Goal: Transaction & Acquisition: Obtain resource

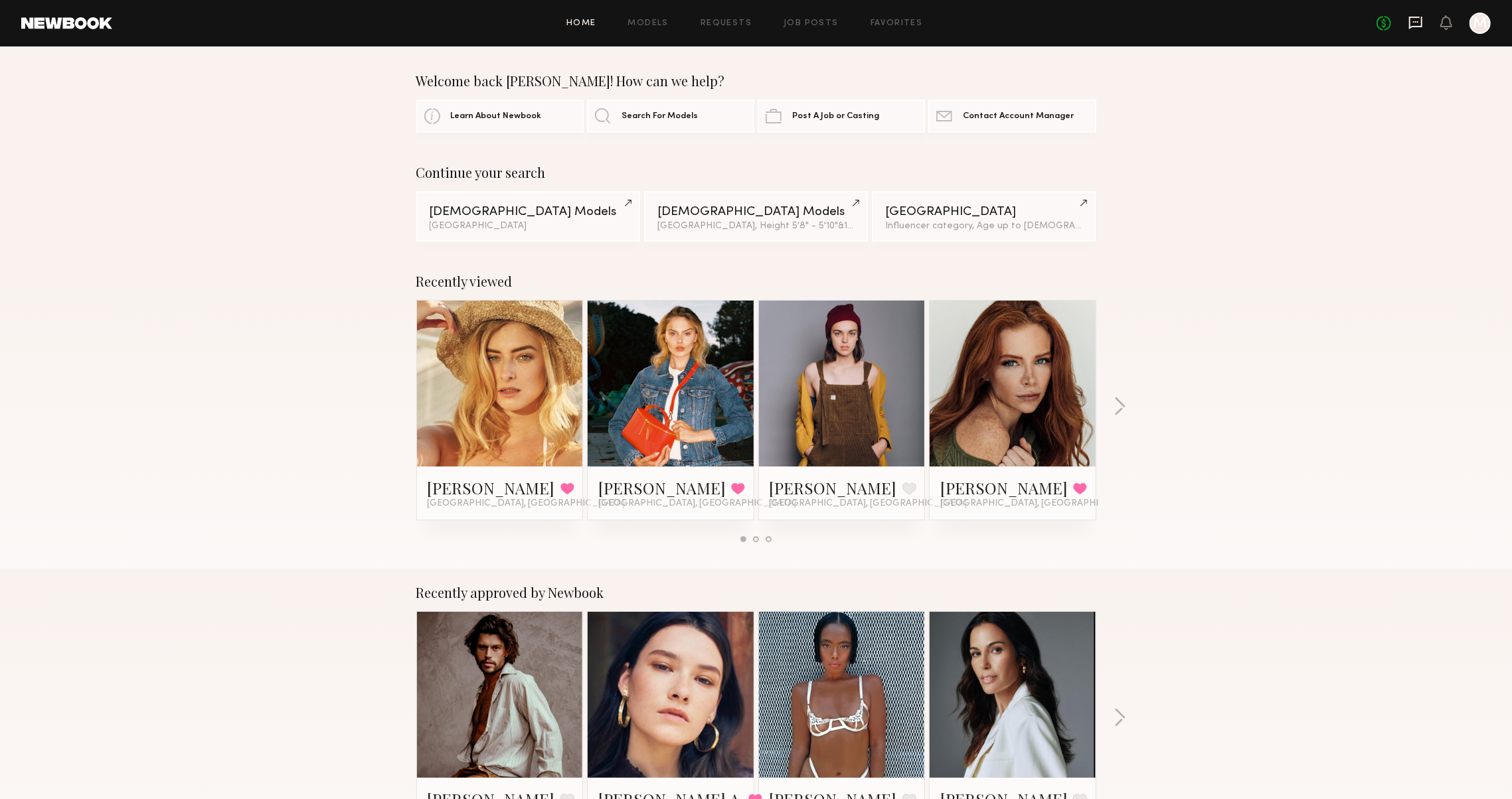
click at [1408, 17] on icon at bounding box center [1415, 23] width 15 height 15
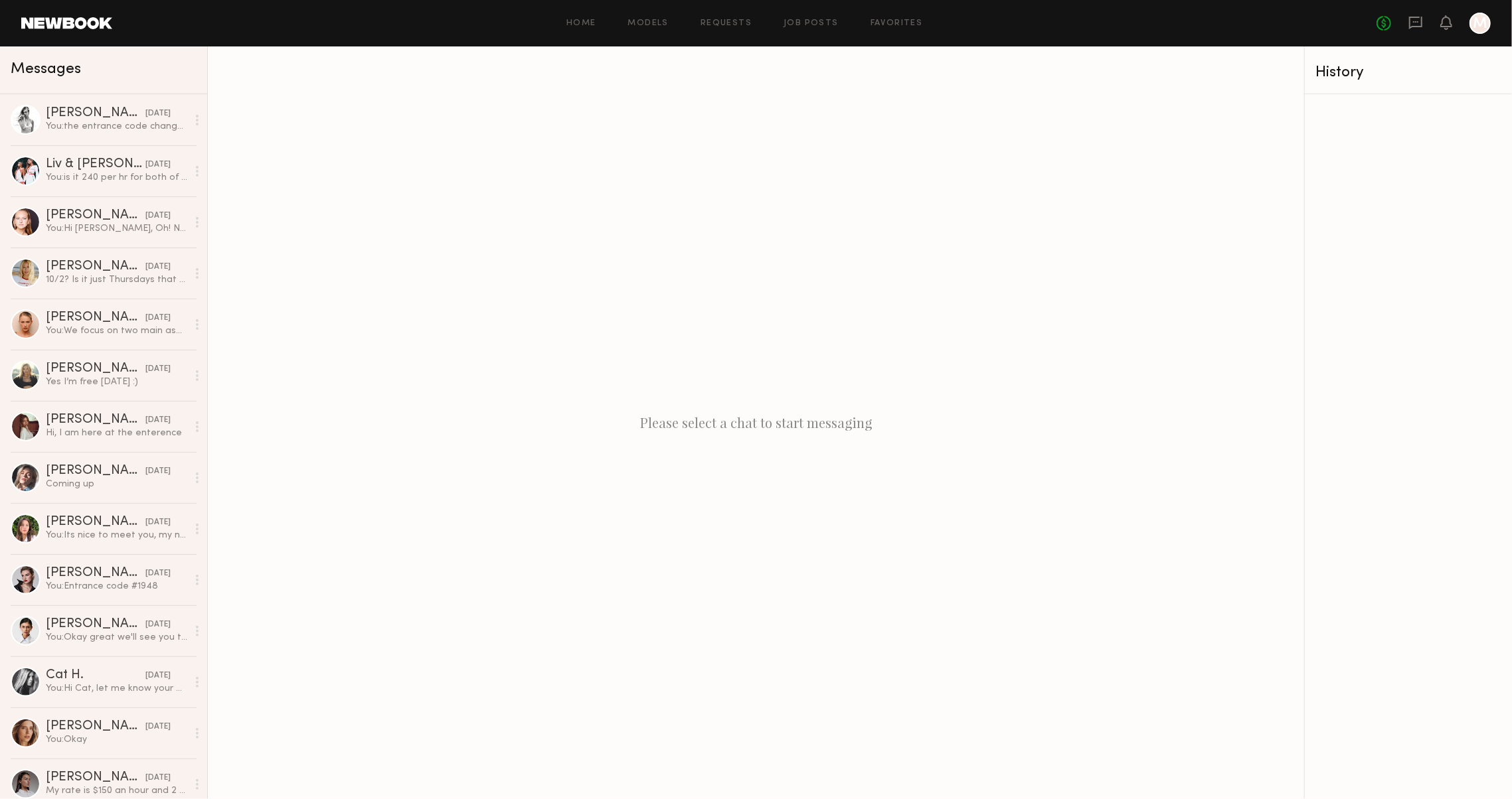
click at [89, 32] on header "Home Models Requests Job Posts Favorites Sign Out No fees up to $5,000 M" at bounding box center [756, 23] width 1512 height 47
click at [65, 26] on link at bounding box center [67, 23] width 91 height 12
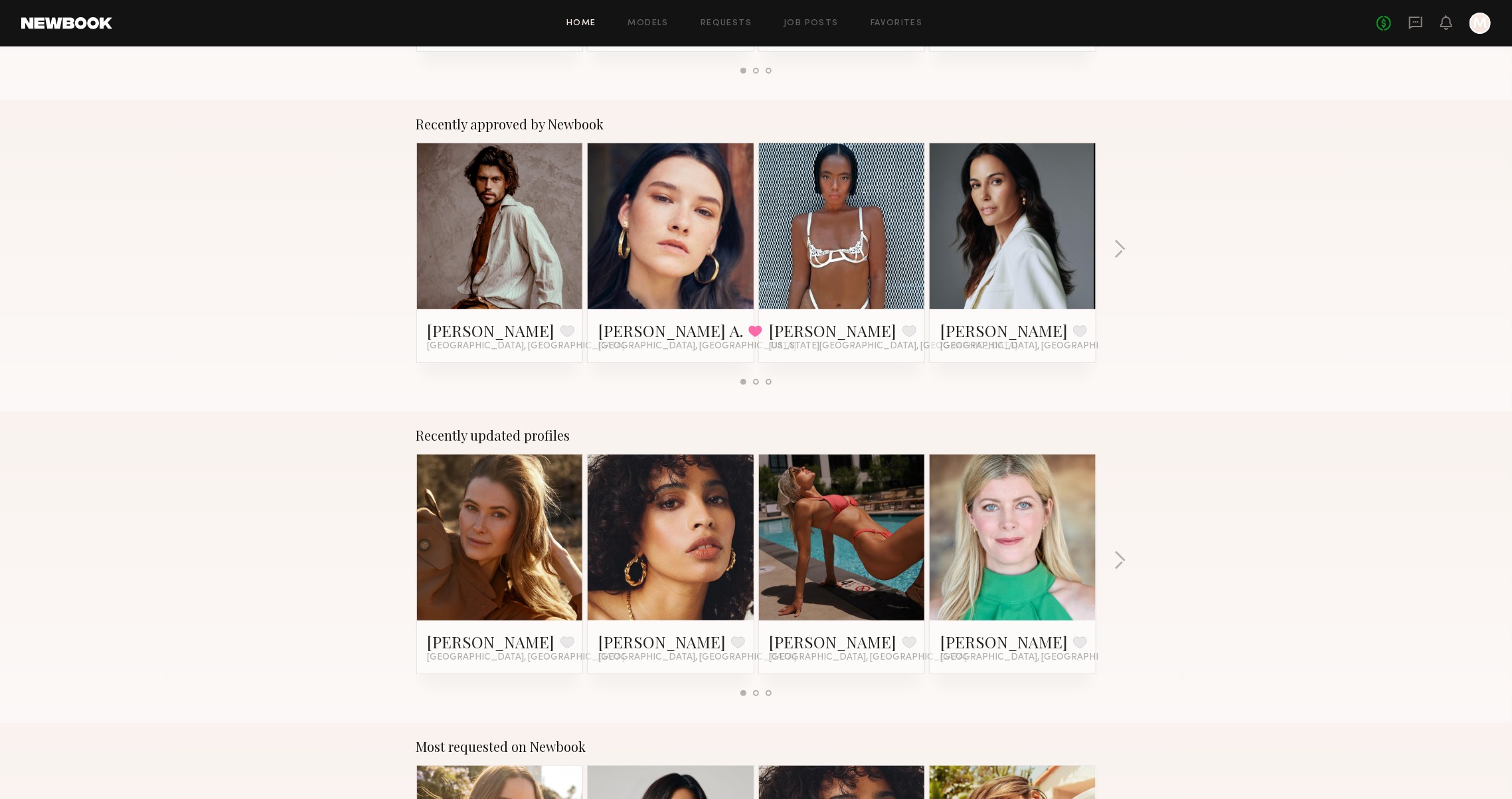
scroll to position [470, 0]
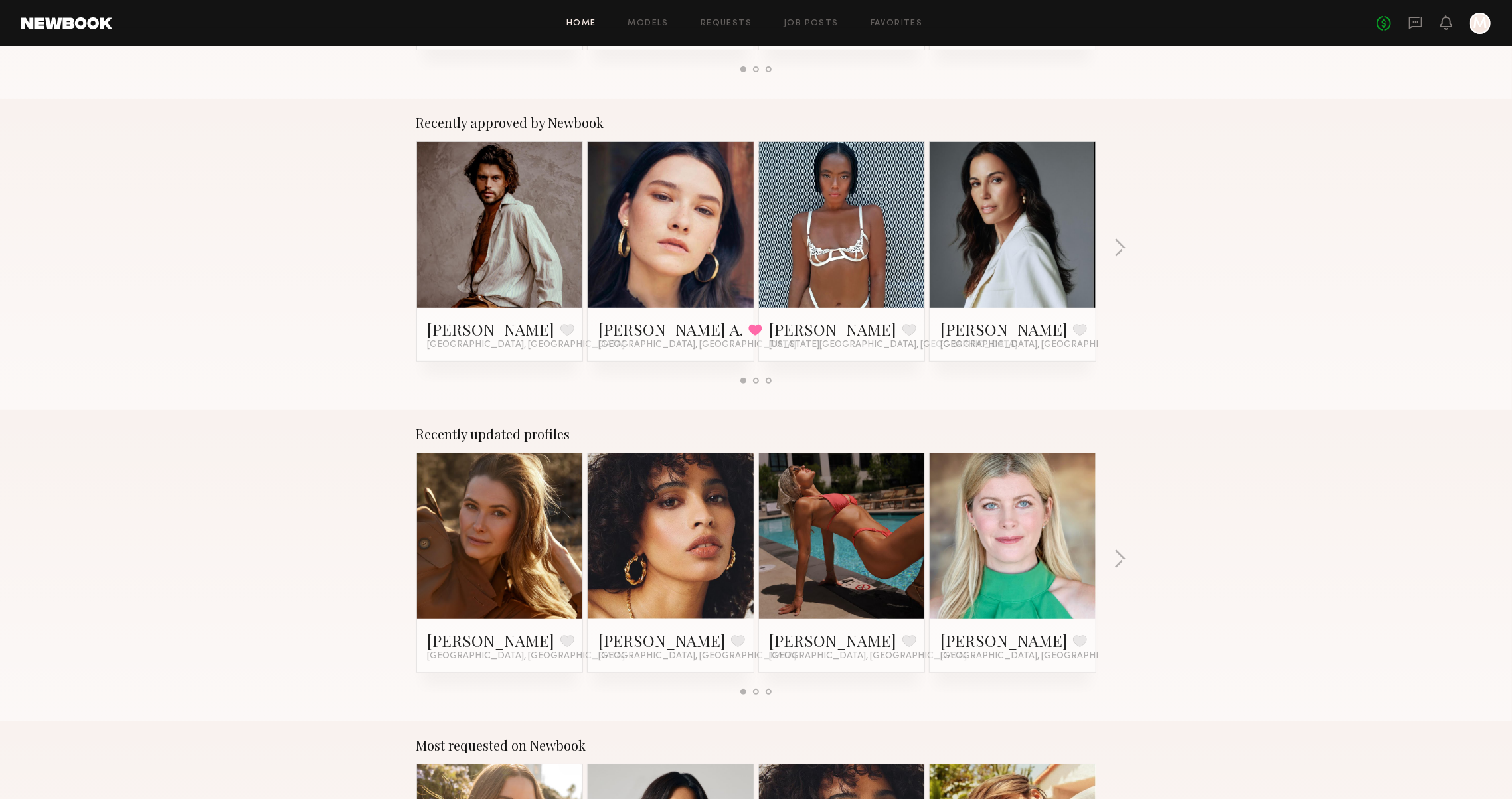
click at [1112, 250] on div "Recently approved by Newbook Will B. Favorite Los Angeles, CA Reagan A. Favorit…" at bounding box center [756, 254] width 1512 height 311
click at [1118, 248] on button "button" at bounding box center [1119, 250] width 12 height 22
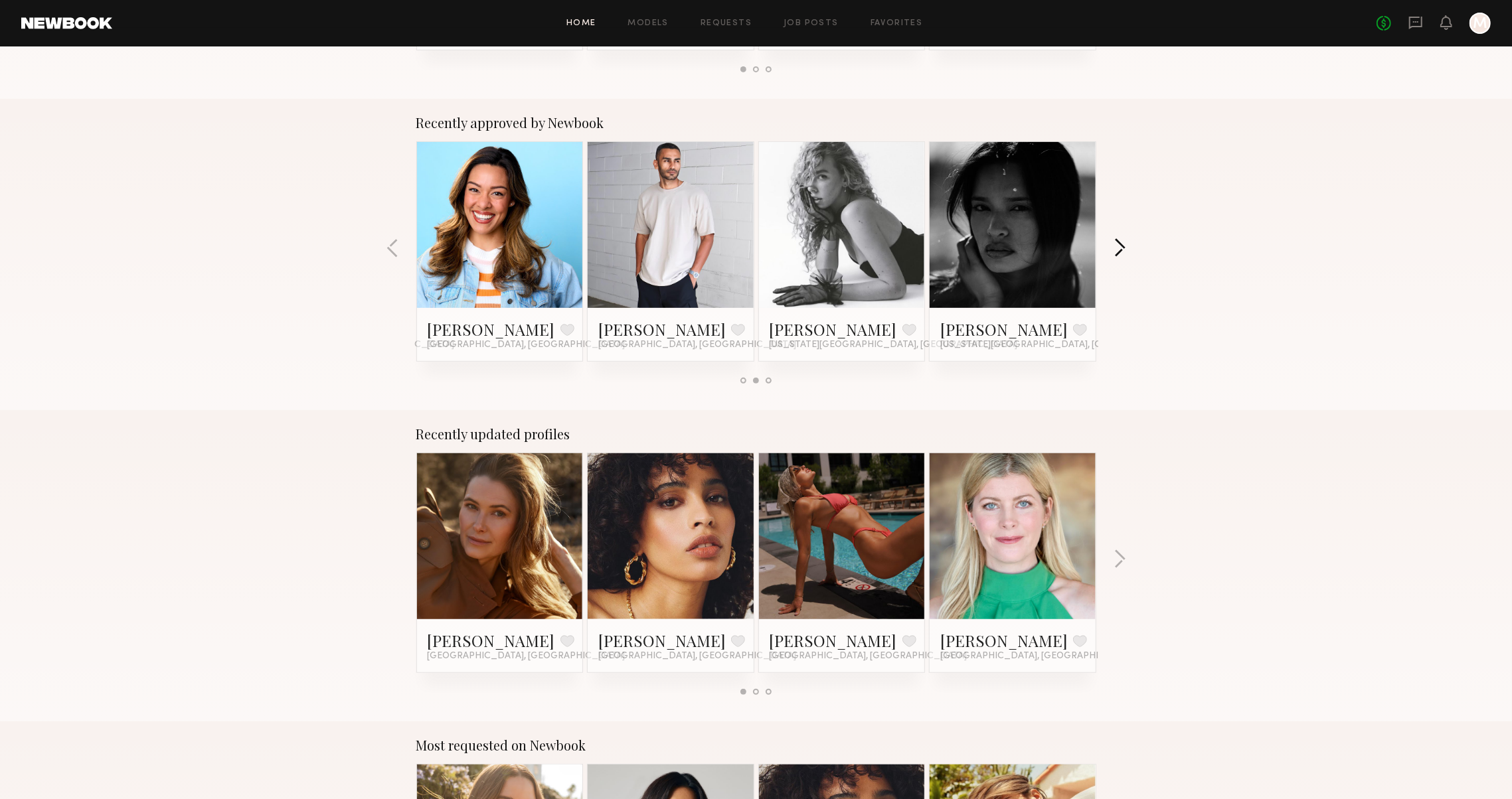
click at [1116, 248] on button "button" at bounding box center [1119, 250] width 12 height 22
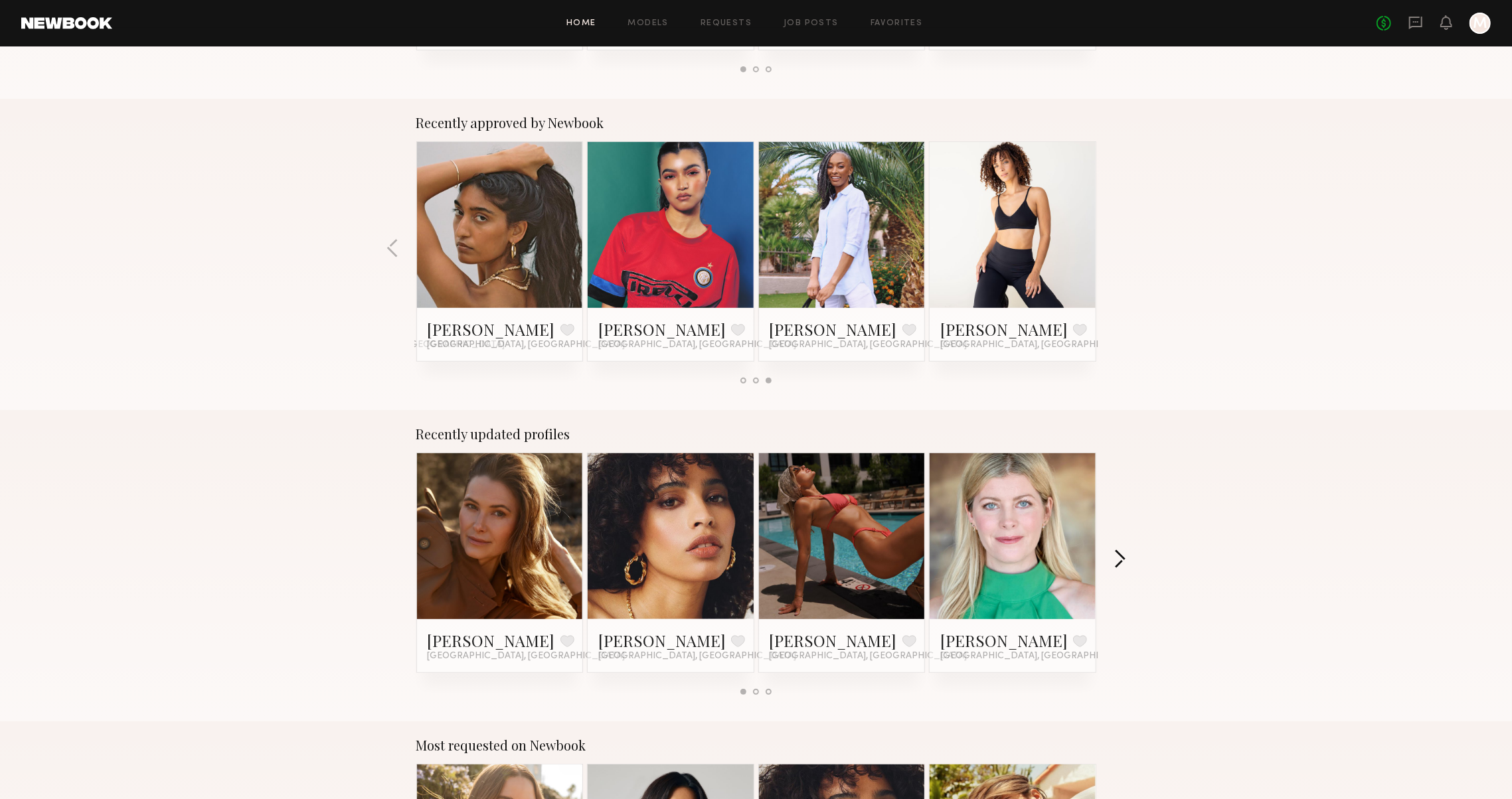
click at [1120, 569] on button "button" at bounding box center [1119, 560] width 12 height 22
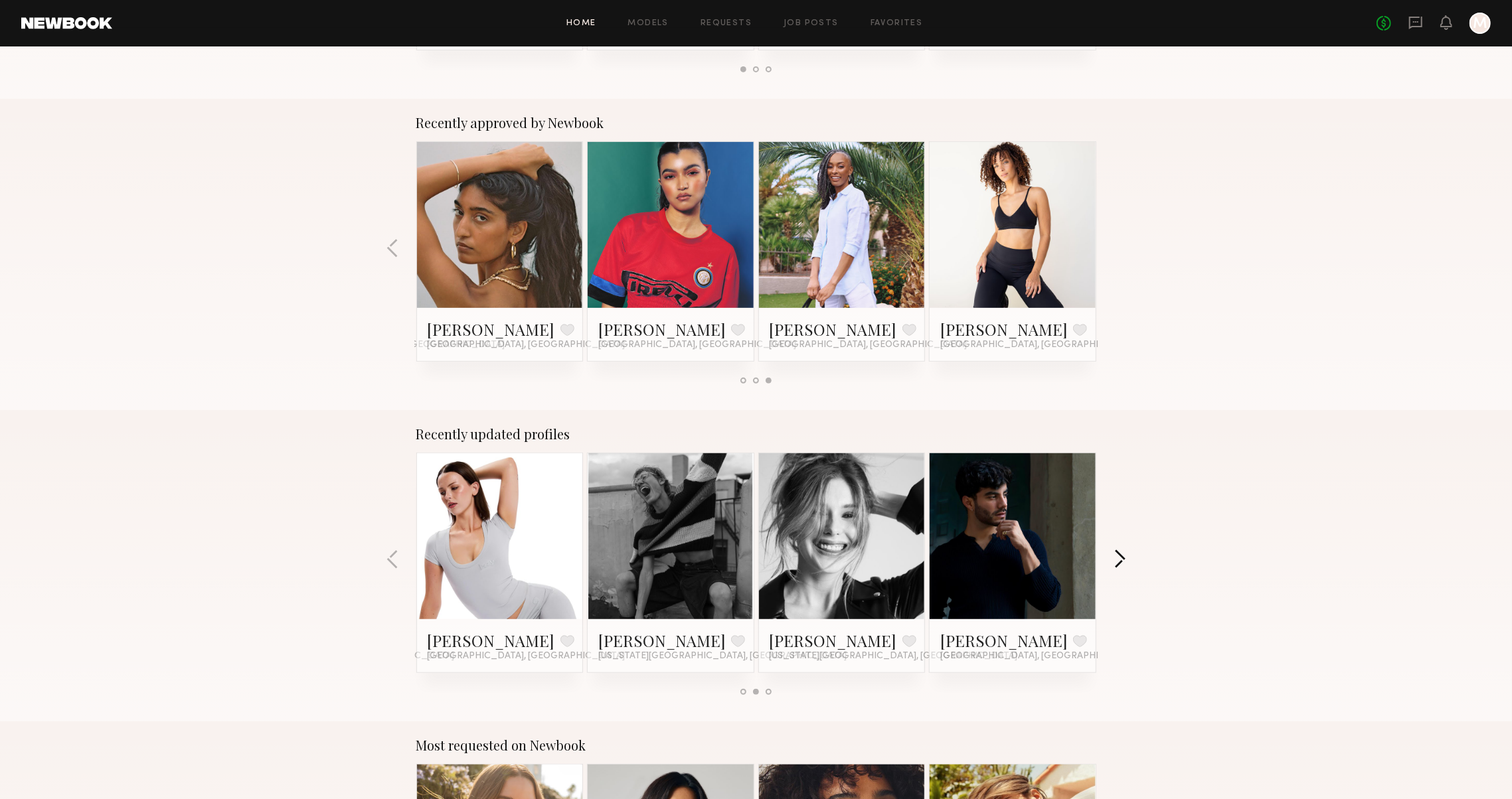
click at [1120, 569] on button "button" at bounding box center [1119, 560] width 12 height 22
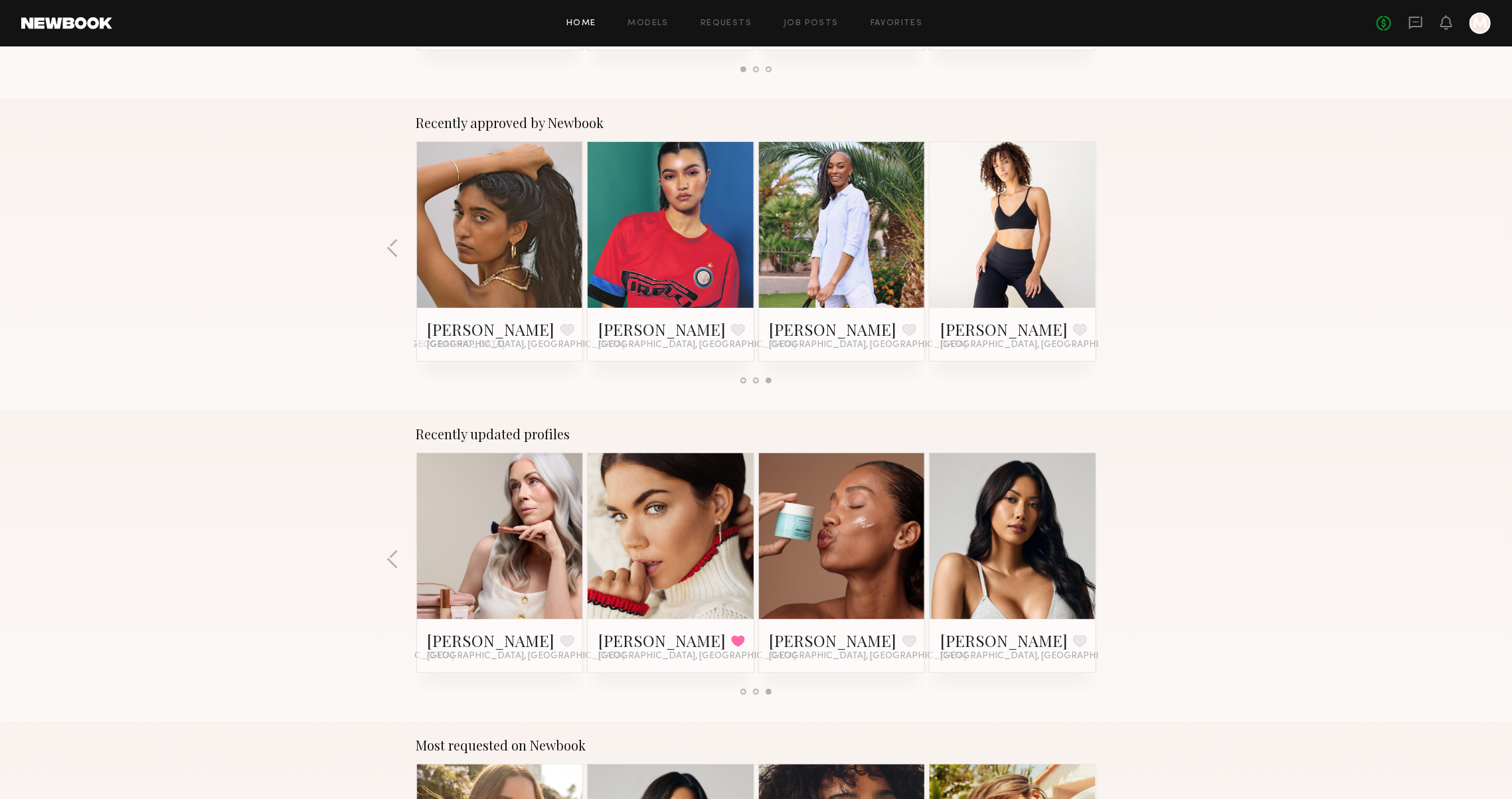
click at [1120, 569] on div "Recently updated profiles Kyna L. Favorite Los Angeles, CA Jesi L. Favorite Los…" at bounding box center [756, 566] width 1512 height 311
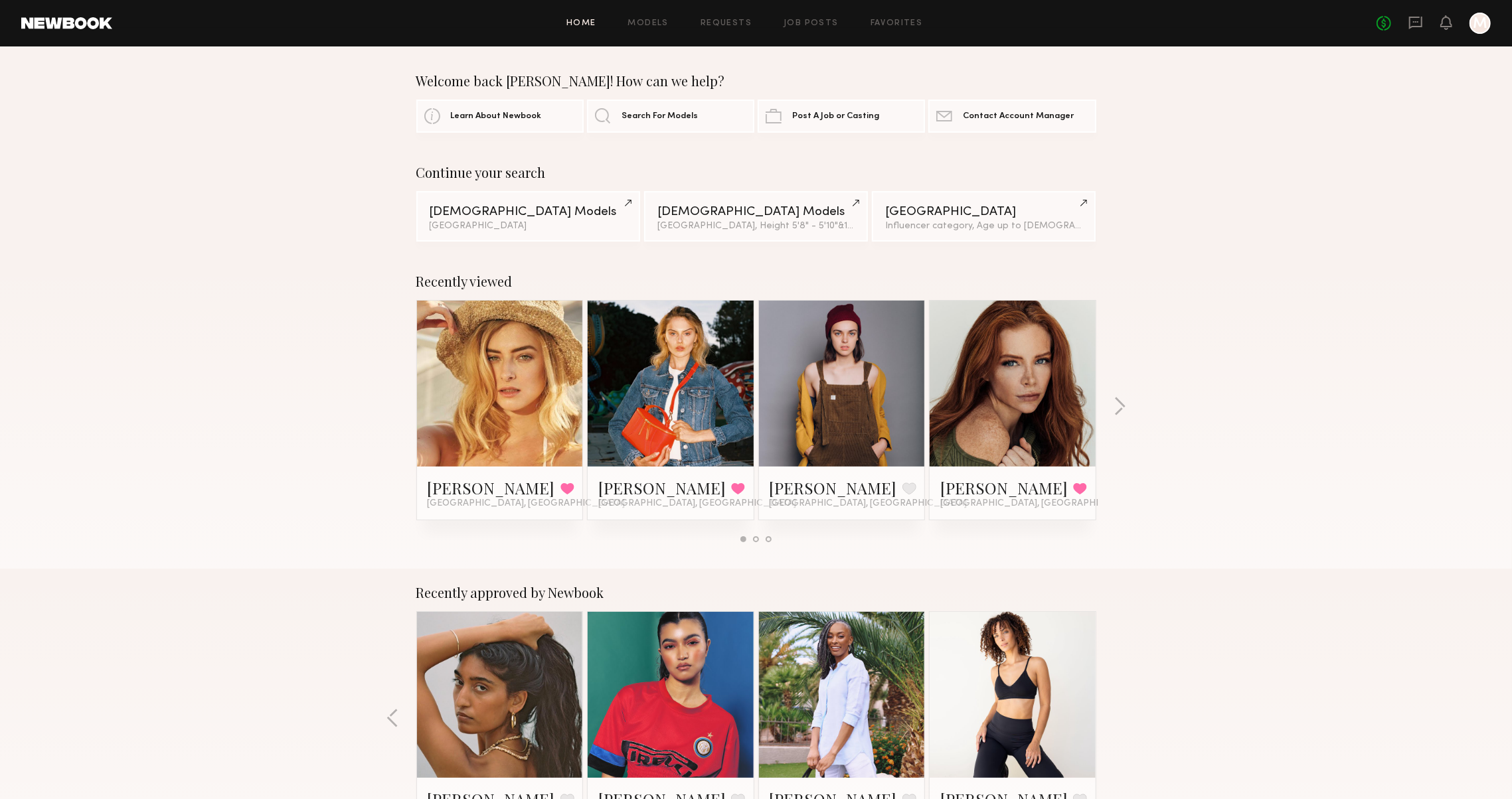
scroll to position [0, 0]
click at [648, 16] on div "Home Models Requests Job Posts Favorites Sign Out No fees up to $5,000 M" at bounding box center [801, 23] width 1378 height 21
click at [648, 17] on div "Home Models Requests Job Posts Favorites Sign Out No fees up to $5,000 M" at bounding box center [801, 23] width 1378 height 21
click at [529, 200] on link "Female Models Los Angeles" at bounding box center [528, 215] width 224 height 50
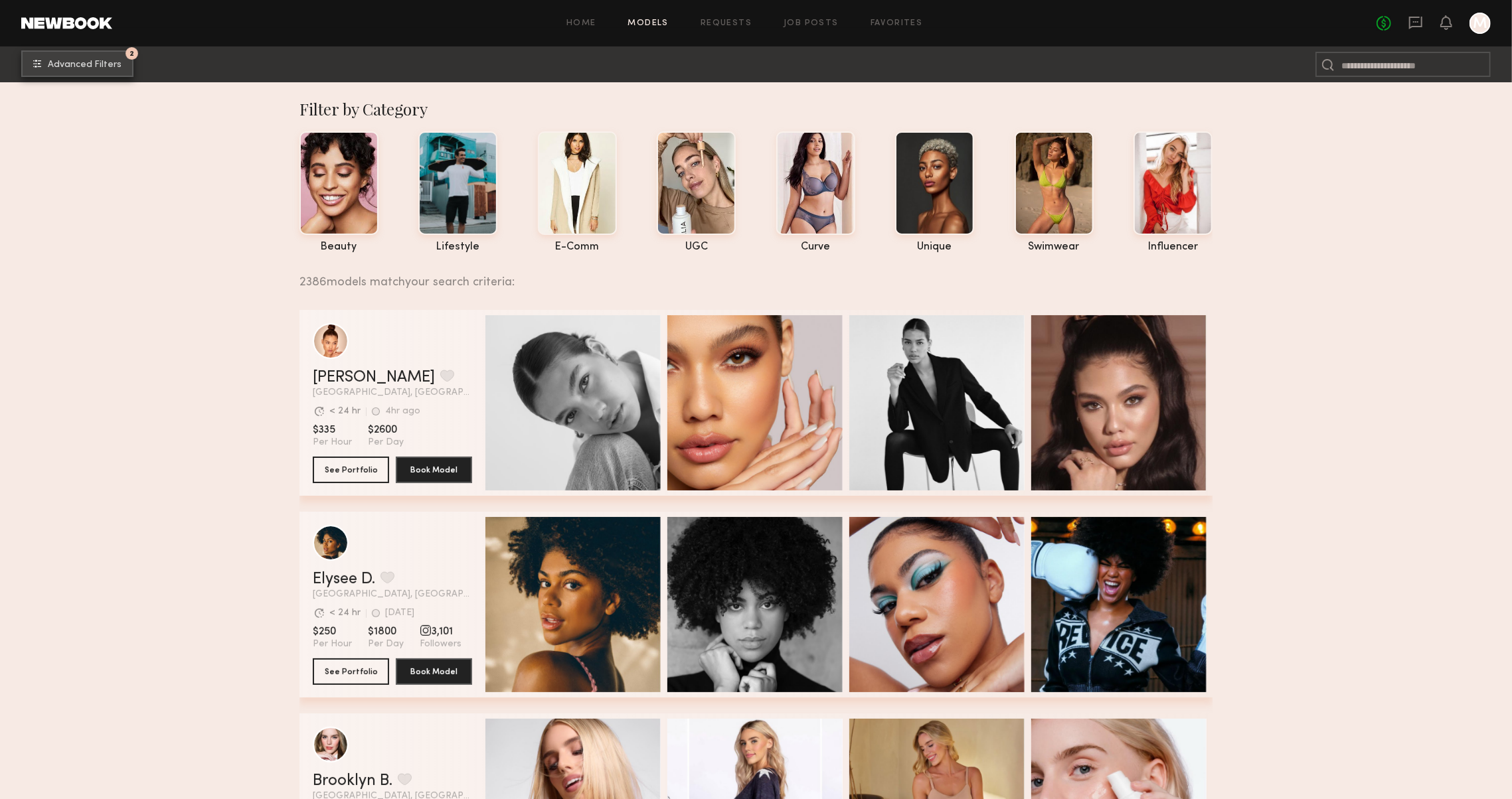
click at [64, 56] on button "2 Advanced Filters" at bounding box center [77, 64] width 112 height 26
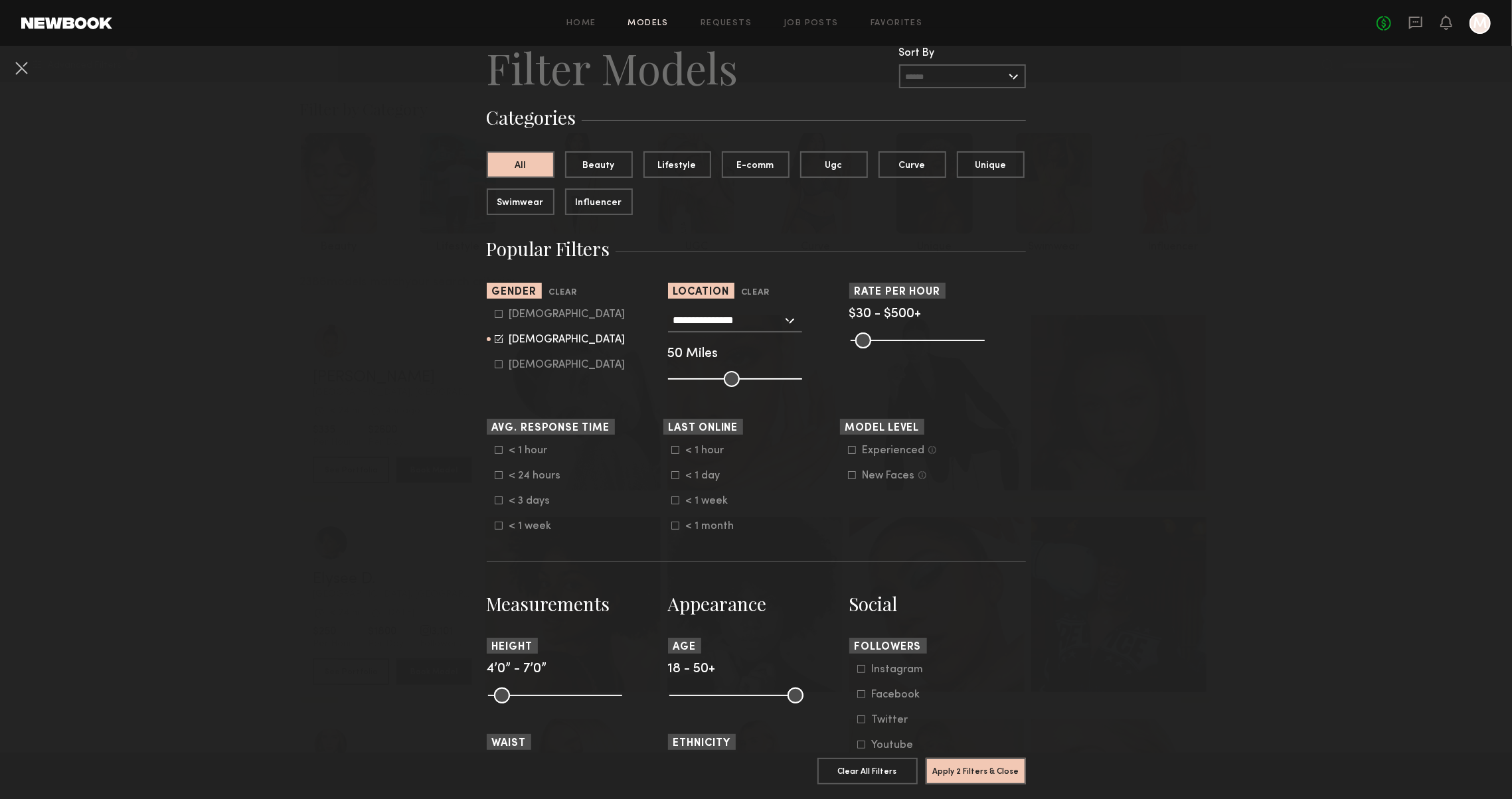
scroll to position [50, 0]
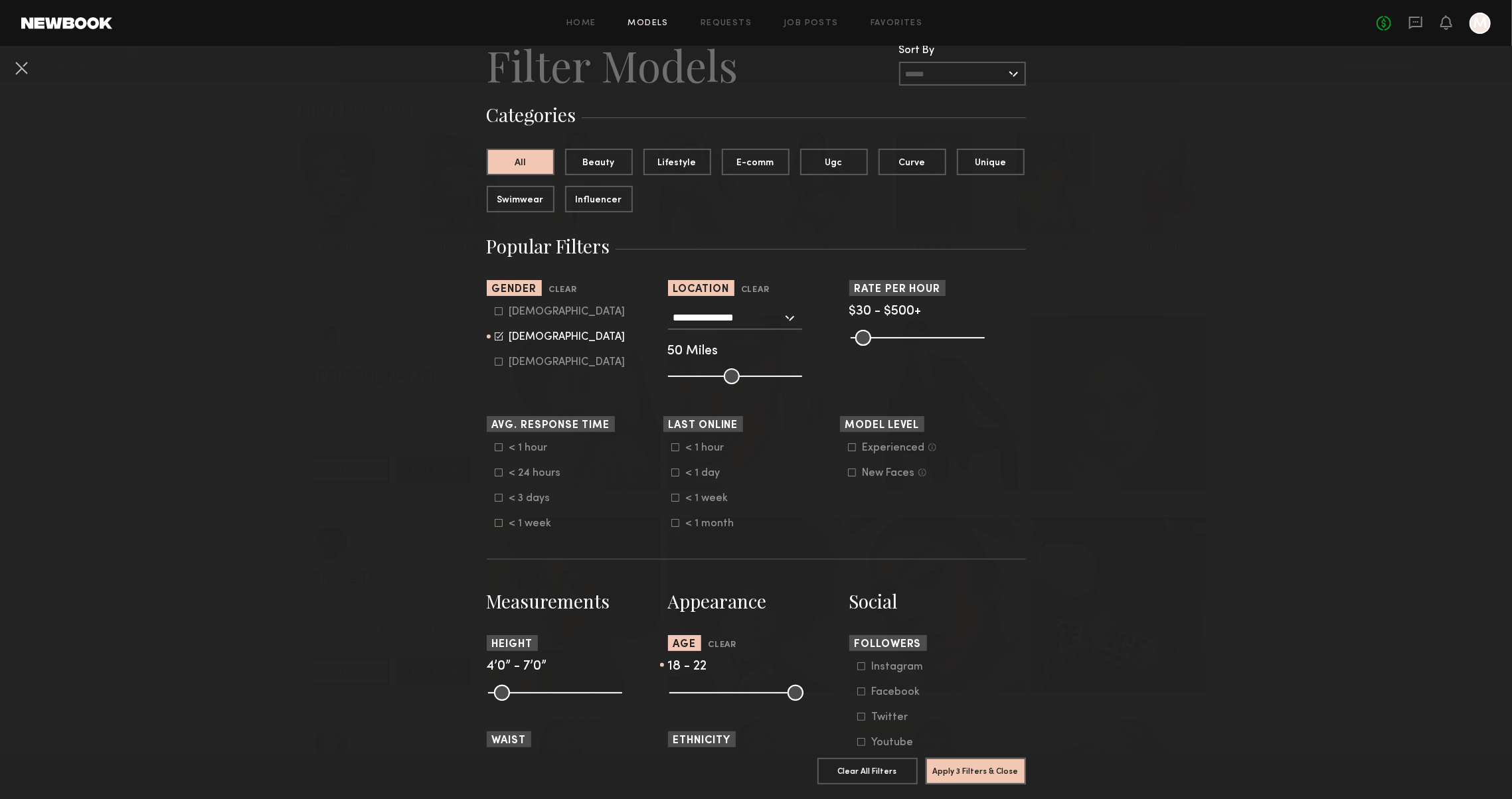
drag, startPoint x: 790, startPoint y: 690, endPoint x: 692, endPoint y: 689, distance: 98.0
type input "**"
click at [692, 689] on input "range" at bounding box center [736, 693] width 134 height 16
drag, startPoint x: 491, startPoint y: 686, endPoint x: 561, endPoint y: 693, distance: 70.3
type input "**"
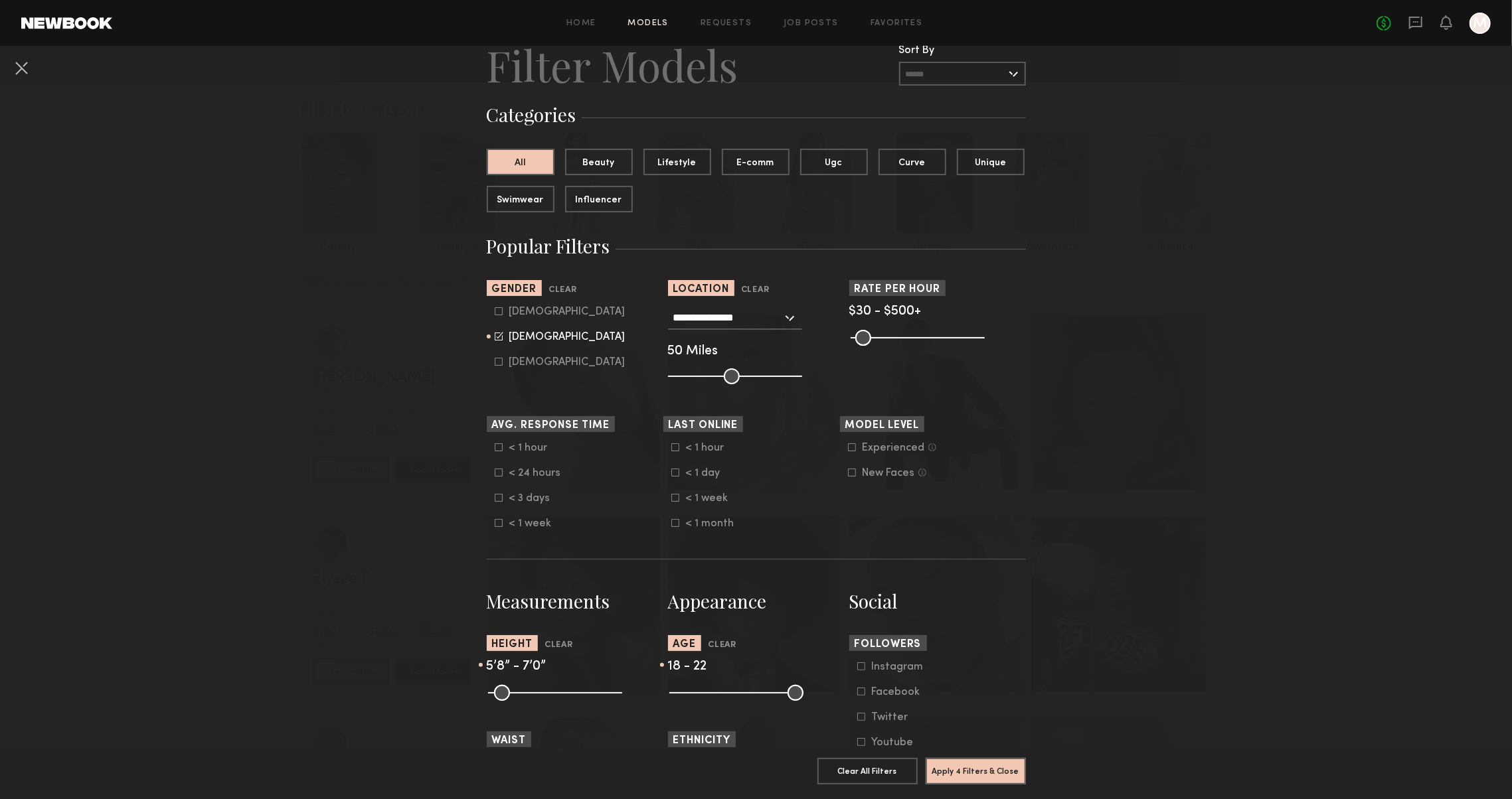
click at [561, 693] on input "range" at bounding box center [555, 693] width 134 height 16
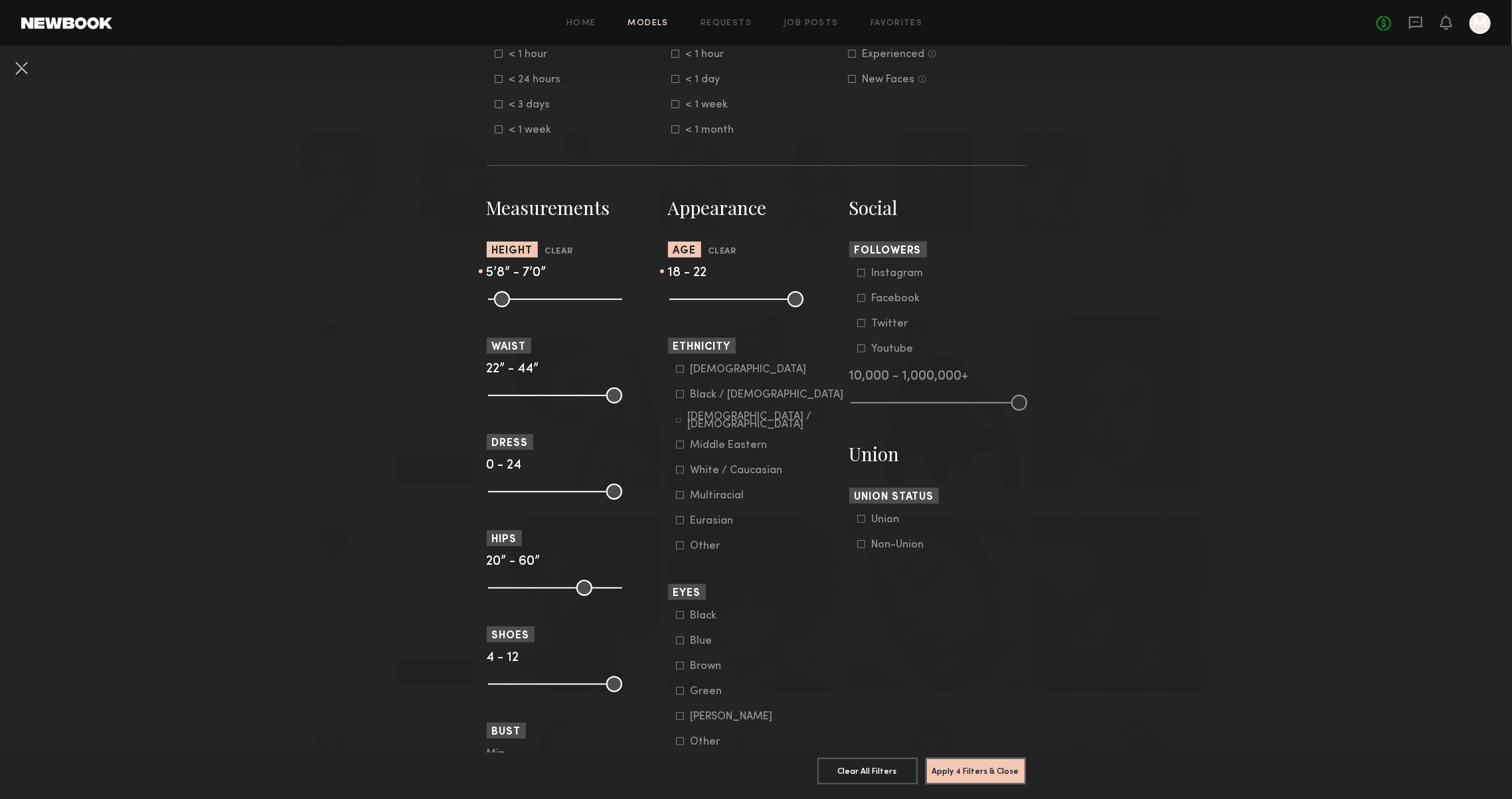
scroll to position [592, 0]
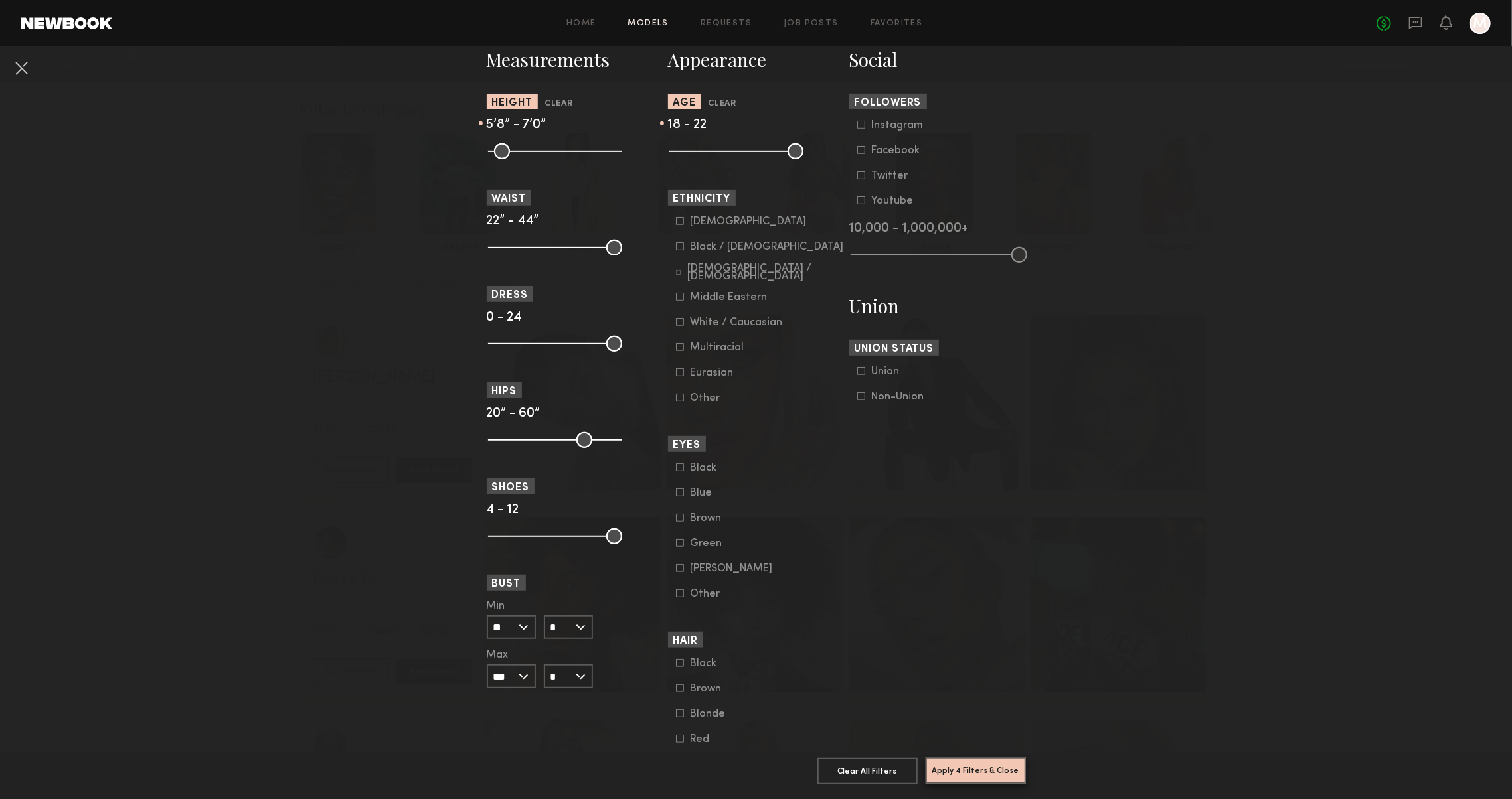
click at [937, 773] on button "Apply 4 Filters & Close" at bounding box center [976, 770] width 100 height 26
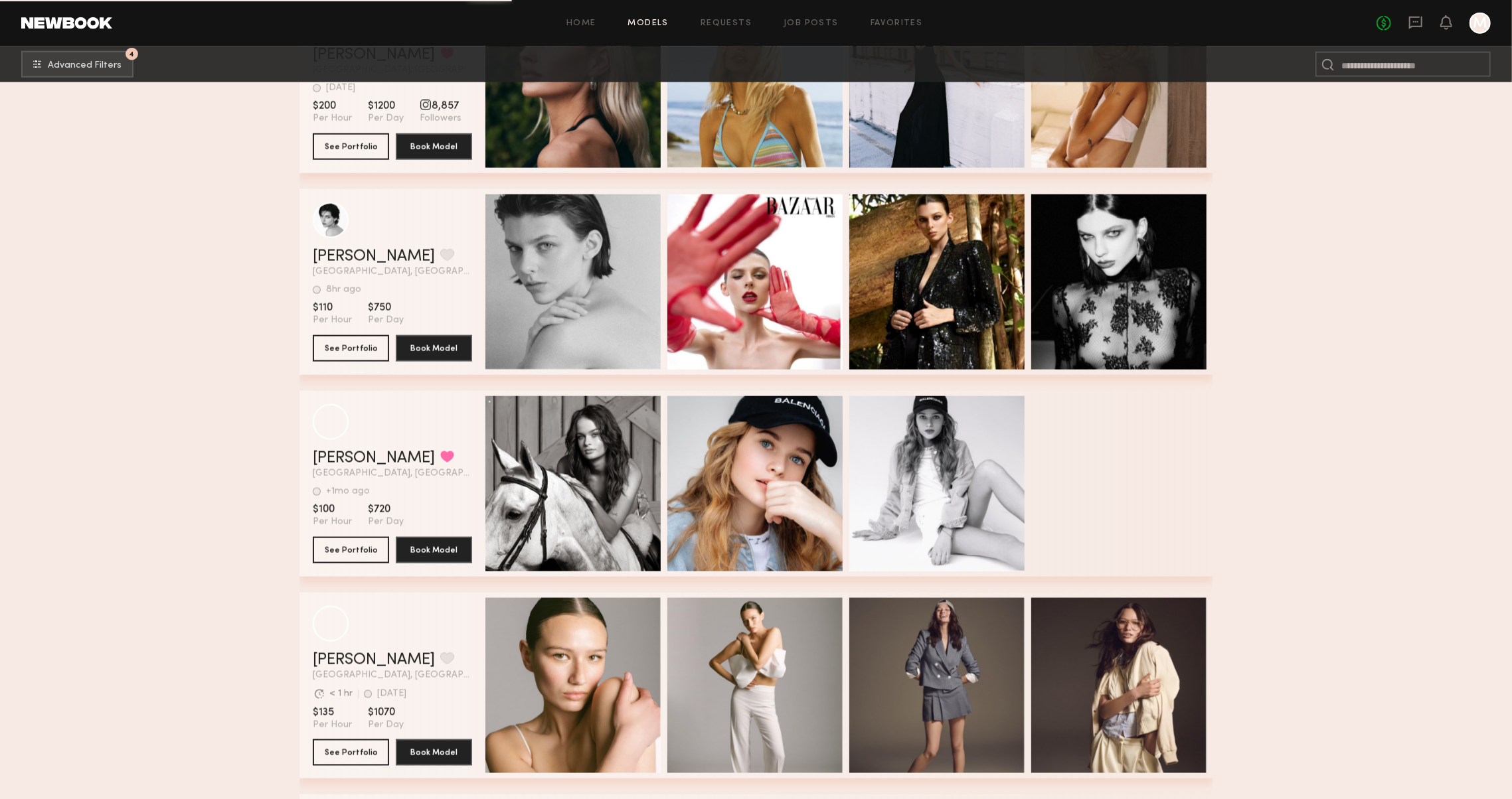
scroll to position [1534, 0]
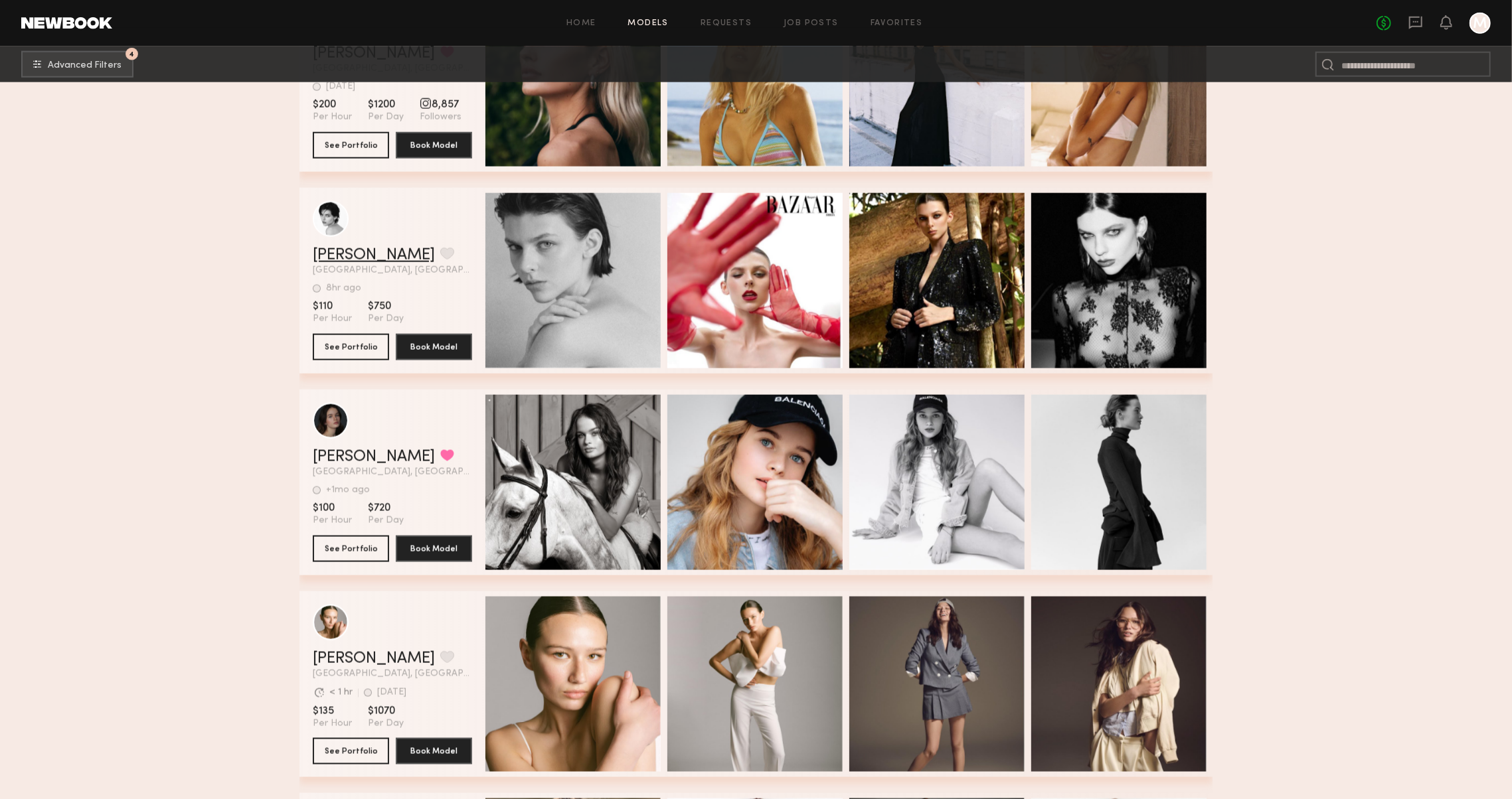
click at [345, 255] on link "Faith H." at bounding box center [373, 255] width 122 height 16
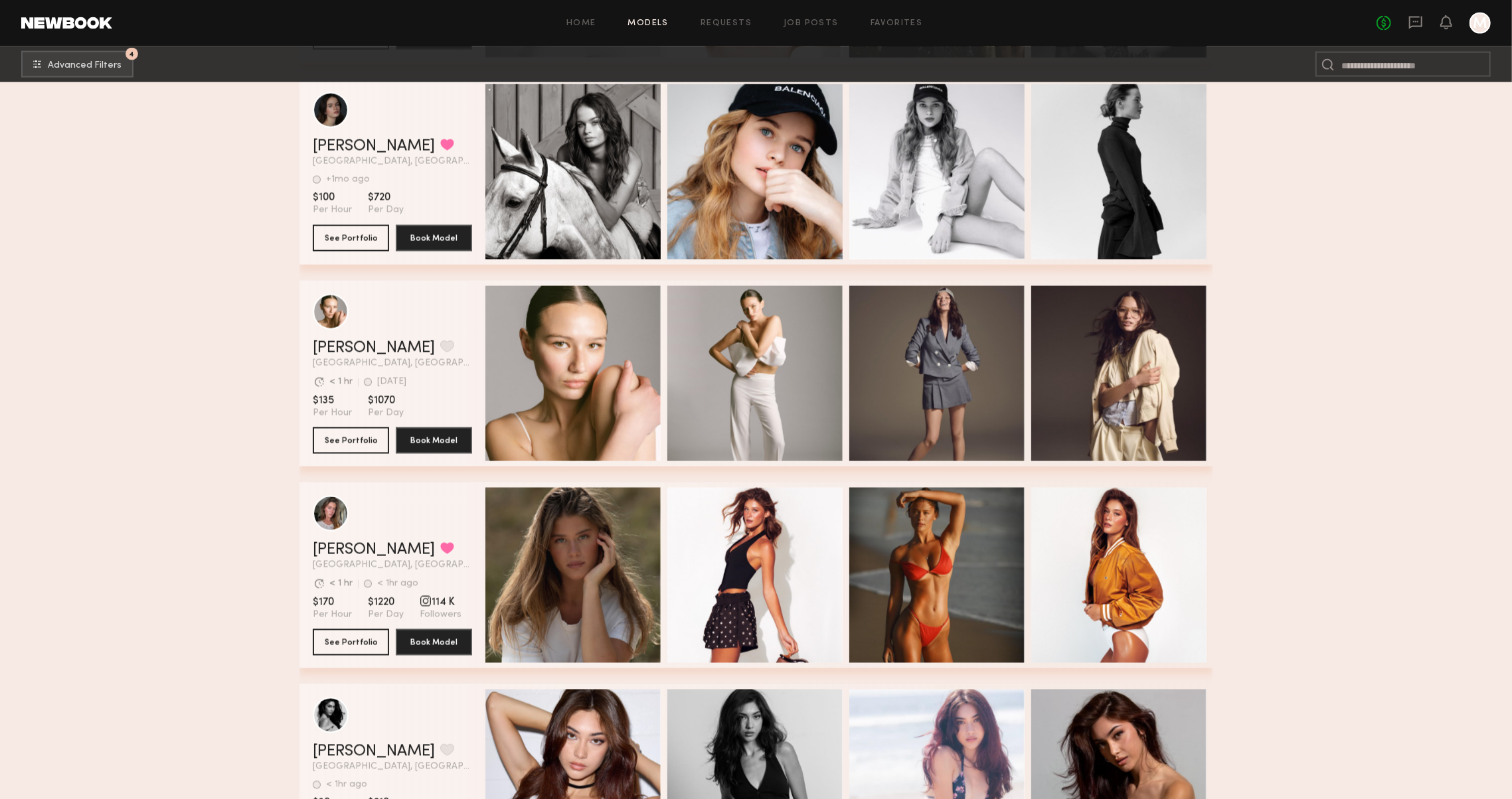
scroll to position [1870, 0]
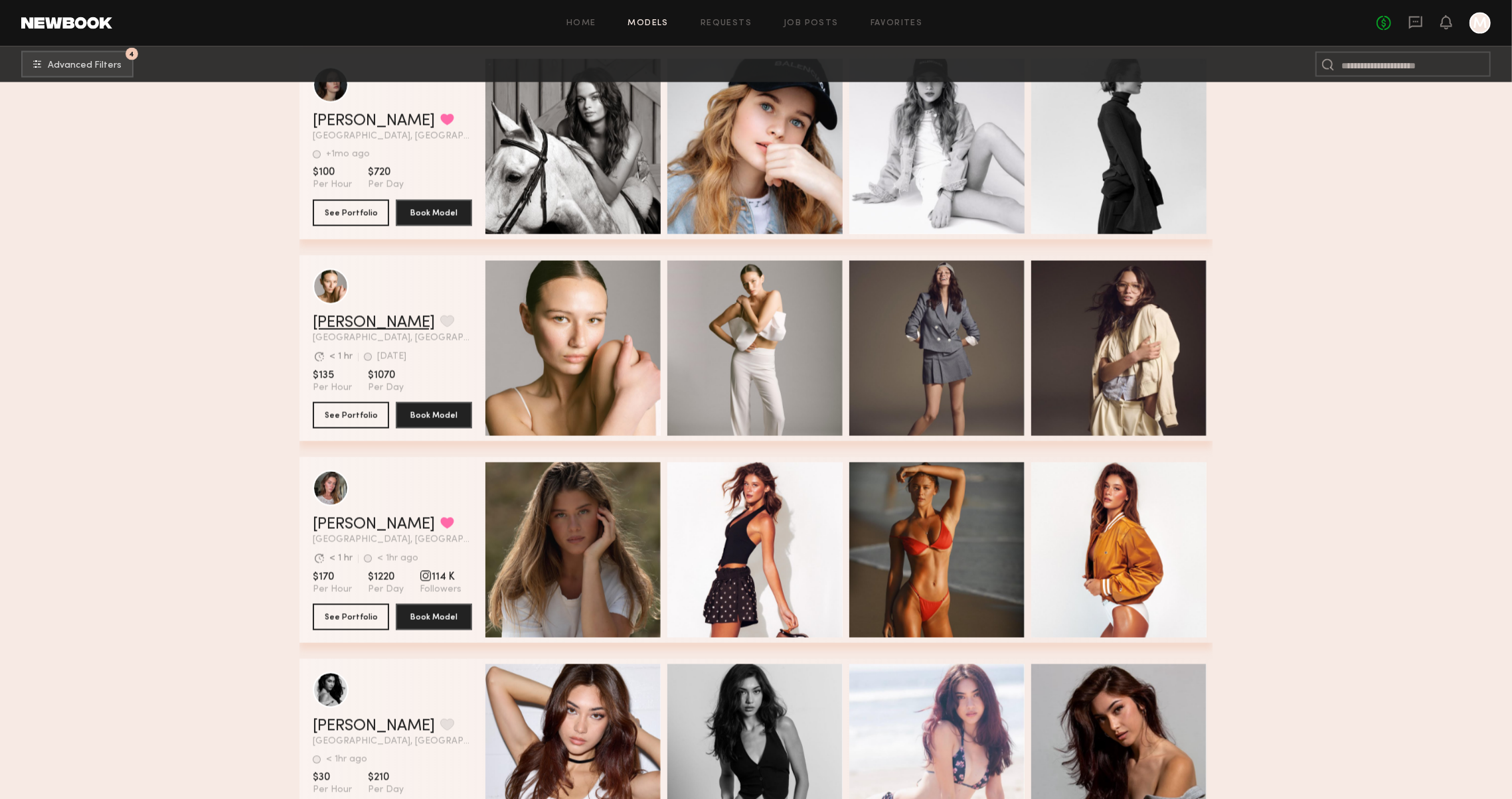
click at [344, 323] on link "[PERSON_NAME]" at bounding box center [373, 323] width 122 height 16
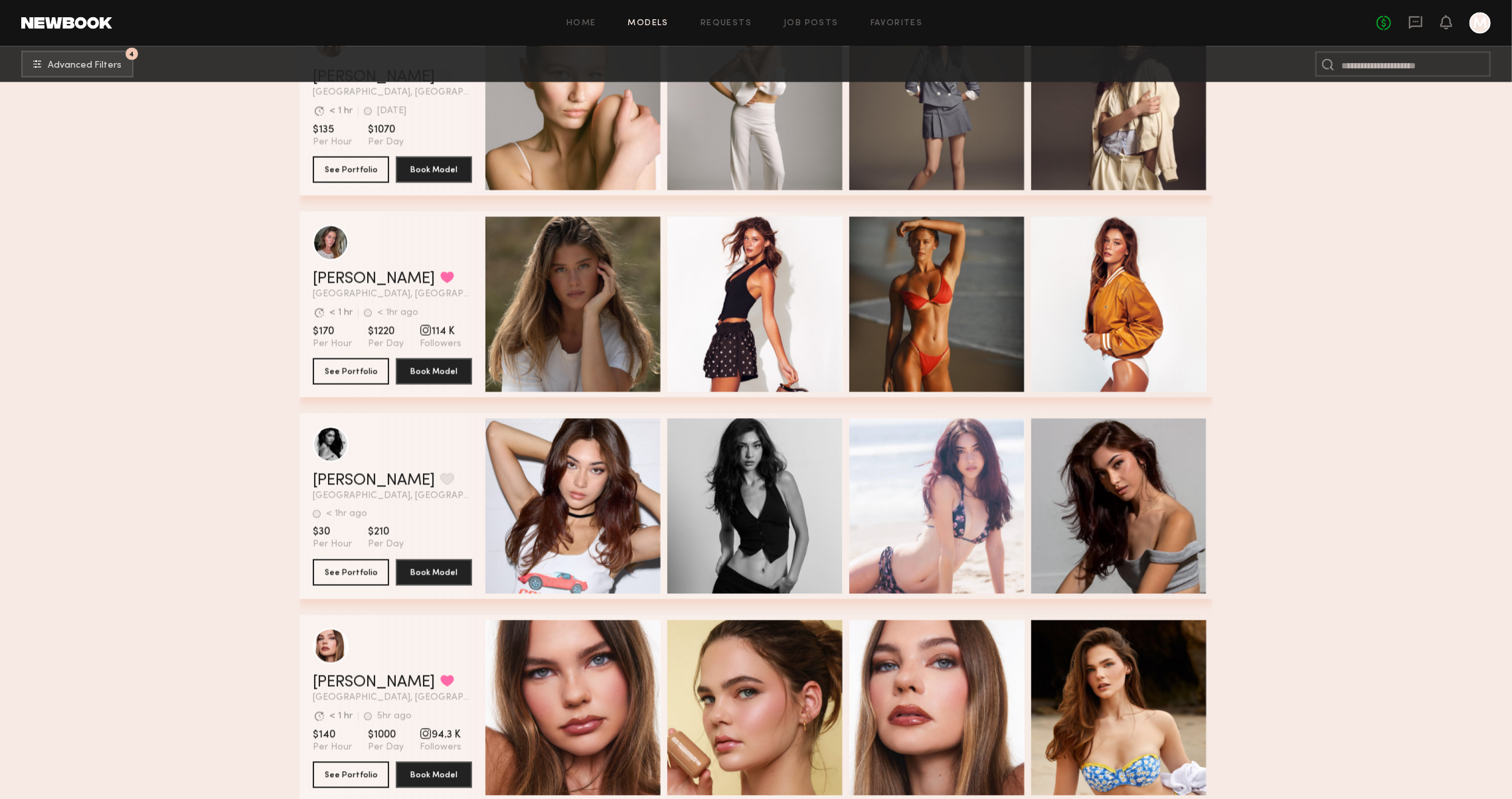
scroll to position [2117, 0]
click at [343, 484] on link "Priscilla A." at bounding box center [373, 481] width 122 height 16
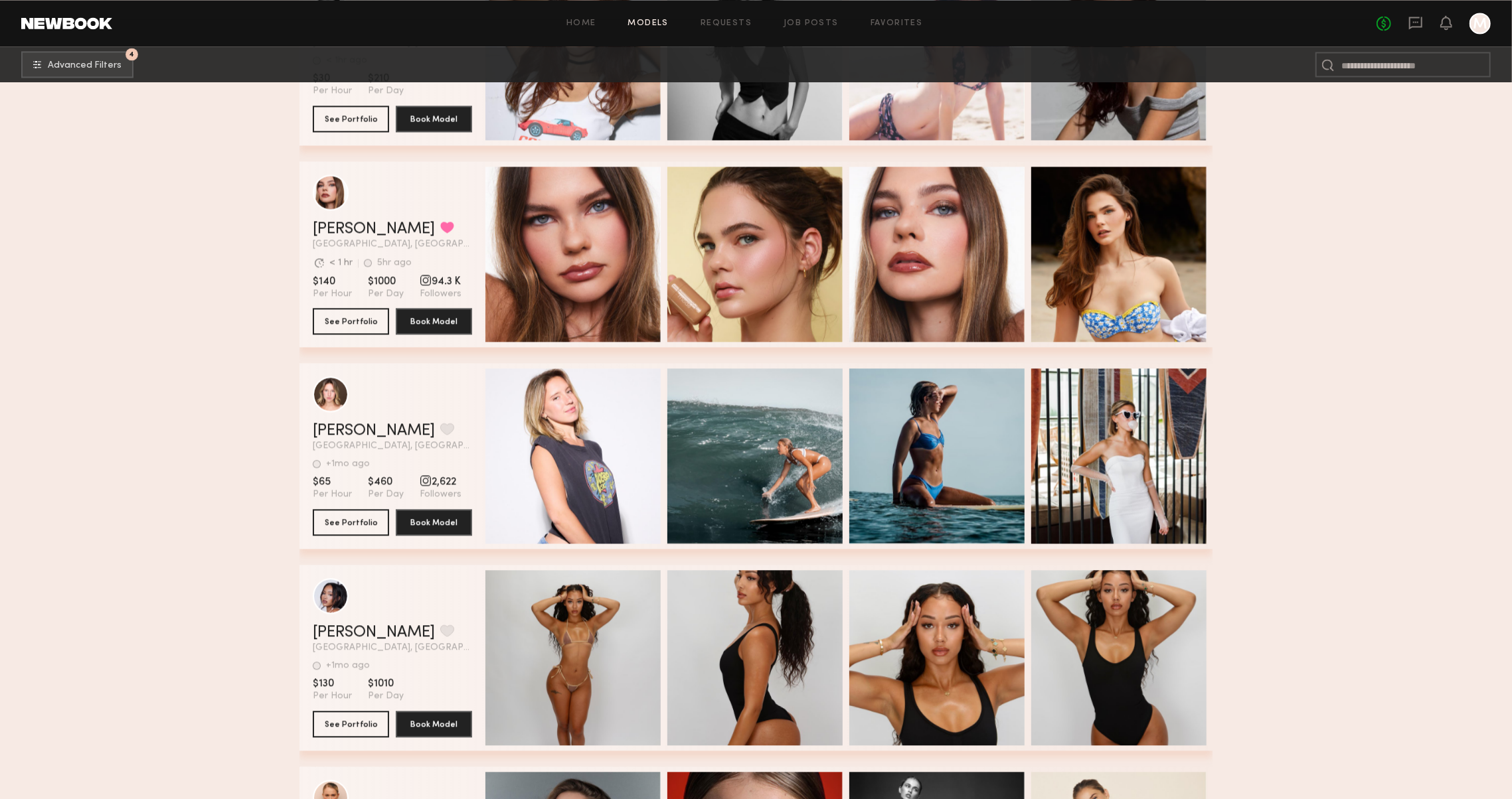
scroll to position [2573, 0]
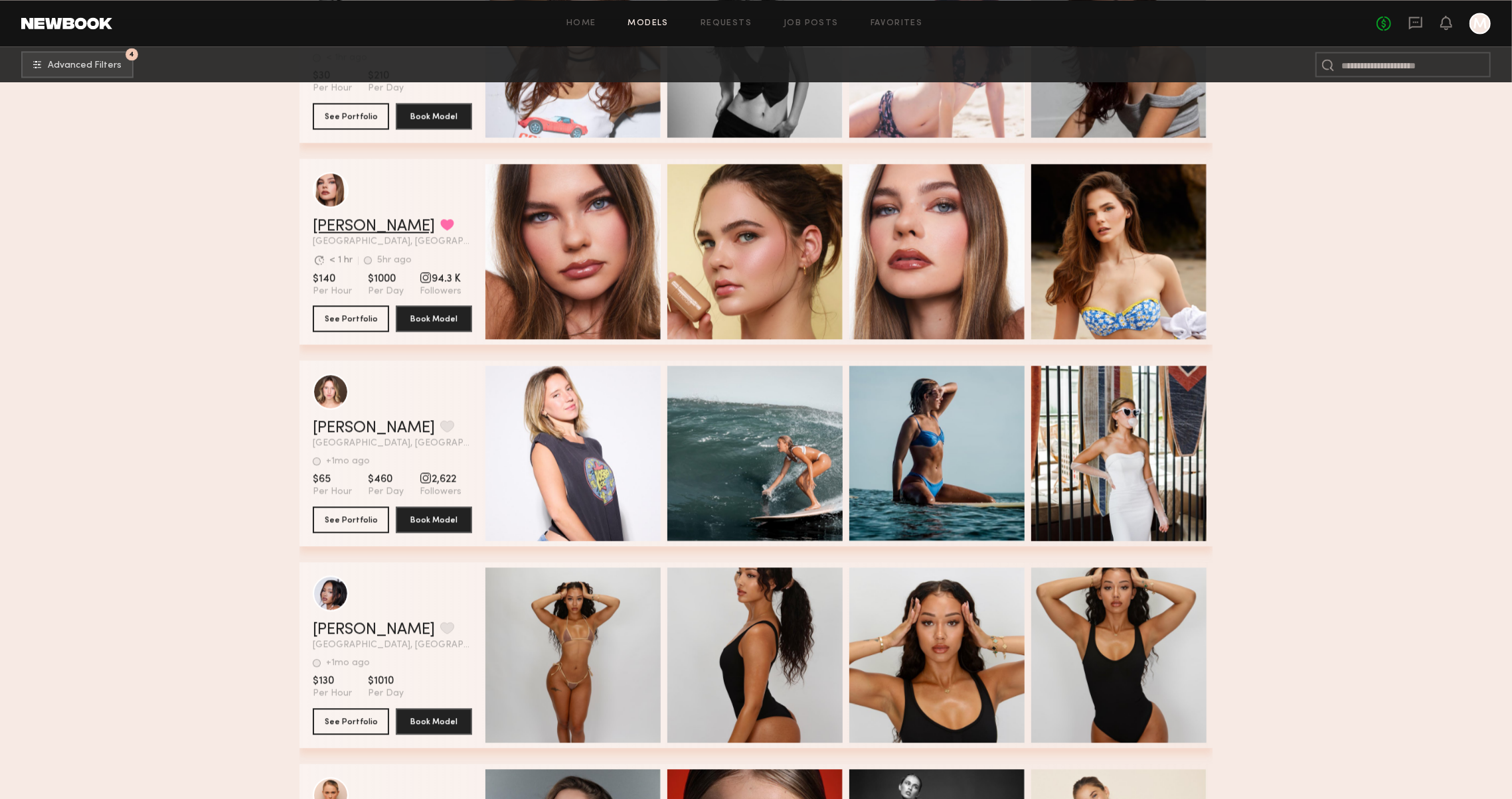
click at [329, 225] on link "Grace W." at bounding box center [373, 226] width 122 height 16
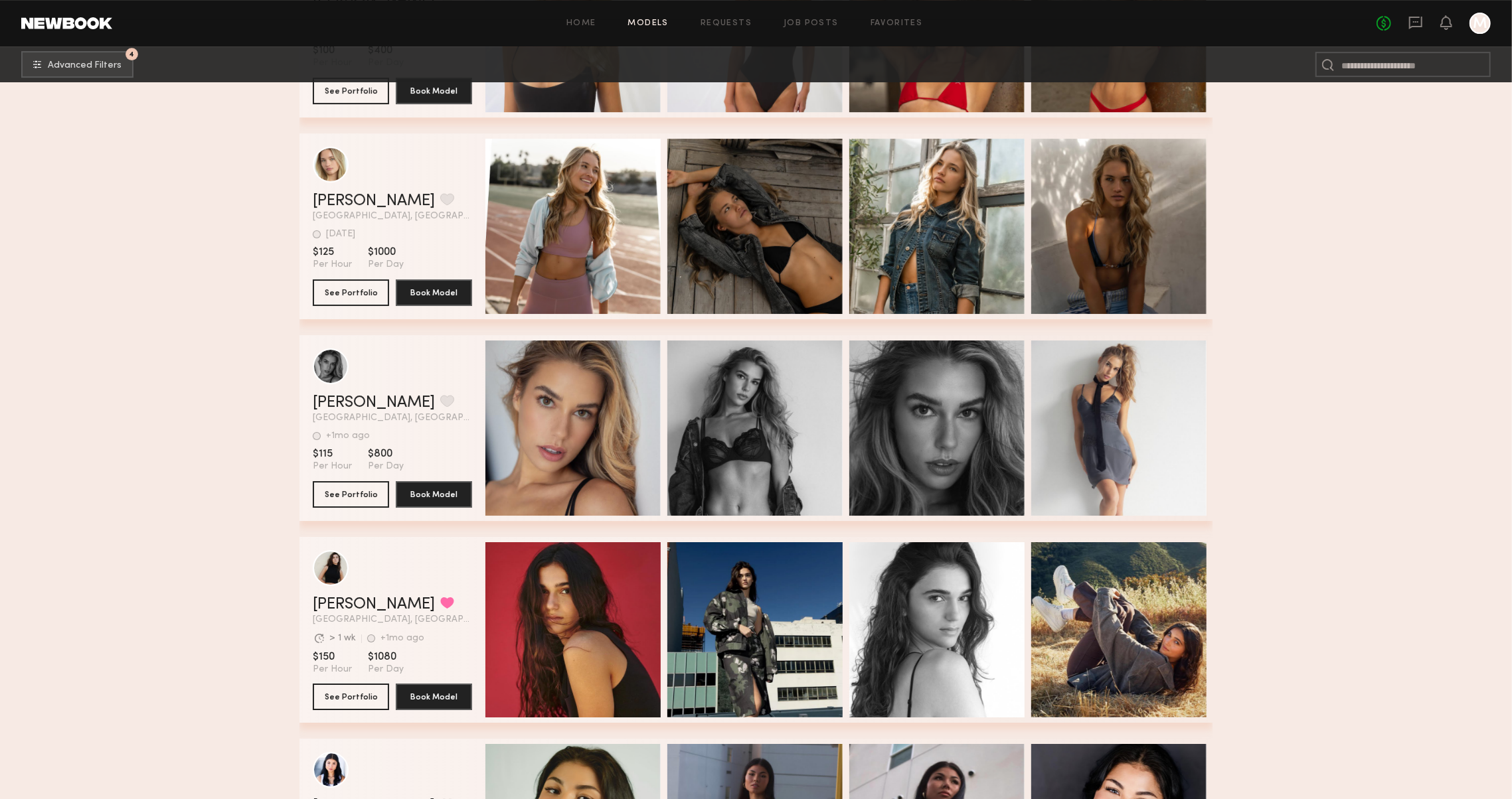
scroll to position [4010, 0]
click at [341, 400] on link "Kelton G." at bounding box center [373, 404] width 122 height 16
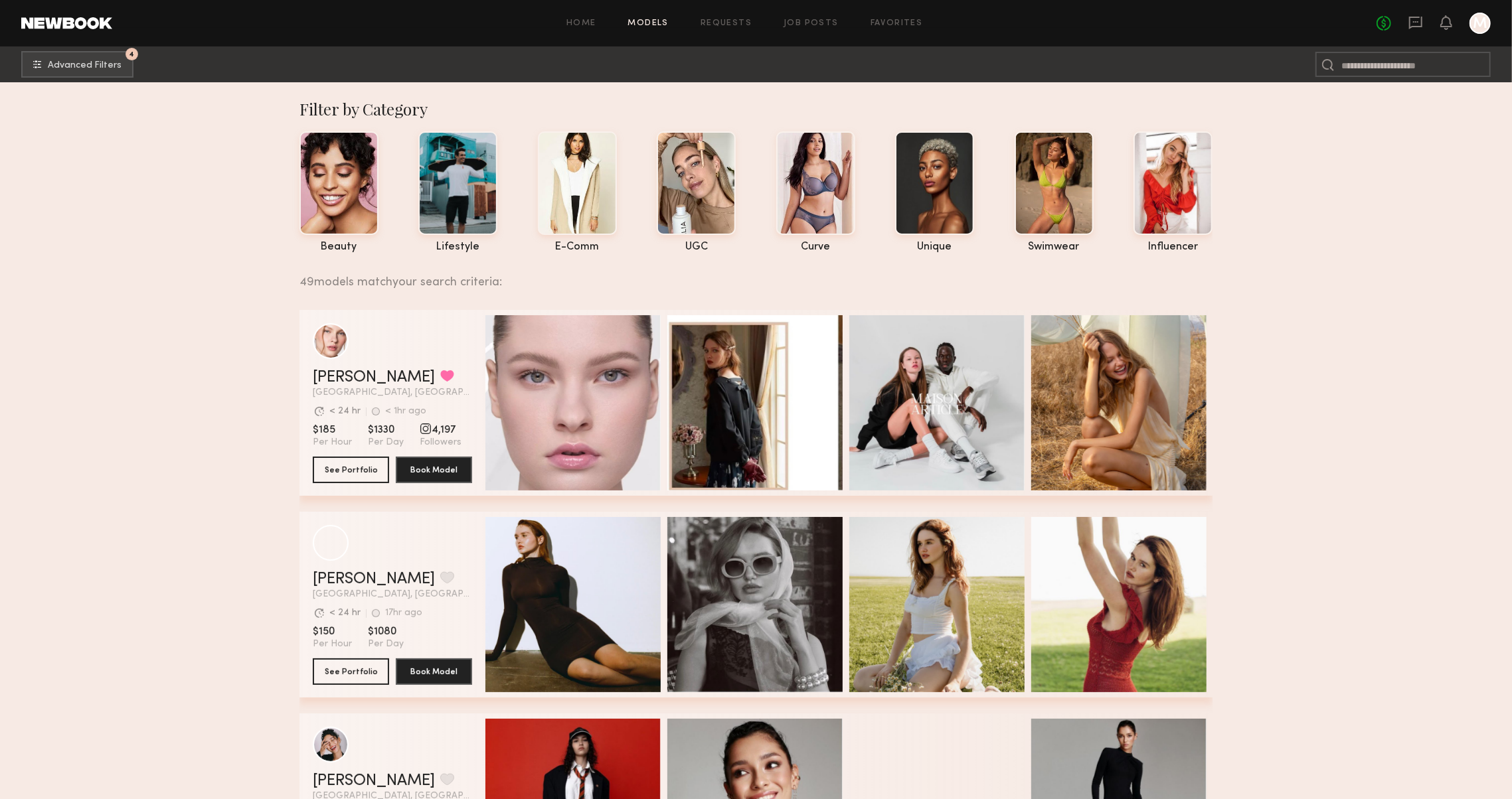
scroll to position [0, 0]
click at [98, 48] on nb-browse-subheader "4 Advanced Filters 4" at bounding box center [756, 64] width 1512 height 36
click at [98, 56] on button "4 Advanced Filters" at bounding box center [77, 64] width 112 height 26
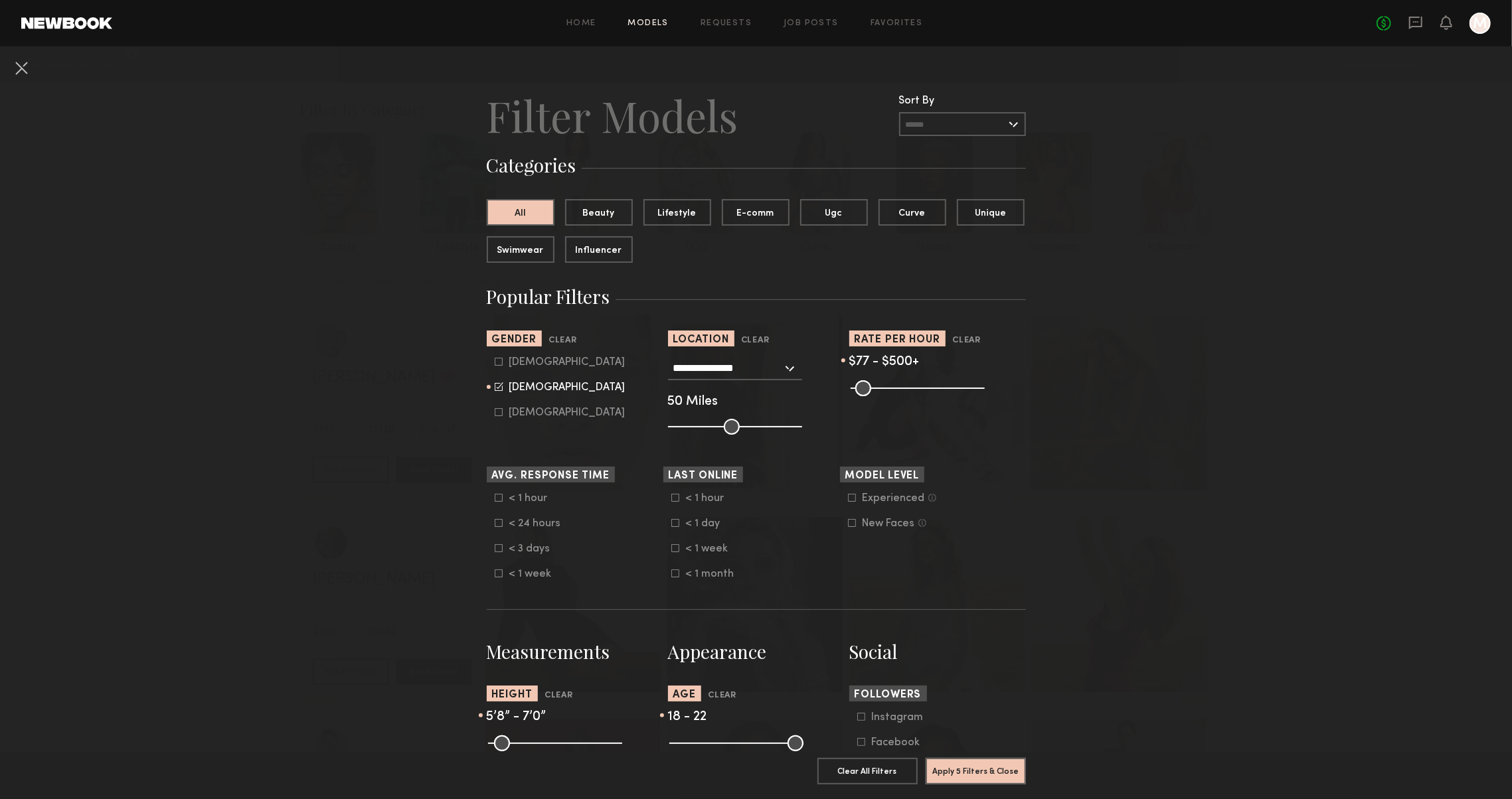
type input "**"
drag, startPoint x: 864, startPoint y: 389, endPoint x: 850, endPoint y: 380, distance: 16.6
click at [850, 383] on input "range" at bounding box center [917, 389] width 134 height 16
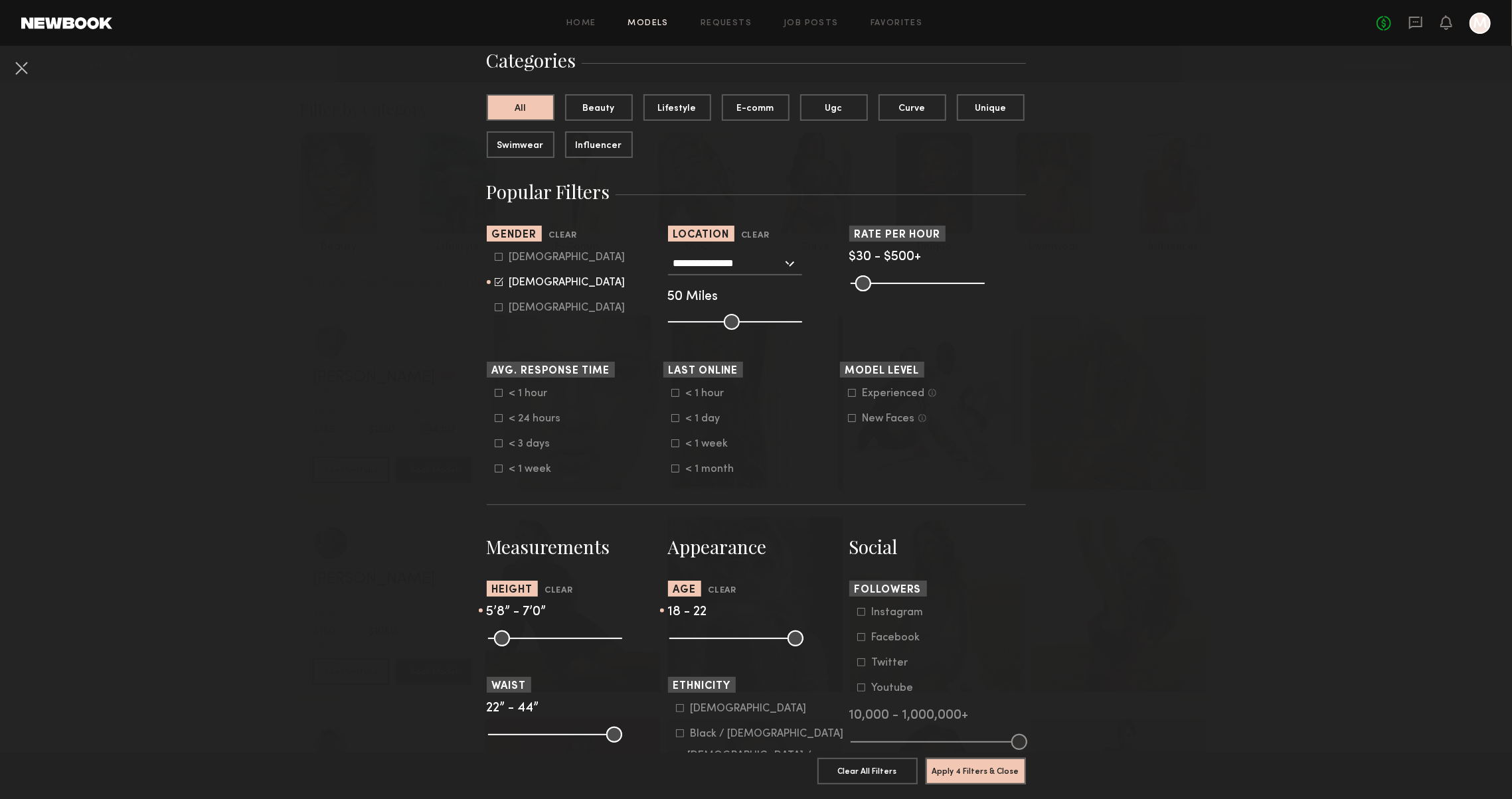
scroll to position [145, 0]
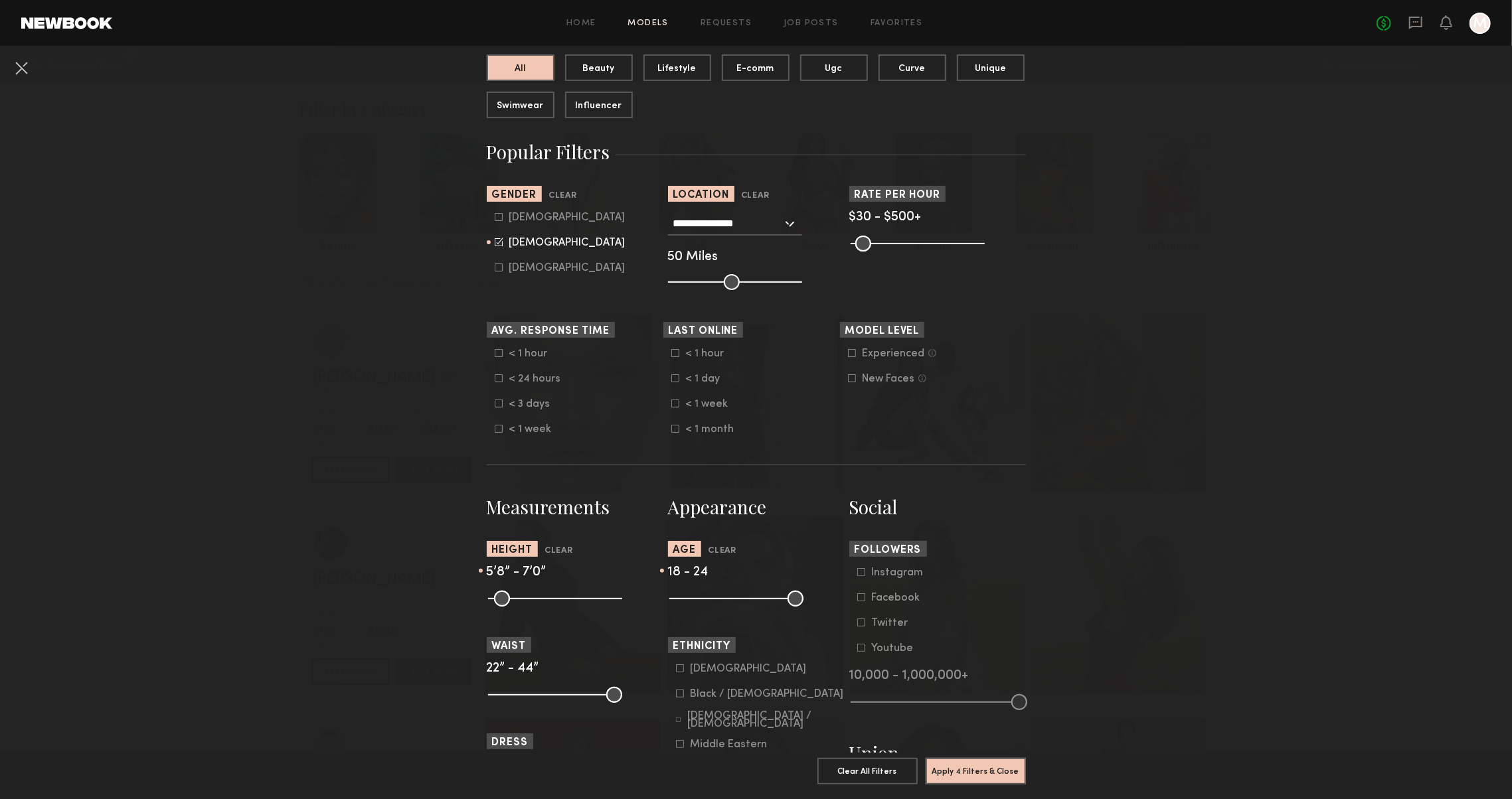
drag, startPoint x: 689, startPoint y: 596, endPoint x: 697, endPoint y: 597, distance: 8.1
type input "**"
click at [697, 597] on input "range" at bounding box center [736, 599] width 134 height 16
drag, startPoint x: 681, startPoint y: 597, endPoint x: 690, endPoint y: 598, distance: 9.1
type input "**"
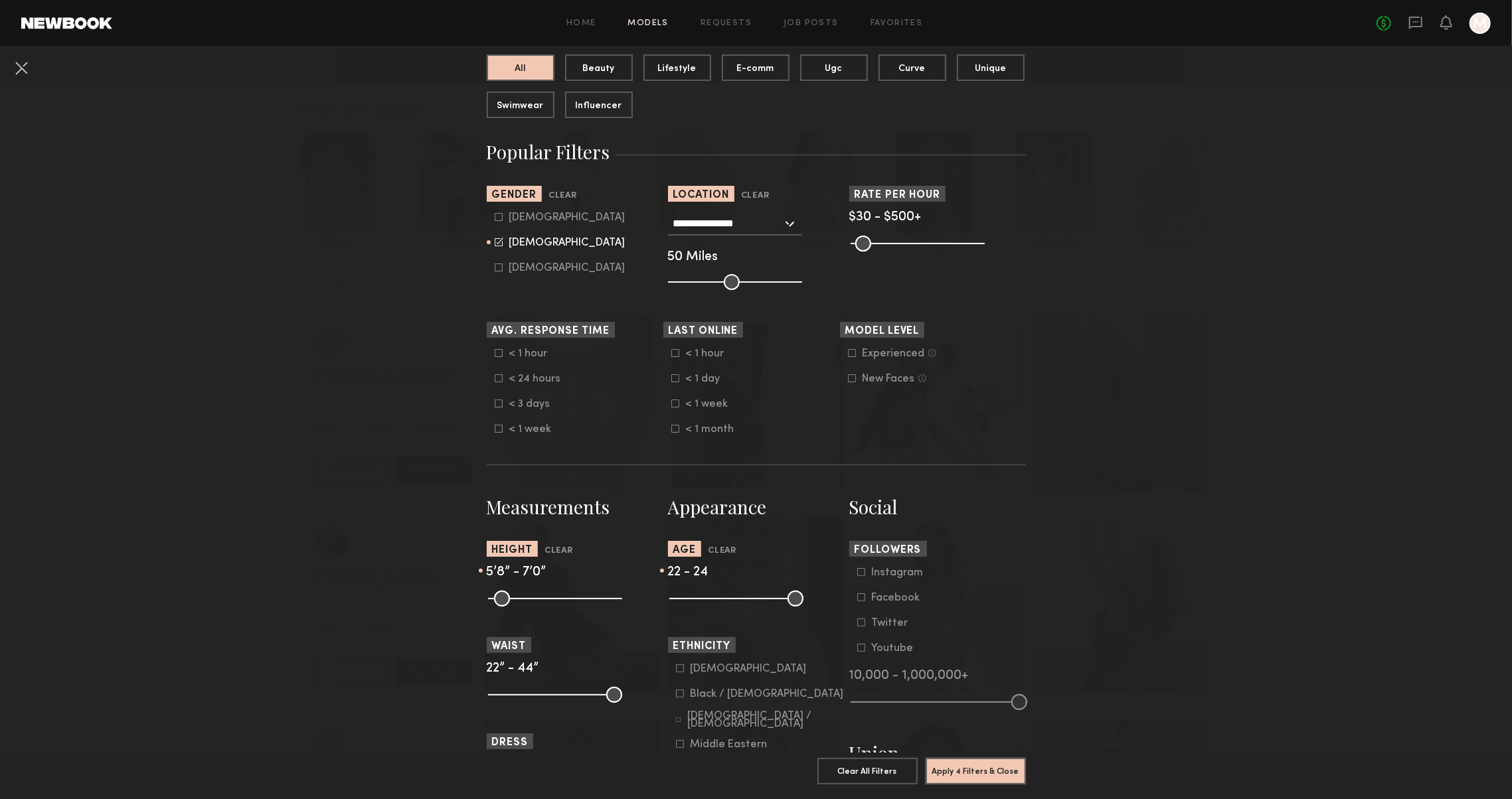
click at [690, 598] on common-range-minmax at bounding box center [735, 598] width 134 height 16
click at [943, 782] on button "Apply 4 Filters & Close" at bounding box center [976, 770] width 100 height 26
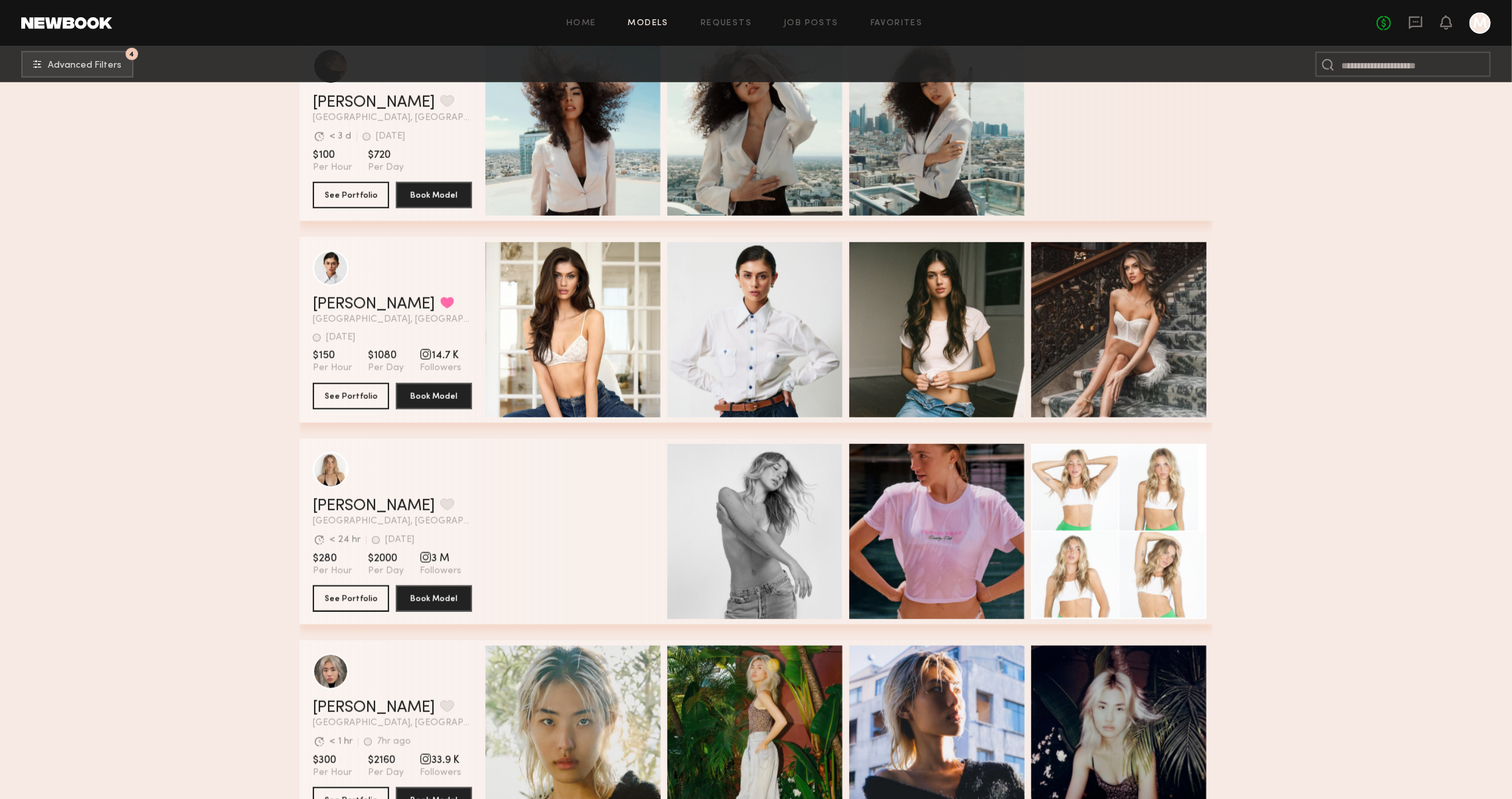
scroll to position [887, 0]
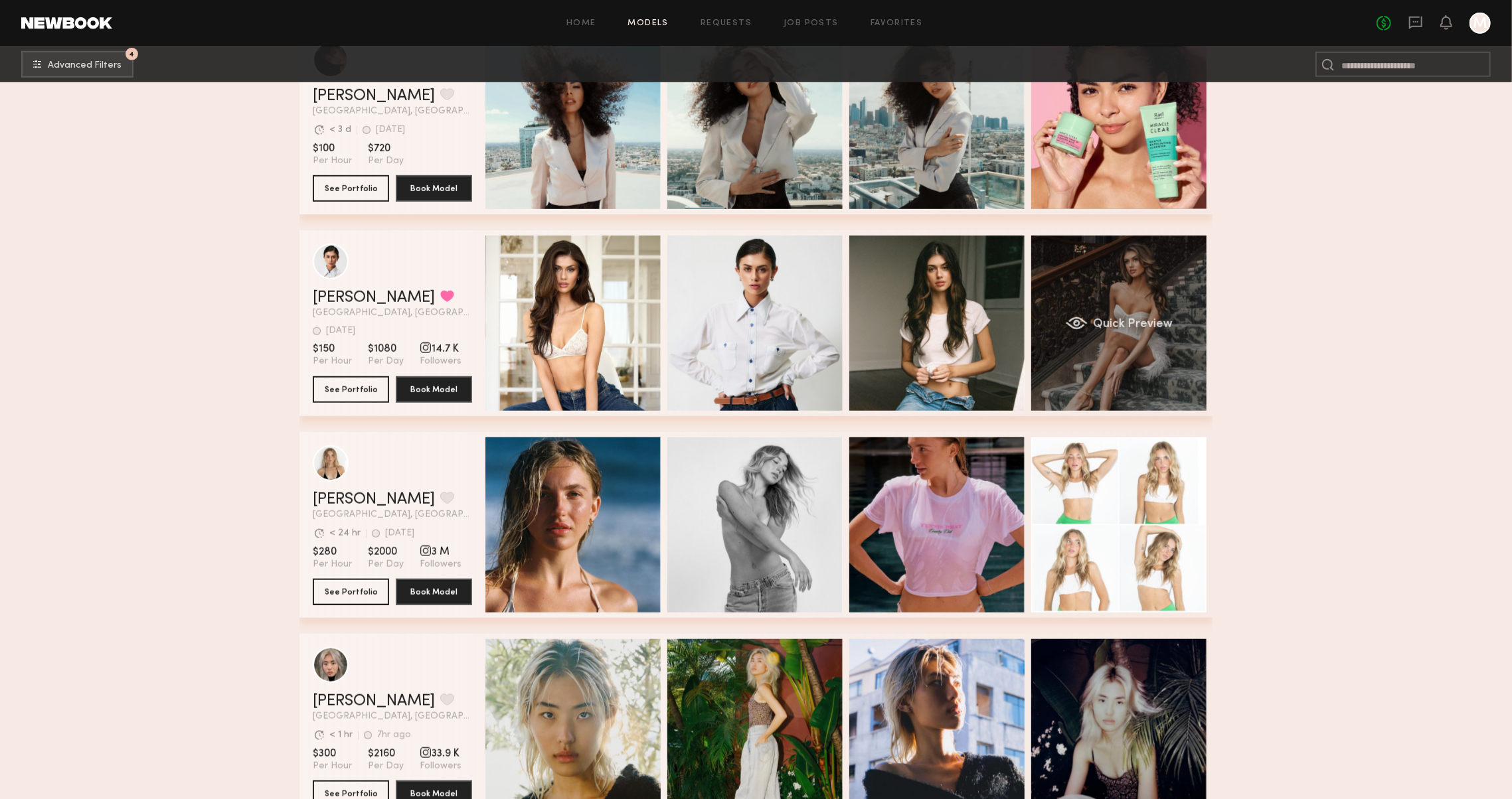
click at [1135, 353] on div "Quick Preview" at bounding box center [1118, 323] width 175 height 175
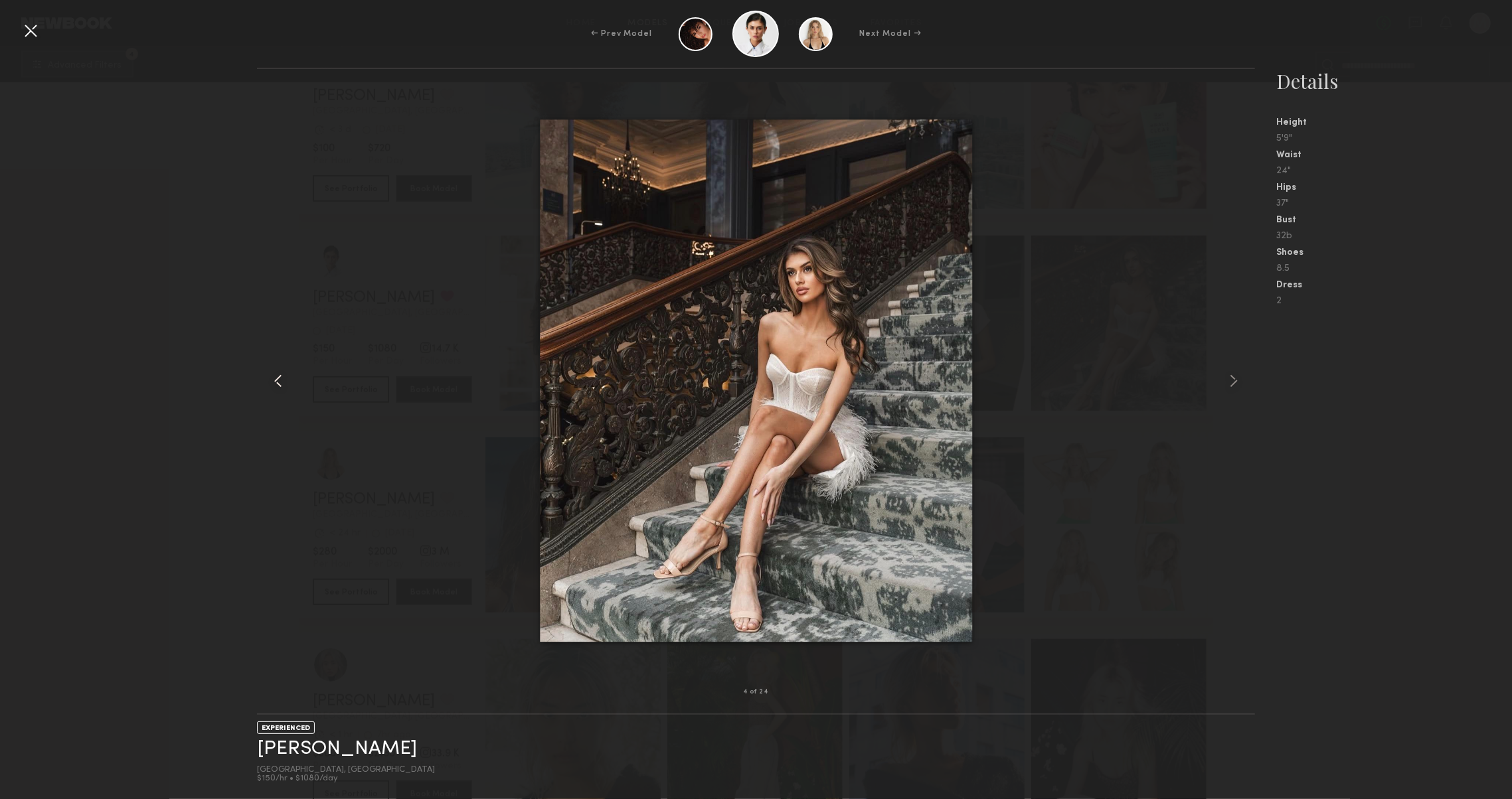
click at [280, 378] on common-icon at bounding box center [278, 380] width 21 height 21
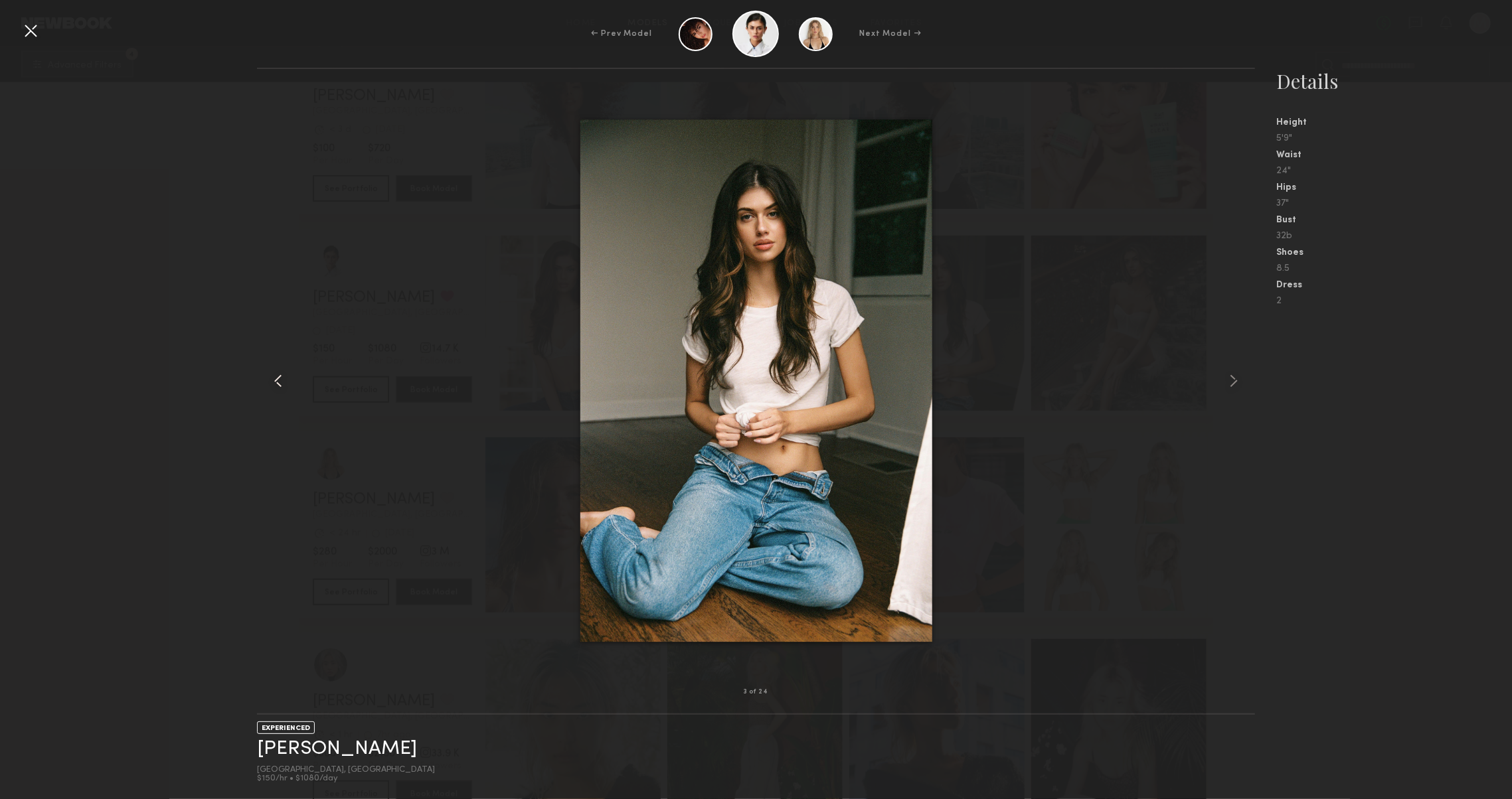
click at [280, 378] on common-icon at bounding box center [278, 380] width 21 height 21
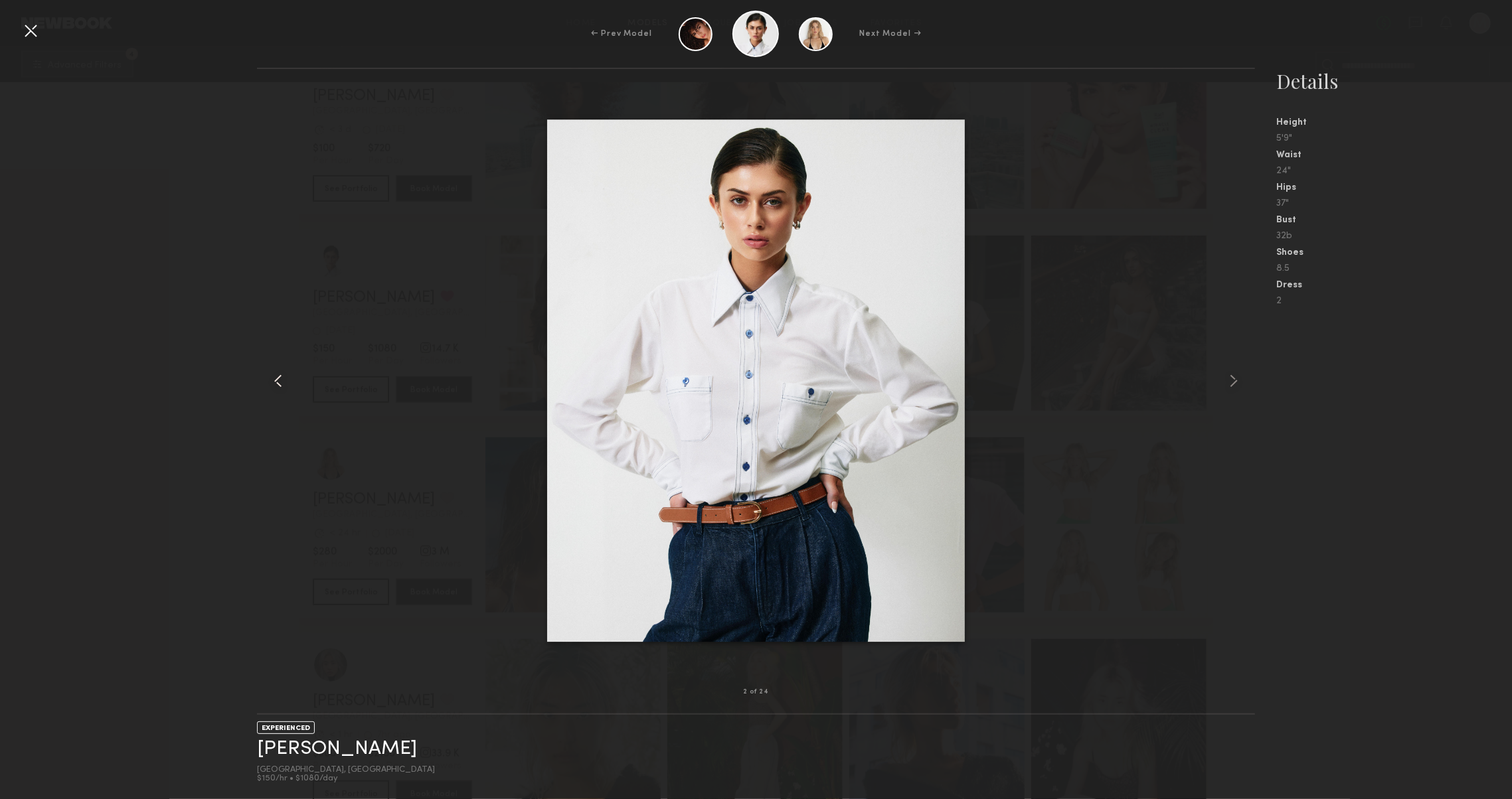
click at [280, 378] on common-icon at bounding box center [278, 380] width 21 height 21
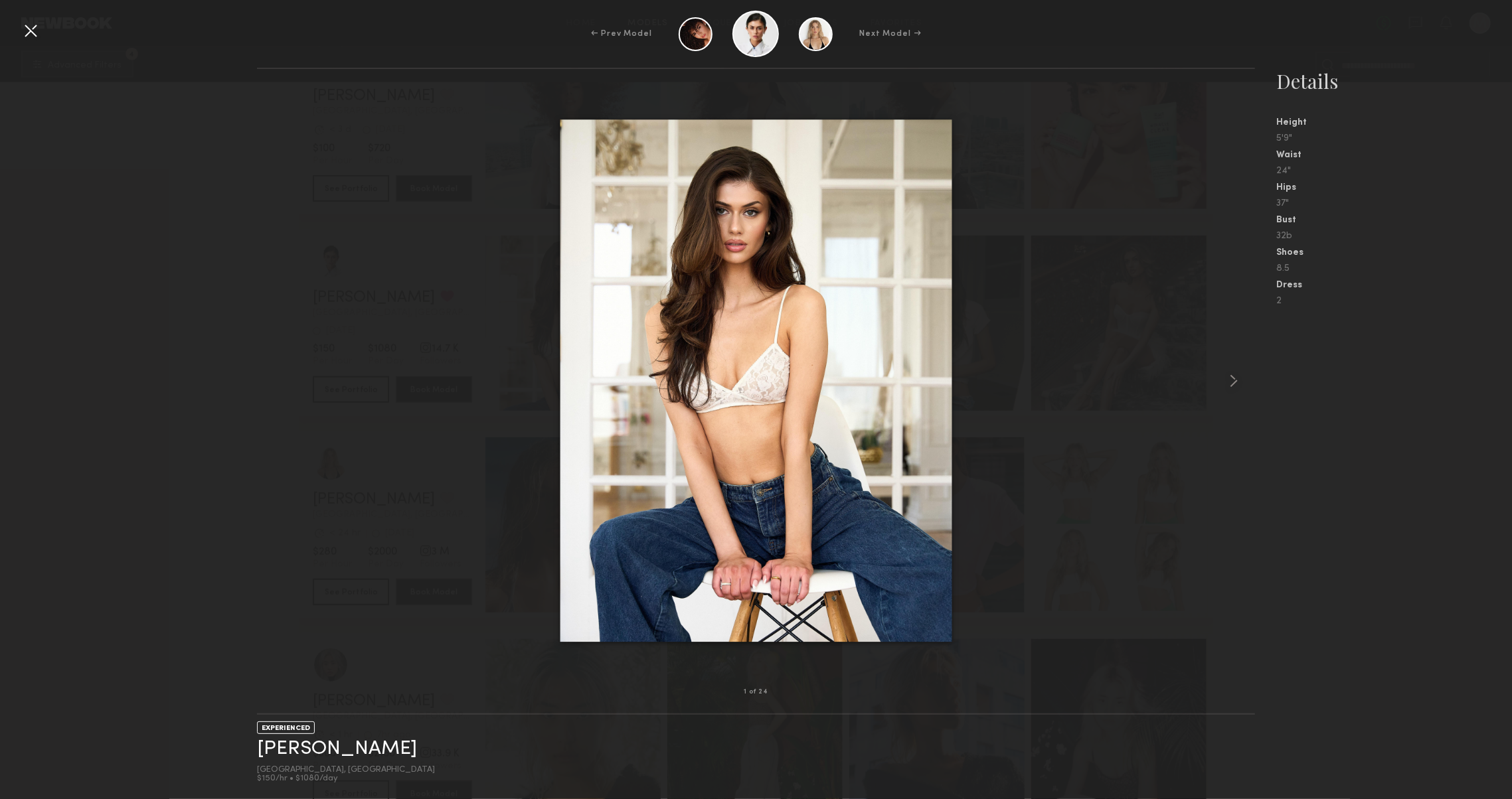
click at [280, 378] on div at bounding box center [755, 380] width 998 height 581
click at [1235, 378] on common-icon at bounding box center [1233, 380] width 21 height 21
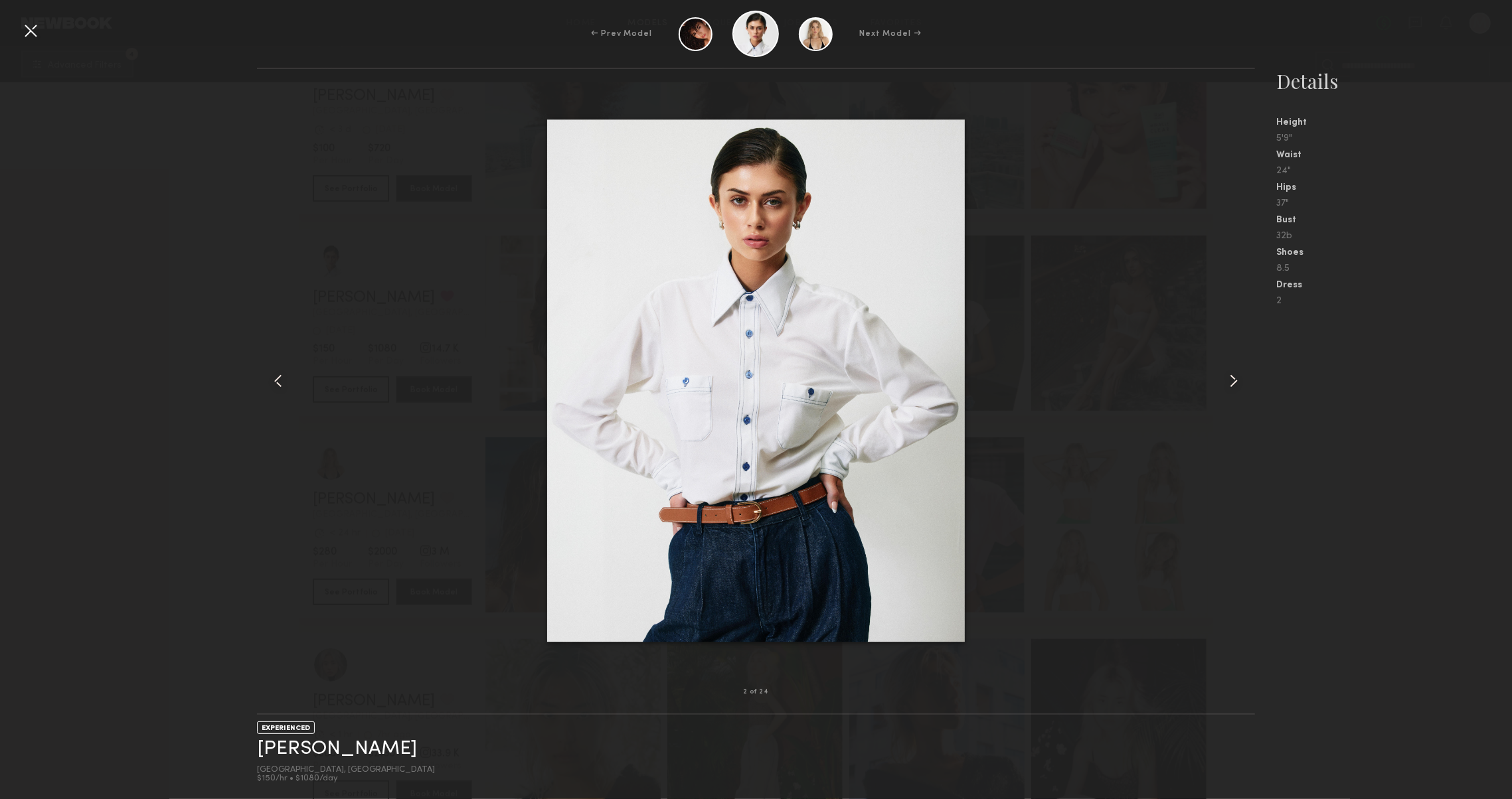
click at [1235, 378] on common-icon at bounding box center [1233, 380] width 21 height 21
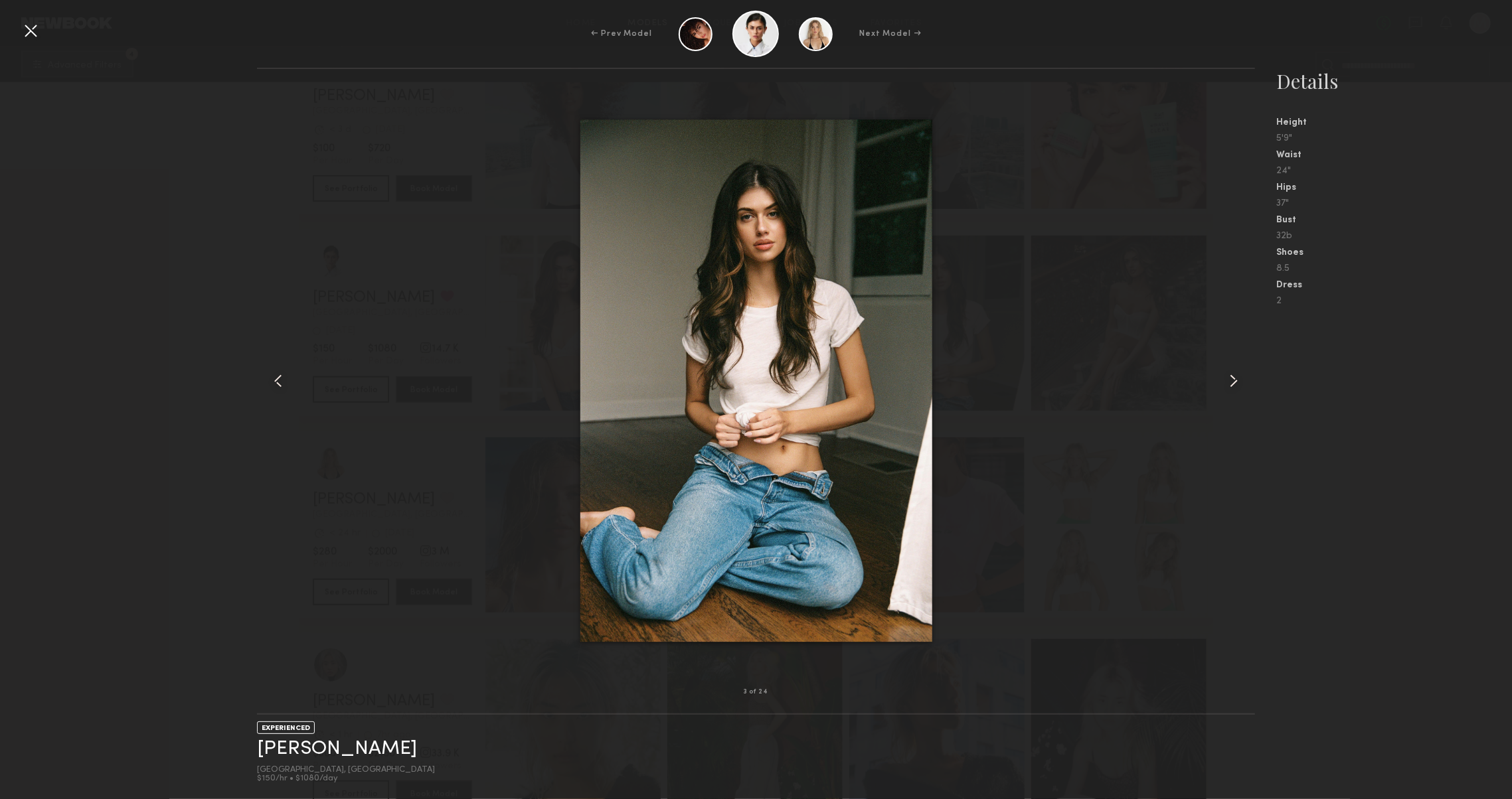
click at [1235, 378] on common-icon at bounding box center [1233, 380] width 21 height 21
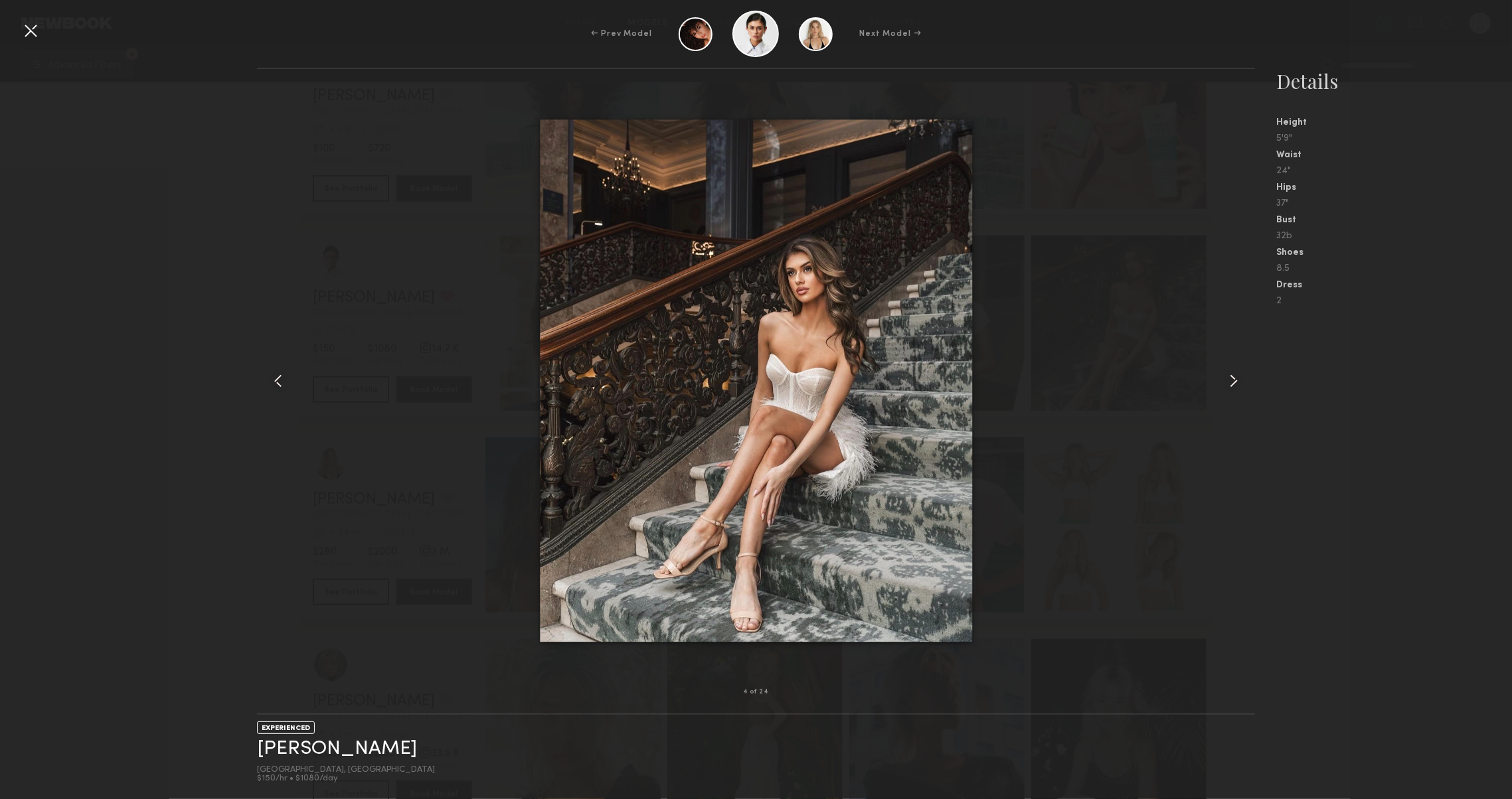
click at [1235, 378] on common-icon at bounding box center [1233, 380] width 21 height 21
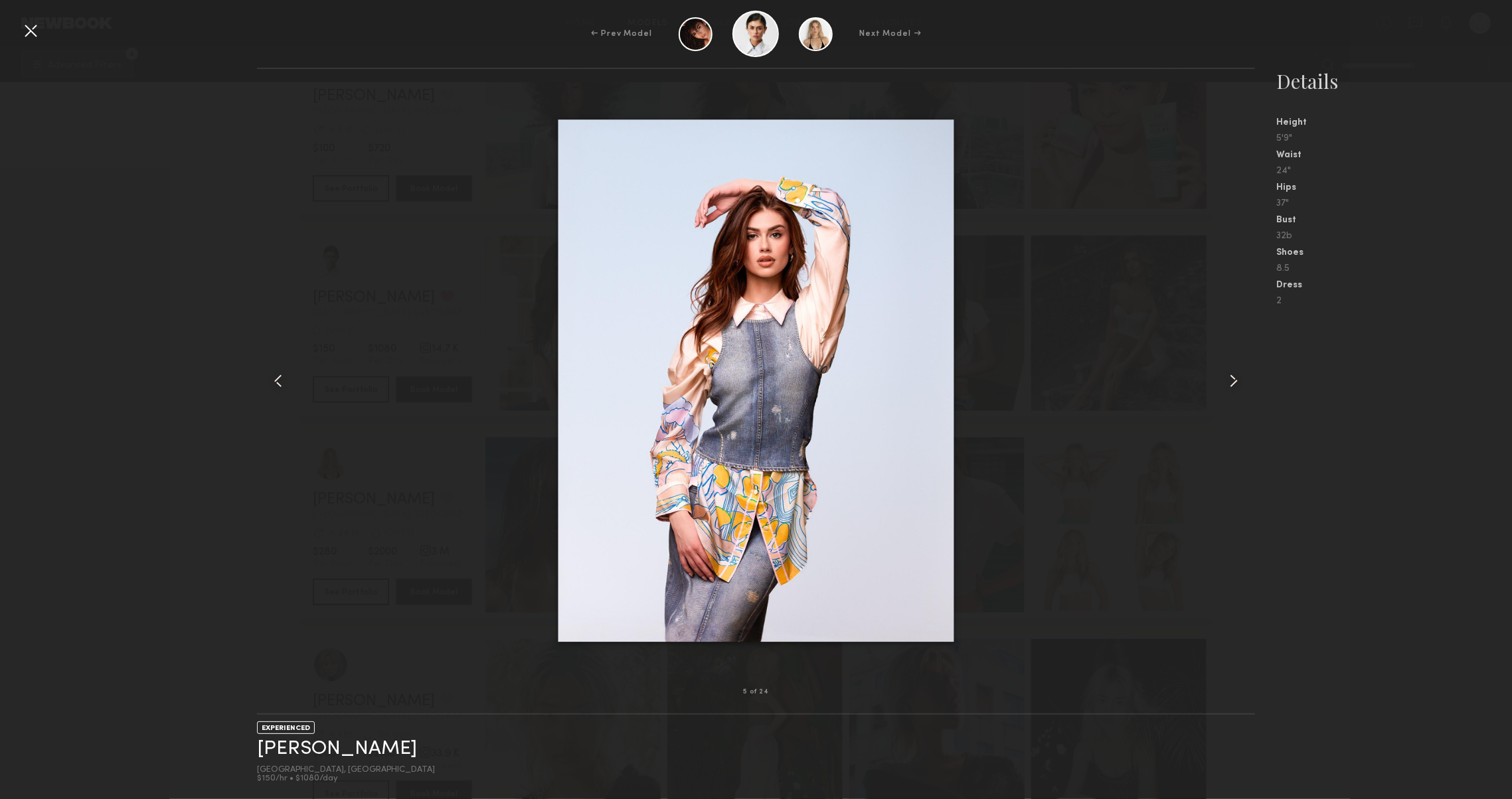
click at [1234, 378] on common-icon at bounding box center [1233, 380] width 21 height 21
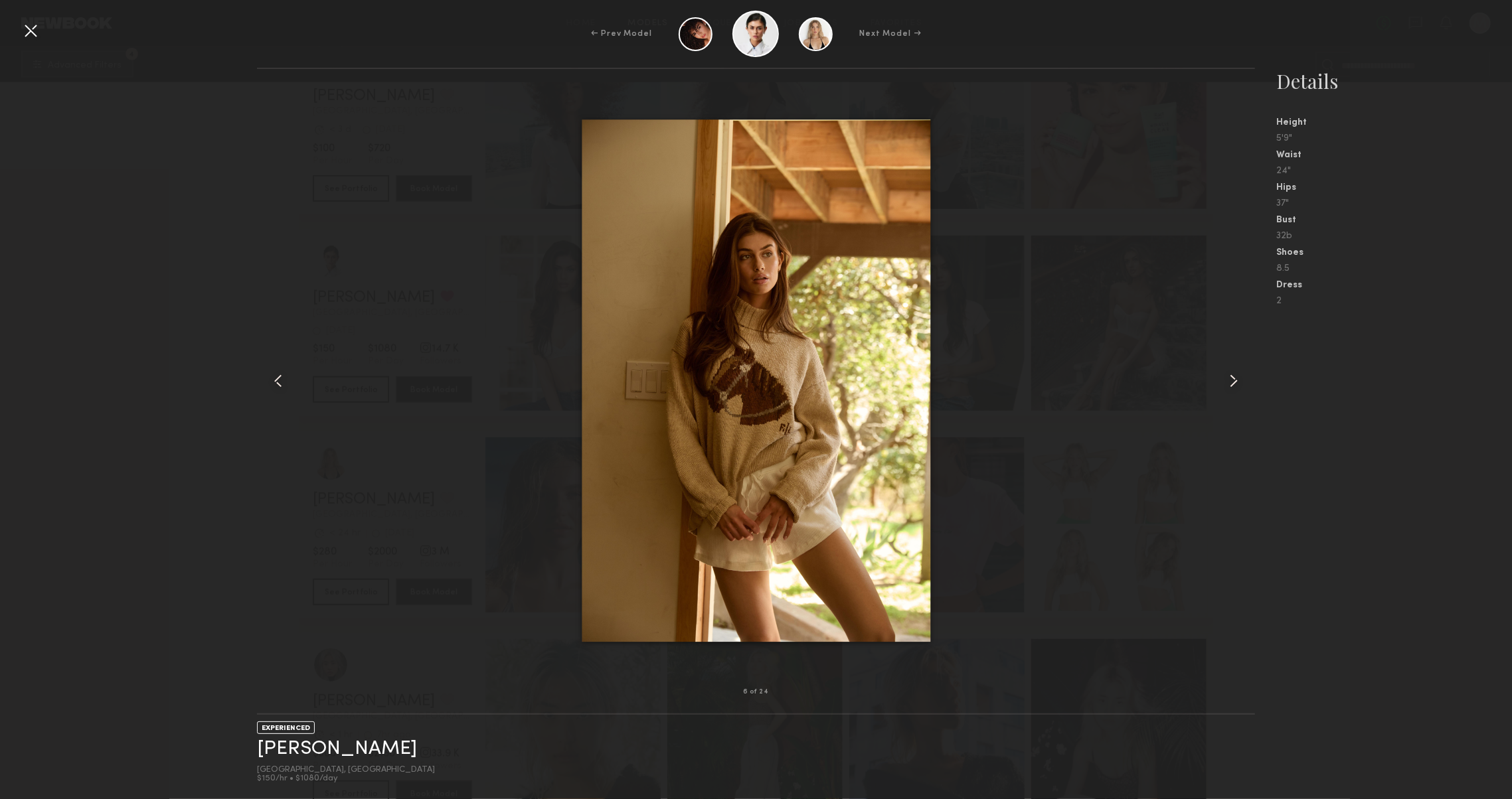
click at [1234, 378] on common-icon at bounding box center [1233, 380] width 21 height 21
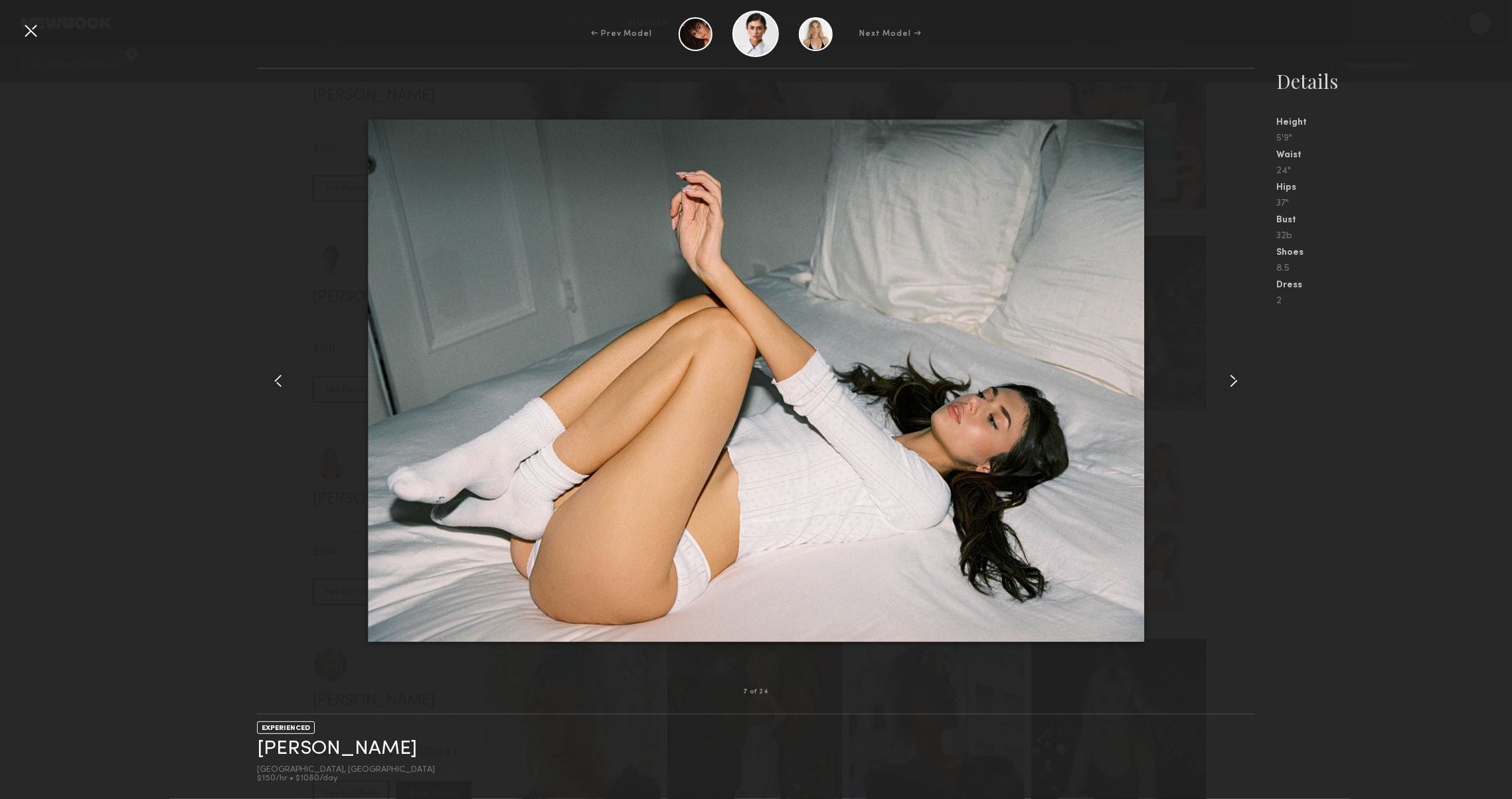
click at [1234, 378] on common-icon at bounding box center [1233, 380] width 21 height 21
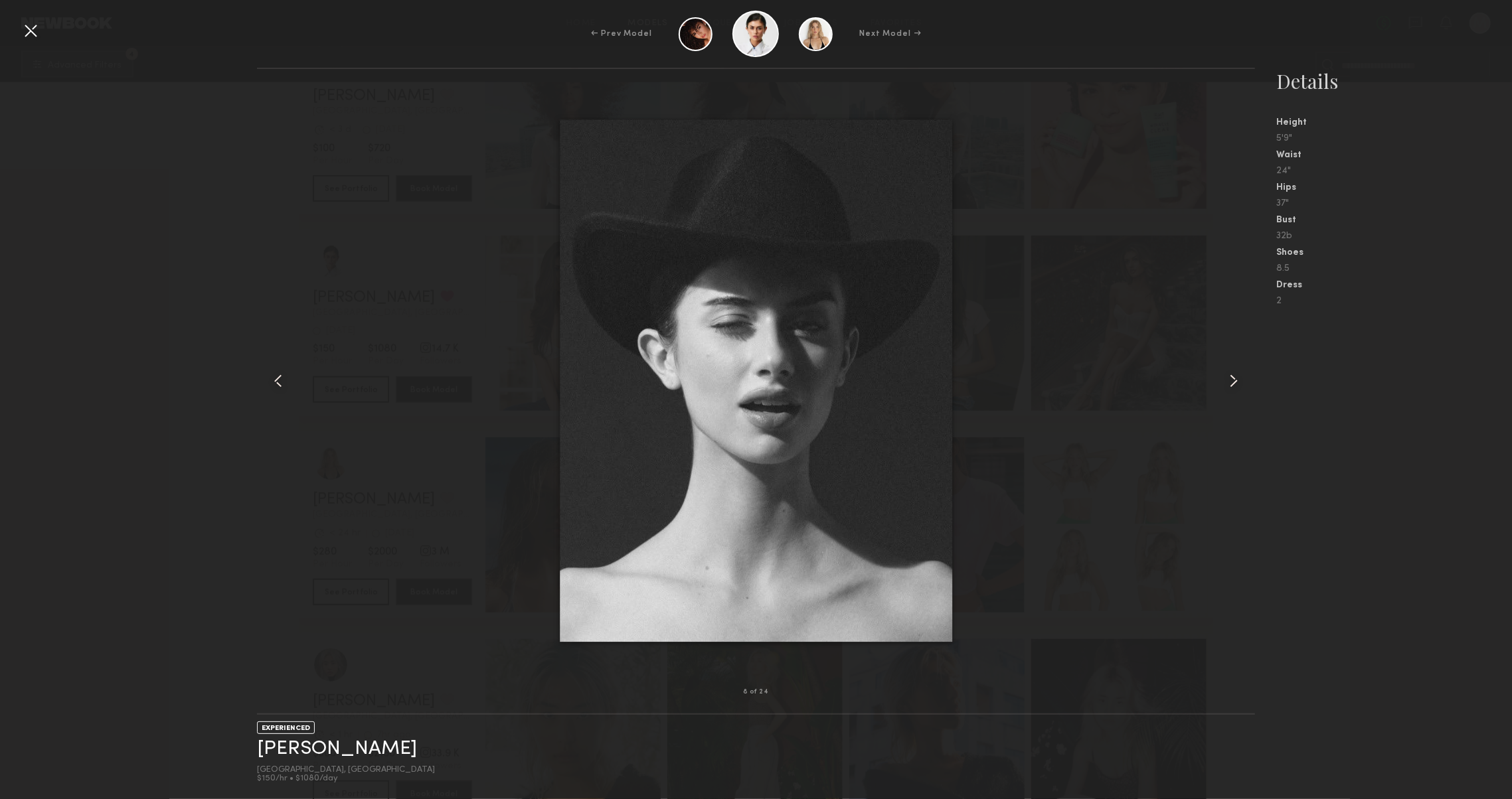
click at [1234, 378] on common-icon at bounding box center [1233, 380] width 21 height 21
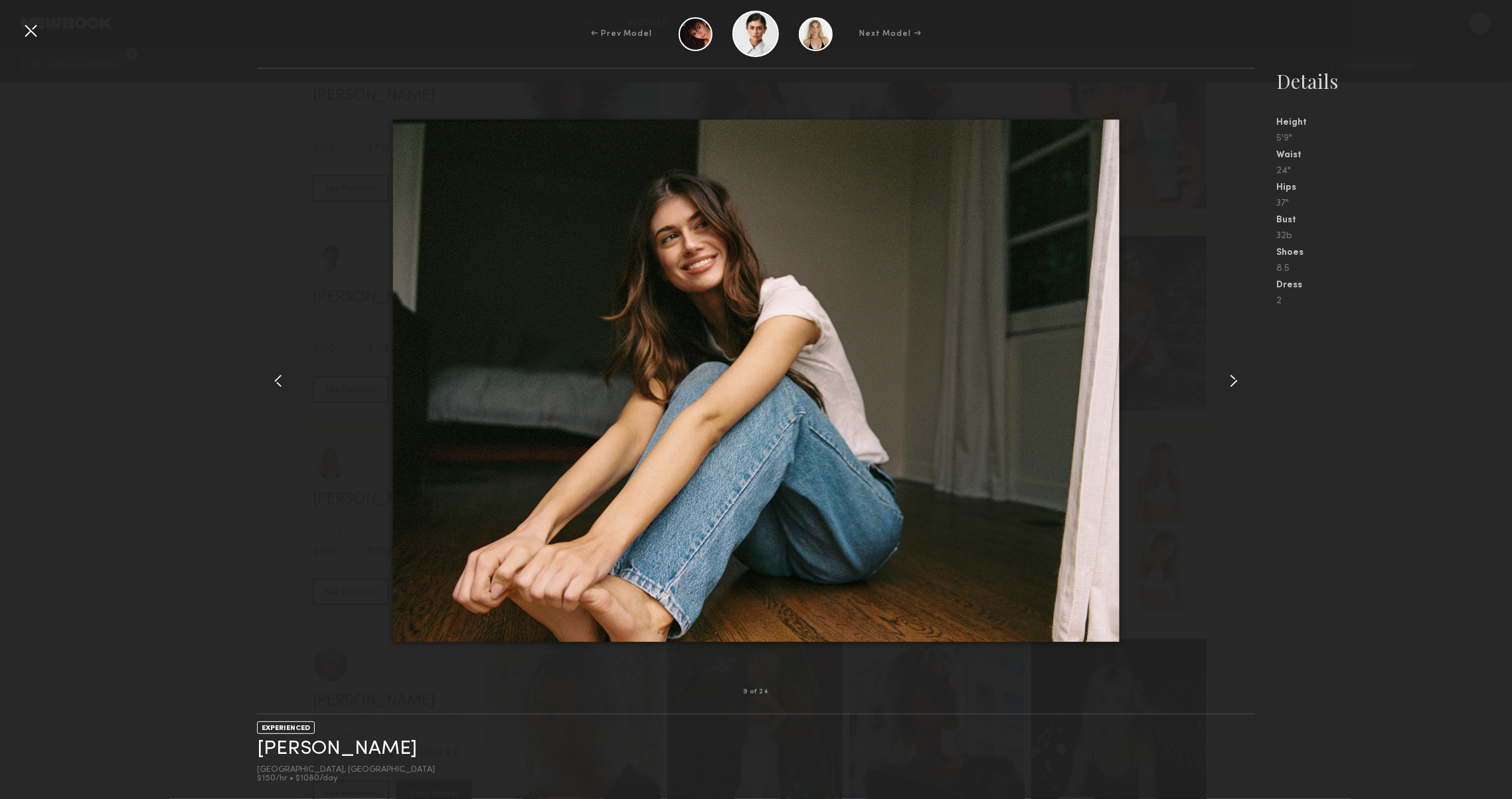
click at [1234, 378] on common-icon at bounding box center [1233, 380] width 21 height 21
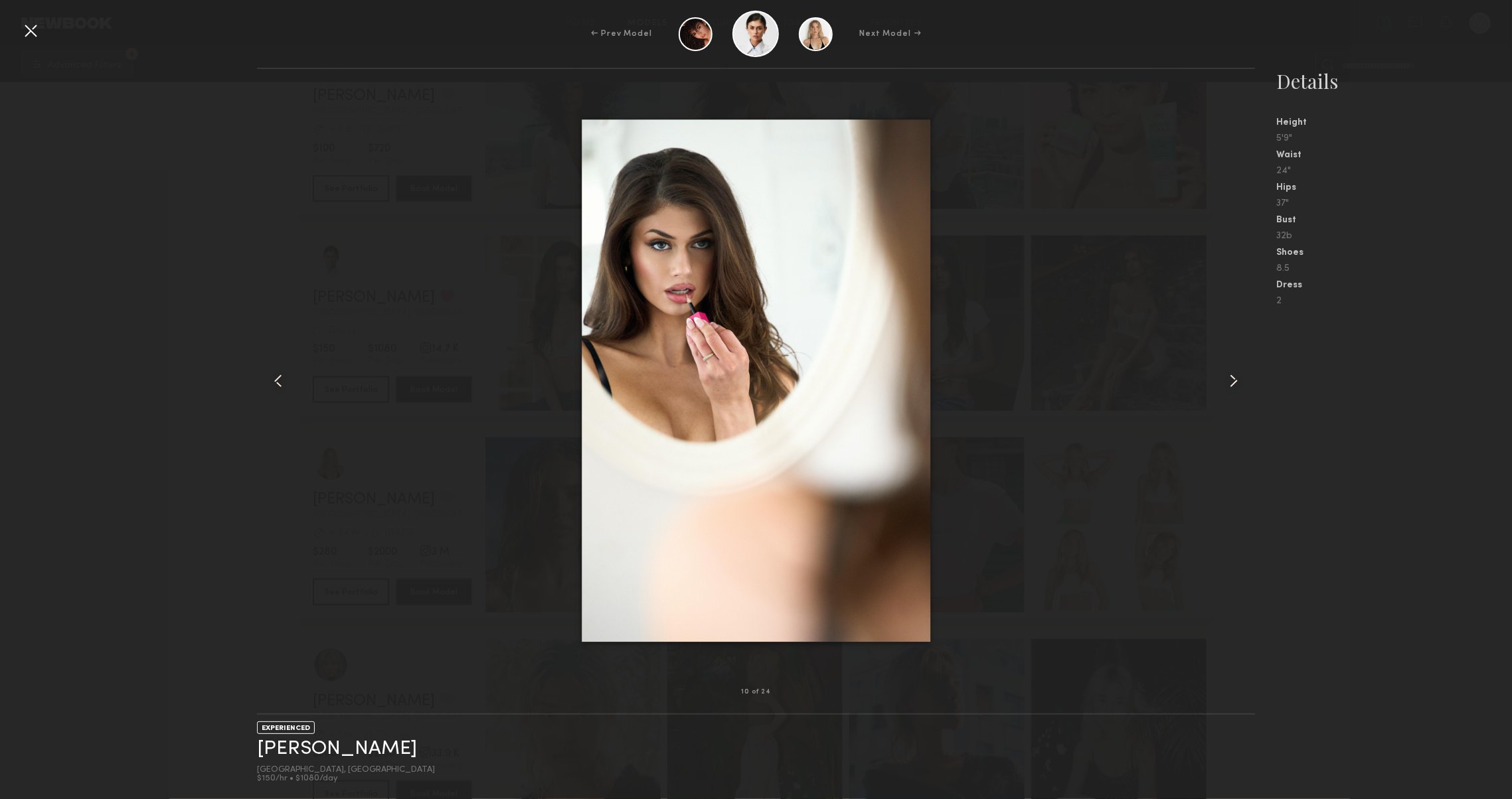
click at [1234, 378] on common-icon at bounding box center [1233, 380] width 21 height 21
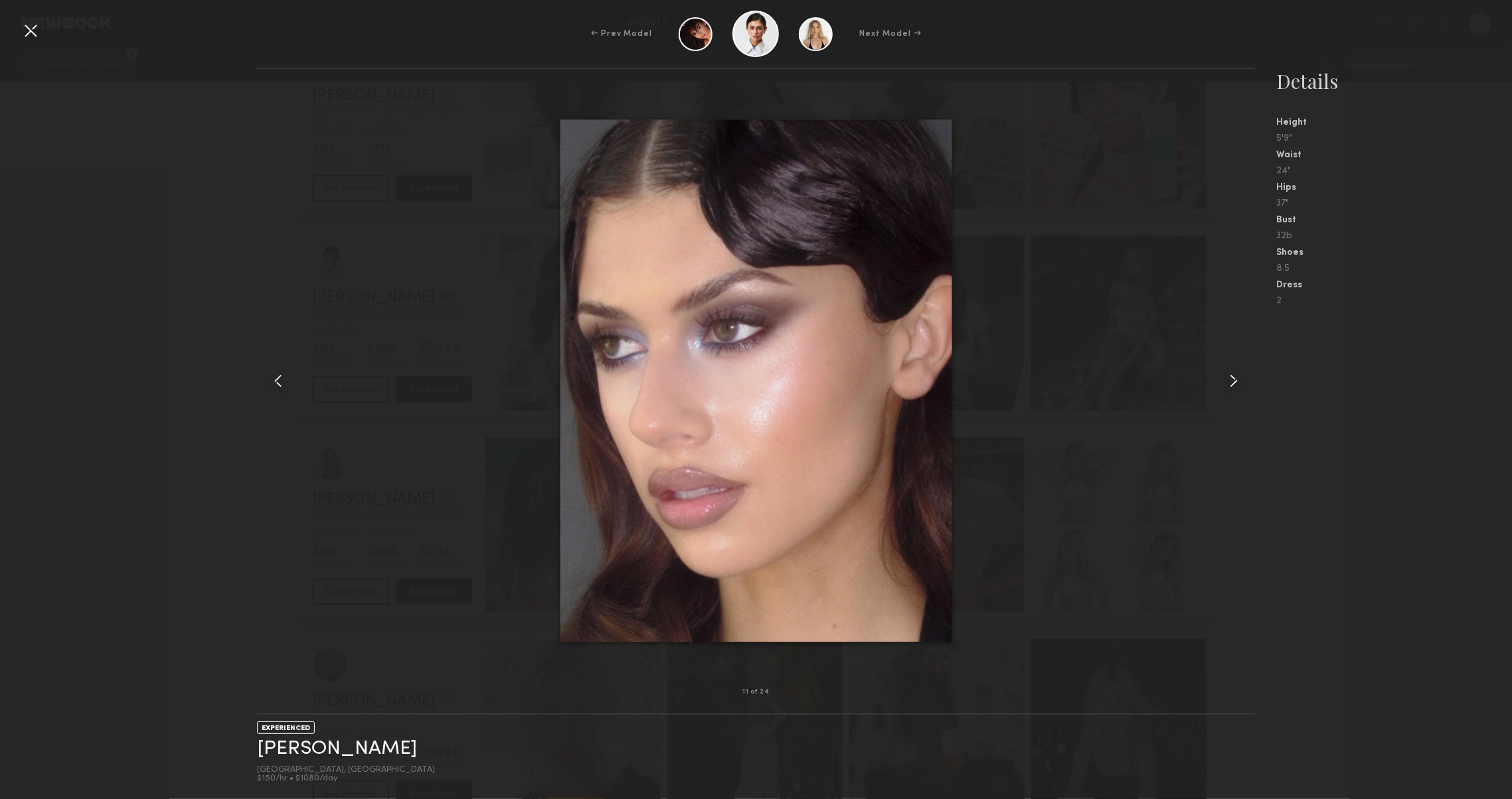
click at [1234, 378] on common-icon at bounding box center [1233, 380] width 21 height 21
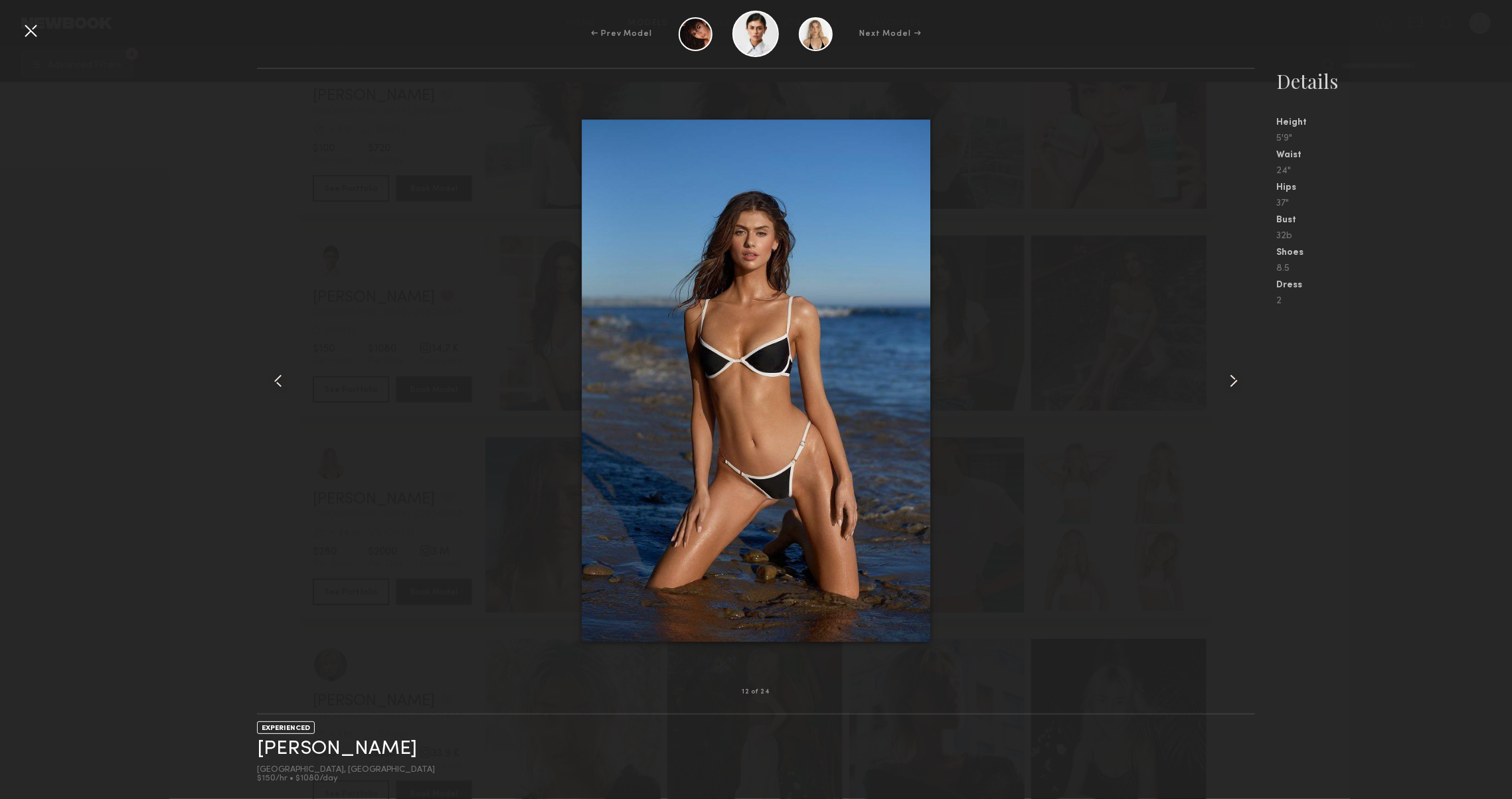
click at [30, 34] on div at bounding box center [30, 30] width 21 height 21
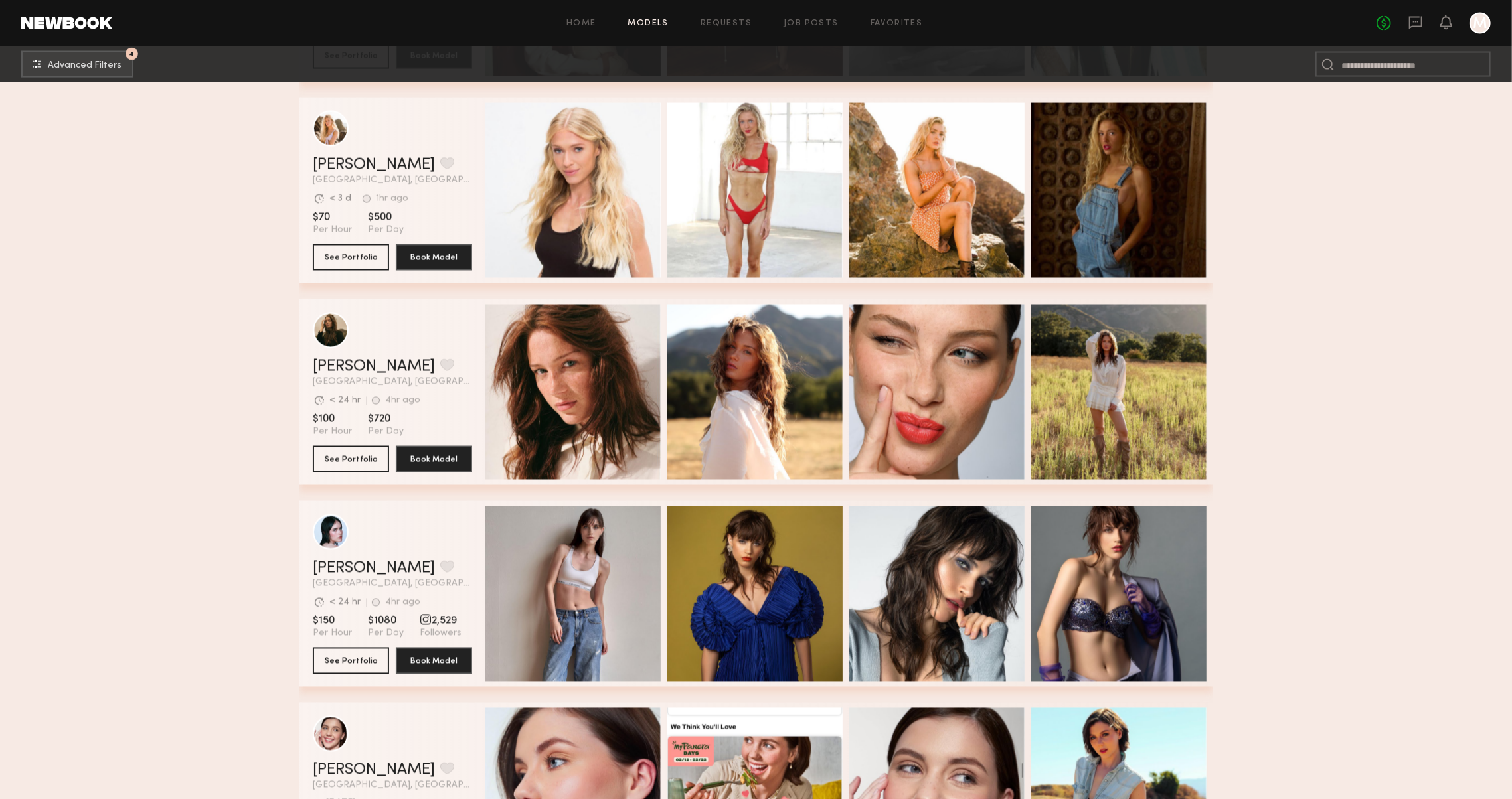
scroll to position [2205, 0]
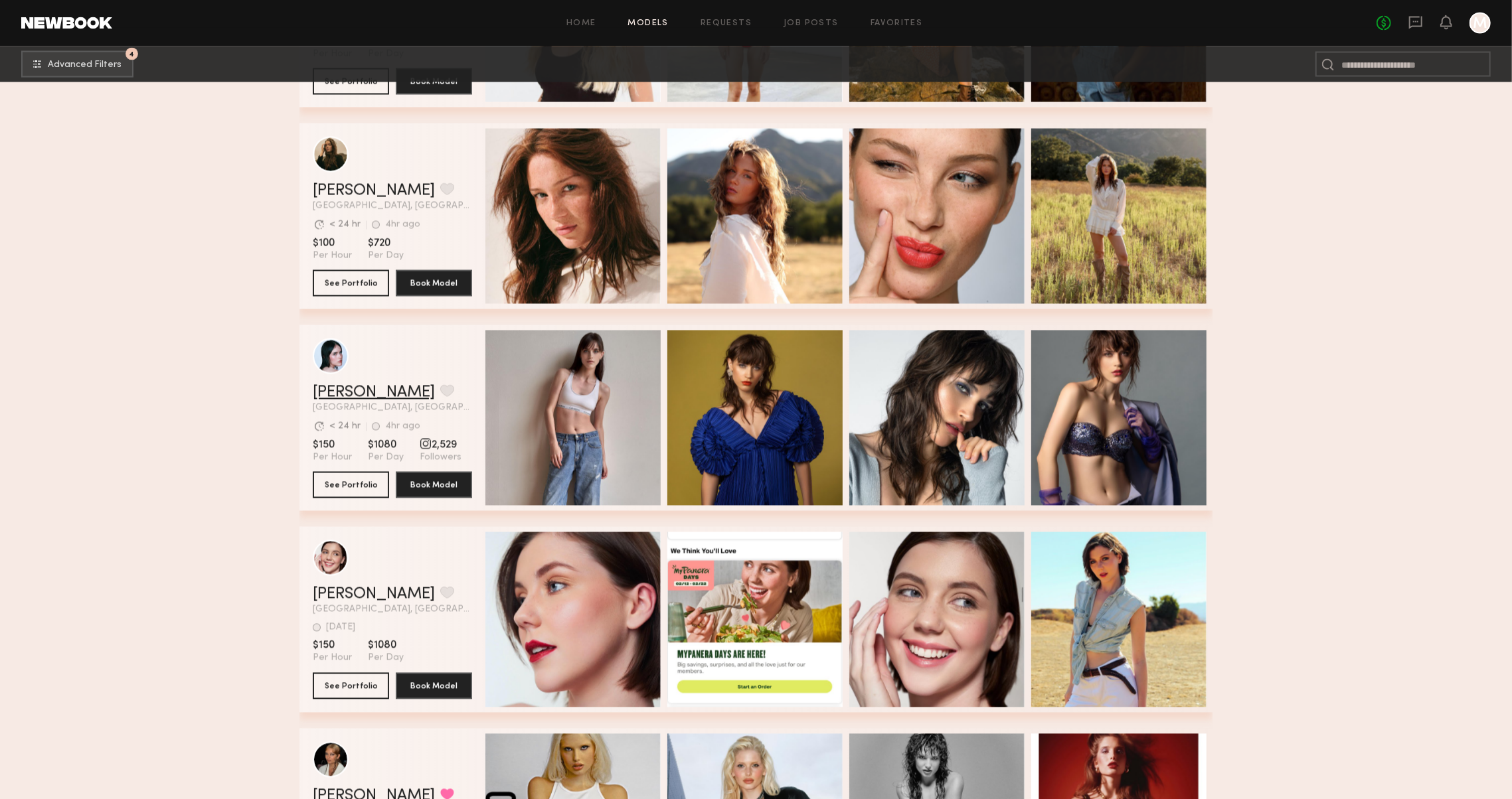
click at [323, 386] on link "Mae B." at bounding box center [373, 393] width 122 height 16
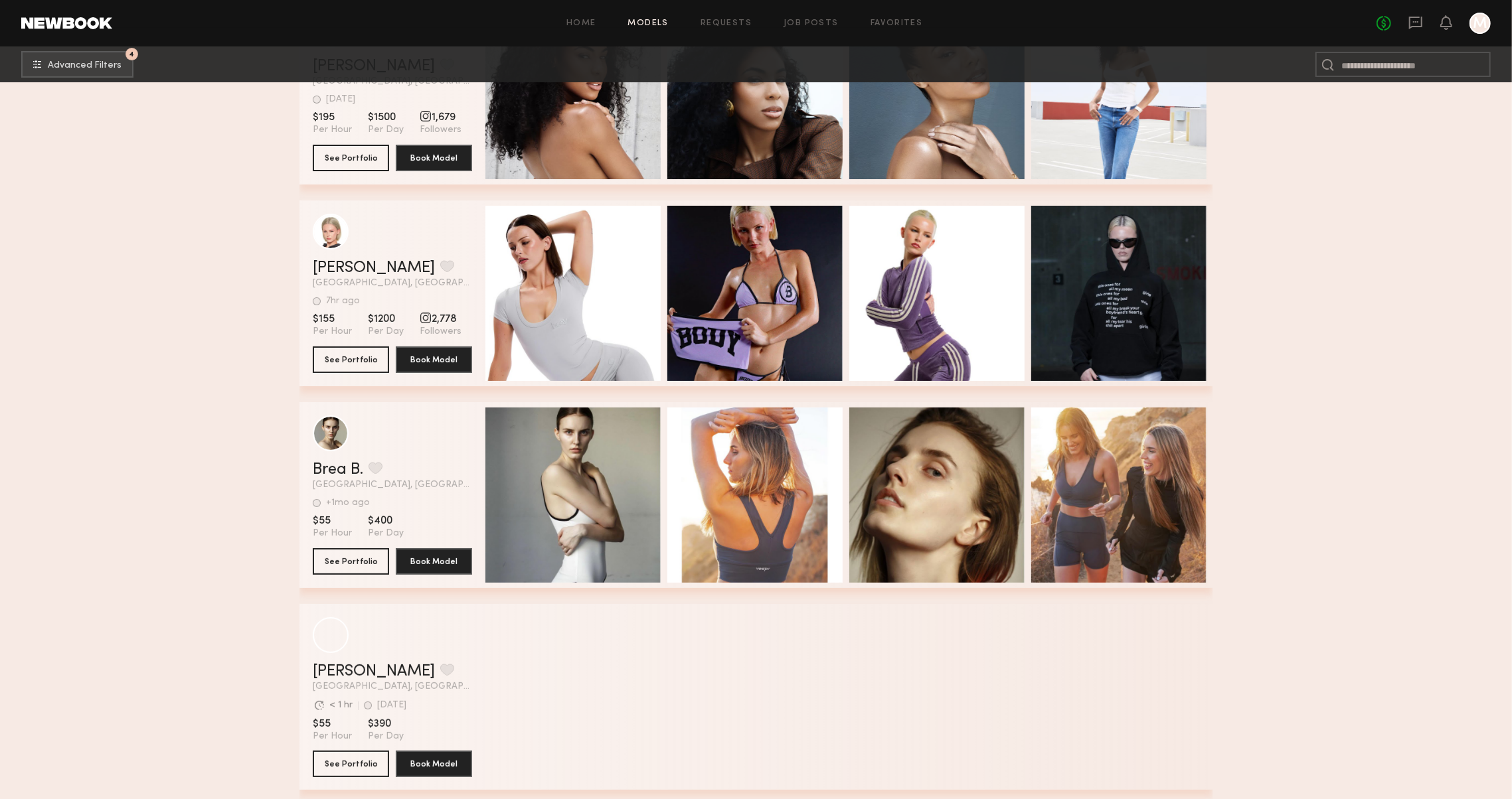
scroll to position [4548, 0]
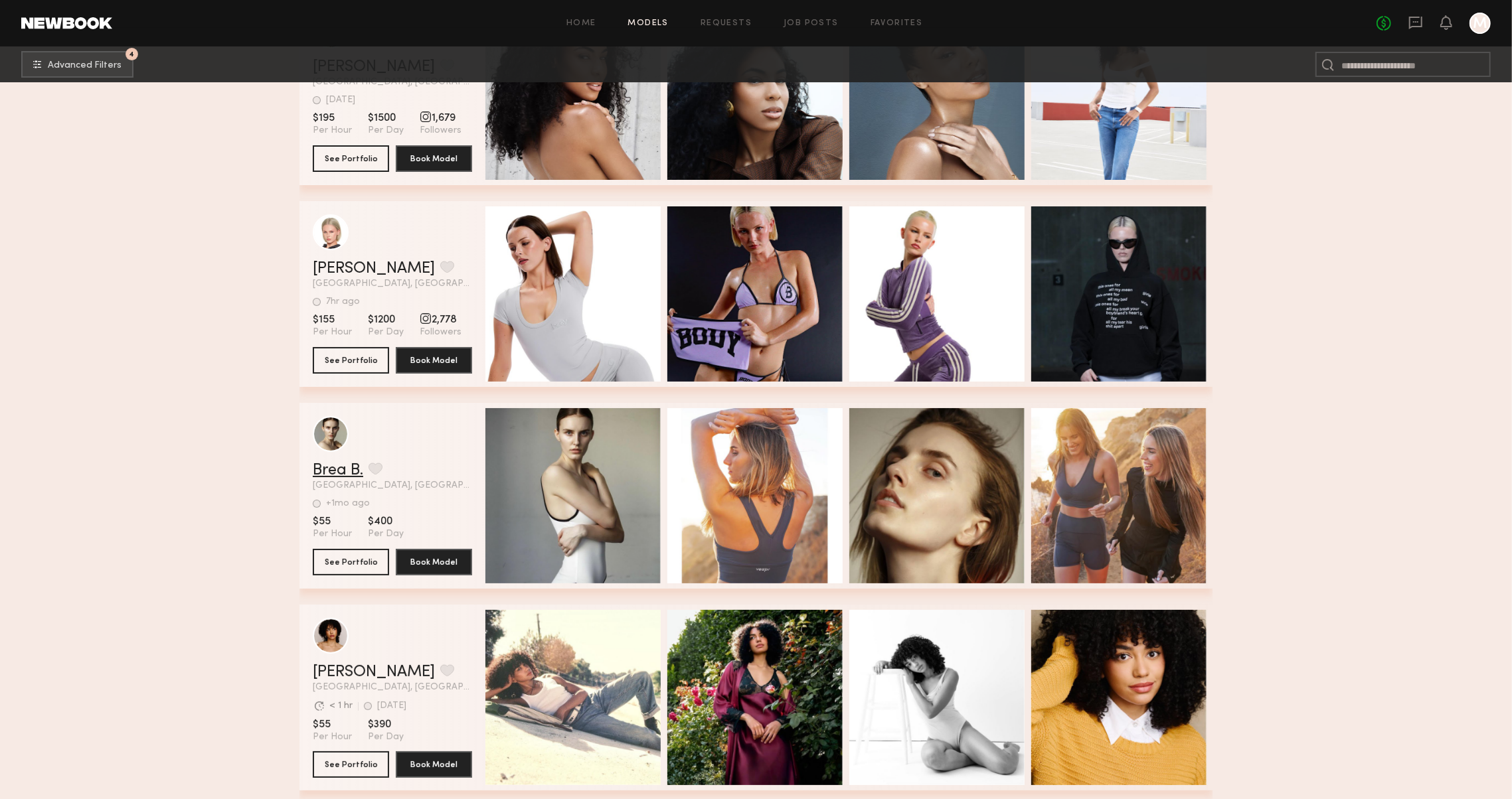
click at [347, 465] on link "Brea B." at bounding box center [337, 470] width 50 height 16
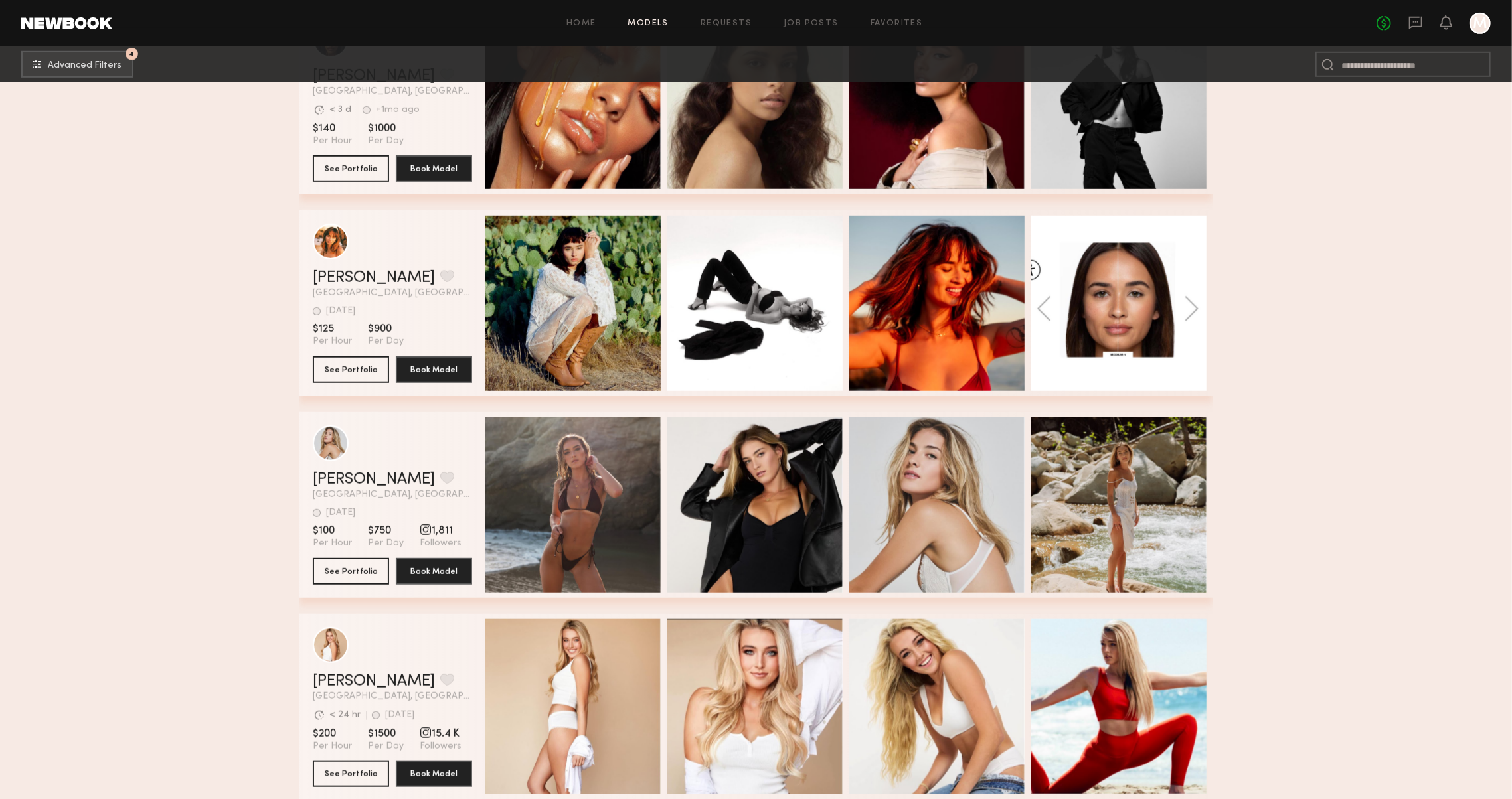
scroll to position [5352, 0]
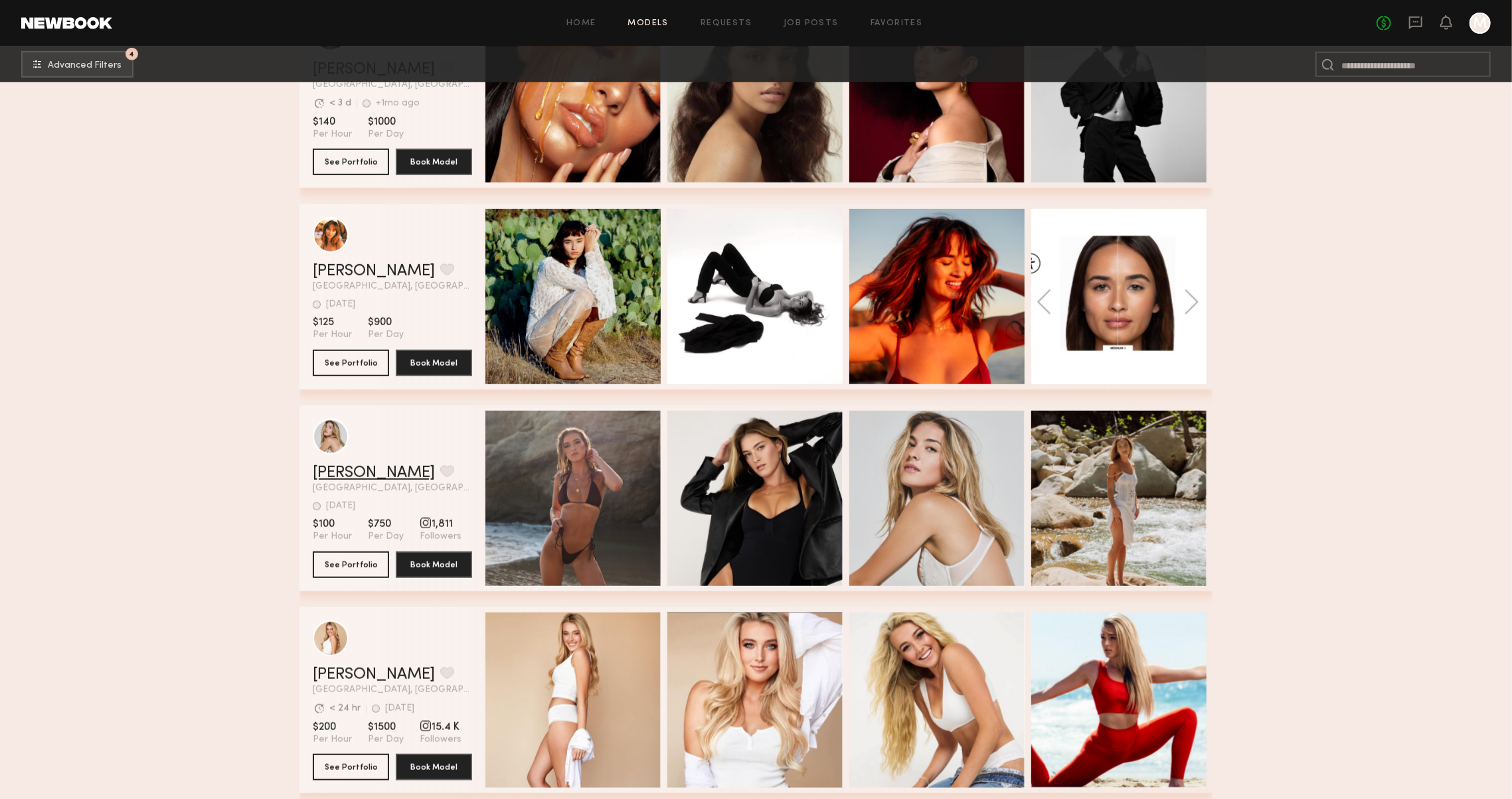
click at [348, 474] on link "Milan P." at bounding box center [373, 473] width 122 height 16
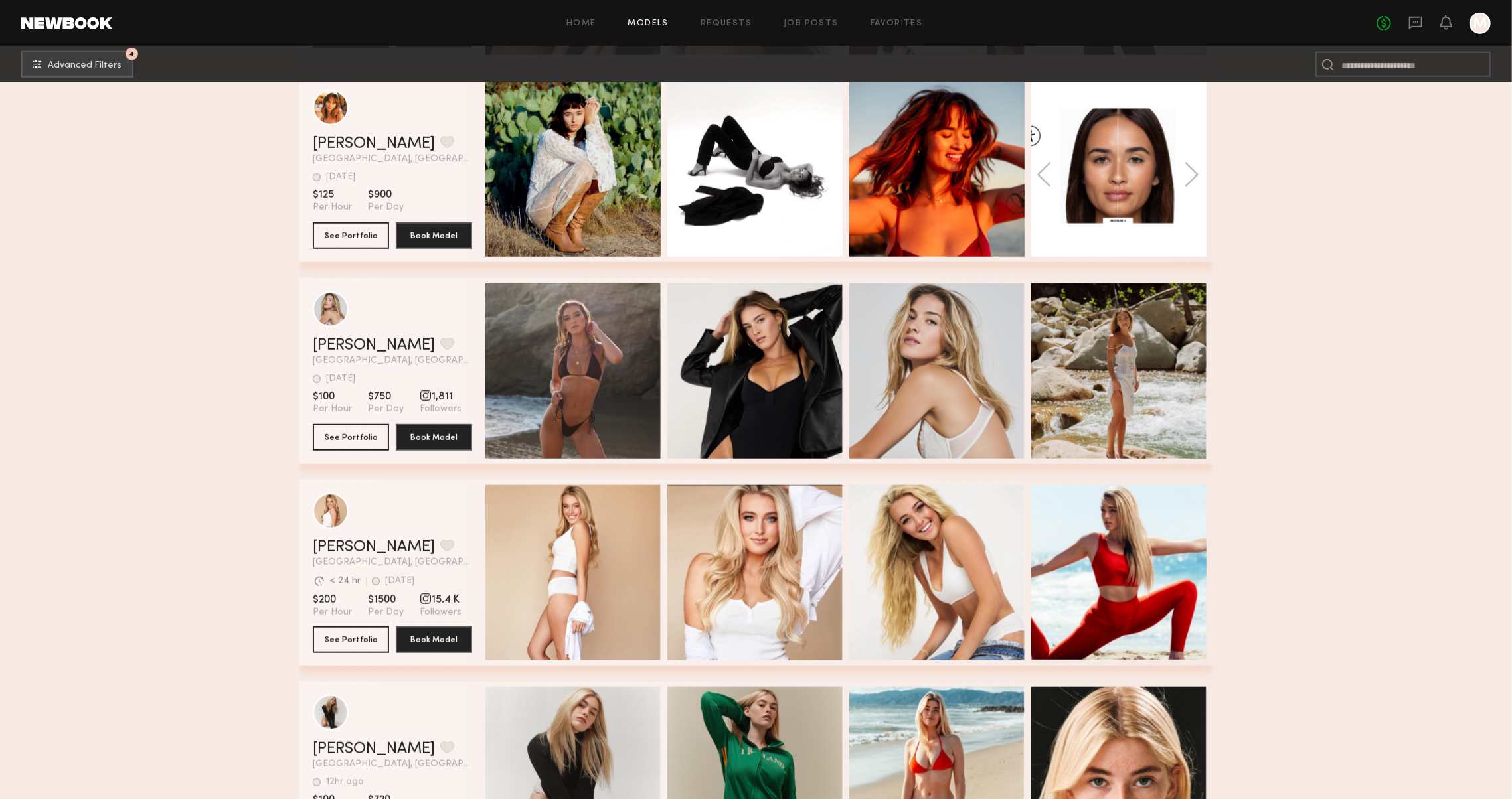
scroll to position [5555, 0]
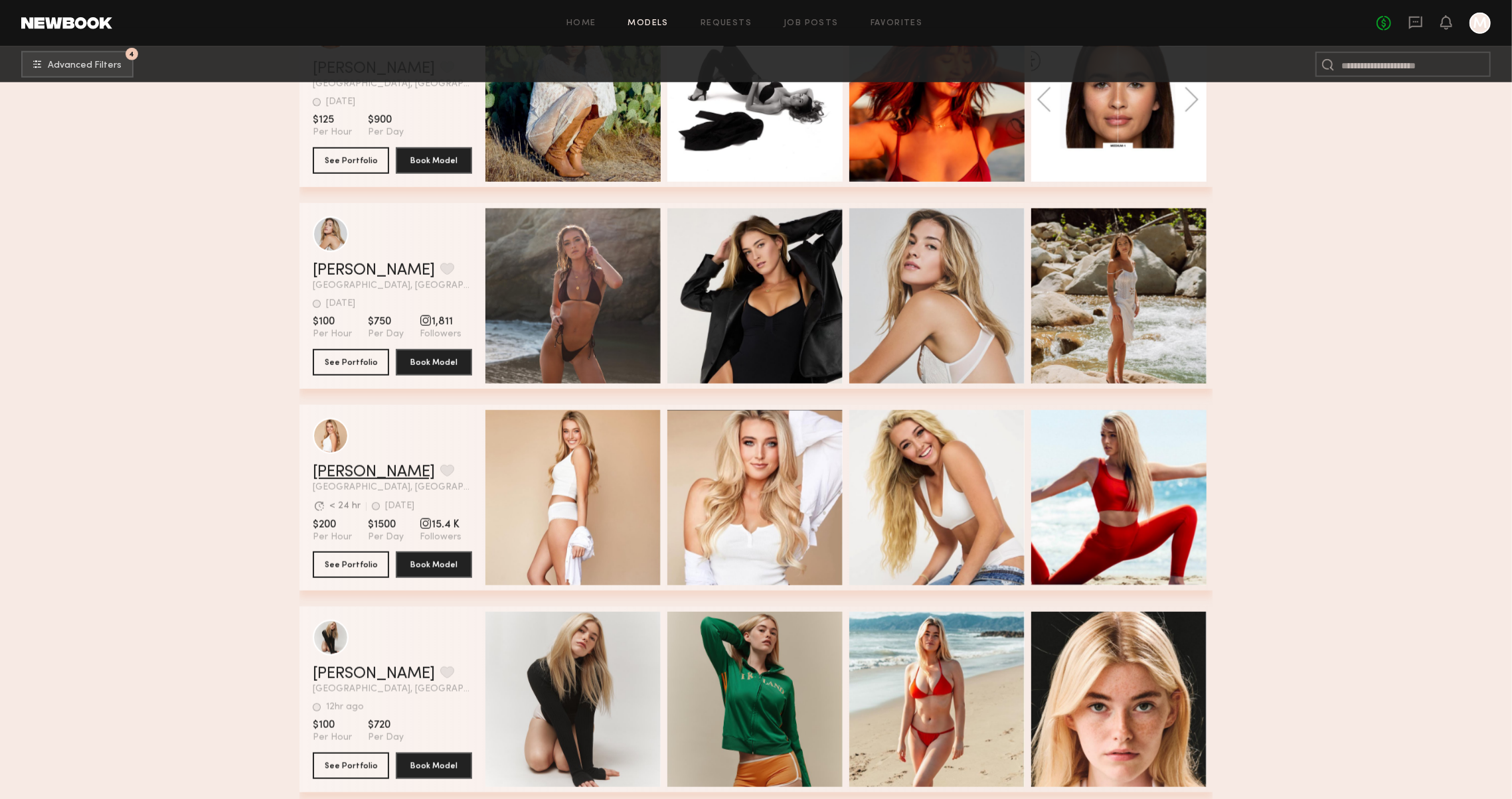
click at [331, 474] on link "Cameron D." at bounding box center [373, 473] width 122 height 16
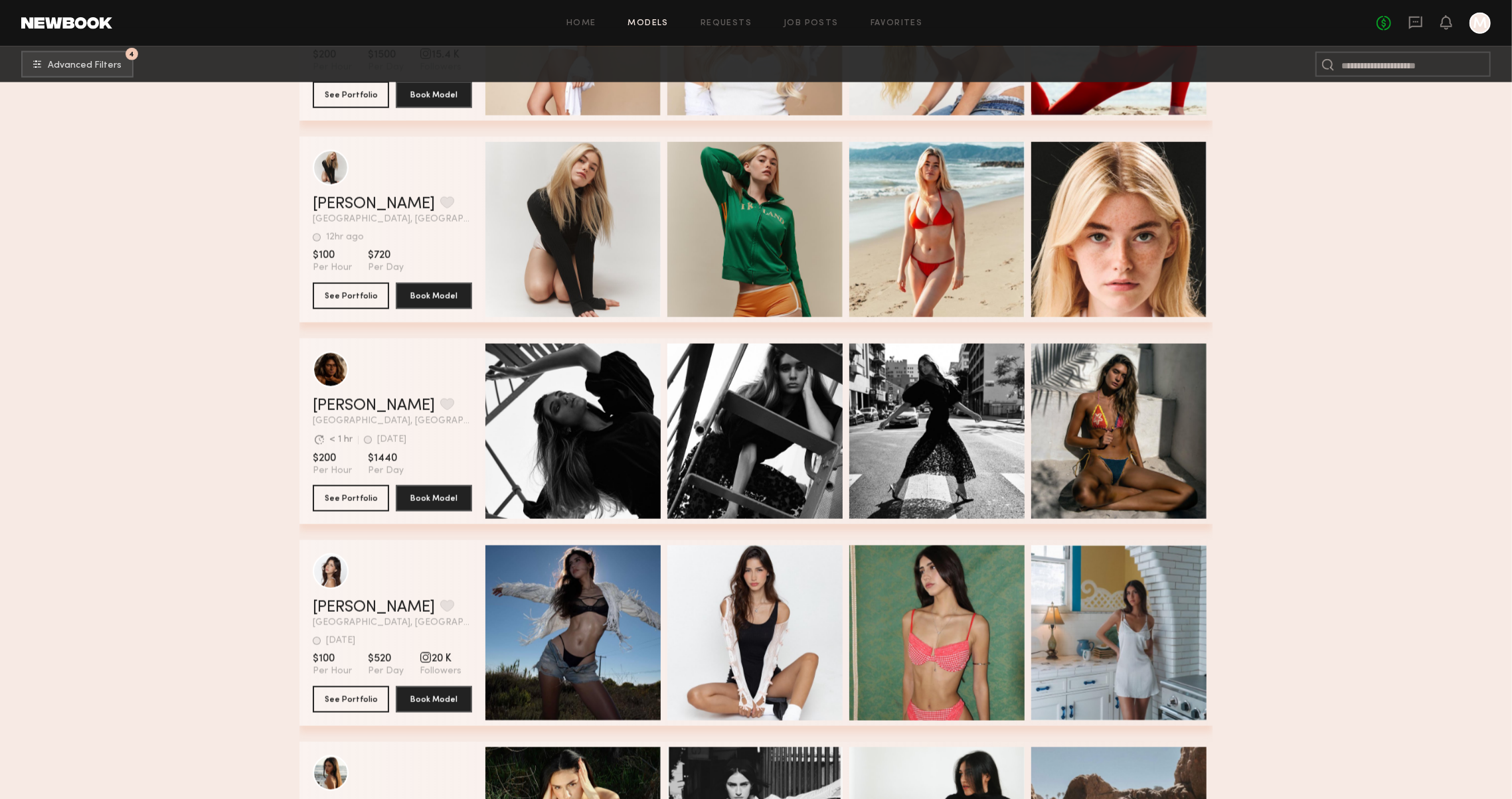
scroll to position [6028, 0]
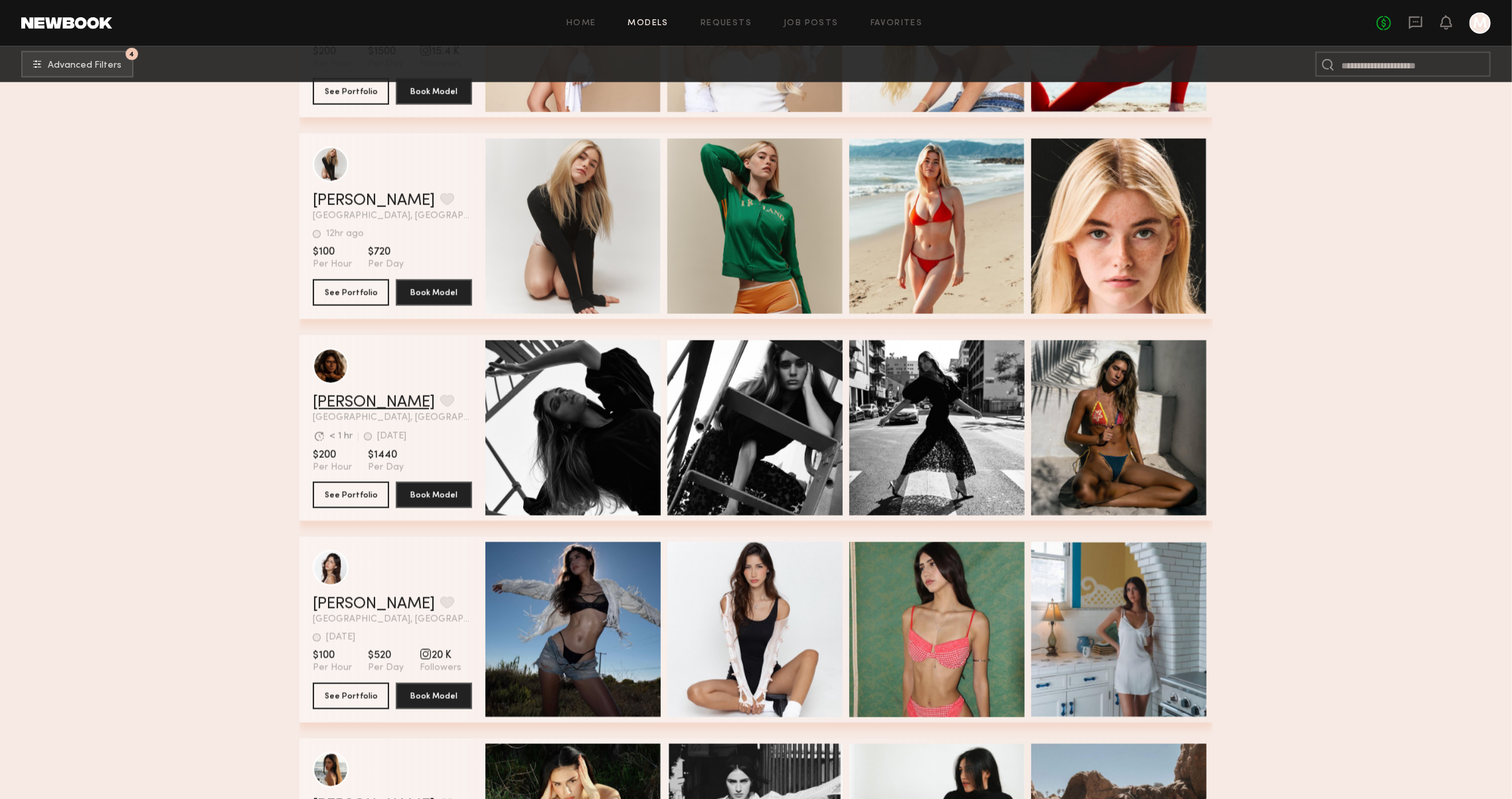
click at [332, 402] on link "Isabella W." at bounding box center [373, 403] width 122 height 16
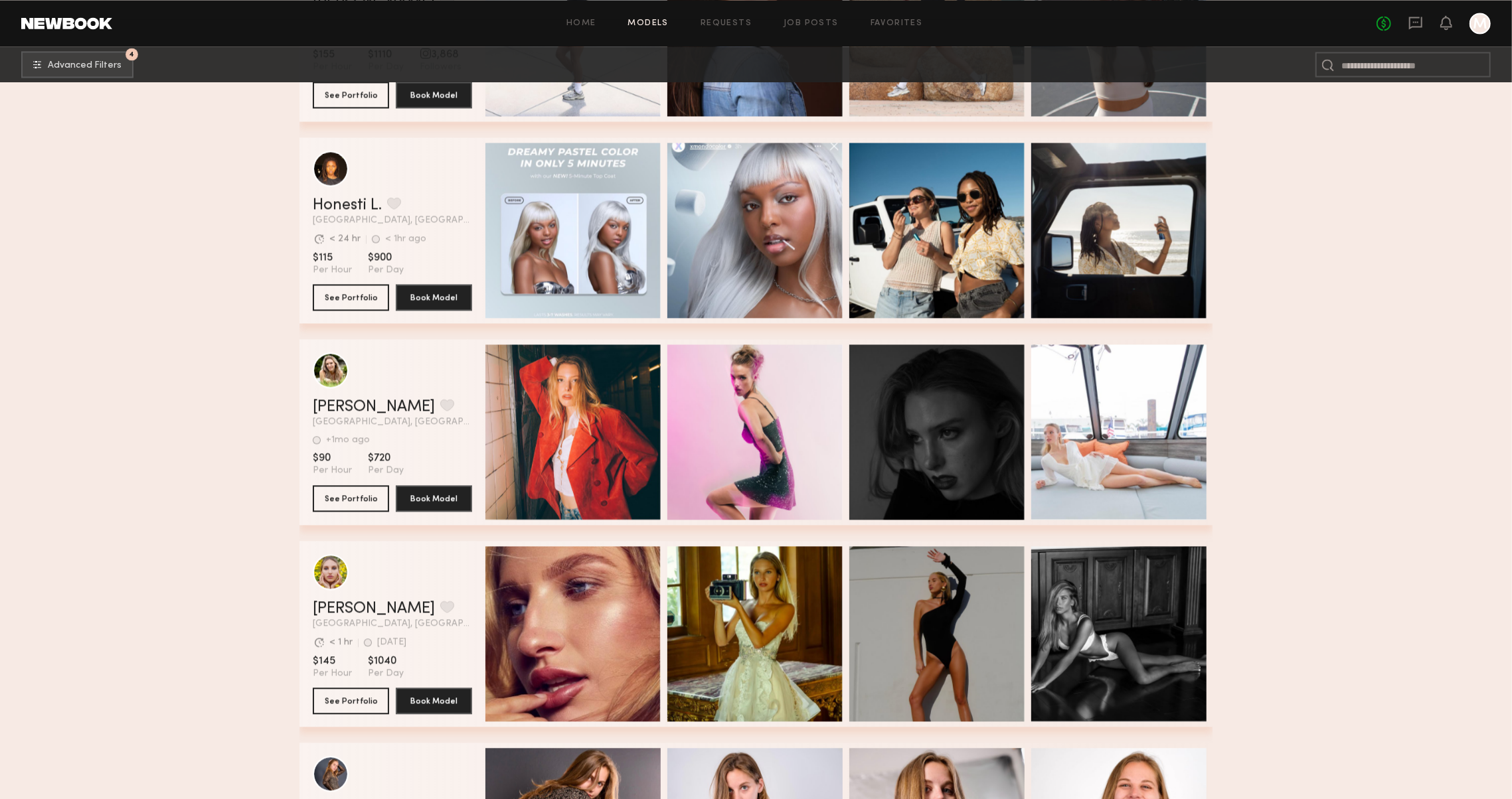
scroll to position [7230, 0]
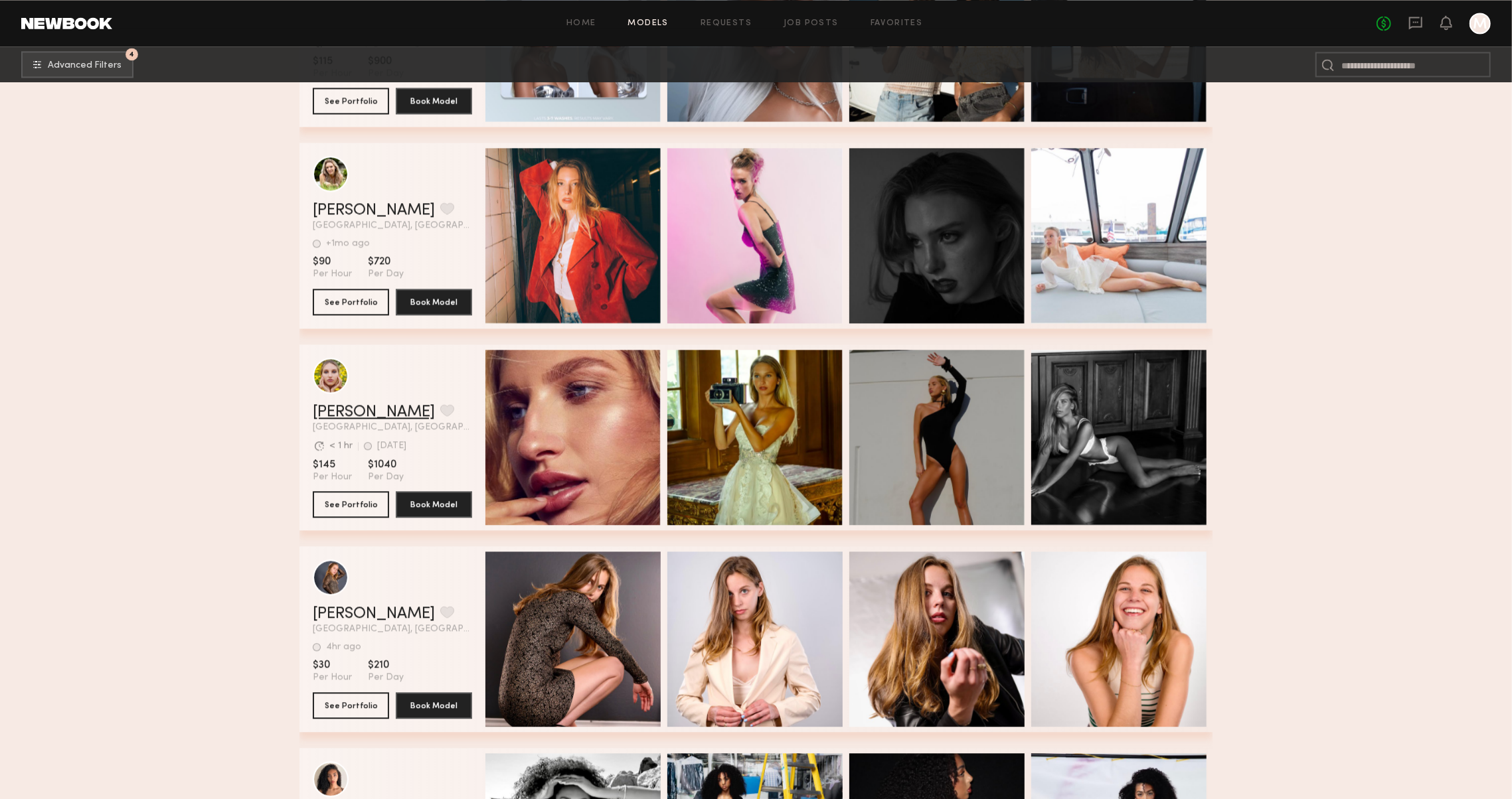
click at [334, 406] on link "Angela L." at bounding box center [373, 412] width 122 height 16
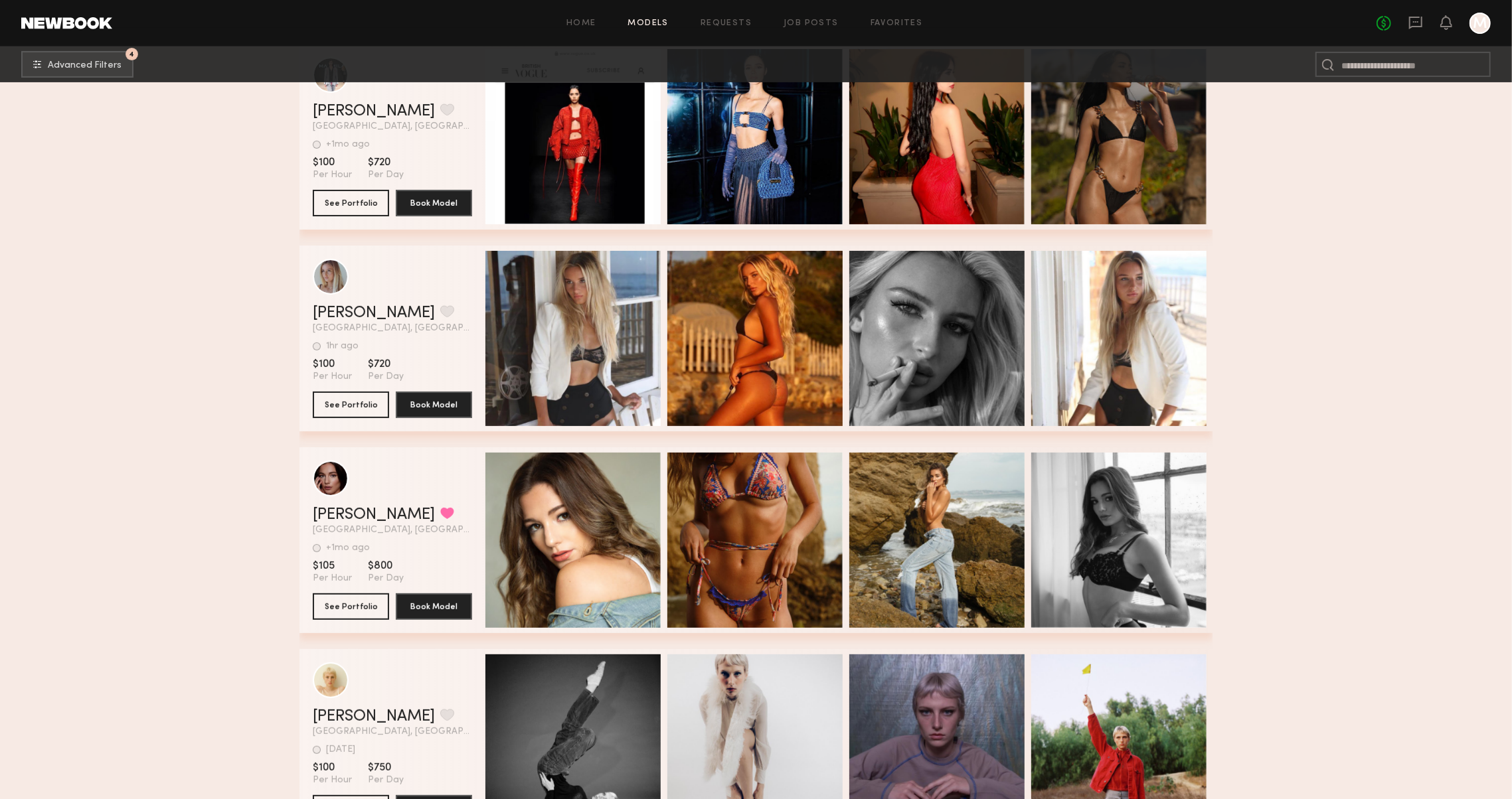
scroll to position [9355, 0]
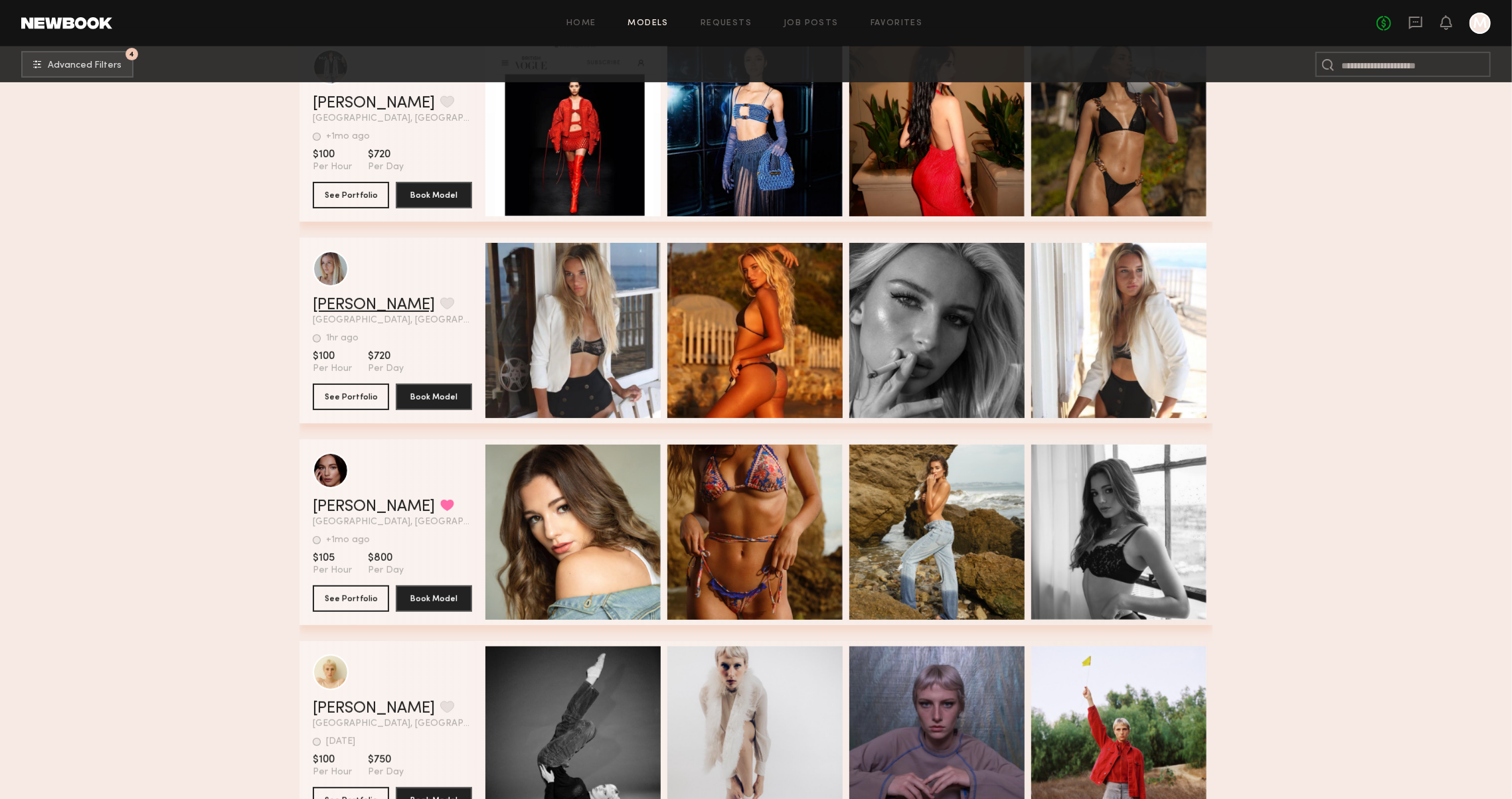
click at [331, 309] on link "Jordana M." at bounding box center [373, 305] width 122 height 16
click at [332, 310] on link "Jordana M." at bounding box center [373, 305] width 122 height 16
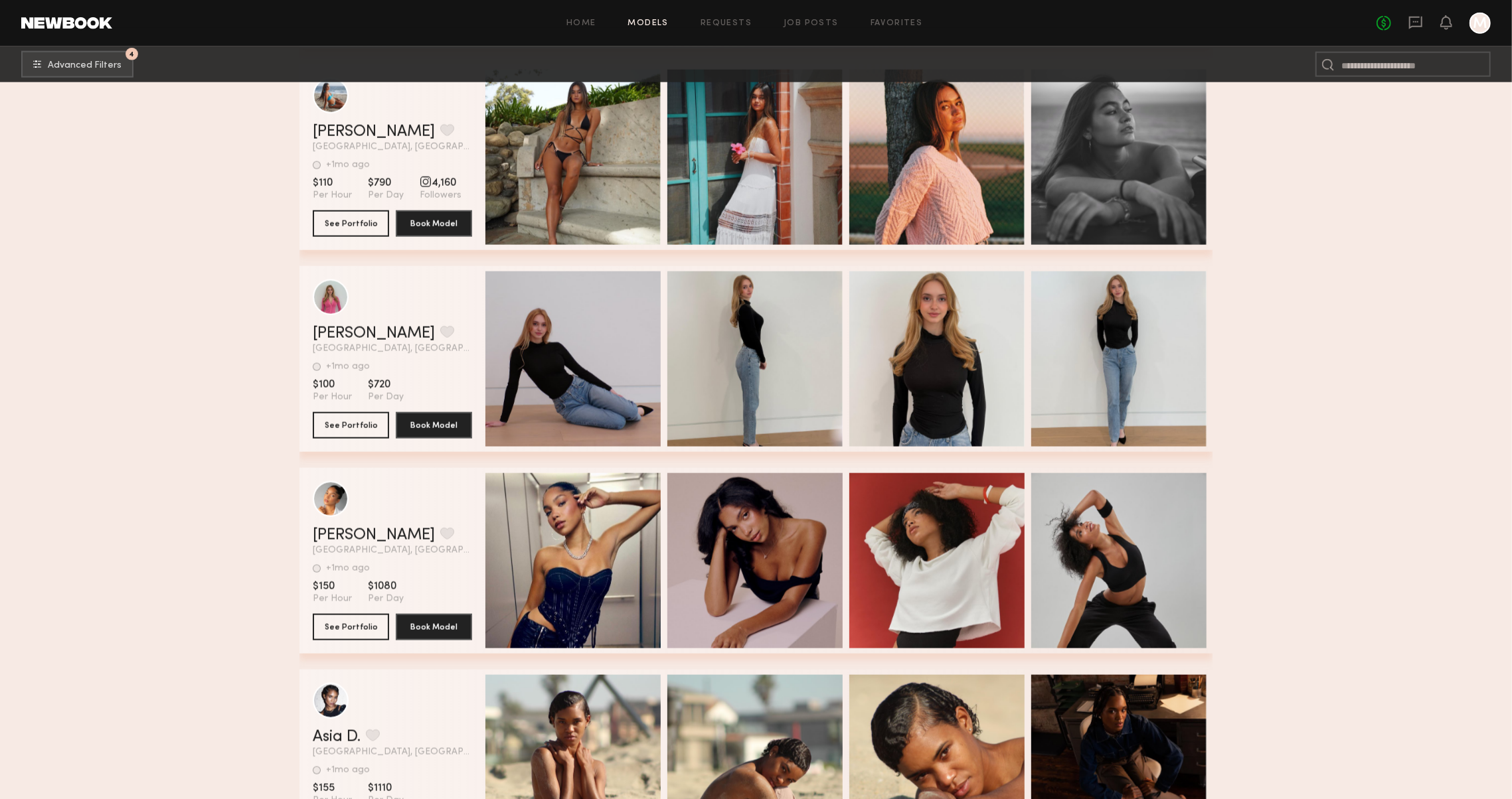
scroll to position [10537, 0]
click at [332, 332] on link "Margaret F." at bounding box center [373, 334] width 122 height 16
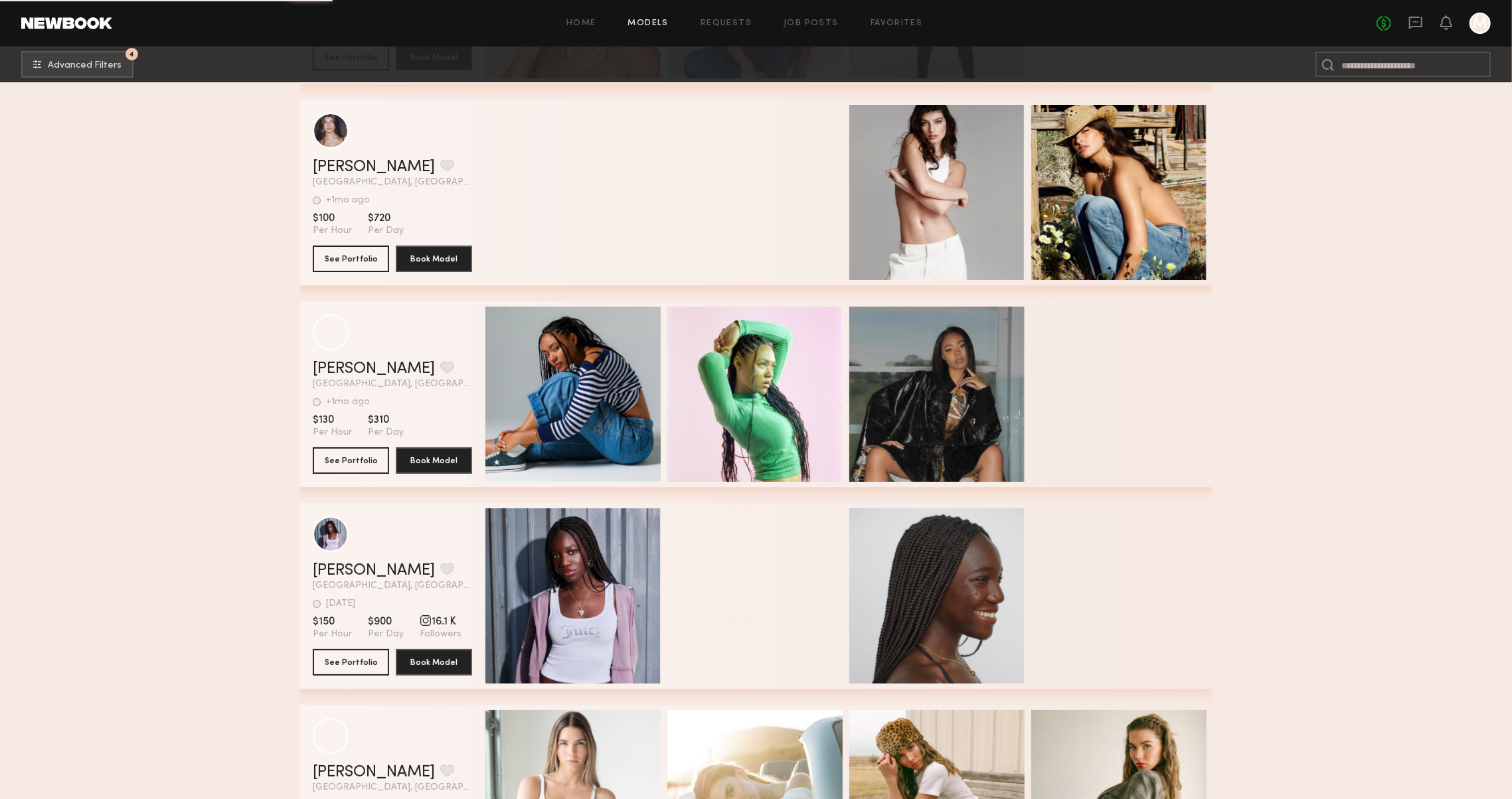
scroll to position [13525, 0]
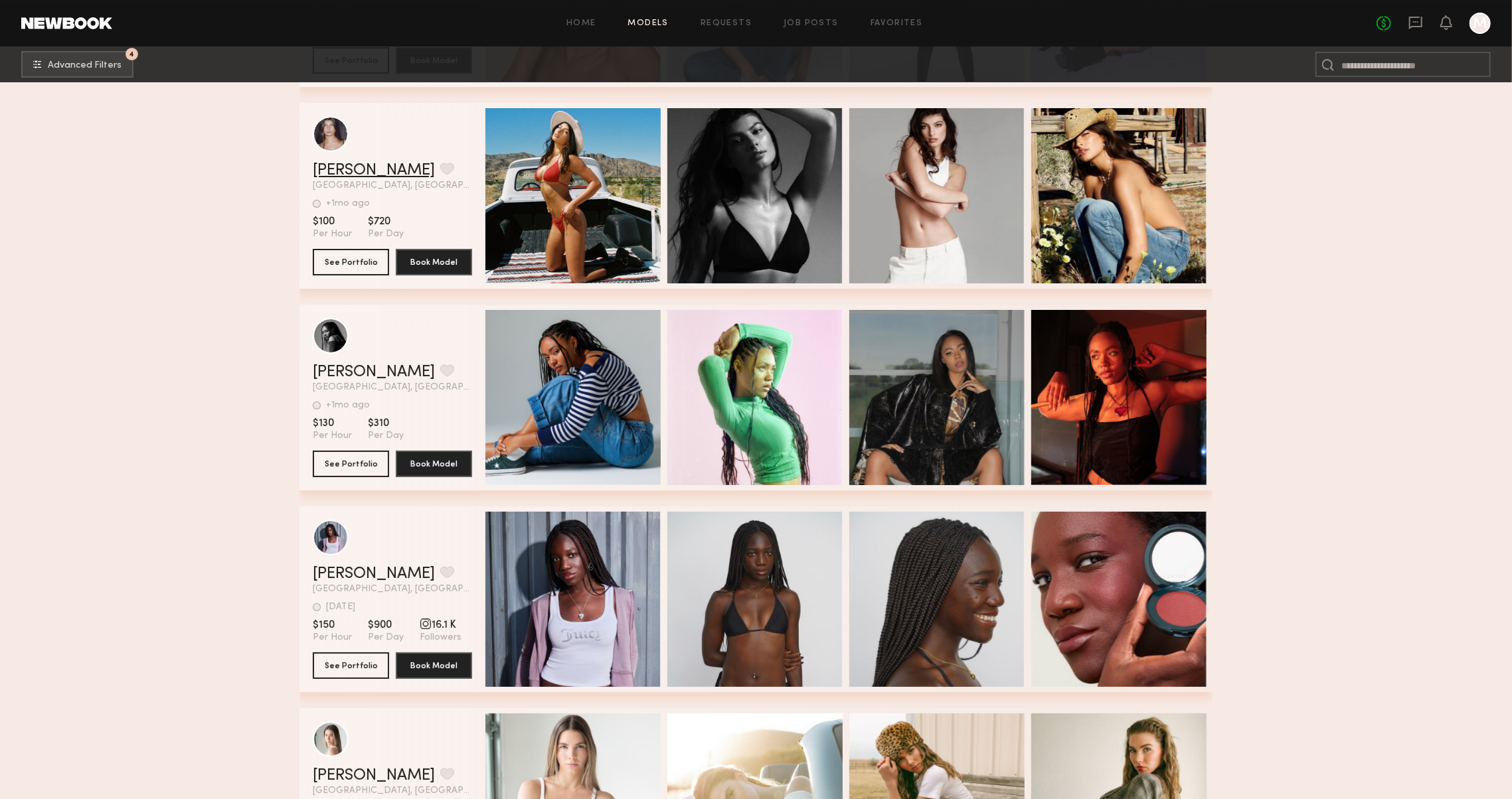
click at [334, 171] on link "Alaya M." at bounding box center [373, 170] width 122 height 16
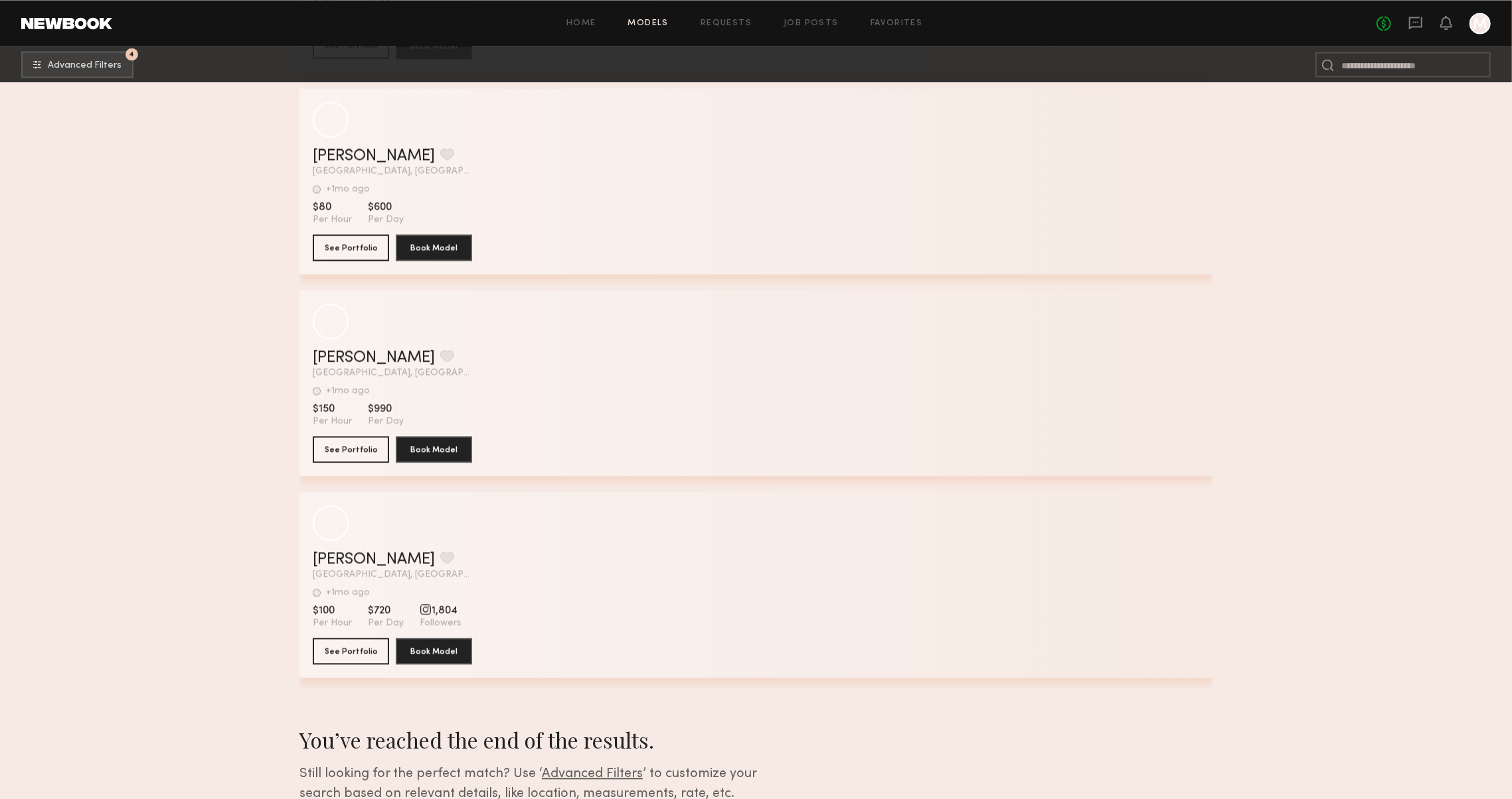
scroll to position [15992, 0]
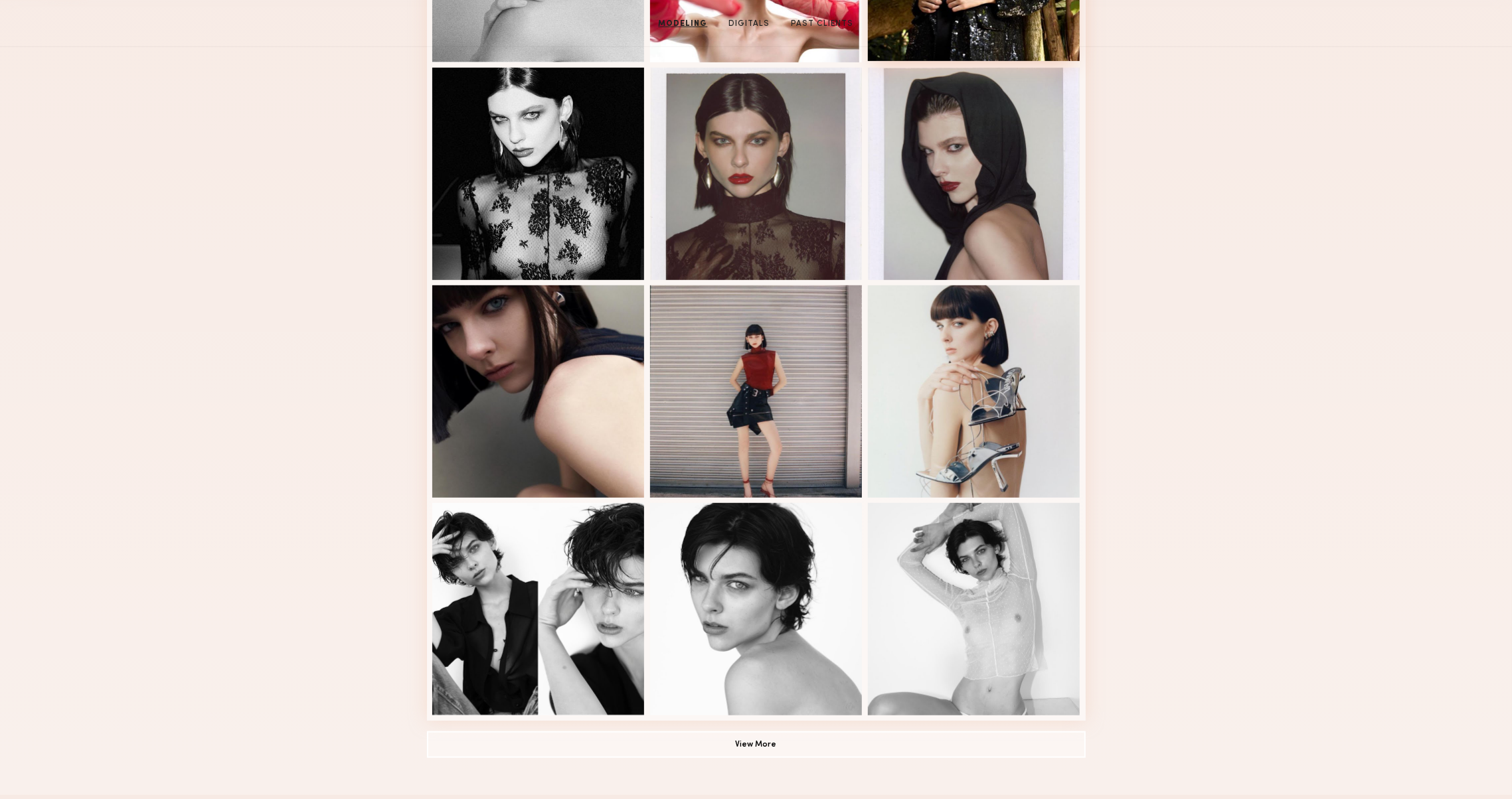
scroll to position [659, 0]
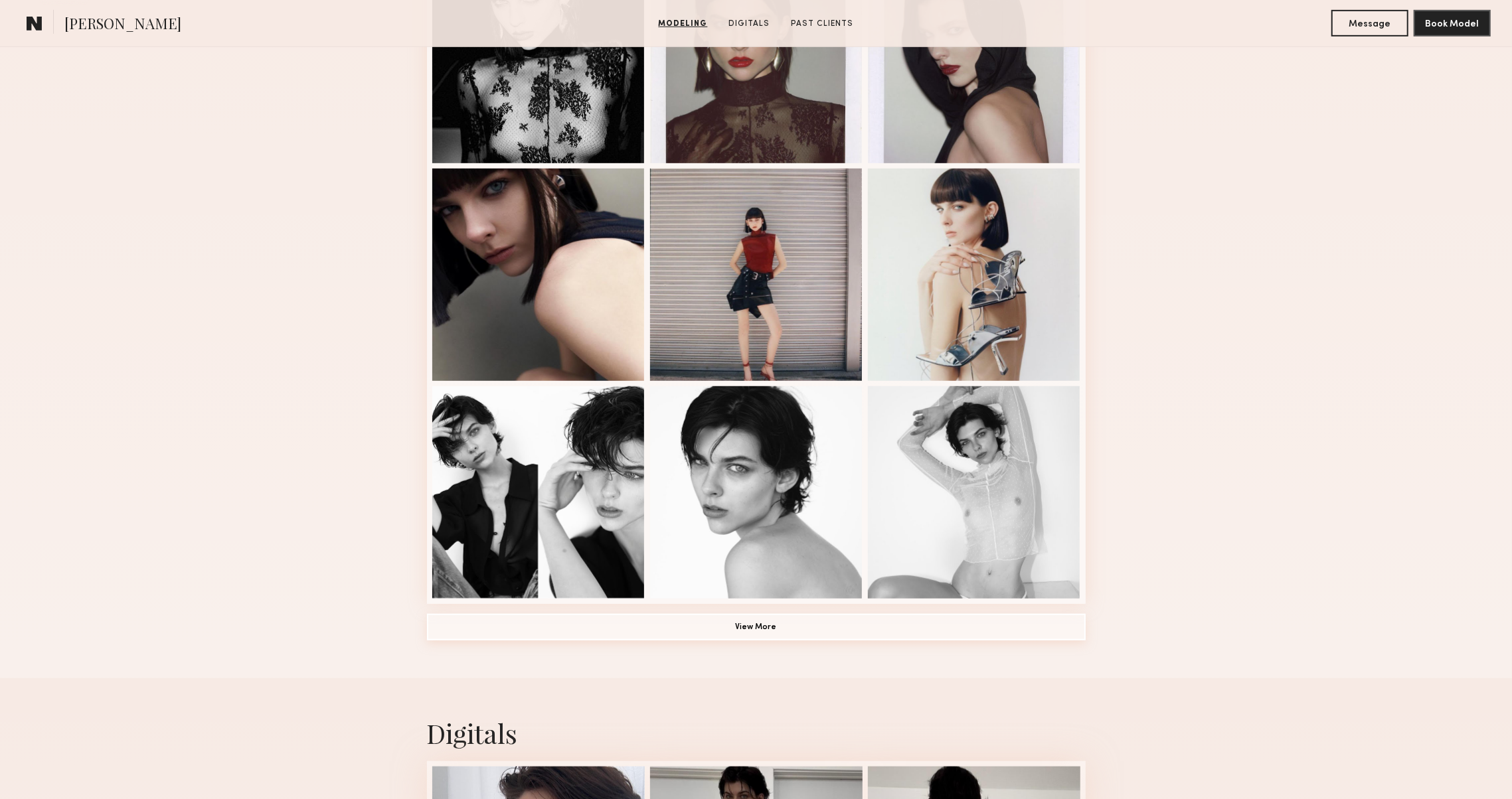
click at [796, 633] on button "View More" at bounding box center [756, 627] width 659 height 26
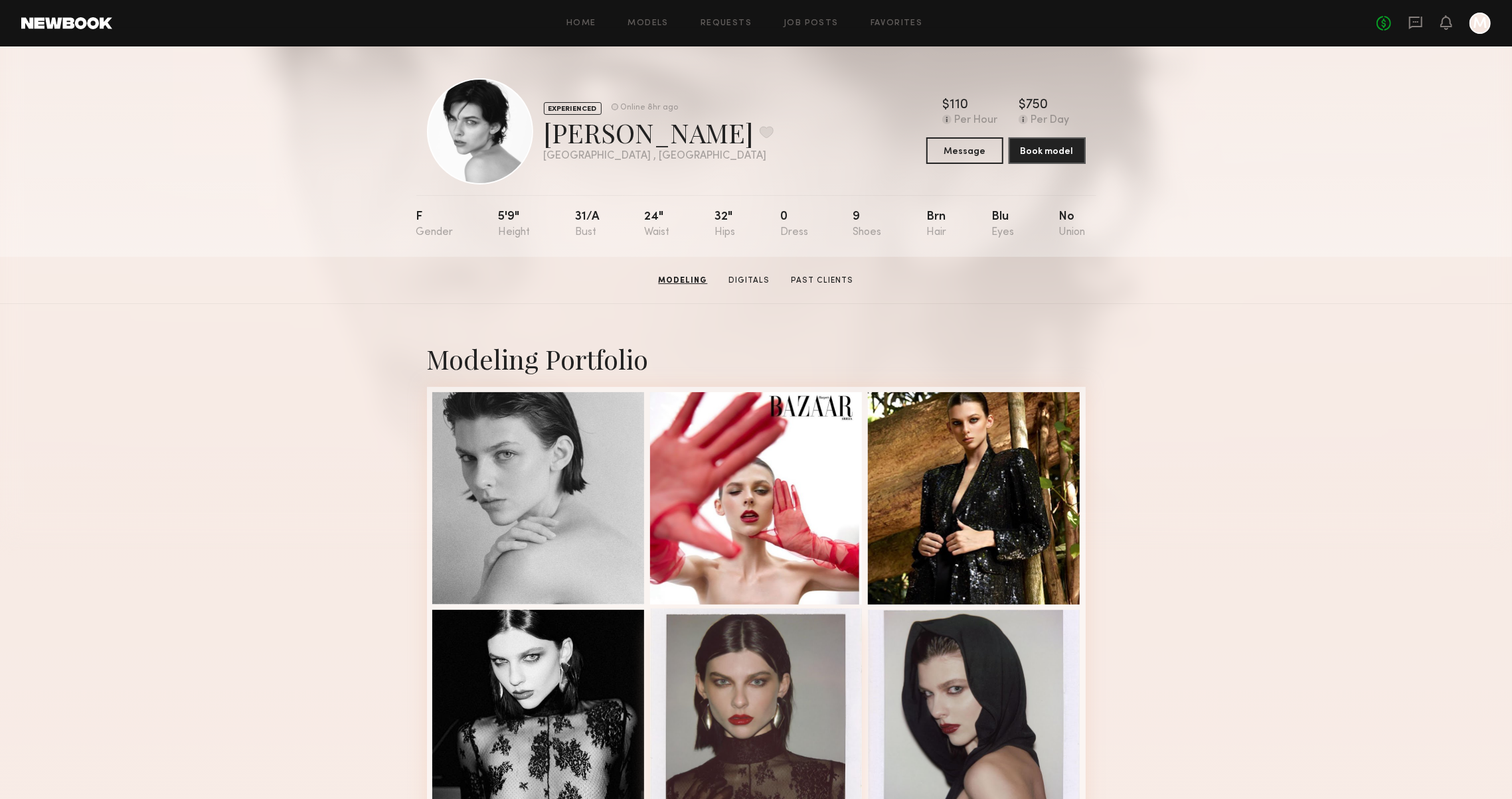
scroll to position [0, 0]
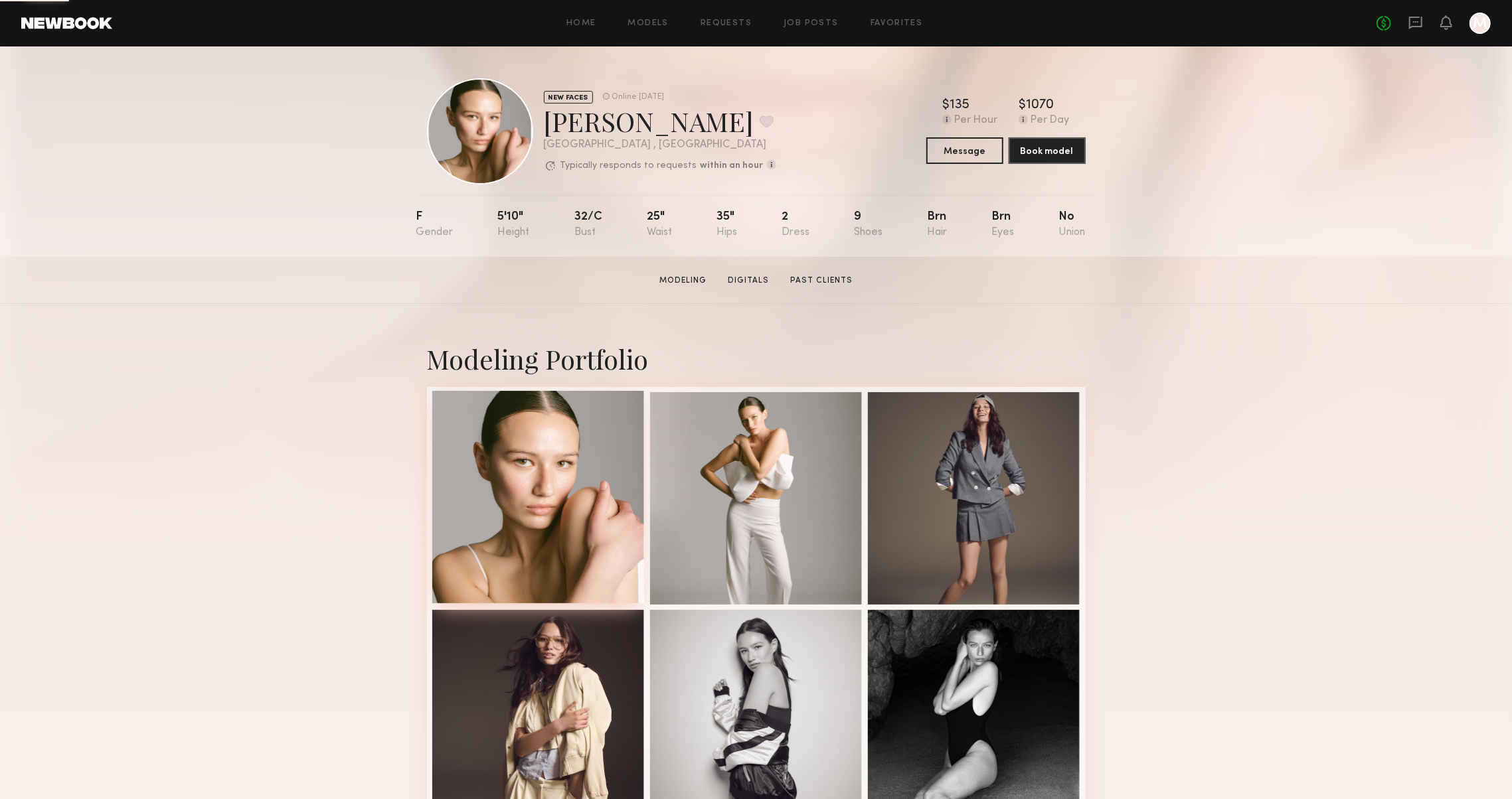
click at [519, 495] on div at bounding box center [539, 497] width 212 height 212
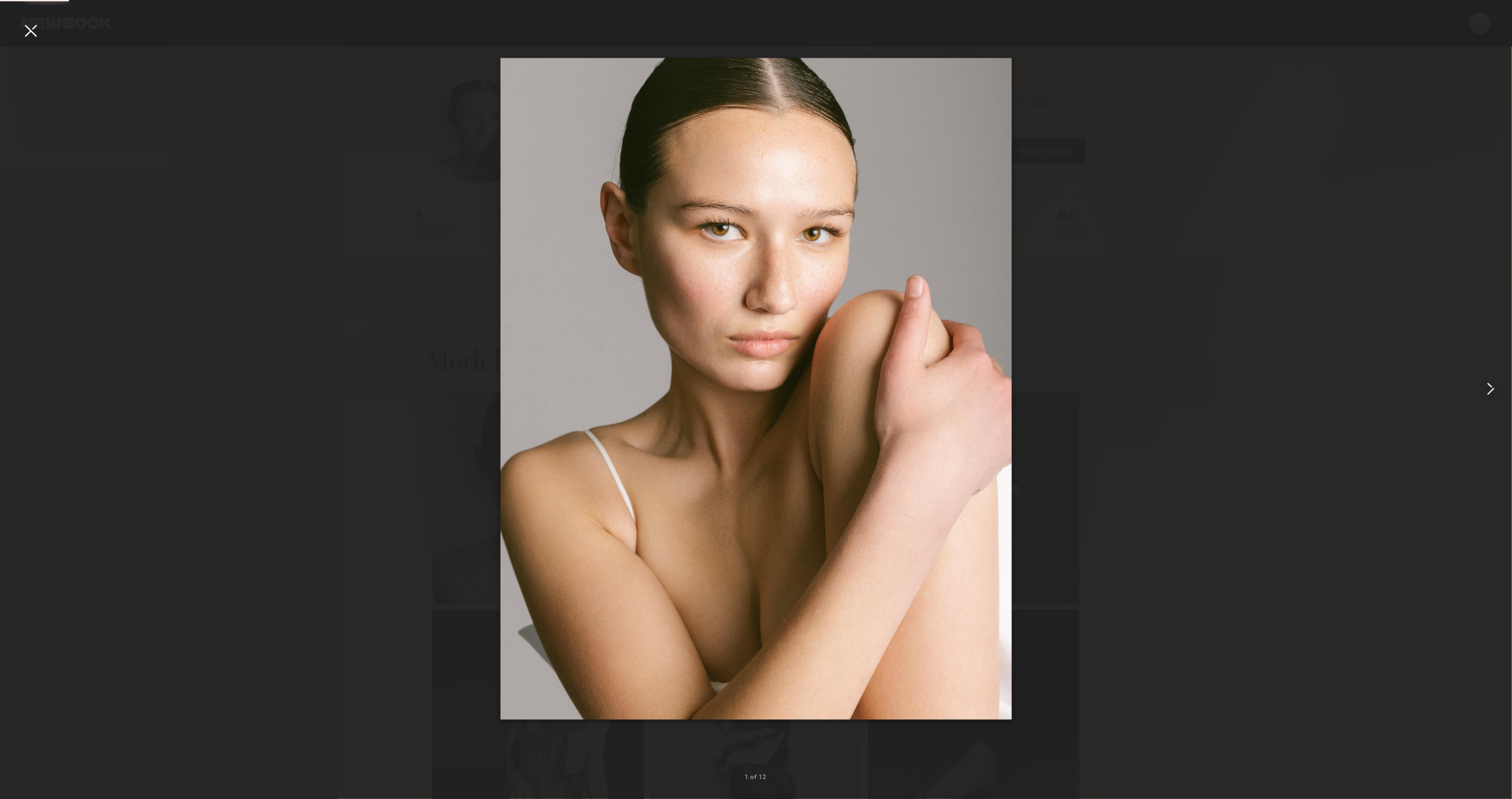
click at [1499, 393] on common-icon at bounding box center [1490, 389] width 21 height 21
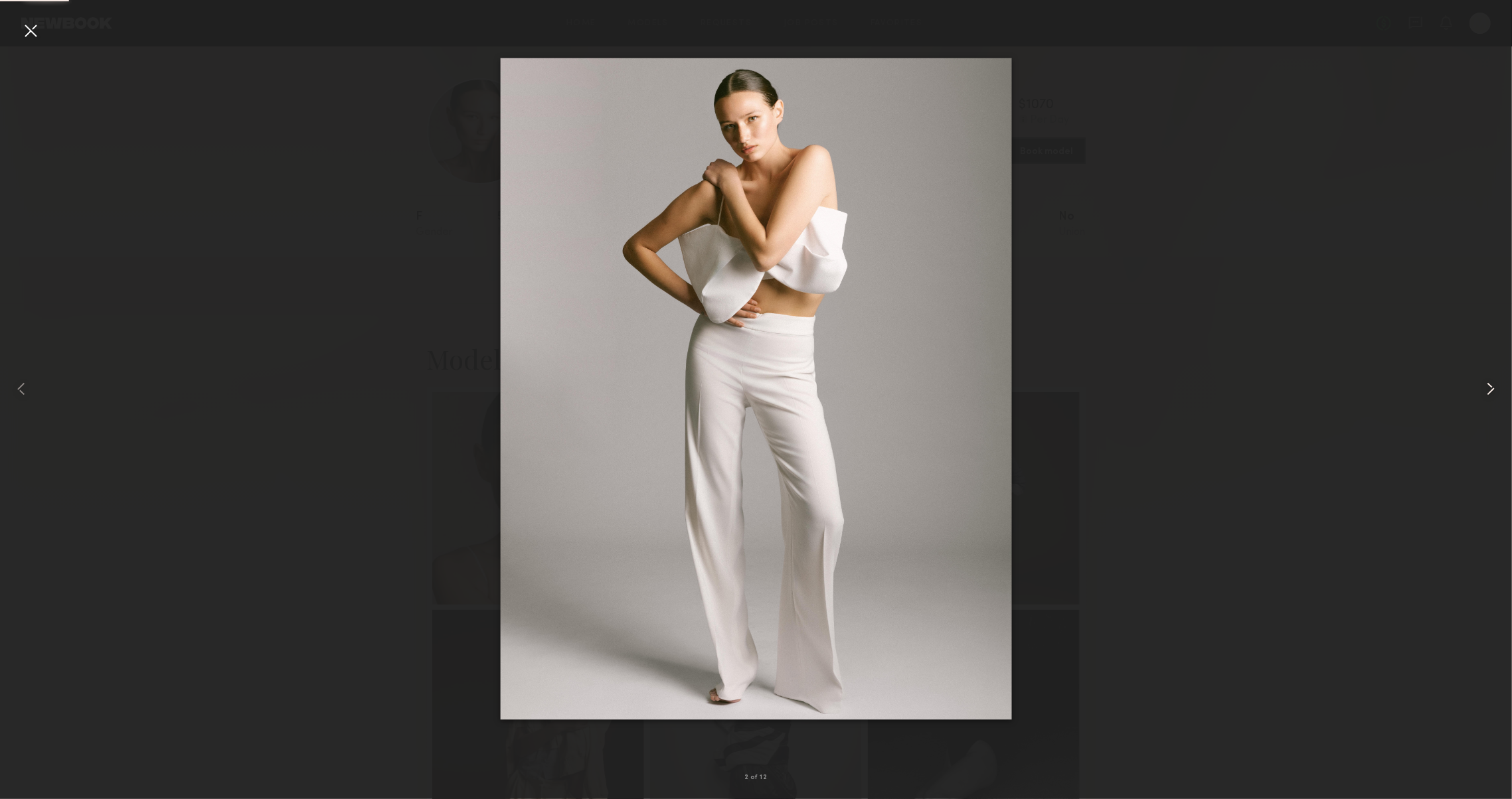
click at [1499, 393] on common-icon at bounding box center [1490, 389] width 21 height 21
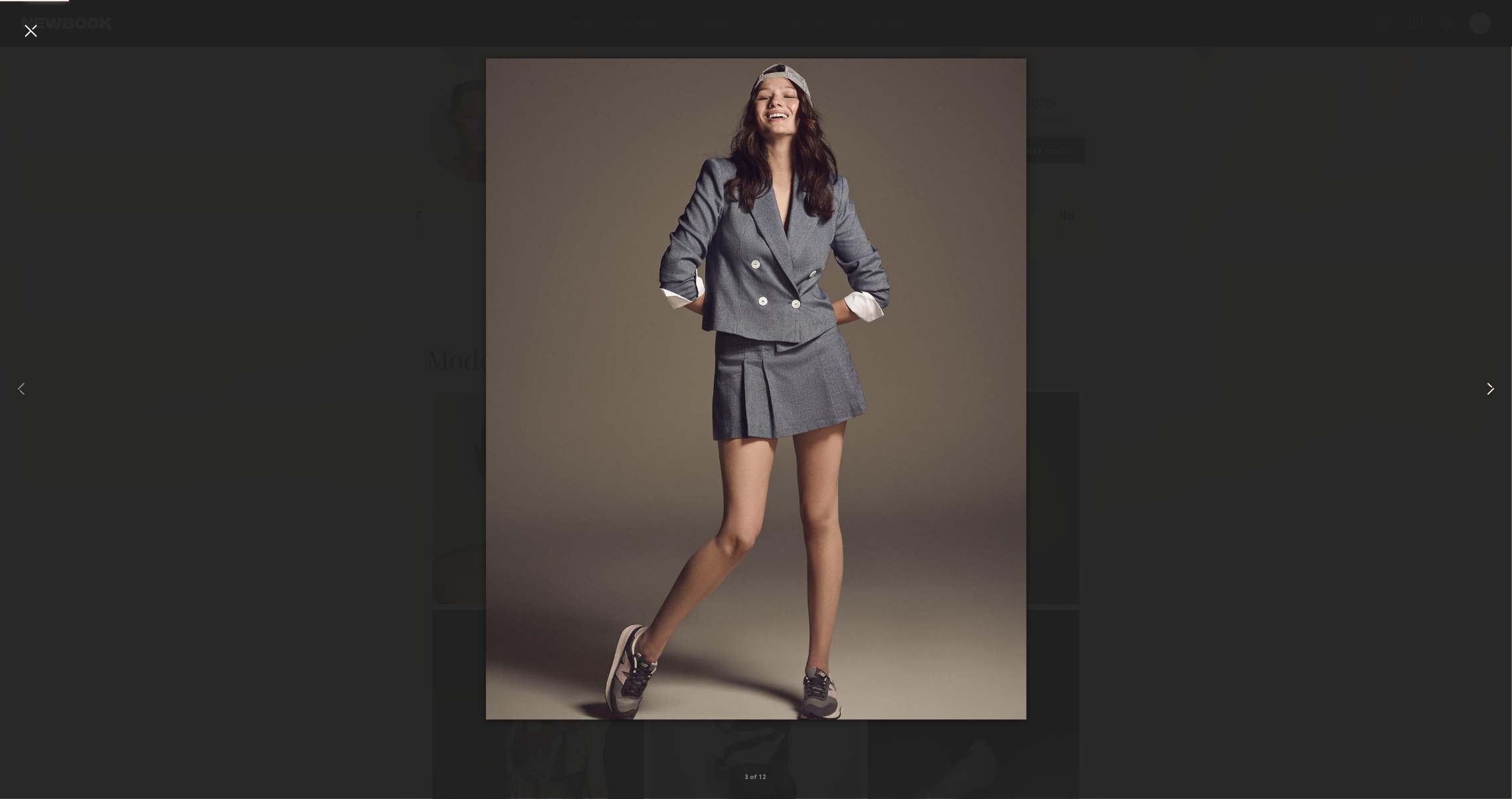
click at [1498, 394] on common-icon at bounding box center [1490, 389] width 21 height 21
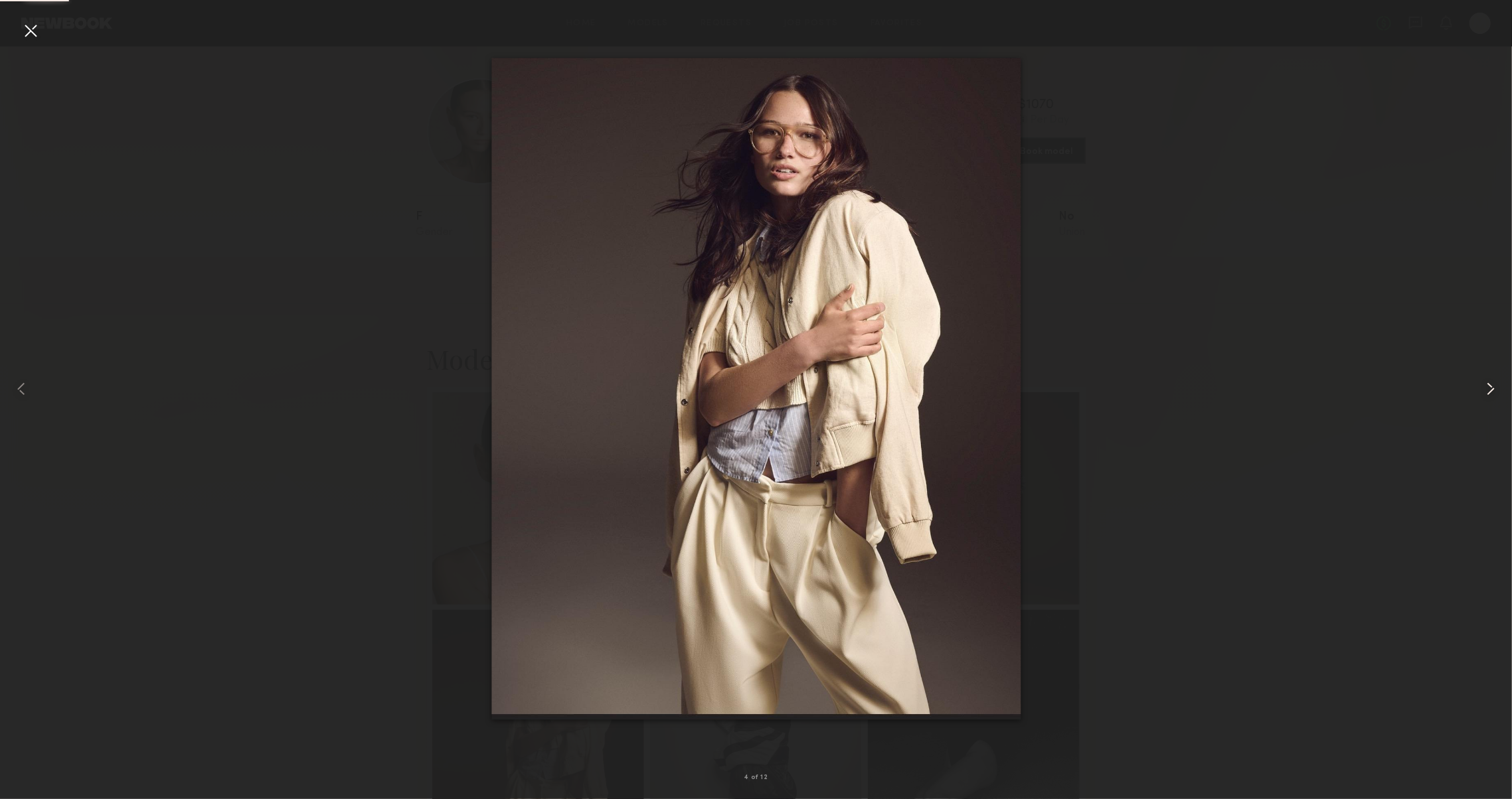
click at [1498, 394] on common-icon at bounding box center [1490, 389] width 21 height 21
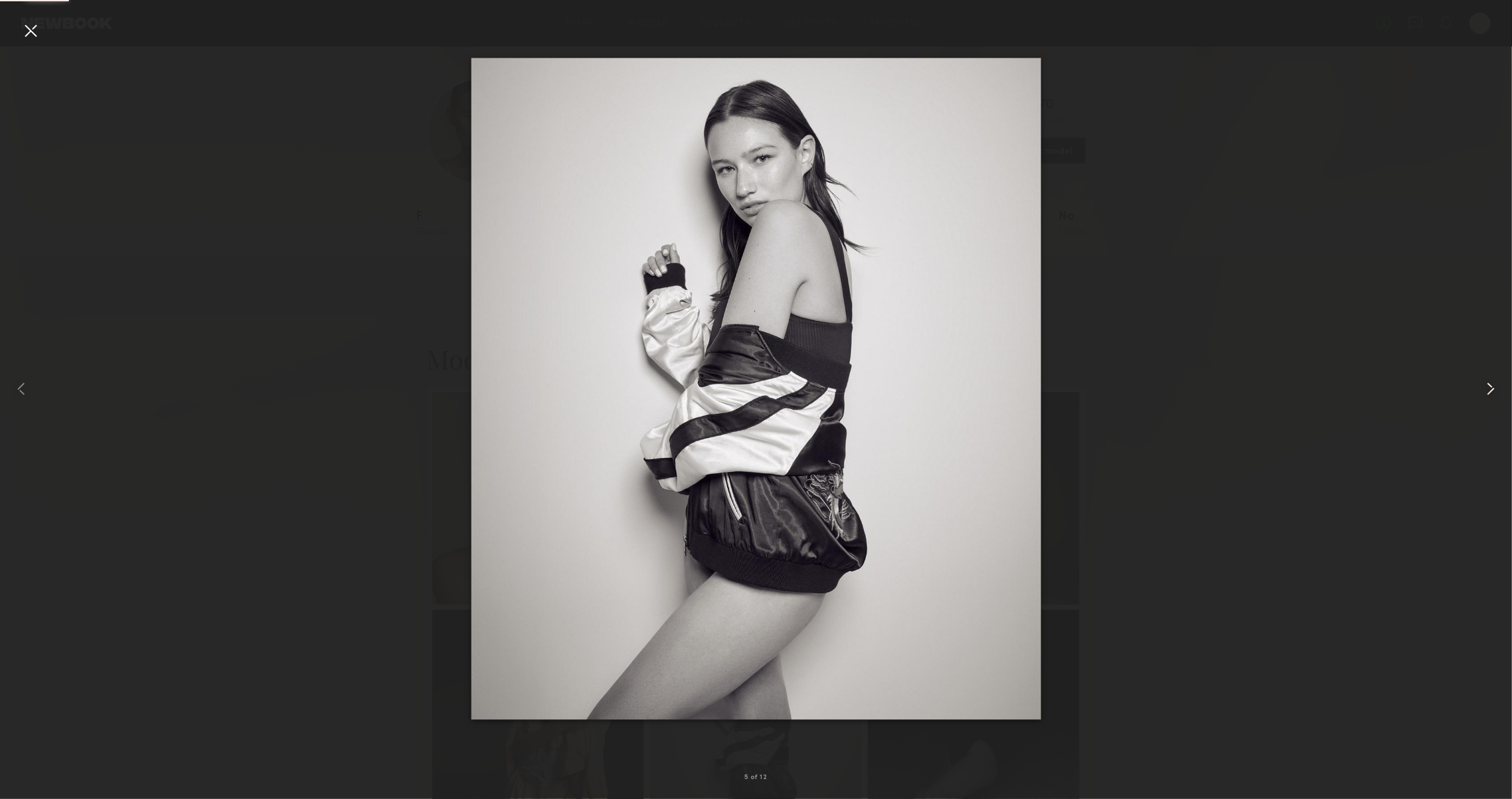
click at [1498, 394] on common-icon at bounding box center [1490, 389] width 21 height 21
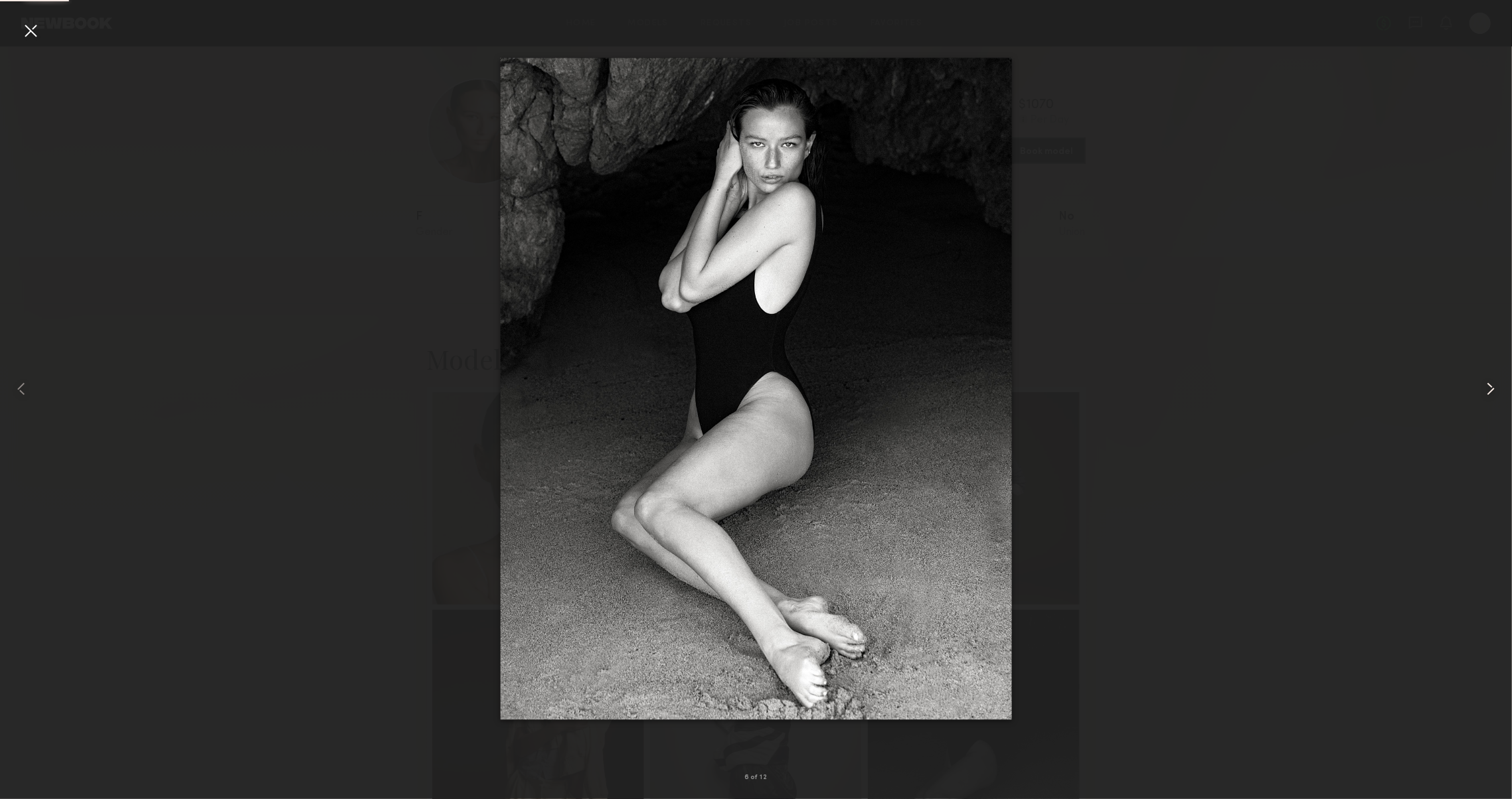
click at [1498, 394] on common-icon at bounding box center [1490, 389] width 21 height 21
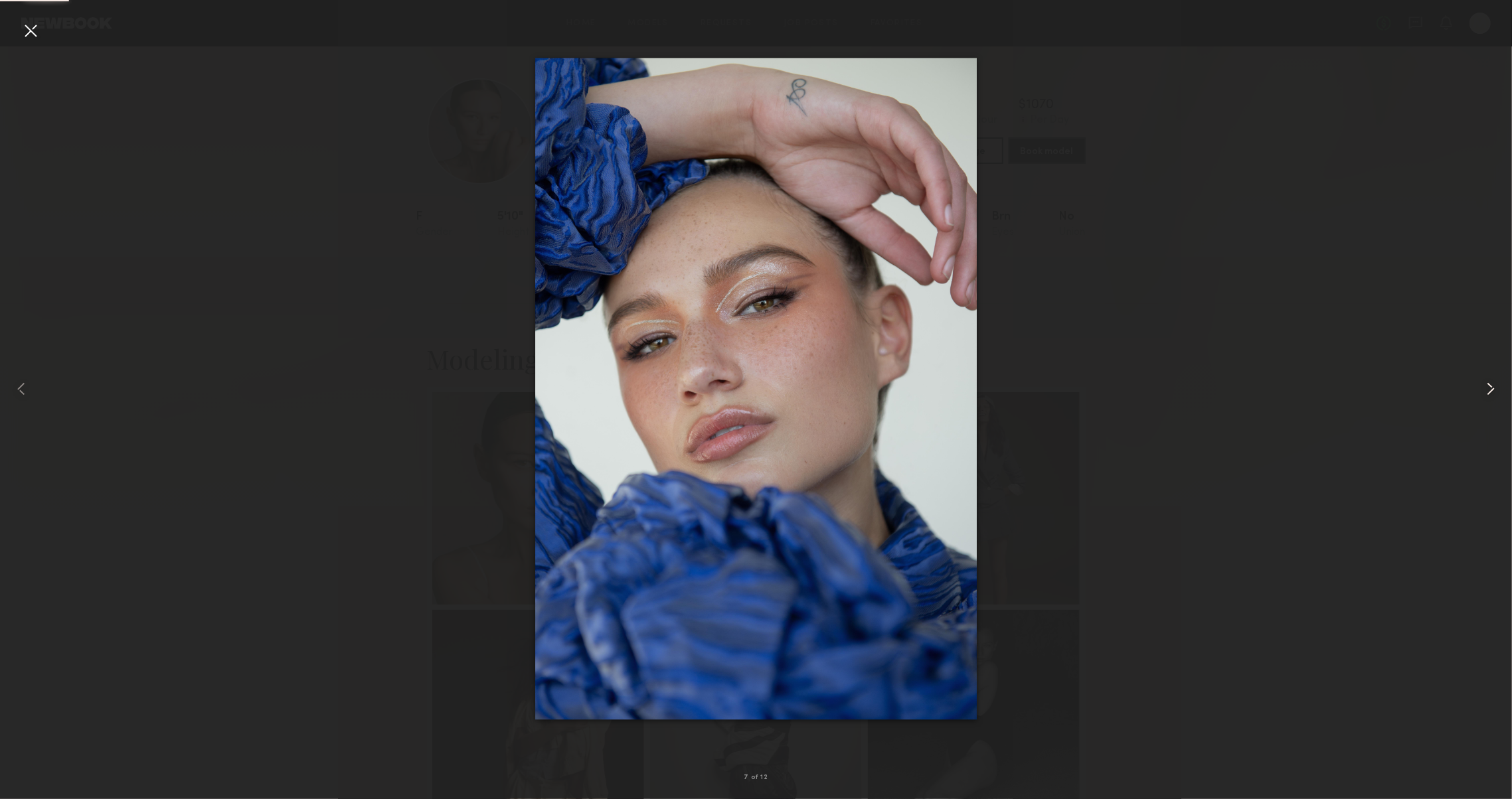
click at [1498, 394] on common-icon at bounding box center [1490, 389] width 21 height 21
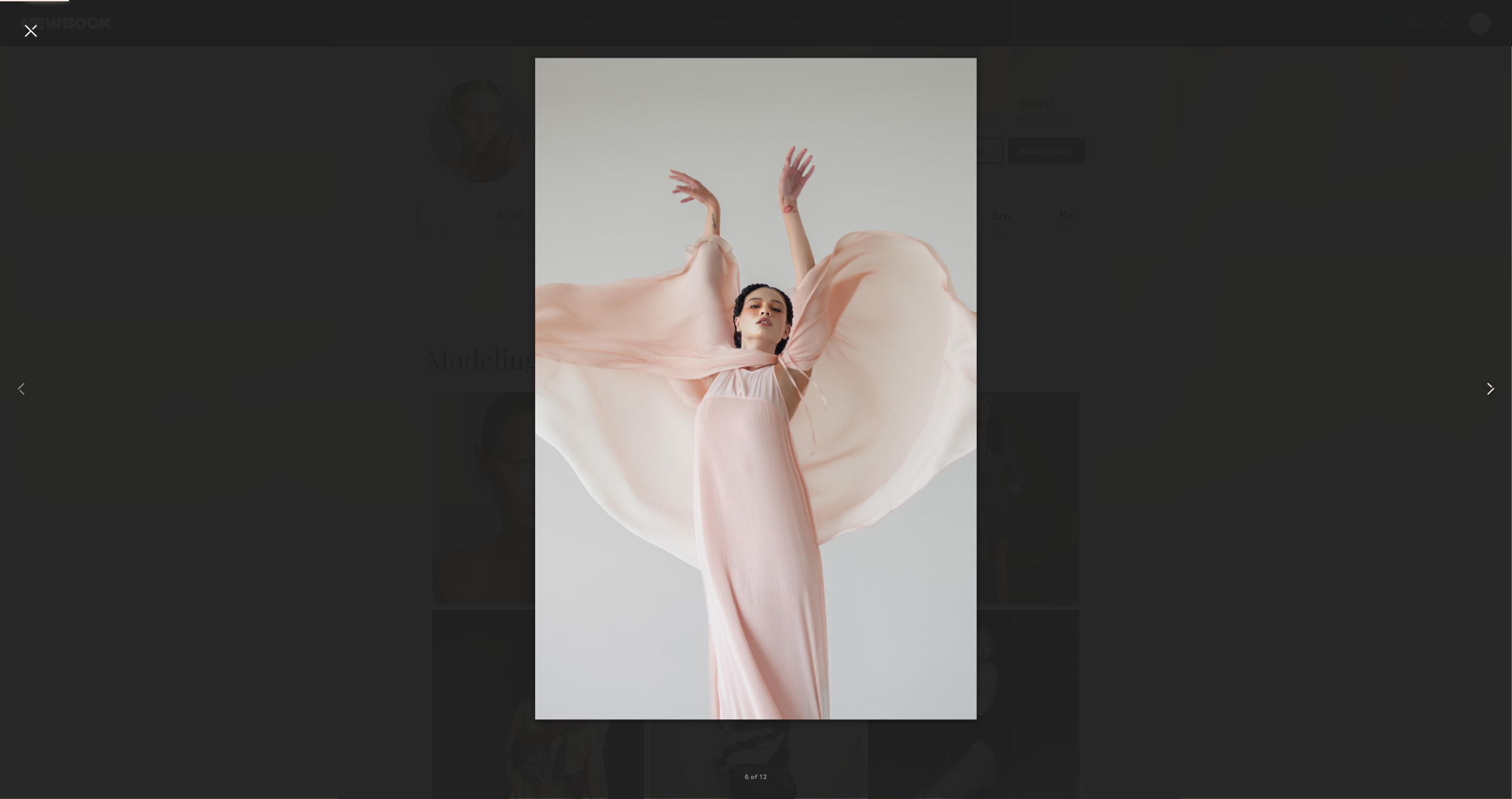
click at [1498, 394] on common-icon at bounding box center [1490, 389] width 21 height 21
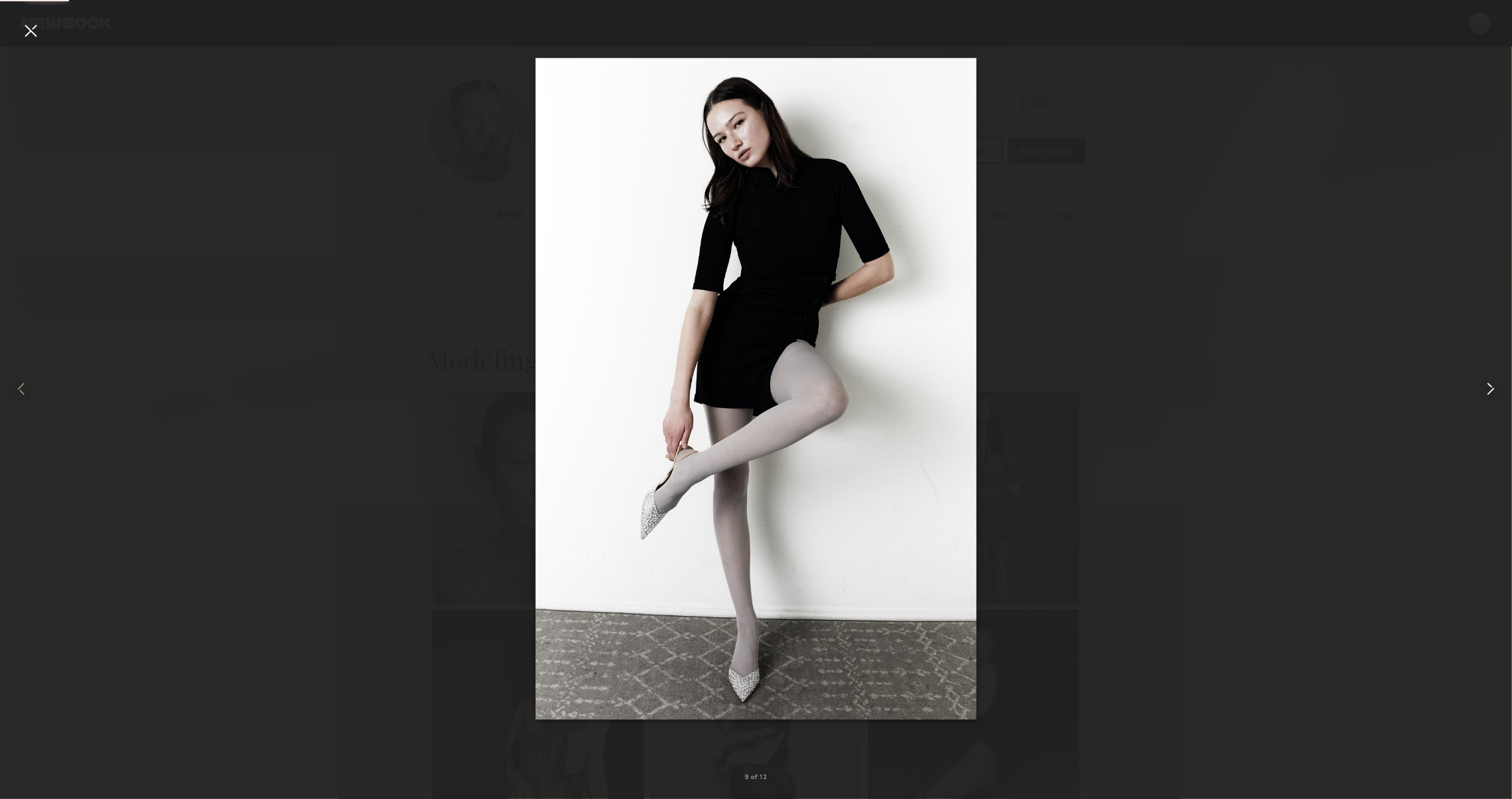
click at [1498, 394] on common-icon at bounding box center [1490, 389] width 21 height 21
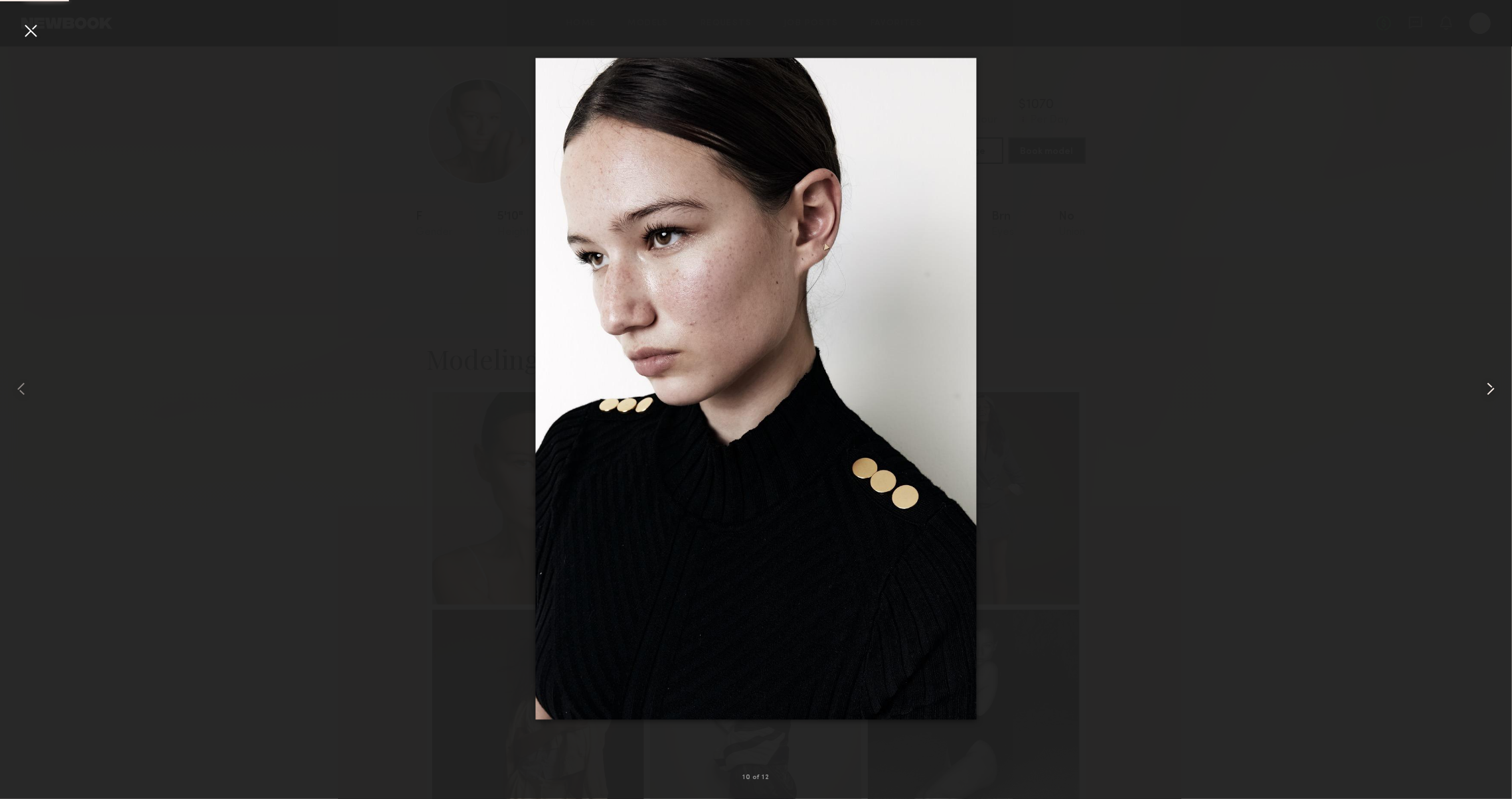
click at [1498, 394] on common-icon at bounding box center [1490, 389] width 21 height 21
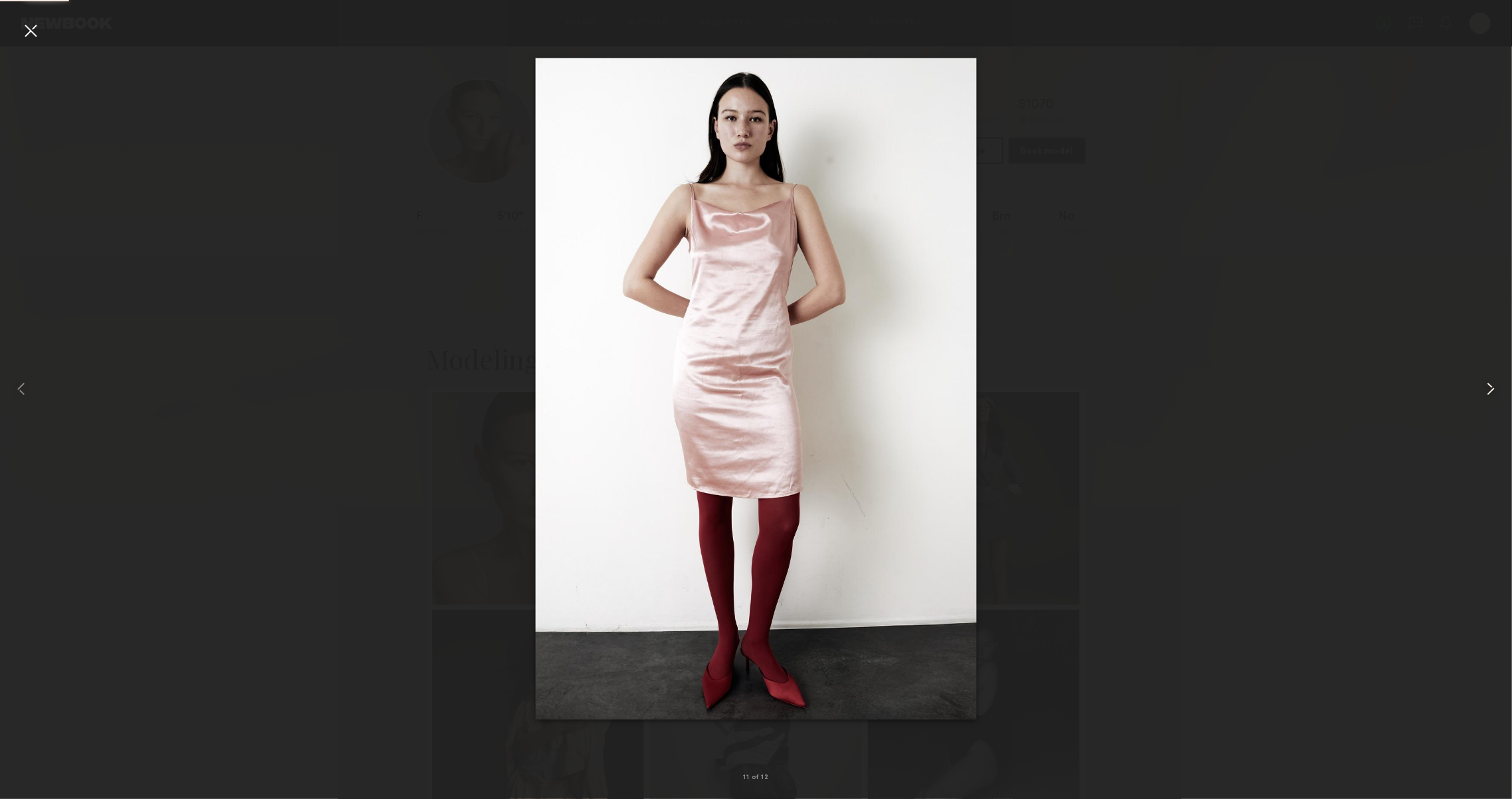
click at [1498, 394] on common-icon at bounding box center [1490, 389] width 21 height 21
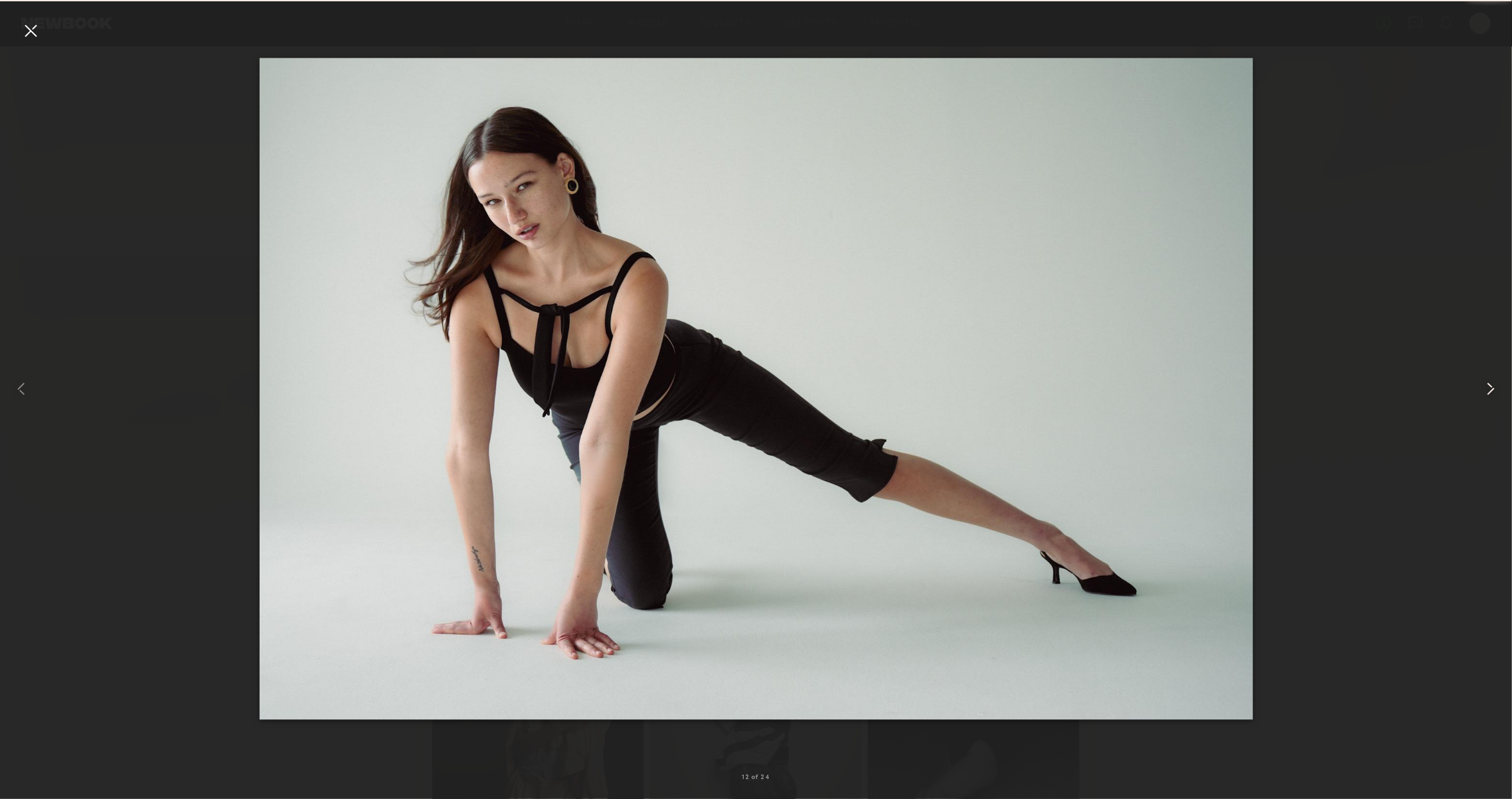
click at [1498, 394] on common-icon at bounding box center [1490, 389] width 21 height 21
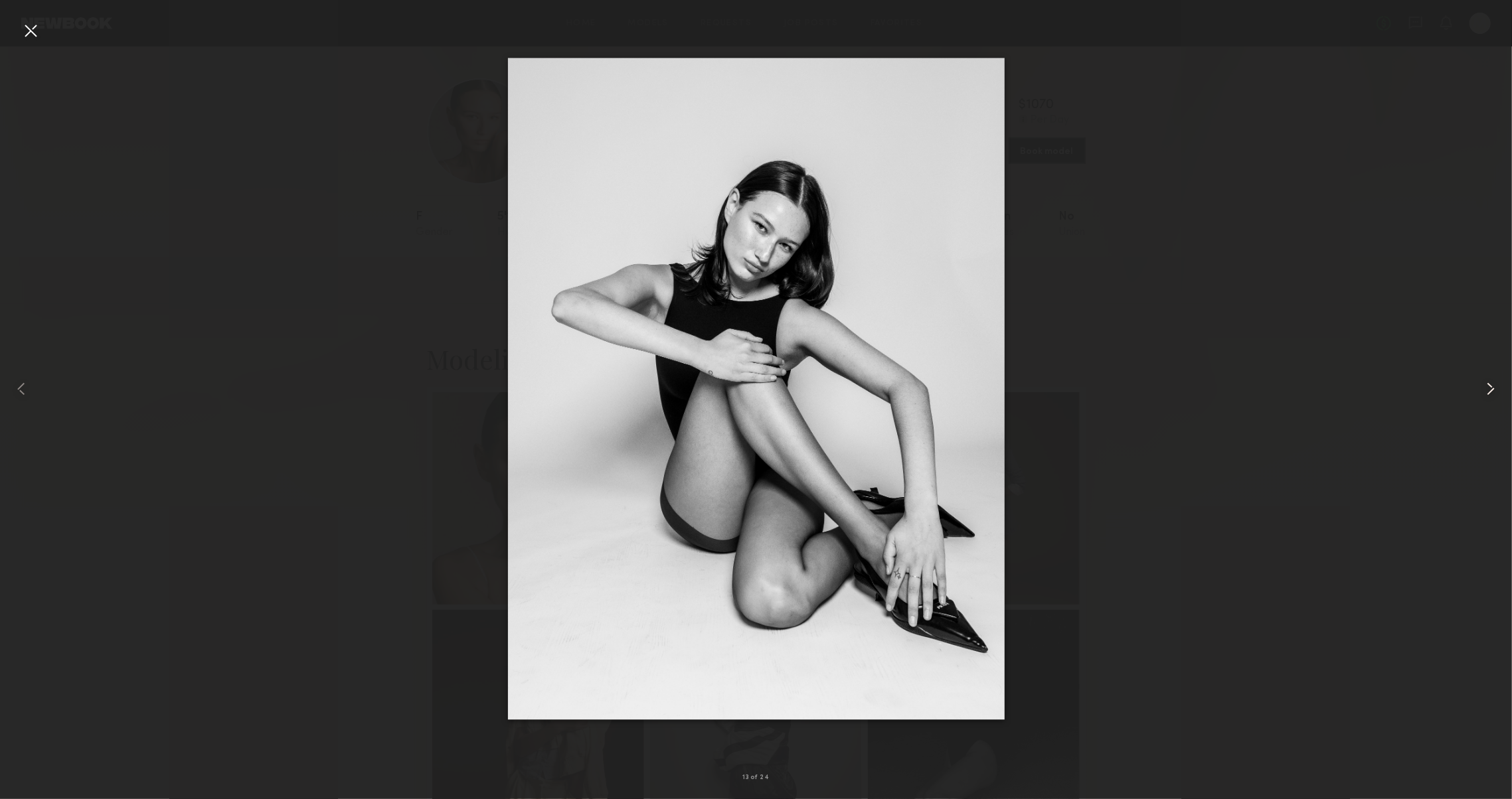
click at [1498, 394] on common-icon at bounding box center [1490, 389] width 21 height 21
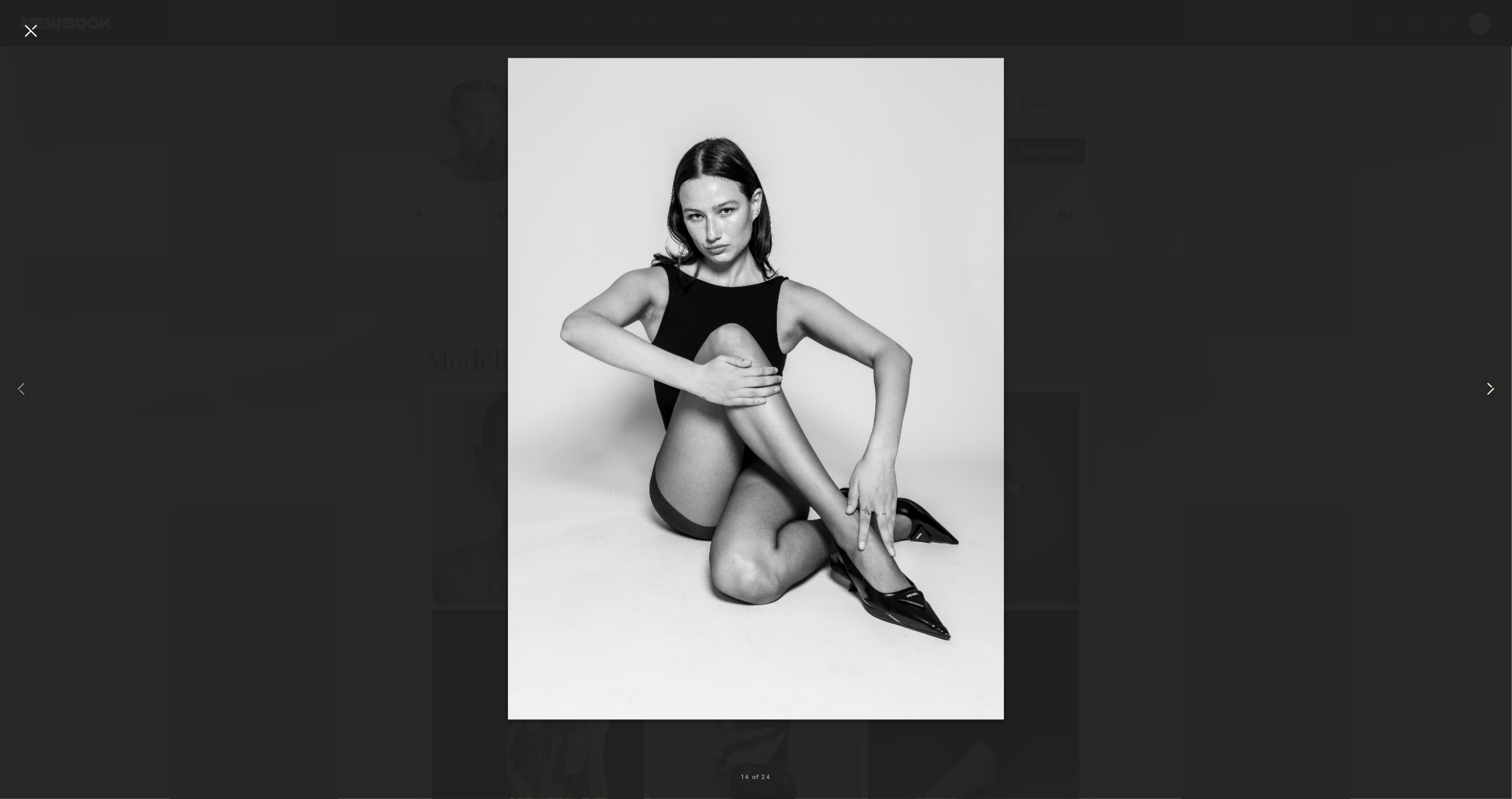
click at [1498, 394] on common-icon at bounding box center [1490, 389] width 21 height 21
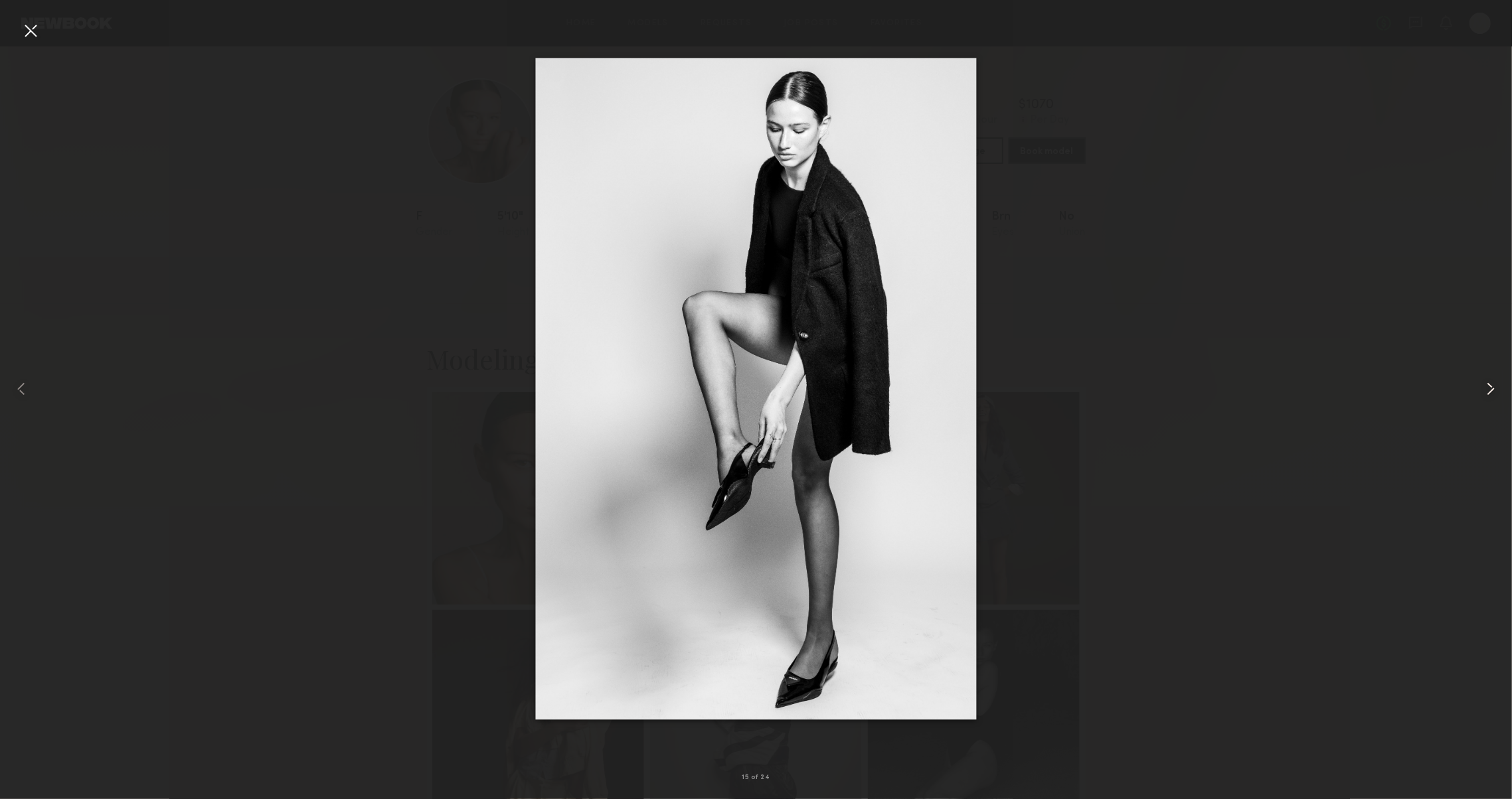
click at [1498, 394] on common-icon at bounding box center [1490, 389] width 21 height 21
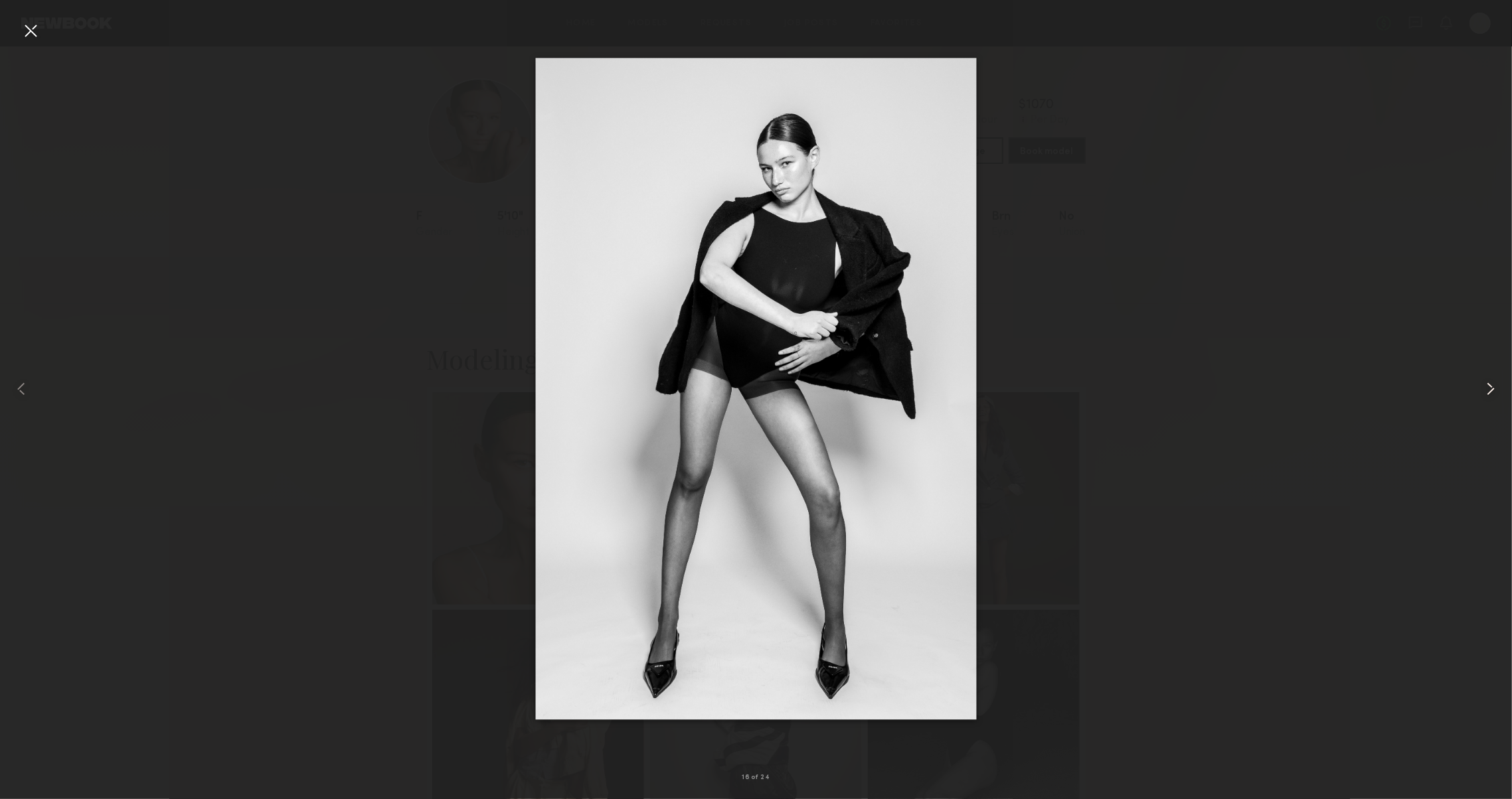
click at [1498, 394] on common-icon at bounding box center [1490, 389] width 21 height 21
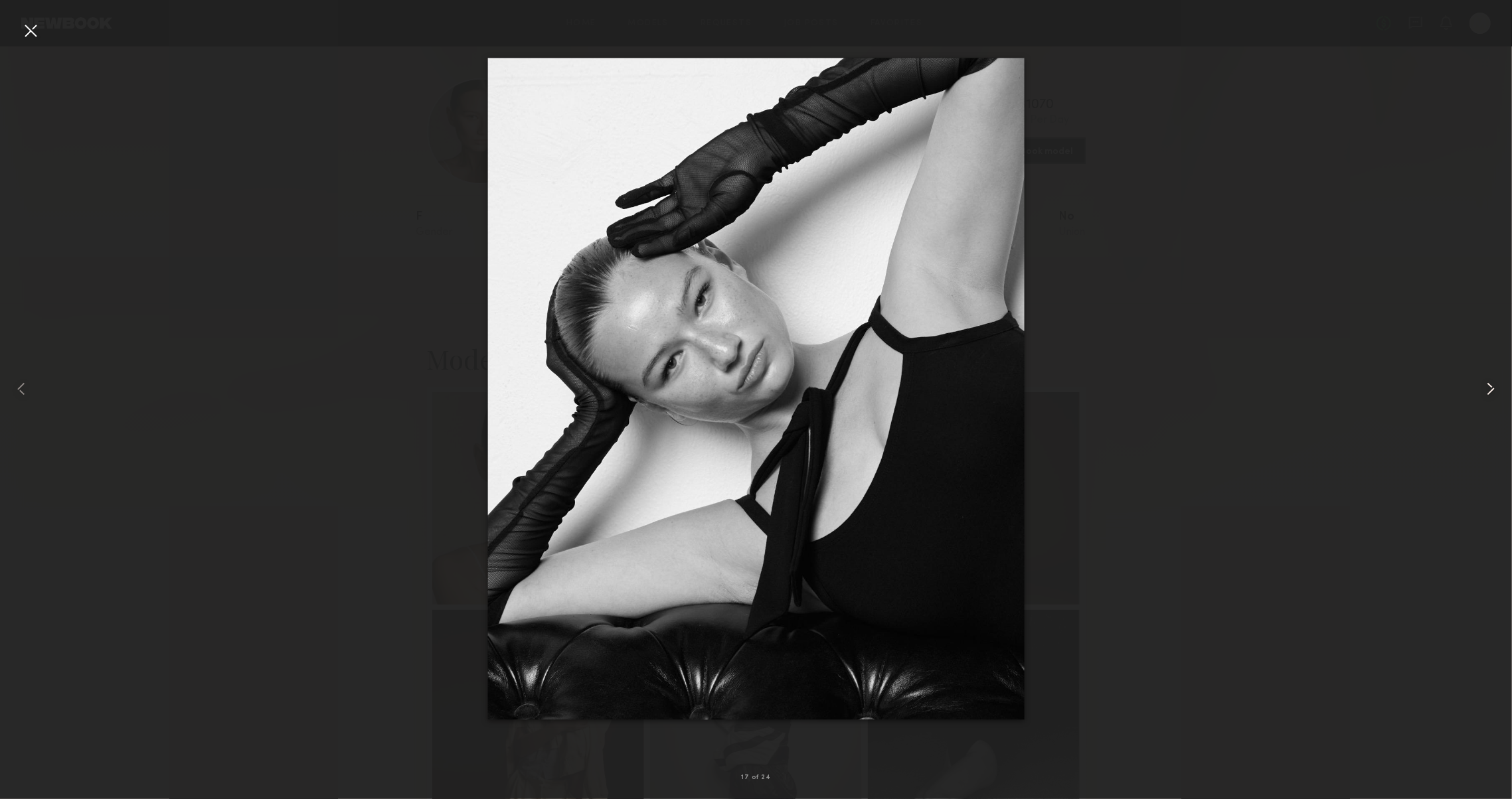
click at [1498, 394] on common-icon at bounding box center [1490, 389] width 21 height 21
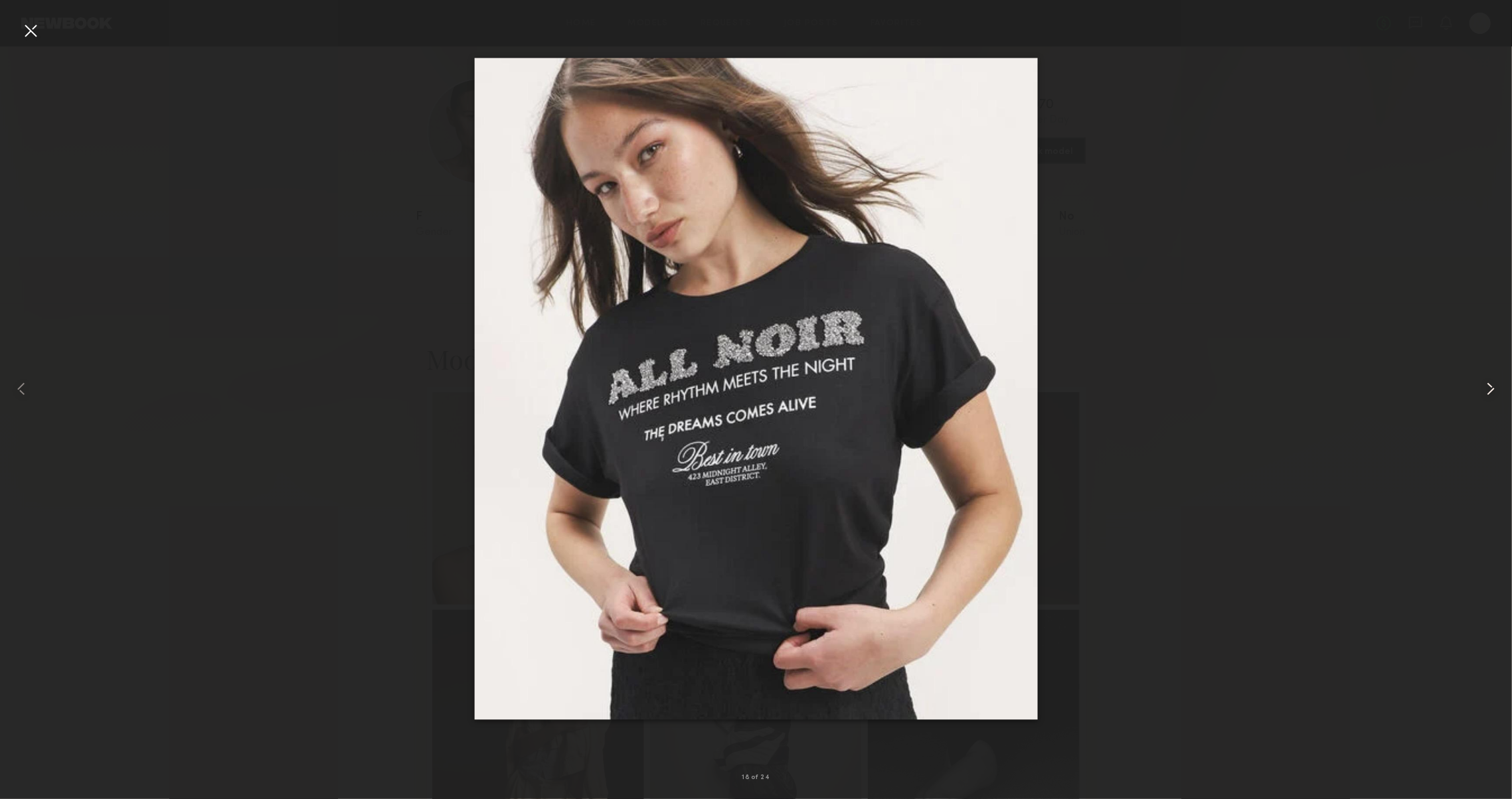
click at [1498, 394] on common-icon at bounding box center [1490, 389] width 21 height 21
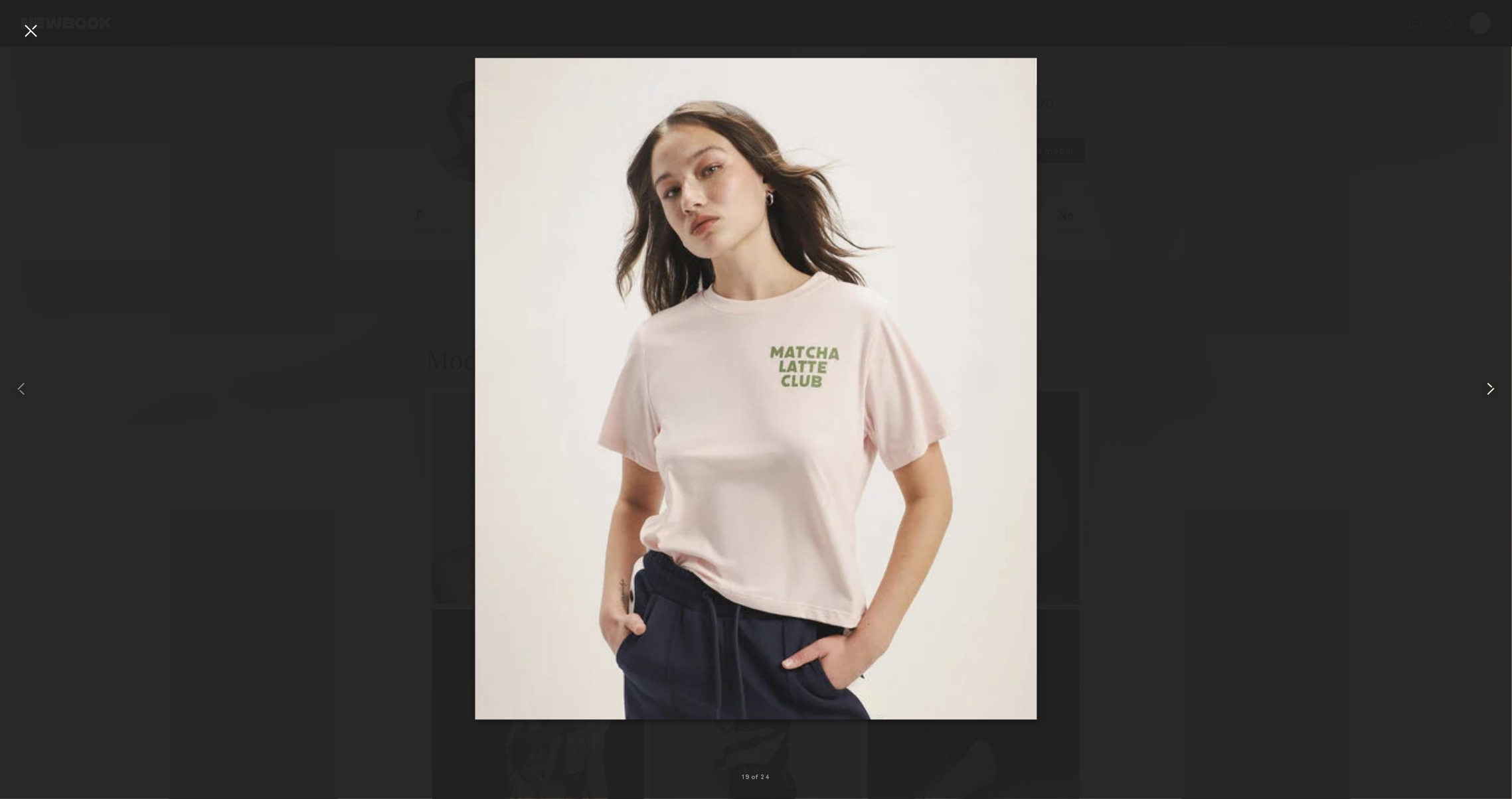
click at [1498, 394] on common-icon at bounding box center [1490, 389] width 21 height 21
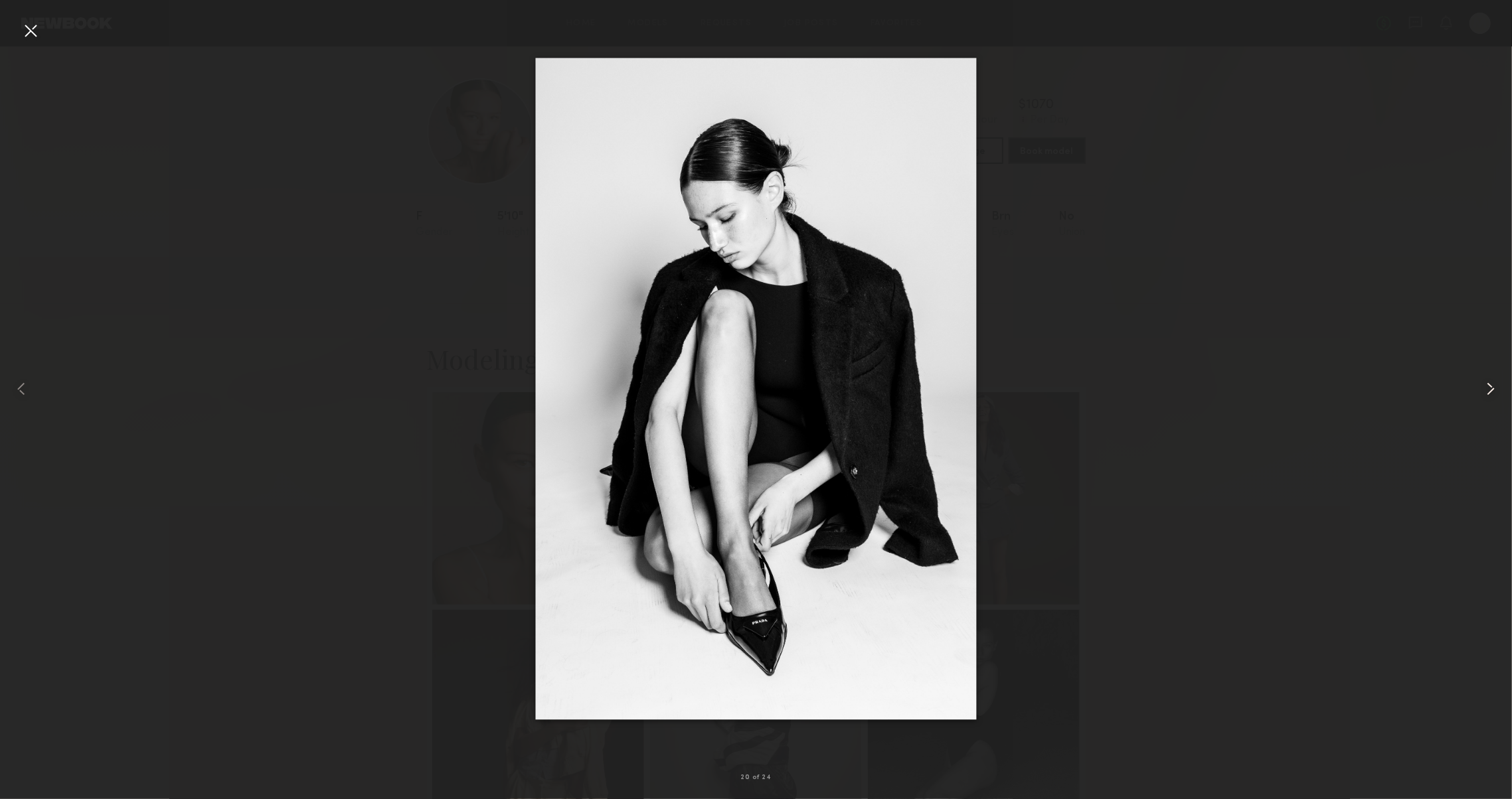
click at [1498, 394] on common-icon at bounding box center [1490, 389] width 21 height 21
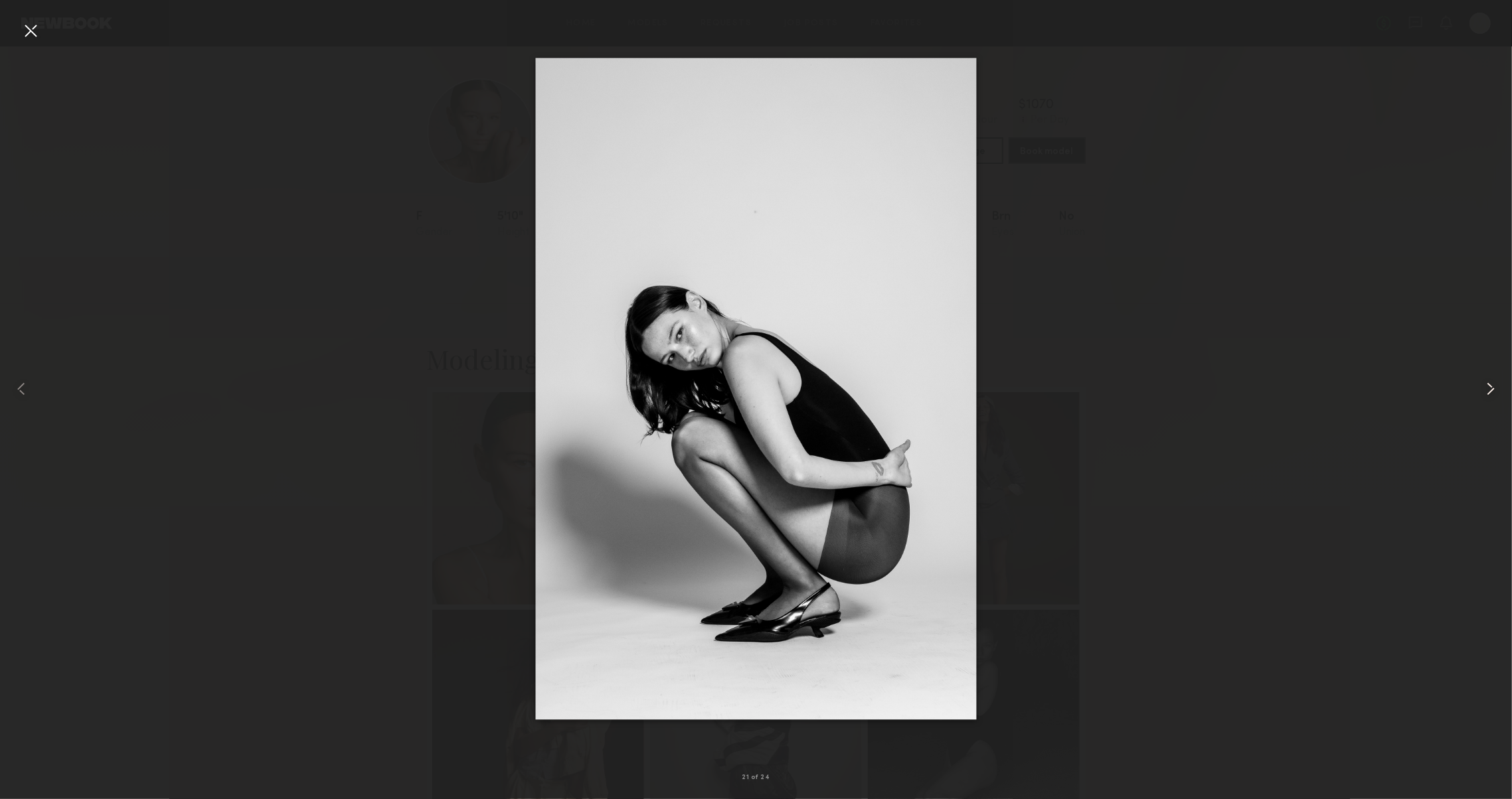
click at [1498, 394] on common-icon at bounding box center [1490, 389] width 21 height 21
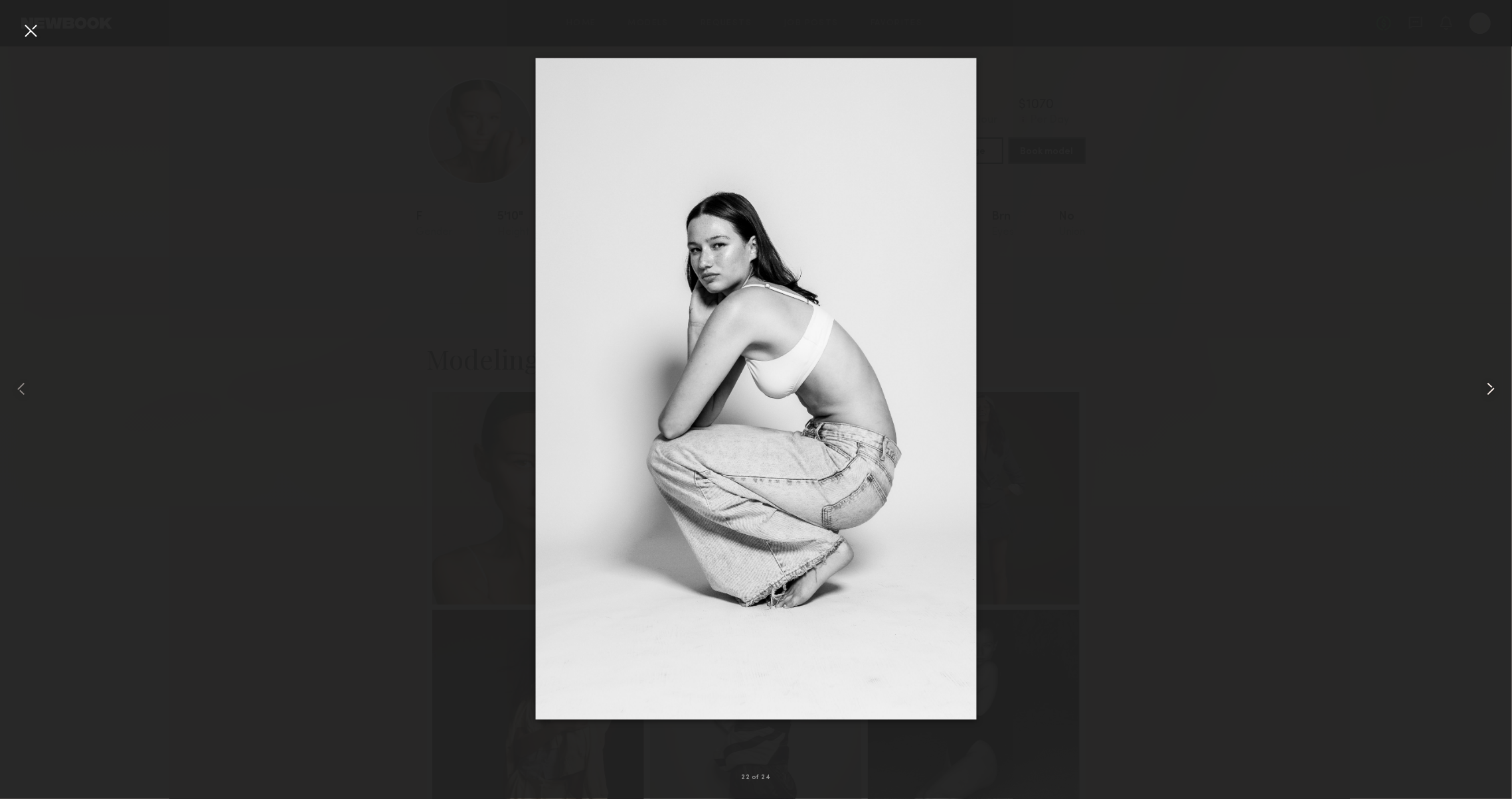
click at [1498, 394] on common-icon at bounding box center [1490, 389] width 21 height 21
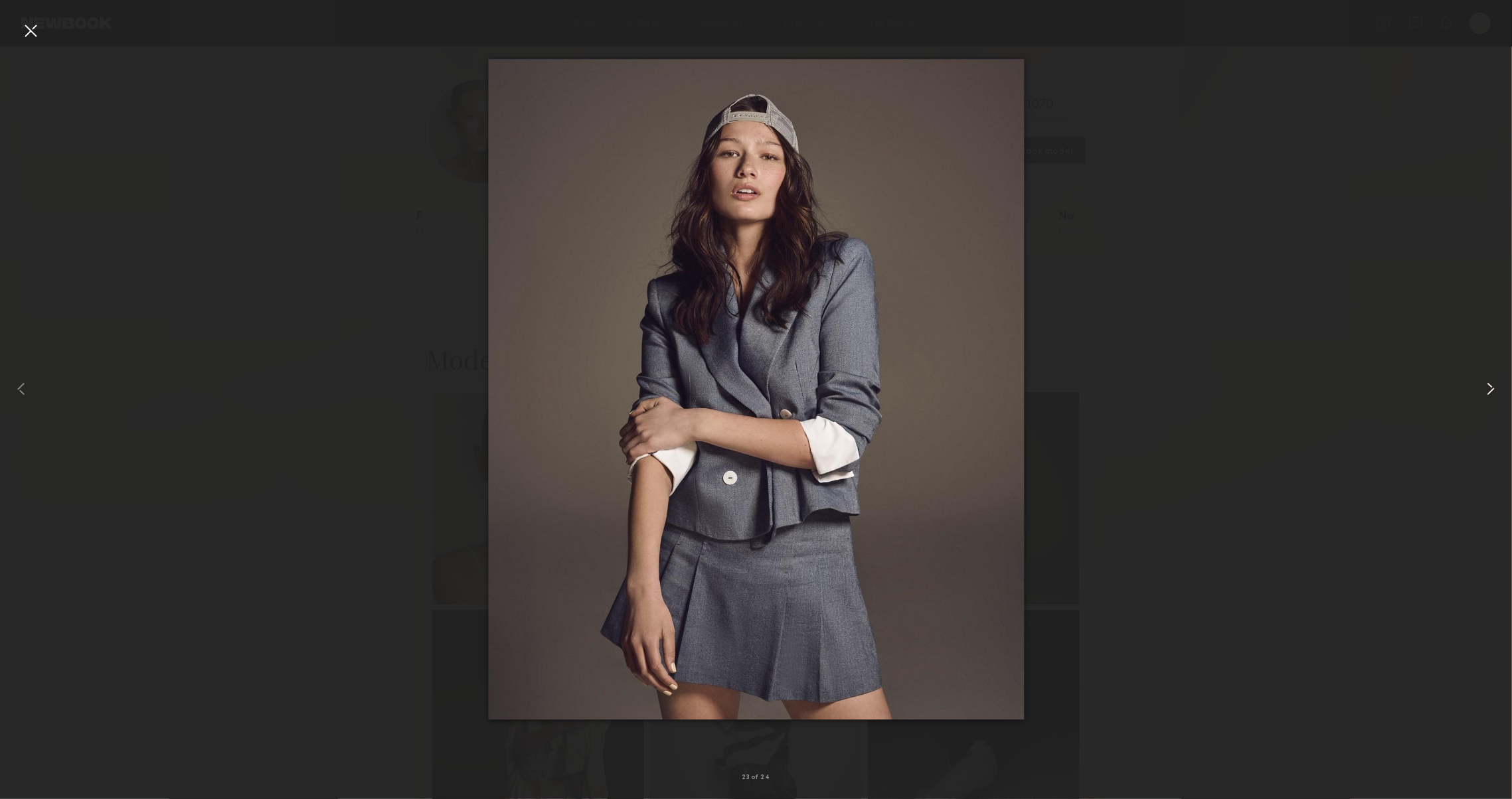
click at [1498, 394] on common-icon at bounding box center [1490, 389] width 21 height 21
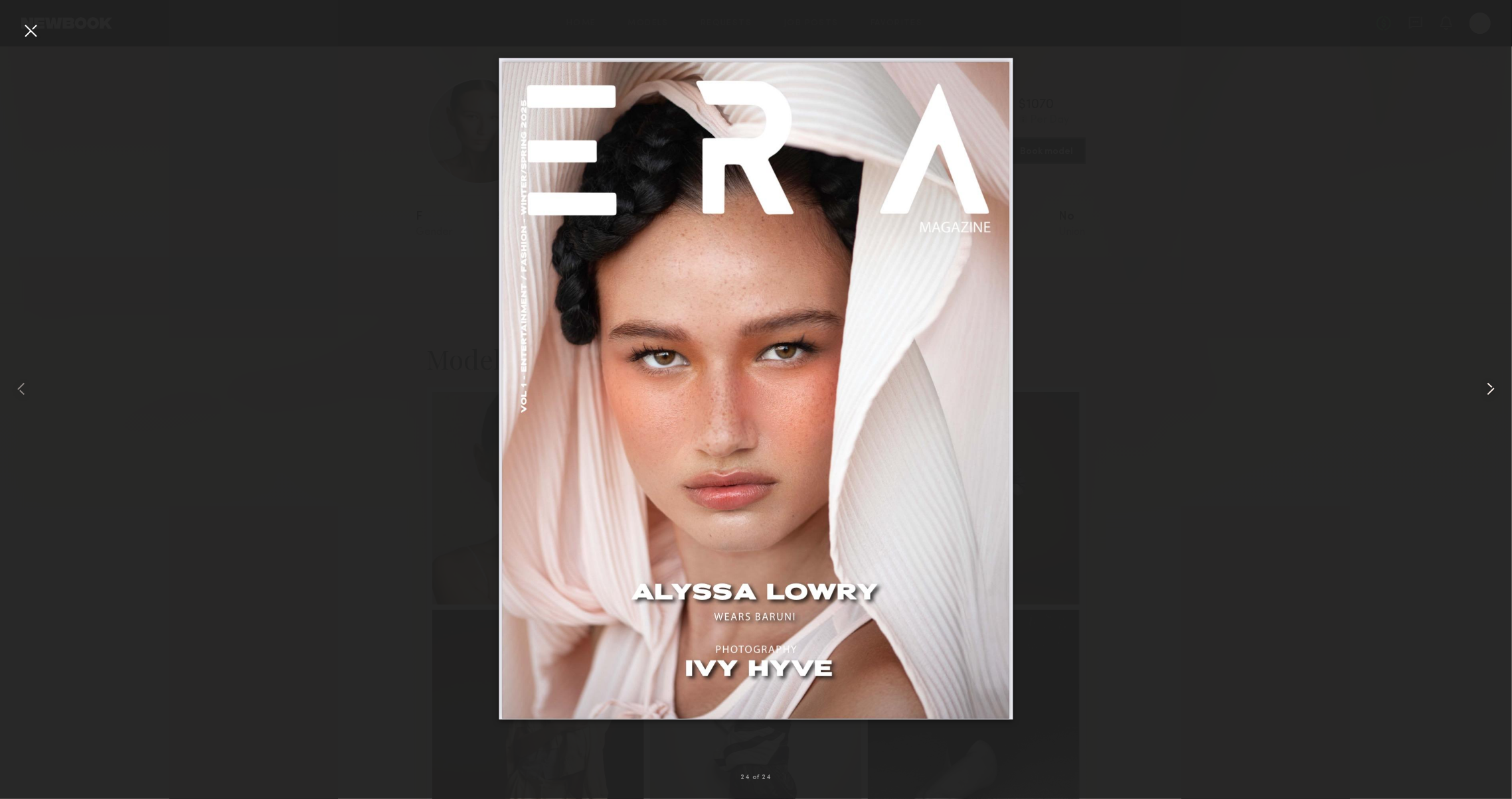
click at [1498, 394] on common-icon at bounding box center [1490, 389] width 21 height 21
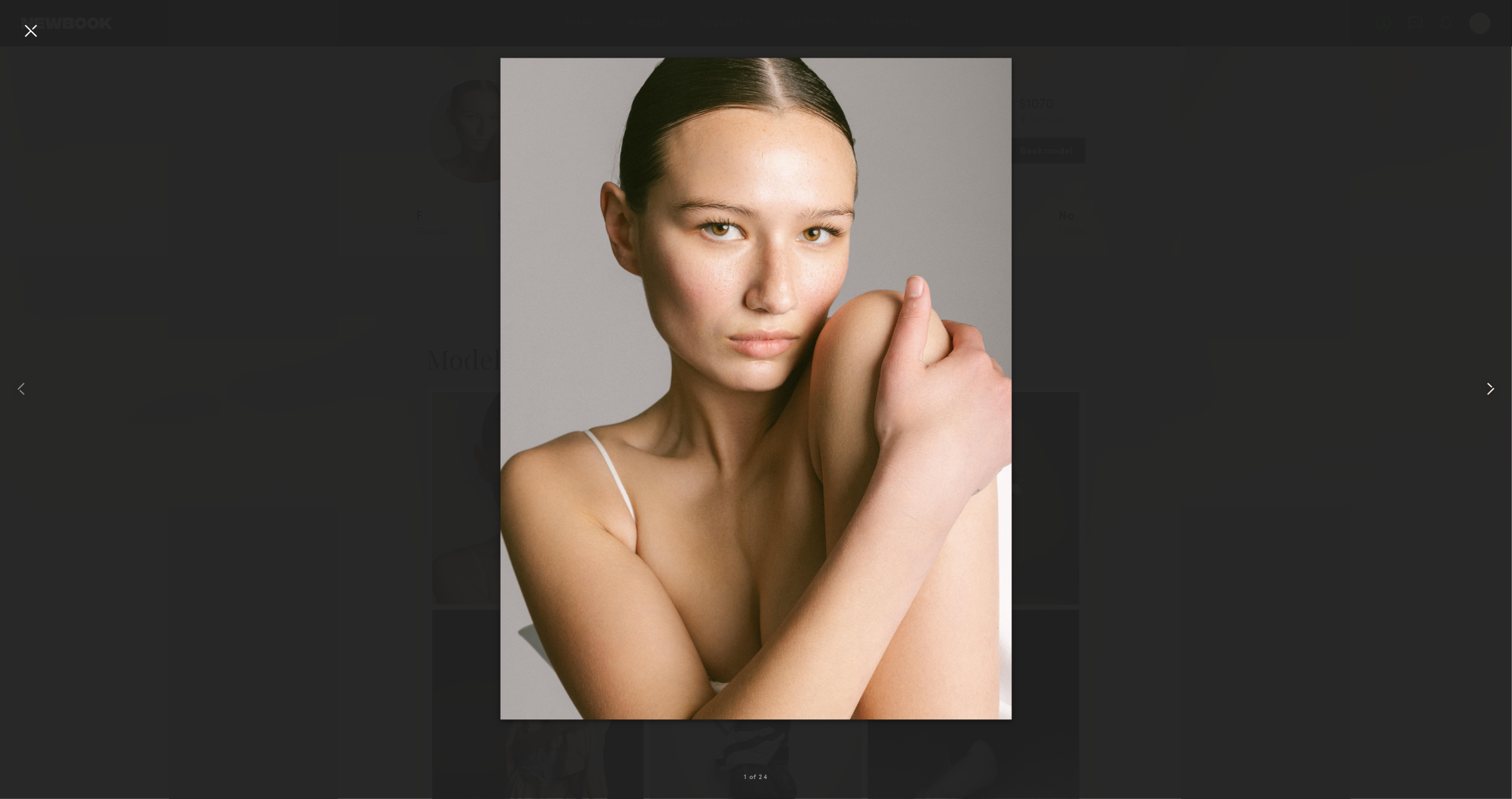
click at [1498, 394] on common-icon at bounding box center [1490, 389] width 21 height 21
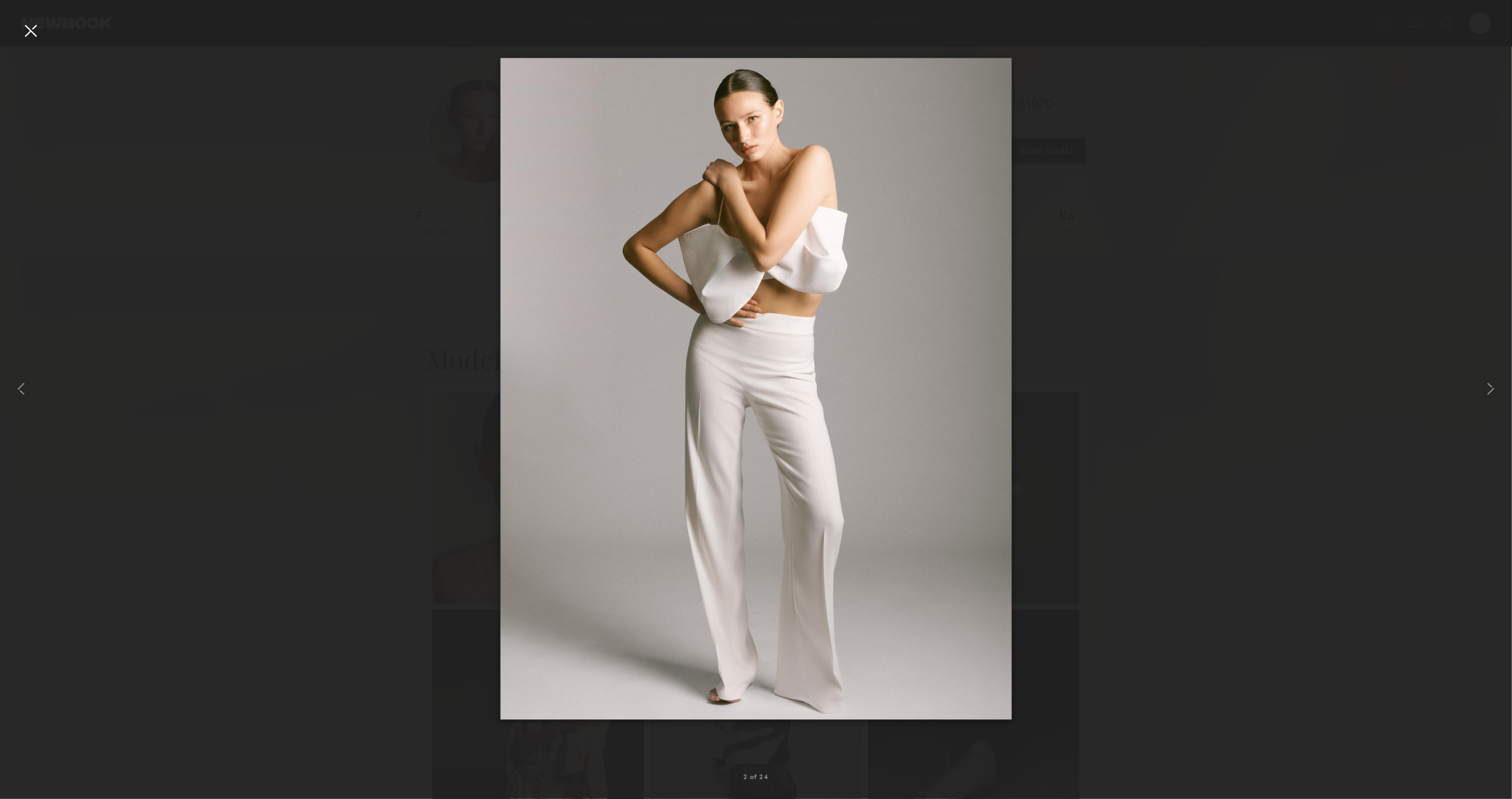
click at [40, 33] on div at bounding box center [30, 30] width 21 height 21
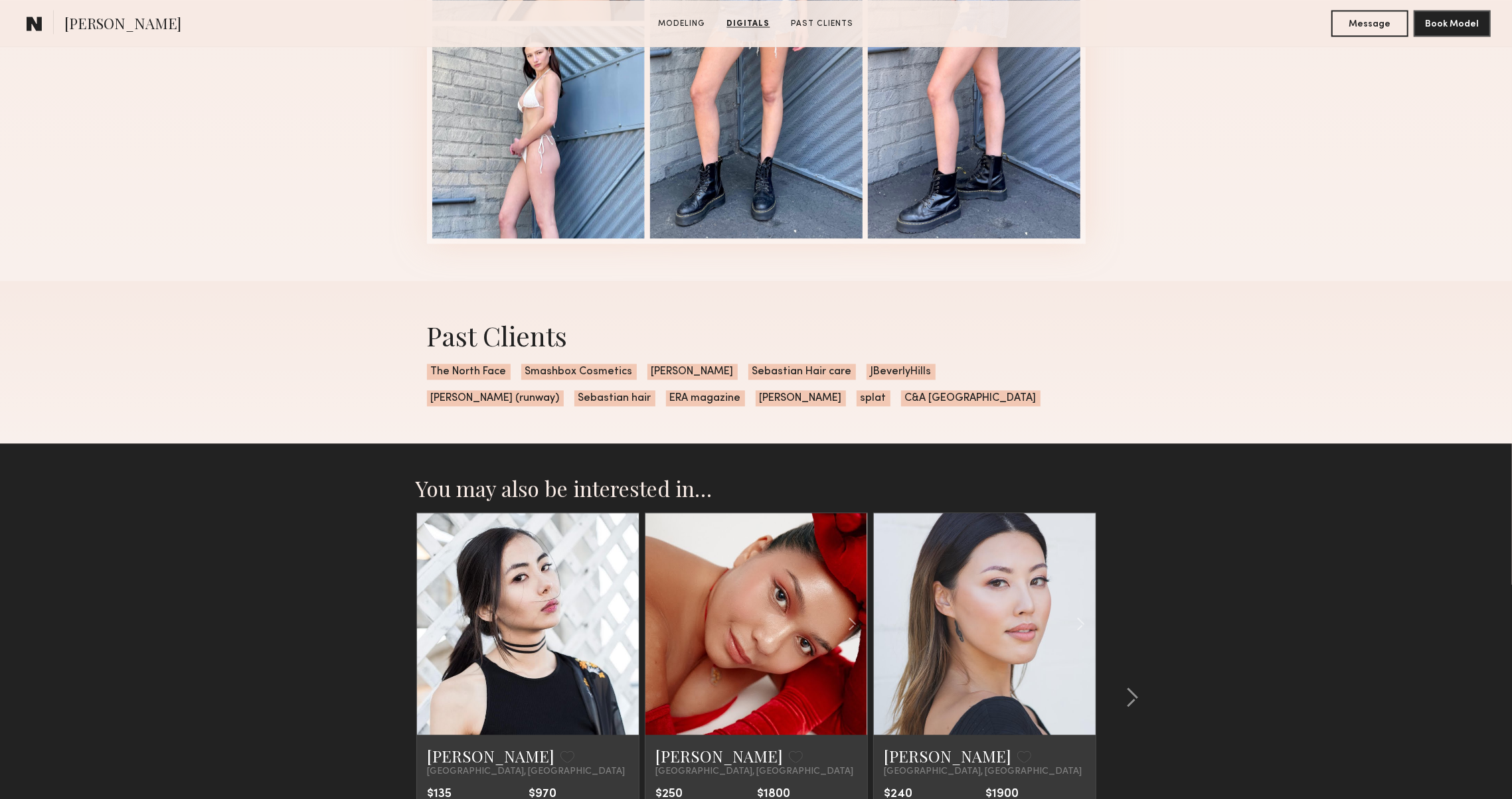
scroll to position [2145, 0]
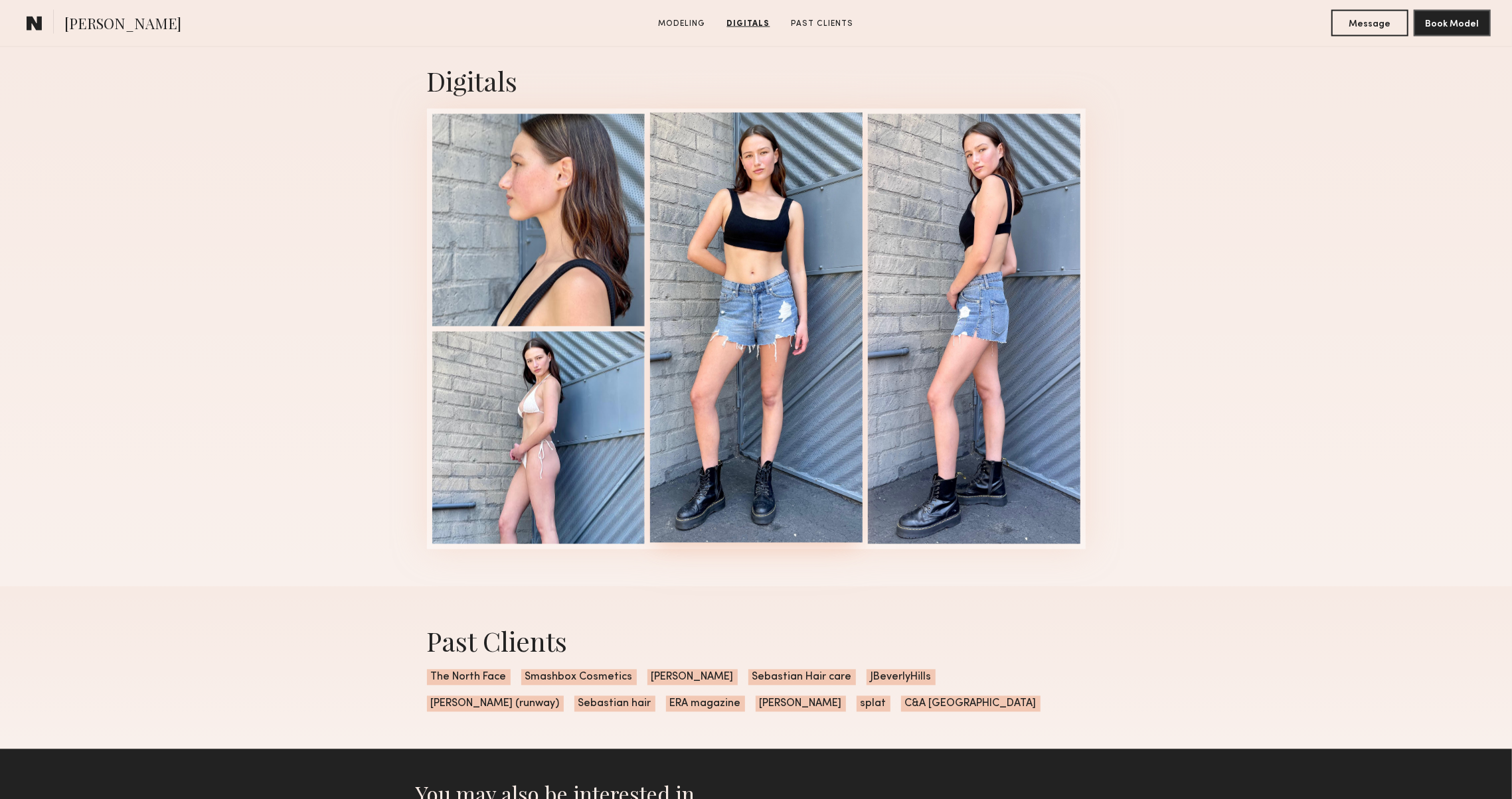
click at [696, 339] on div at bounding box center [756, 328] width 212 height 430
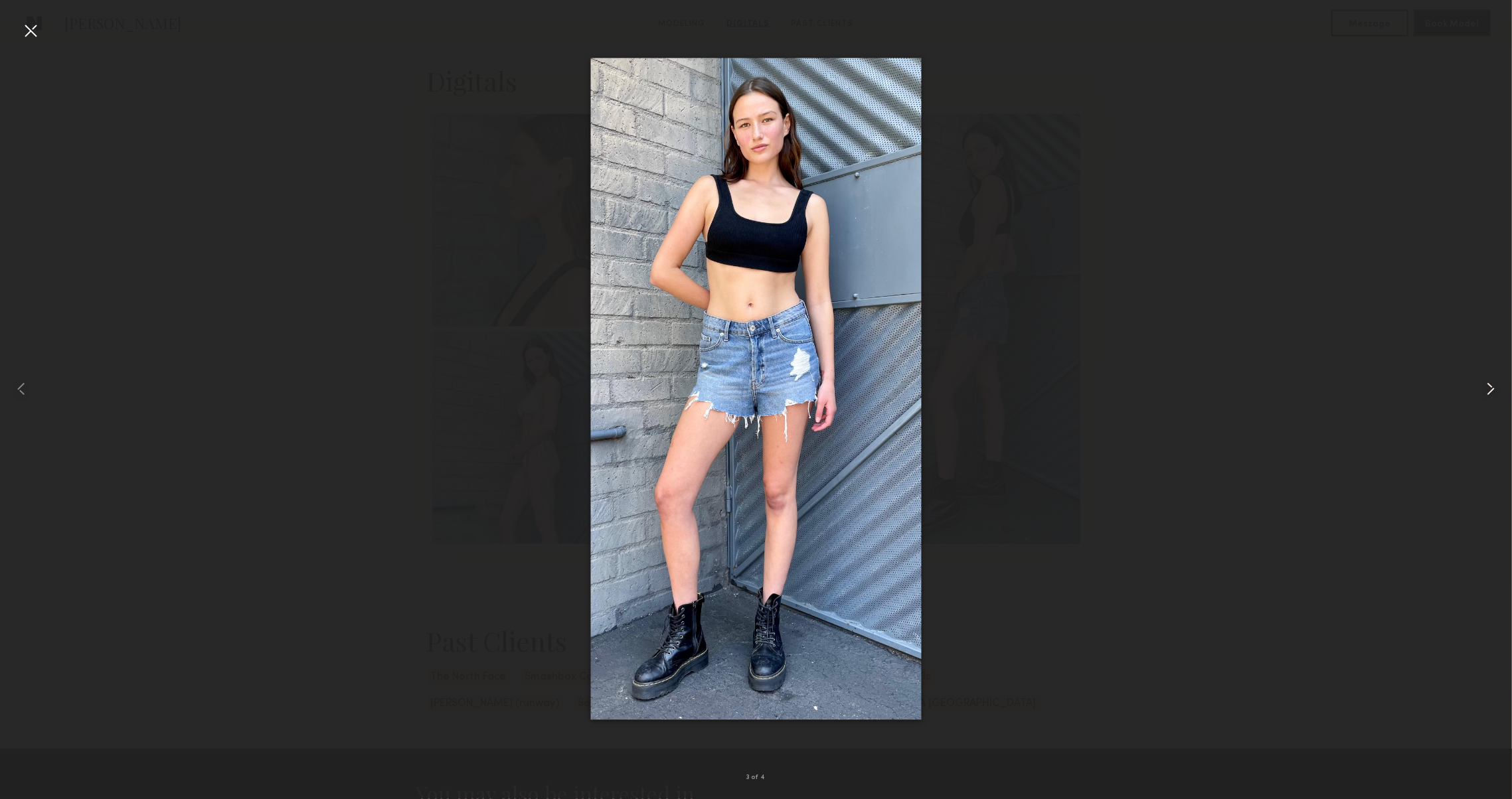
click at [1494, 396] on common-icon at bounding box center [1490, 389] width 21 height 21
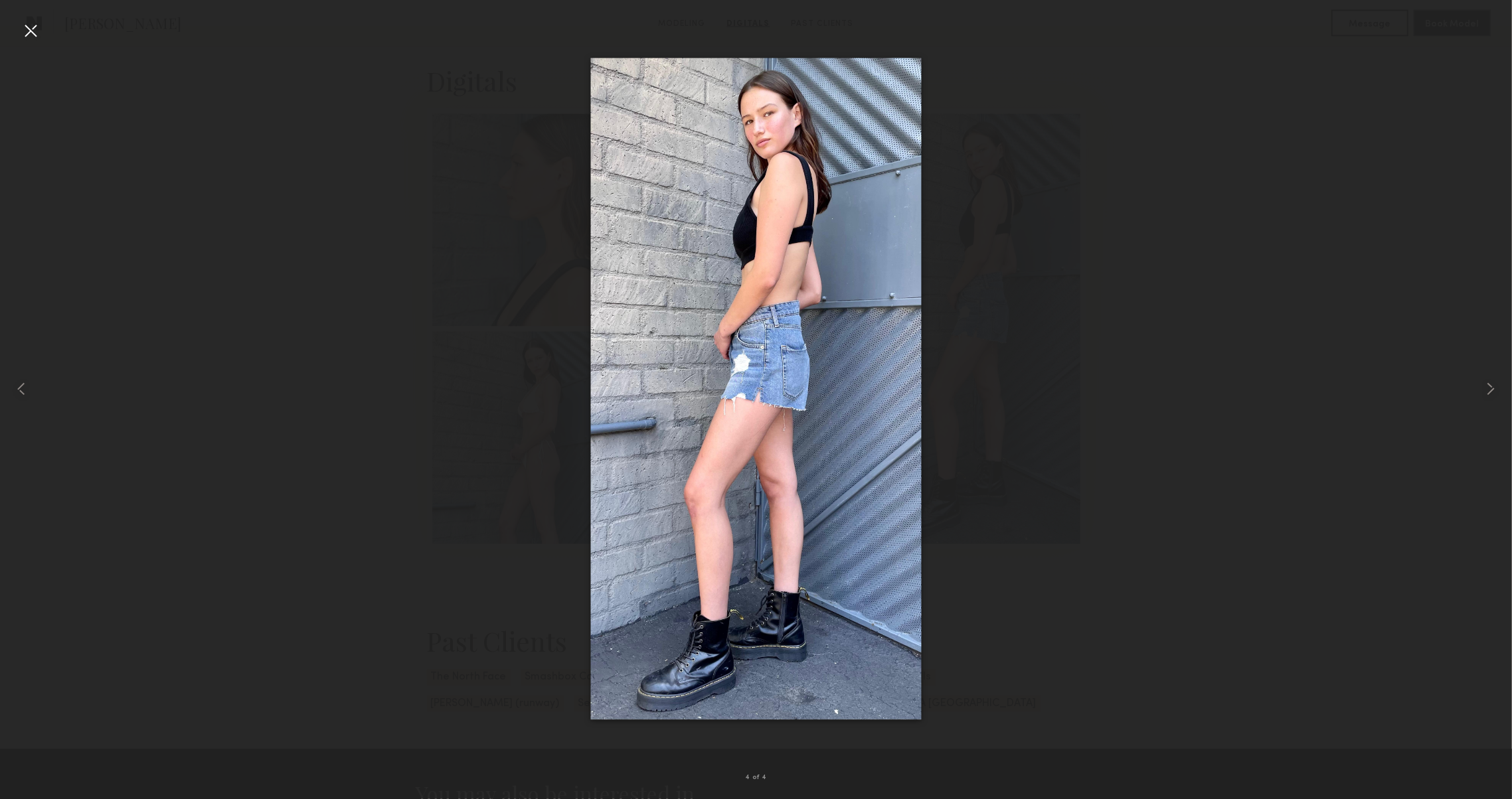
click at [31, 40] on div at bounding box center [30, 30] width 21 height 21
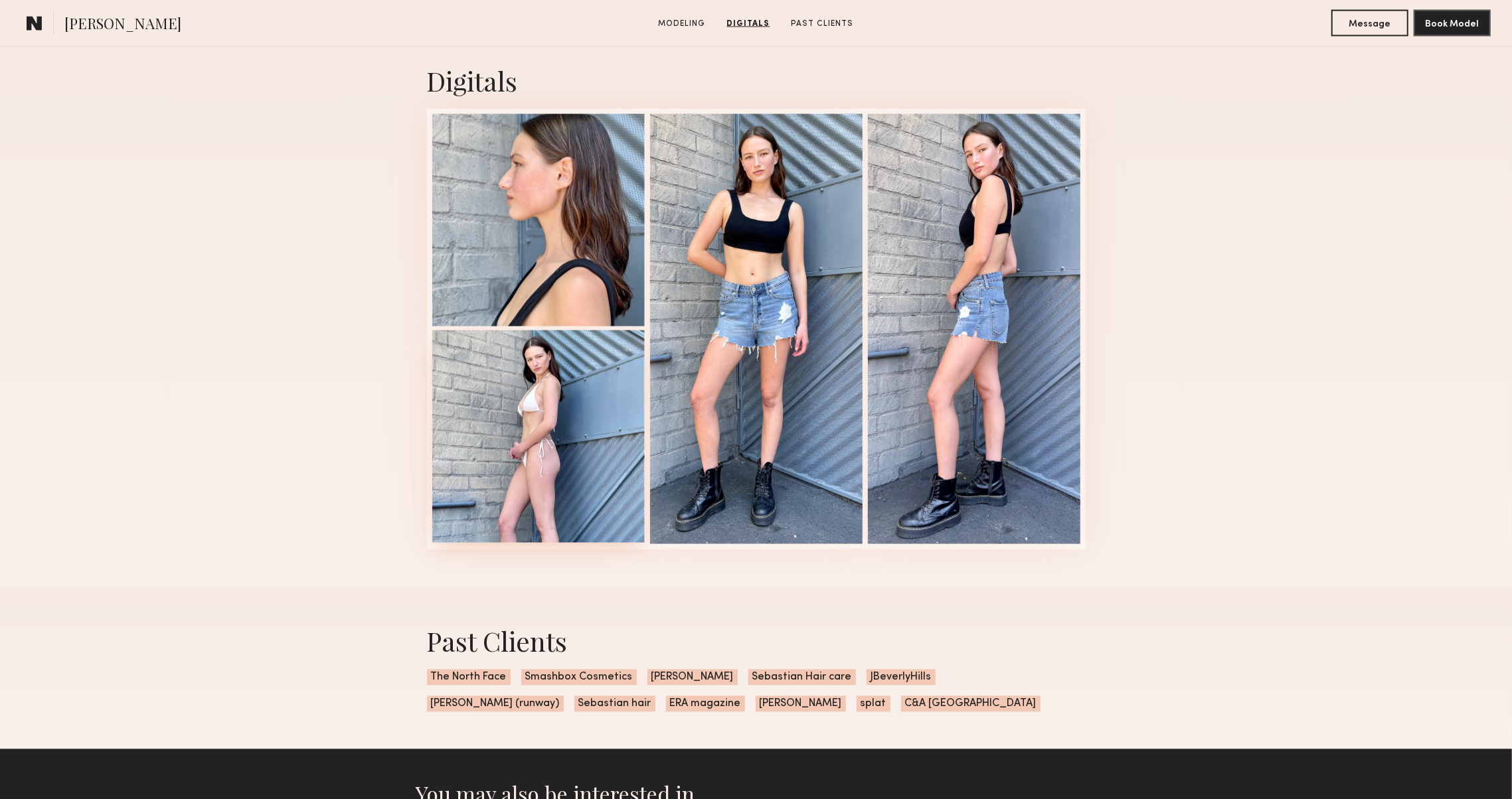
click at [504, 425] on div at bounding box center [539, 437] width 212 height 212
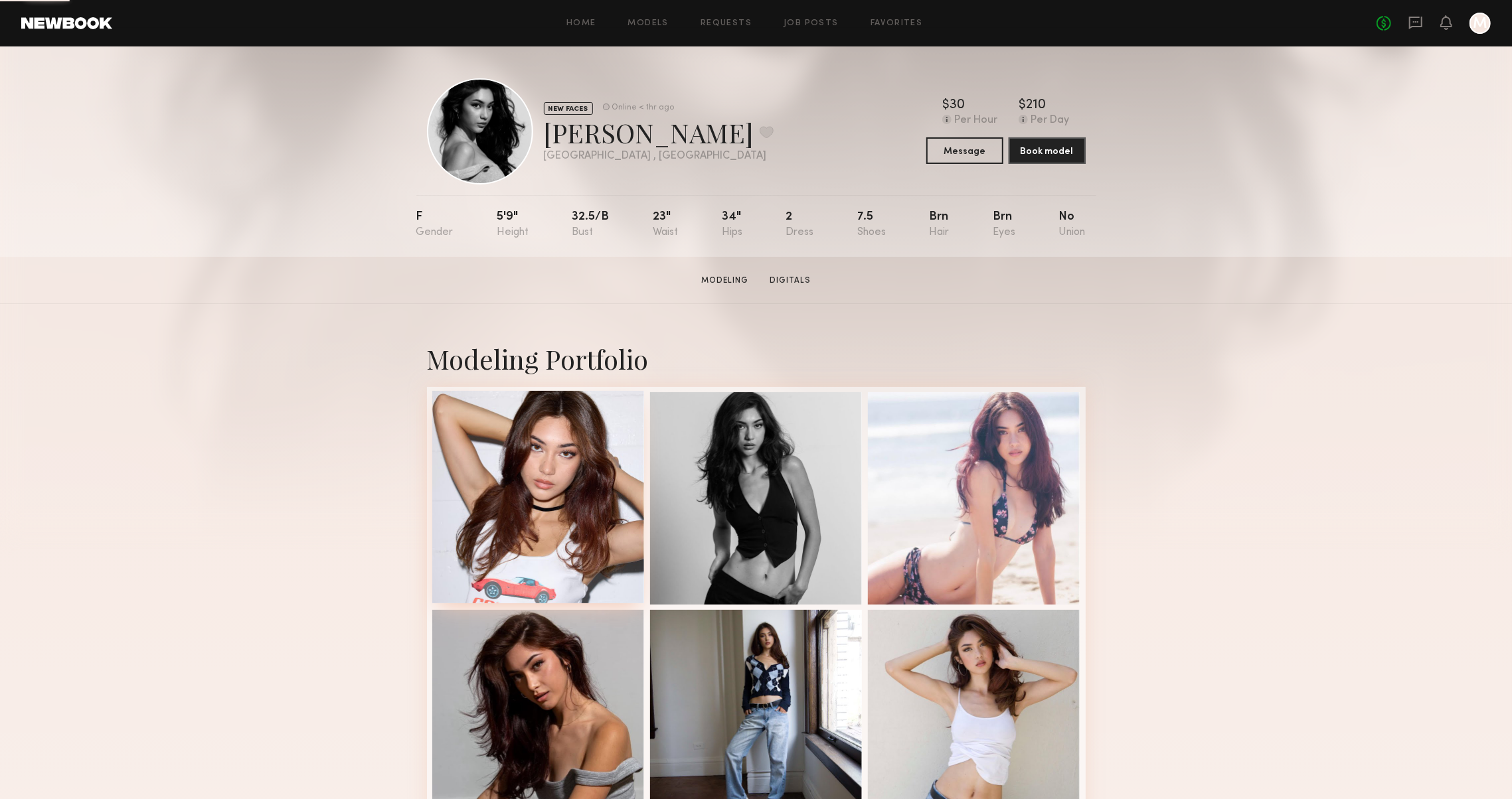
click at [583, 430] on div at bounding box center [539, 497] width 212 height 212
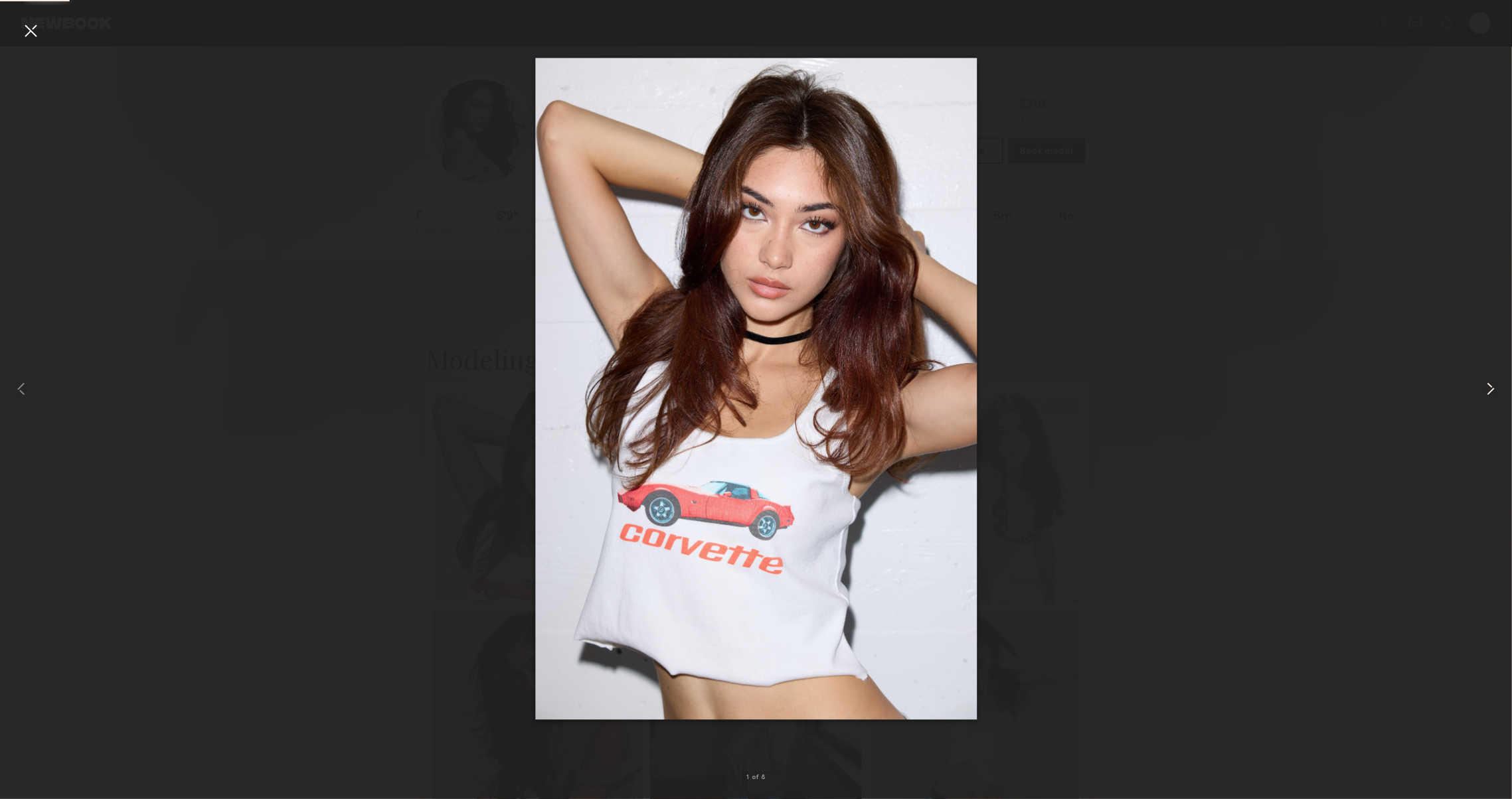
click at [1494, 390] on common-icon at bounding box center [1490, 389] width 21 height 21
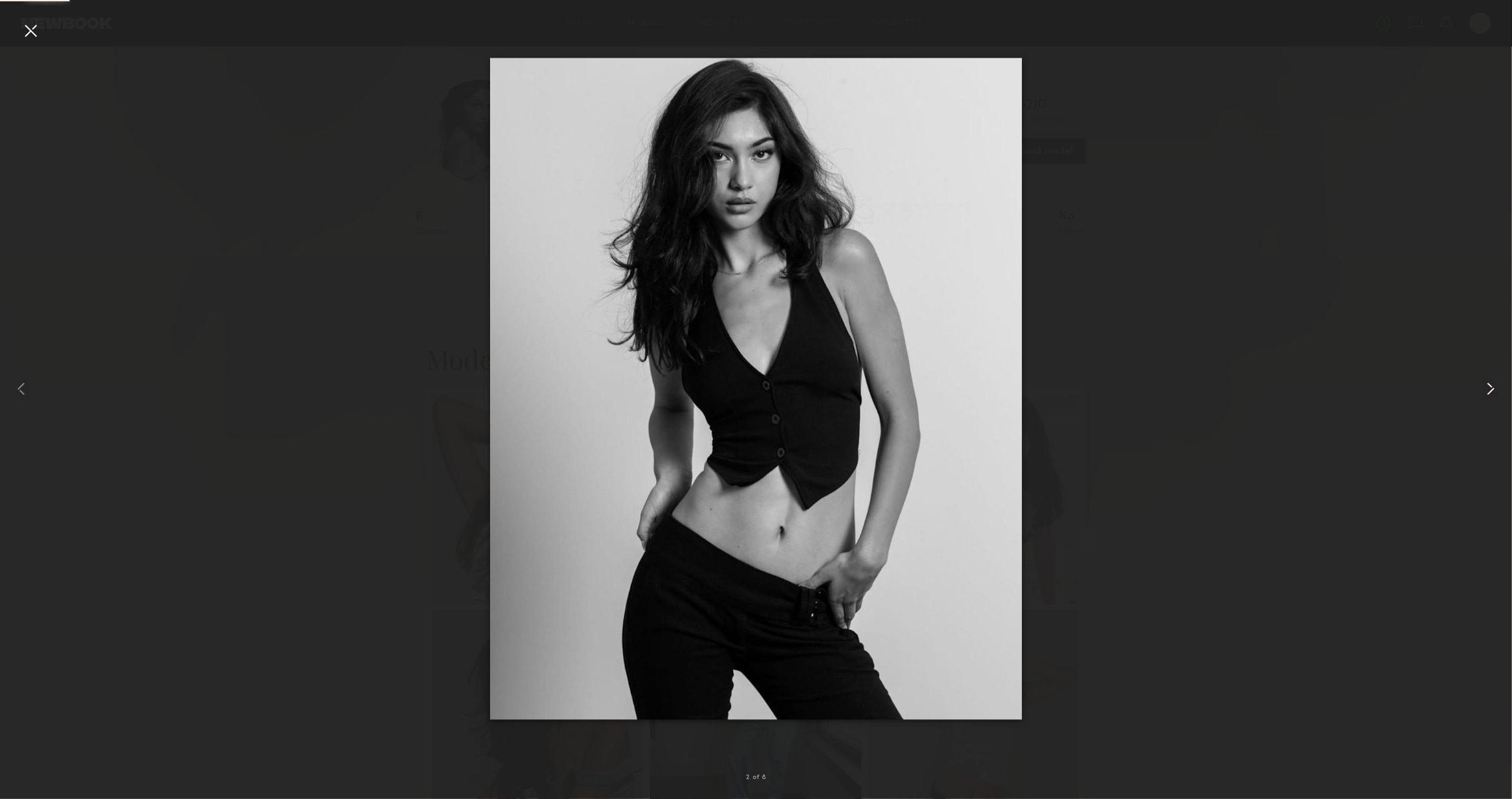
click at [1490, 389] on common-icon at bounding box center [1490, 389] width 21 height 21
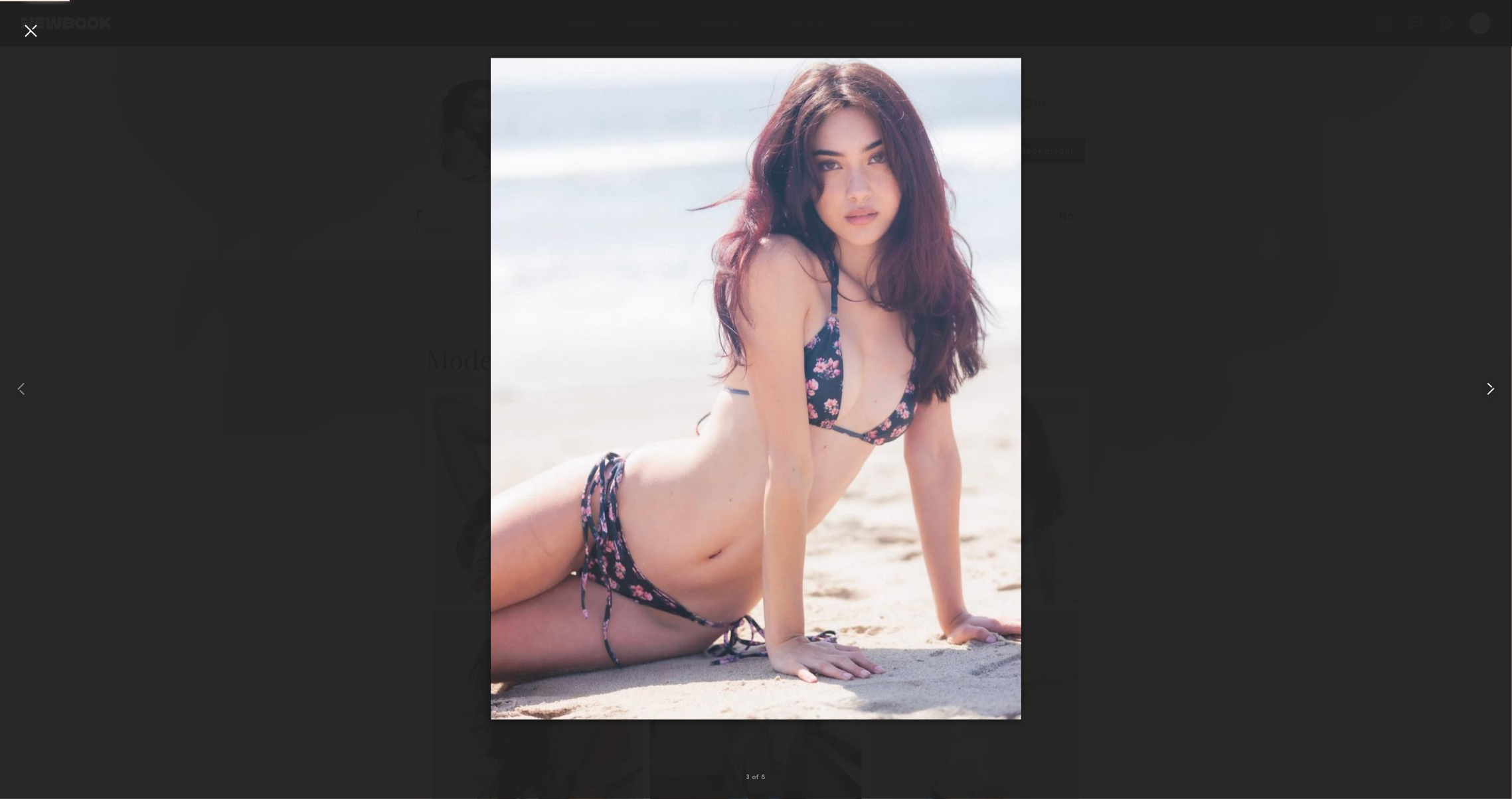
click at [1490, 389] on common-icon at bounding box center [1490, 389] width 21 height 21
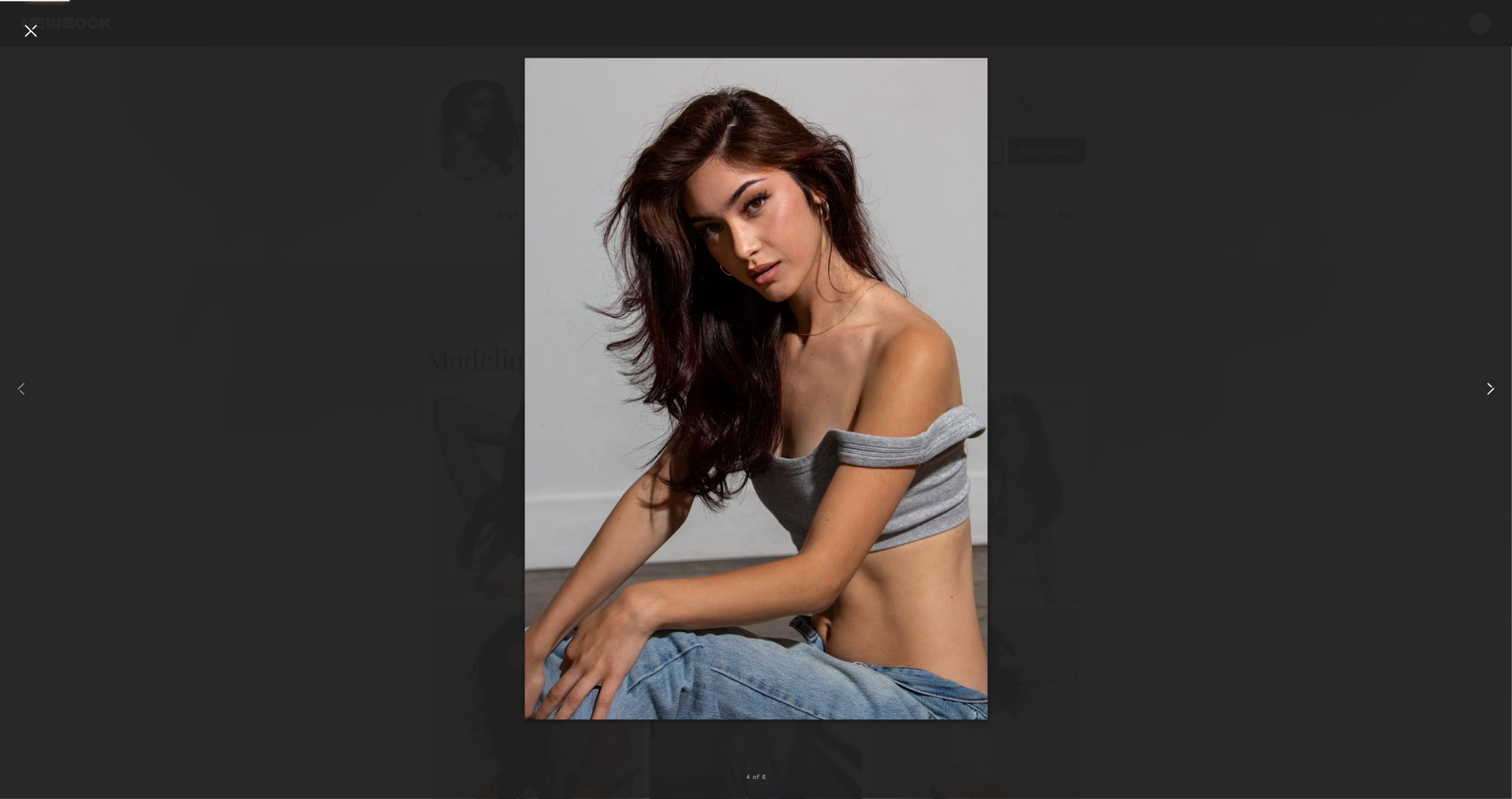
click at [1490, 389] on common-icon at bounding box center [1490, 389] width 21 height 21
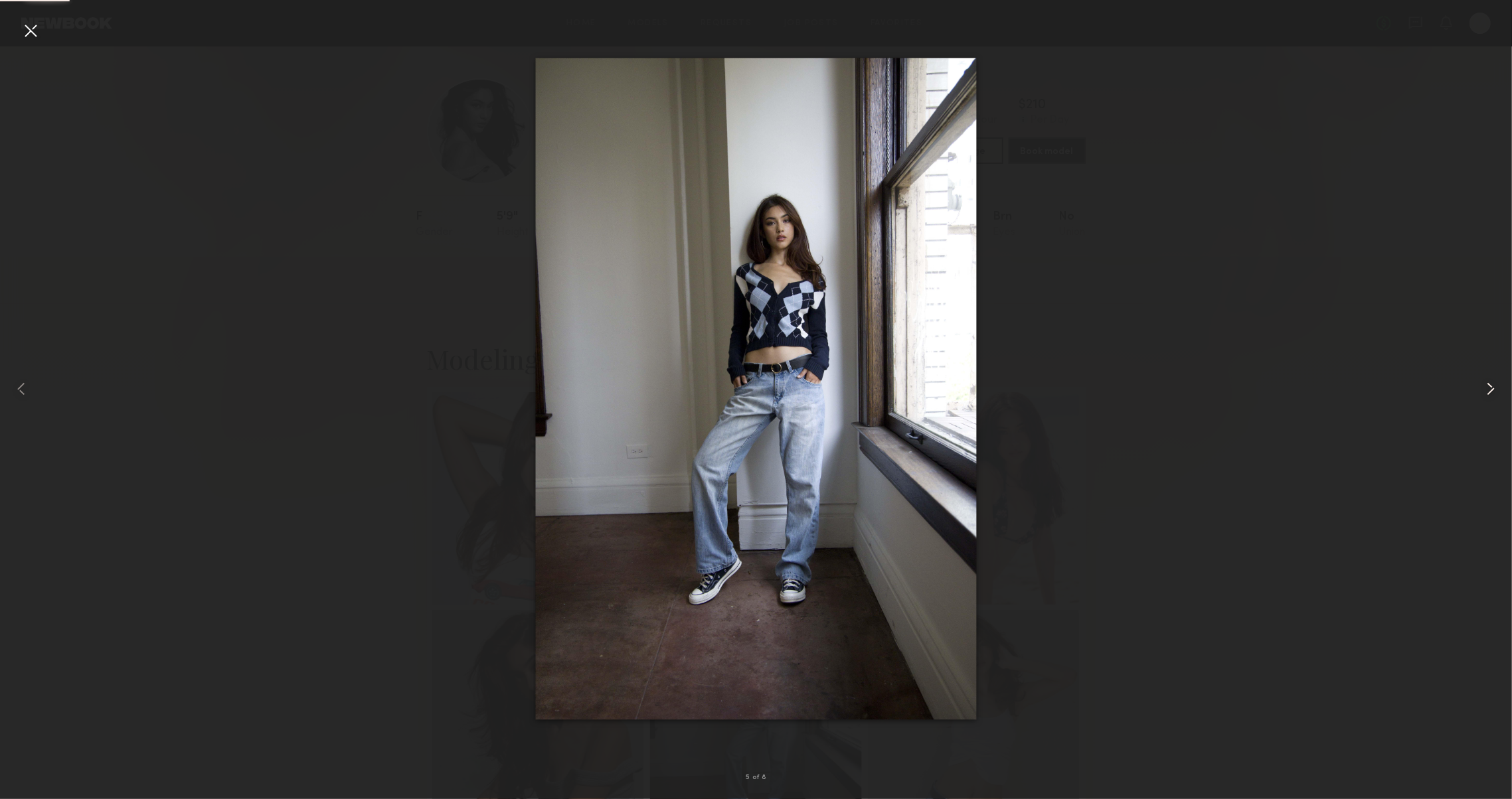
click at [1490, 389] on common-icon at bounding box center [1490, 389] width 21 height 21
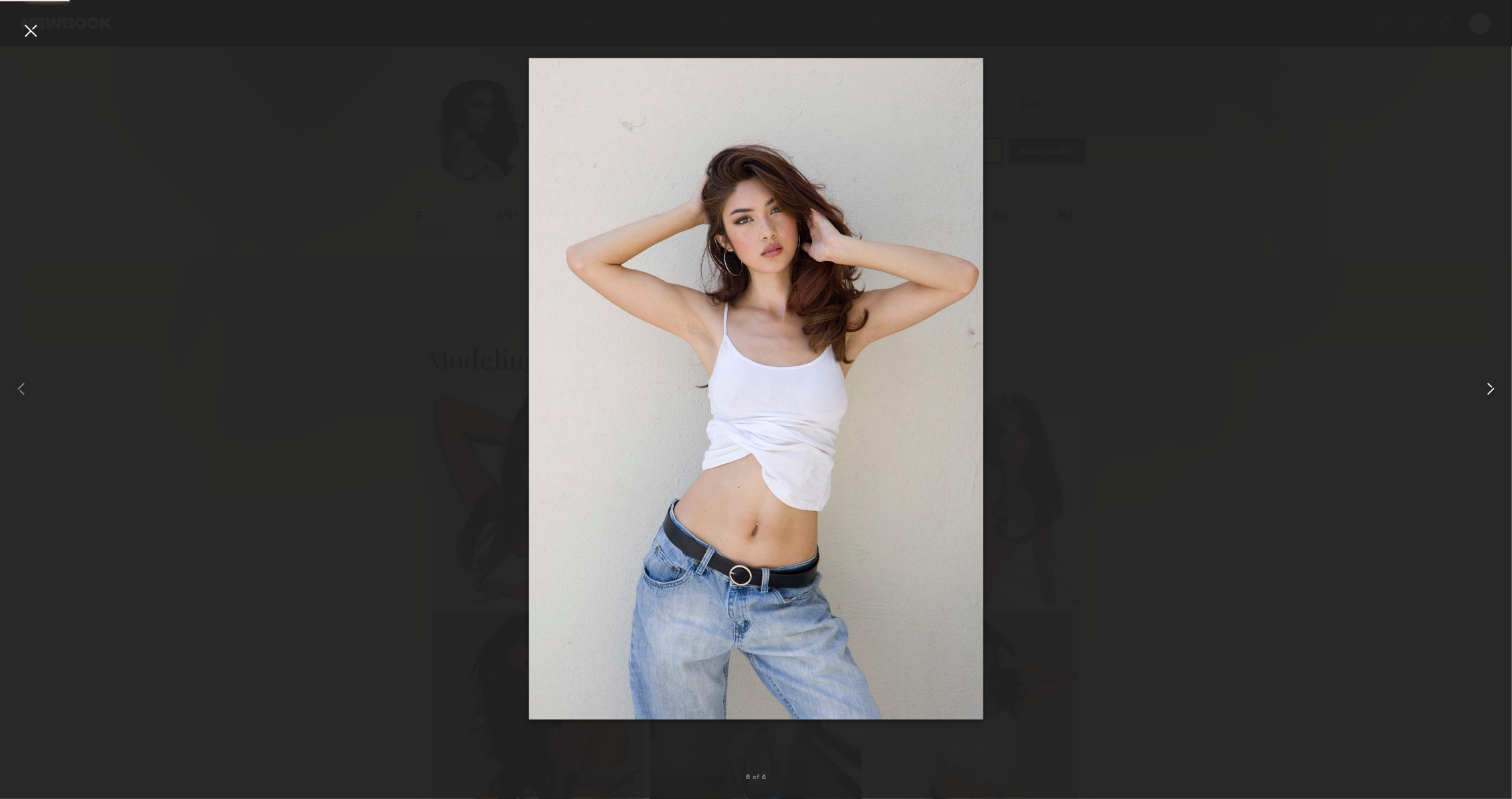
click at [1490, 389] on common-icon at bounding box center [1490, 389] width 21 height 21
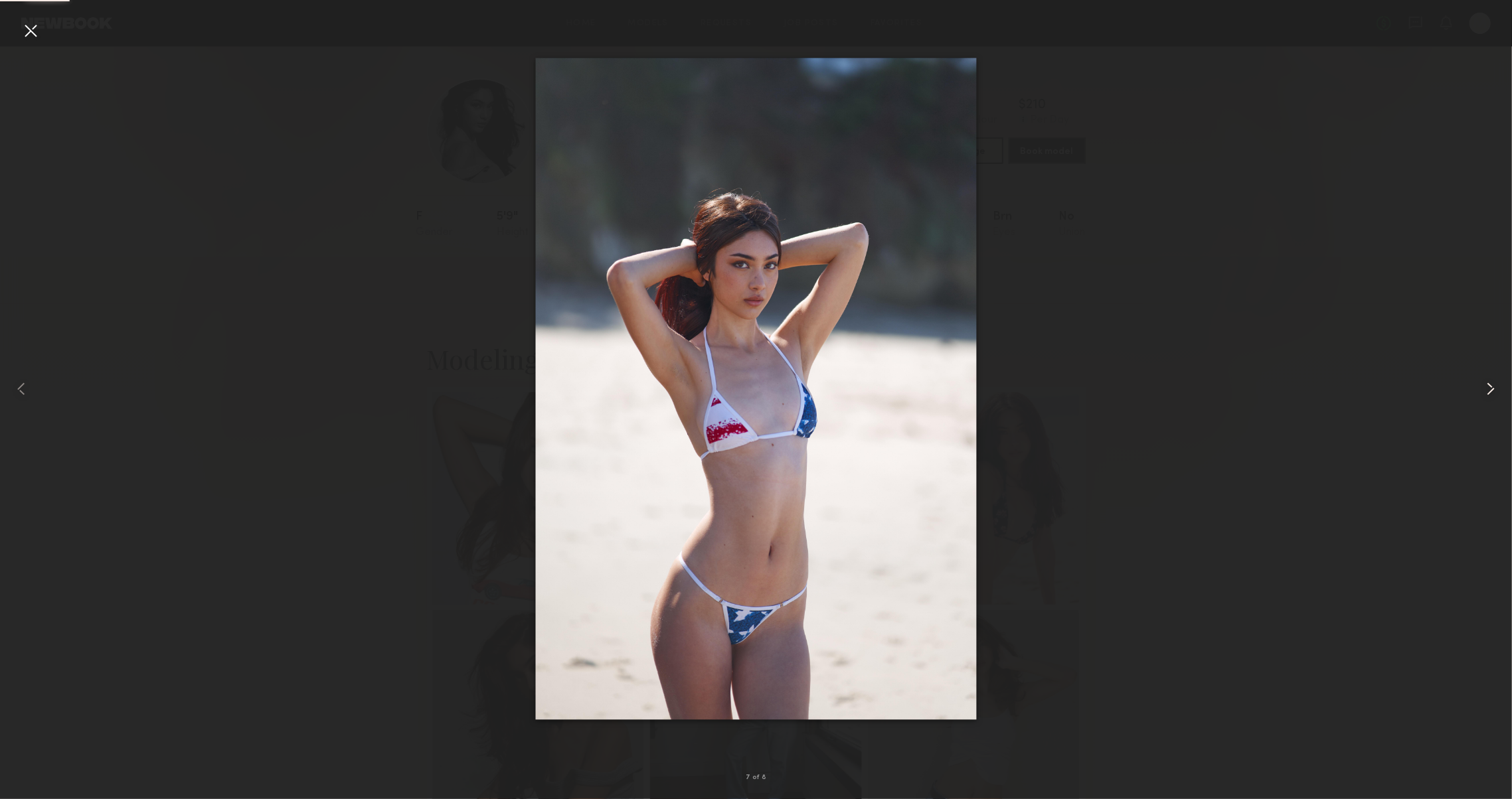
click at [1490, 389] on common-icon at bounding box center [1490, 389] width 21 height 21
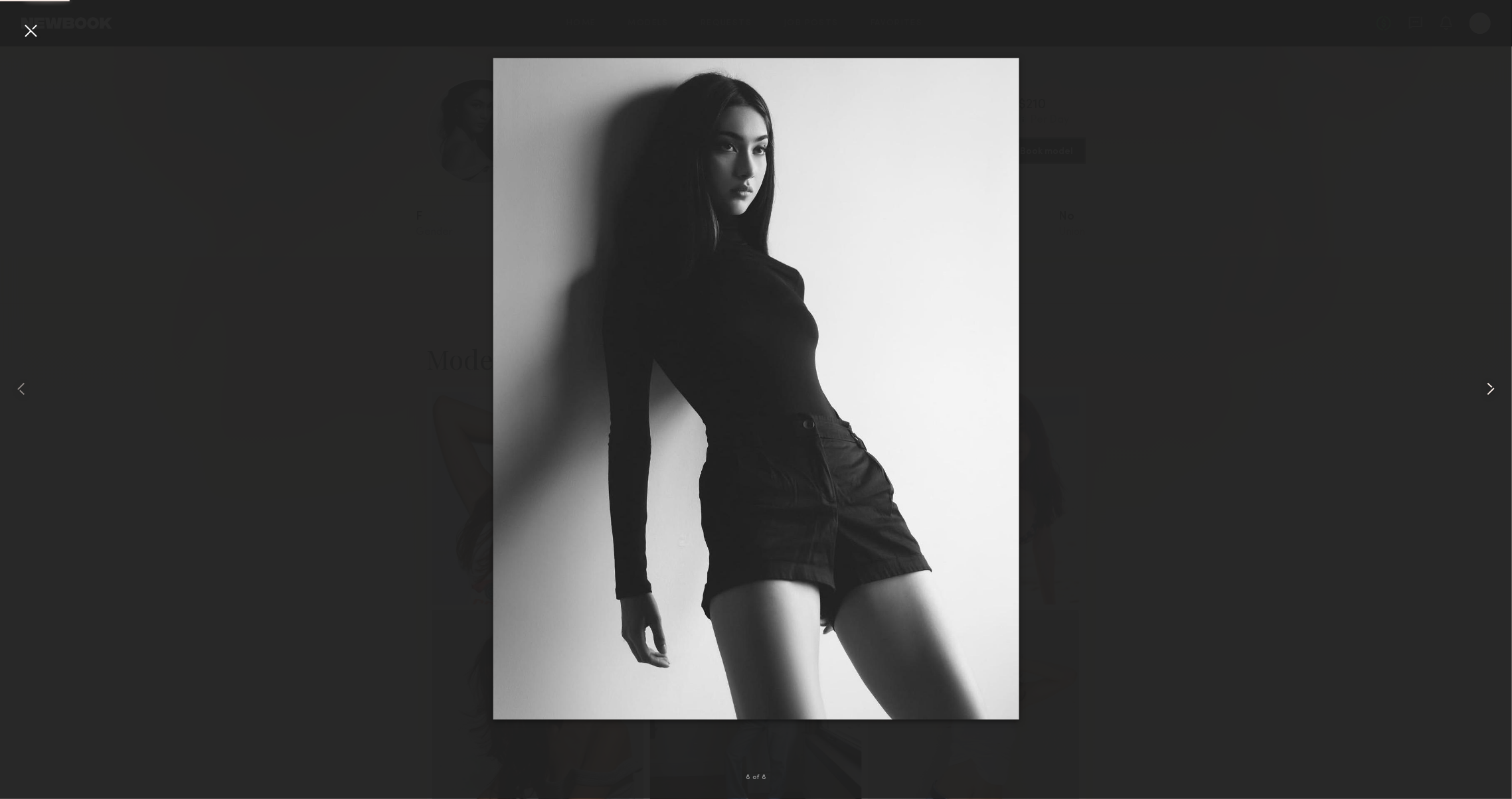
click at [1490, 389] on common-icon at bounding box center [1490, 389] width 21 height 21
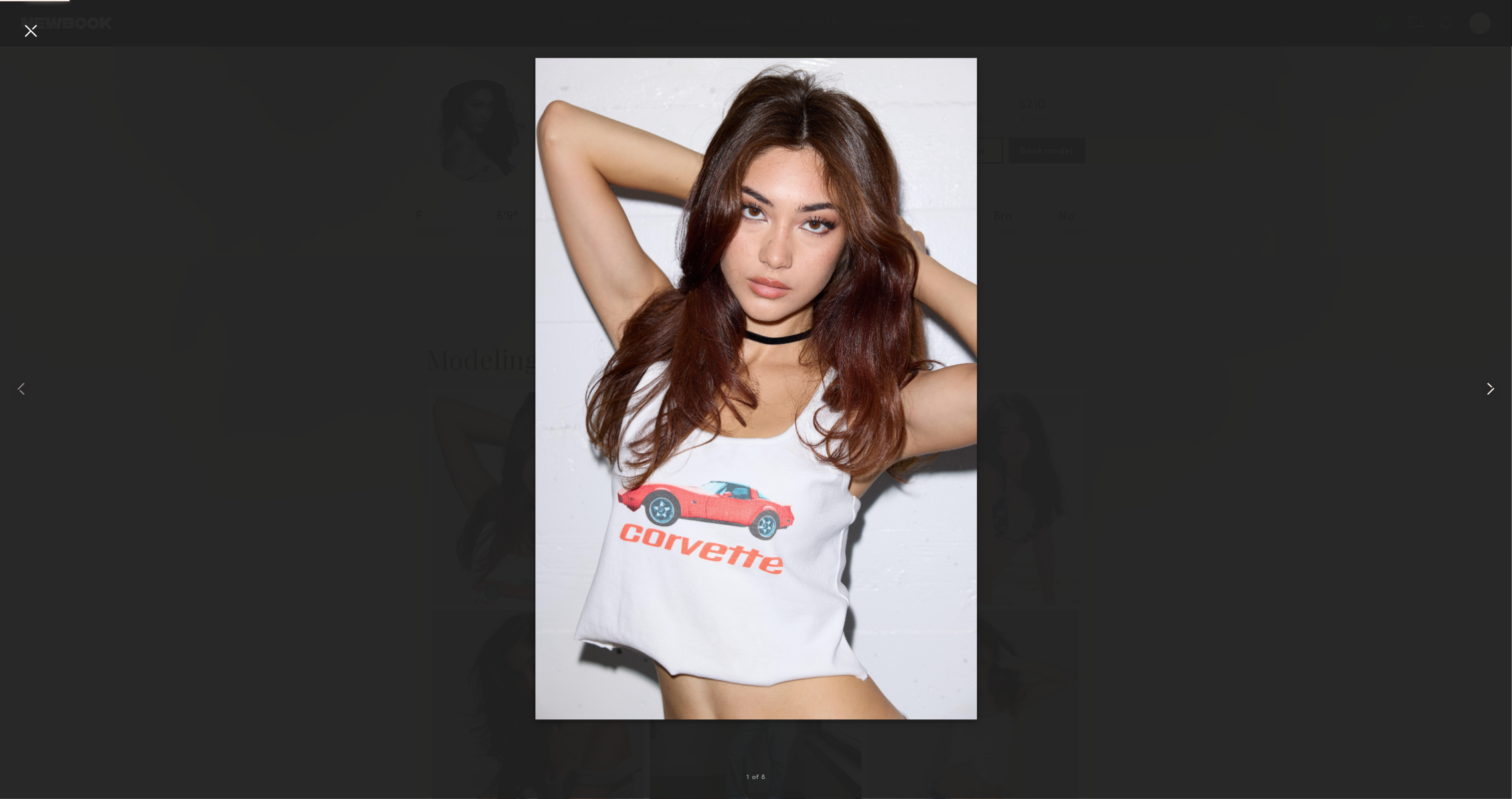
click at [1490, 389] on common-icon at bounding box center [1490, 389] width 21 height 21
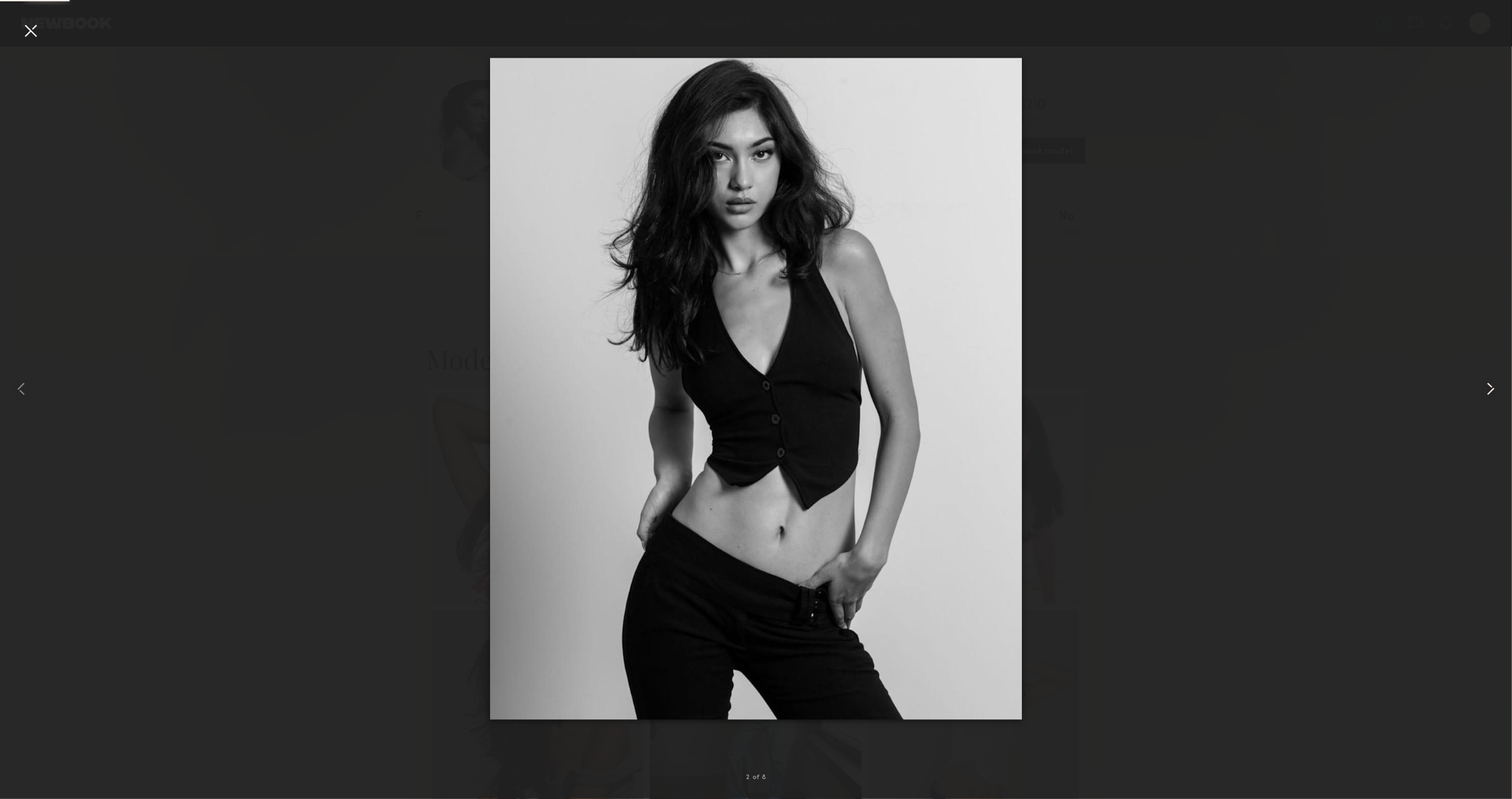
click at [1490, 389] on common-icon at bounding box center [1490, 389] width 21 height 21
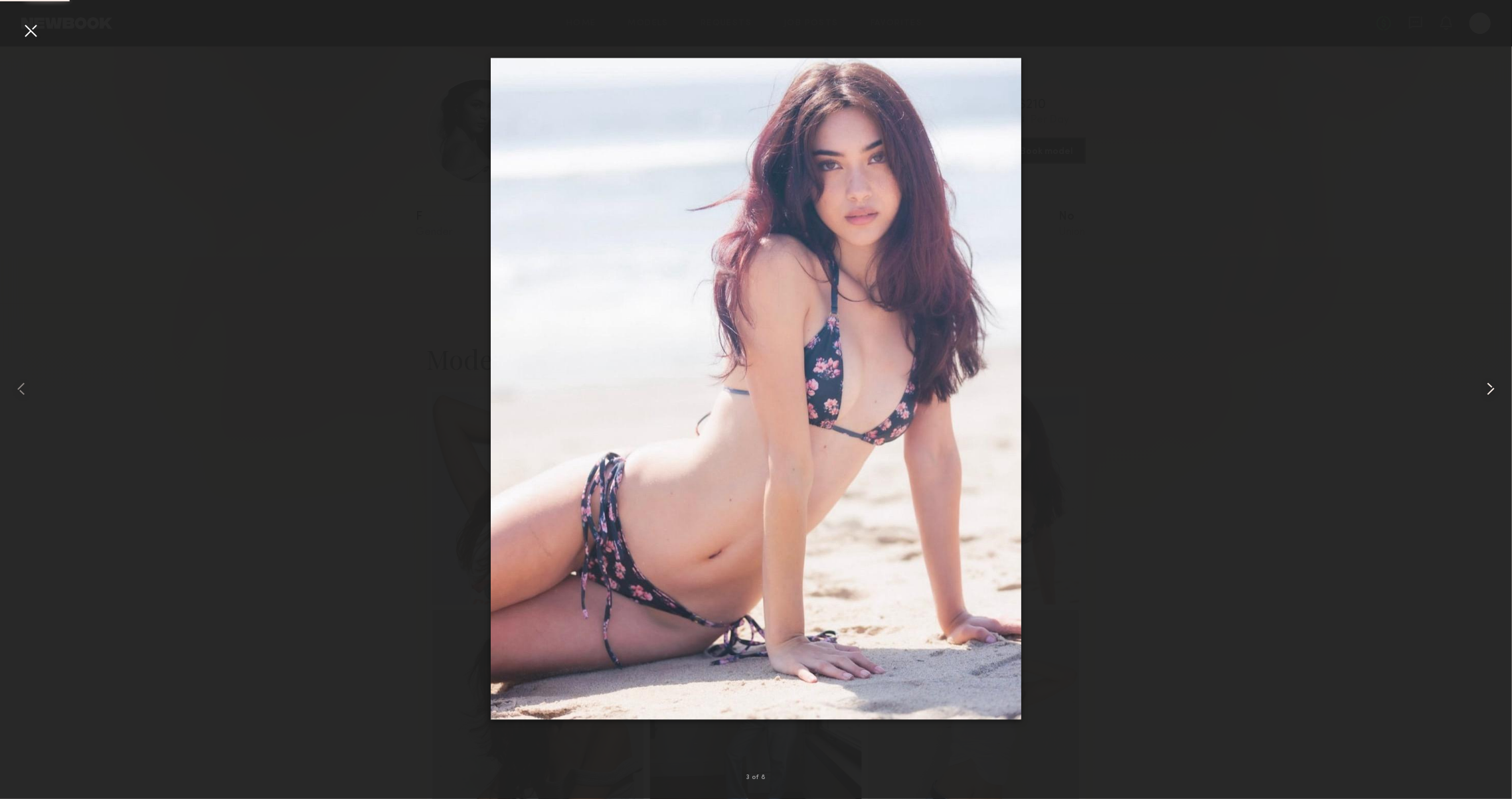
click at [1490, 389] on common-icon at bounding box center [1490, 389] width 21 height 21
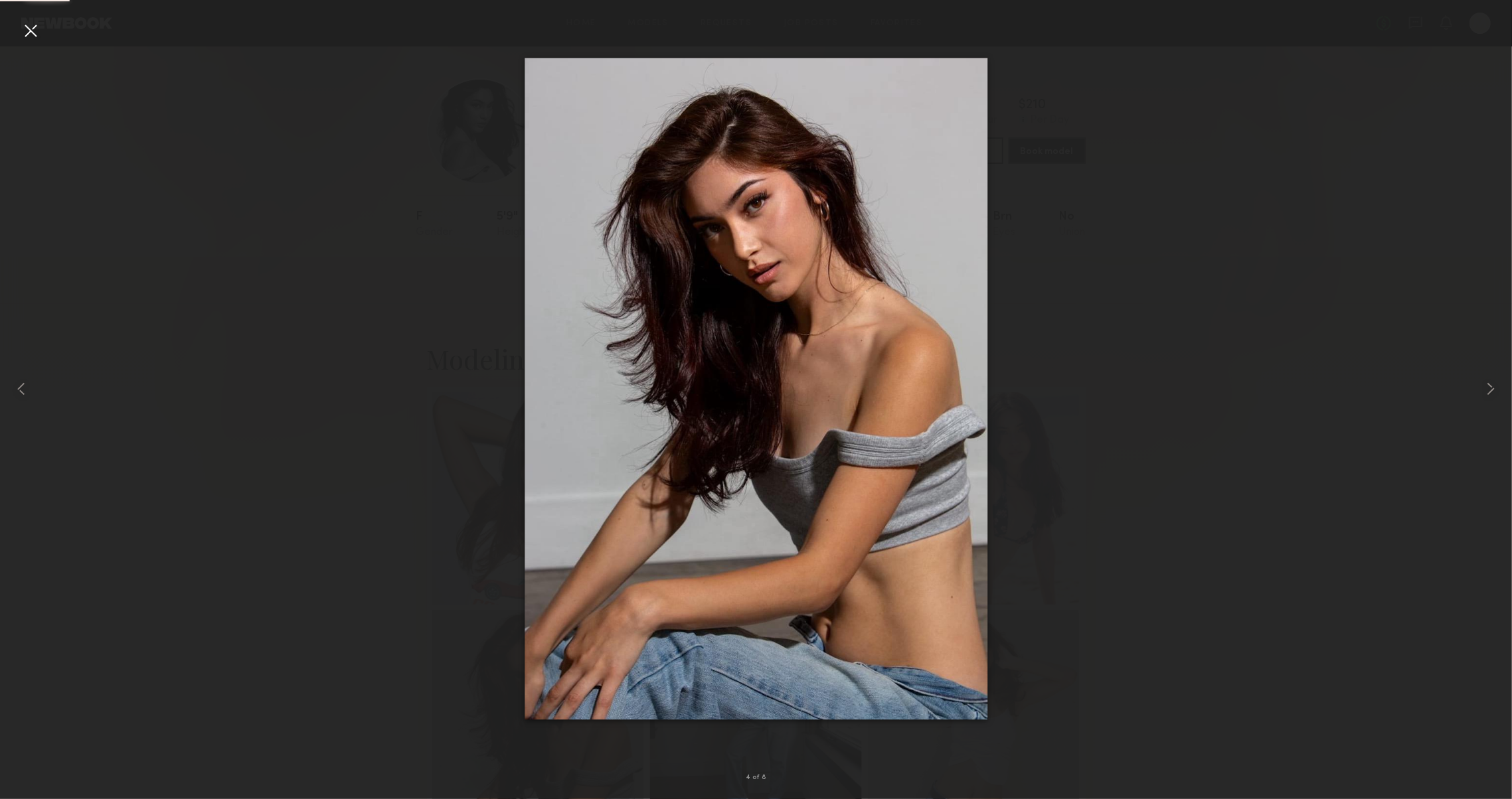
click at [40, 28] on div at bounding box center [30, 30] width 21 height 21
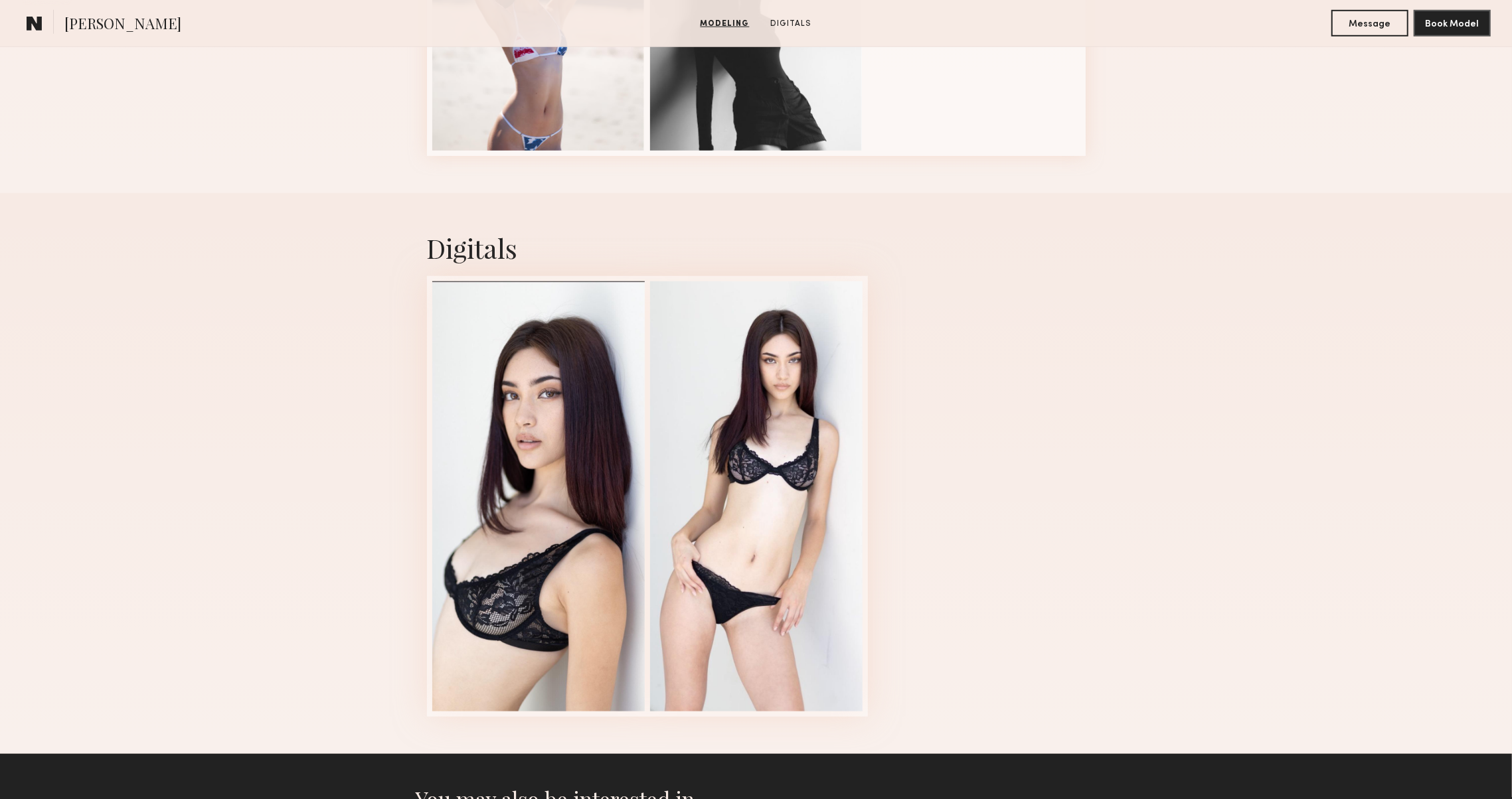
scroll to position [898, 0]
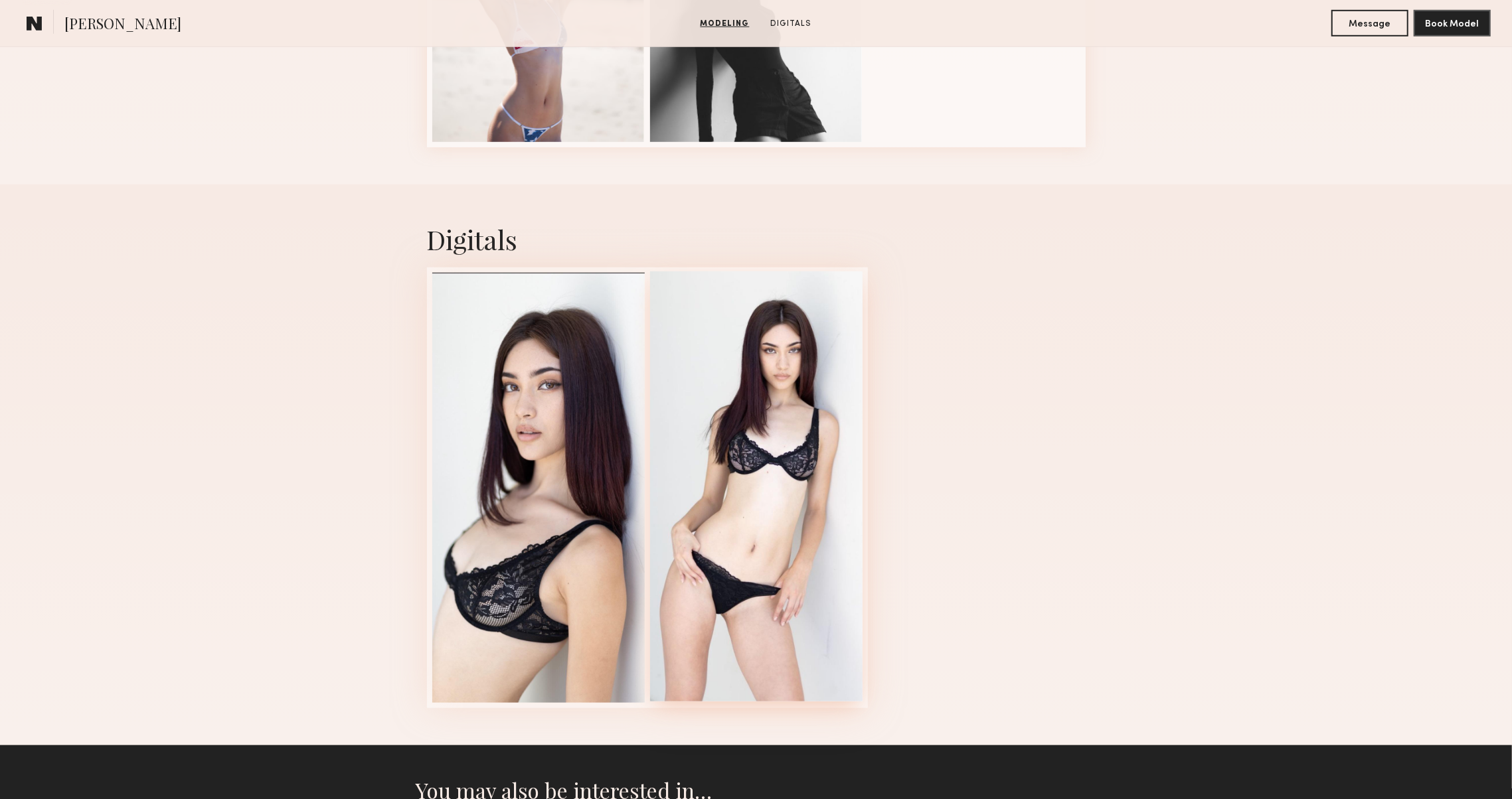
click at [723, 506] on div at bounding box center [756, 487] width 212 height 430
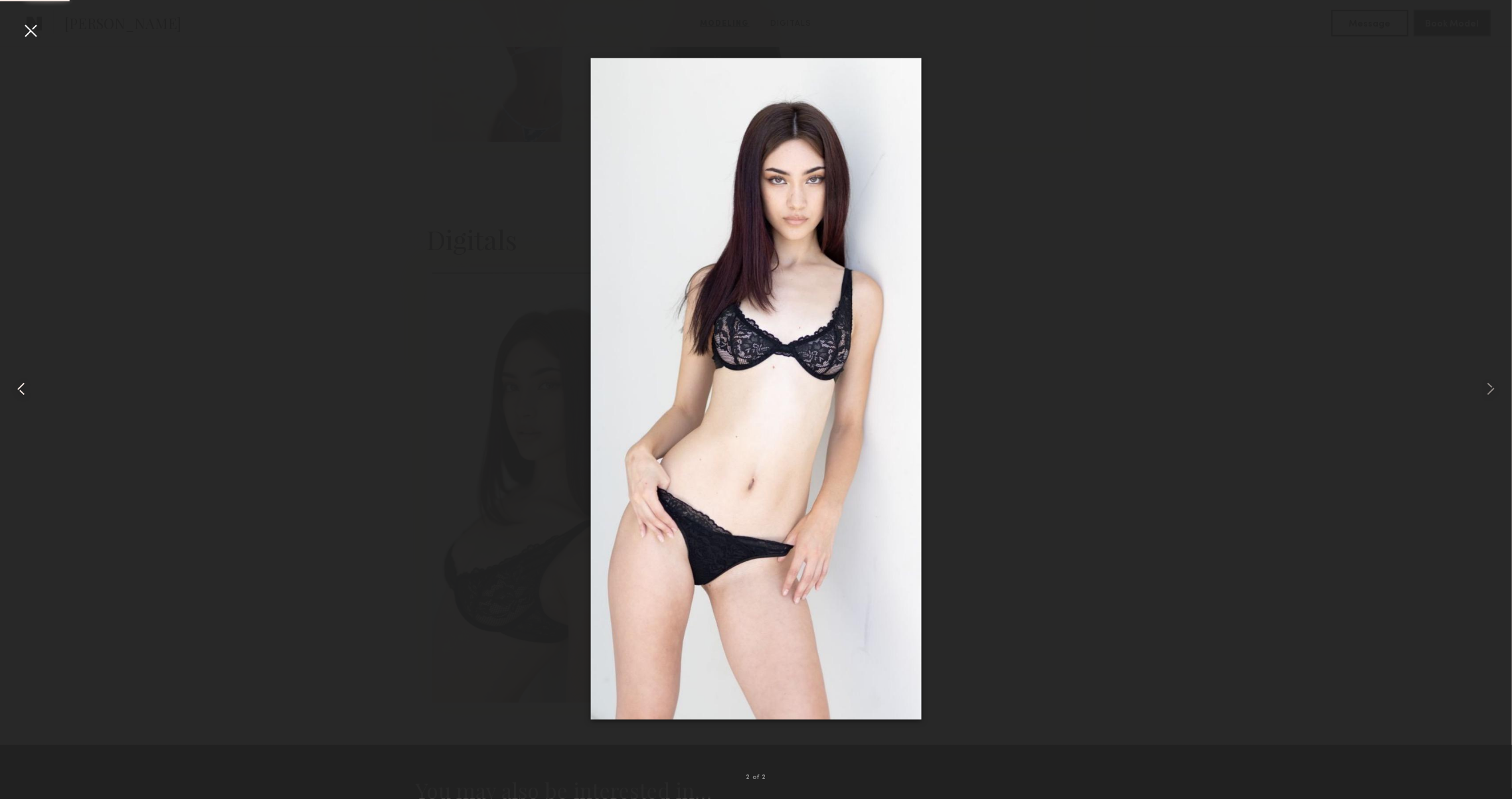
click at [32, 379] on common-icon at bounding box center [21, 389] width 21 height 21
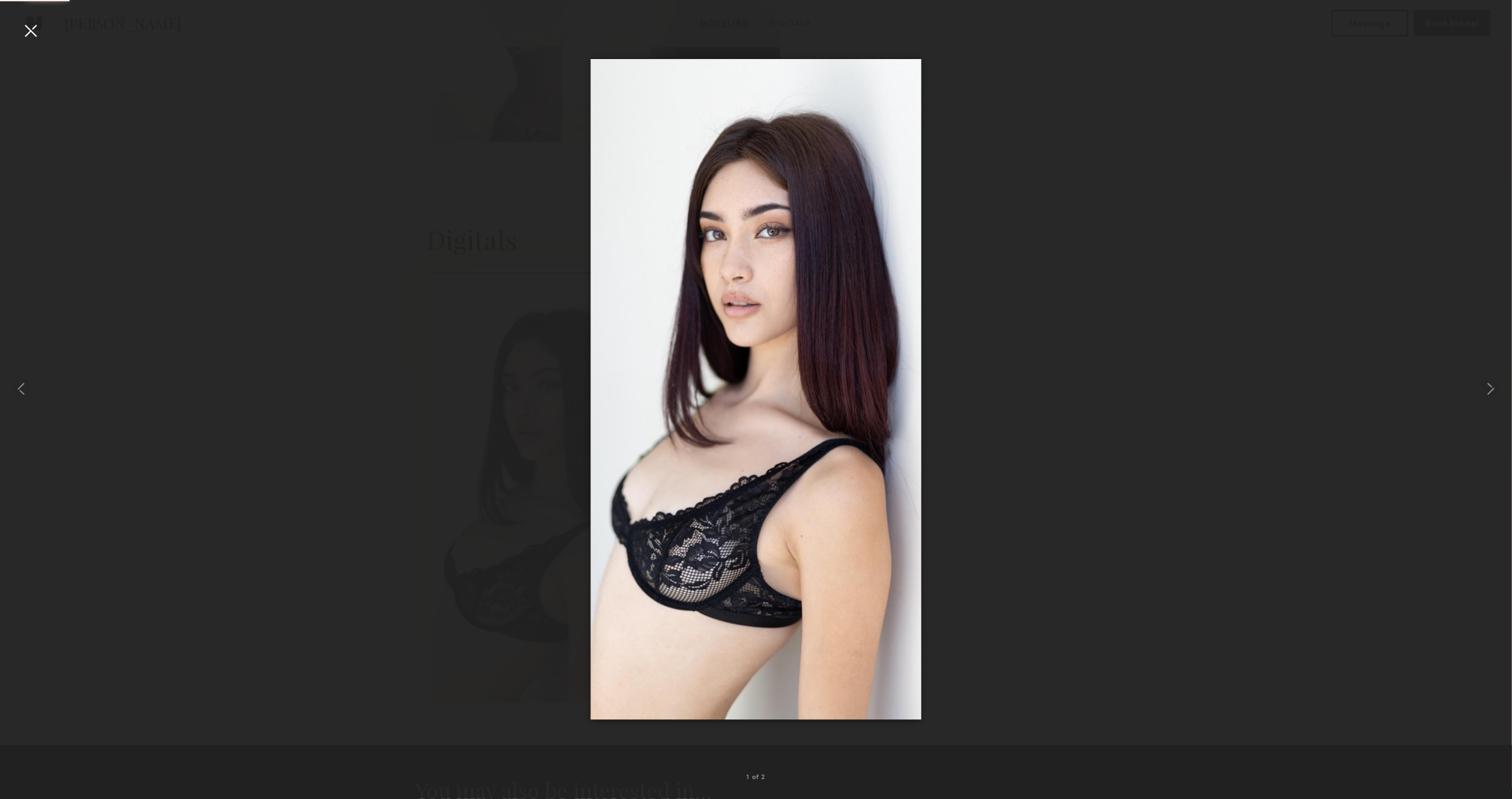
click at [31, 29] on div at bounding box center [30, 30] width 21 height 21
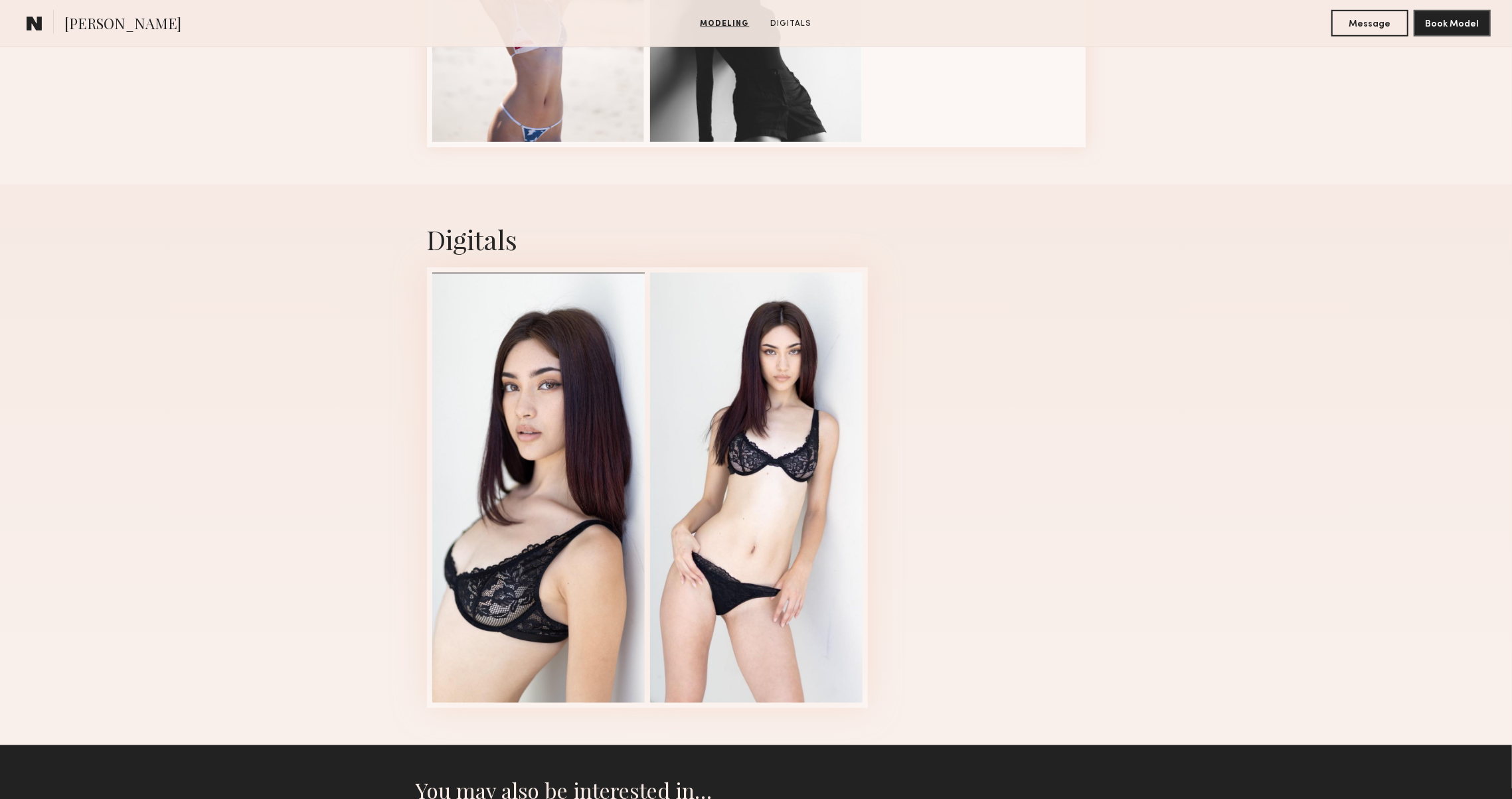
click at [290, 381] on div "Digitals 1 of 2" at bounding box center [756, 465] width 1512 height 561
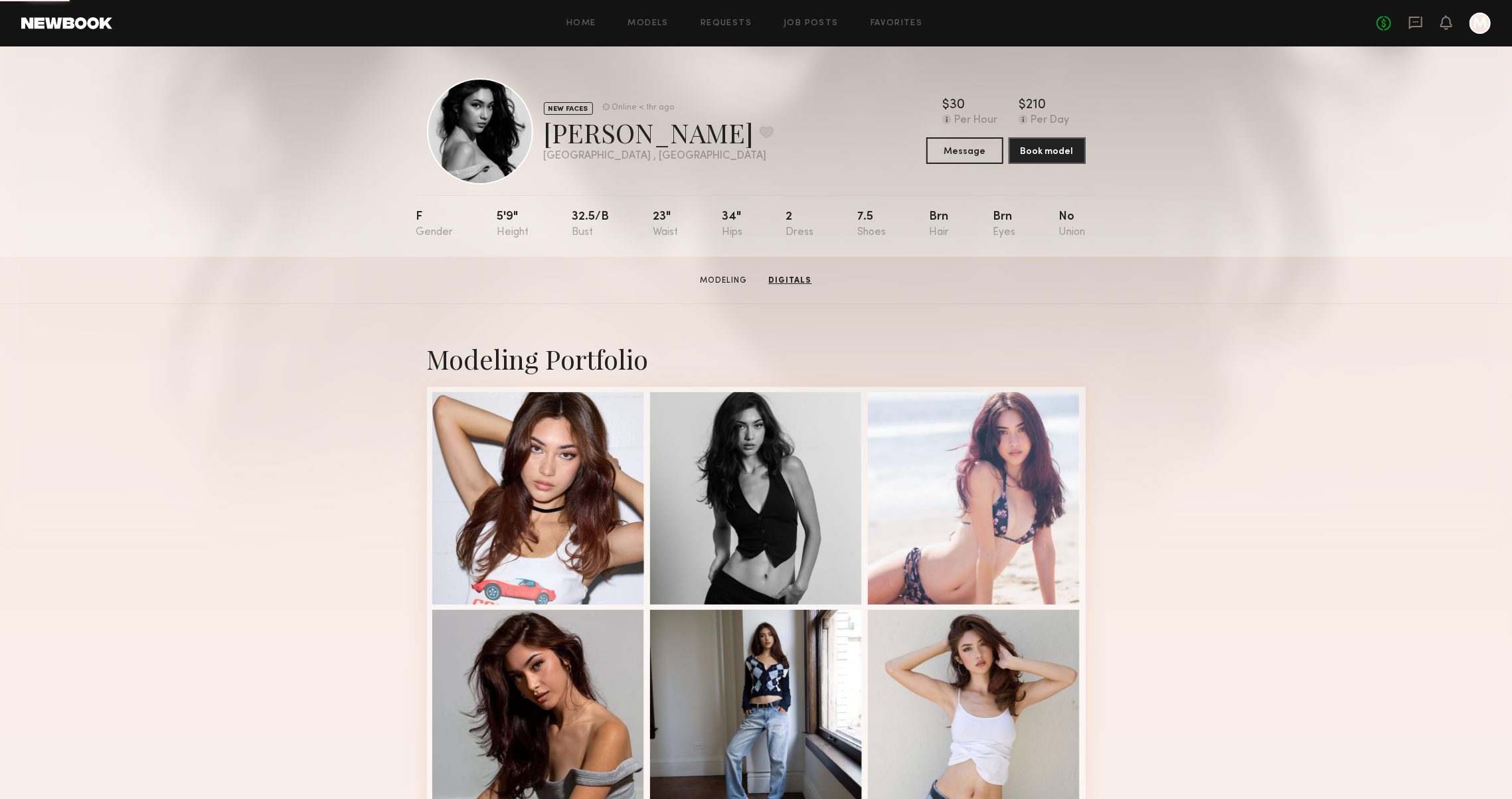
scroll to position [0, 0]
click at [760, 128] on button at bounding box center [766, 132] width 14 height 12
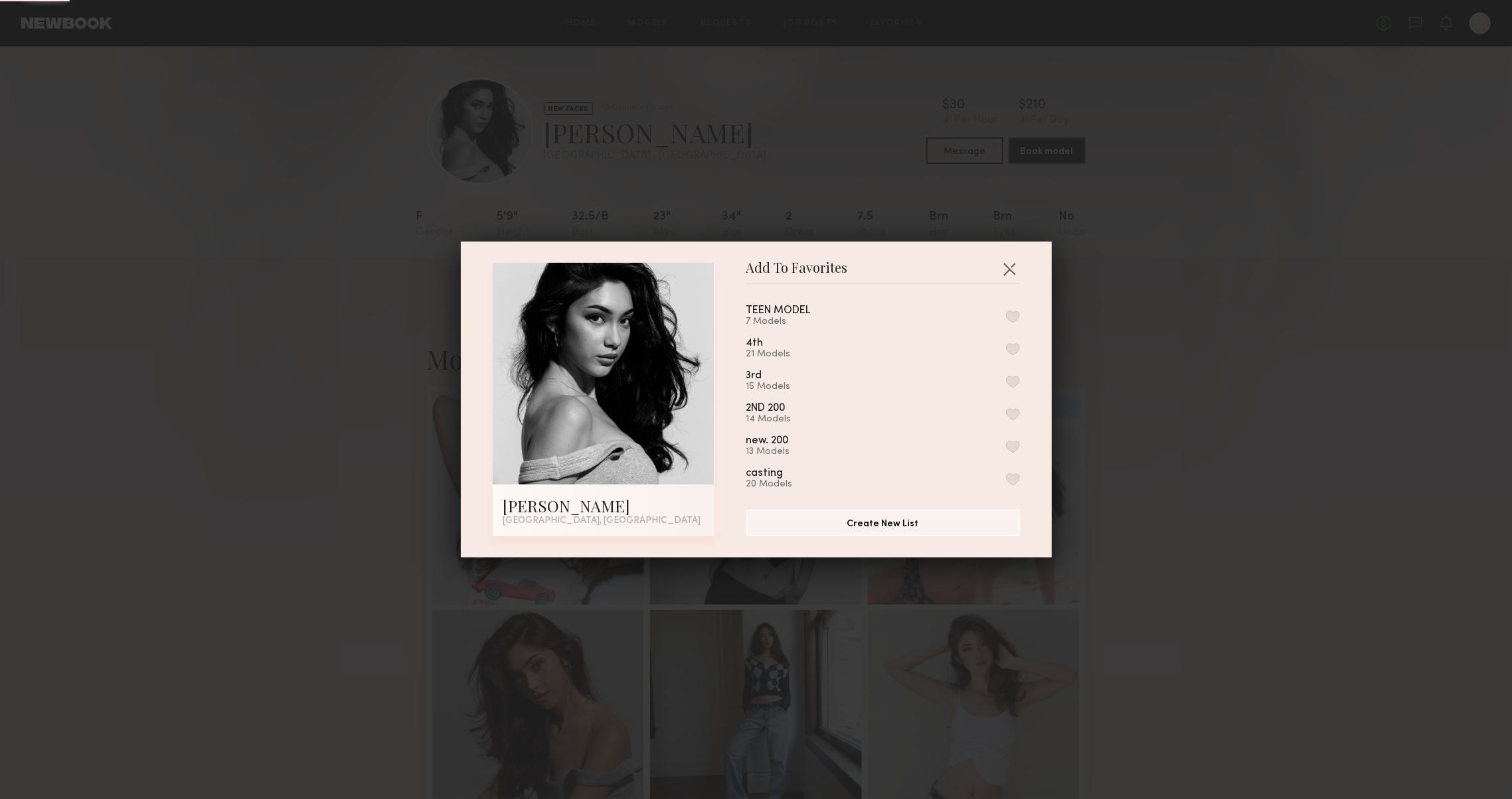
click at [1019, 349] on button "button" at bounding box center [1012, 349] width 14 height 12
click at [1224, 364] on div "Add To Favorites [PERSON_NAME] [GEOGRAPHIC_DATA], [GEOGRAPHIC_DATA] Add To Favo…" at bounding box center [756, 400] width 1512 height 799
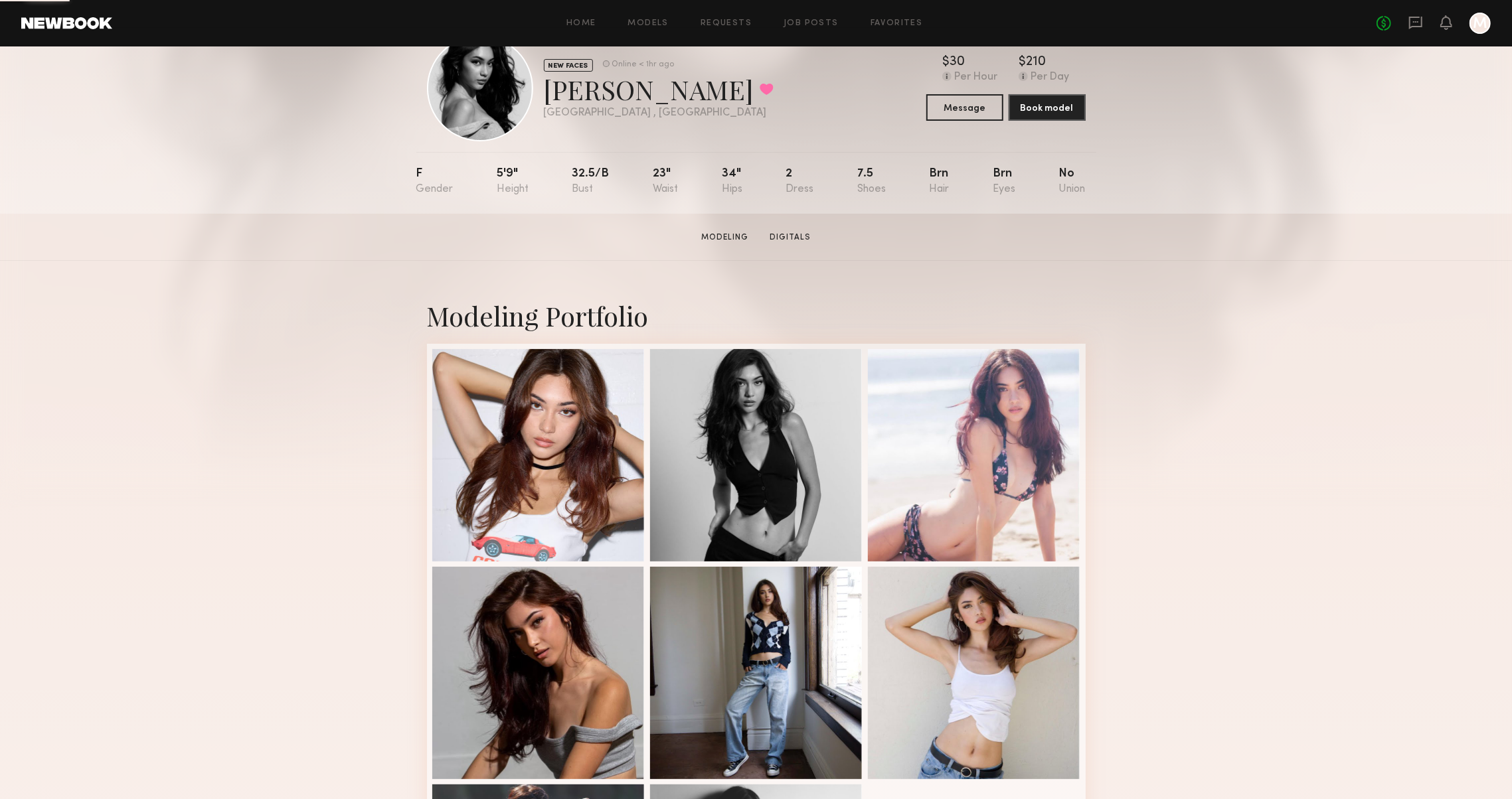
scroll to position [64, 0]
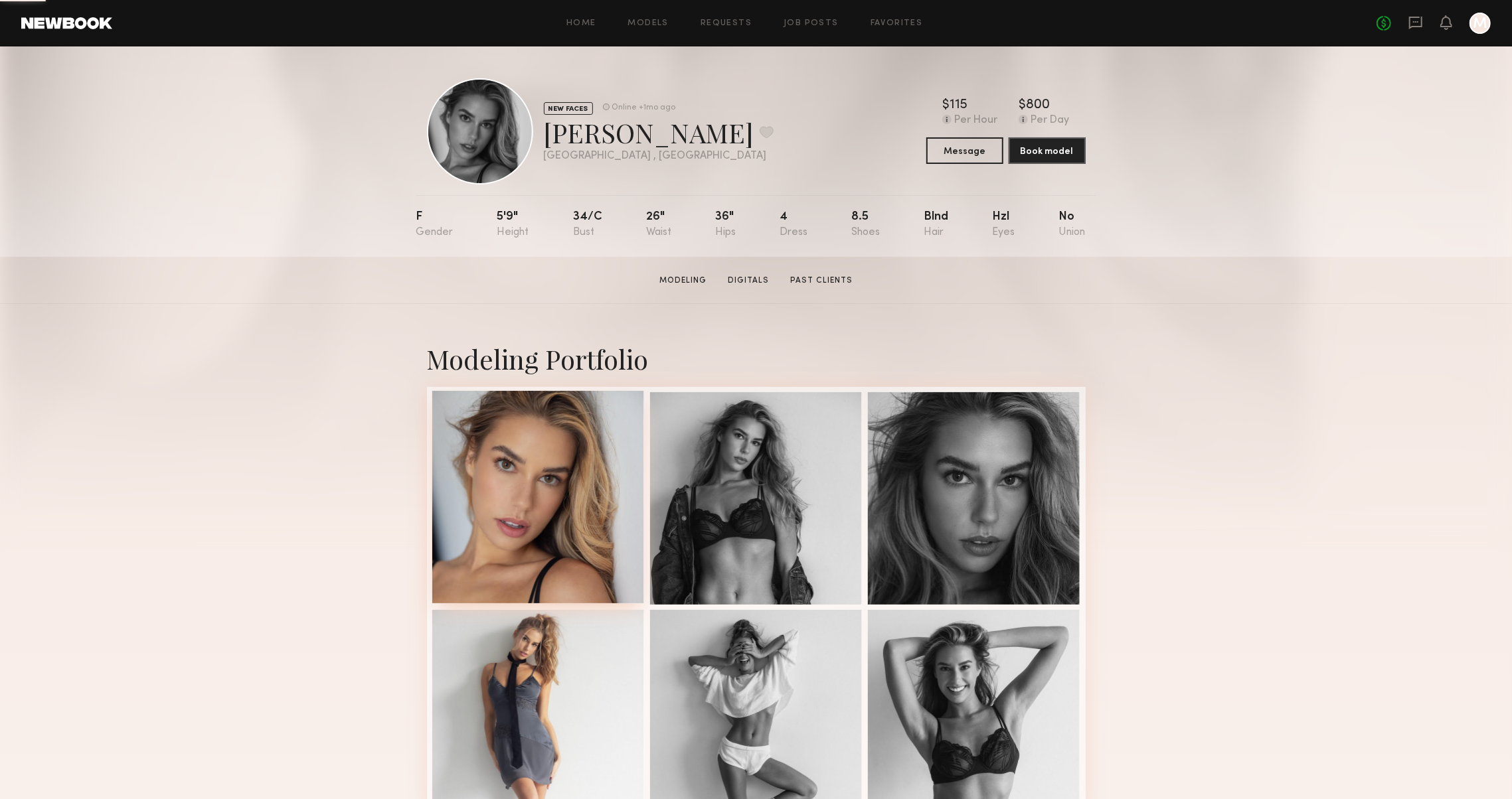
click at [498, 478] on div at bounding box center [539, 497] width 212 height 212
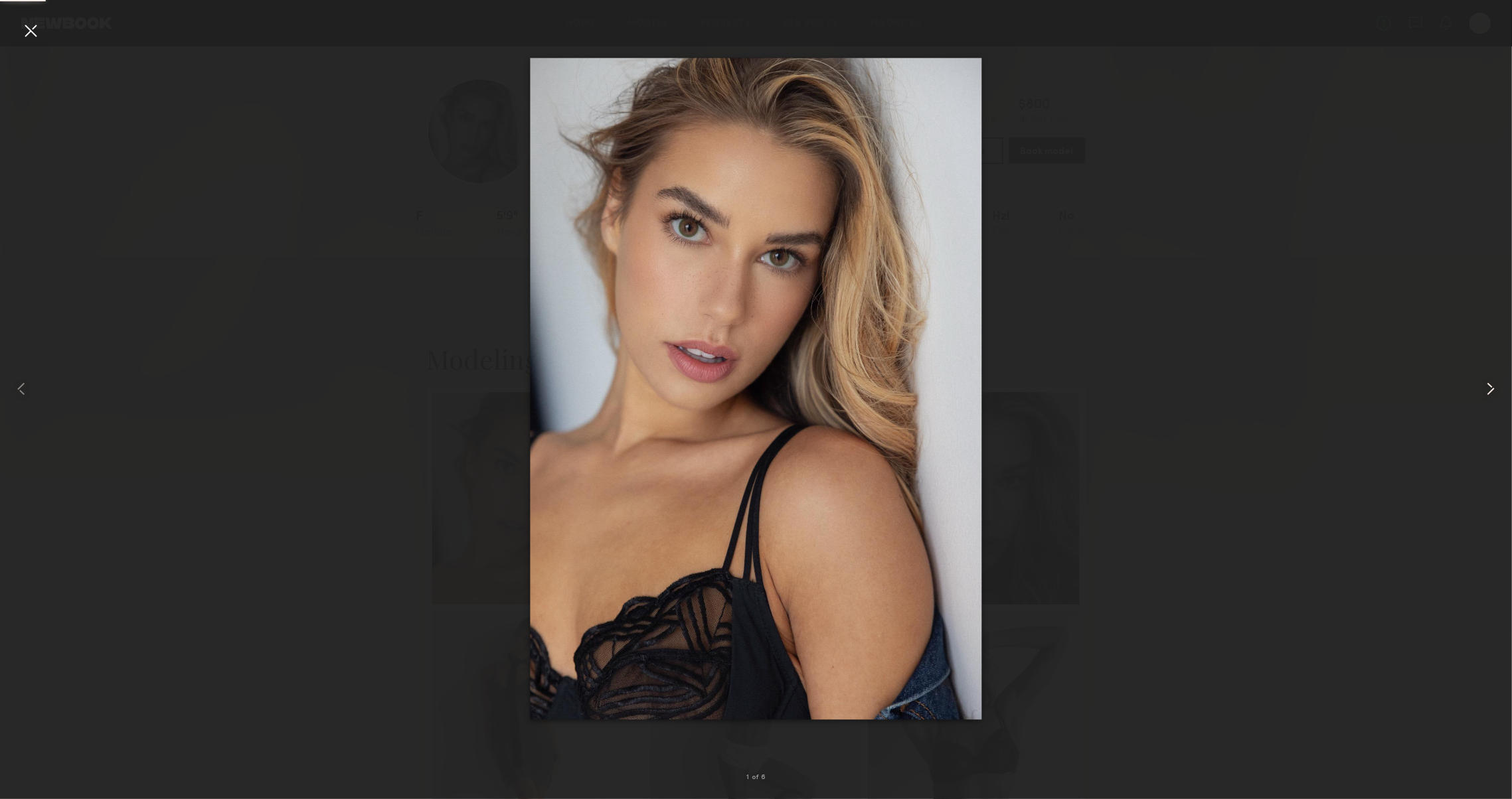
click at [1486, 390] on common-icon at bounding box center [1490, 389] width 21 height 21
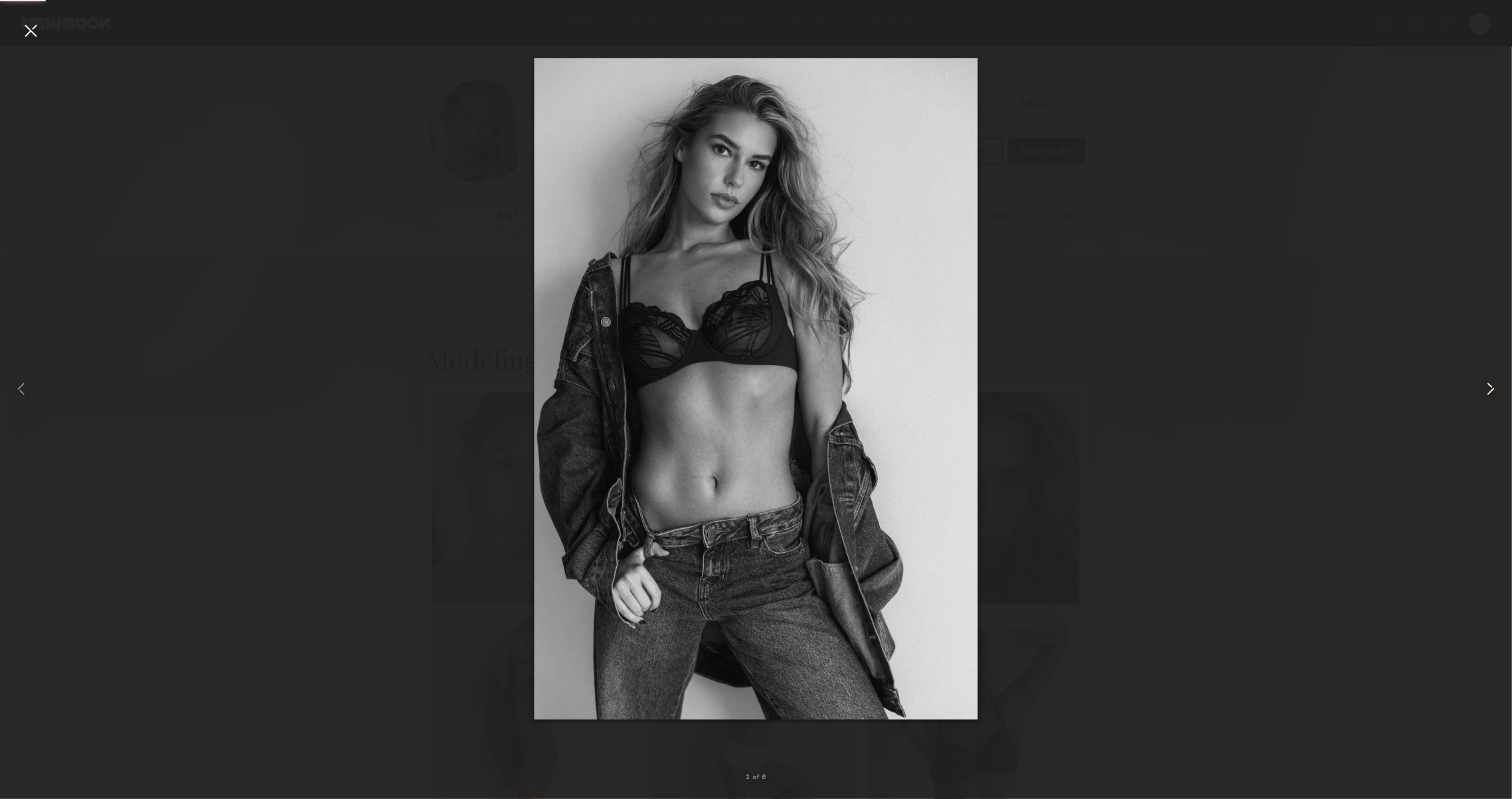
click at [1486, 390] on common-icon at bounding box center [1490, 389] width 21 height 21
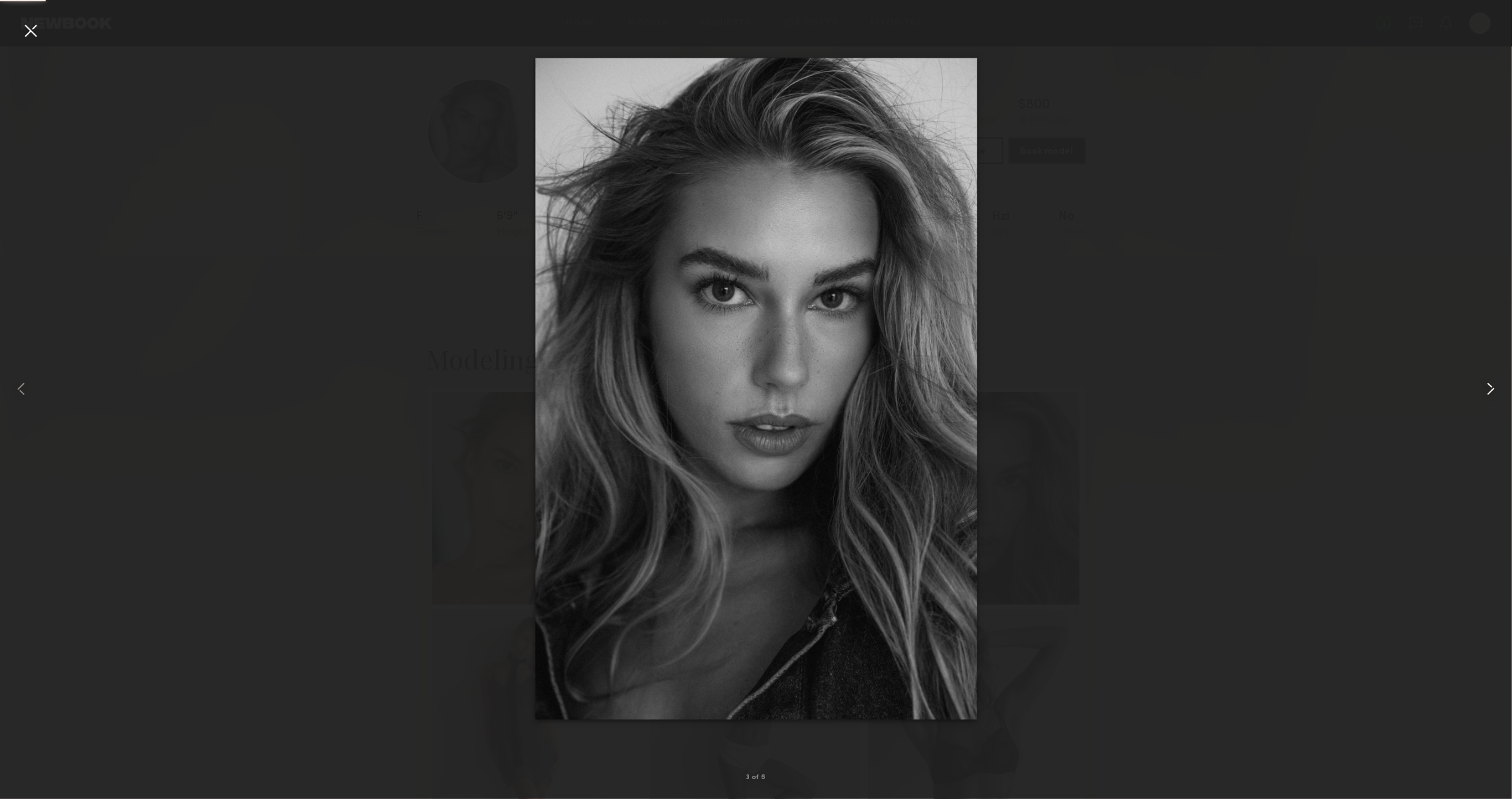
click at [1486, 390] on common-icon at bounding box center [1490, 389] width 21 height 21
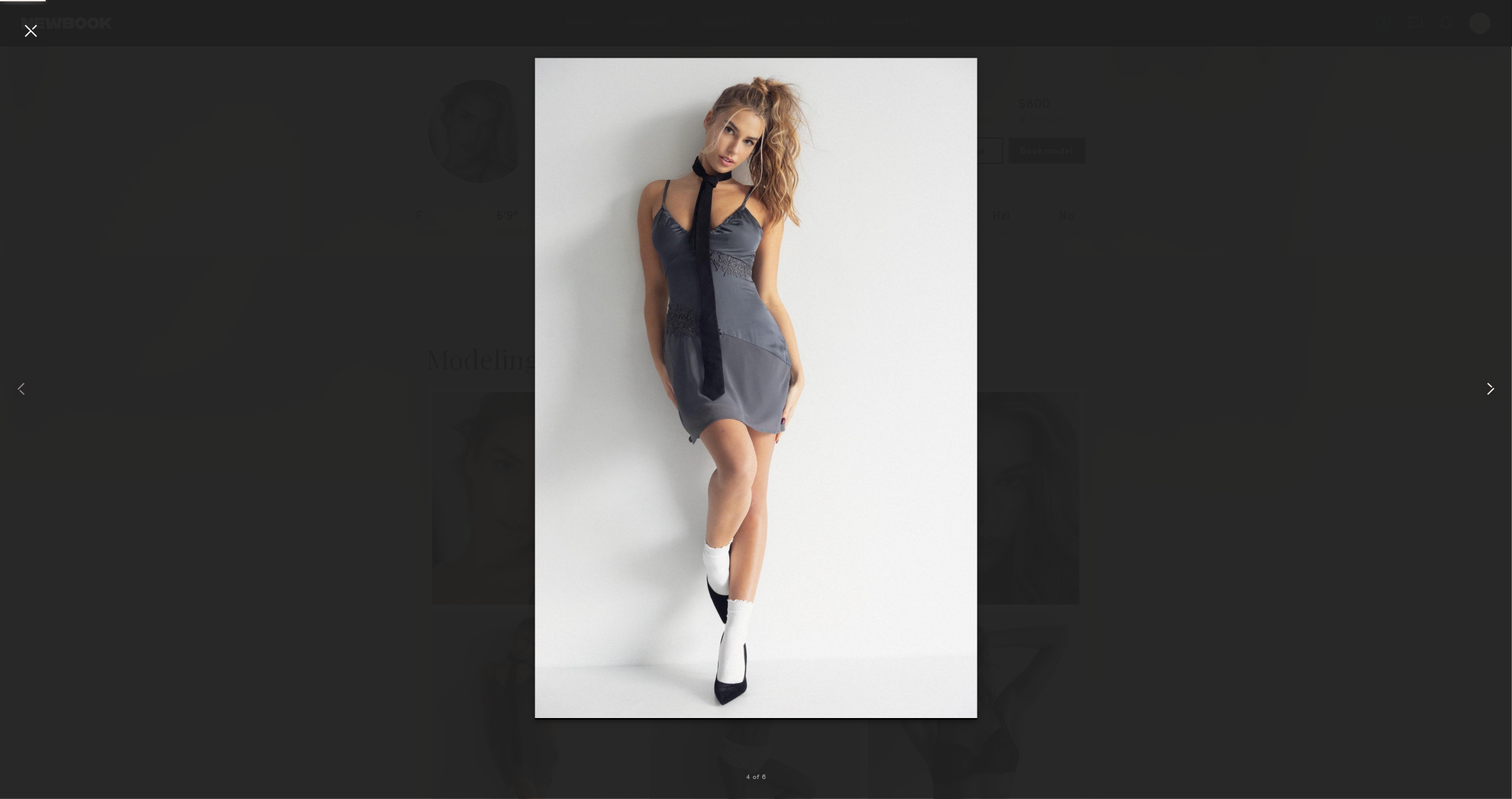
click at [1486, 390] on common-icon at bounding box center [1490, 389] width 21 height 21
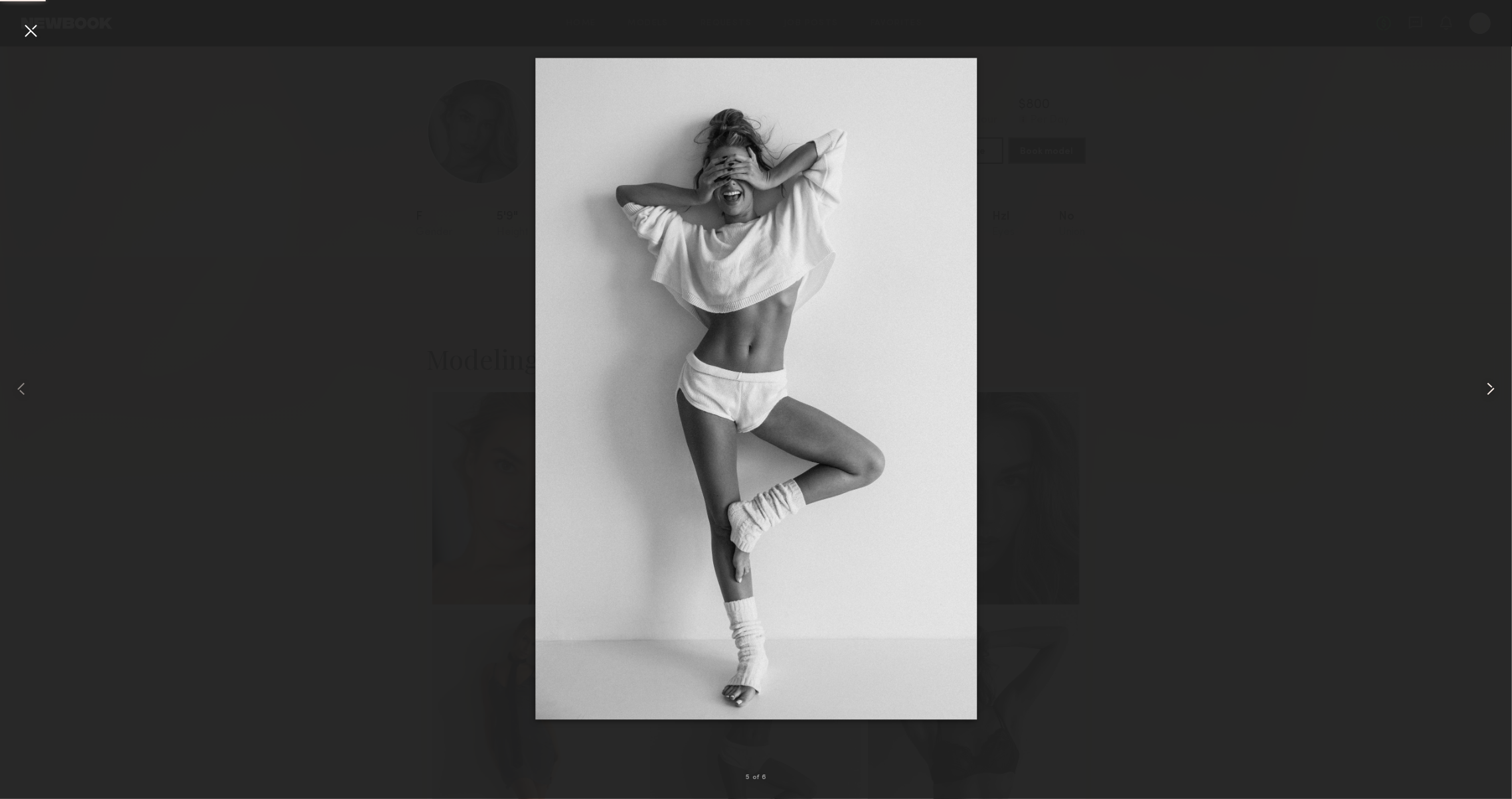
click at [1486, 390] on common-icon at bounding box center [1490, 389] width 21 height 21
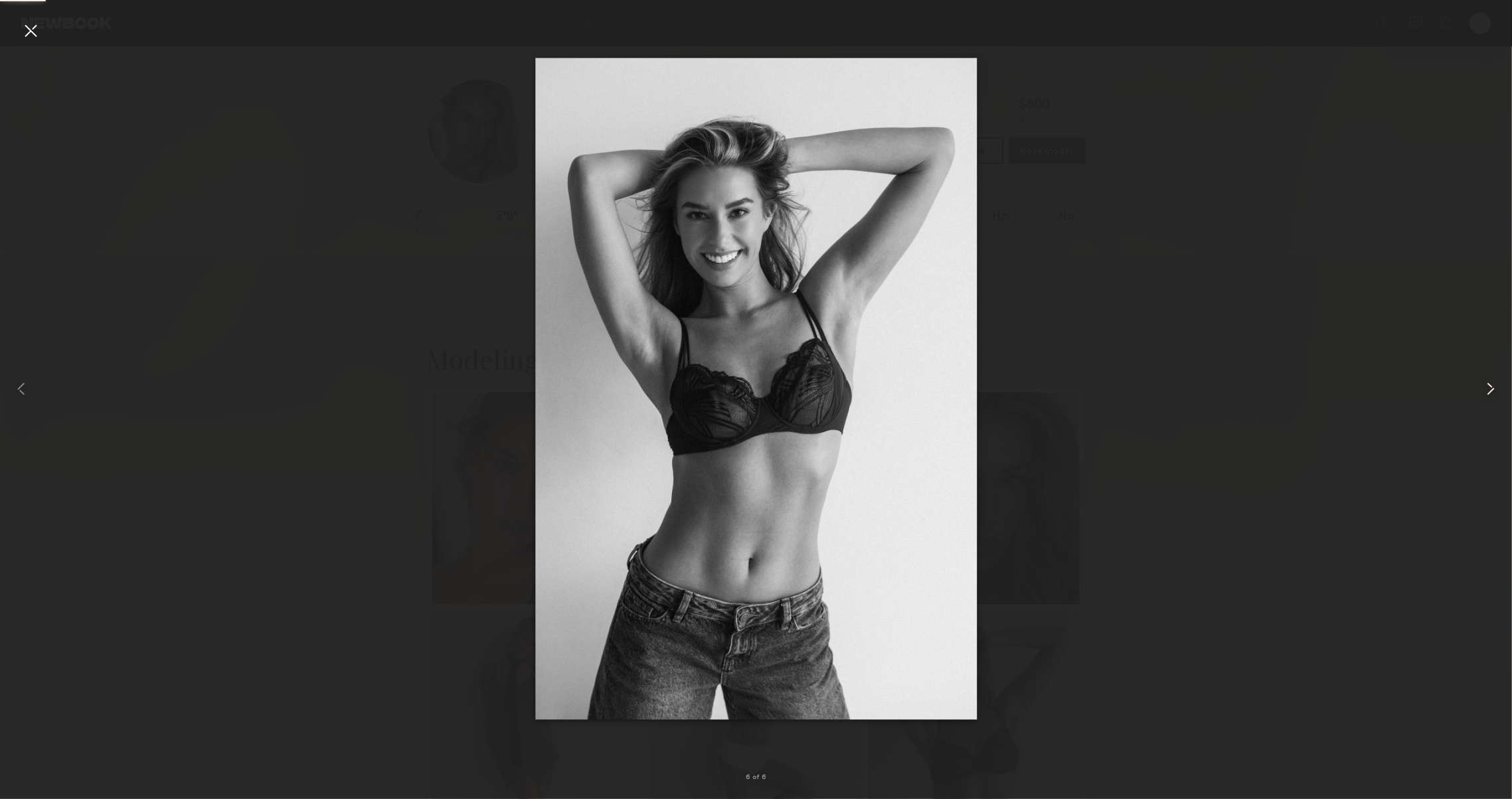
click at [1486, 390] on common-icon at bounding box center [1490, 389] width 21 height 21
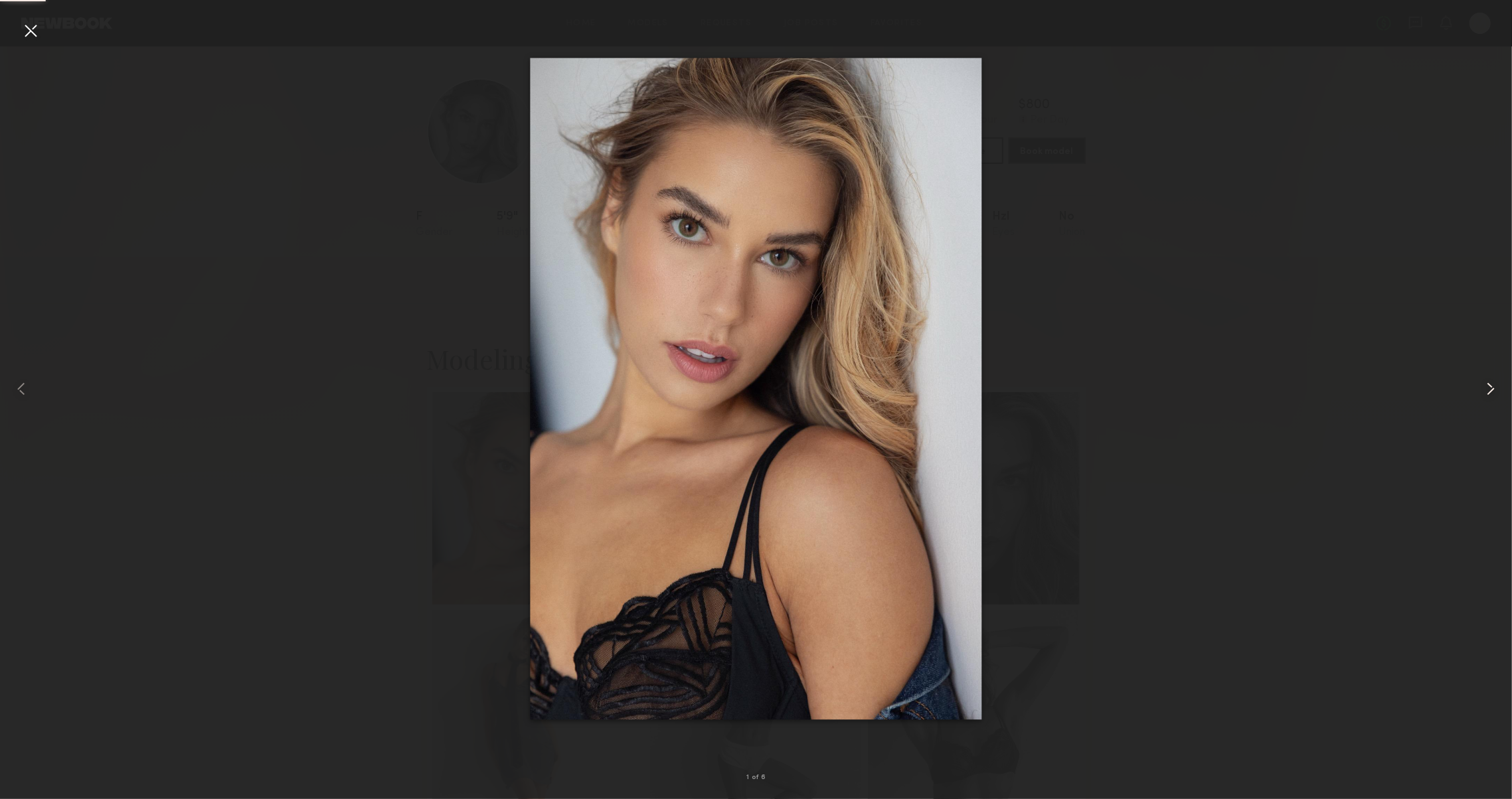
click at [1486, 390] on common-icon at bounding box center [1490, 389] width 21 height 21
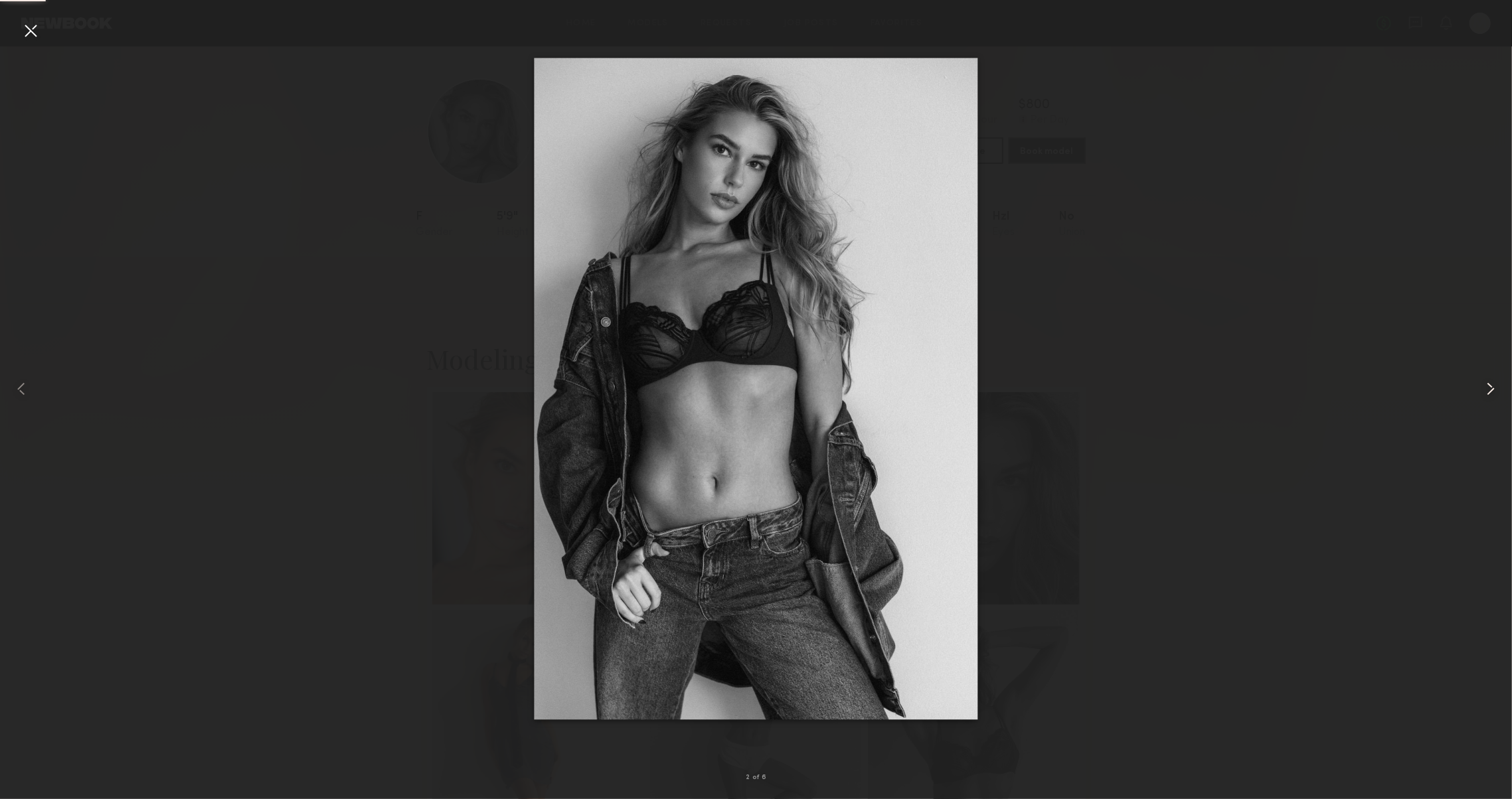
click at [1485, 390] on common-icon at bounding box center [1490, 389] width 21 height 21
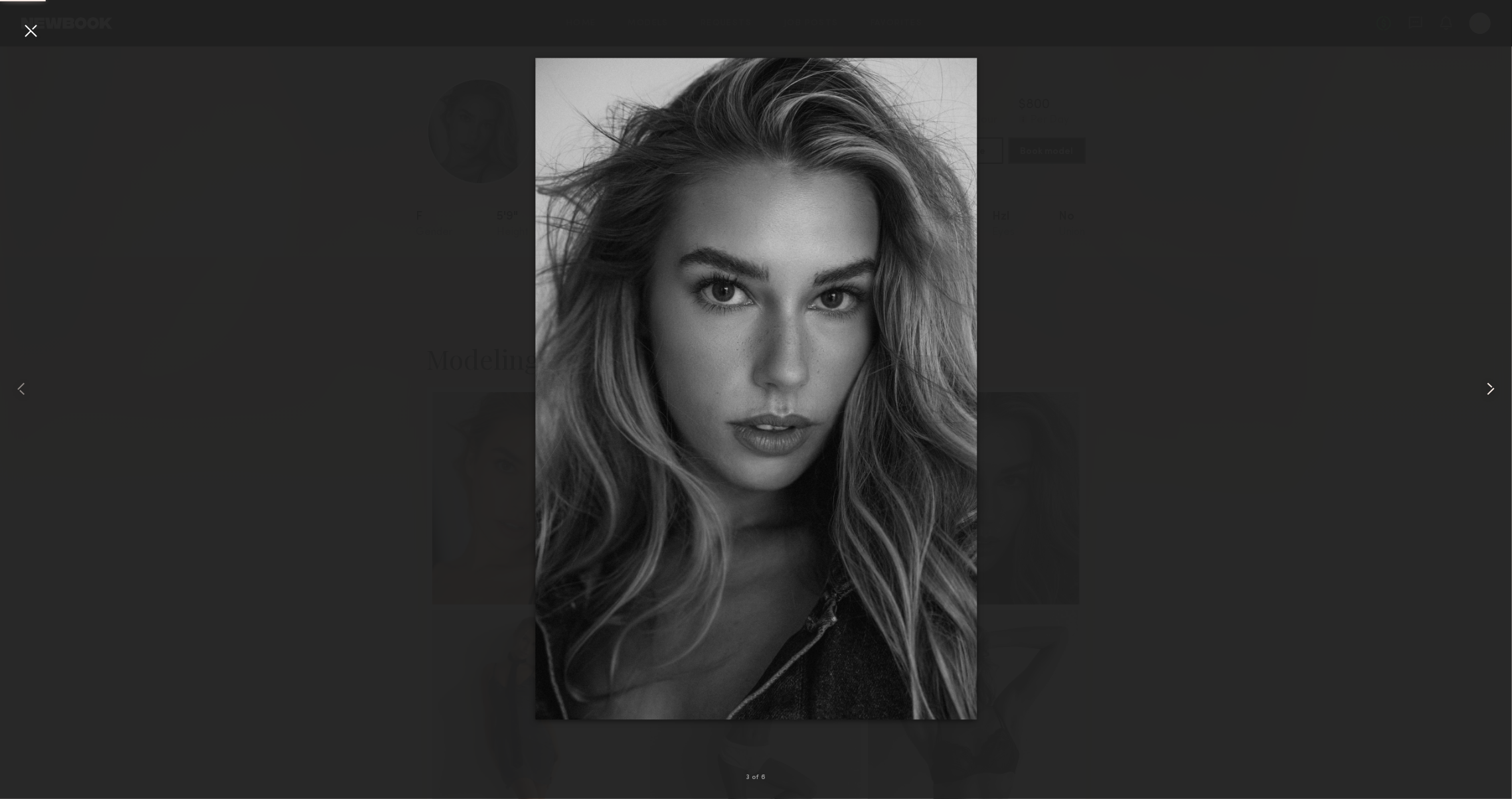
click at [1485, 390] on common-icon at bounding box center [1490, 389] width 21 height 21
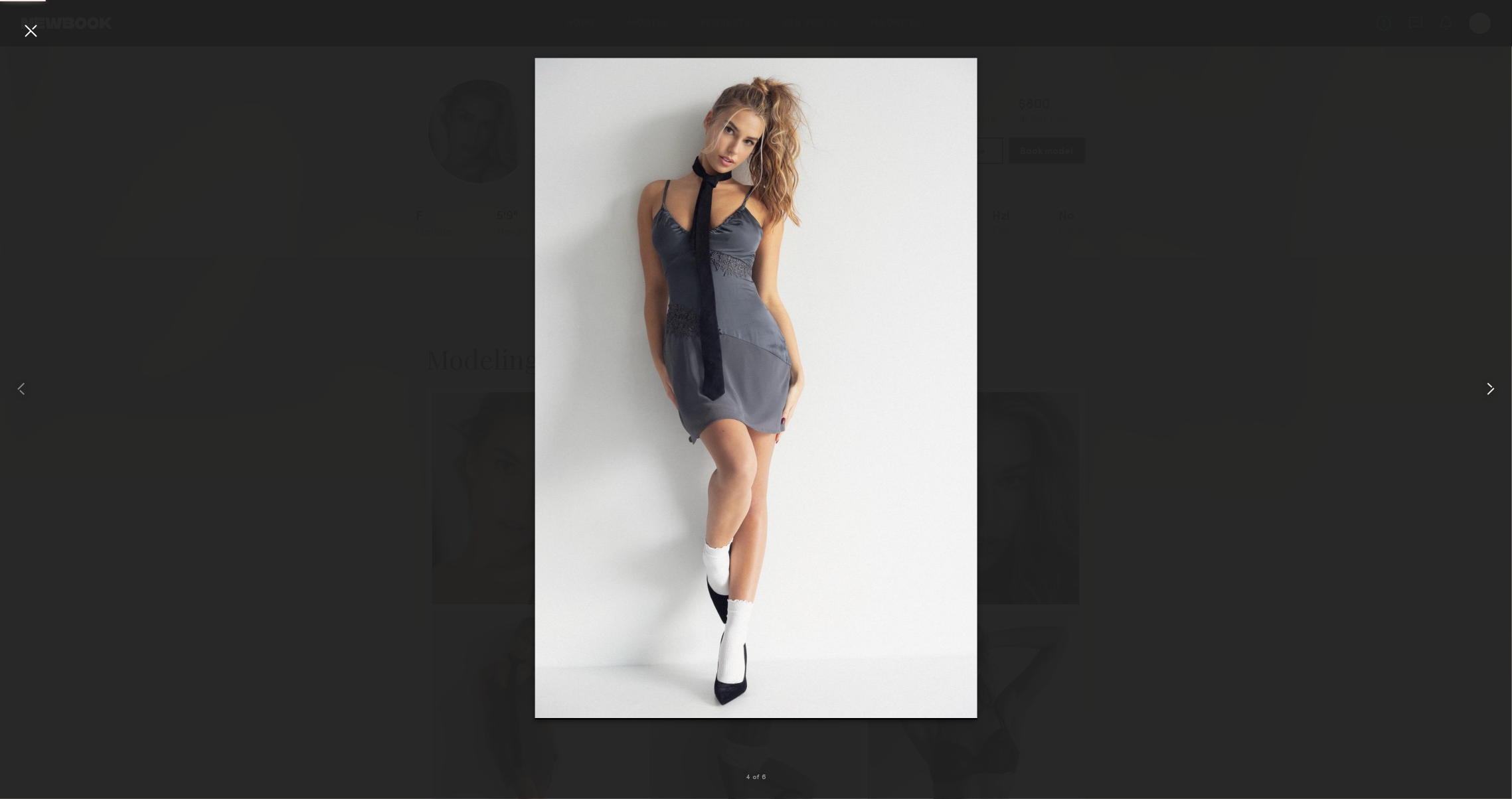
click at [1485, 390] on common-icon at bounding box center [1490, 389] width 21 height 21
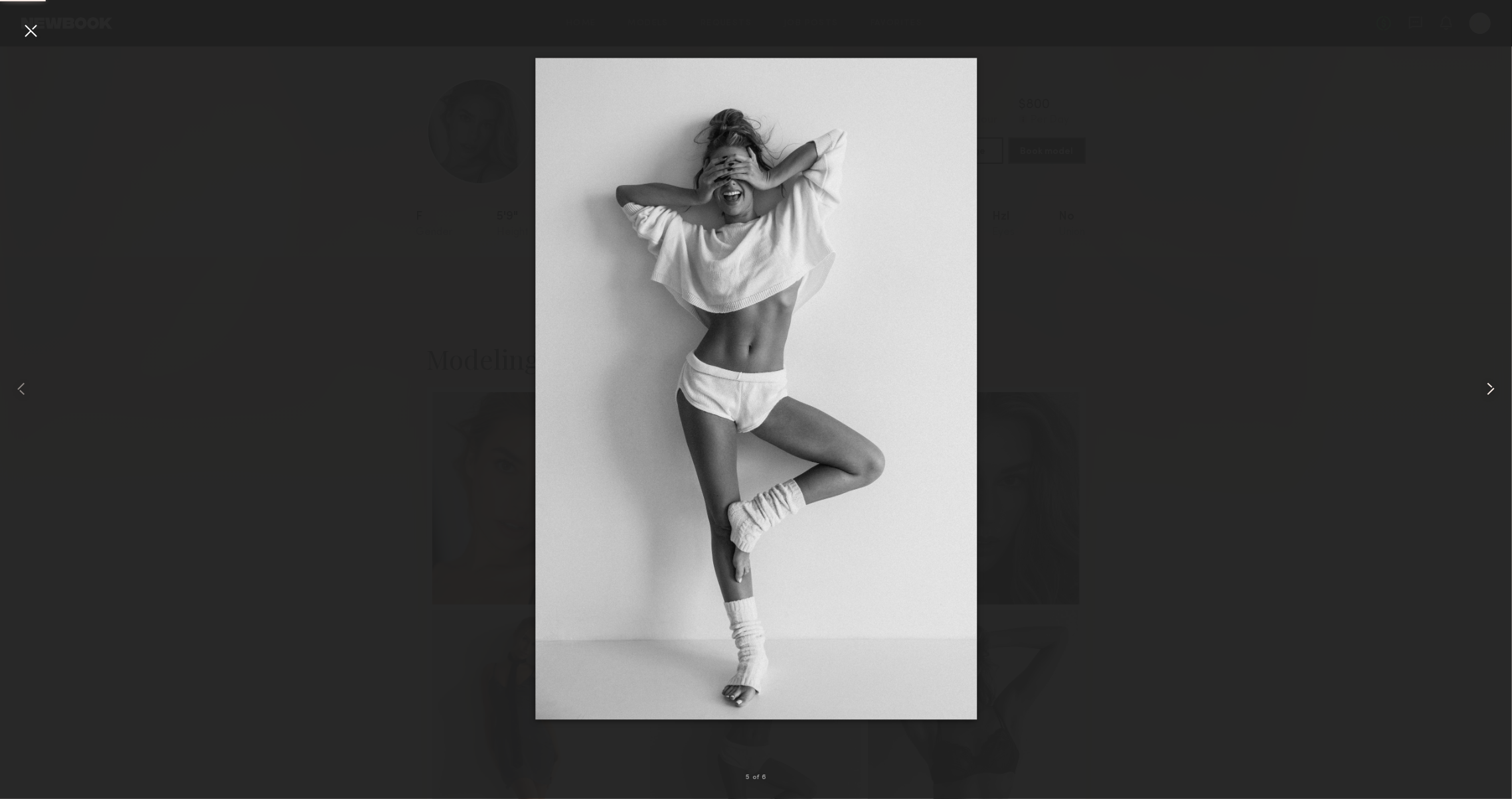
click at [1485, 390] on common-icon at bounding box center [1490, 389] width 21 height 21
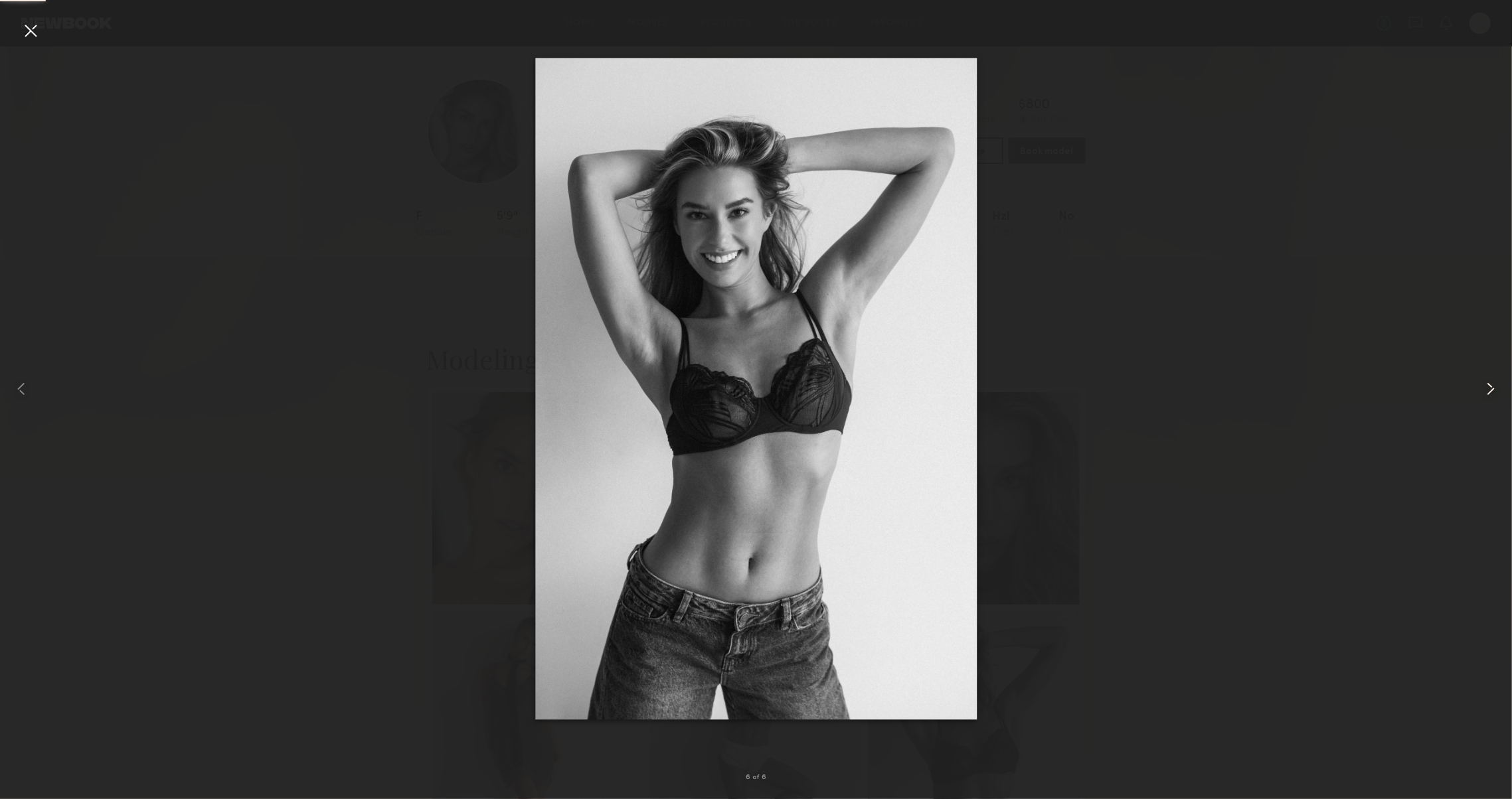
click at [1485, 390] on common-icon at bounding box center [1490, 389] width 21 height 21
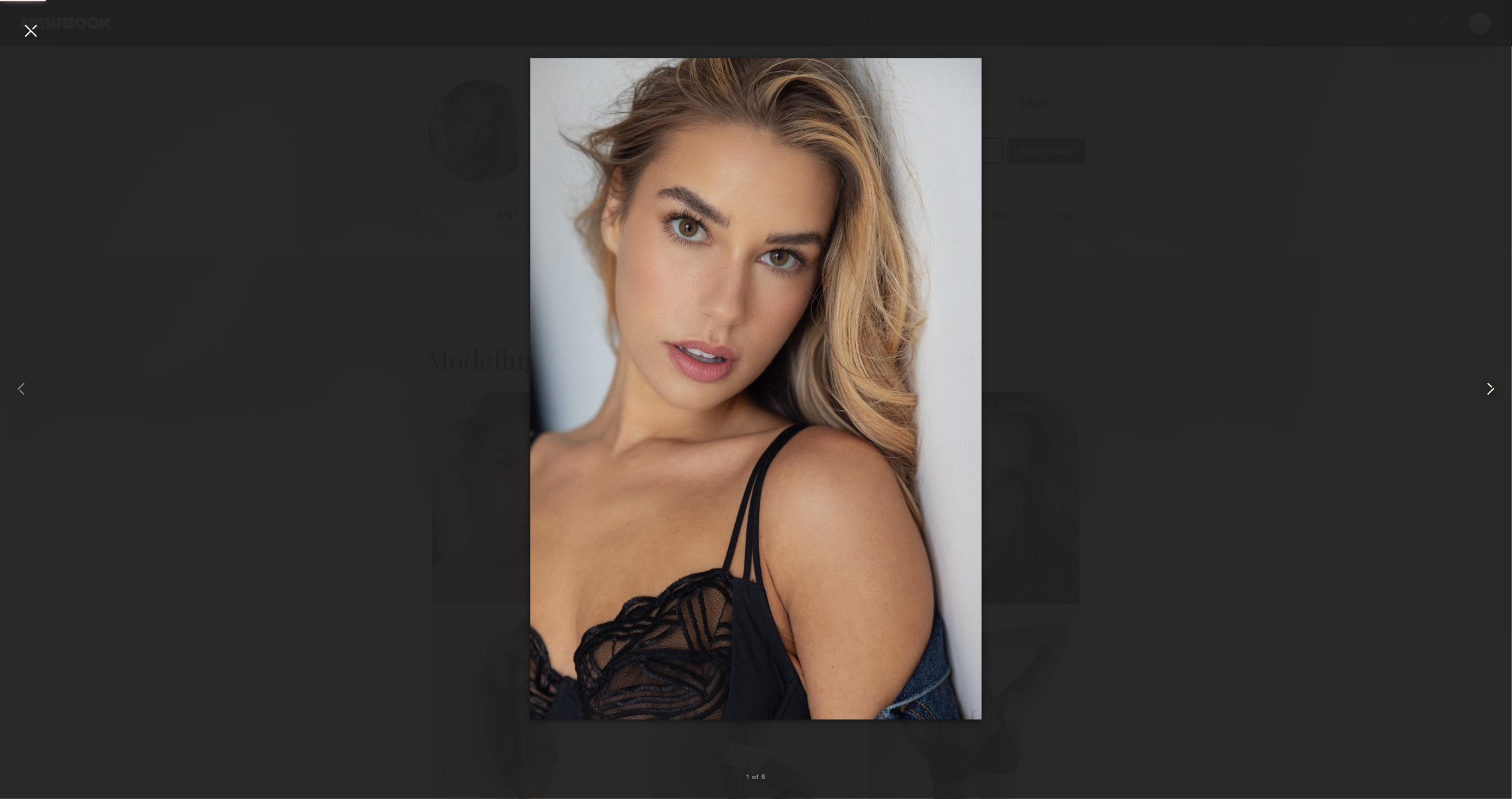
click at [1485, 390] on common-icon at bounding box center [1490, 389] width 21 height 21
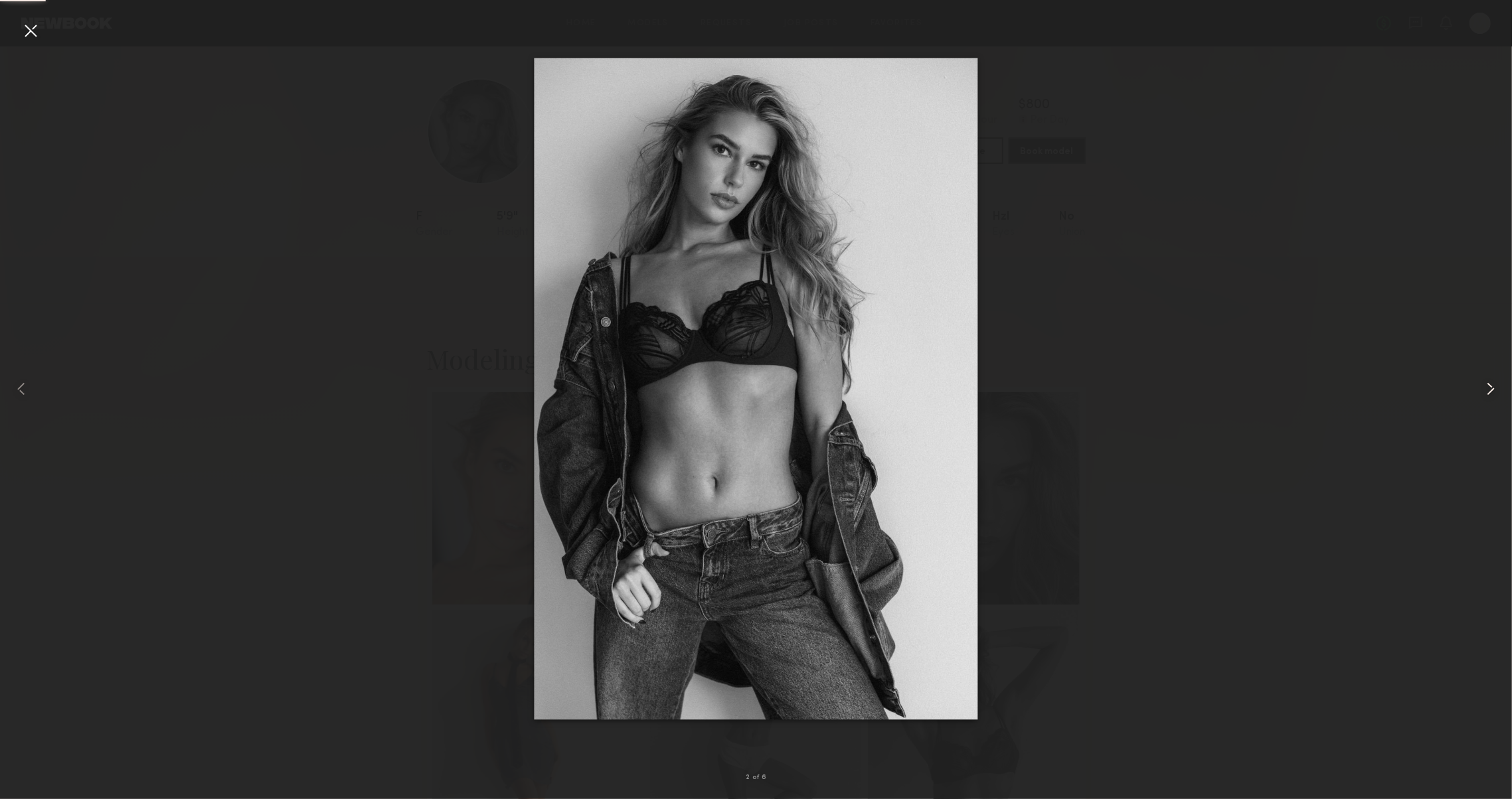
click at [1485, 390] on common-icon at bounding box center [1490, 389] width 21 height 21
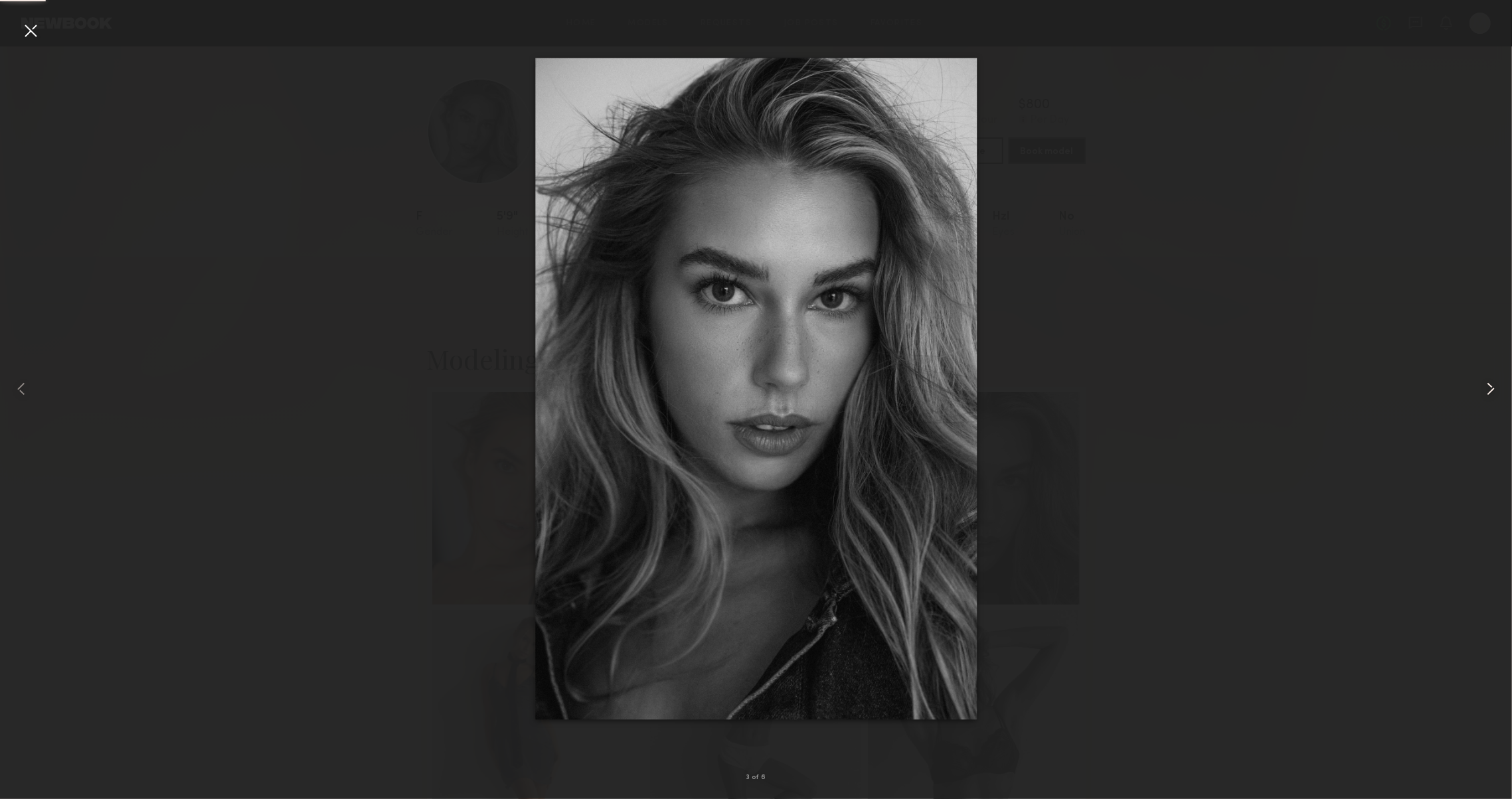
click at [1485, 390] on common-icon at bounding box center [1490, 389] width 21 height 21
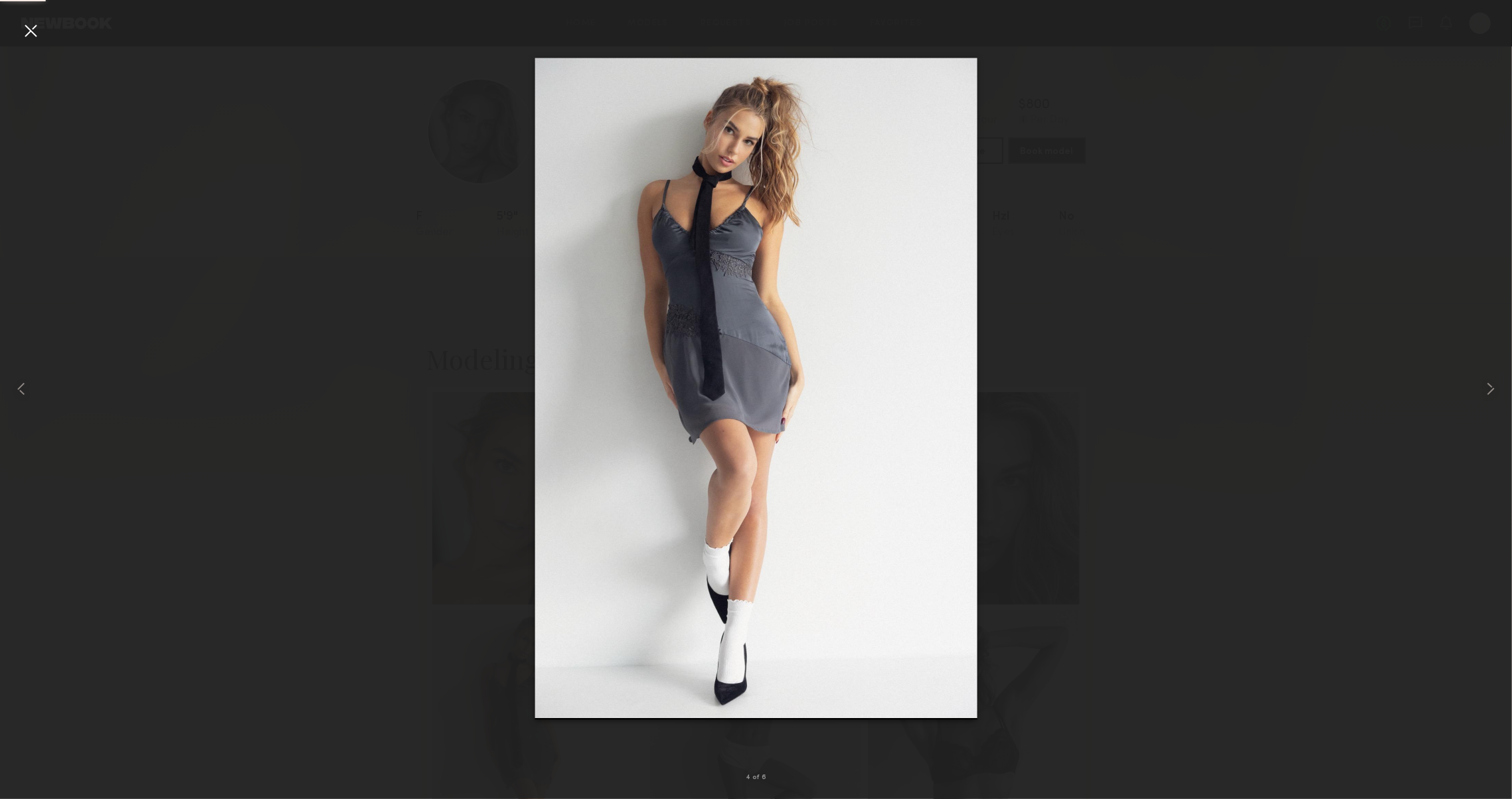
click at [32, 36] on div at bounding box center [30, 30] width 21 height 21
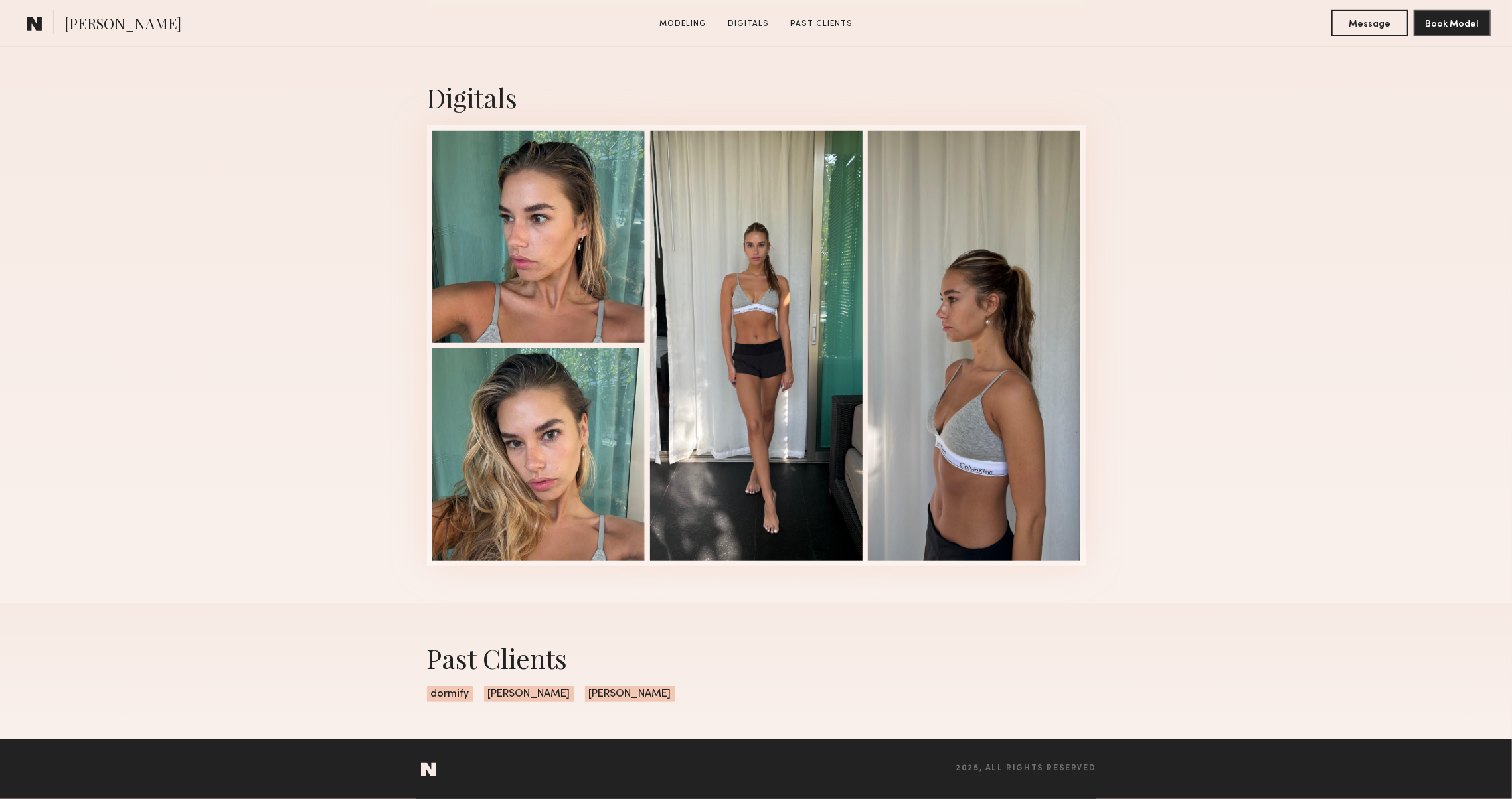
scroll to position [824, 0]
click at [546, 285] on div at bounding box center [539, 236] width 212 height 212
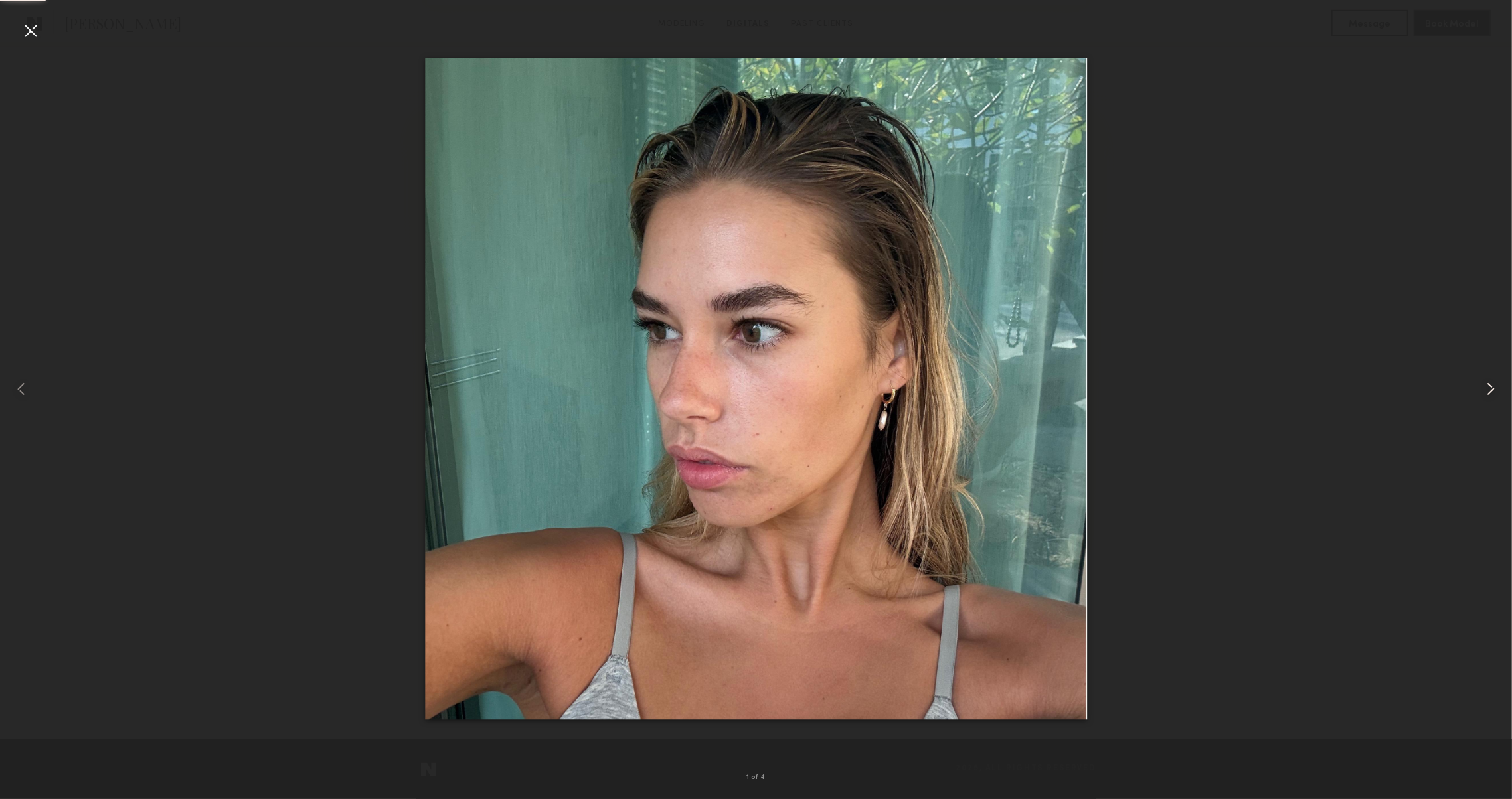
click at [1490, 395] on common-icon at bounding box center [1490, 389] width 21 height 21
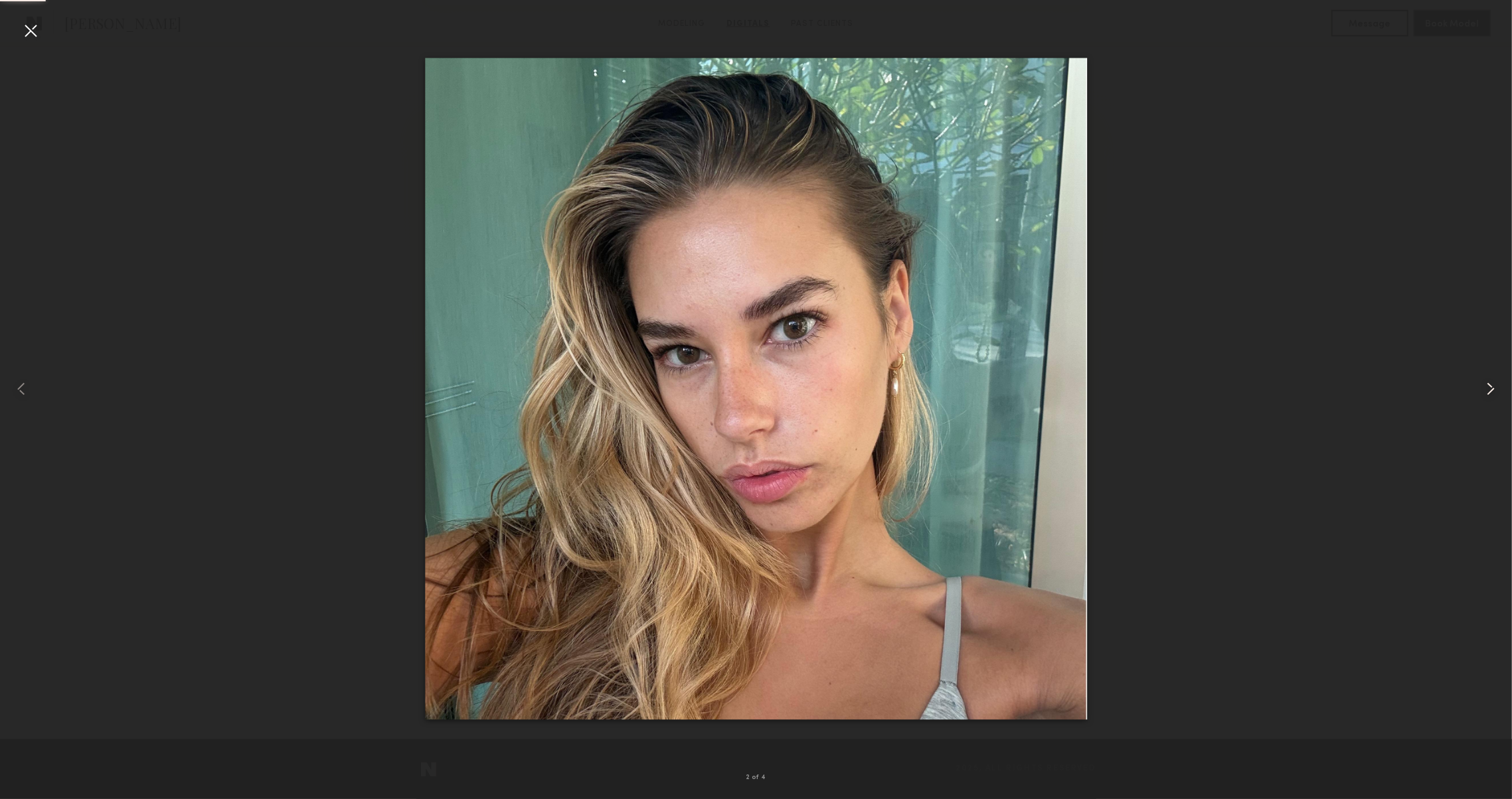
click at [1490, 395] on common-icon at bounding box center [1490, 389] width 21 height 21
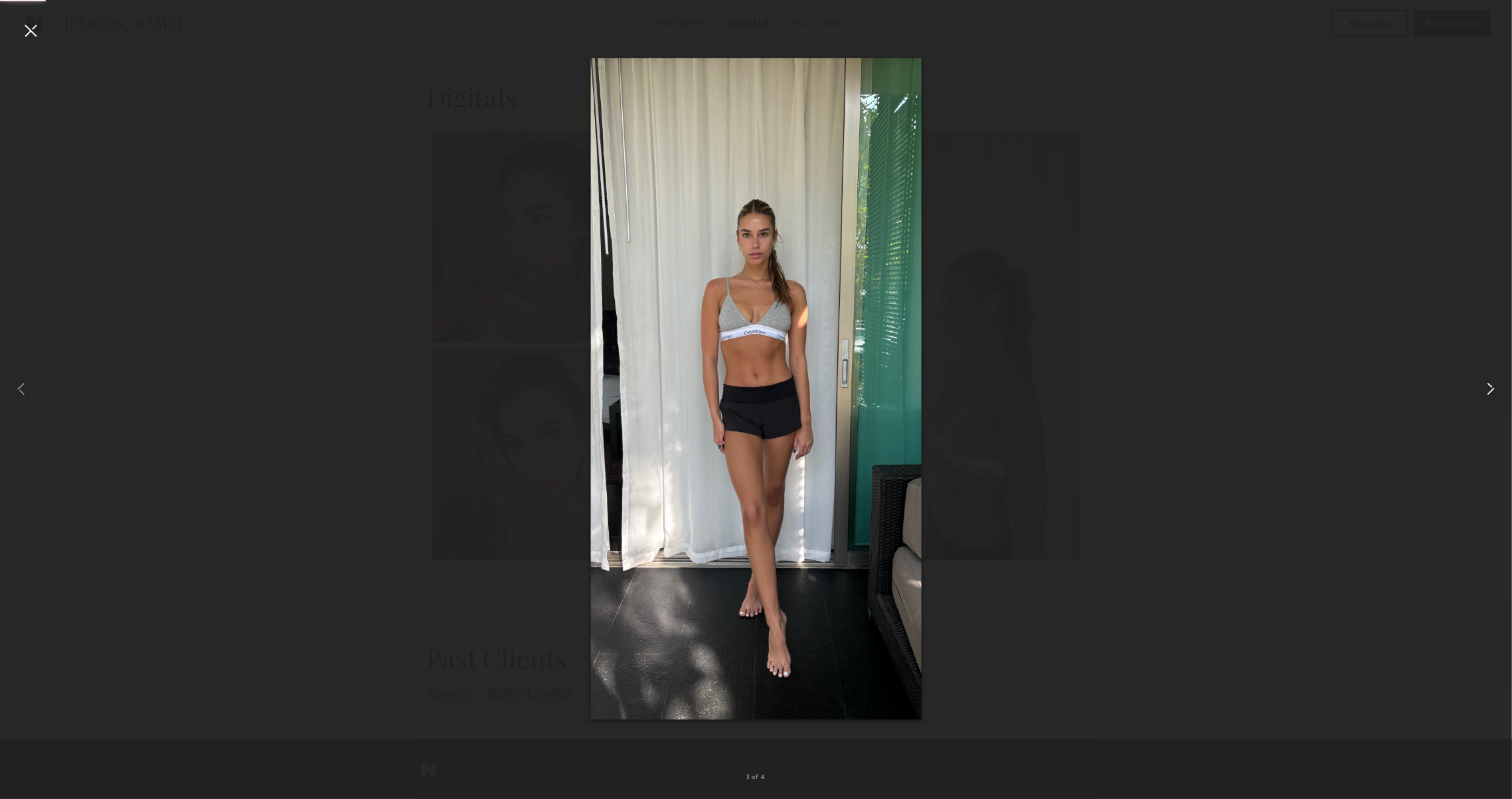
click at [1490, 395] on common-icon at bounding box center [1490, 389] width 21 height 21
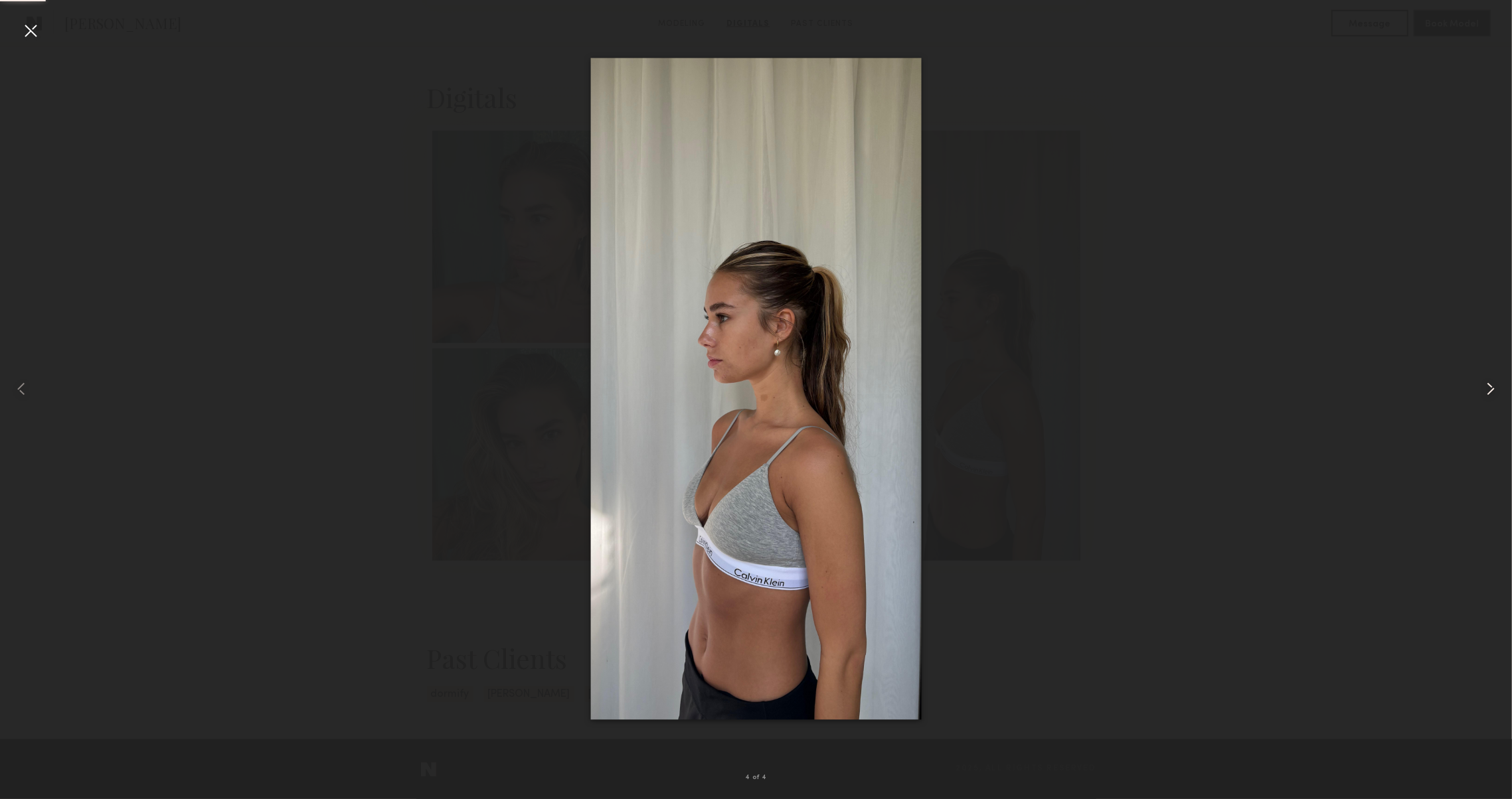
click at [1490, 395] on common-icon at bounding box center [1490, 389] width 21 height 21
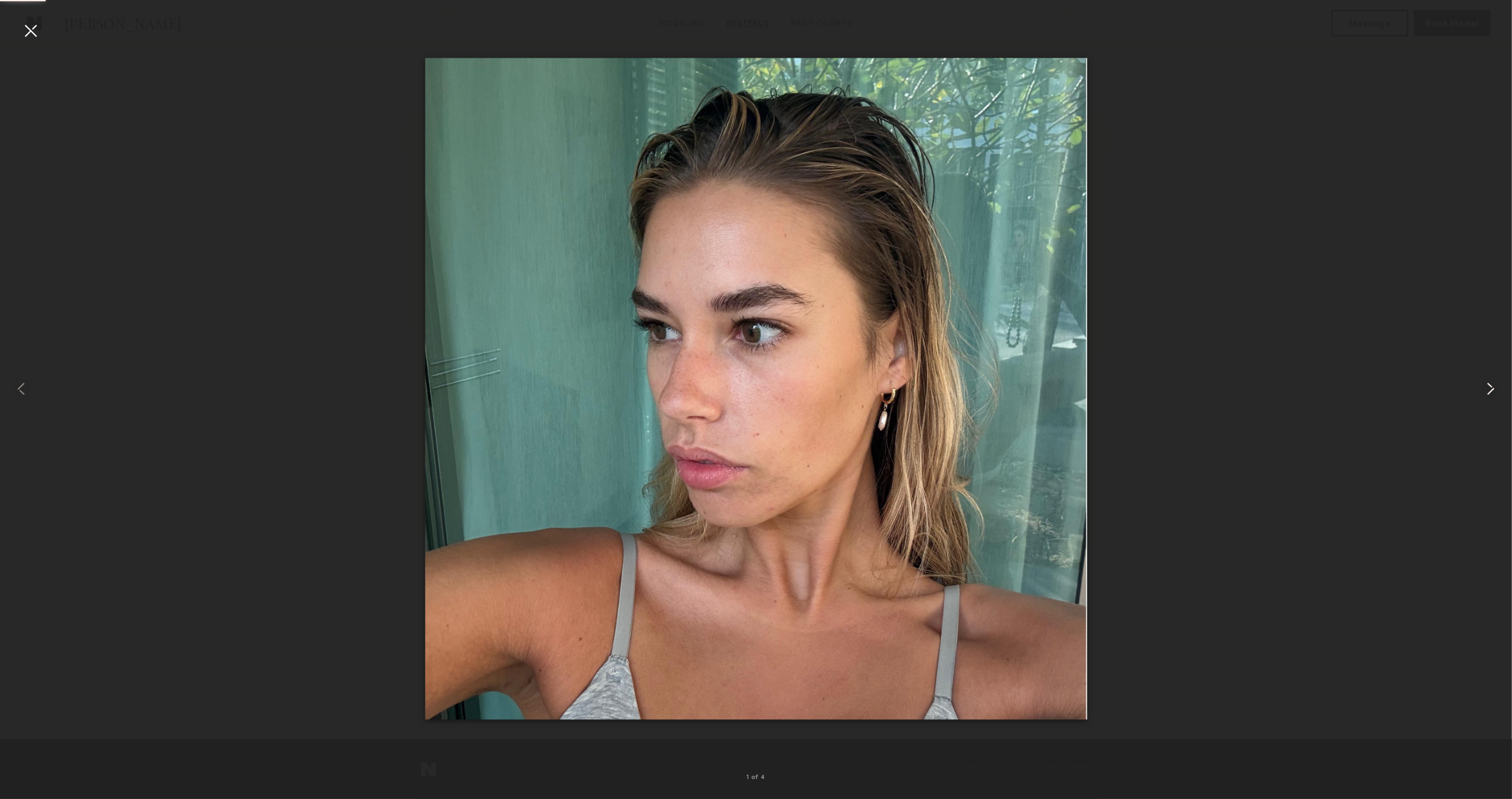
click at [1490, 395] on common-icon at bounding box center [1490, 389] width 21 height 21
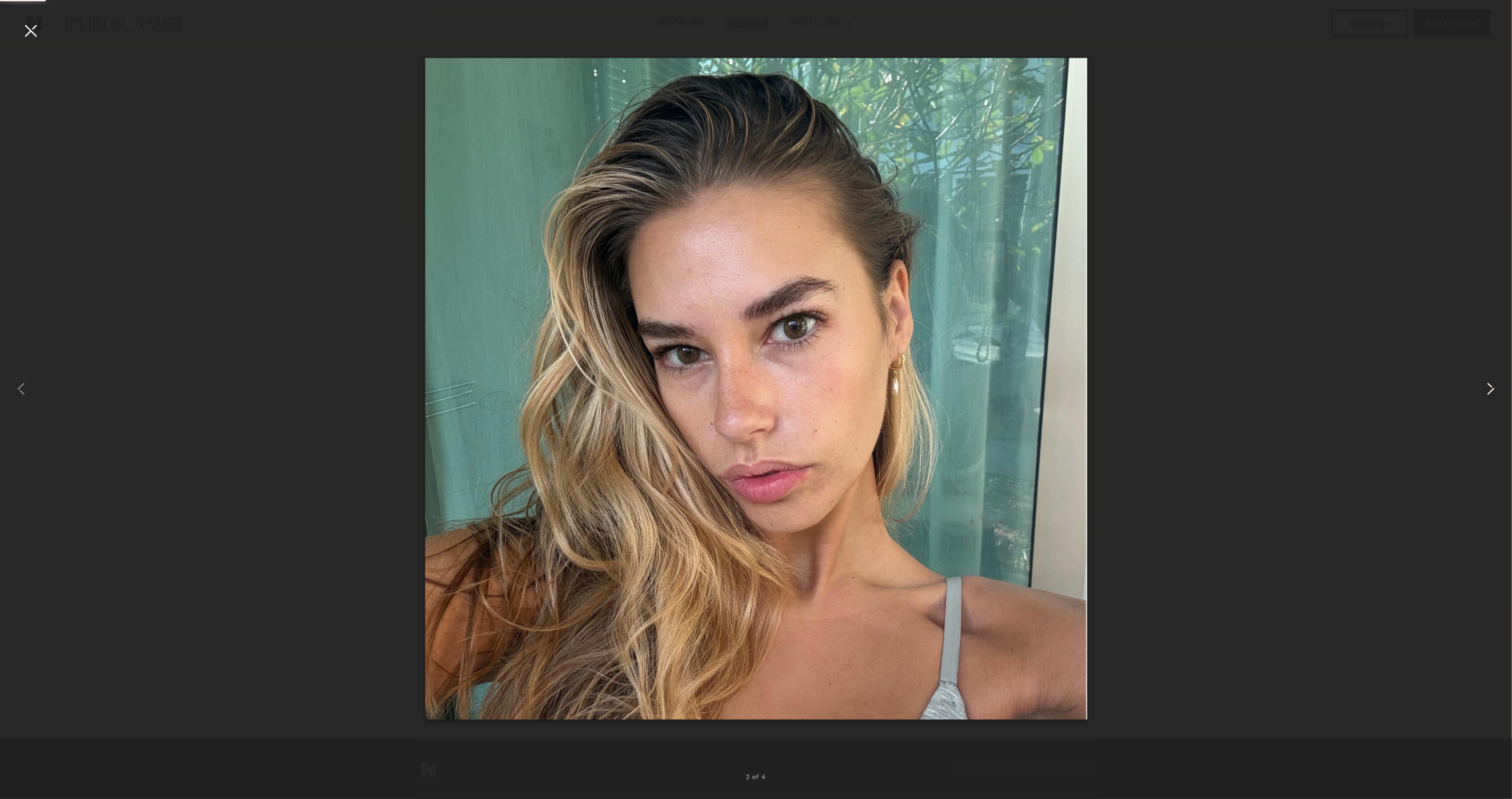
click at [1490, 395] on common-icon at bounding box center [1490, 389] width 21 height 21
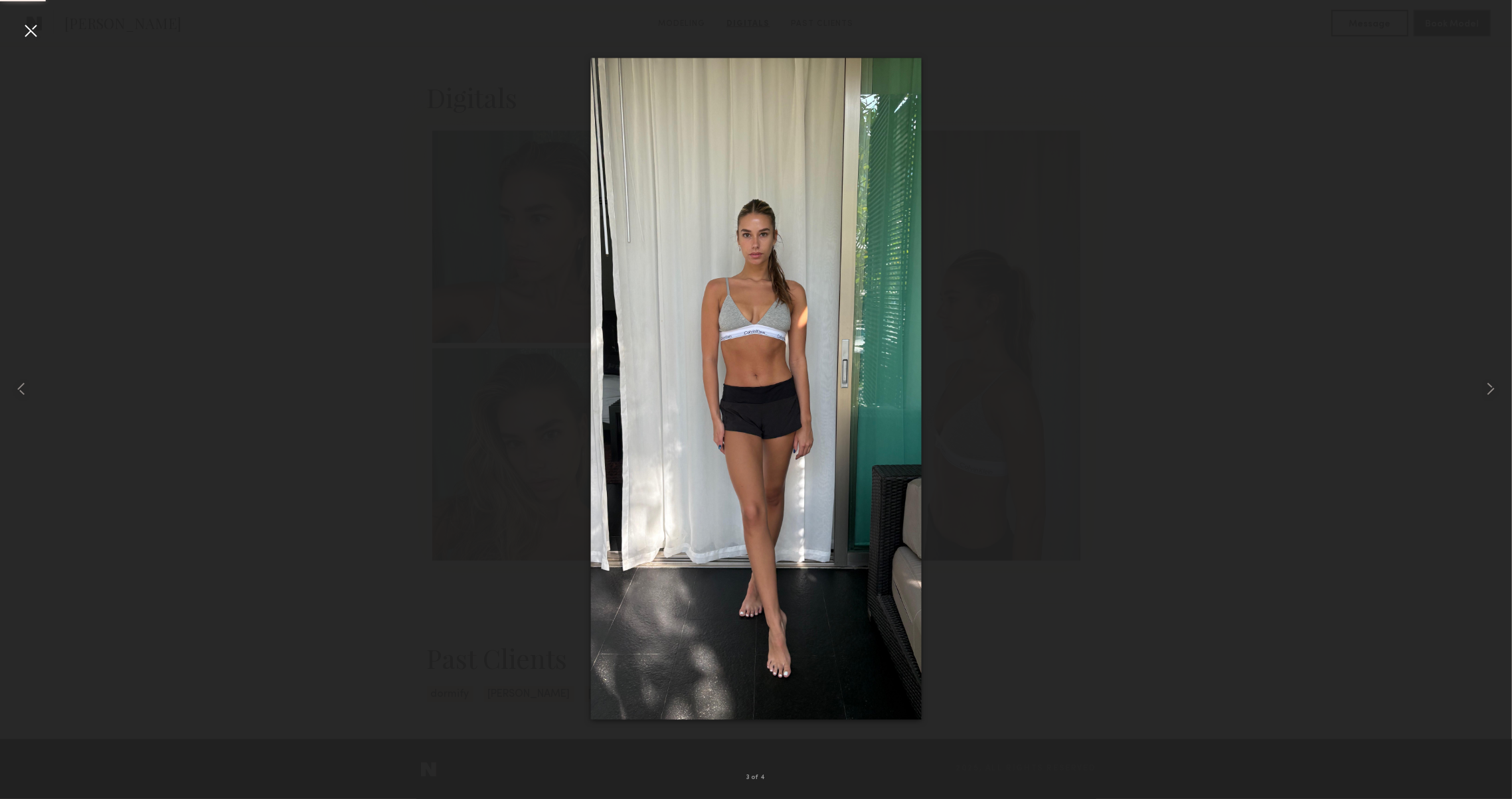
click at [1371, 278] on div at bounding box center [756, 389] width 1512 height 735
click at [36, 29] on div at bounding box center [30, 30] width 21 height 21
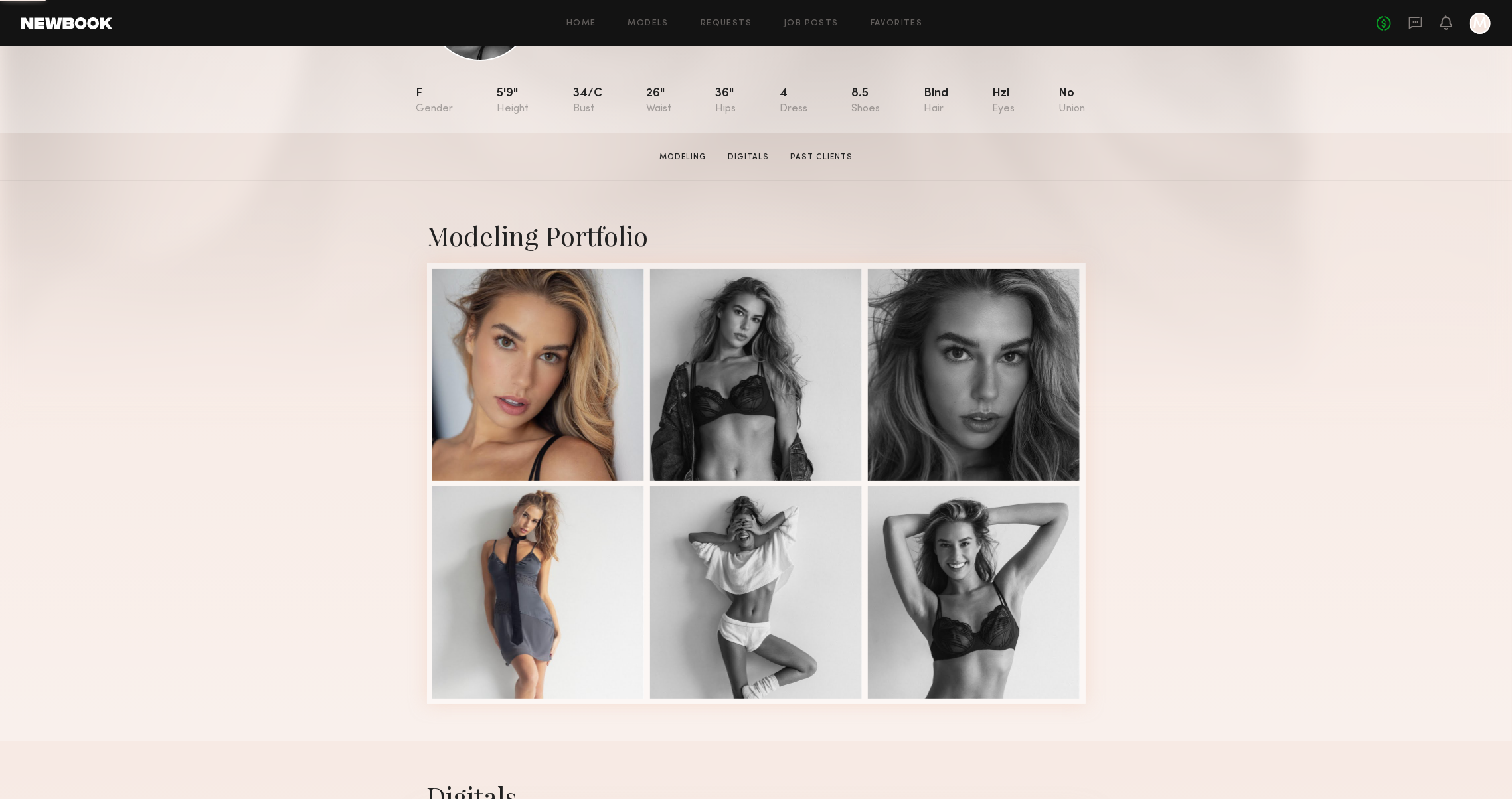
scroll to position [127, 0]
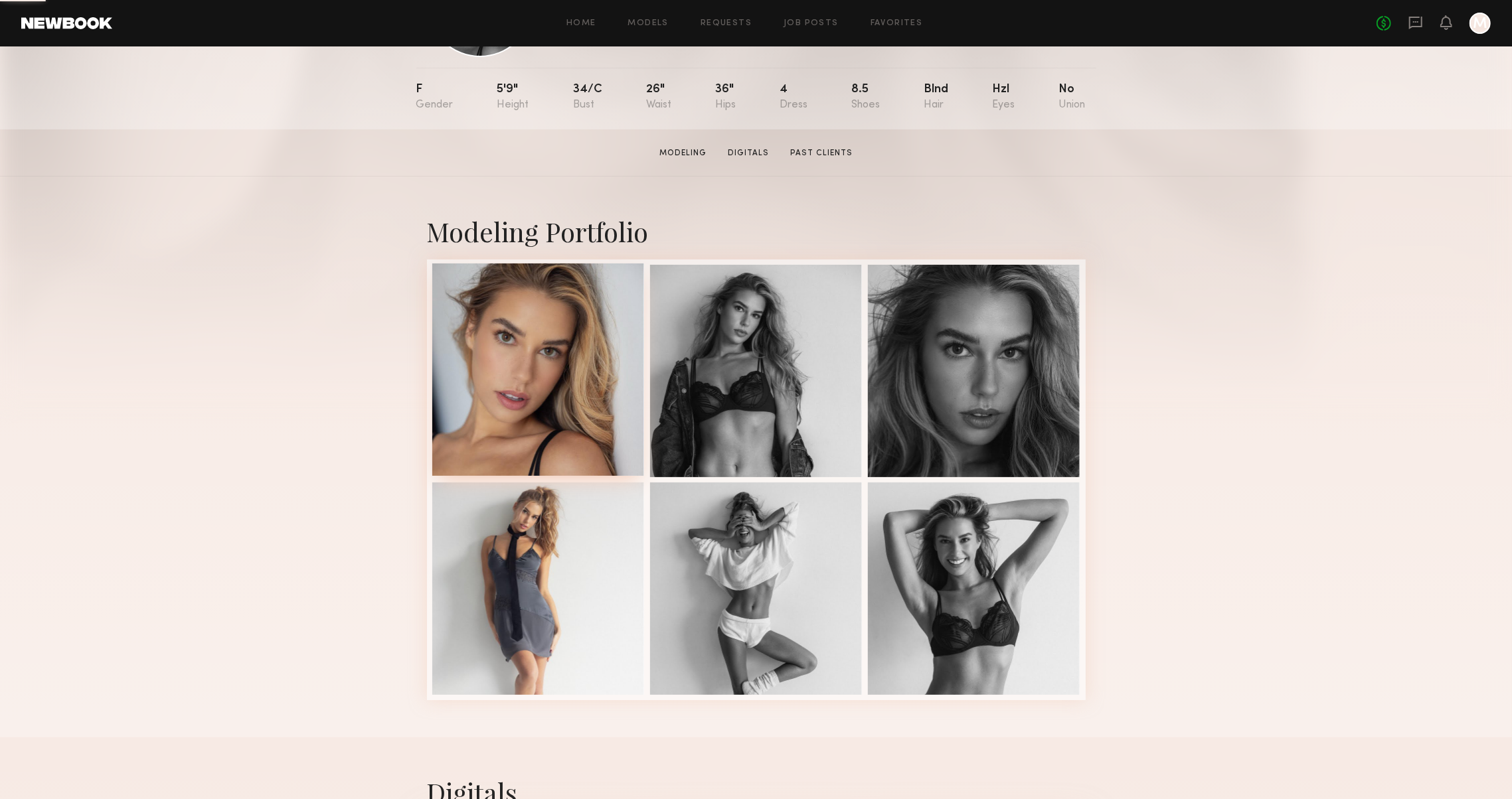
click at [468, 349] on div at bounding box center [539, 370] width 212 height 212
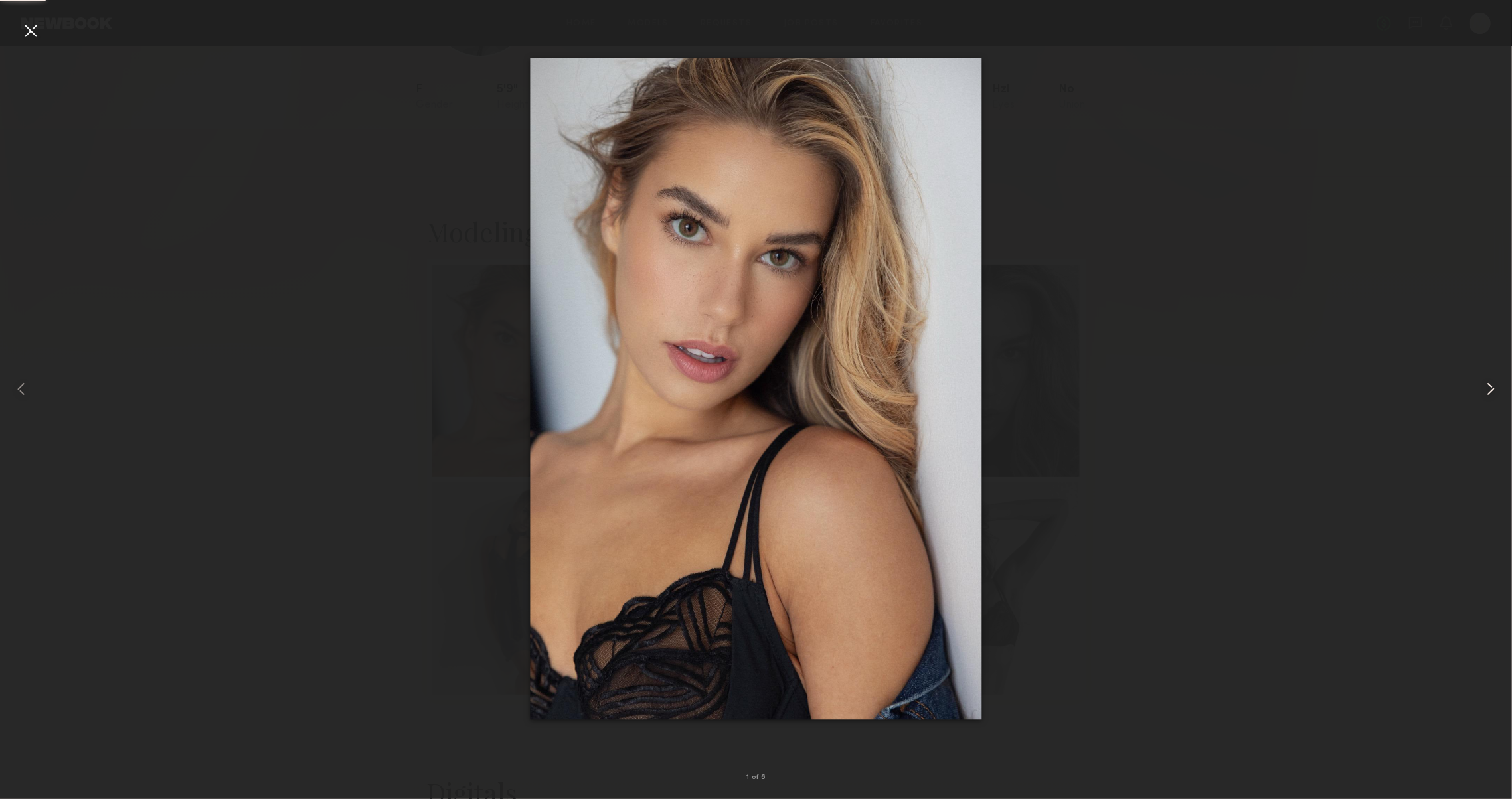
click at [1487, 380] on common-icon at bounding box center [1490, 389] width 21 height 21
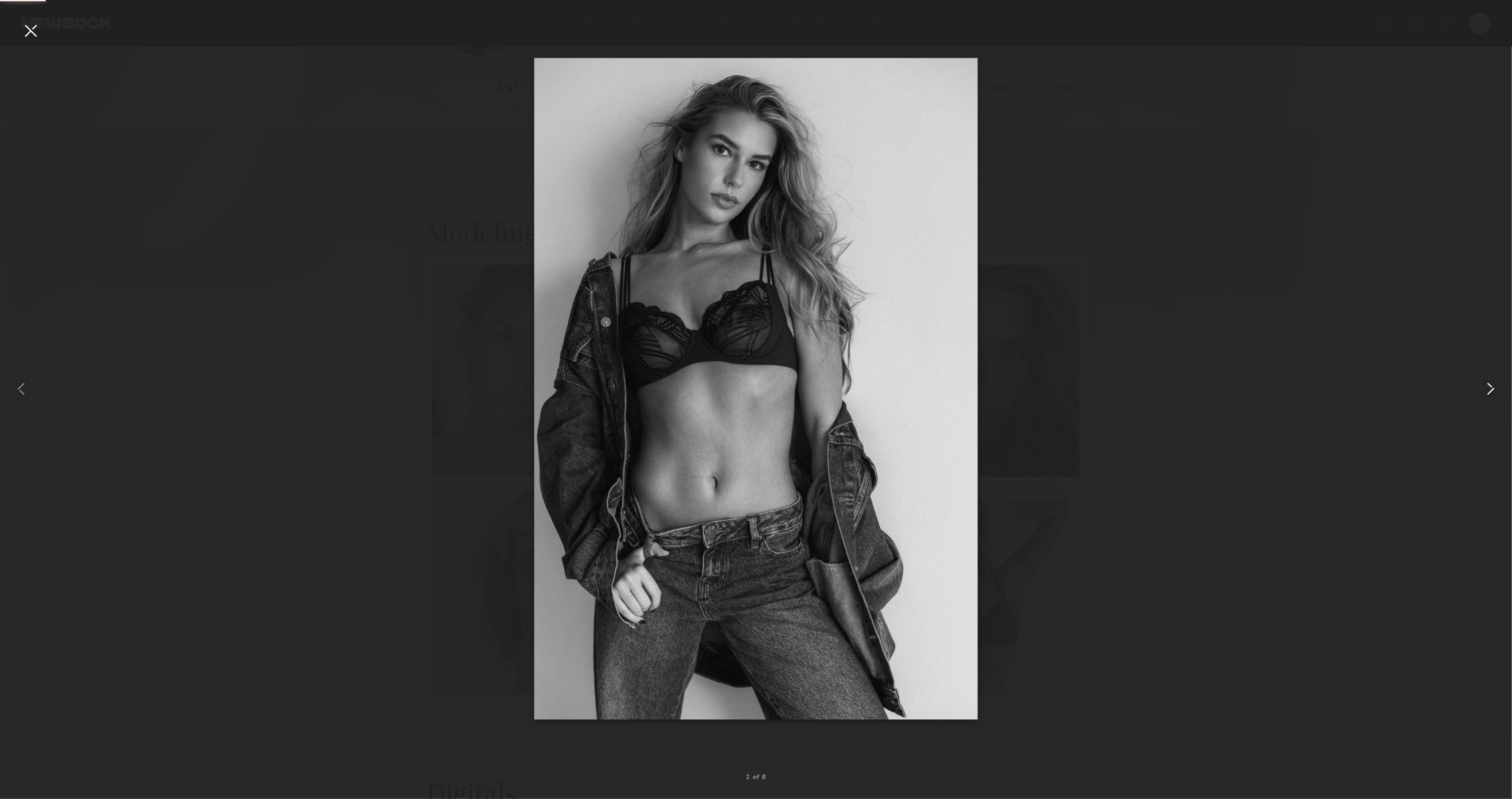
click at [1487, 380] on common-icon at bounding box center [1490, 389] width 21 height 21
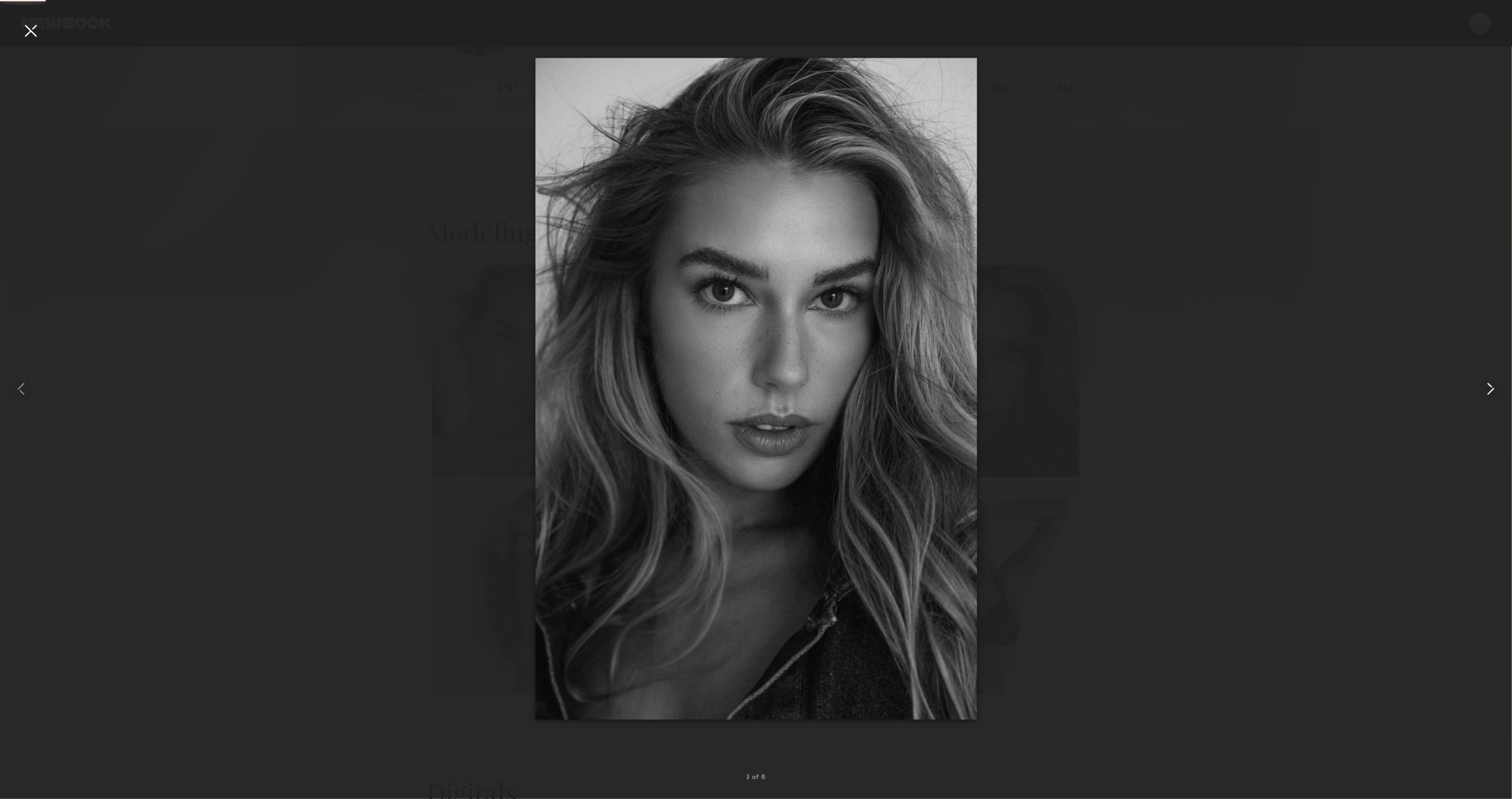
click at [1487, 380] on common-icon at bounding box center [1490, 389] width 21 height 21
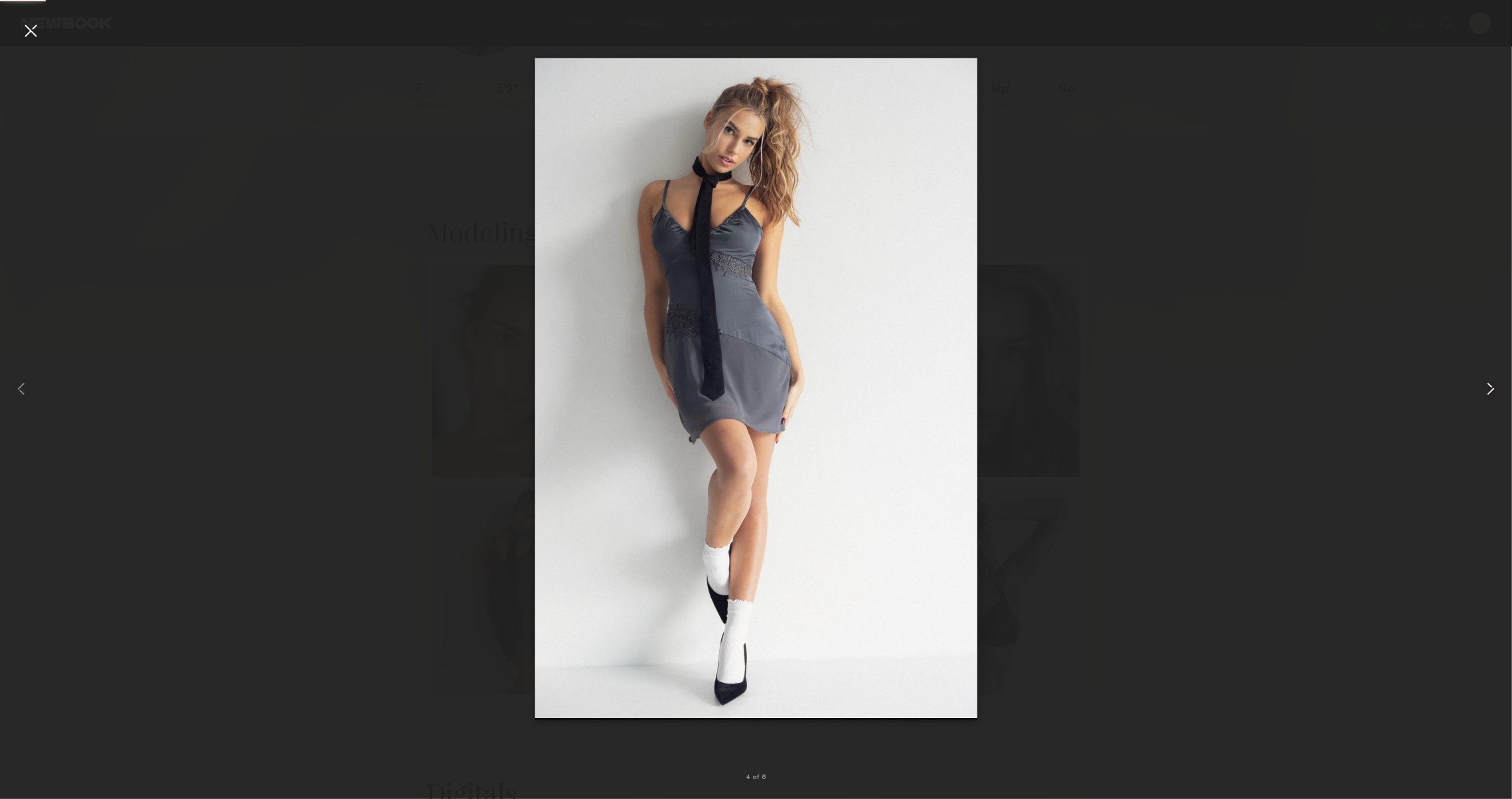
click at [1487, 380] on common-icon at bounding box center [1490, 389] width 21 height 21
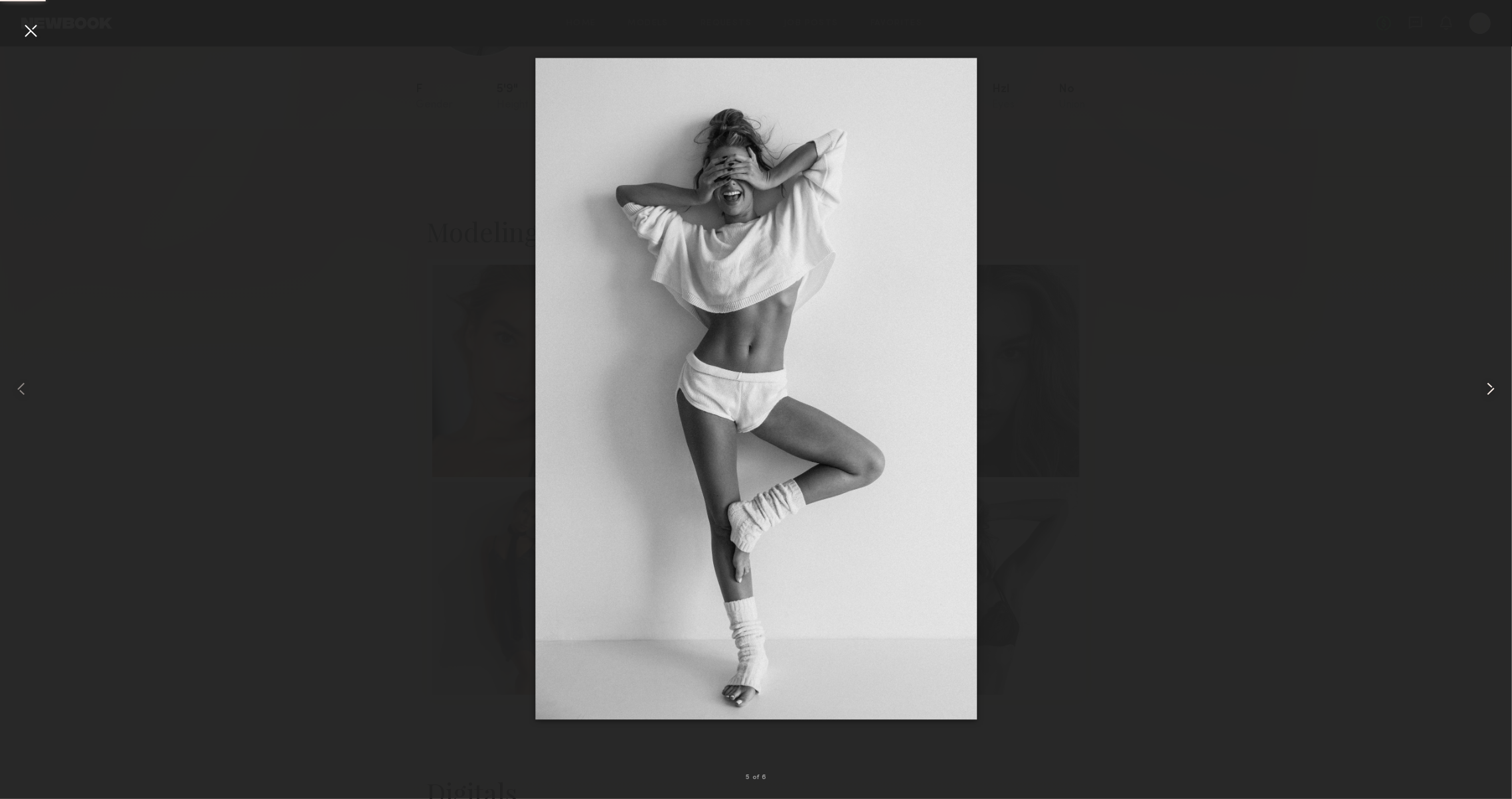
click at [1499, 397] on common-icon at bounding box center [1490, 389] width 21 height 21
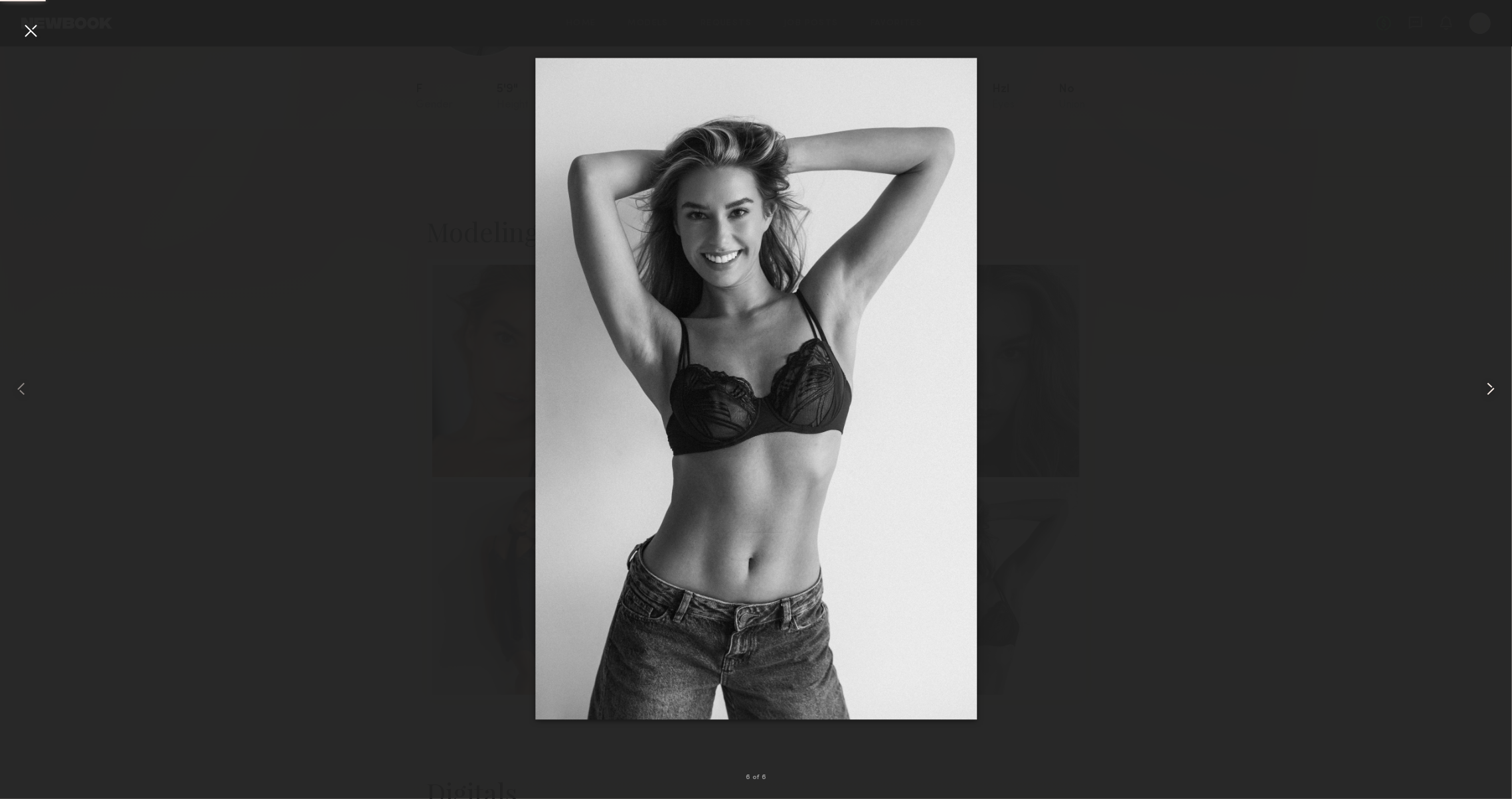
click at [1491, 397] on common-icon at bounding box center [1490, 389] width 21 height 21
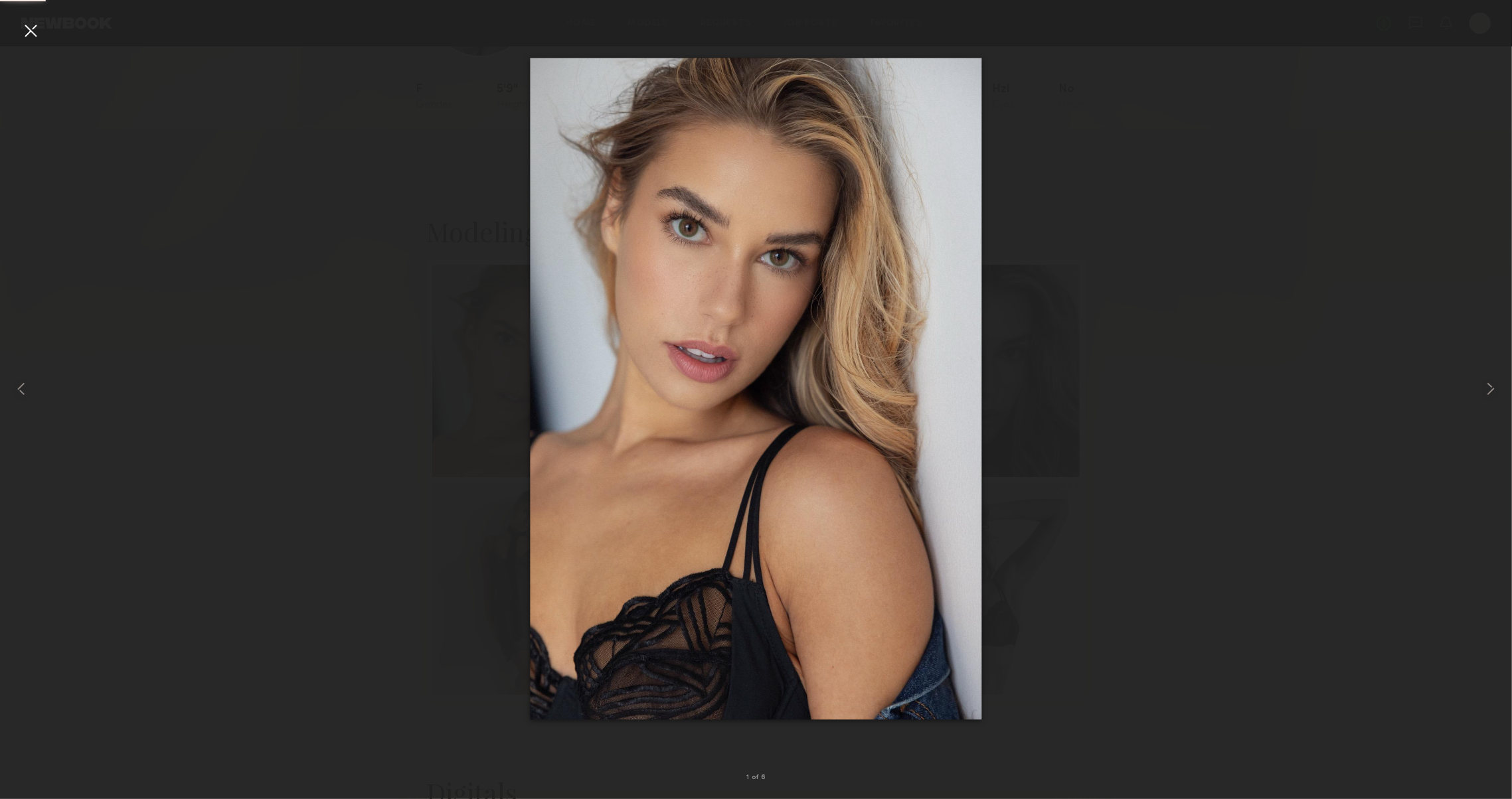
click at [1164, 226] on div at bounding box center [756, 389] width 1512 height 735
click at [41, 39] on div at bounding box center [30, 389] width 61 height 735
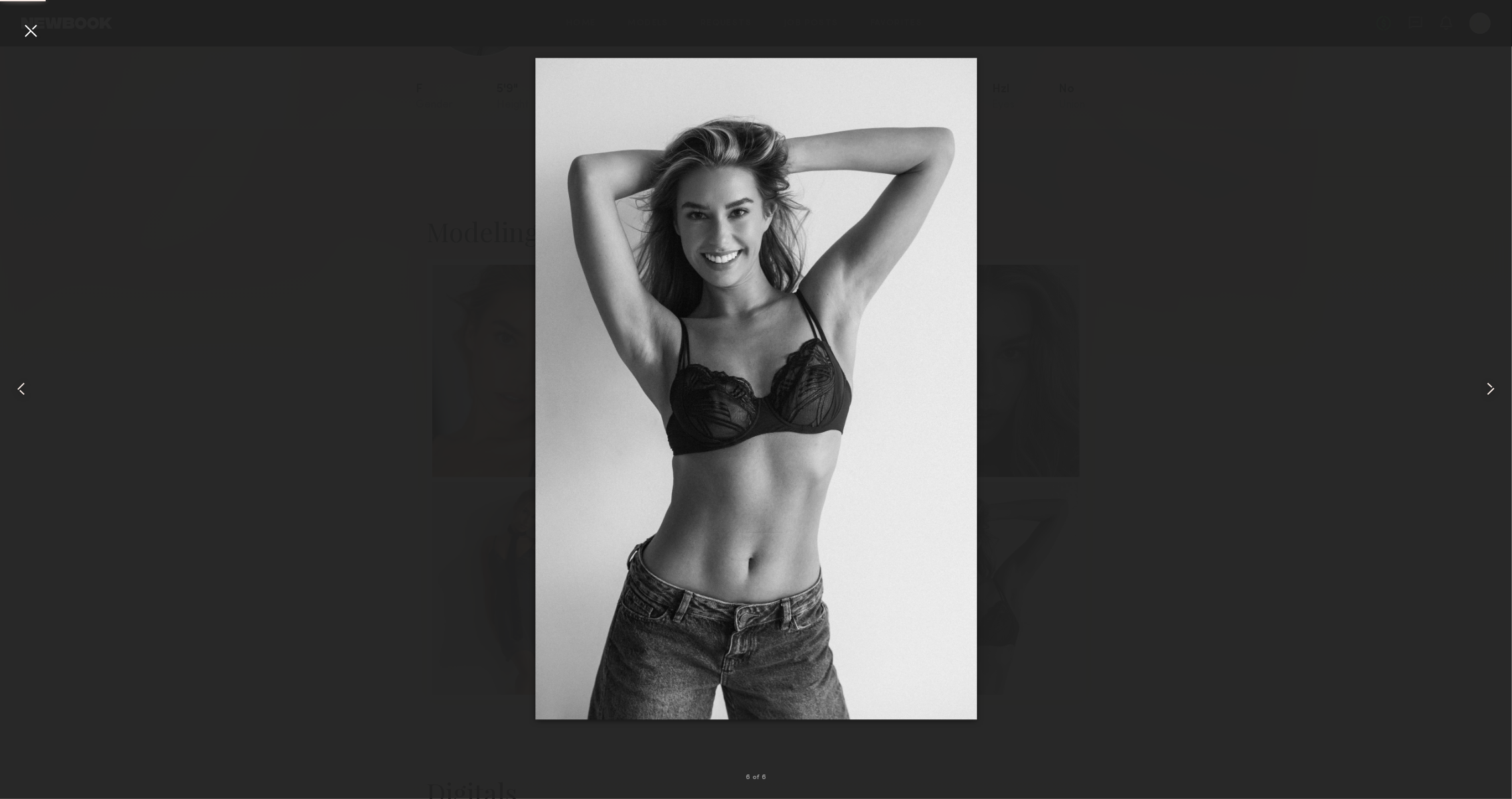
click at [474, 218] on div at bounding box center [756, 389] width 1512 height 735
click at [25, 31] on div at bounding box center [30, 30] width 21 height 21
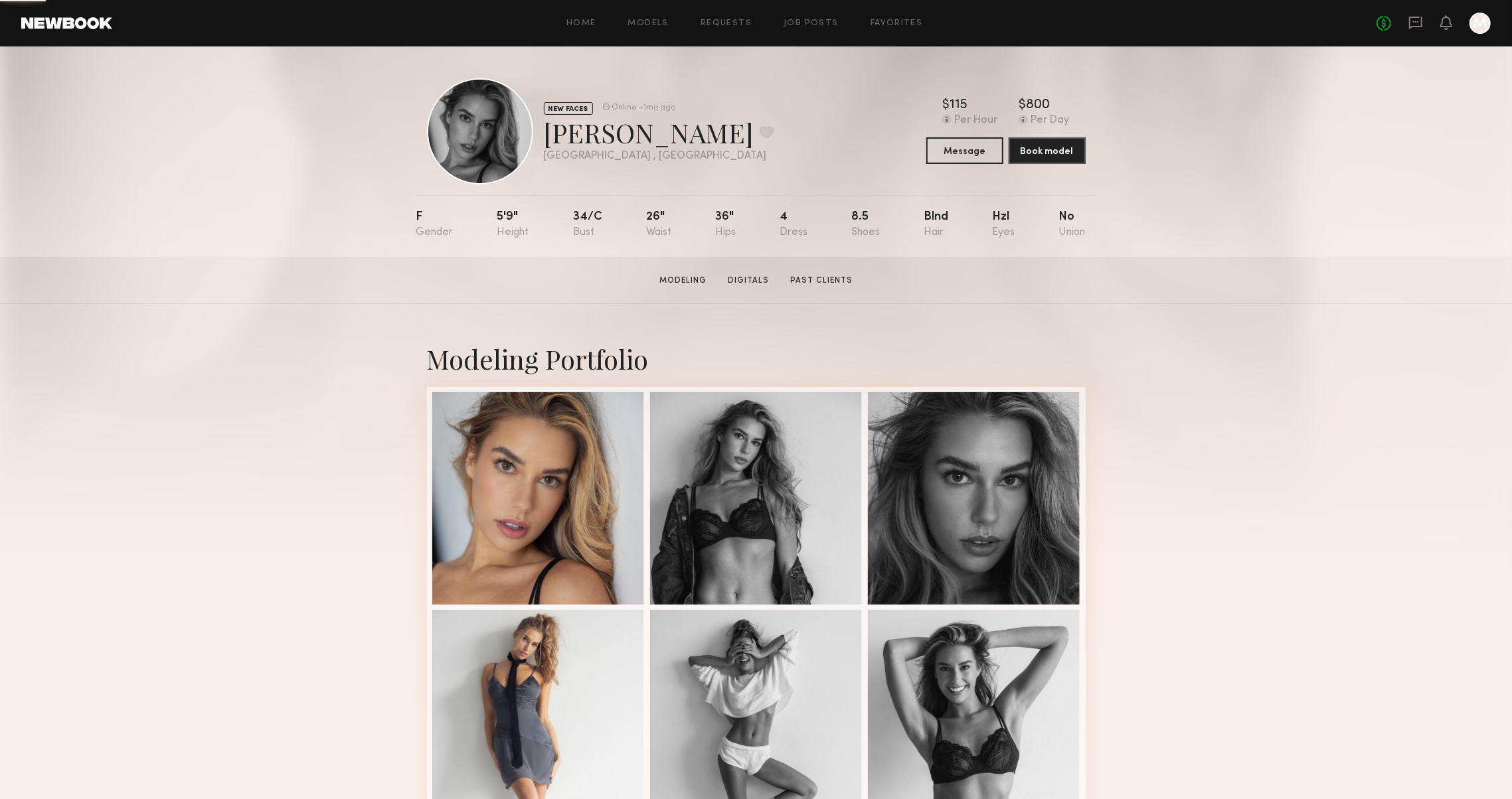
scroll to position [0, 0]
click at [760, 132] on button at bounding box center [766, 132] width 14 height 12
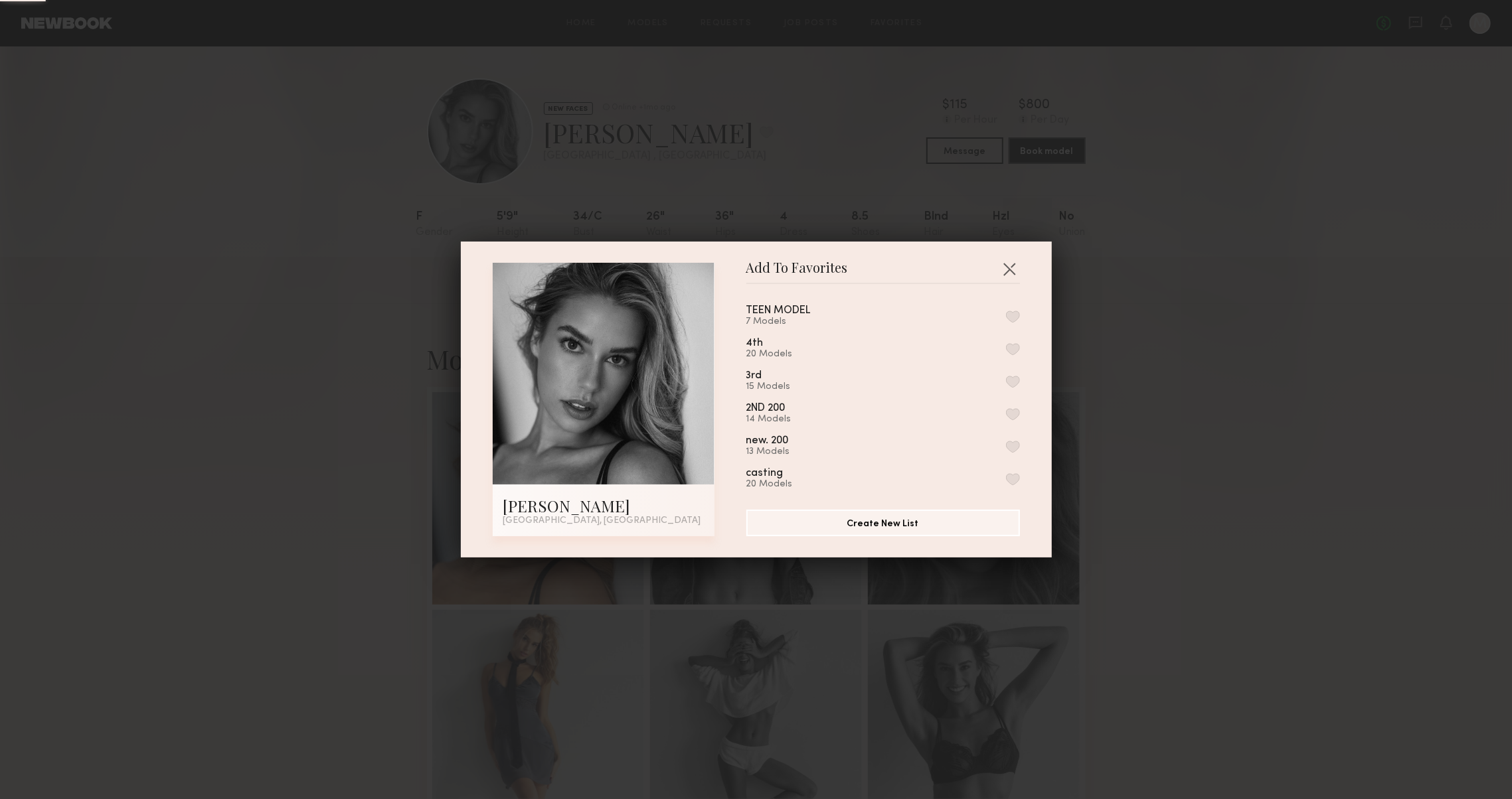
click at [1012, 350] on button "button" at bounding box center [1012, 349] width 14 height 12
click at [1009, 263] on button "button" at bounding box center [1008, 269] width 21 height 21
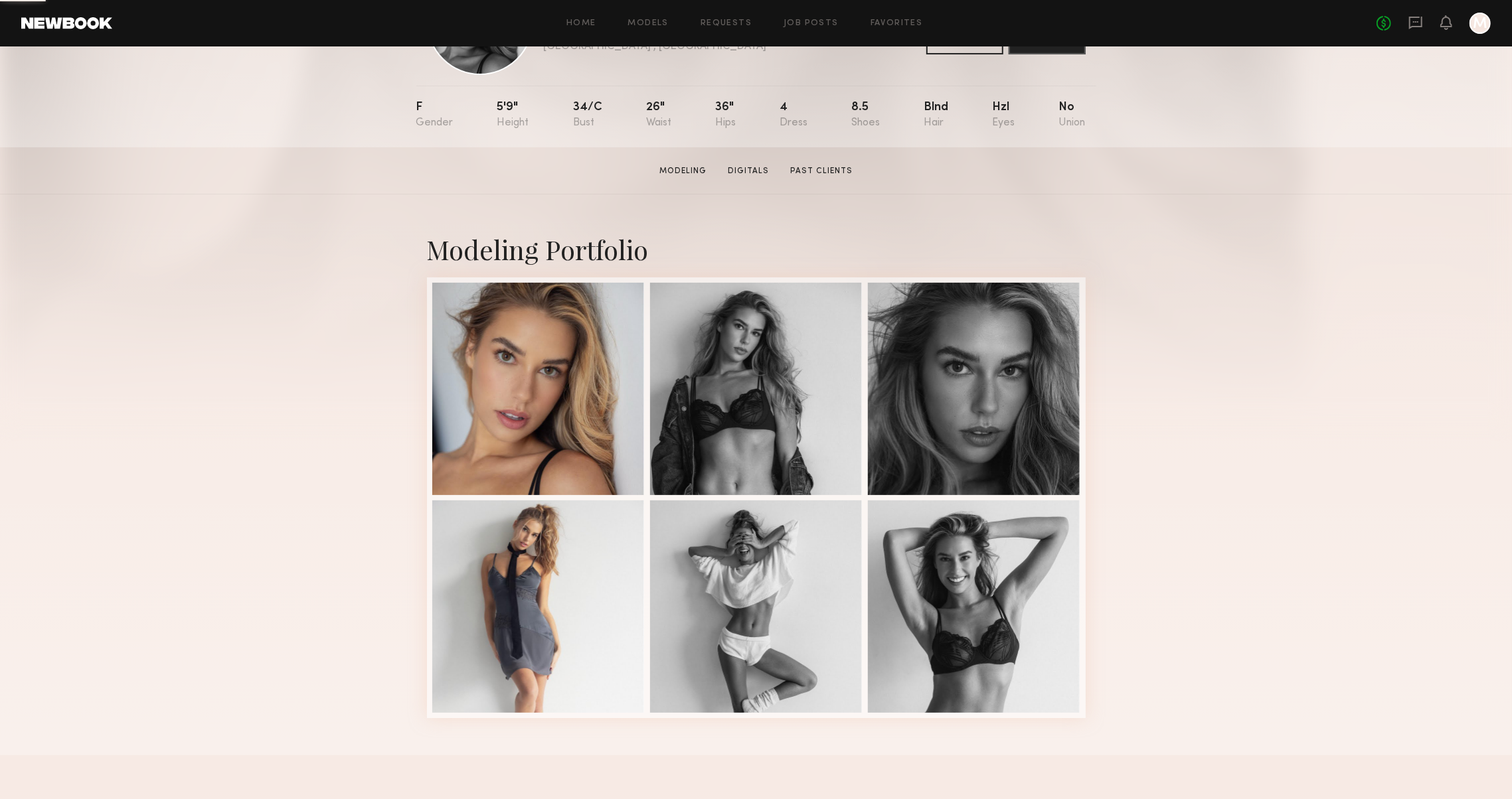
scroll to position [113, 0]
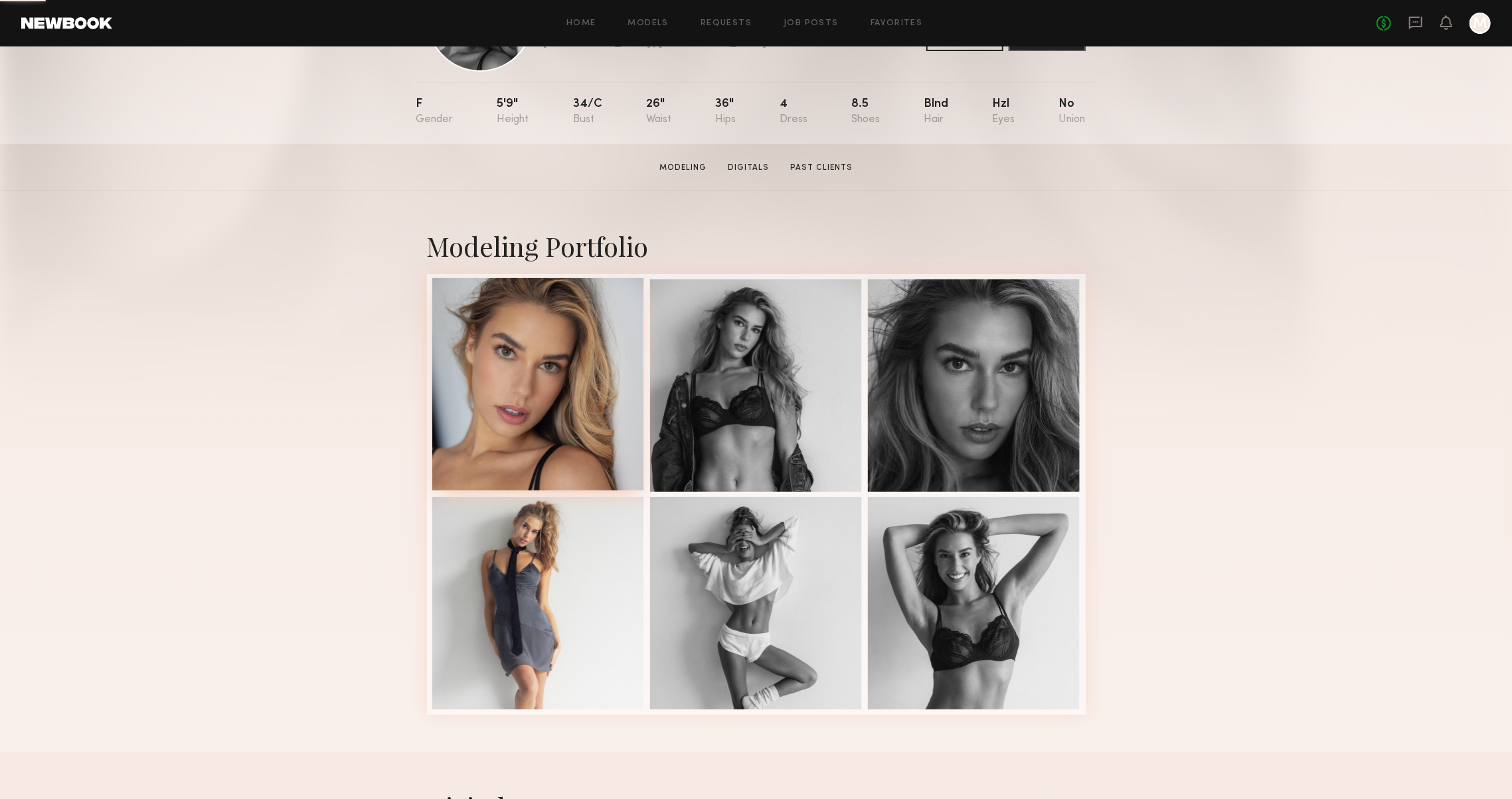
click at [537, 408] on div at bounding box center [539, 384] width 212 height 212
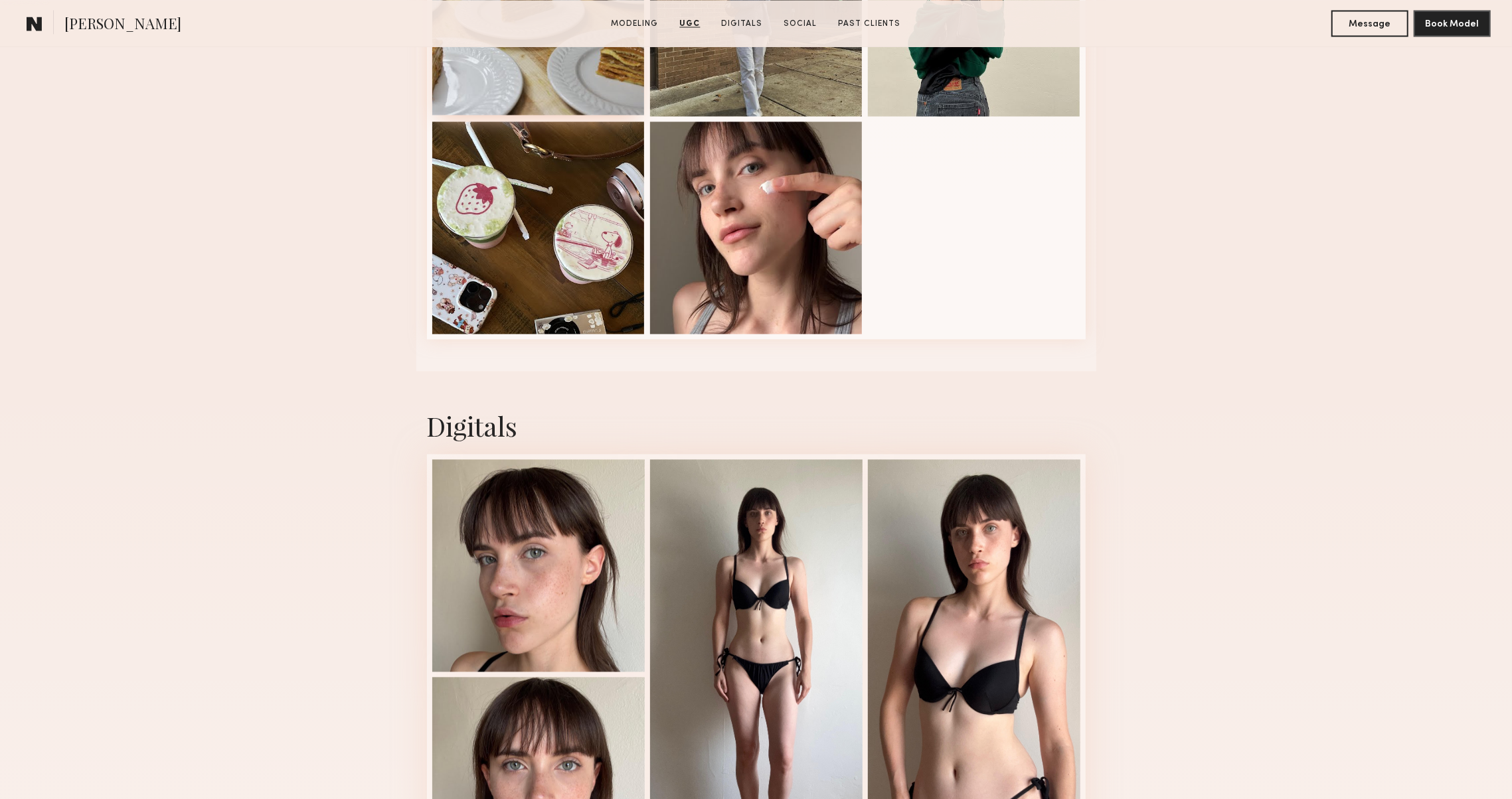
scroll to position [2407, 0]
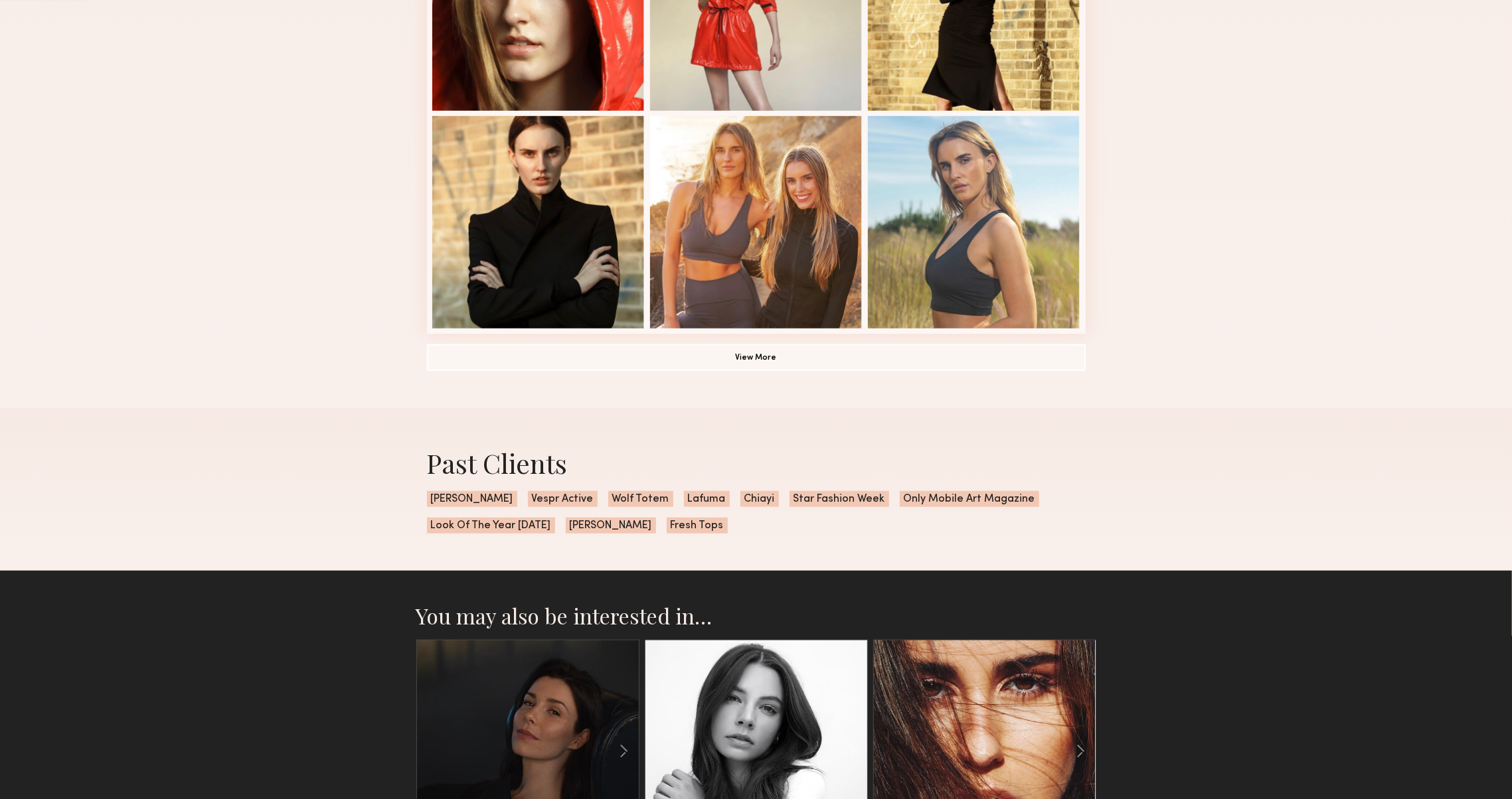
scroll to position [800, 0]
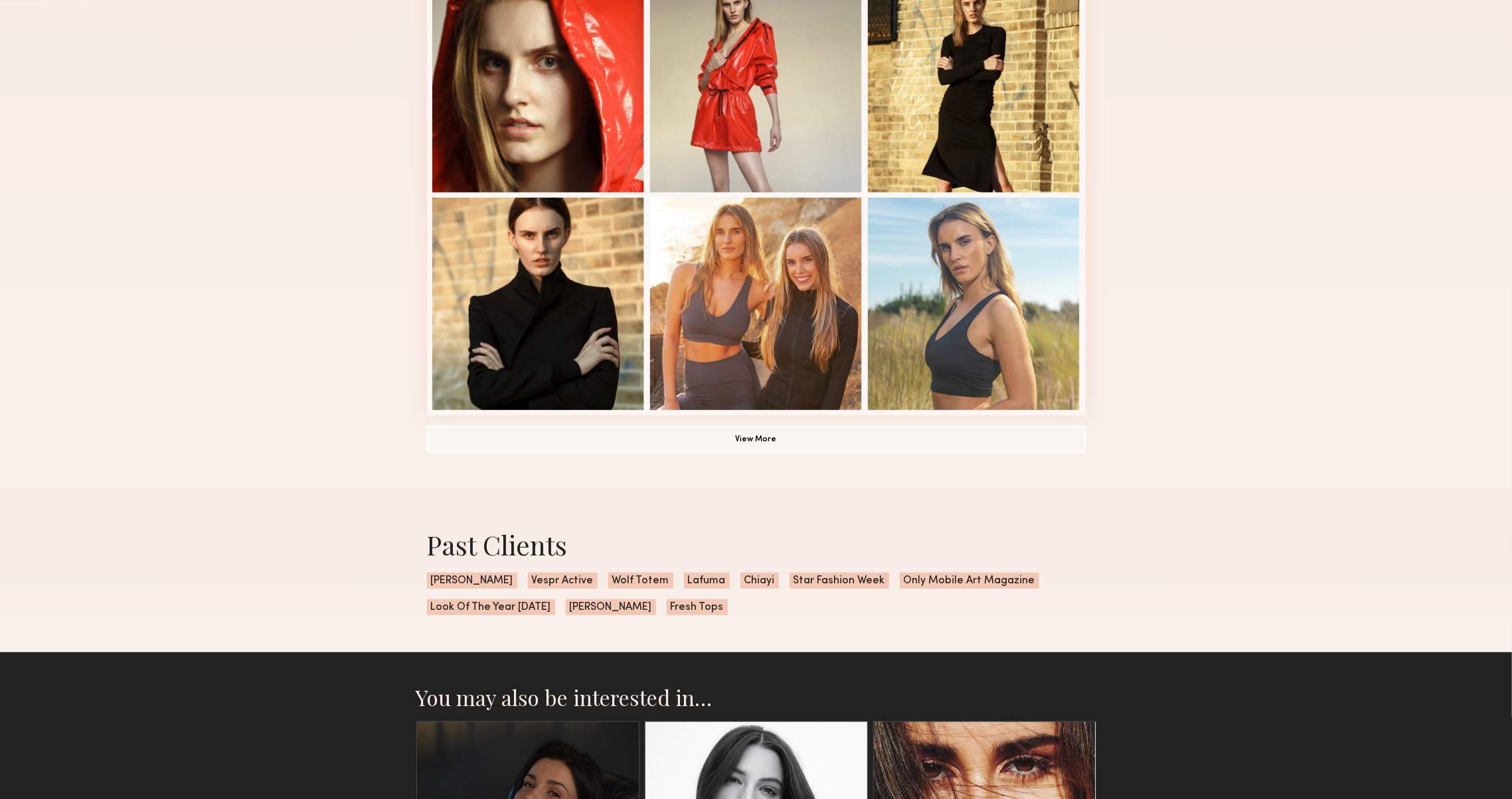
click at [555, 441] on button "View More" at bounding box center [756, 439] width 659 height 26
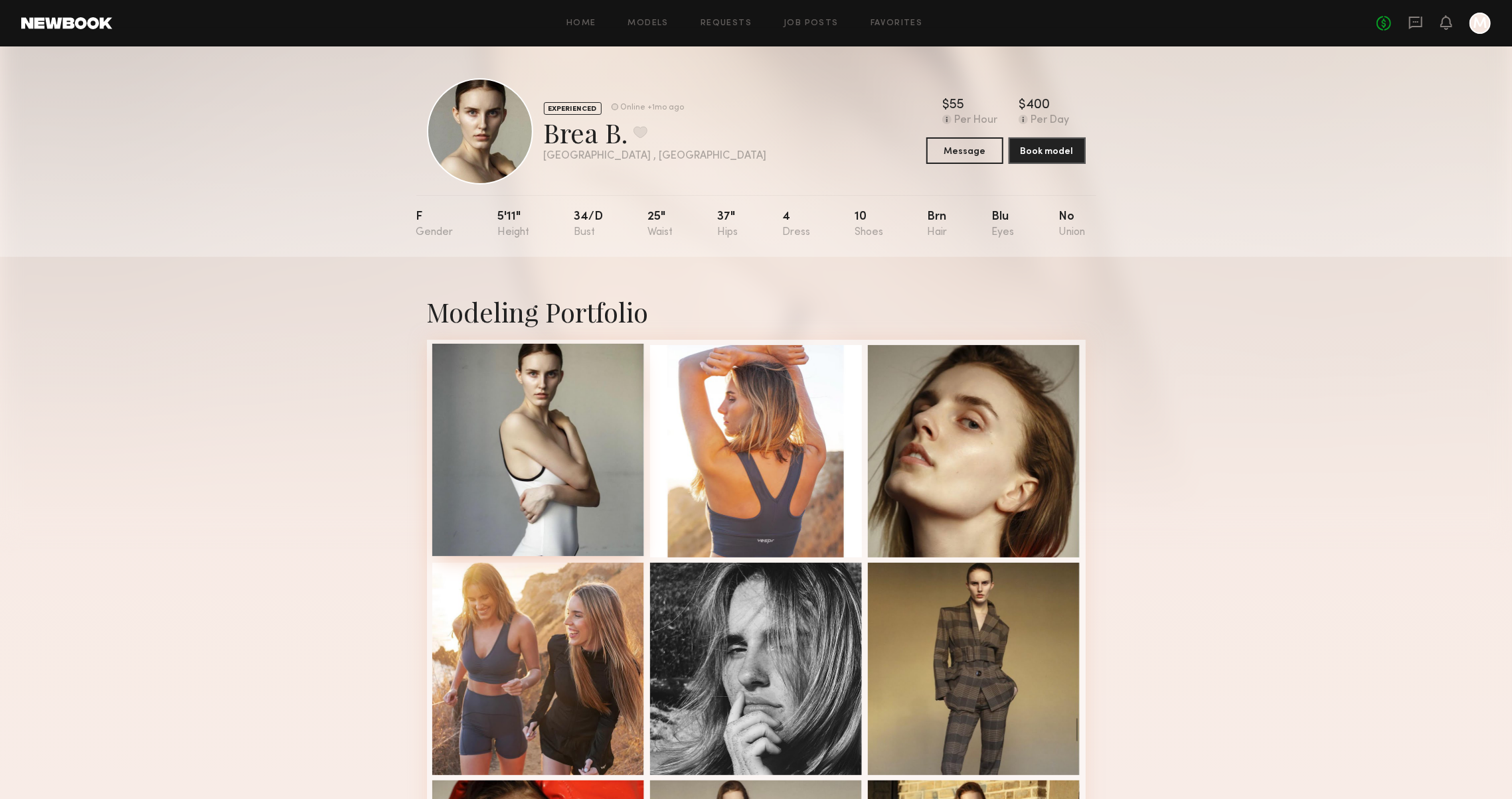
click at [494, 459] on div at bounding box center [539, 450] width 212 height 212
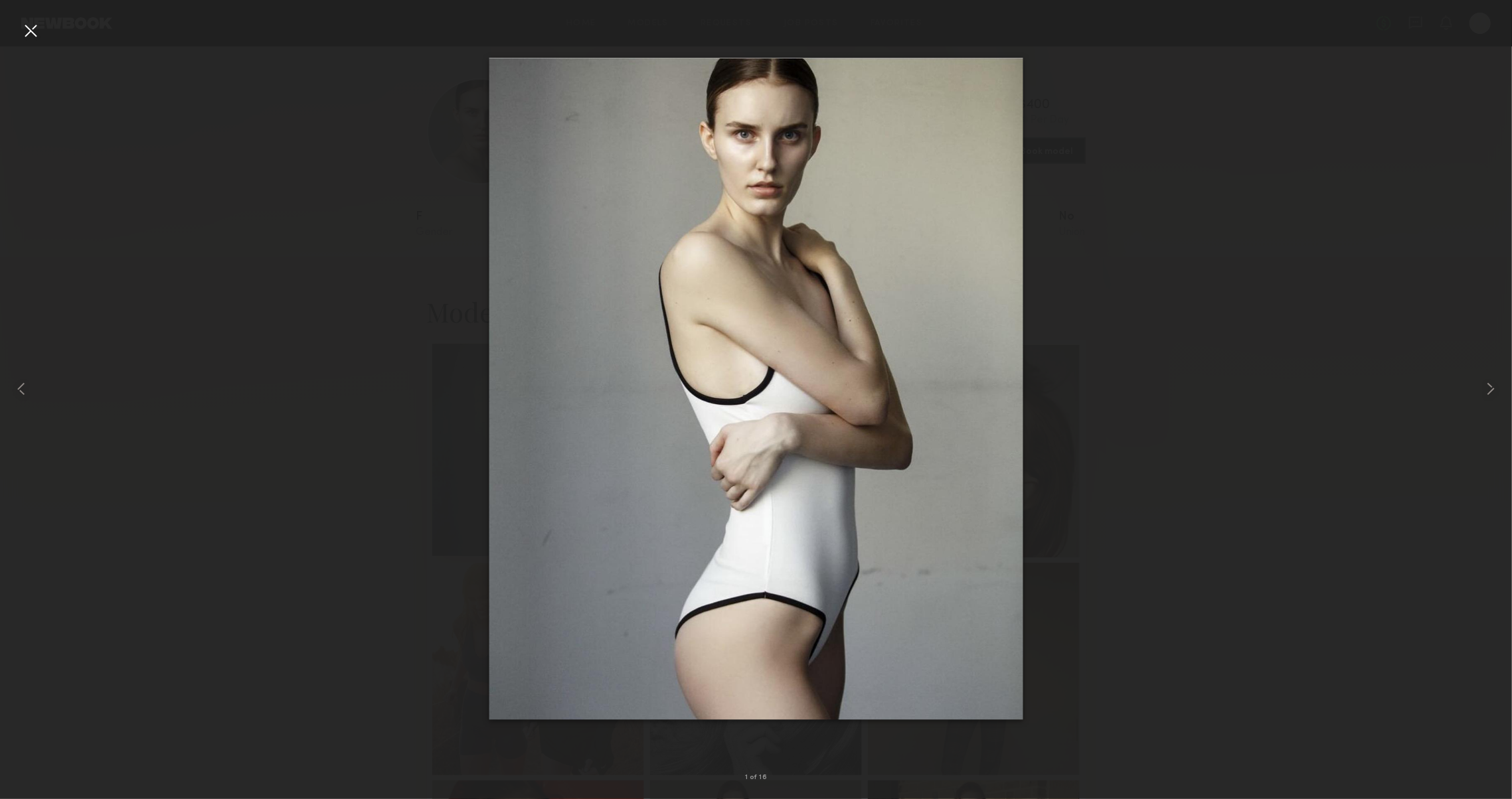
scroll to position [0, 0]
click at [1489, 397] on common-icon at bounding box center [1490, 389] width 21 height 21
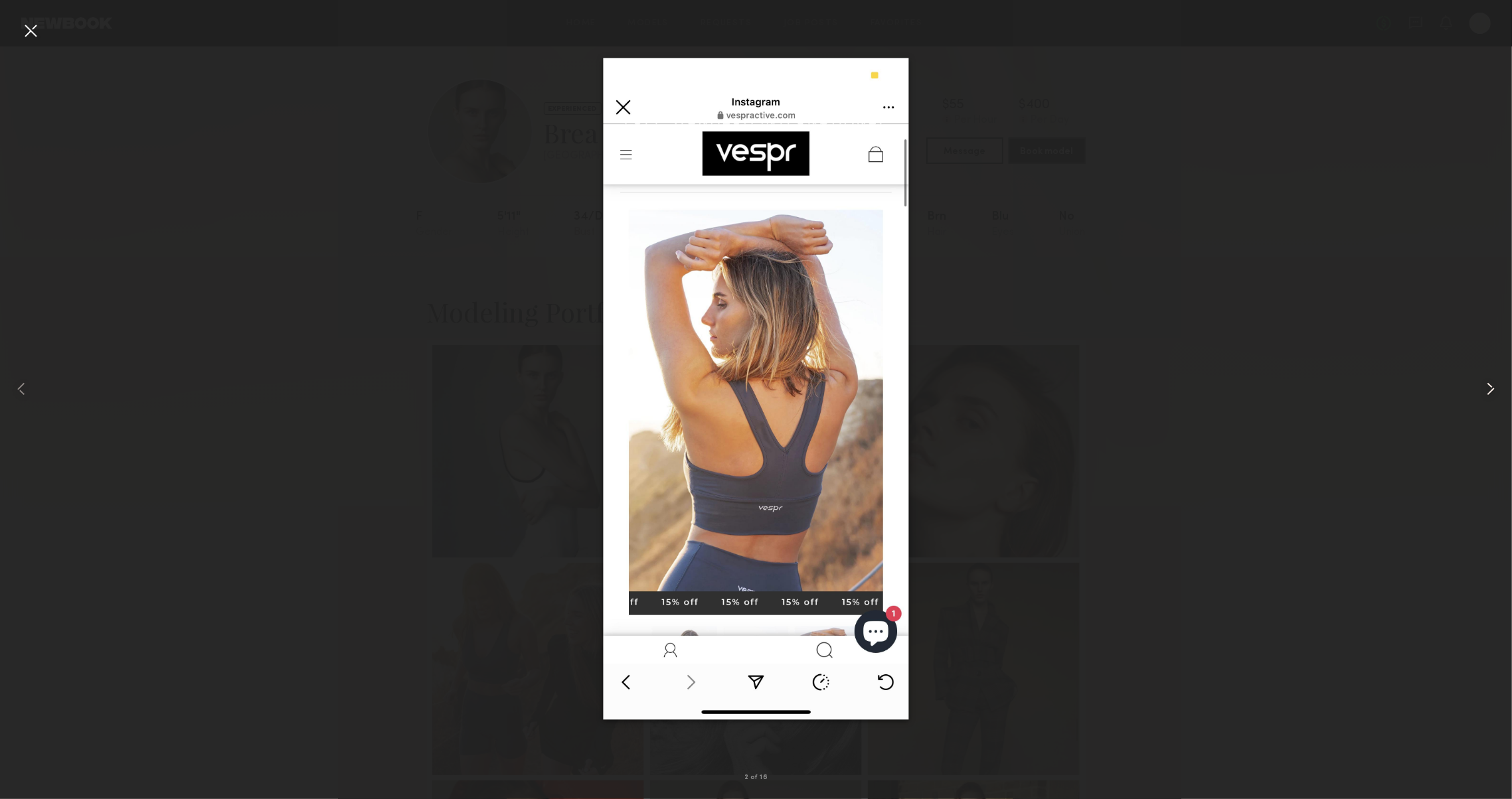
click at [1489, 397] on common-icon at bounding box center [1490, 389] width 21 height 21
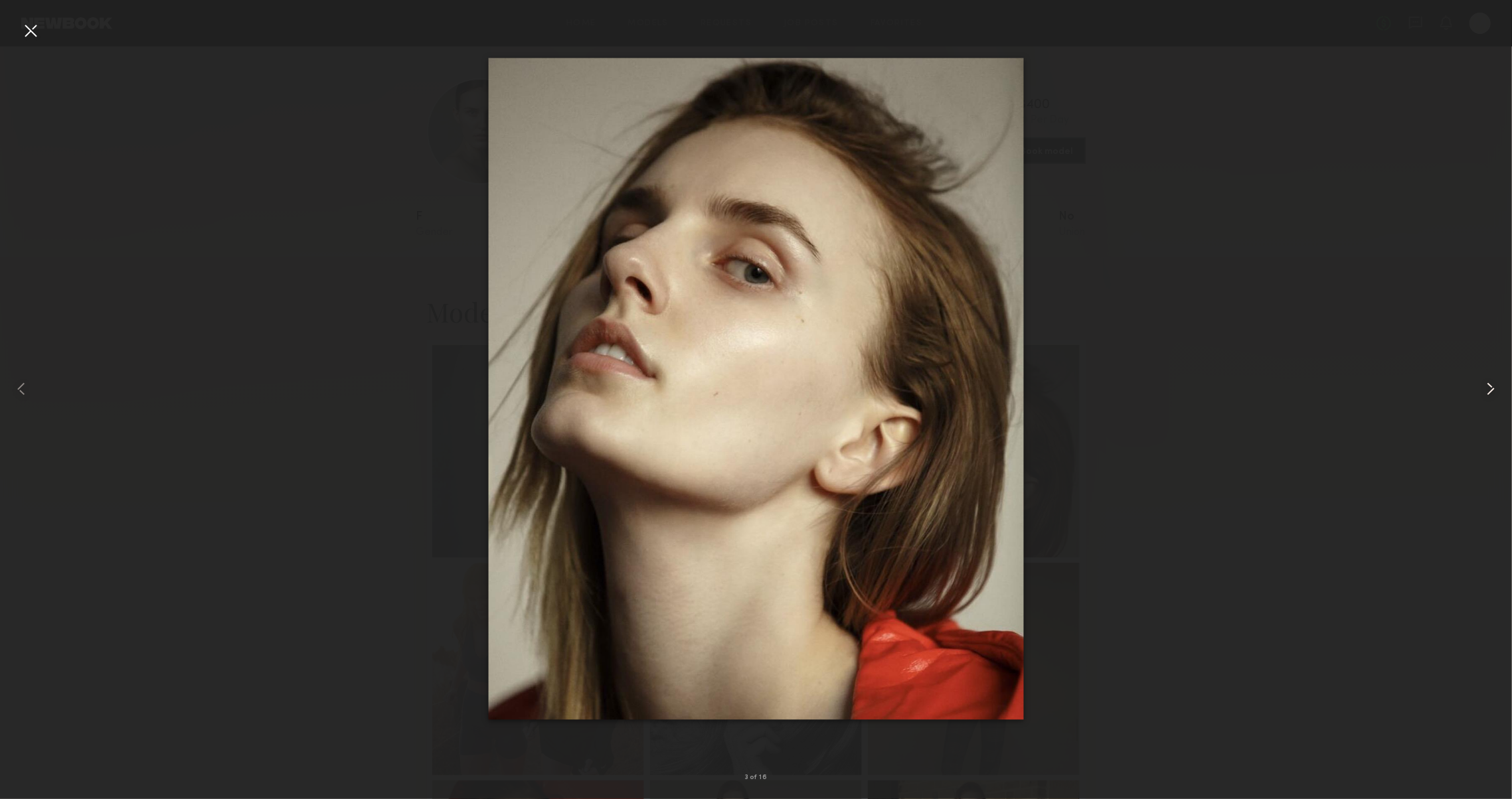
click at [1489, 397] on common-icon at bounding box center [1490, 389] width 21 height 21
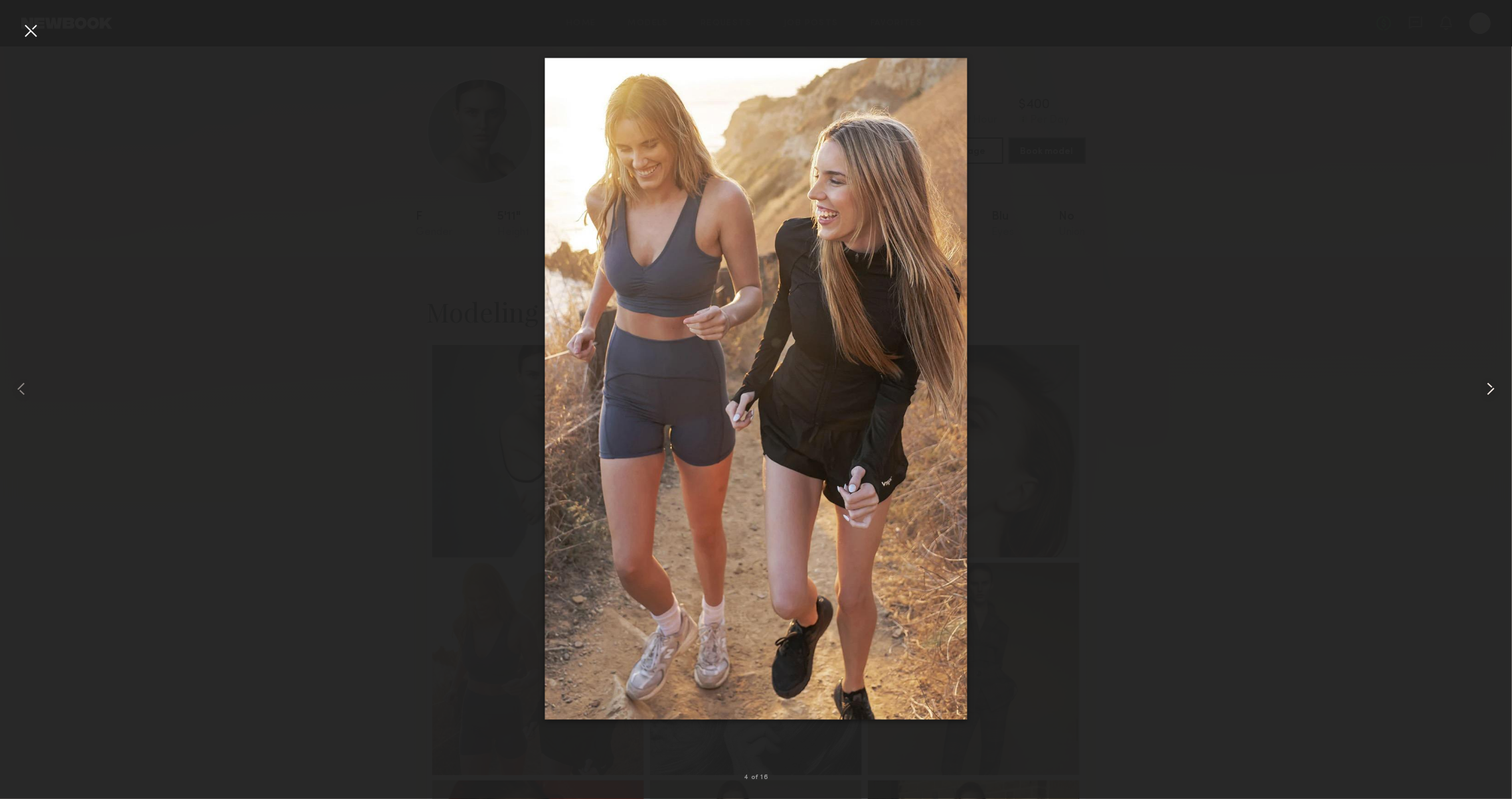
click at [1489, 397] on common-icon at bounding box center [1490, 389] width 21 height 21
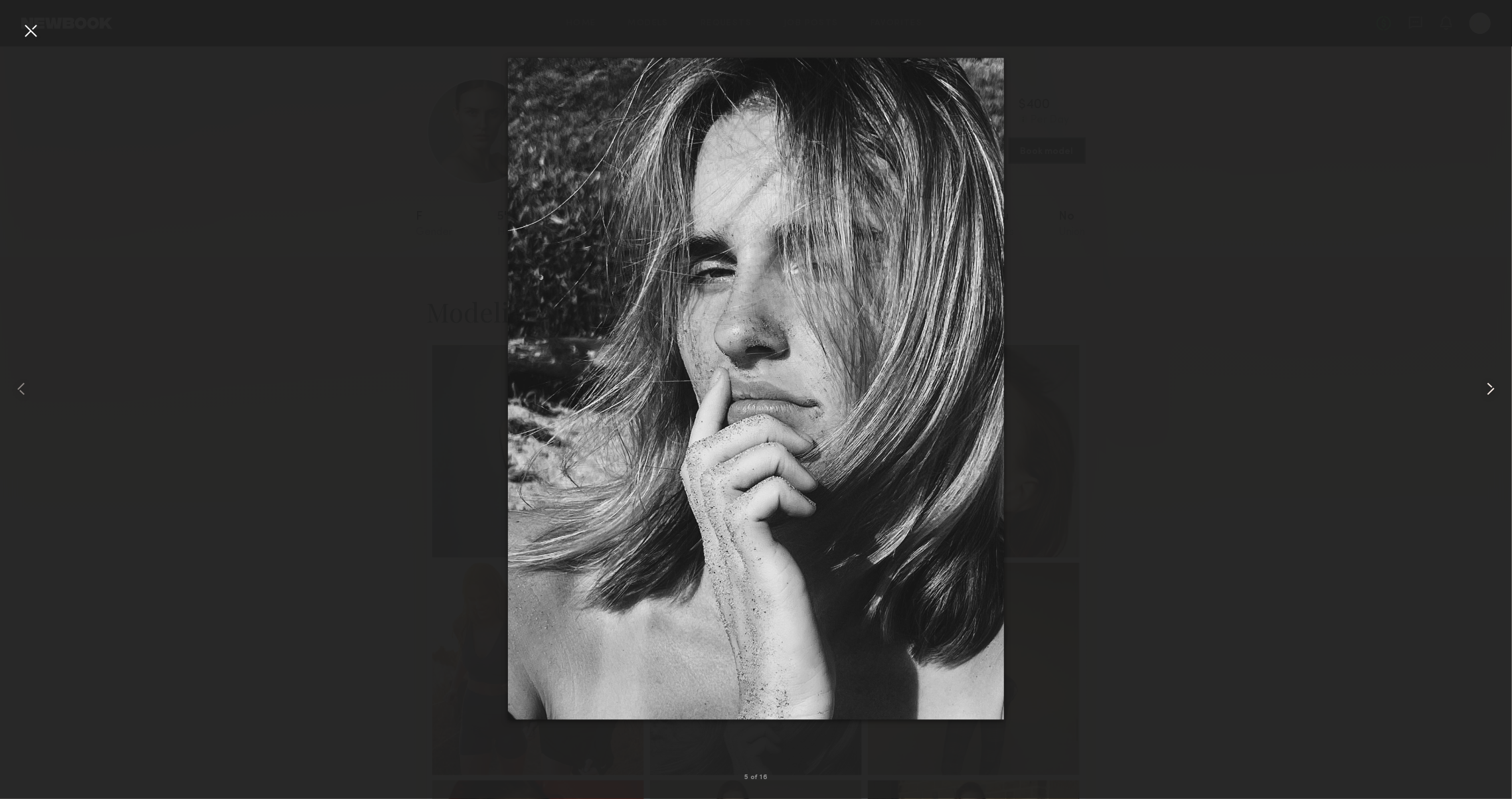
click at [1489, 397] on common-icon at bounding box center [1490, 389] width 21 height 21
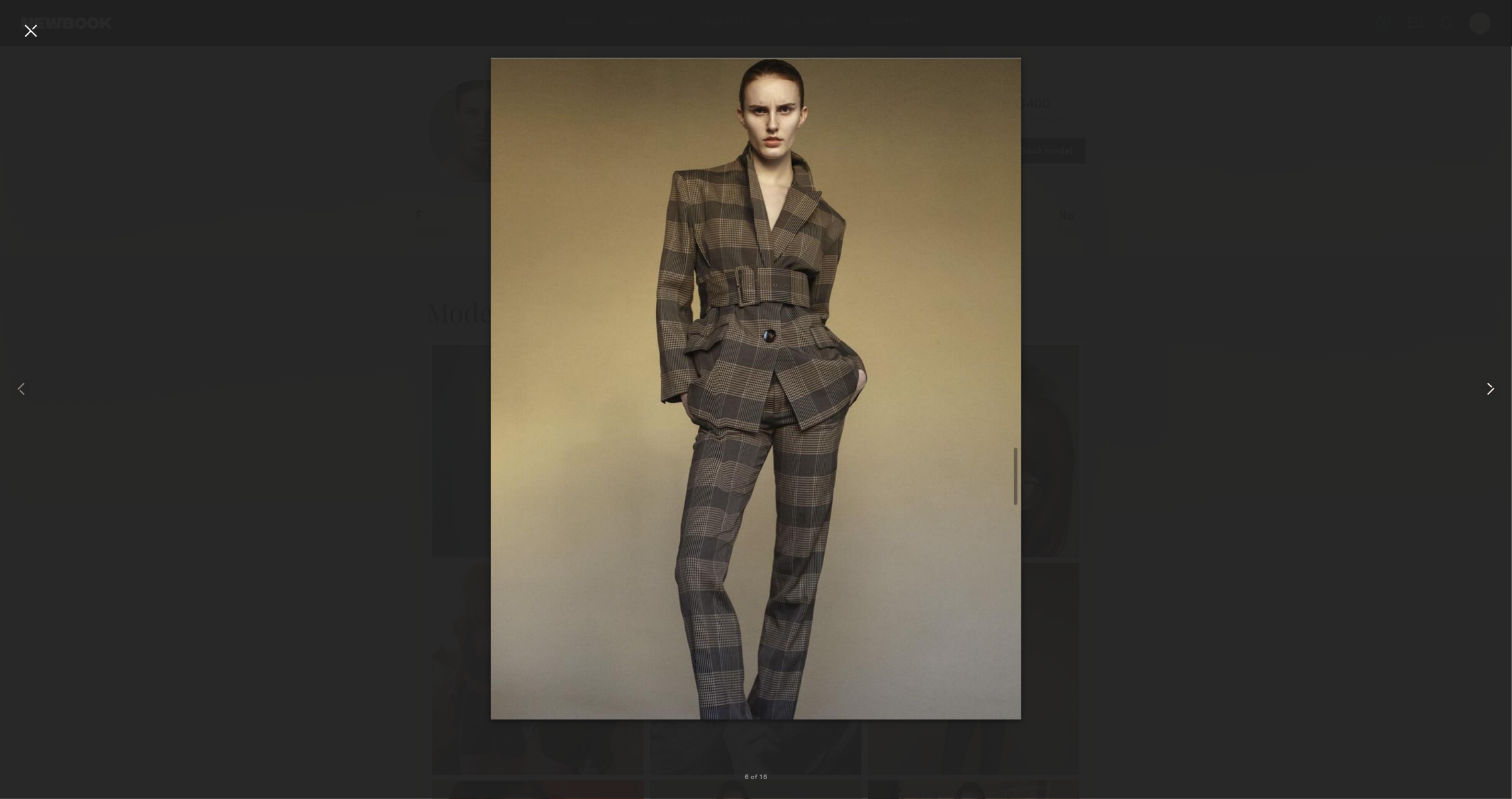
click at [1489, 397] on common-icon at bounding box center [1490, 389] width 21 height 21
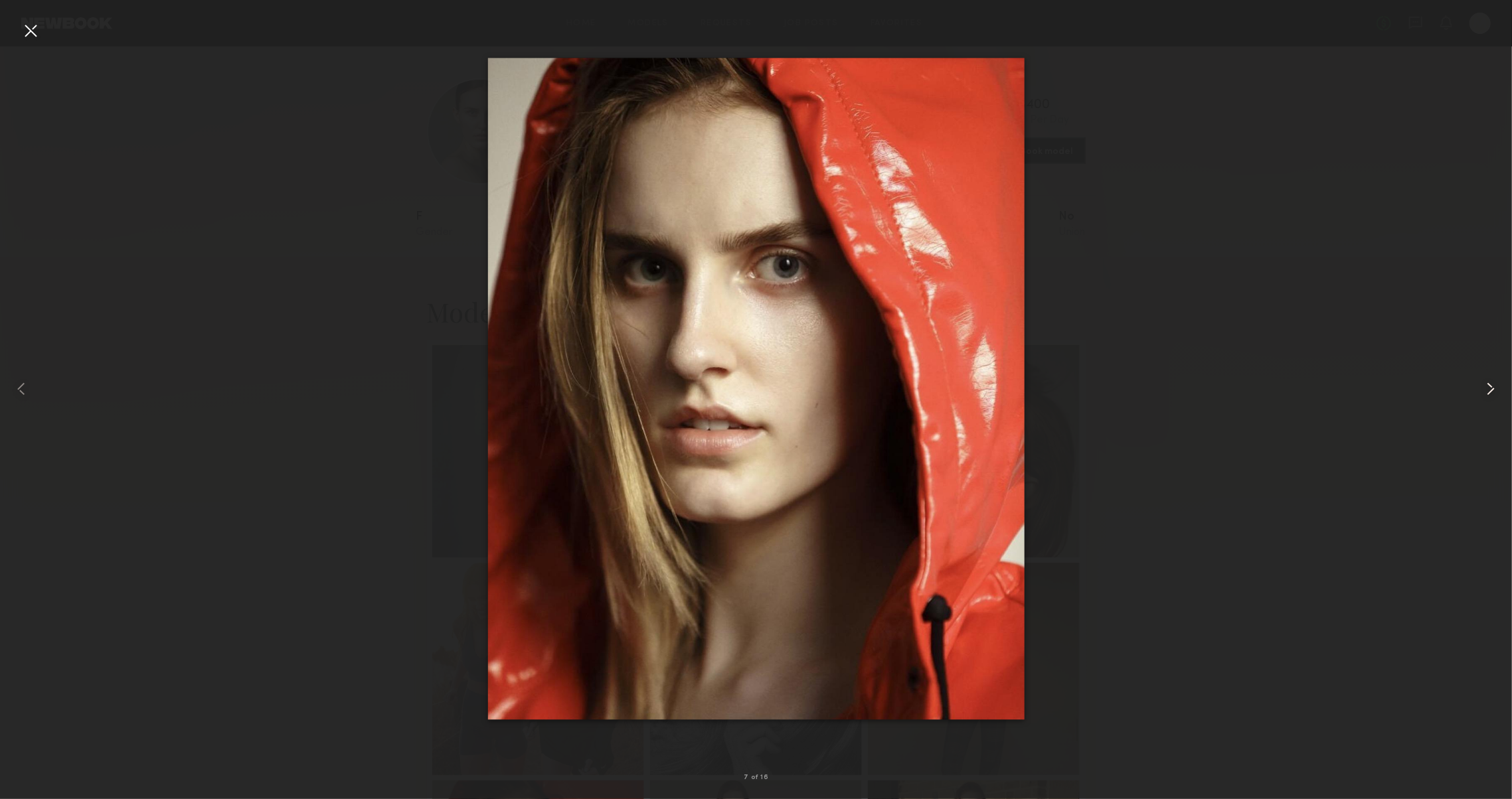
click at [1489, 397] on common-icon at bounding box center [1490, 389] width 21 height 21
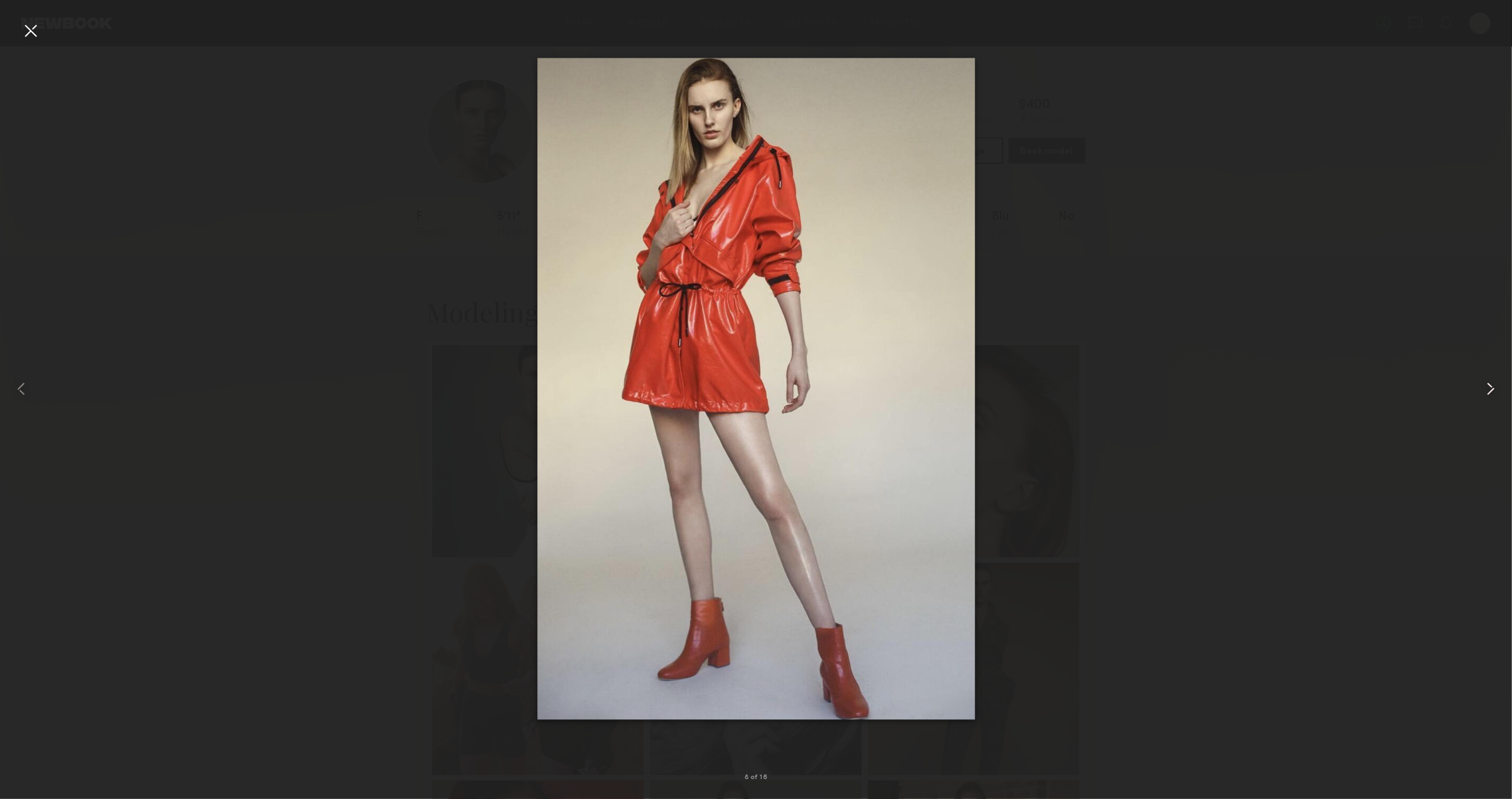
click at [1488, 397] on common-icon at bounding box center [1490, 389] width 21 height 21
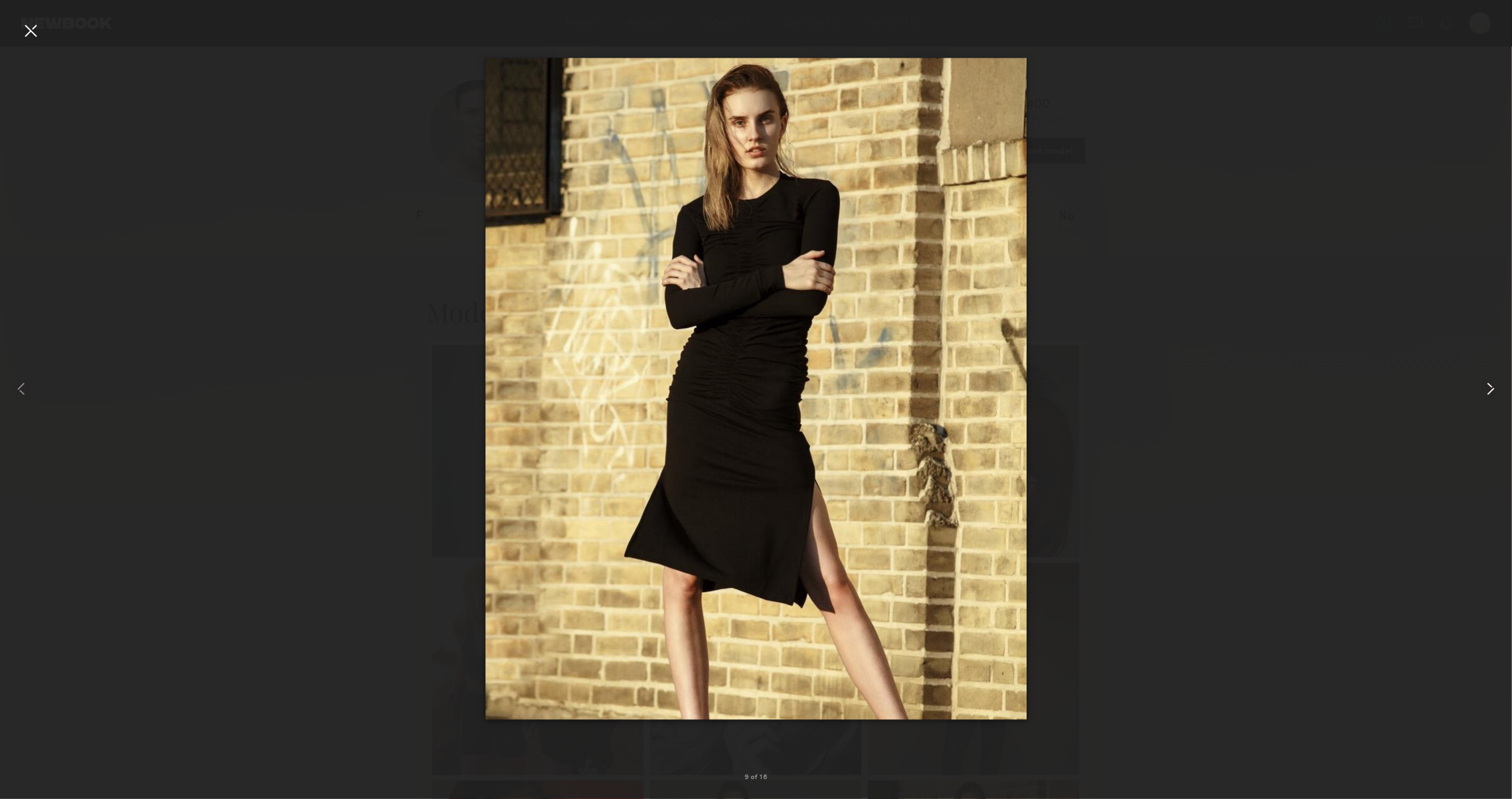
click at [1488, 397] on common-icon at bounding box center [1490, 389] width 21 height 21
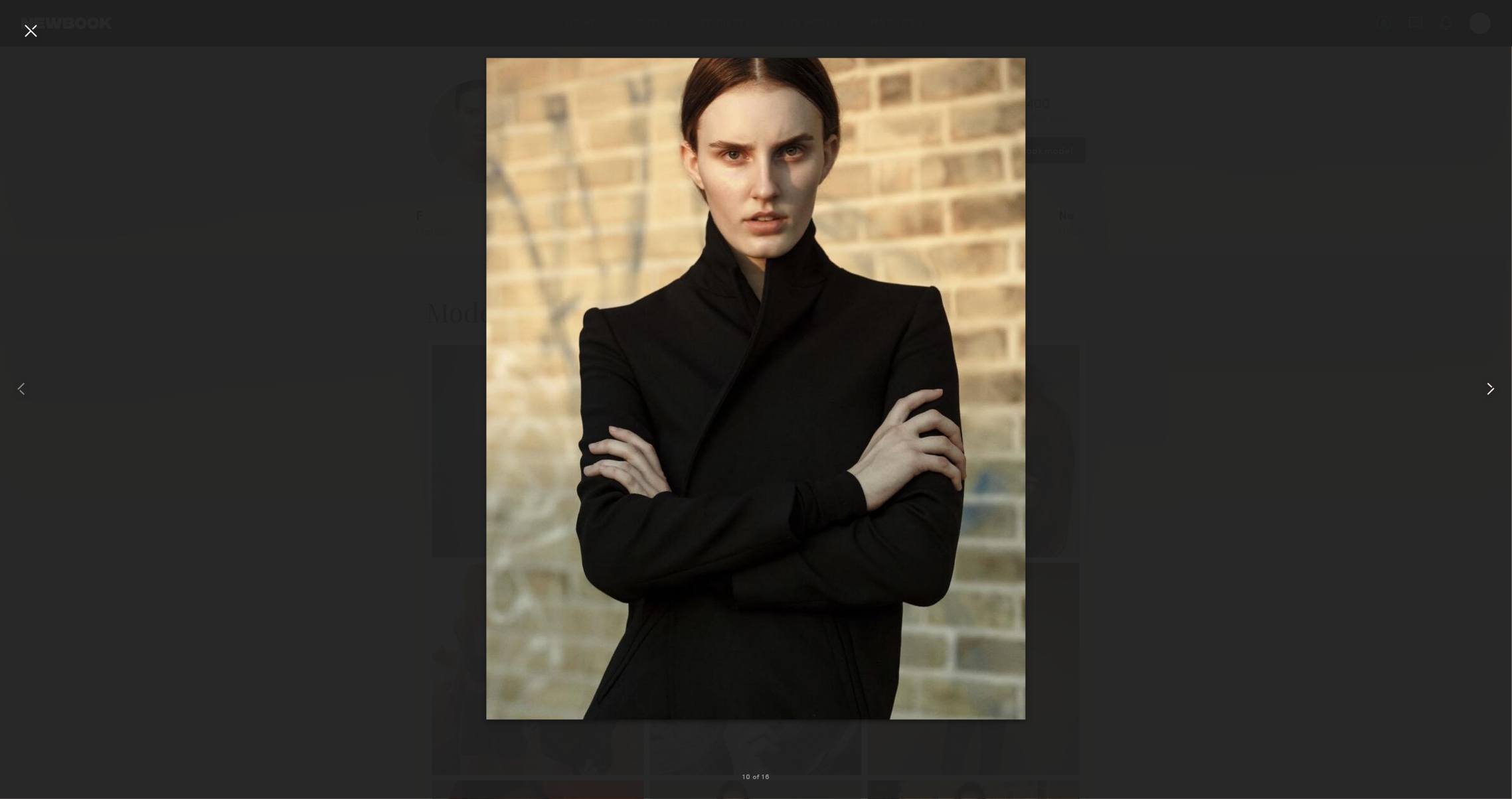
click at [1488, 397] on common-icon at bounding box center [1490, 389] width 21 height 21
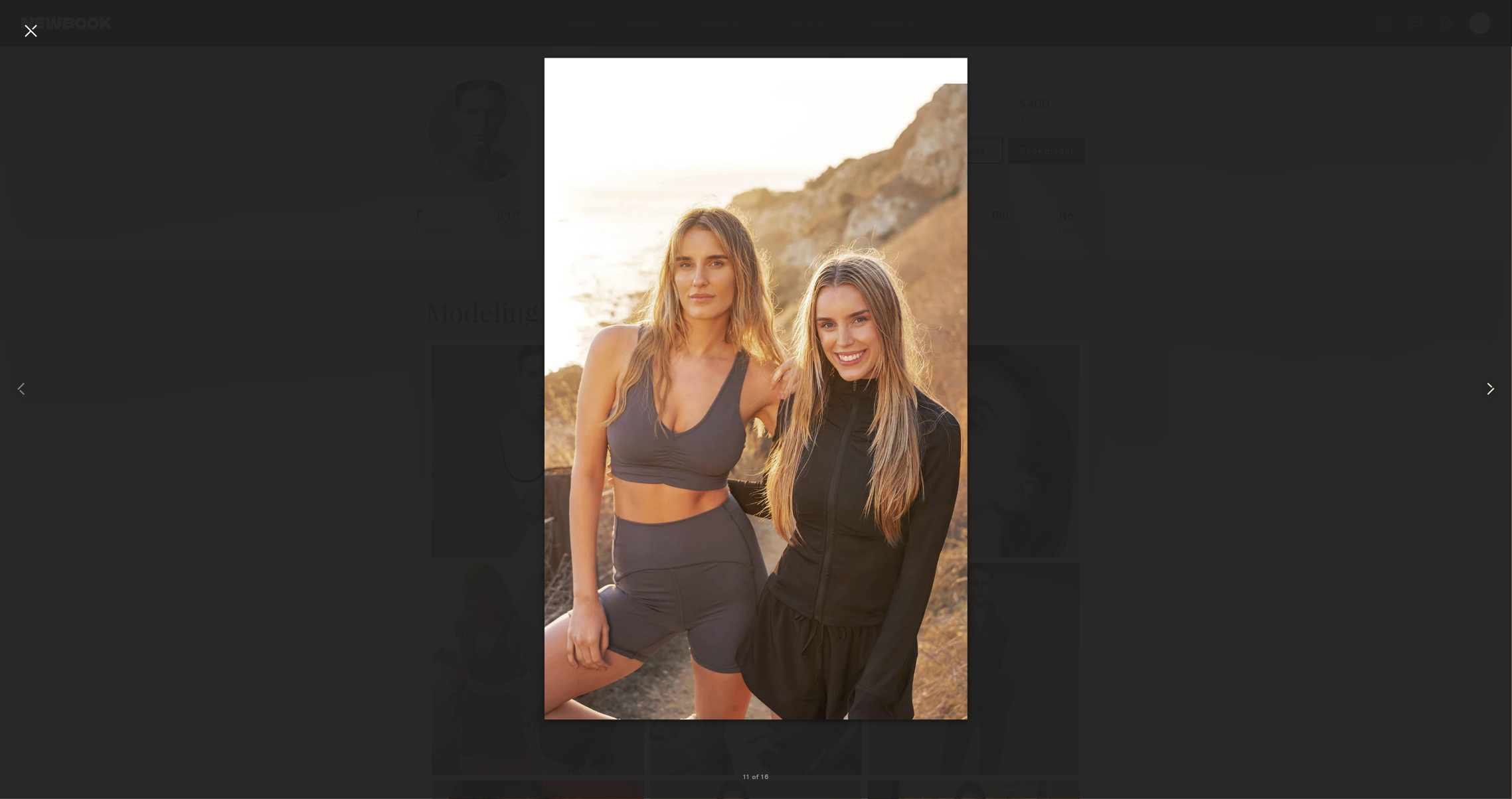
click at [1487, 397] on common-icon at bounding box center [1490, 389] width 21 height 21
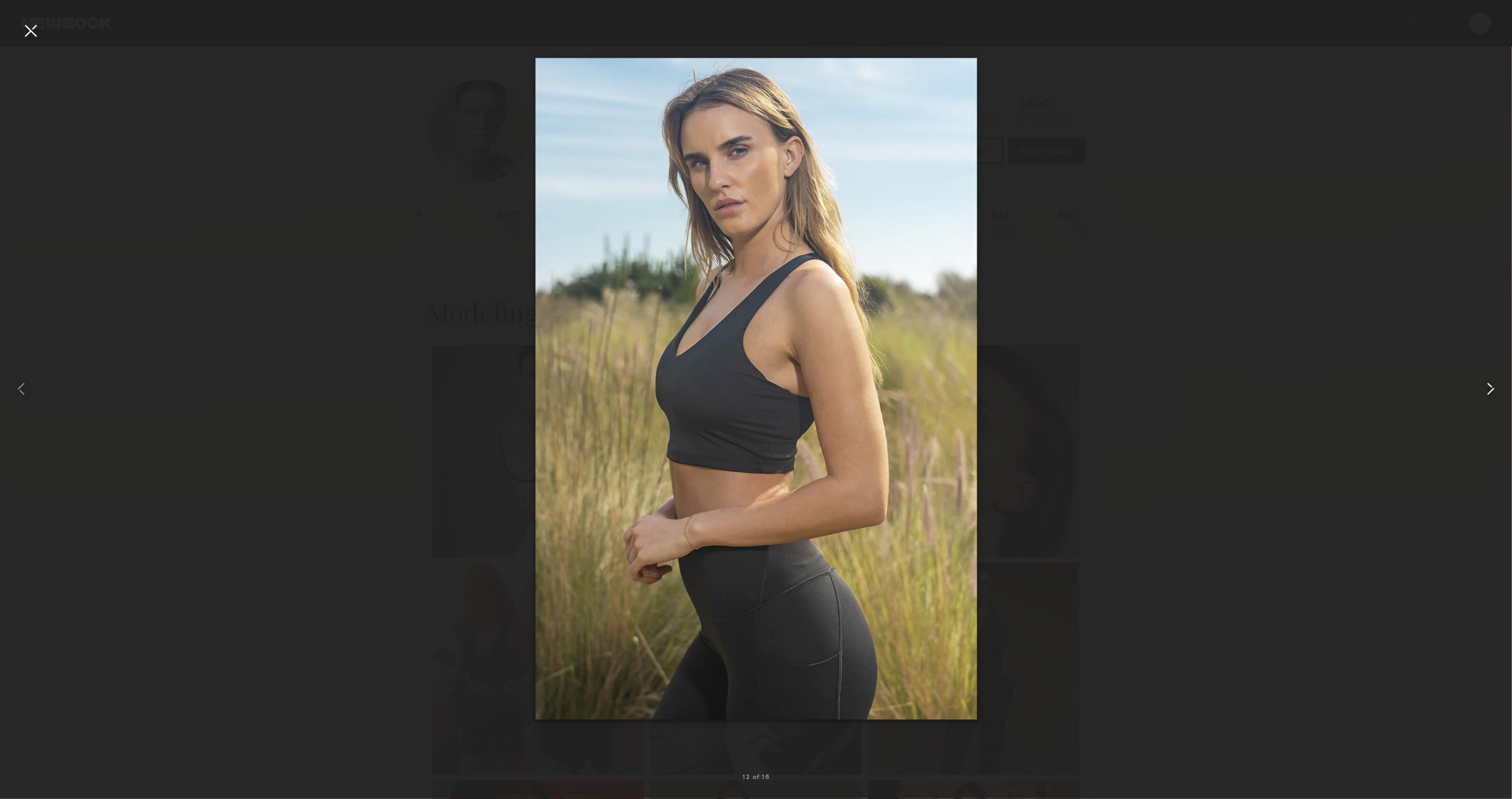
click at [1487, 397] on common-icon at bounding box center [1490, 389] width 21 height 21
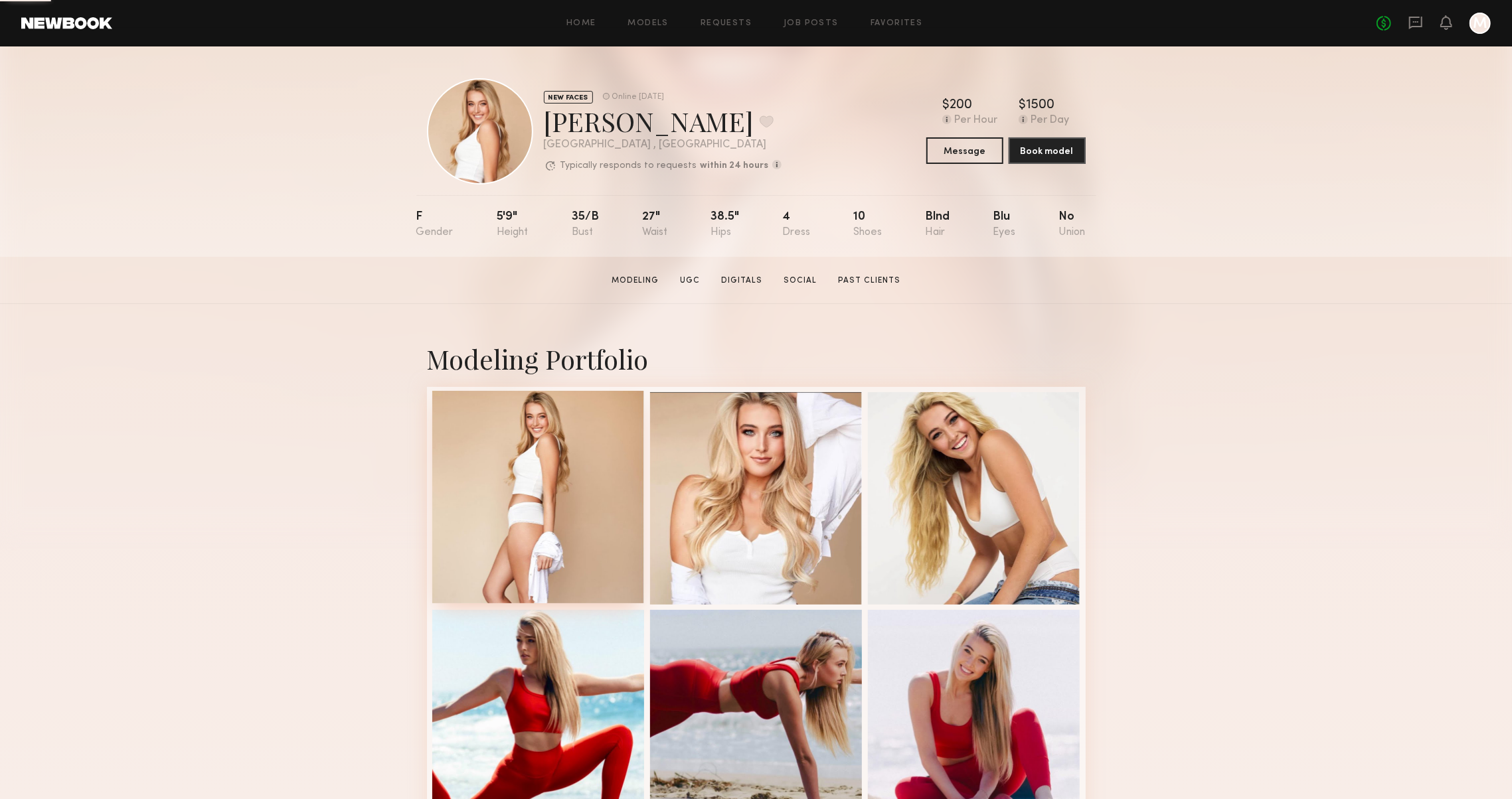
click at [489, 457] on div at bounding box center [539, 497] width 212 height 212
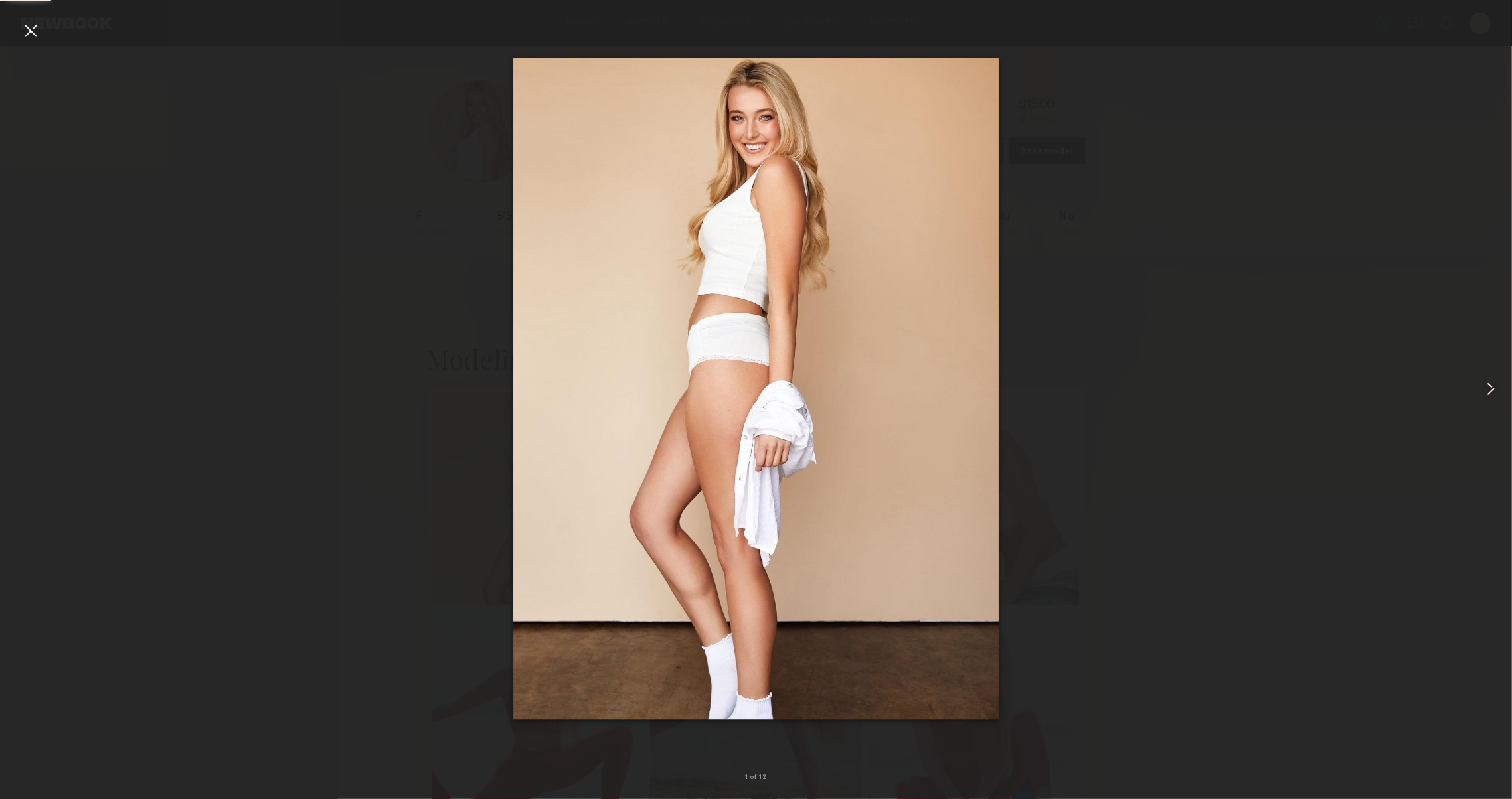
click at [1485, 396] on common-icon at bounding box center [1490, 389] width 21 height 21
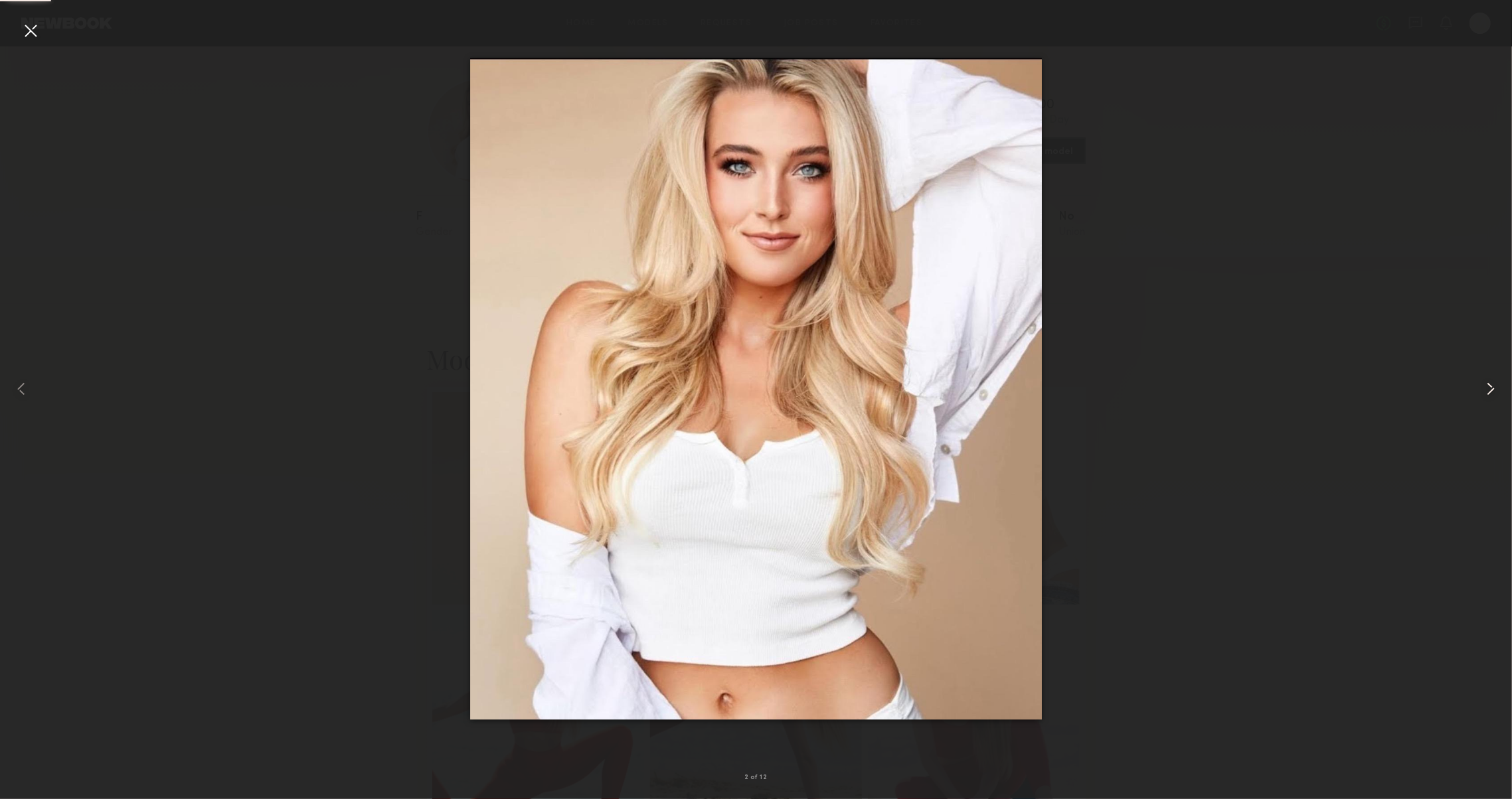
click at [1485, 396] on common-icon at bounding box center [1490, 389] width 21 height 21
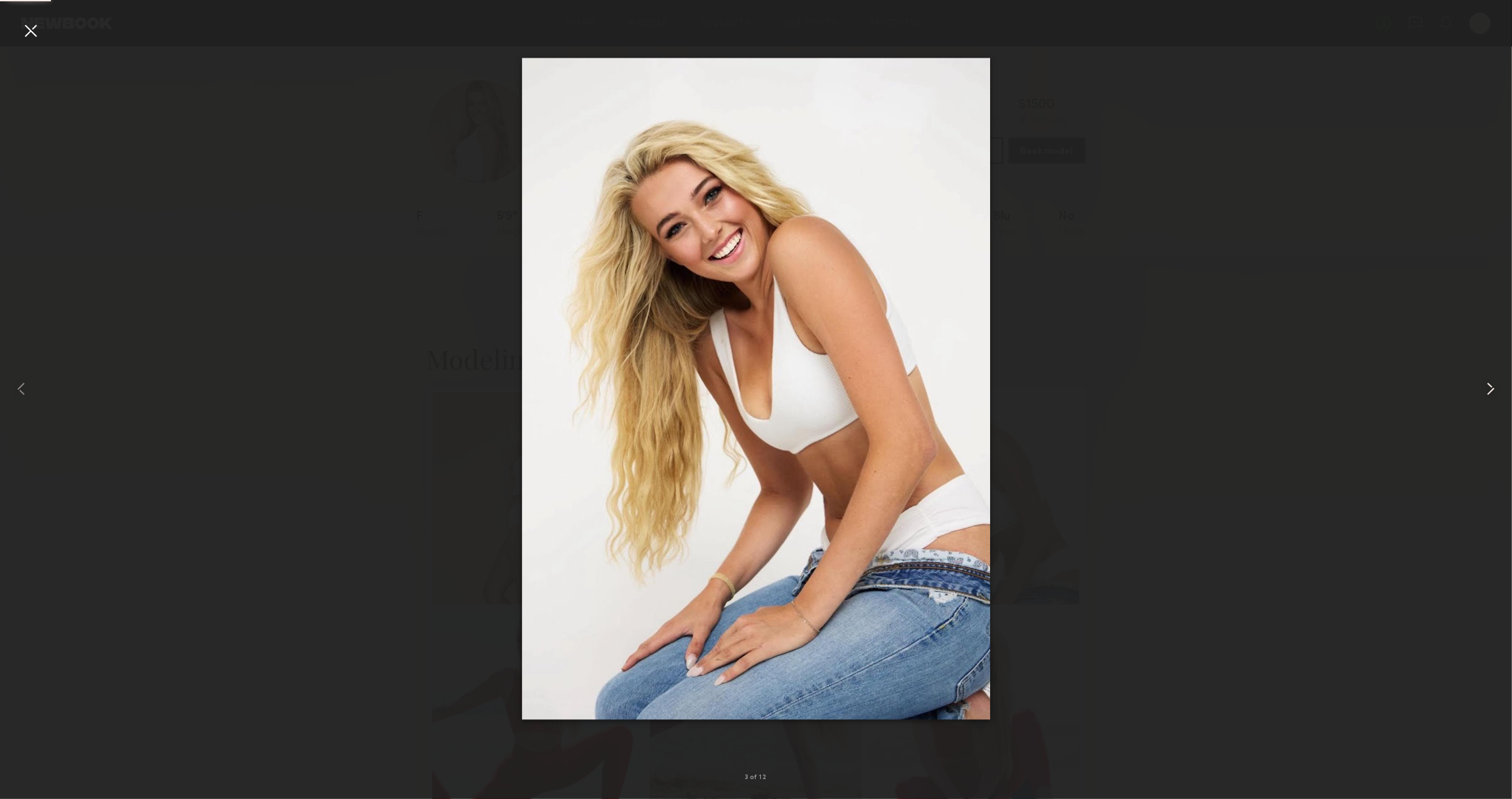
click at [1485, 396] on common-icon at bounding box center [1490, 389] width 21 height 21
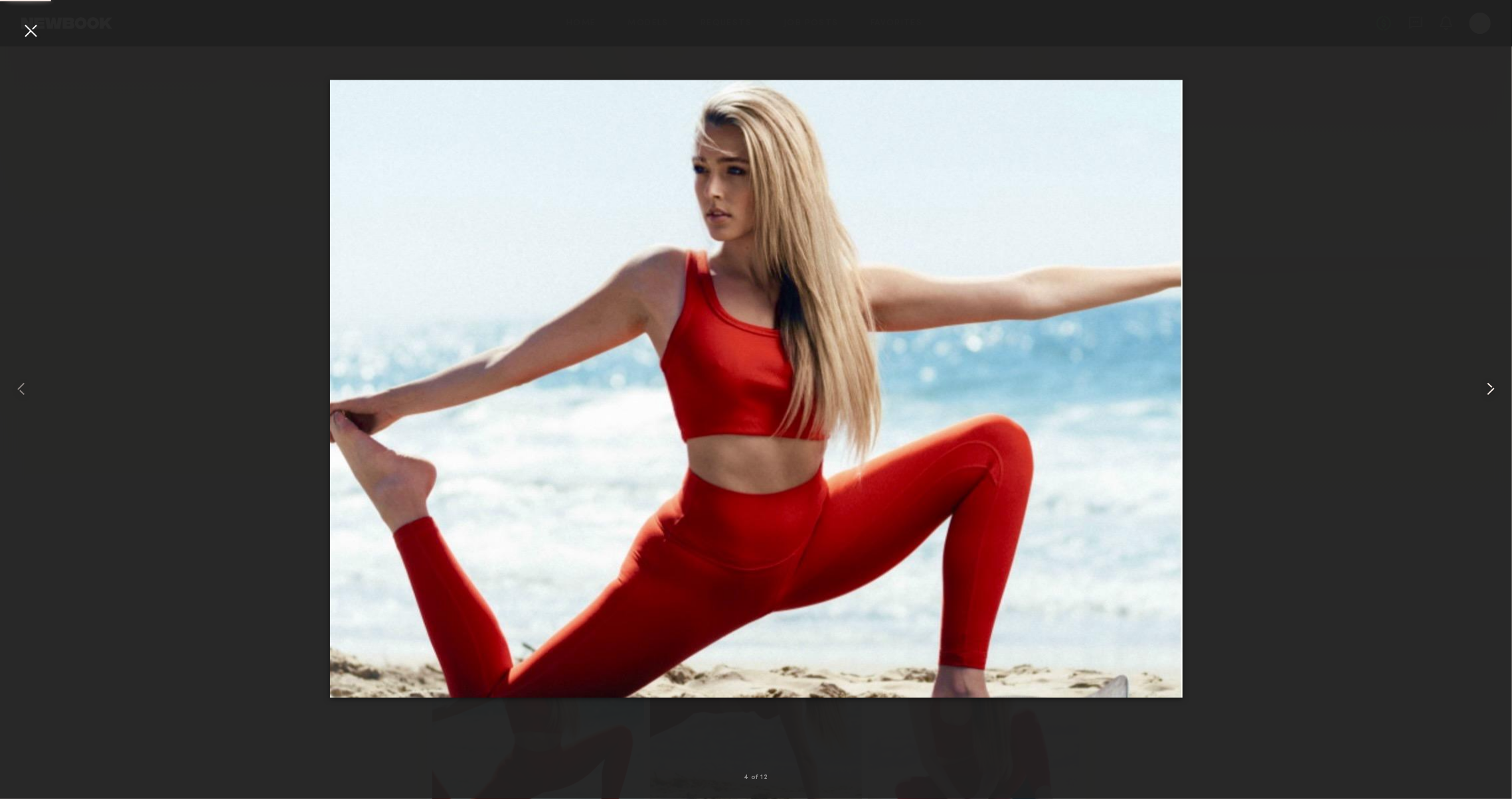
click at [1484, 396] on common-icon at bounding box center [1490, 389] width 21 height 21
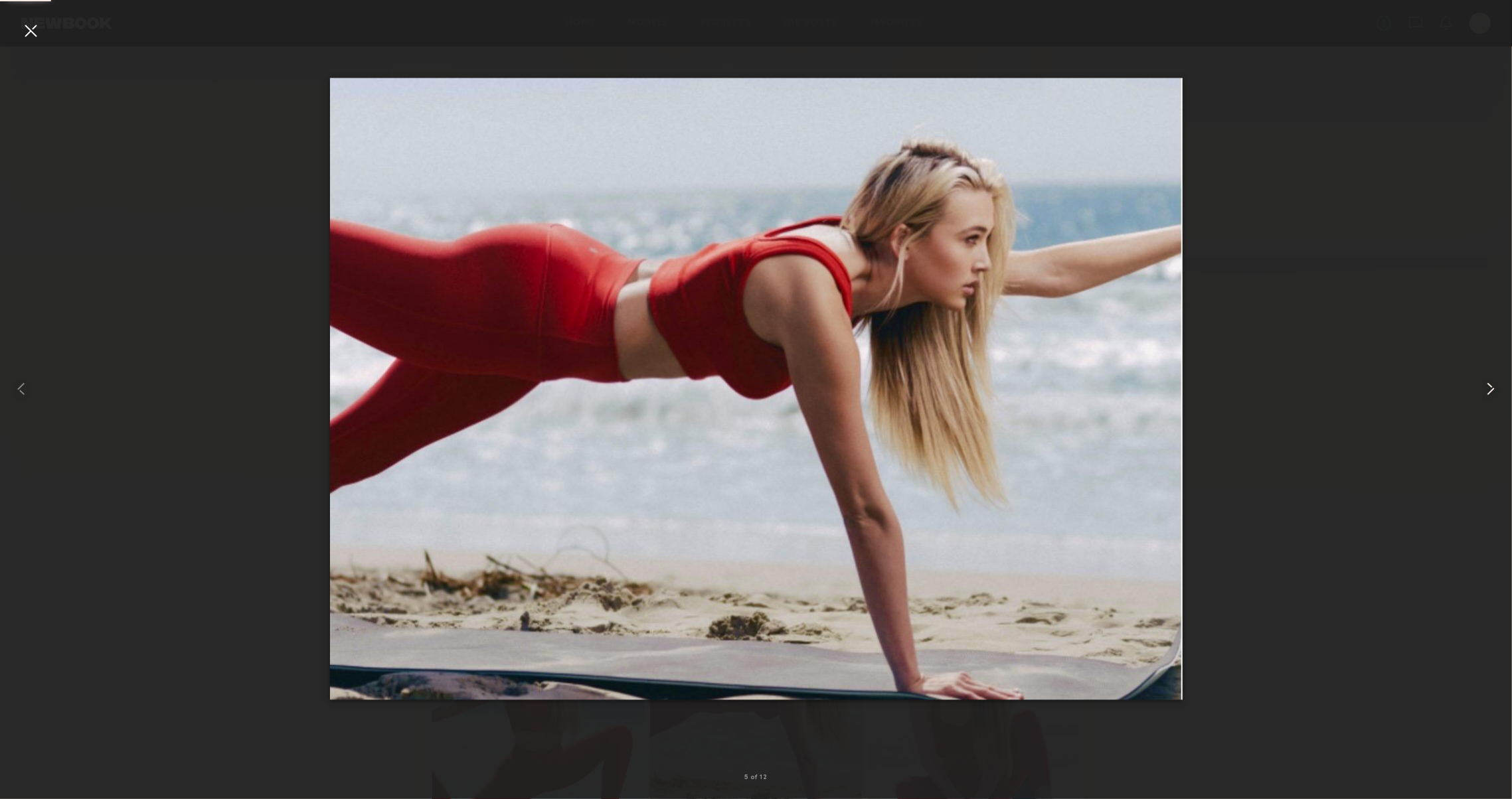
click at [1484, 396] on common-icon at bounding box center [1490, 389] width 21 height 21
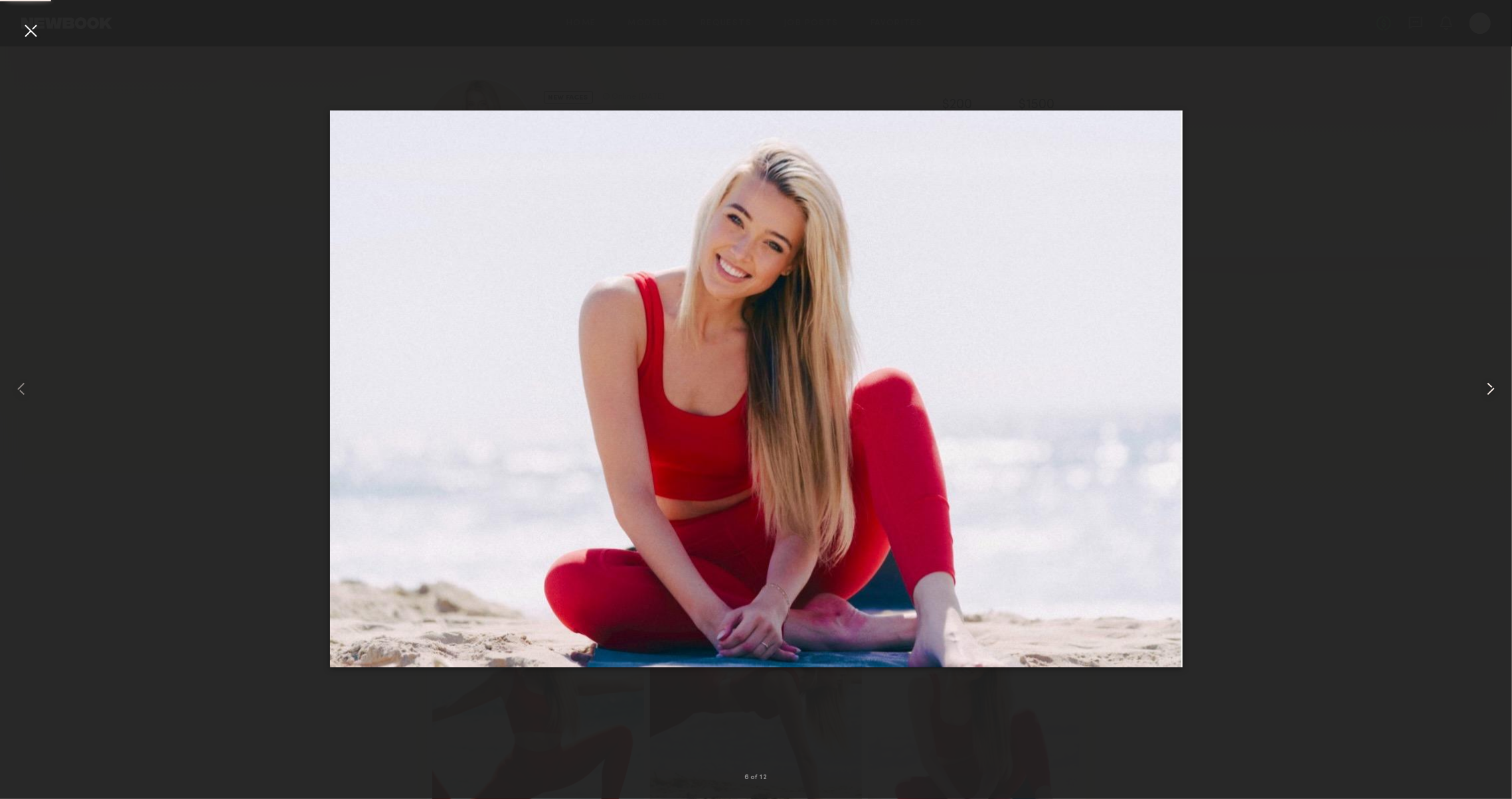
click at [1484, 396] on common-icon at bounding box center [1490, 389] width 21 height 21
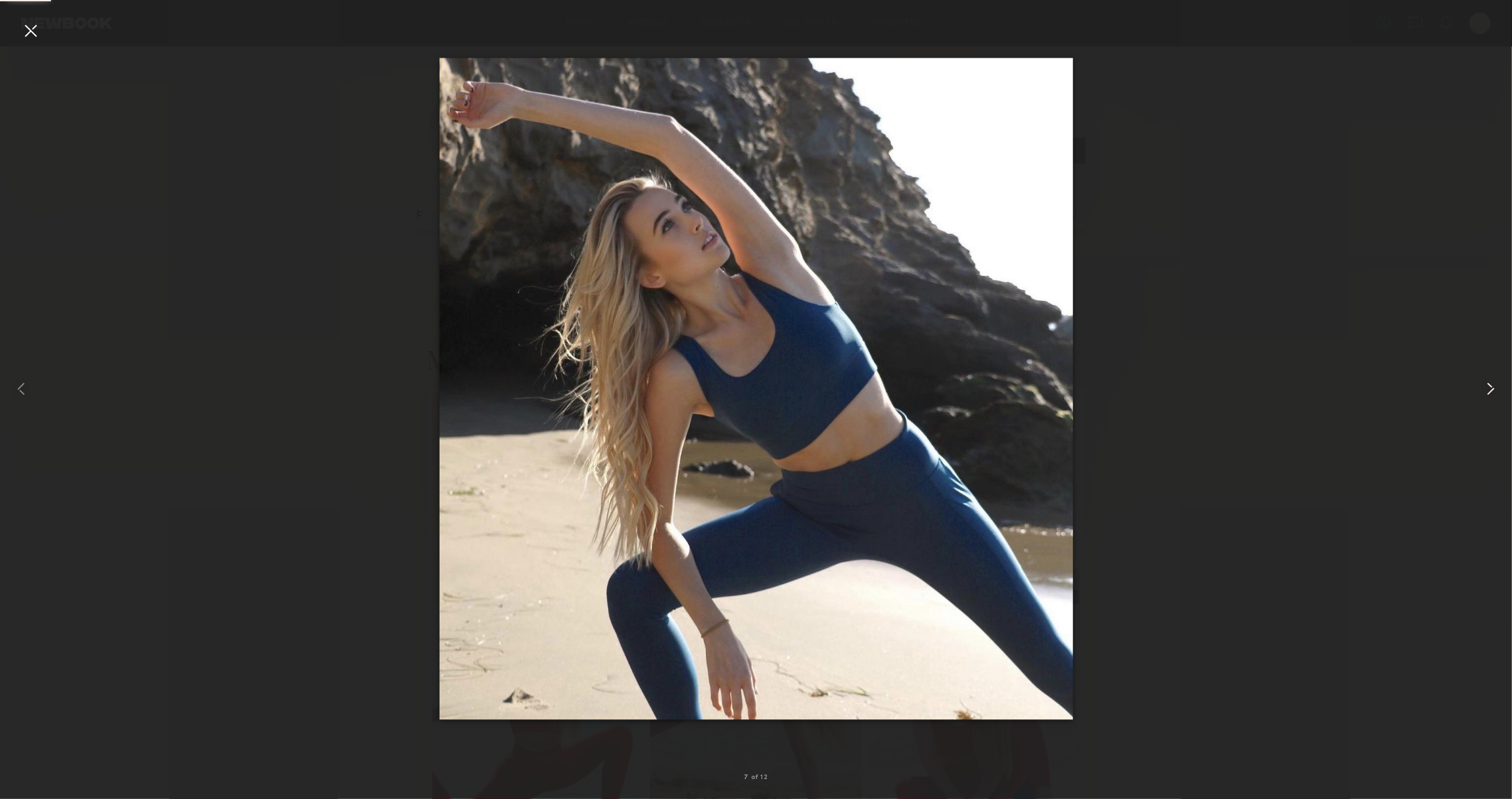
click at [1484, 396] on common-icon at bounding box center [1490, 389] width 21 height 21
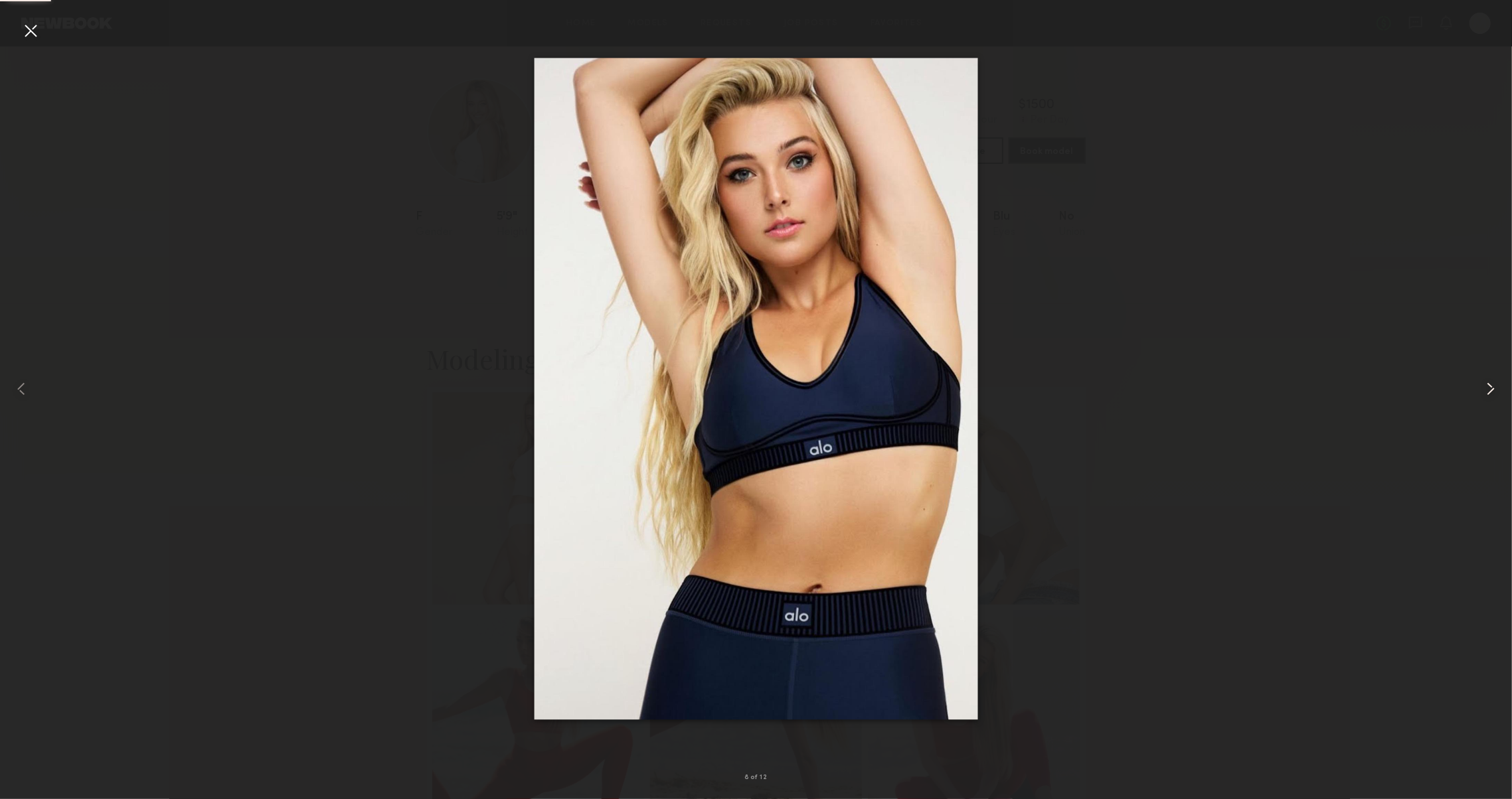
click at [1484, 396] on common-icon at bounding box center [1490, 389] width 21 height 21
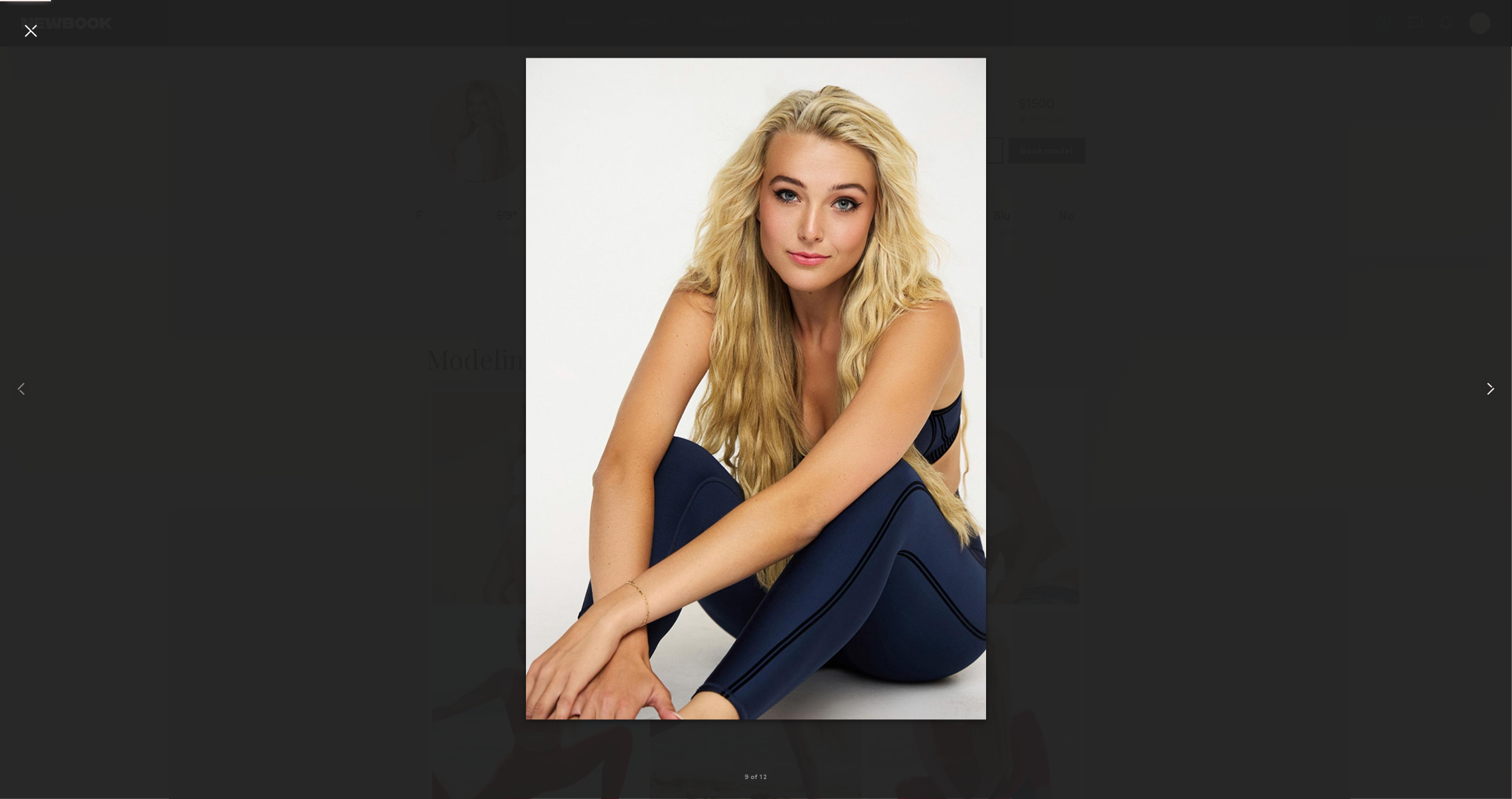
click at [1484, 396] on common-icon at bounding box center [1490, 389] width 21 height 21
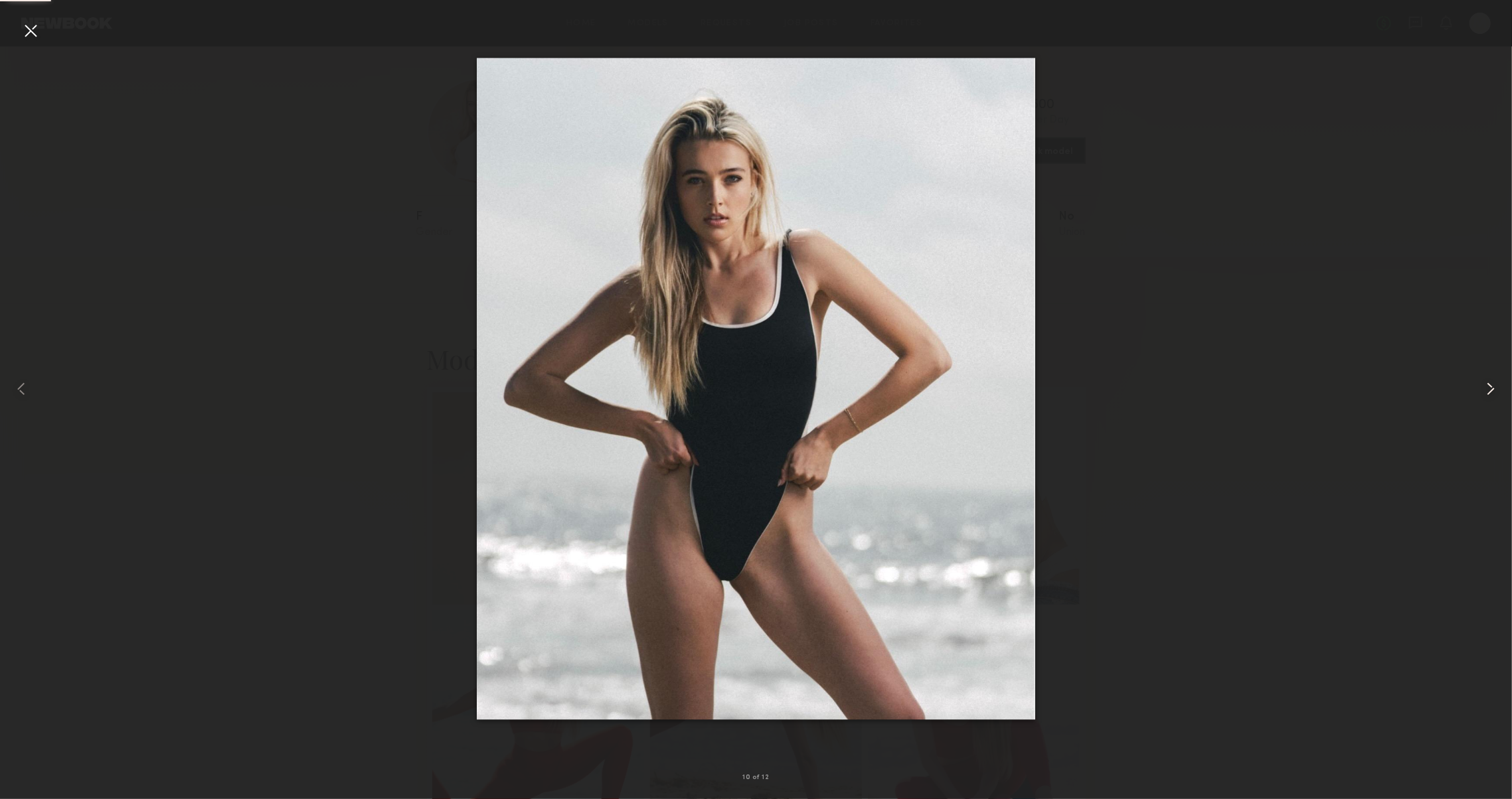
click at [1484, 396] on common-icon at bounding box center [1490, 389] width 21 height 21
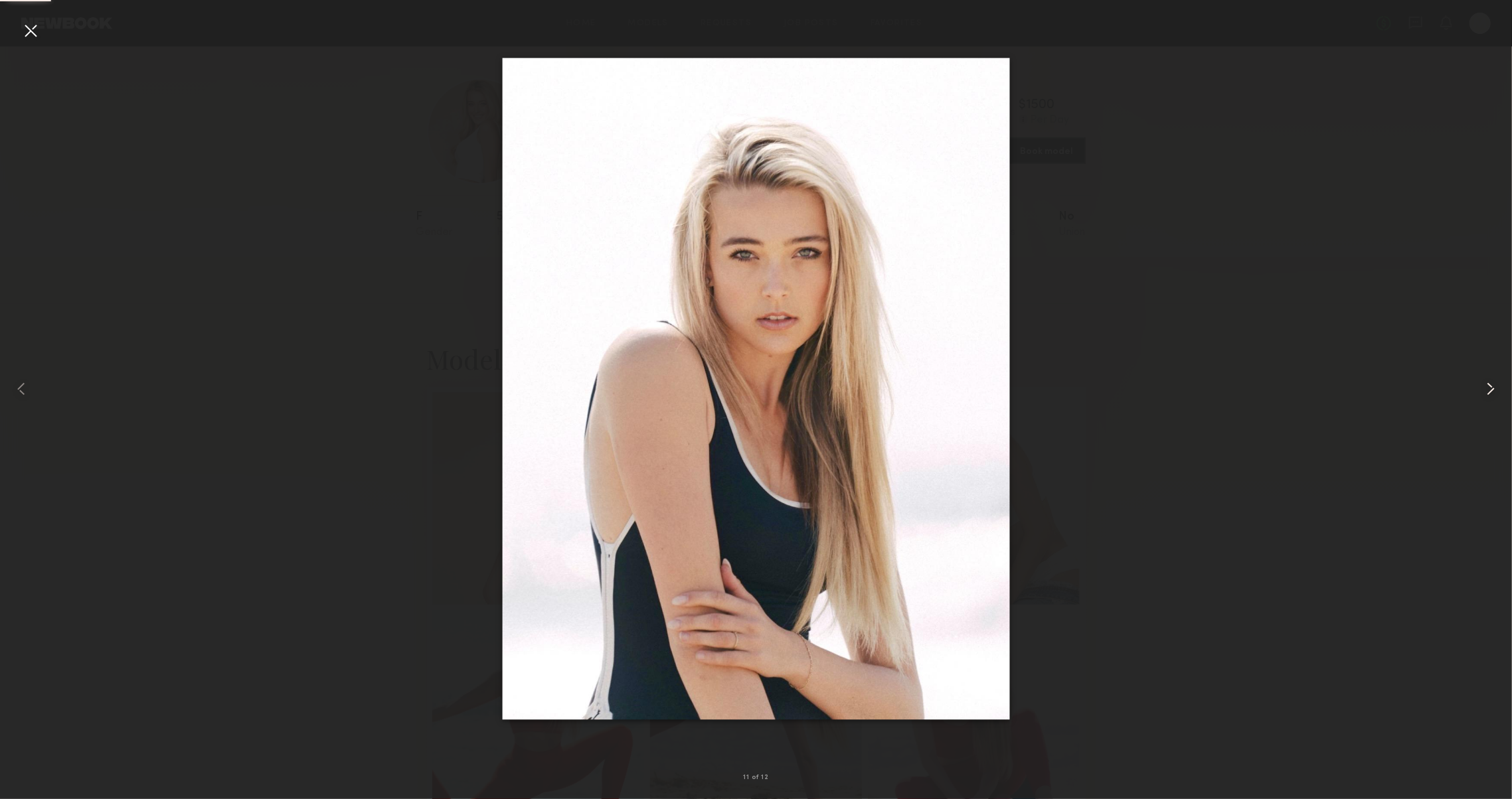
click at [1484, 396] on common-icon at bounding box center [1490, 389] width 21 height 21
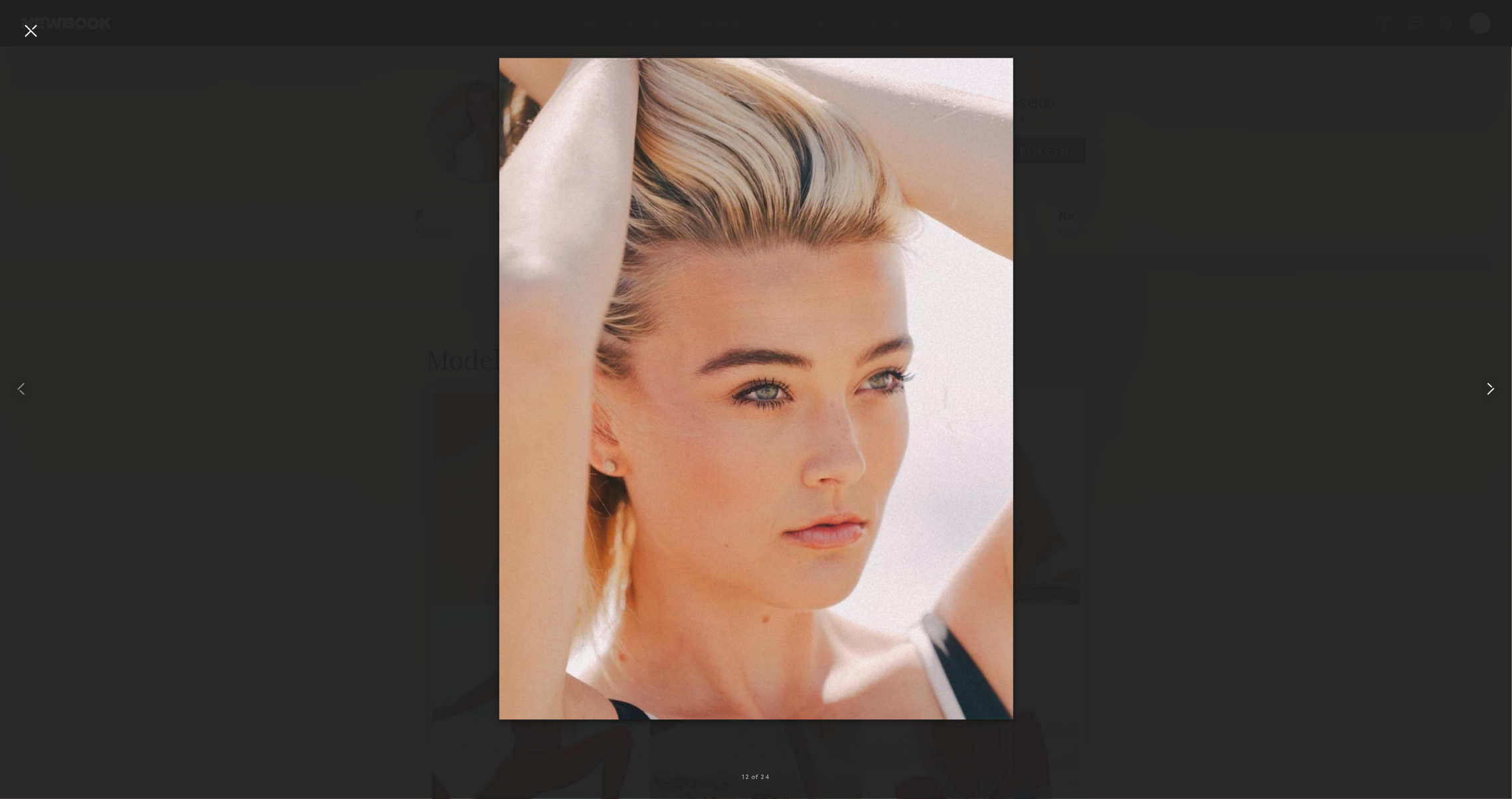
click at [1483, 396] on common-icon at bounding box center [1490, 389] width 21 height 21
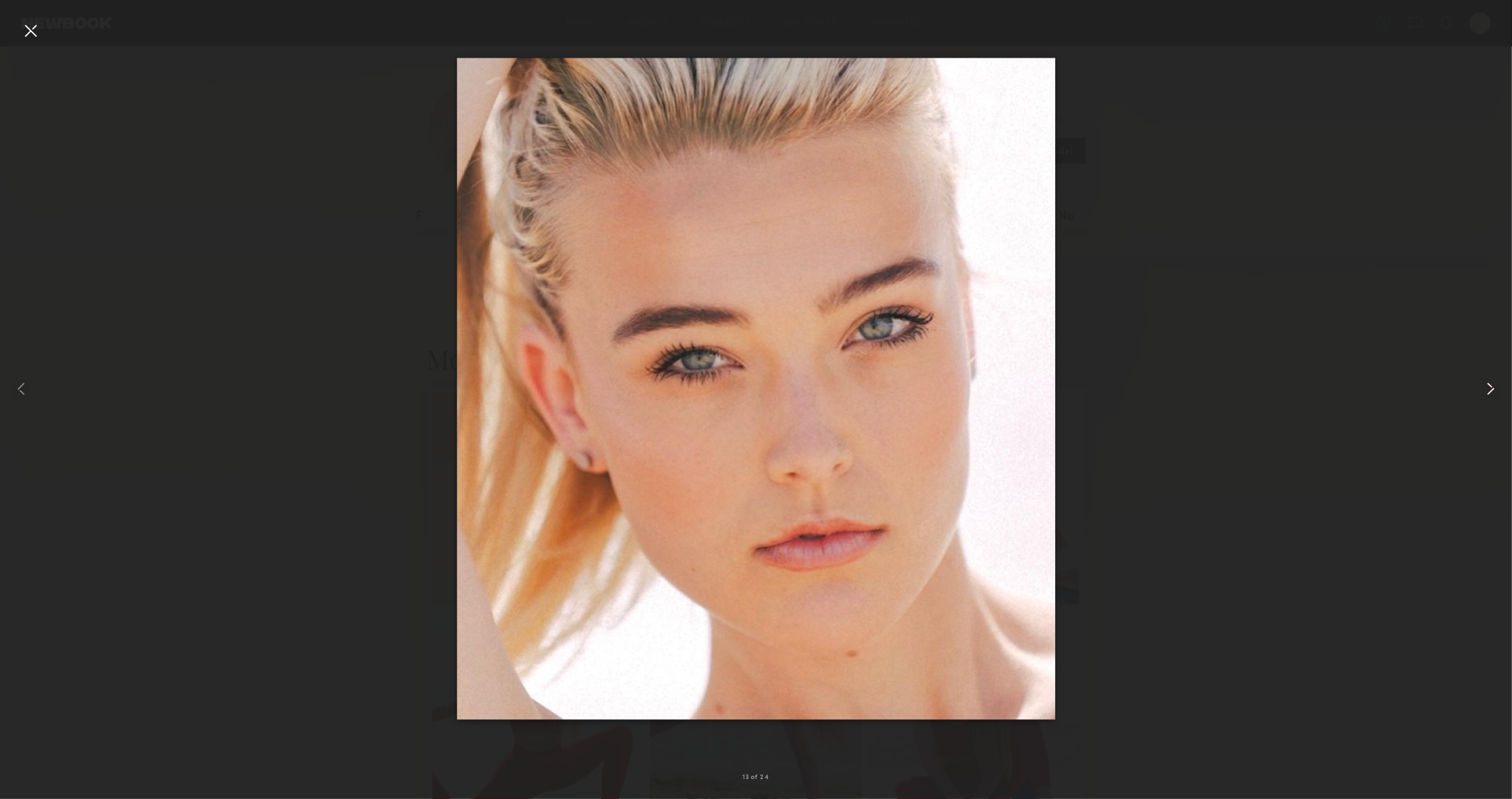
click at [1483, 396] on common-icon at bounding box center [1490, 389] width 21 height 21
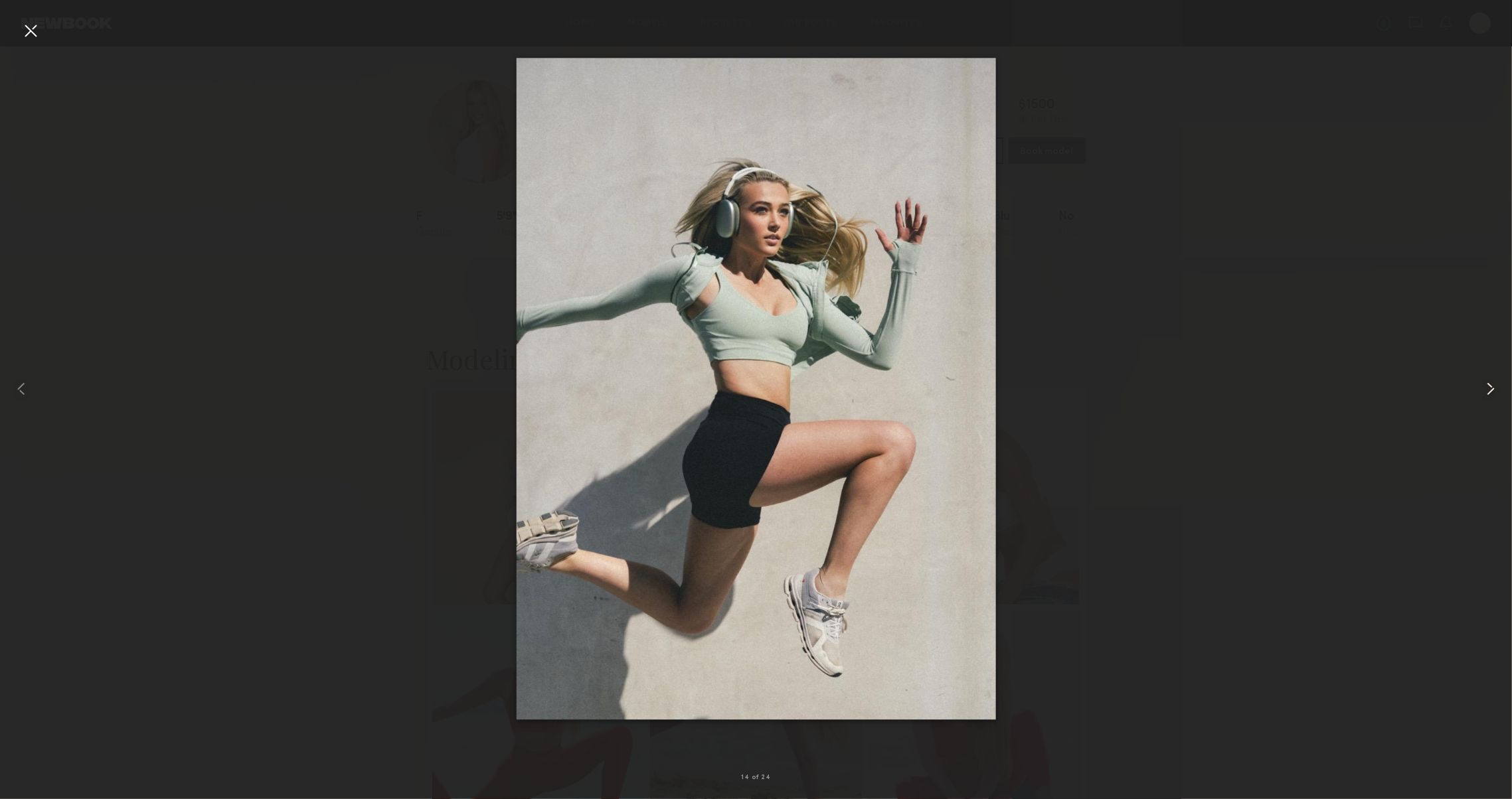
click at [1483, 396] on common-icon at bounding box center [1490, 389] width 21 height 21
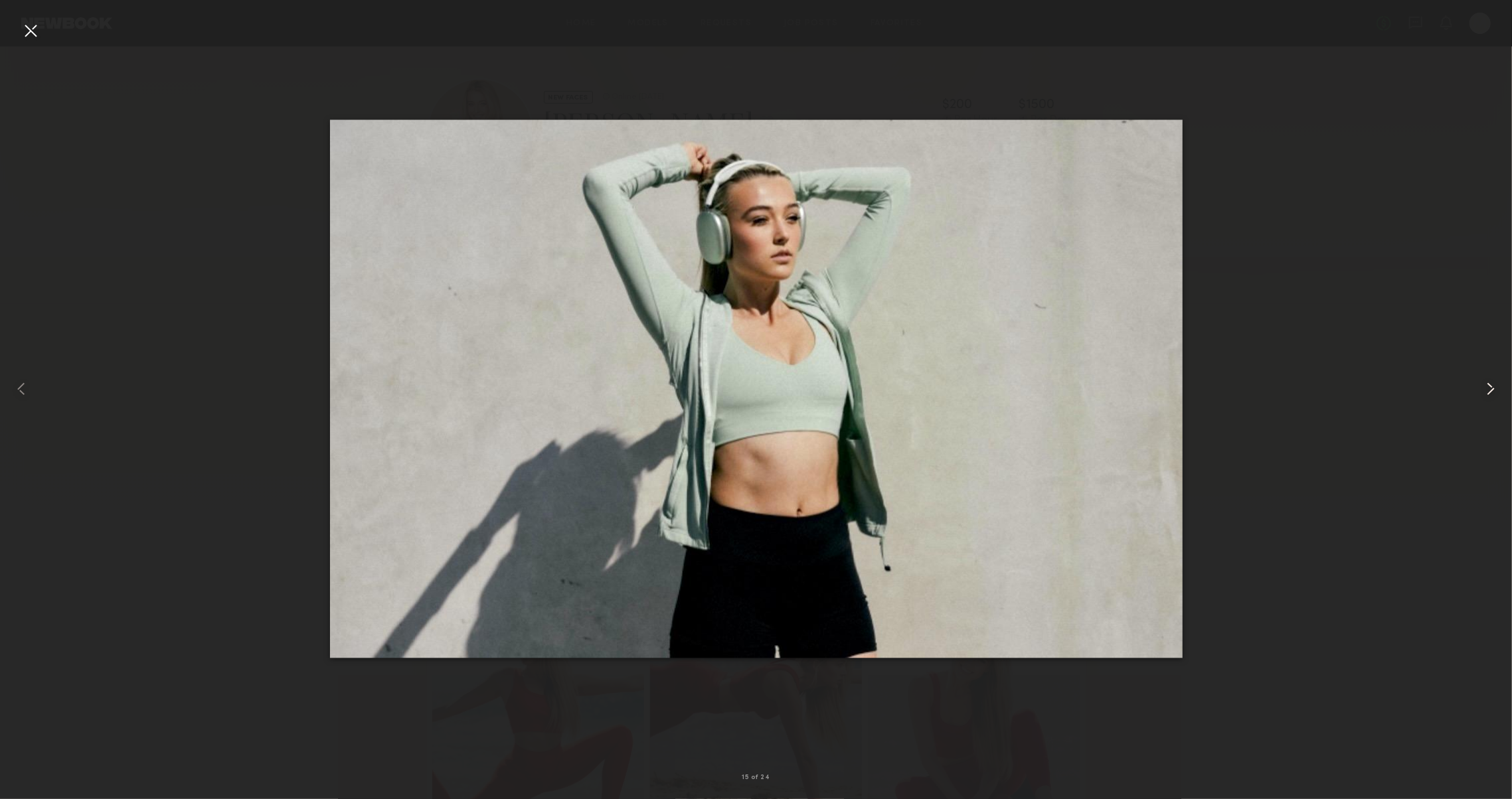
click at [1483, 396] on common-icon at bounding box center [1490, 389] width 21 height 21
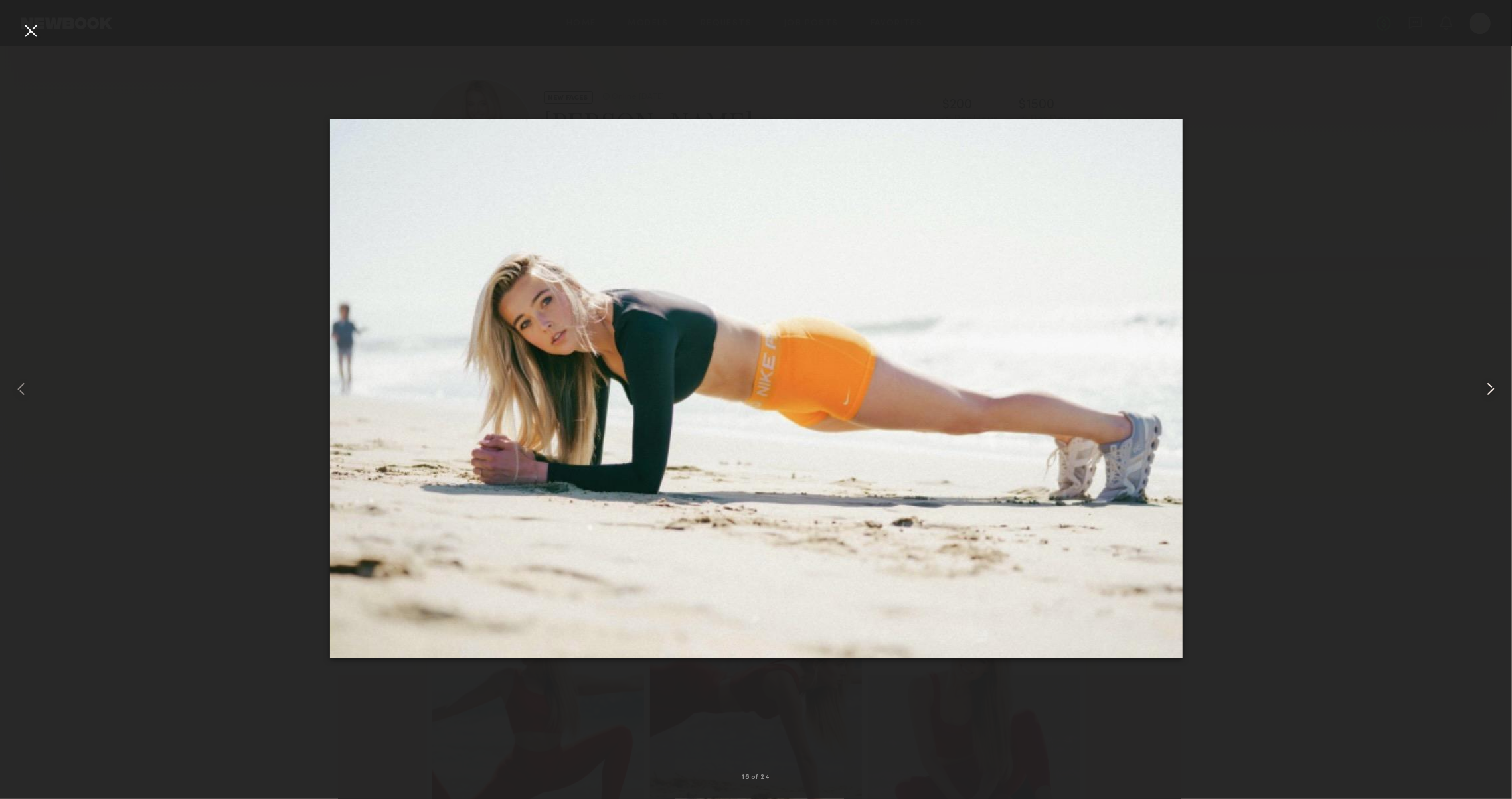
click at [1483, 396] on common-icon at bounding box center [1490, 389] width 21 height 21
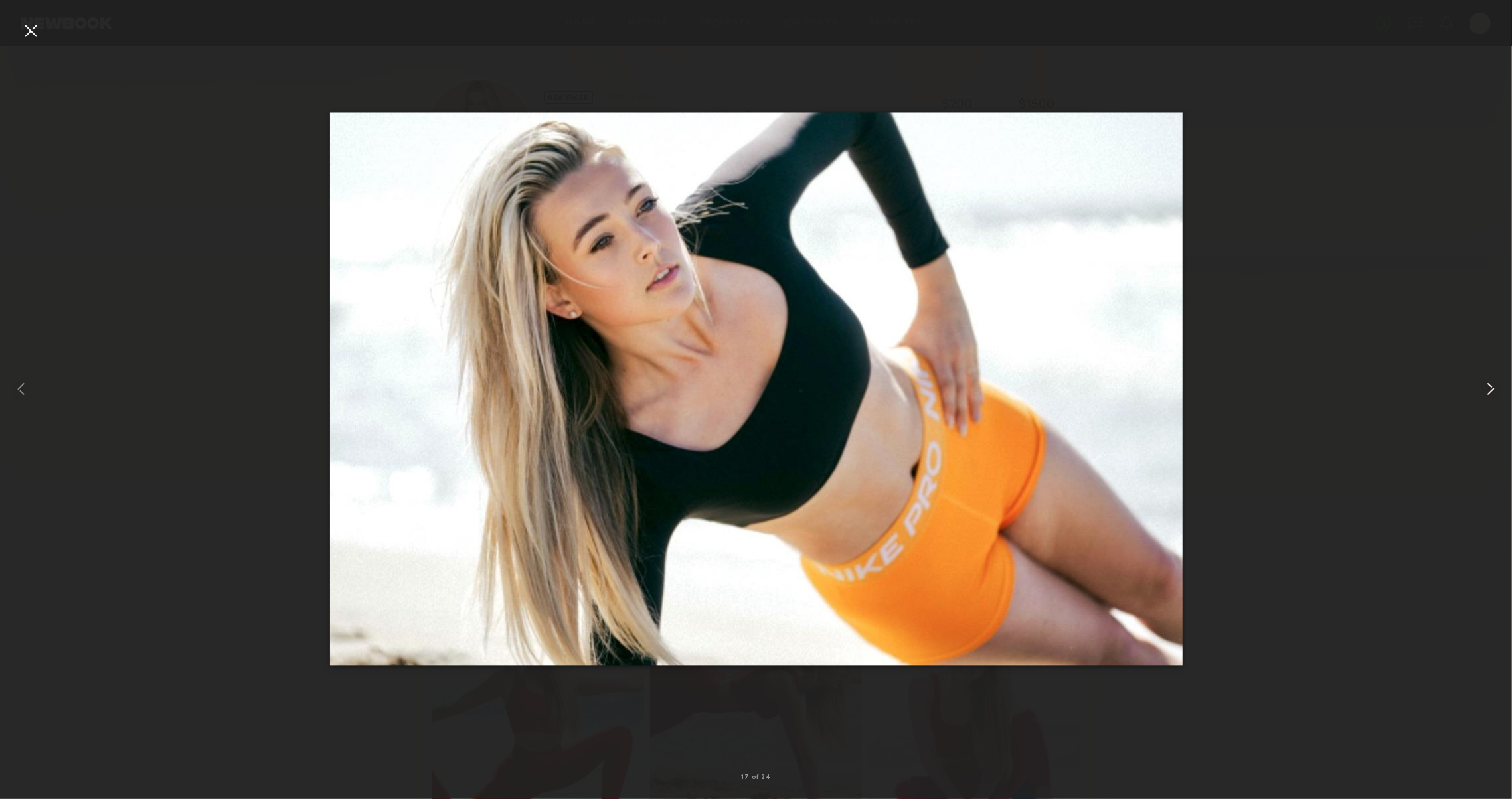
click at [1483, 396] on common-icon at bounding box center [1490, 389] width 21 height 21
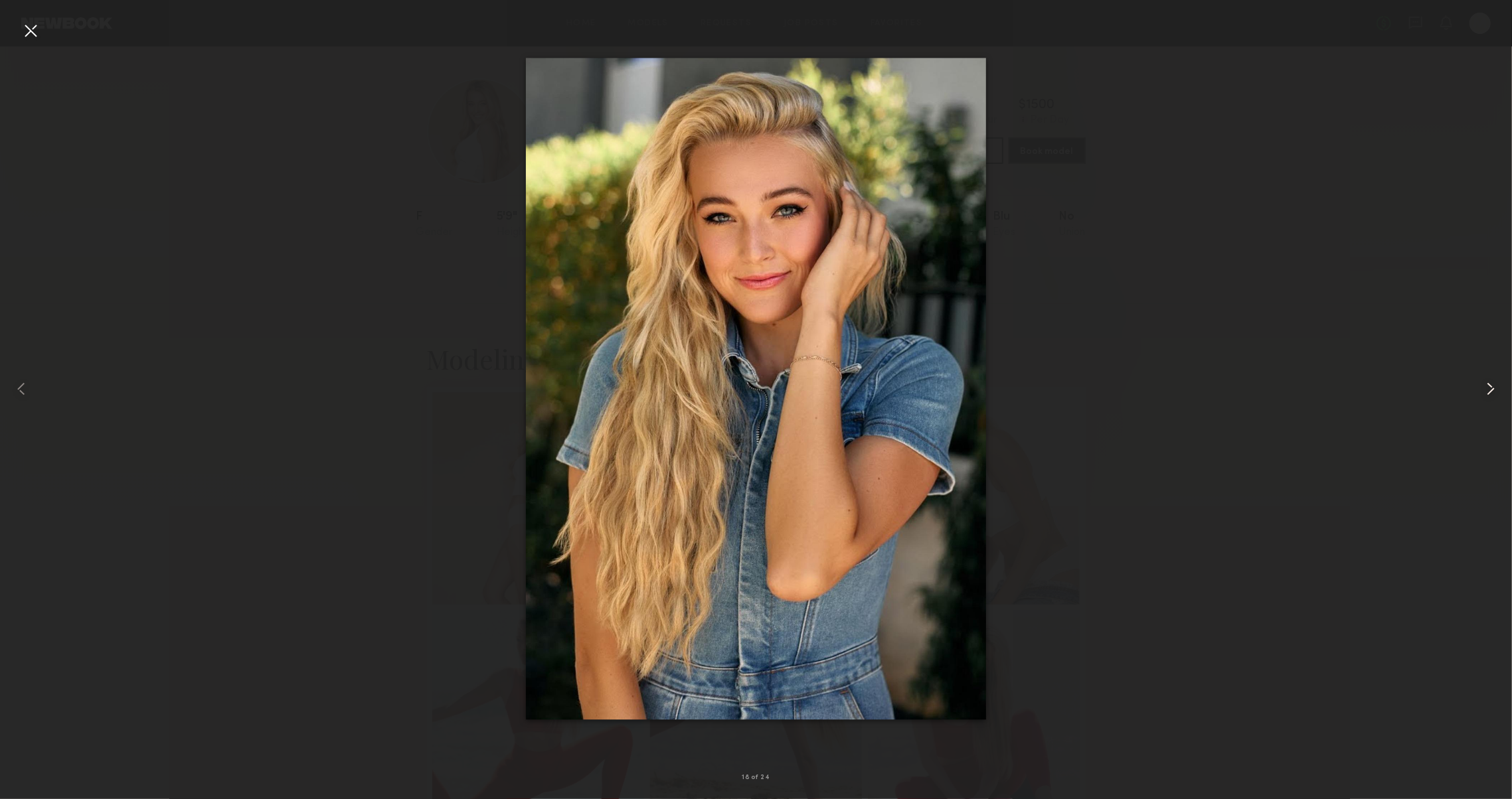
click at [1483, 396] on common-icon at bounding box center [1490, 389] width 21 height 21
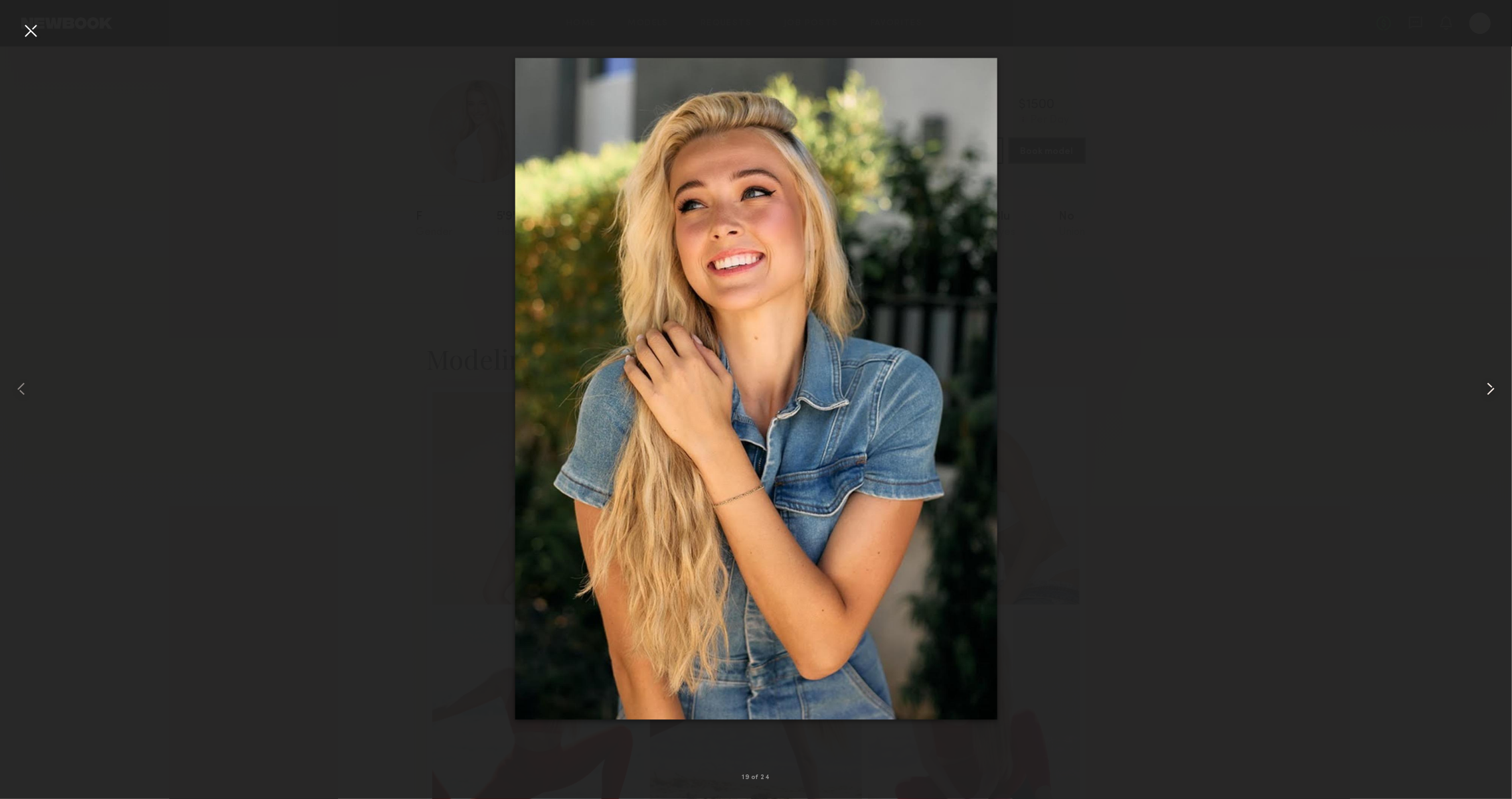
click at [1483, 396] on common-icon at bounding box center [1490, 389] width 21 height 21
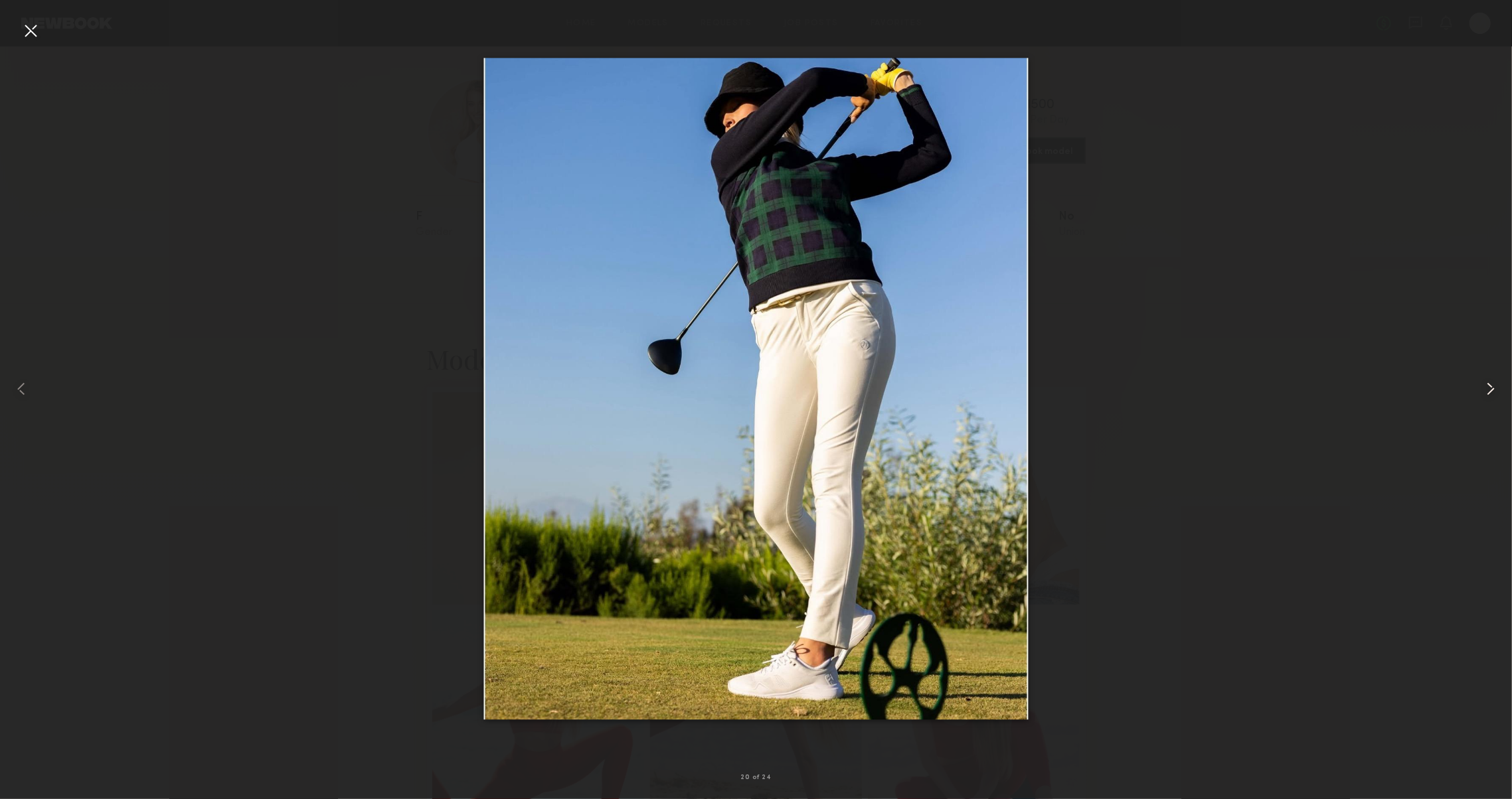
click at [1482, 396] on common-icon at bounding box center [1490, 389] width 21 height 21
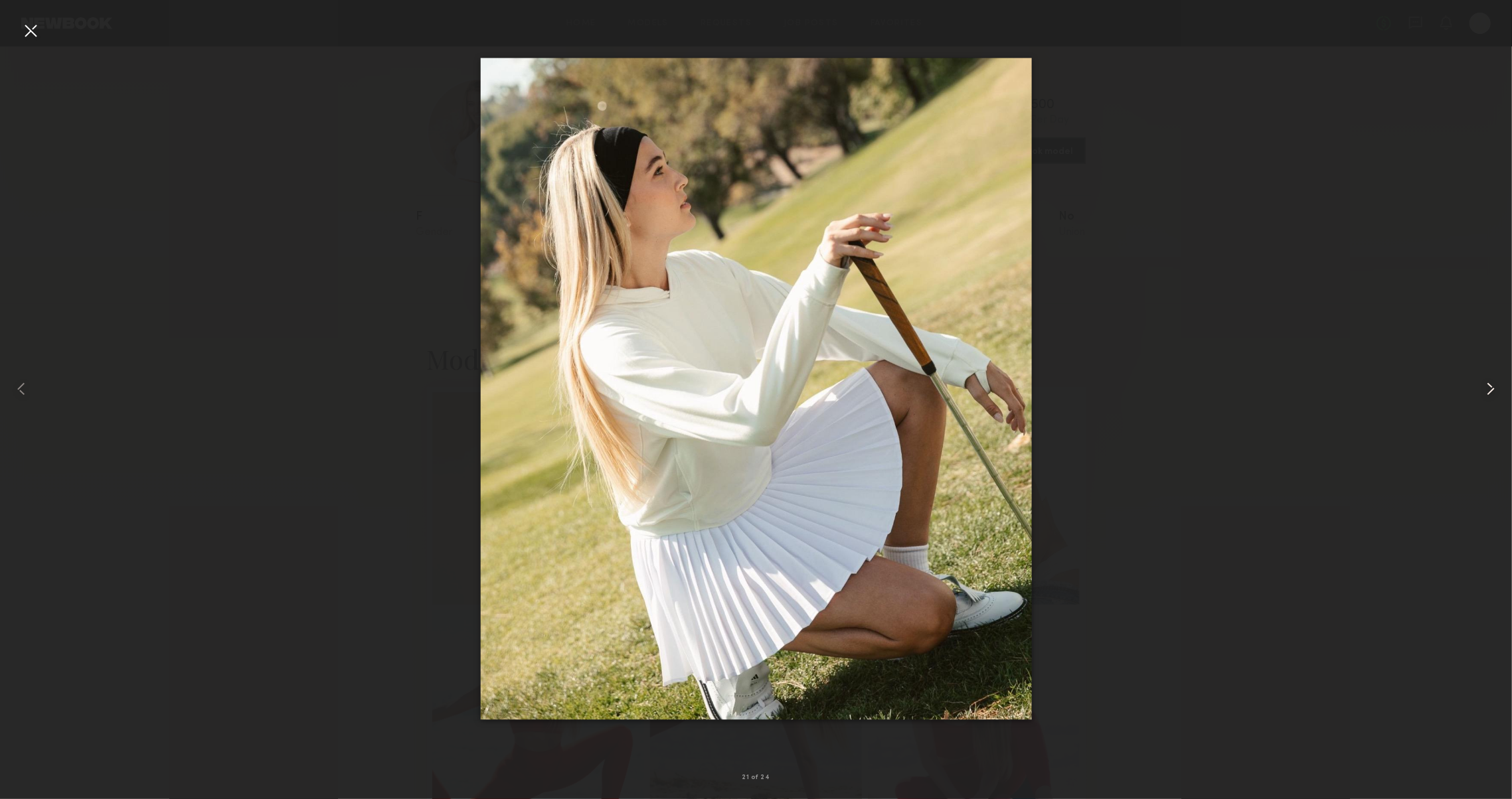
click at [1482, 394] on common-icon at bounding box center [1490, 389] width 21 height 21
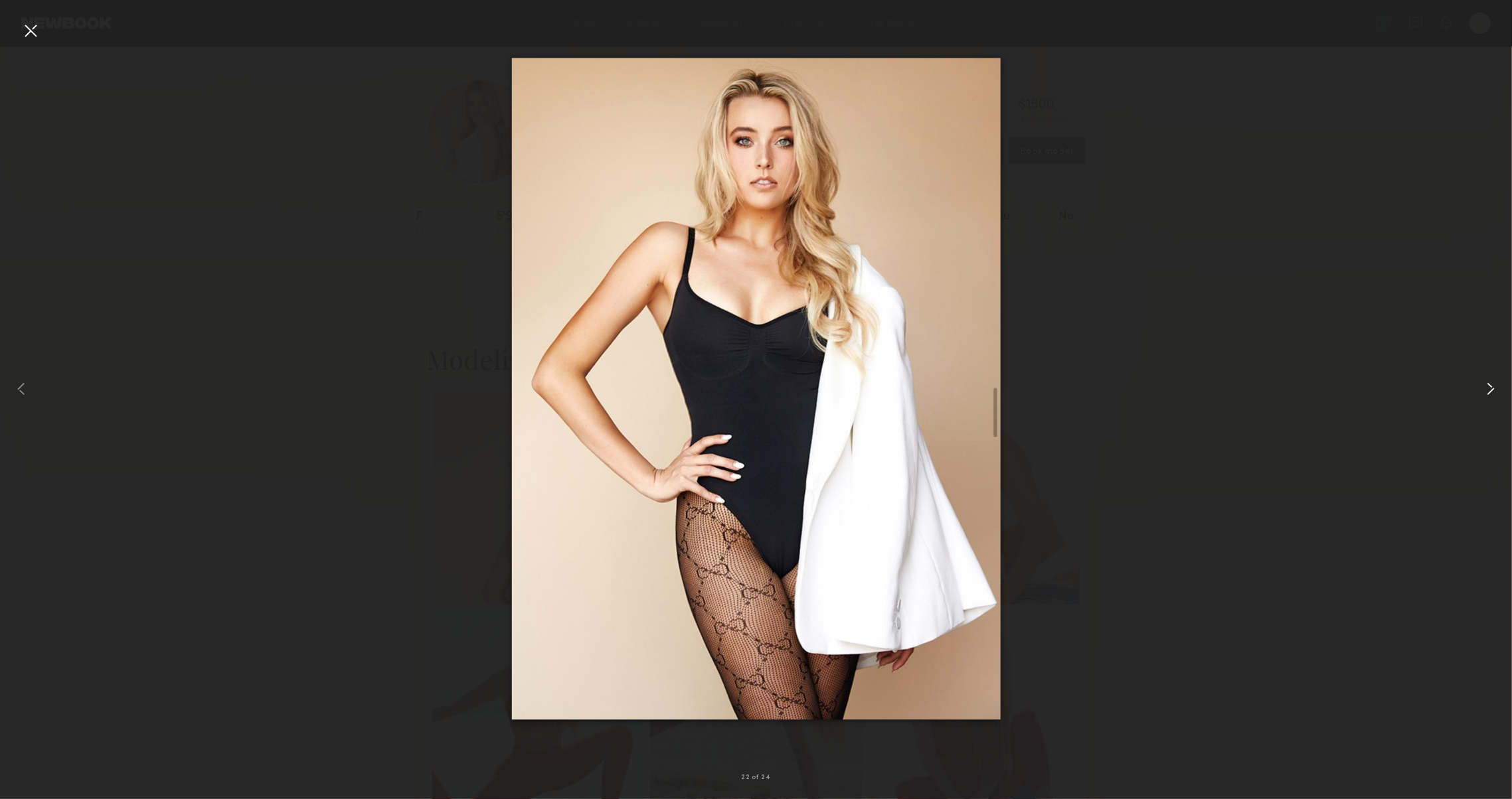
click at [1481, 394] on common-icon at bounding box center [1490, 389] width 21 height 21
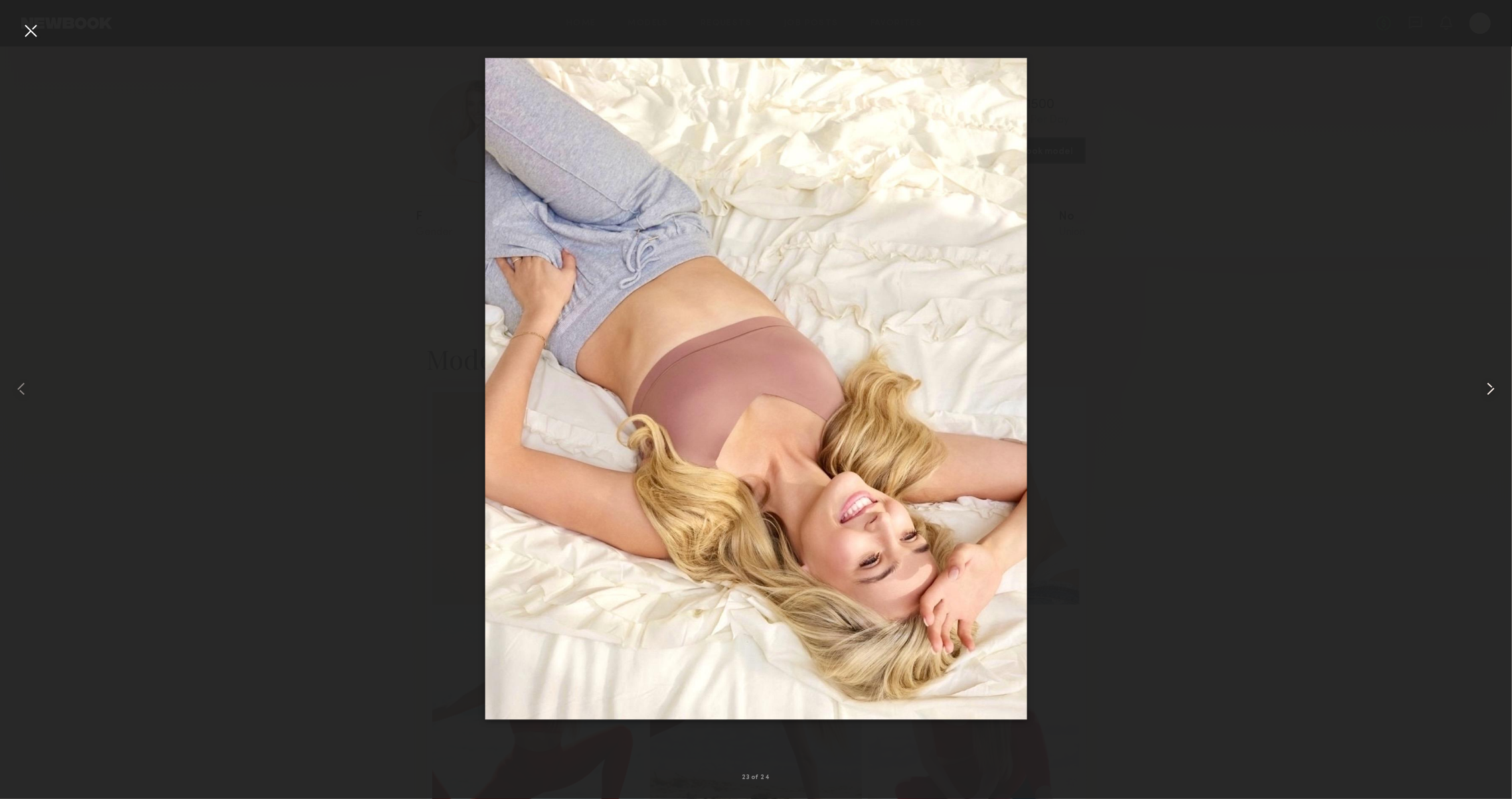
click at [1481, 394] on common-icon at bounding box center [1490, 389] width 21 height 21
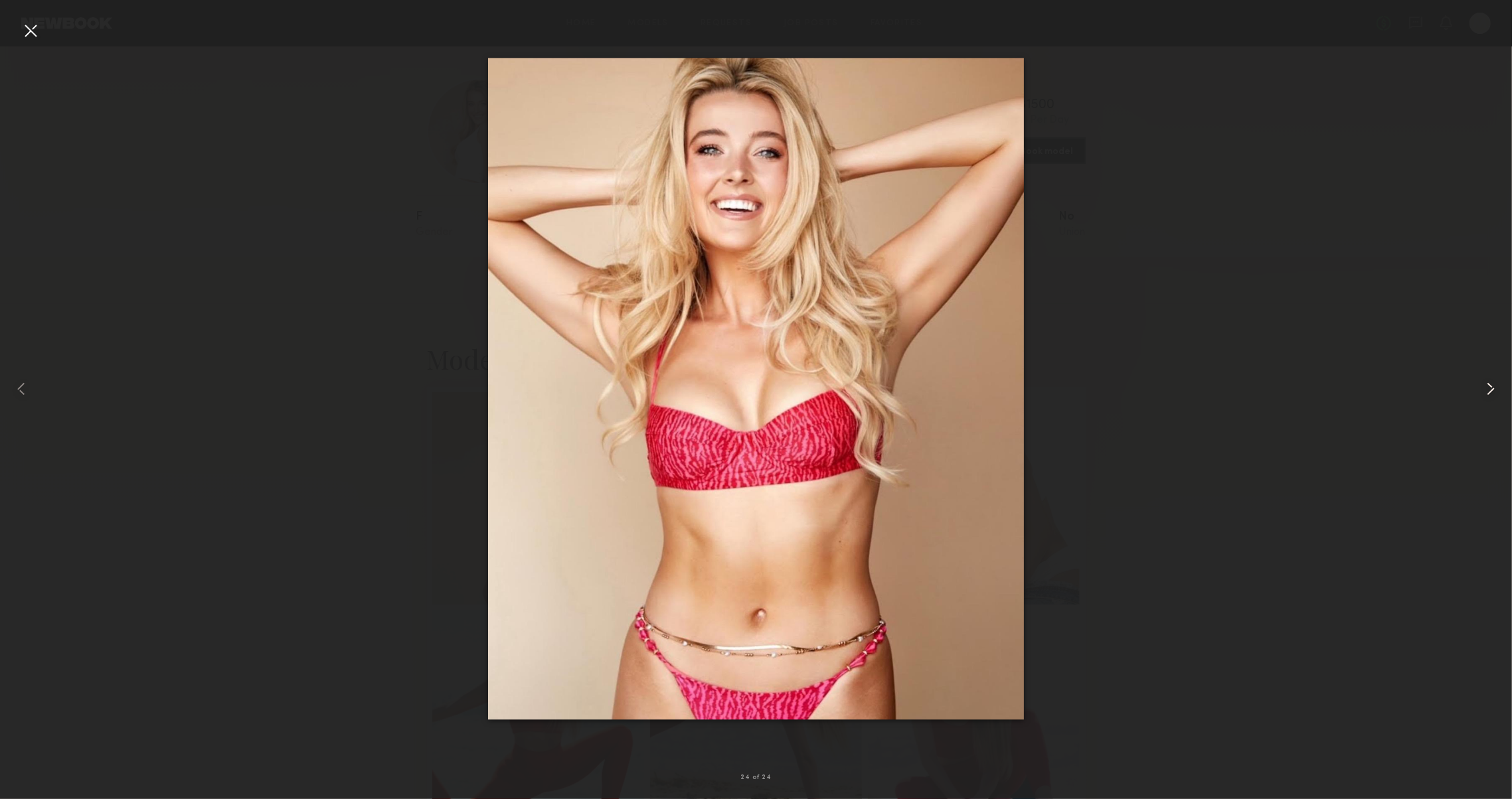
click at [1480, 396] on common-icon at bounding box center [1490, 389] width 21 height 21
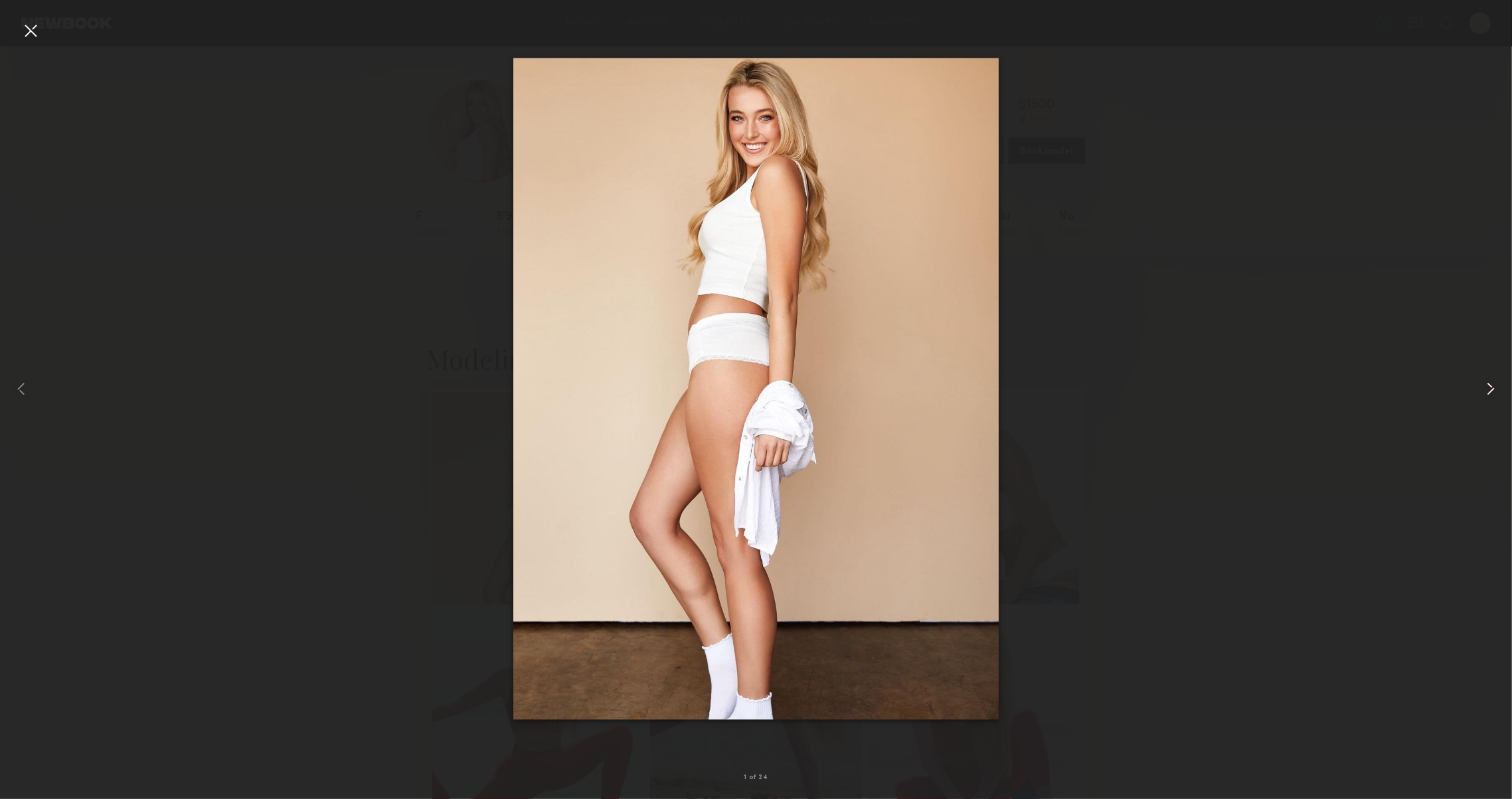
click at [1479, 397] on div at bounding box center [1481, 389] width 61 height 735
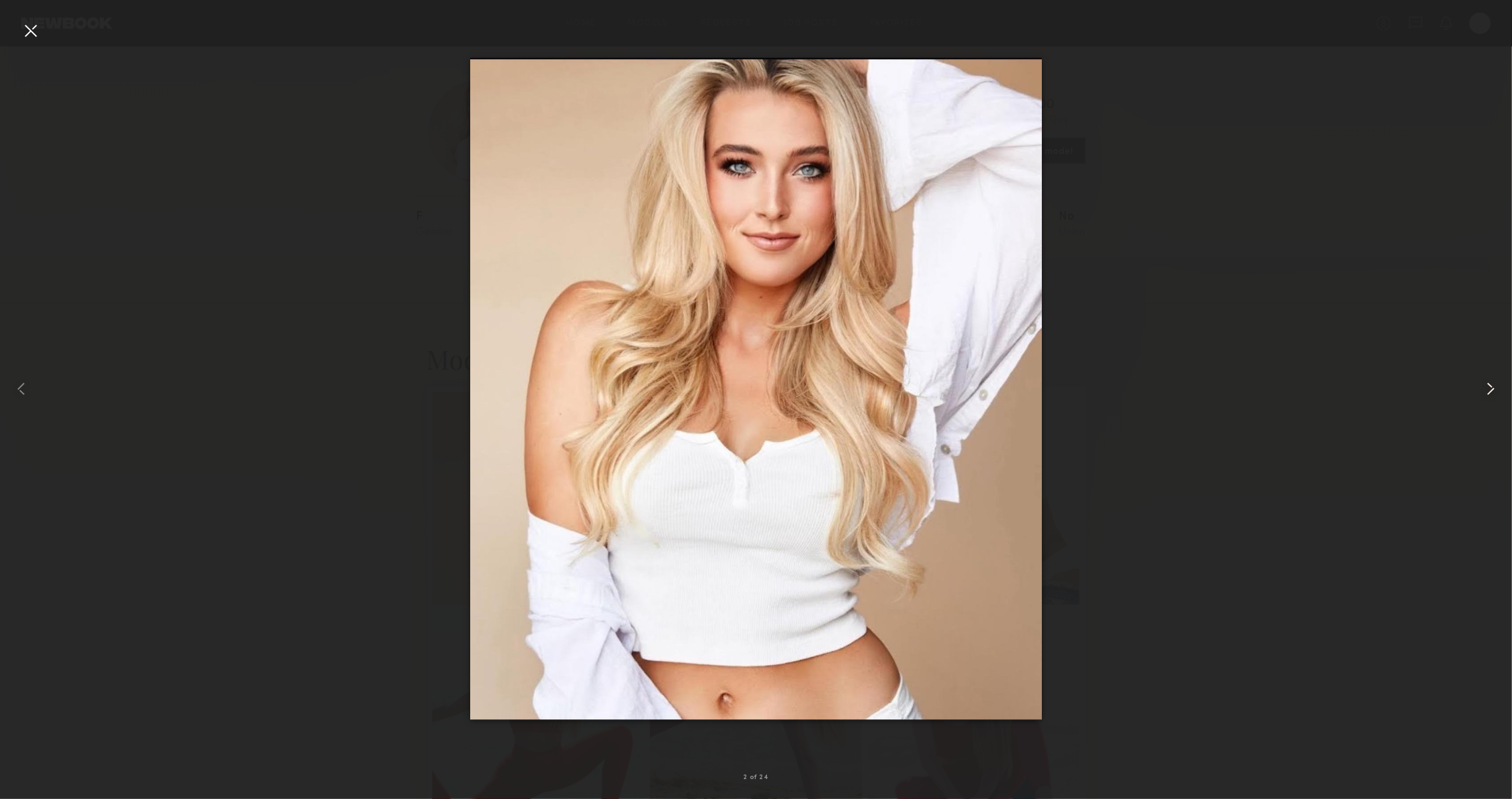
click at [1479, 397] on div at bounding box center [1481, 389] width 61 height 735
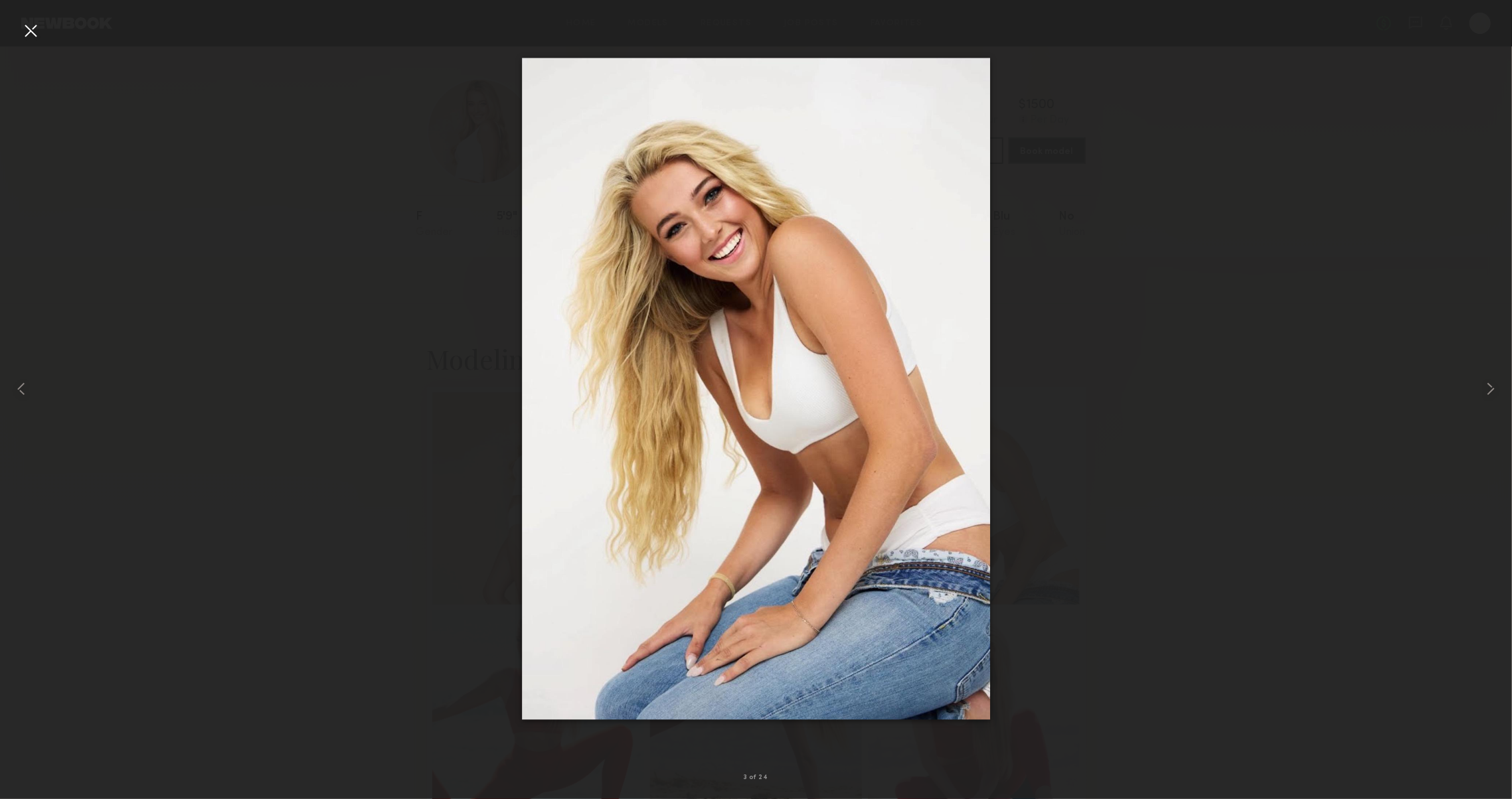
click at [36, 38] on div at bounding box center [30, 30] width 21 height 21
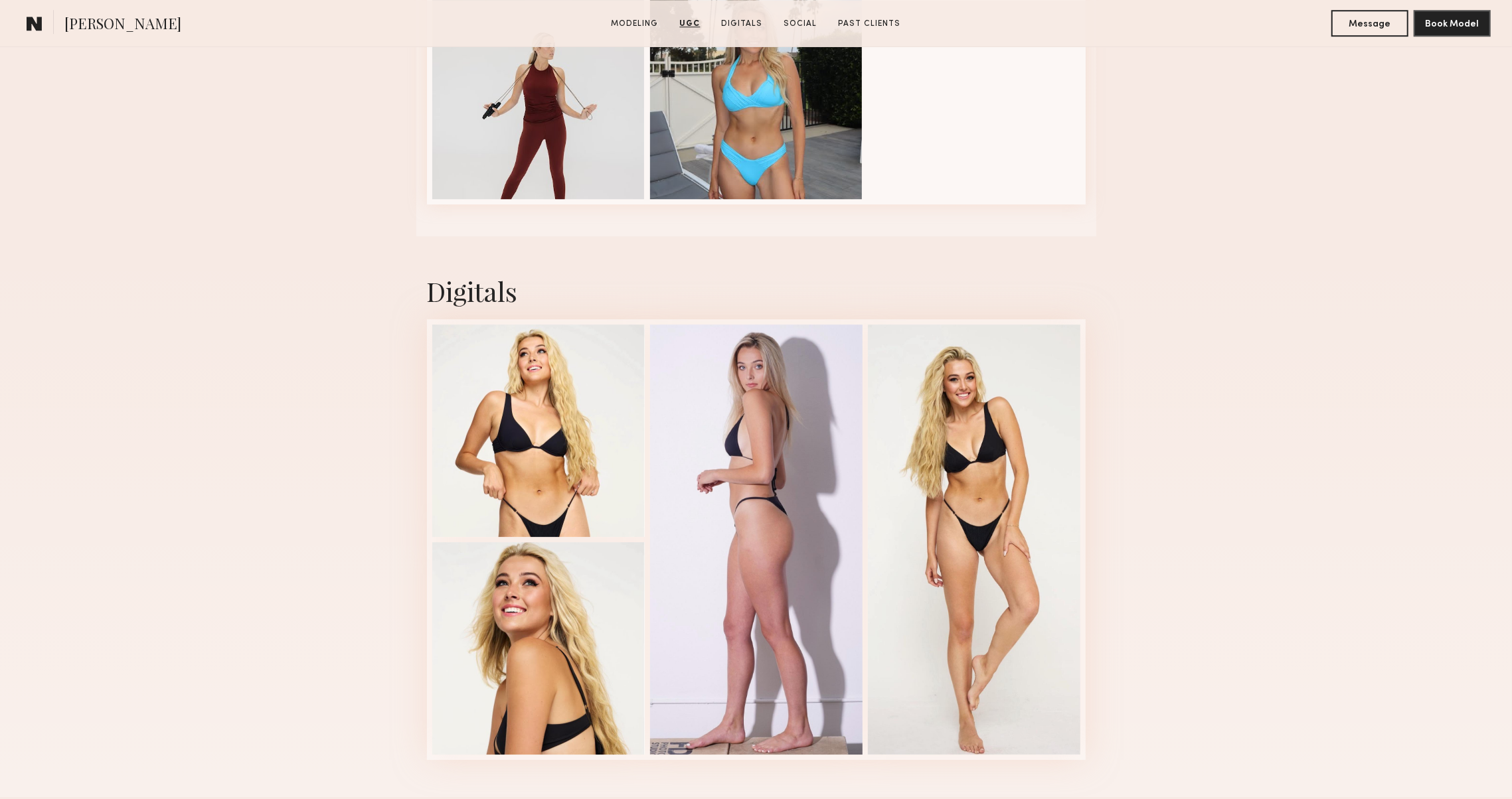
scroll to position [3630, 0]
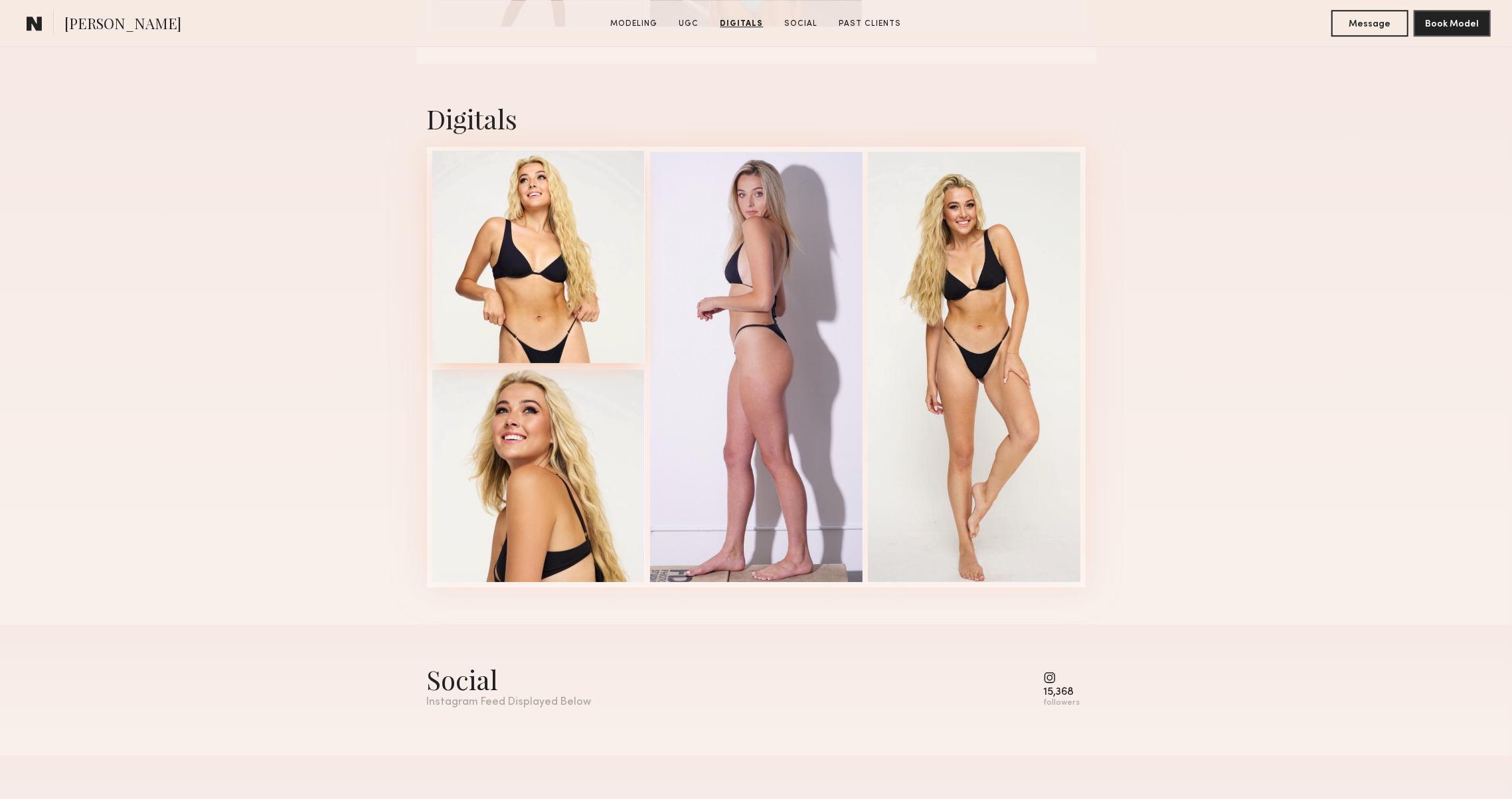
click at [518, 307] on div at bounding box center [539, 257] width 212 height 212
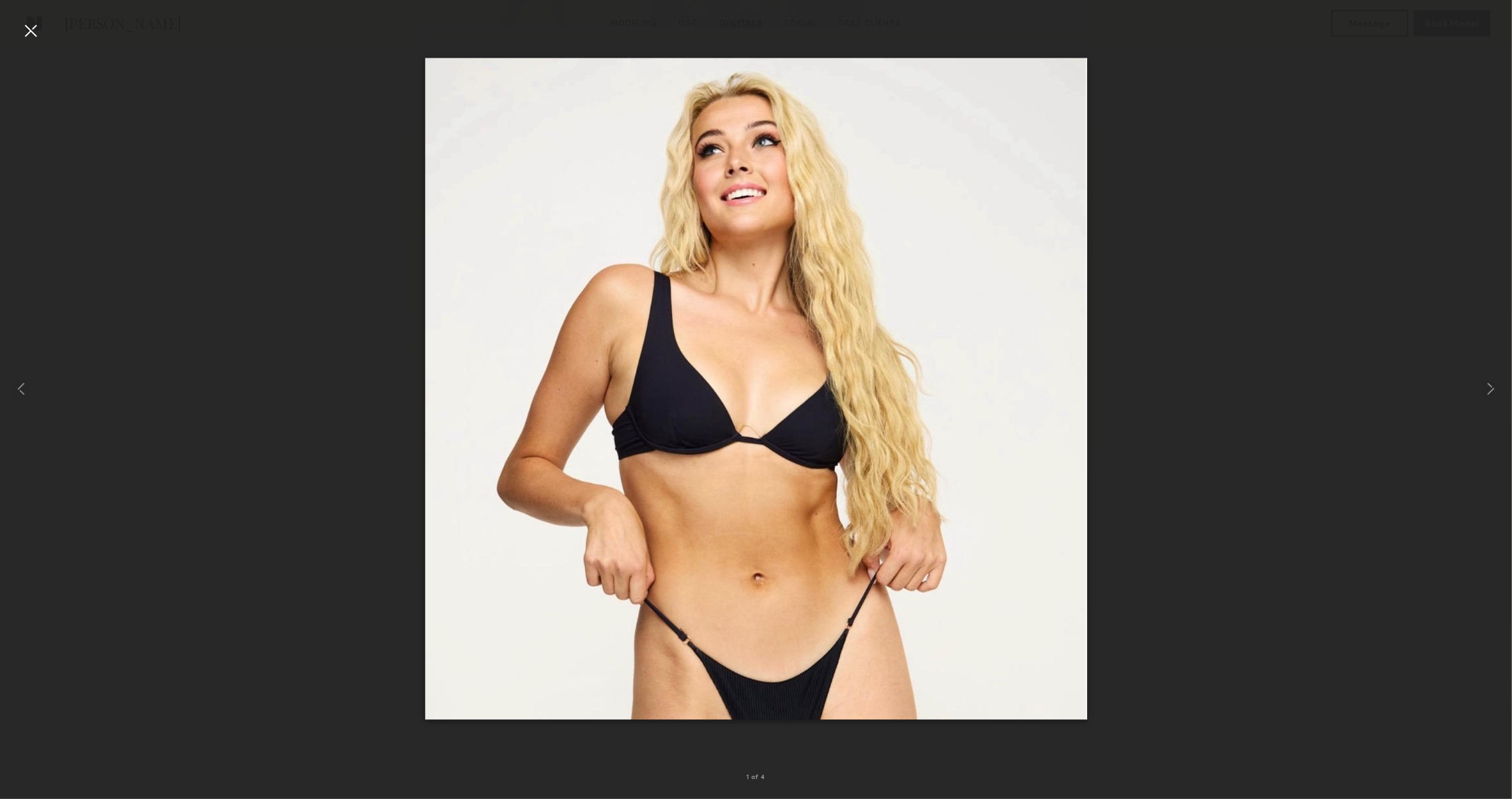
click at [34, 32] on div at bounding box center [30, 30] width 21 height 21
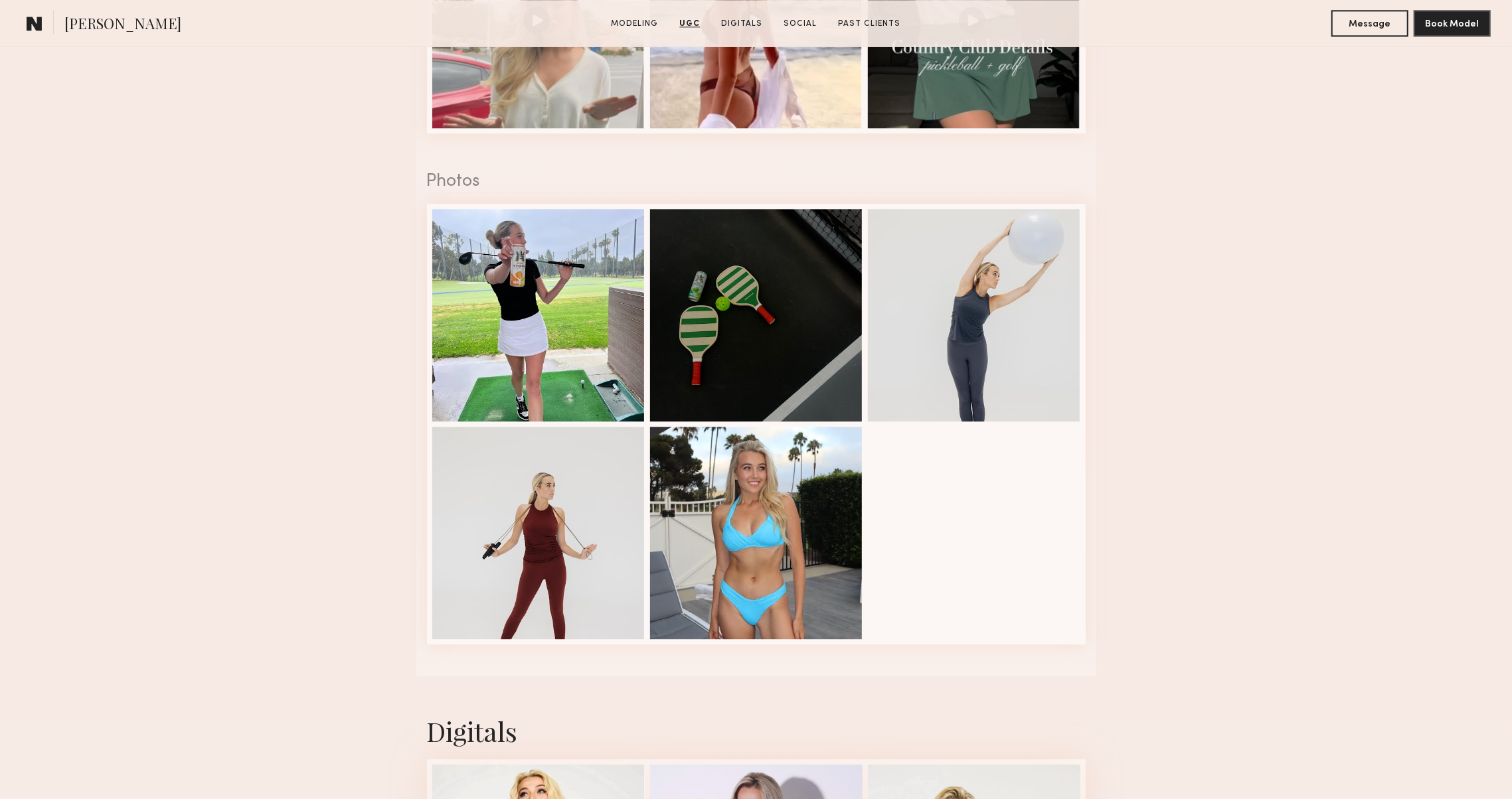
scroll to position [2865, 0]
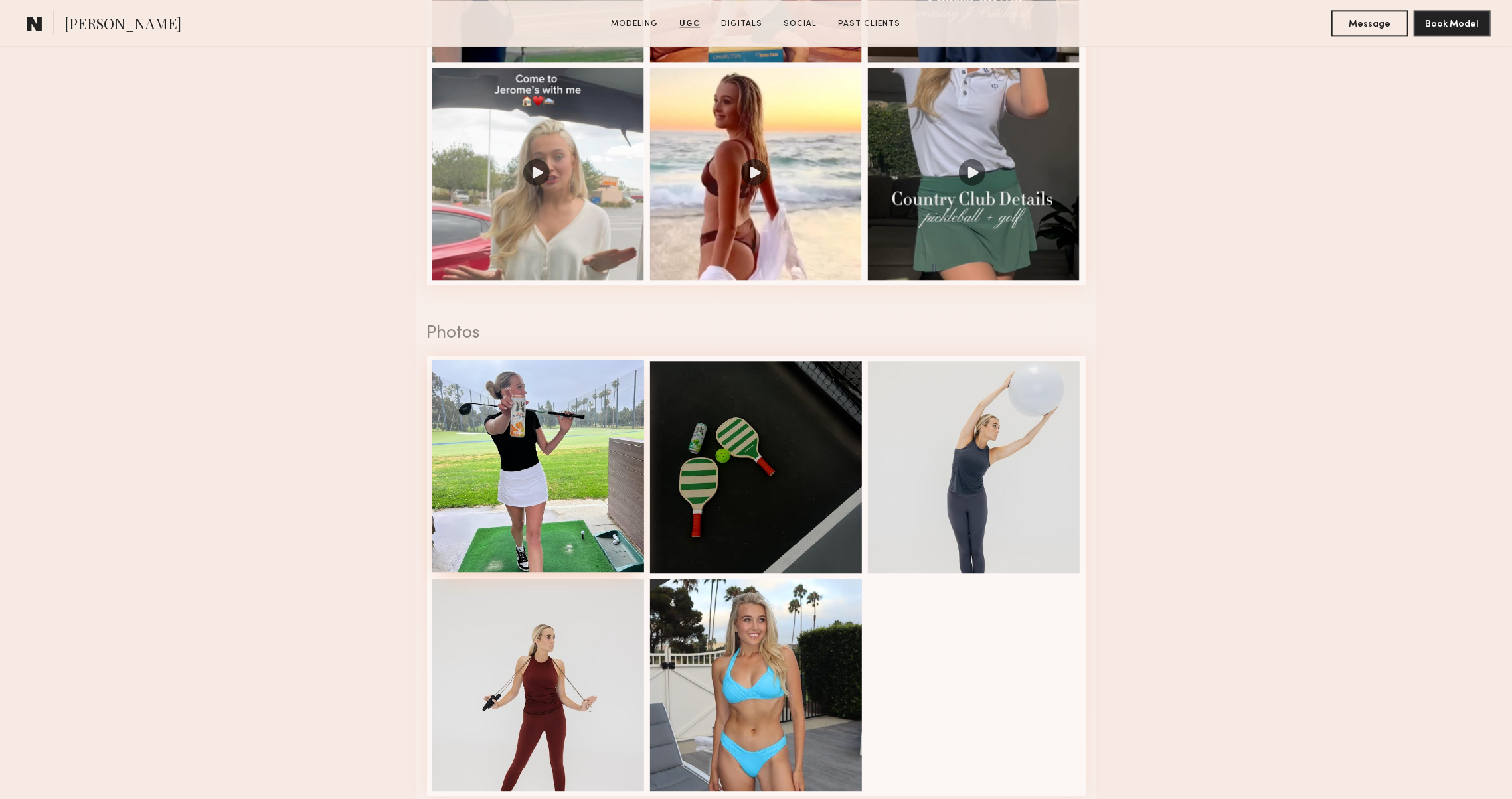
click at [483, 399] on div at bounding box center [539, 466] width 212 height 212
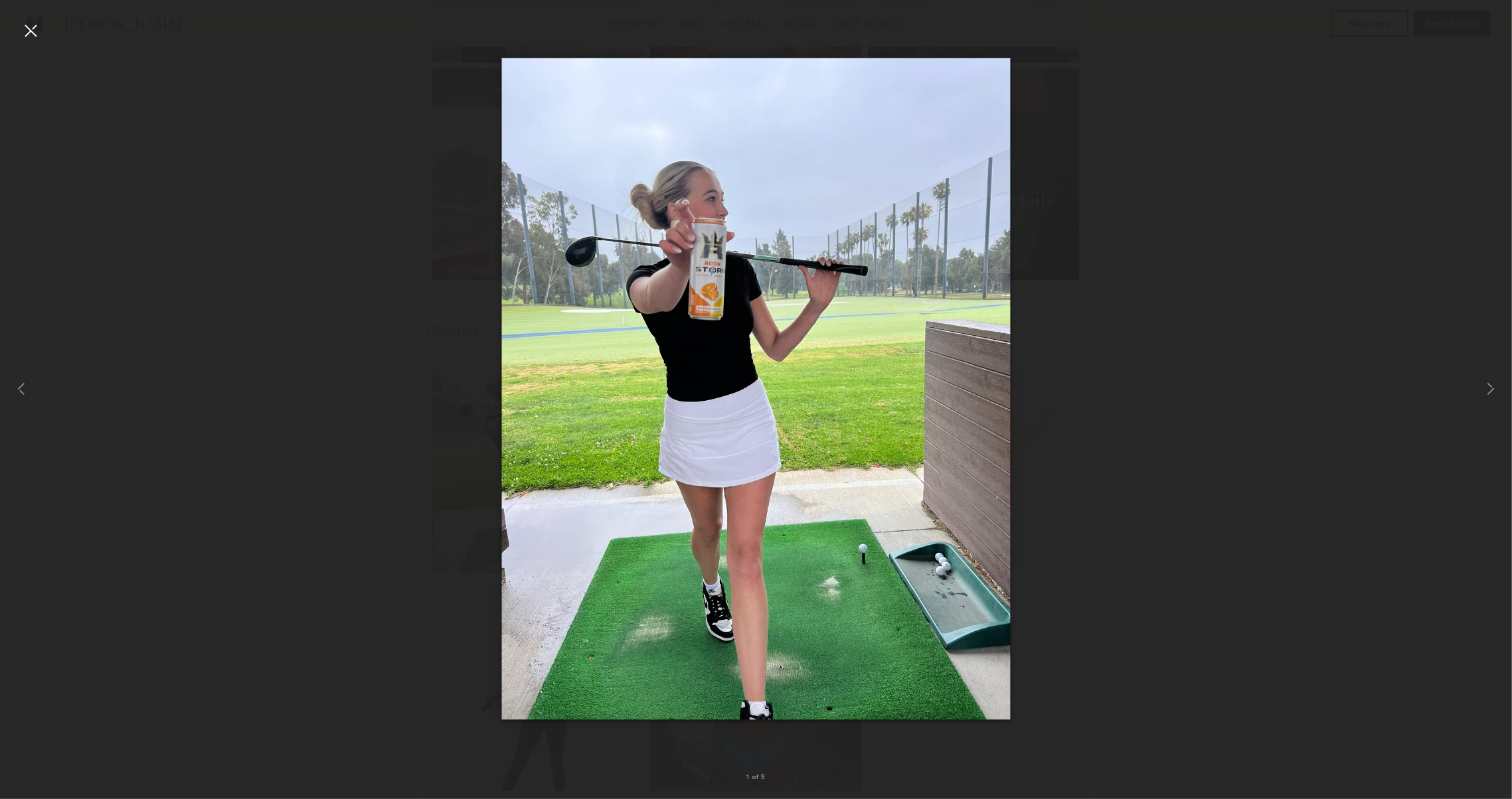
click at [36, 30] on div at bounding box center [30, 30] width 21 height 21
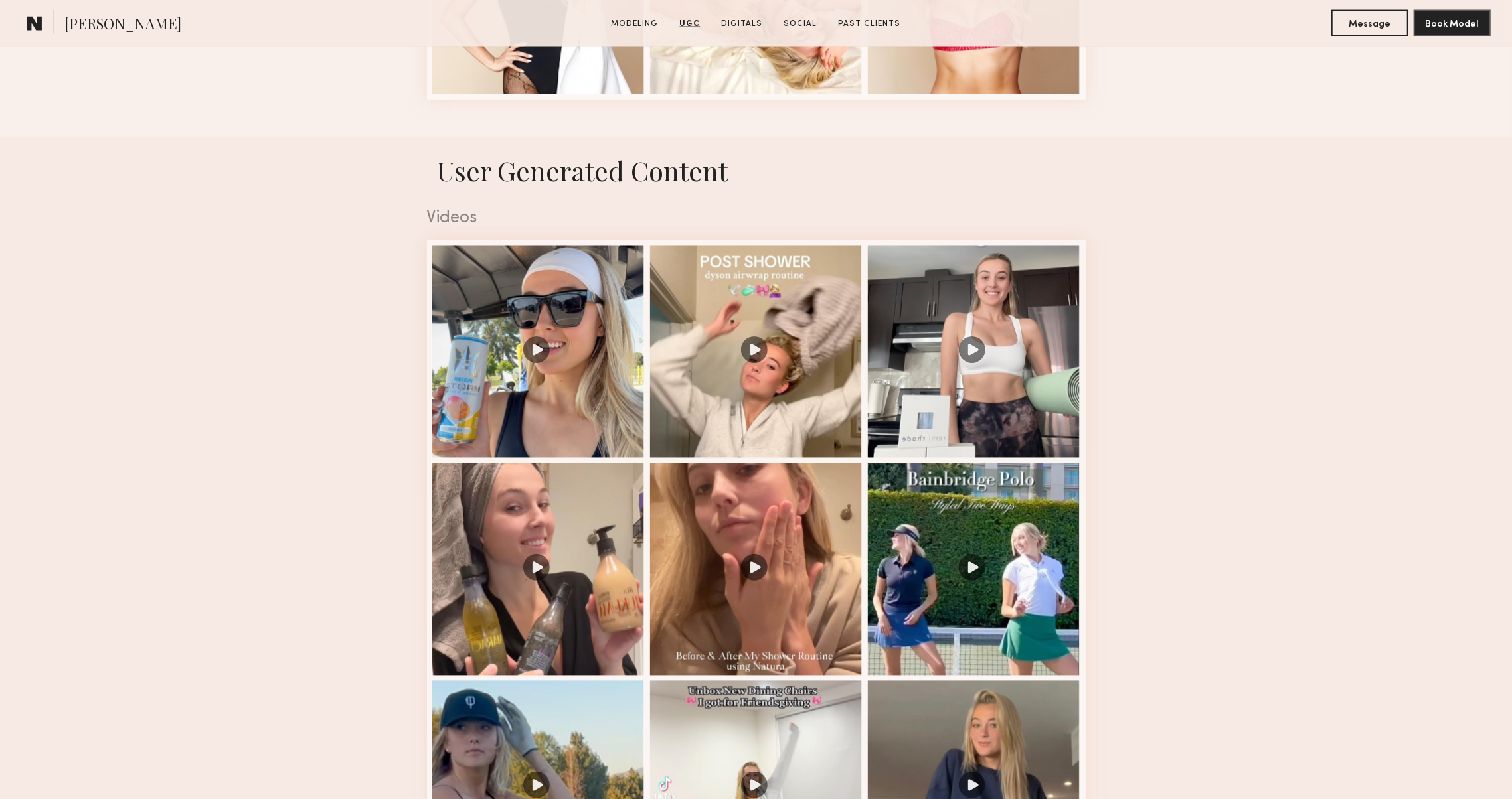
scroll to position [1989, 0]
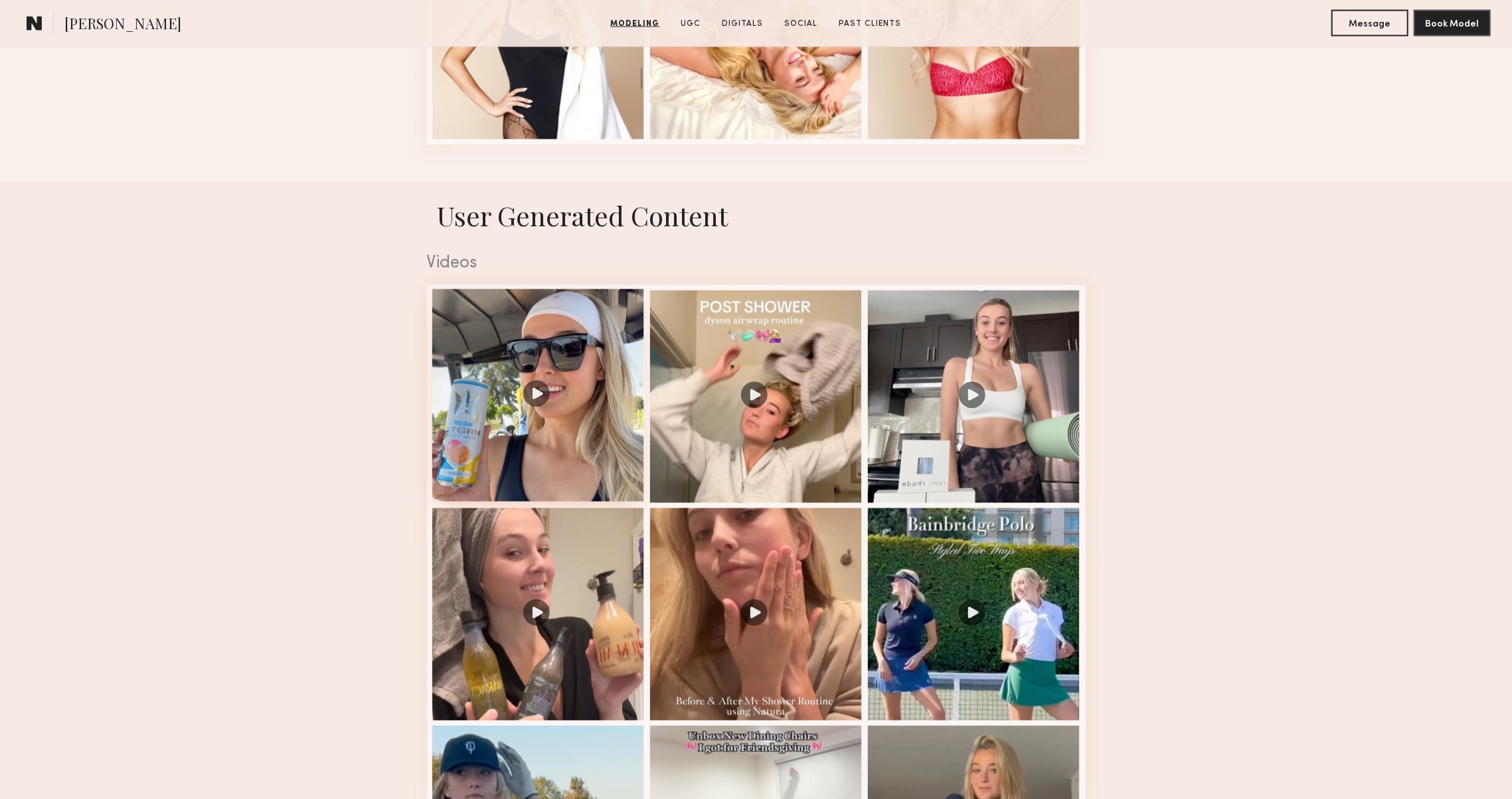
click at [558, 392] on div at bounding box center [539, 396] width 212 height 212
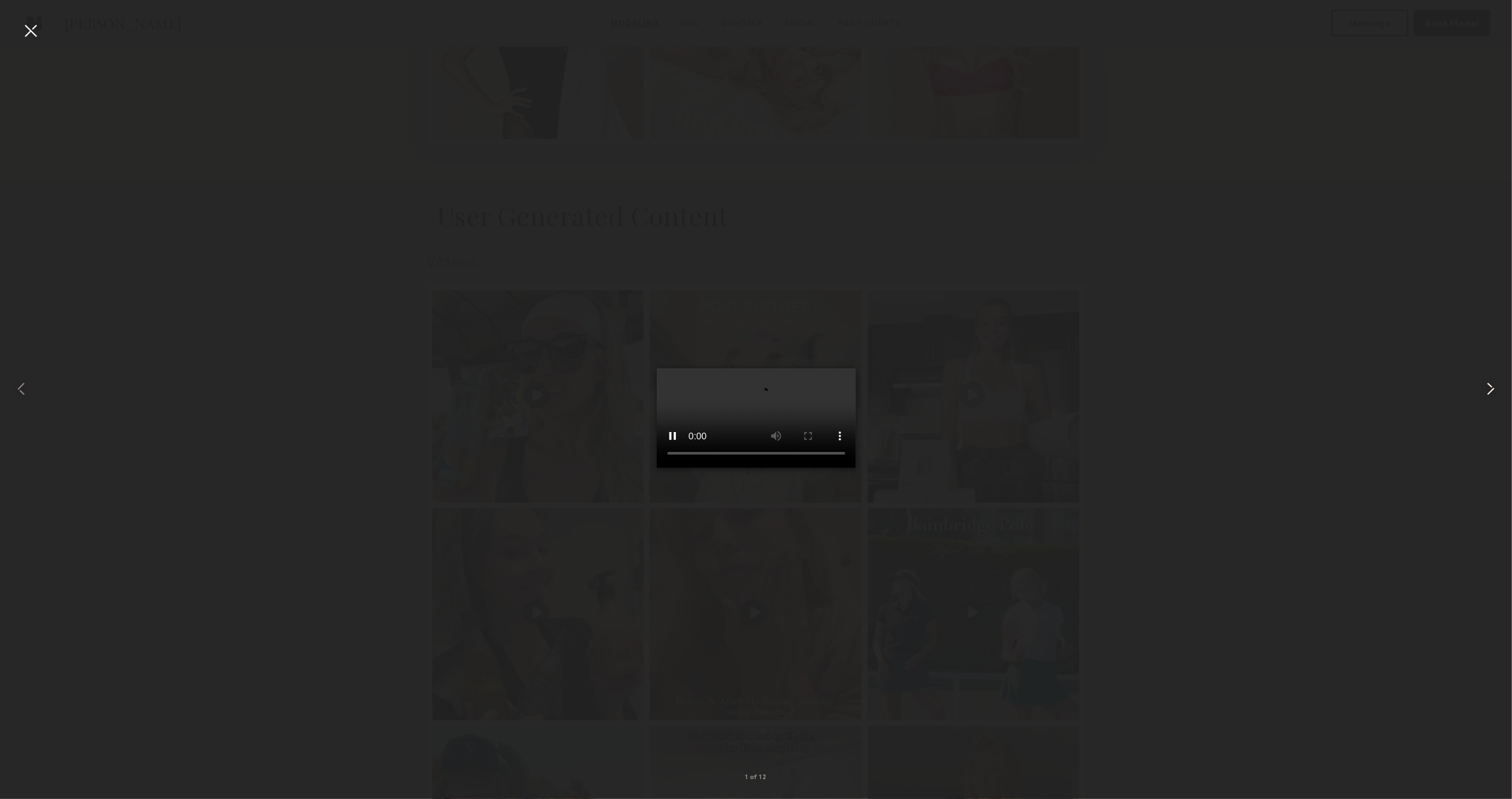
click at [1487, 390] on common-icon at bounding box center [1490, 389] width 21 height 21
click at [1448, 389] on div at bounding box center [756, 389] width 1512 height 735
click at [23, 28] on div at bounding box center [30, 30] width 21 height 21
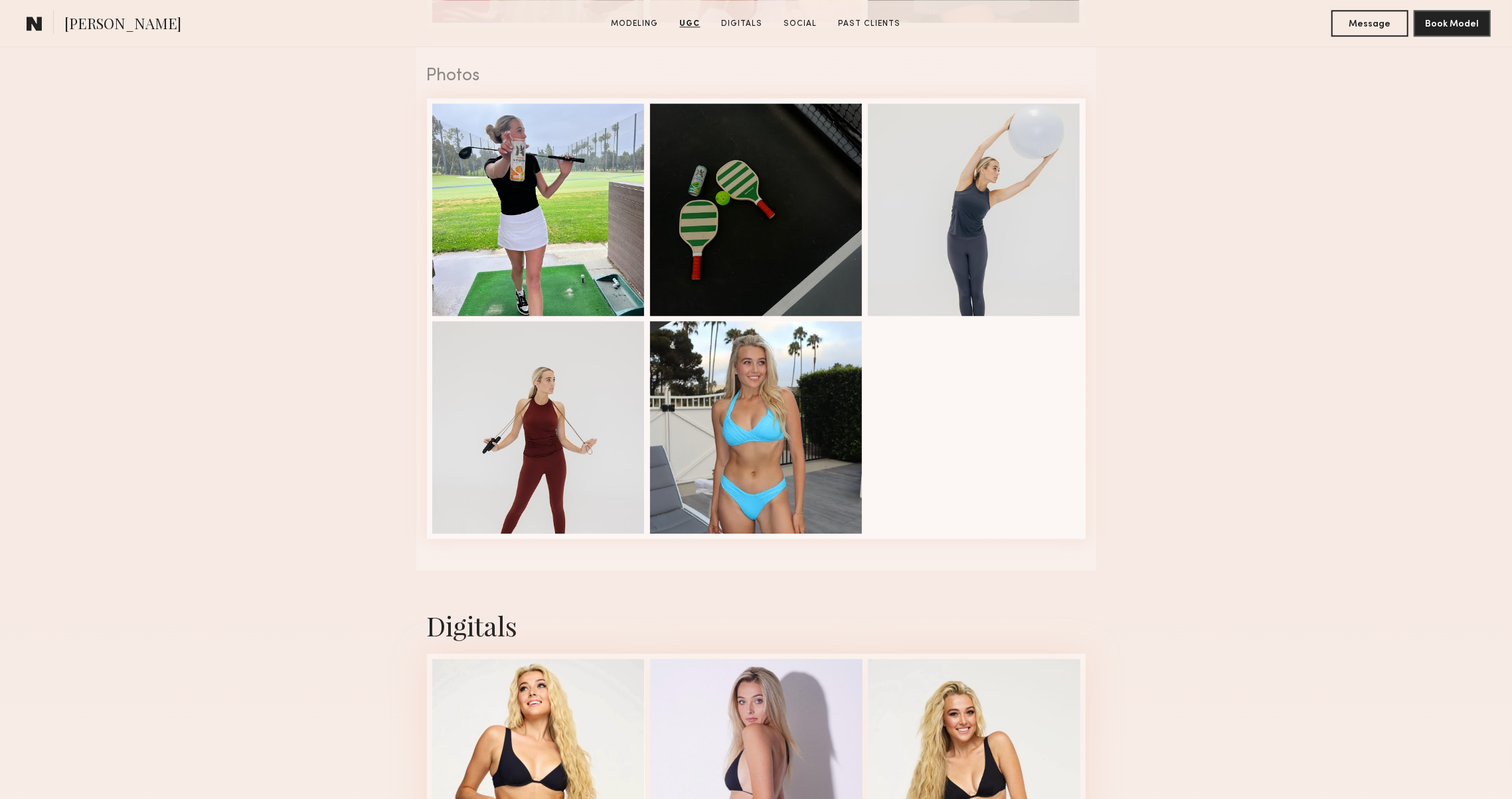
scroll to position [3110, 0]
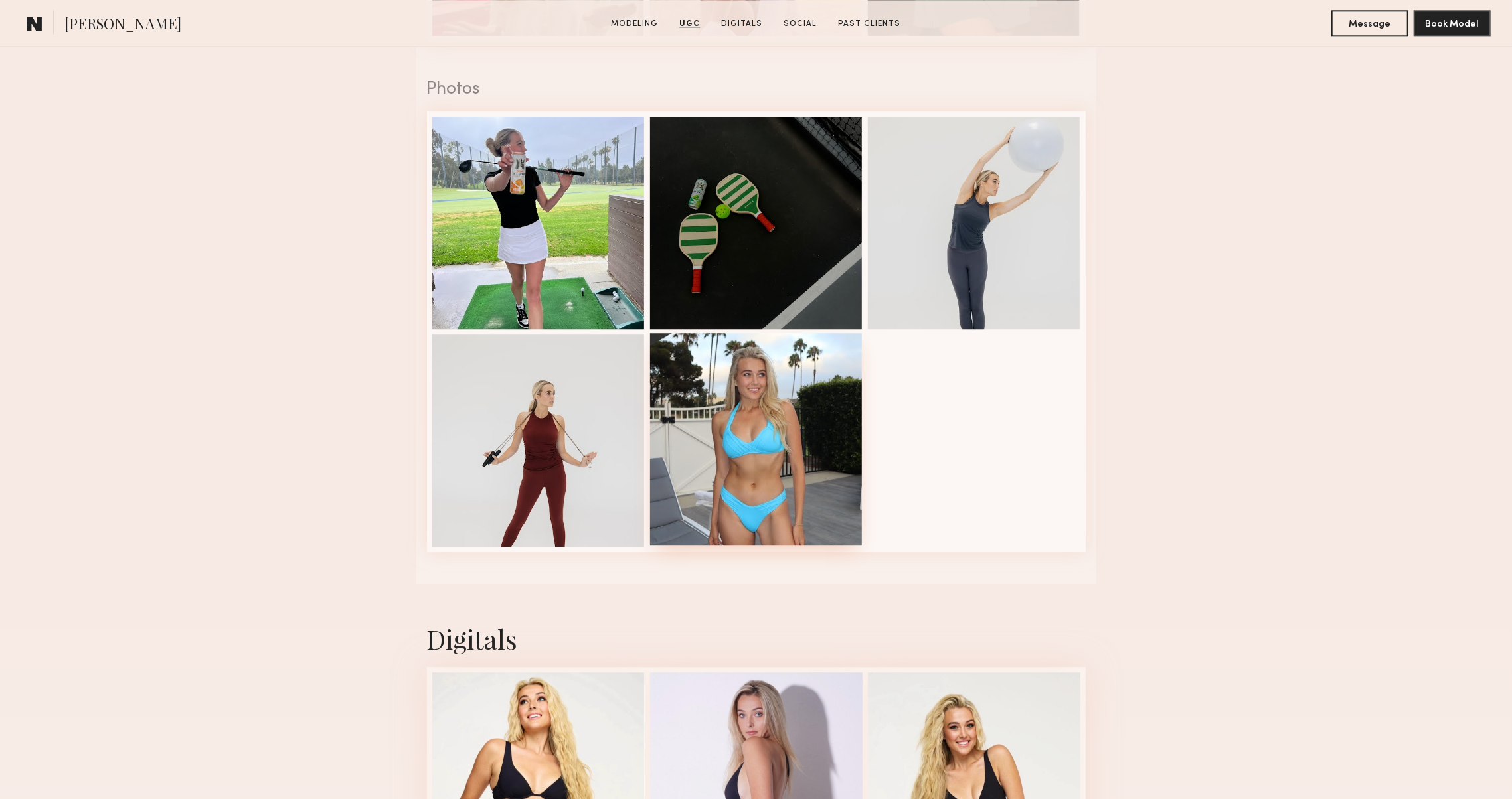
click at [719, 489] on div at bounding box center [756, 439] width 212 height 212
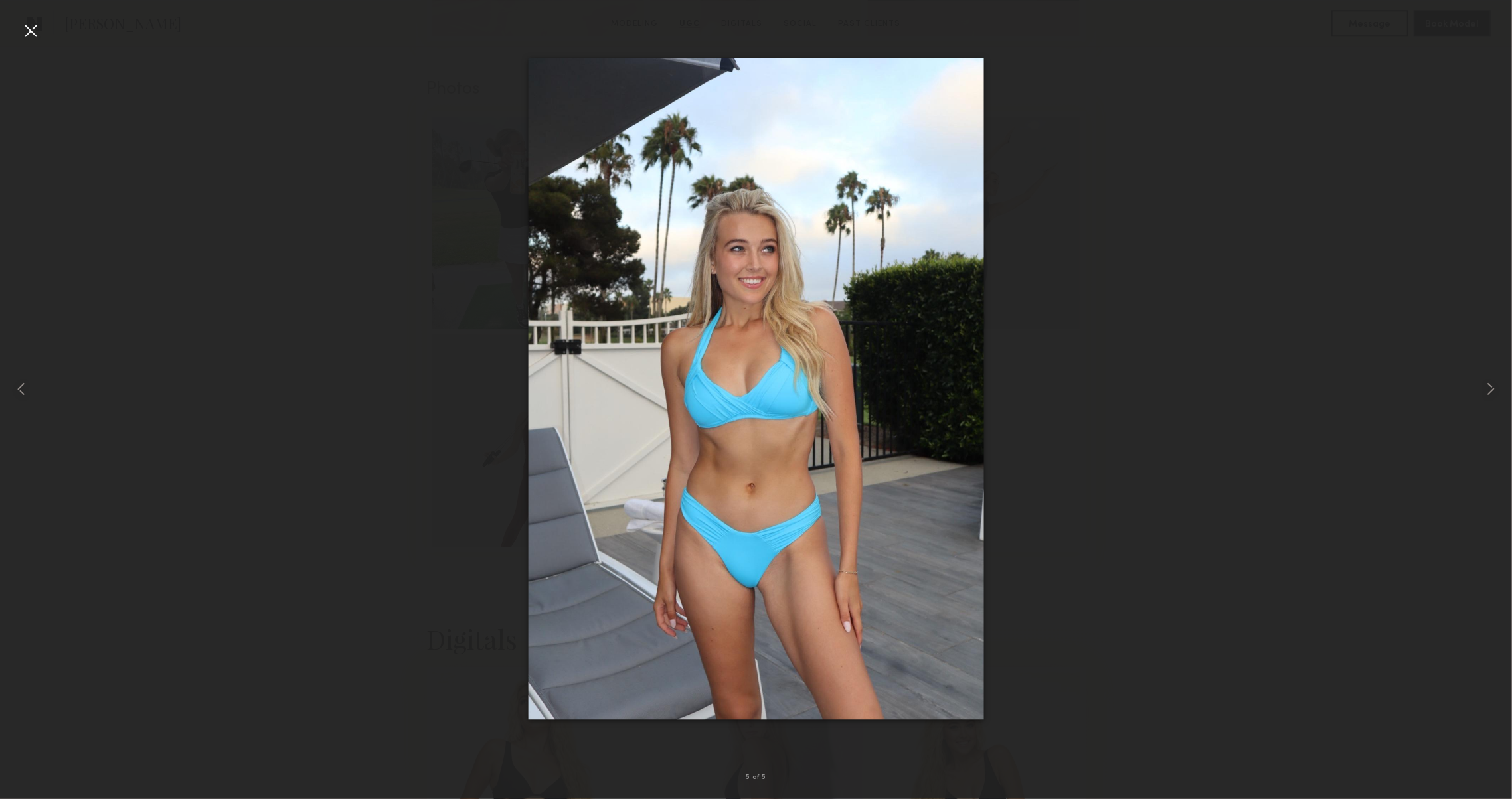
click at [31, 18] on nb-gallery-light "5 of 5" at bounding box center [756, 400] width 1512 height 799
click at [16, 14] on nb-gallery-light "5 of 5" at bounding box center [756, 400] width 1512 height 799
click at [25, 25] on div at bounding box center [30, 30] width 21 height 21
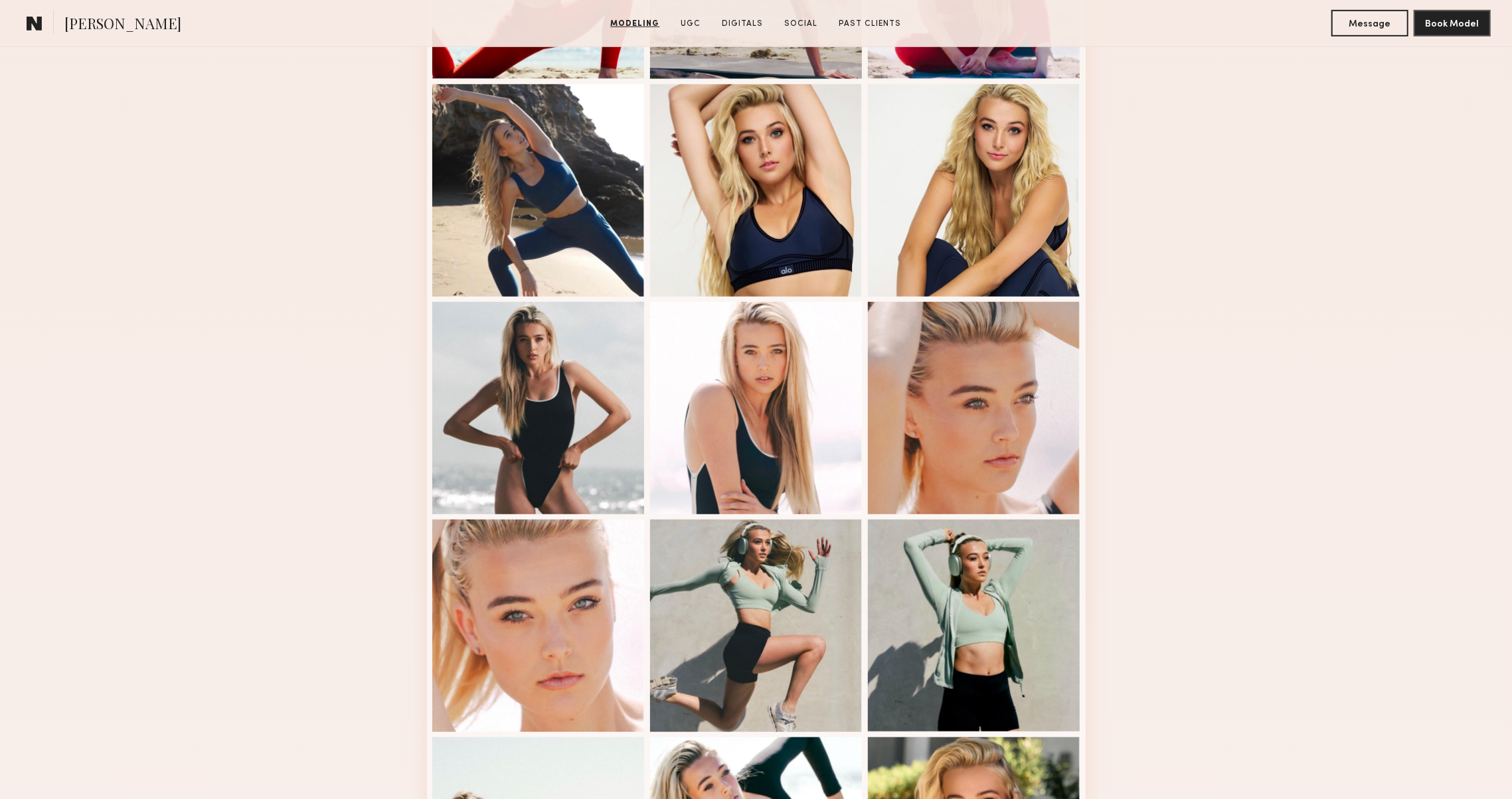
scroll to position [776, 0]
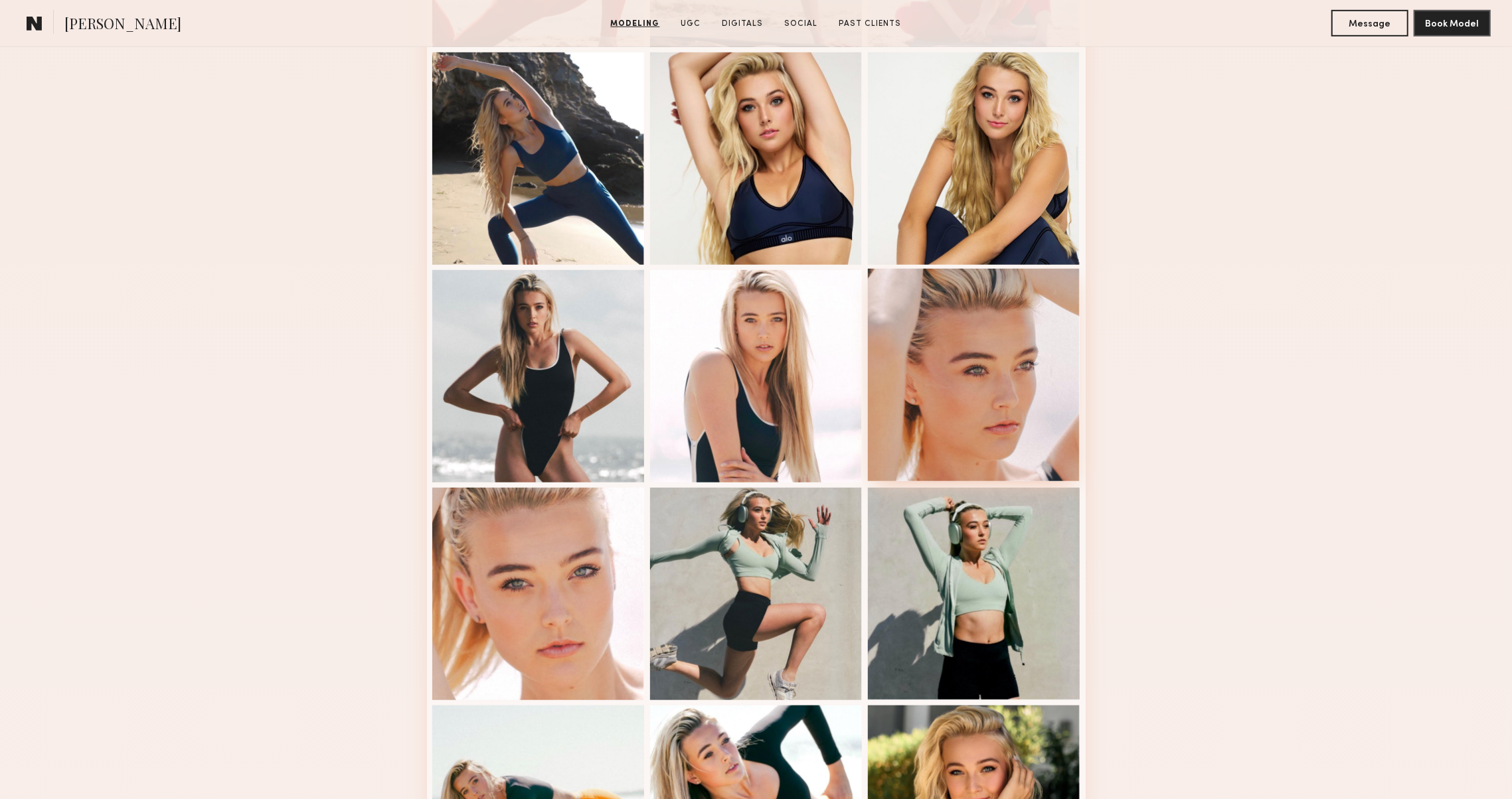
click at [880, 426] on div at bounding box center [974, 375] width 212 height 212
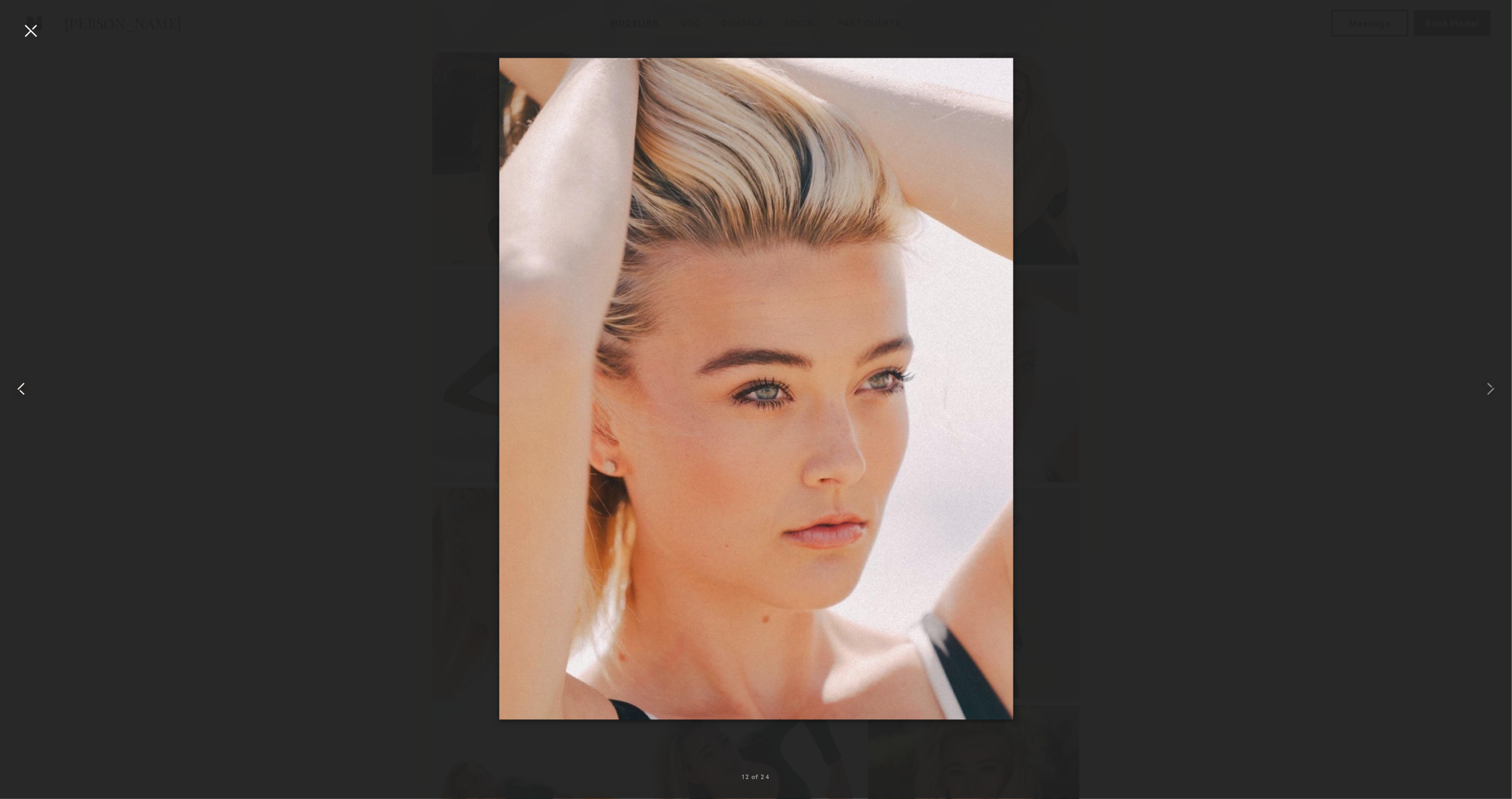
click at [29, 393] on common-icon at bounding box center [21, 389] width 21 height 21
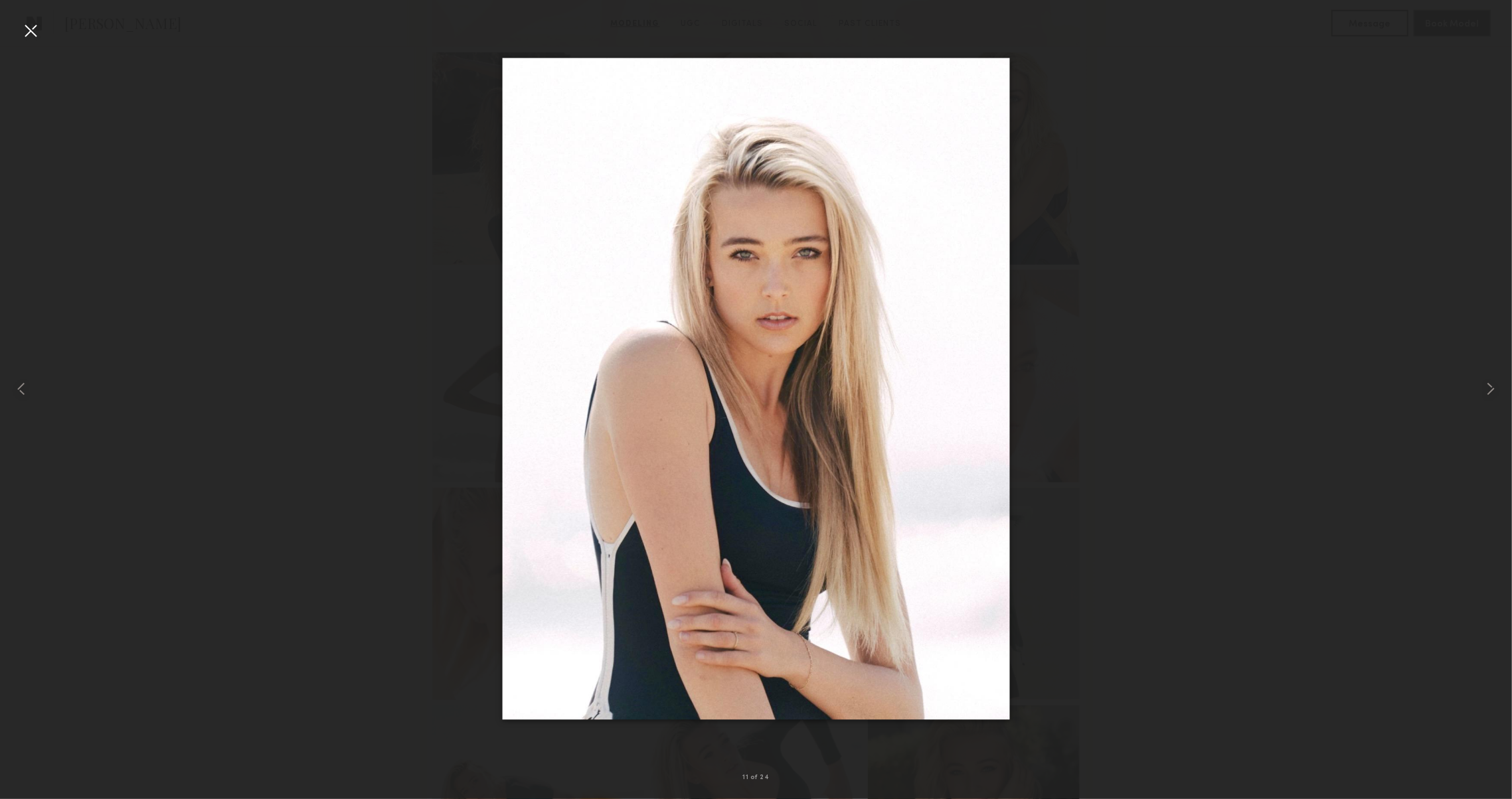
click at [41, 20] on nb-gallery-light "11 of 24" at bounding box center [756, 400] width 1512 height 799
click at [39, 25] on div at bounding box center [30, 30] width 21 height 21
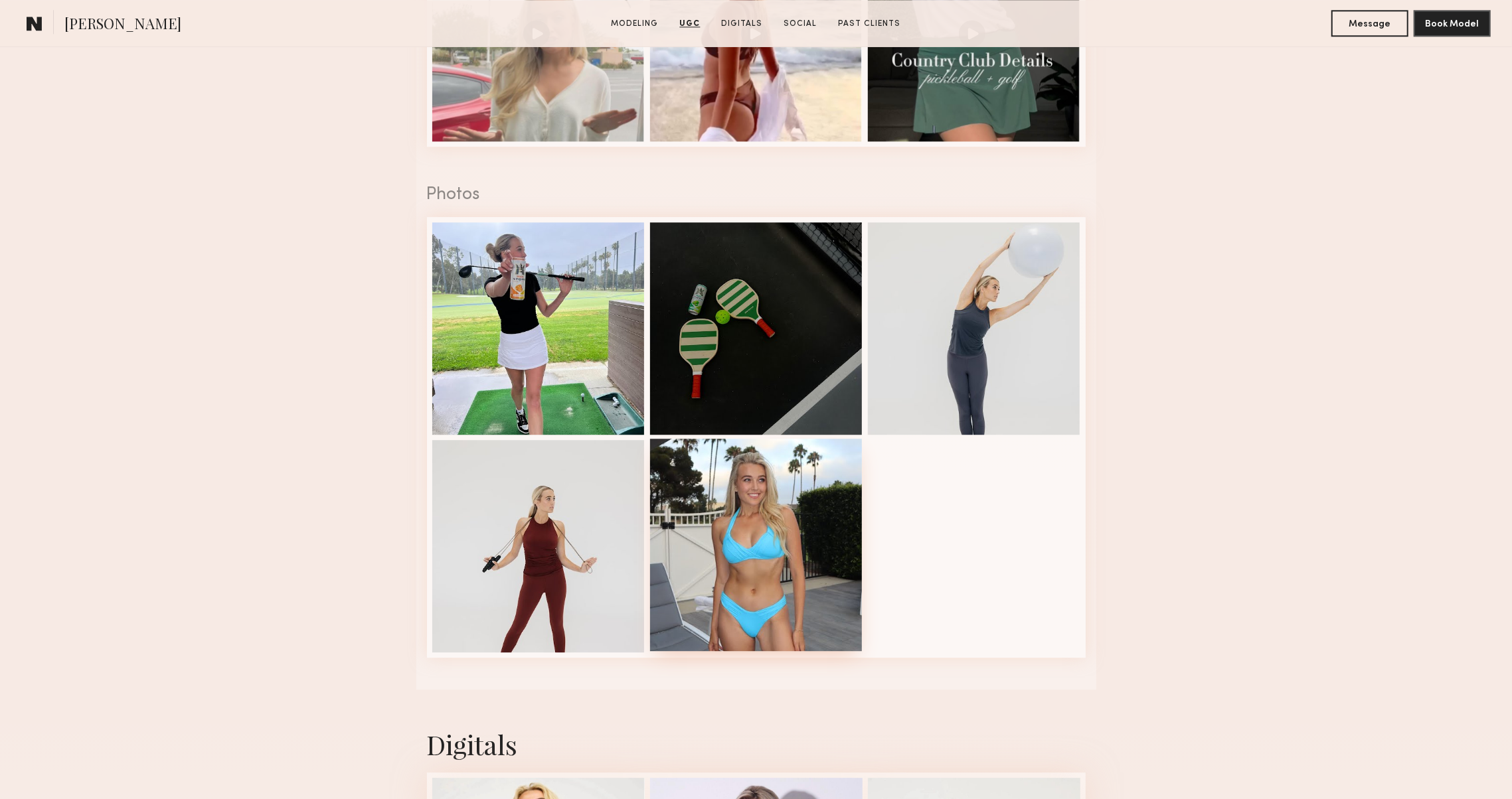
scroll to position [3006, 0]
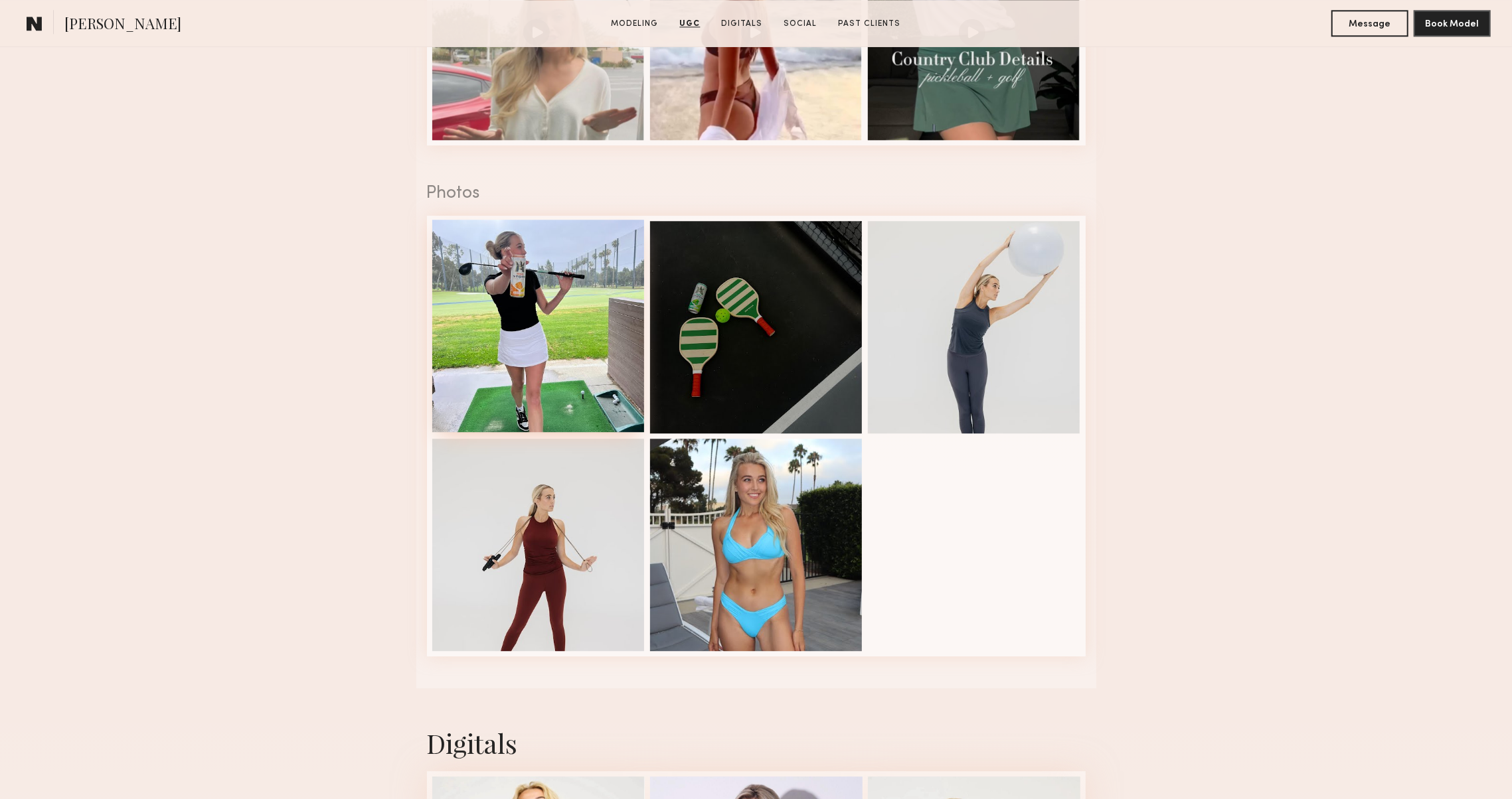
click at [521, 353] on div at bounding box center [539, 326] width 212 height 212
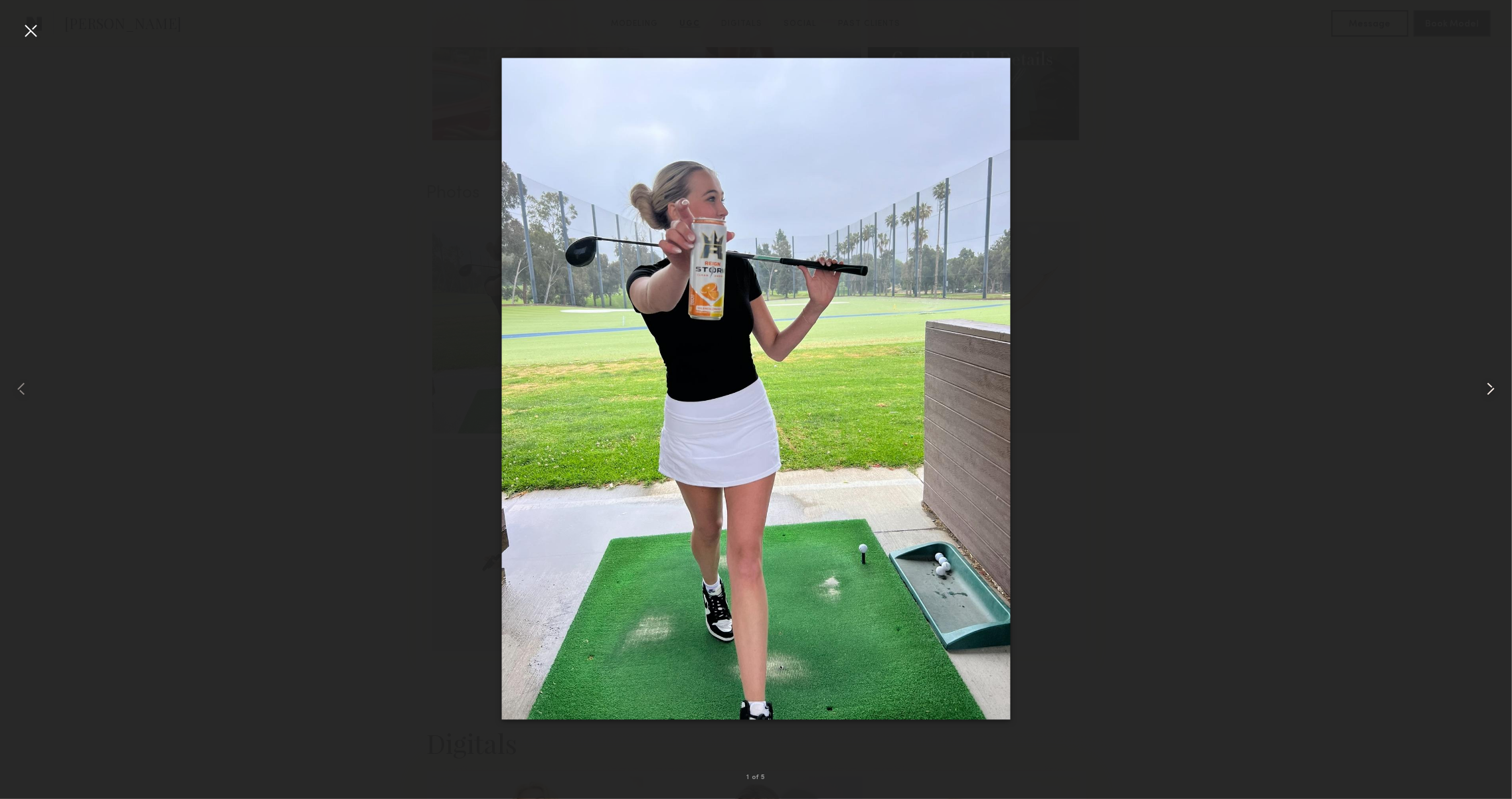
click at [1484, 375] on div at bounding box center [1481, 389] width 61 height 735
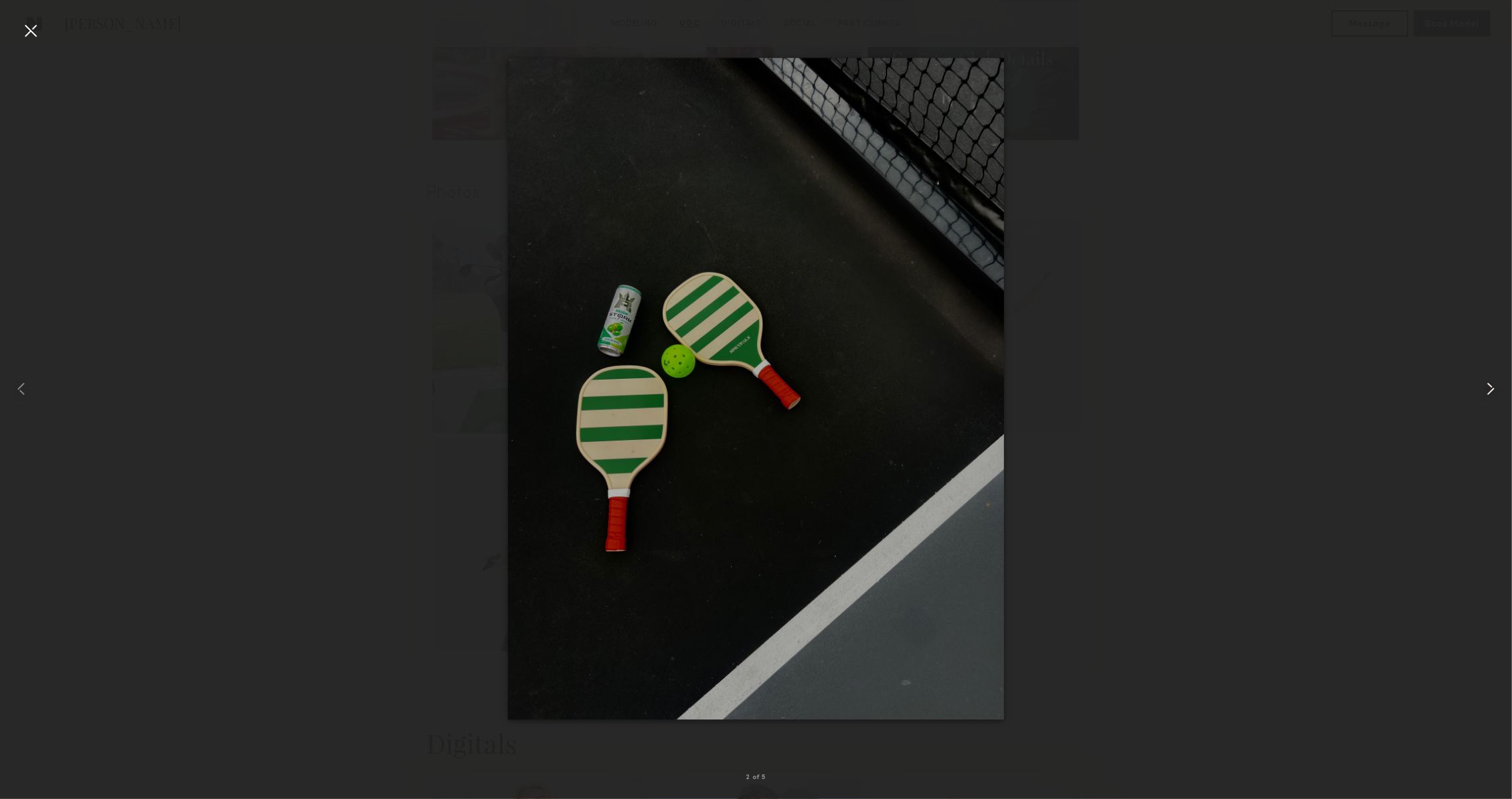
click at [1484, 375] on div at bounding box center [1481, 389] width 61 height 735
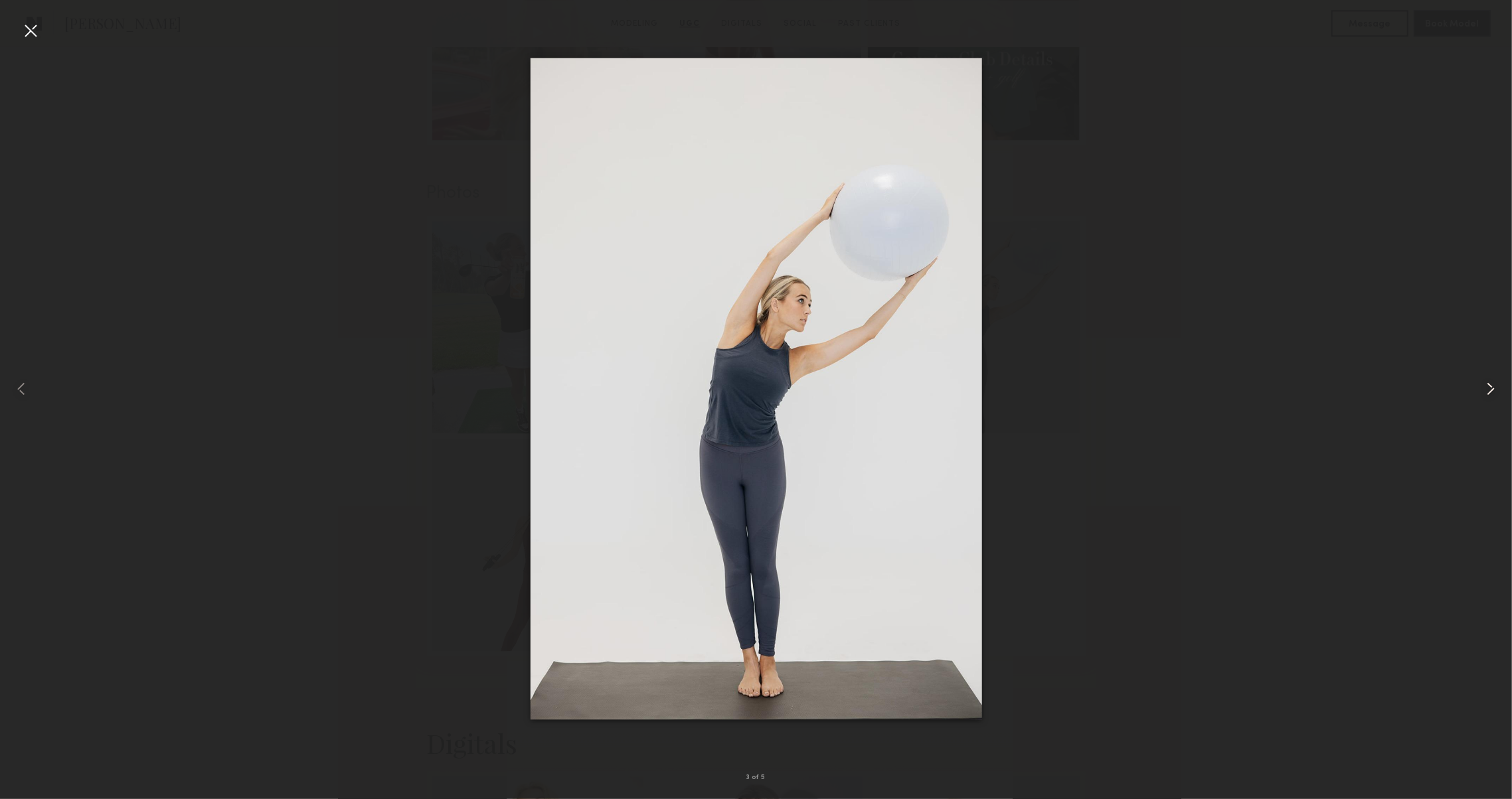
click at [1484, 375] on div at bounding box center [1481, 389] width 61 height 735
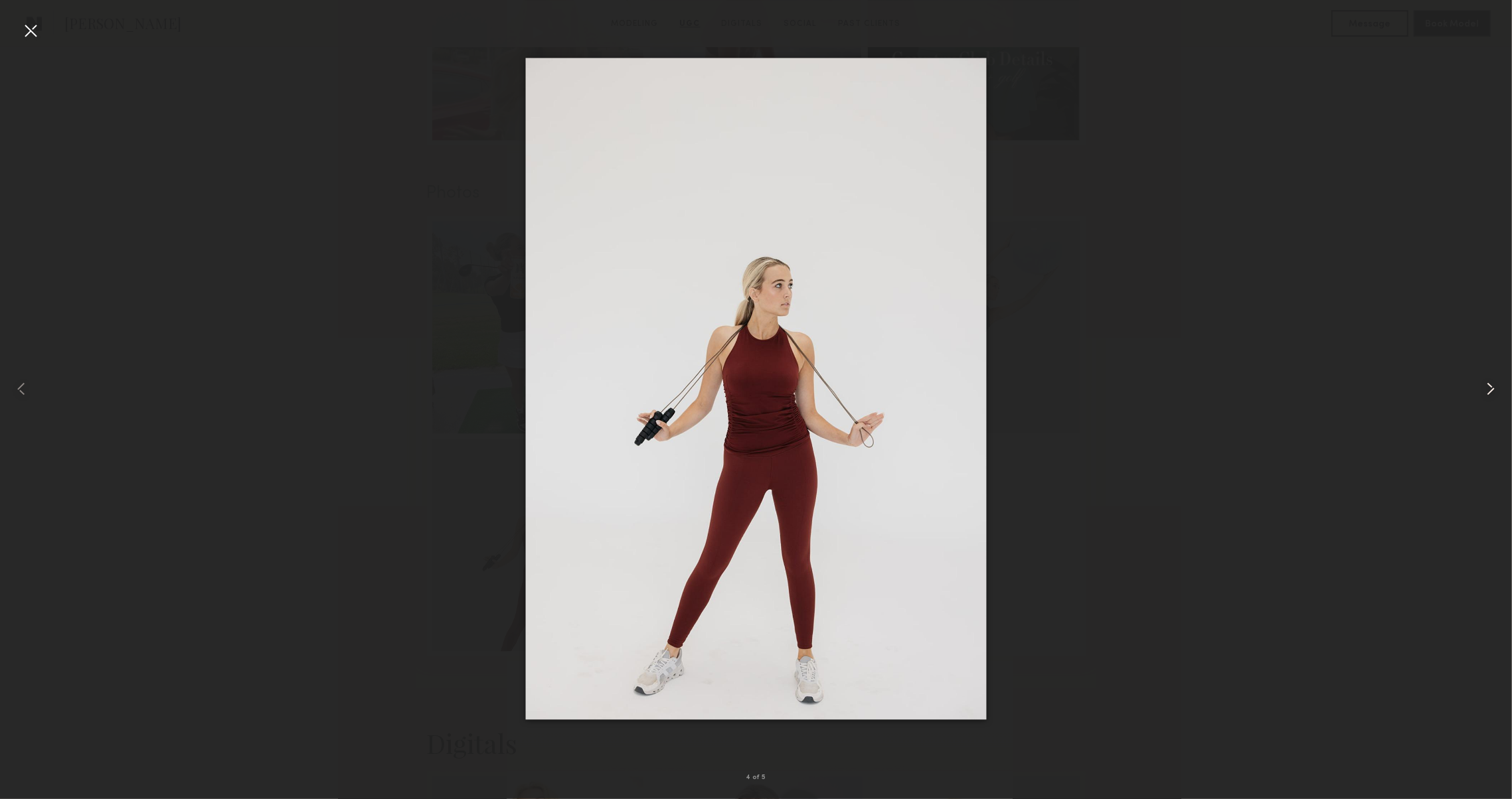
click at [1484, 375] on div at bounding box center [1481, 389] width 61 height 735
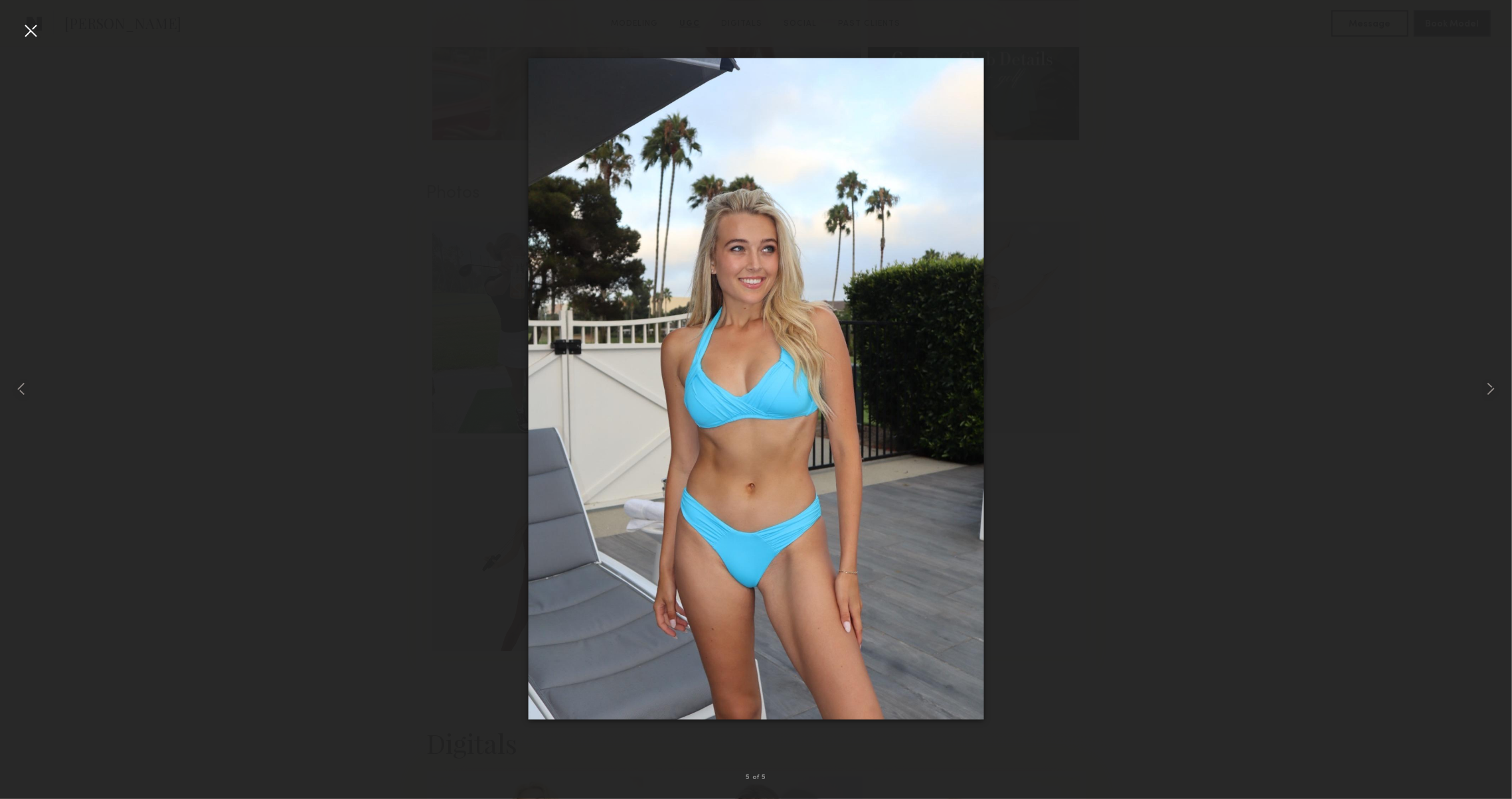
click at [25, 34] on div at bounding box center [30, 30] width 21 height 21
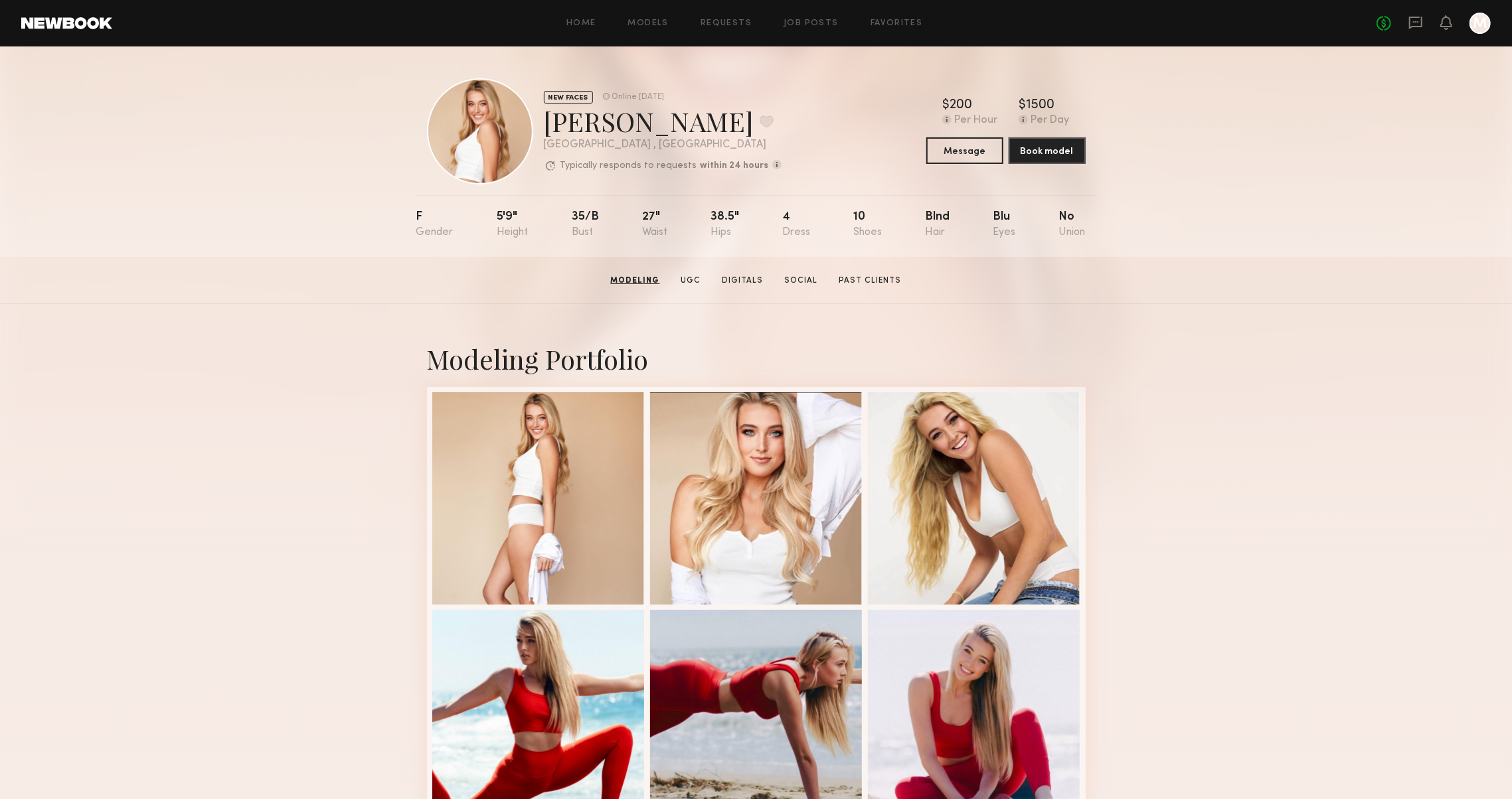
scroll to position [0, 0]
click at [518, 484] on div at bounding box center [539, 497] width 212 height 212
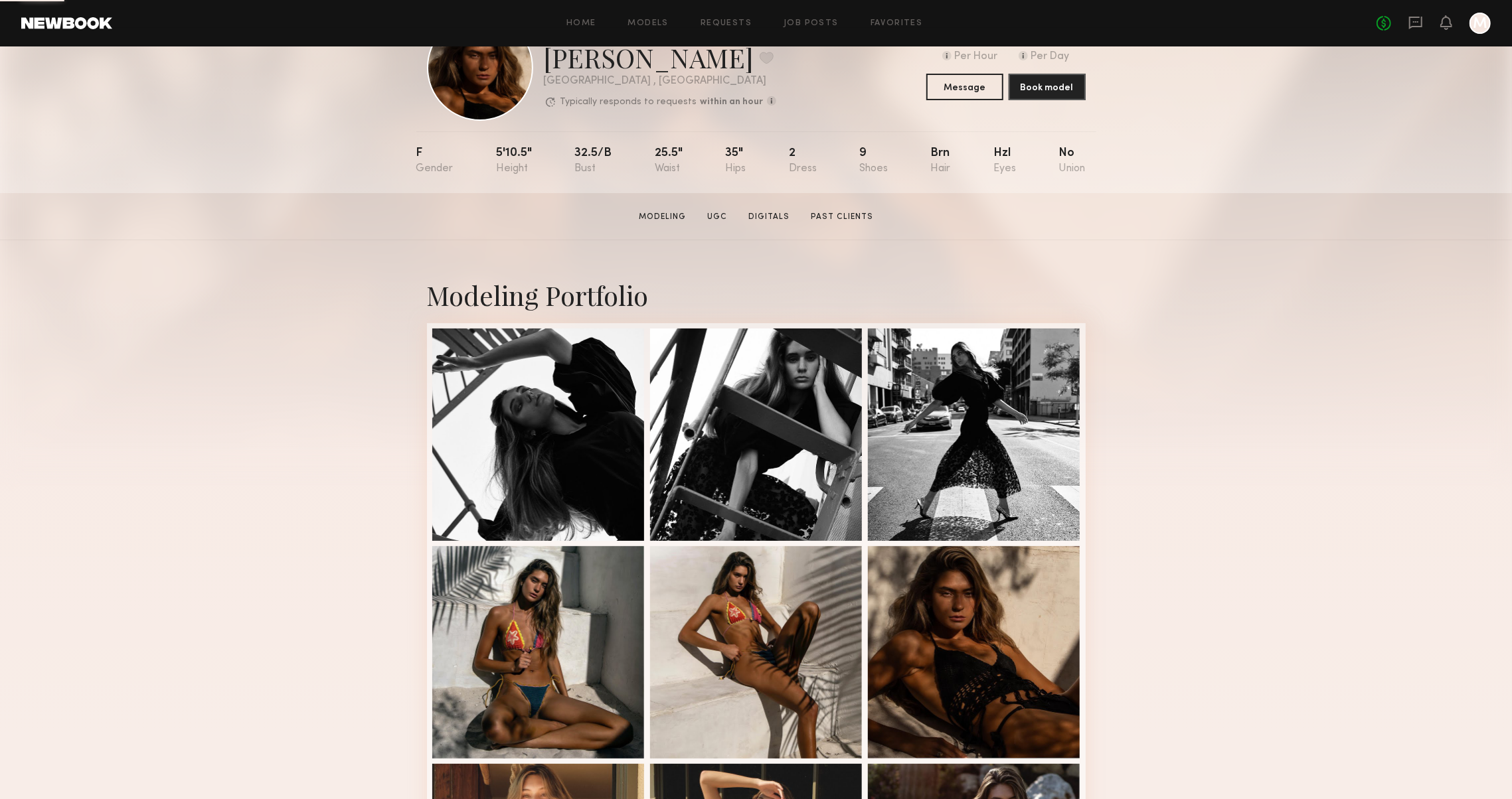
scroll to position [224, 0]
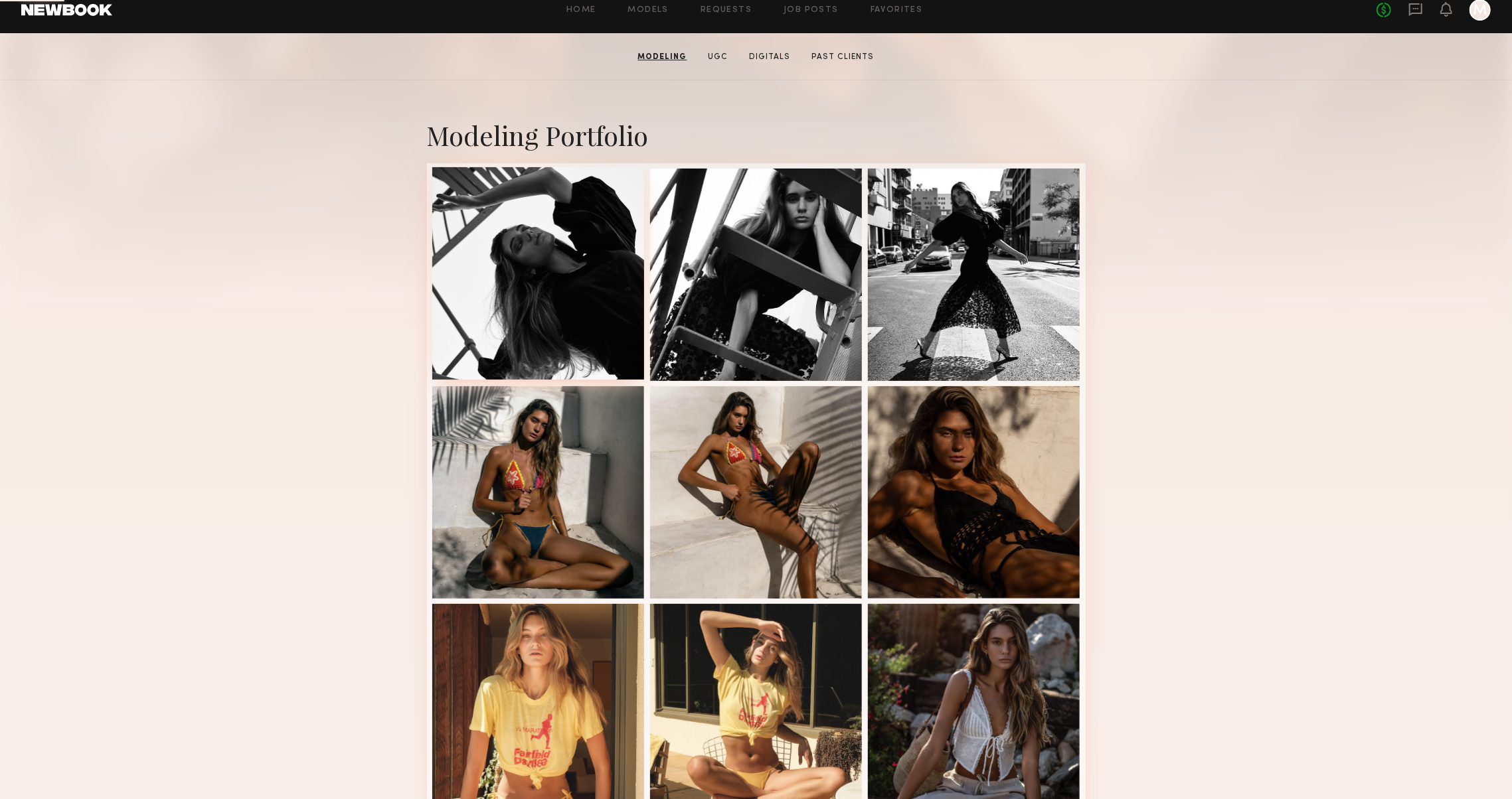
click at [590, 278] on div at bounding box center [539, 274] width 212 height 212
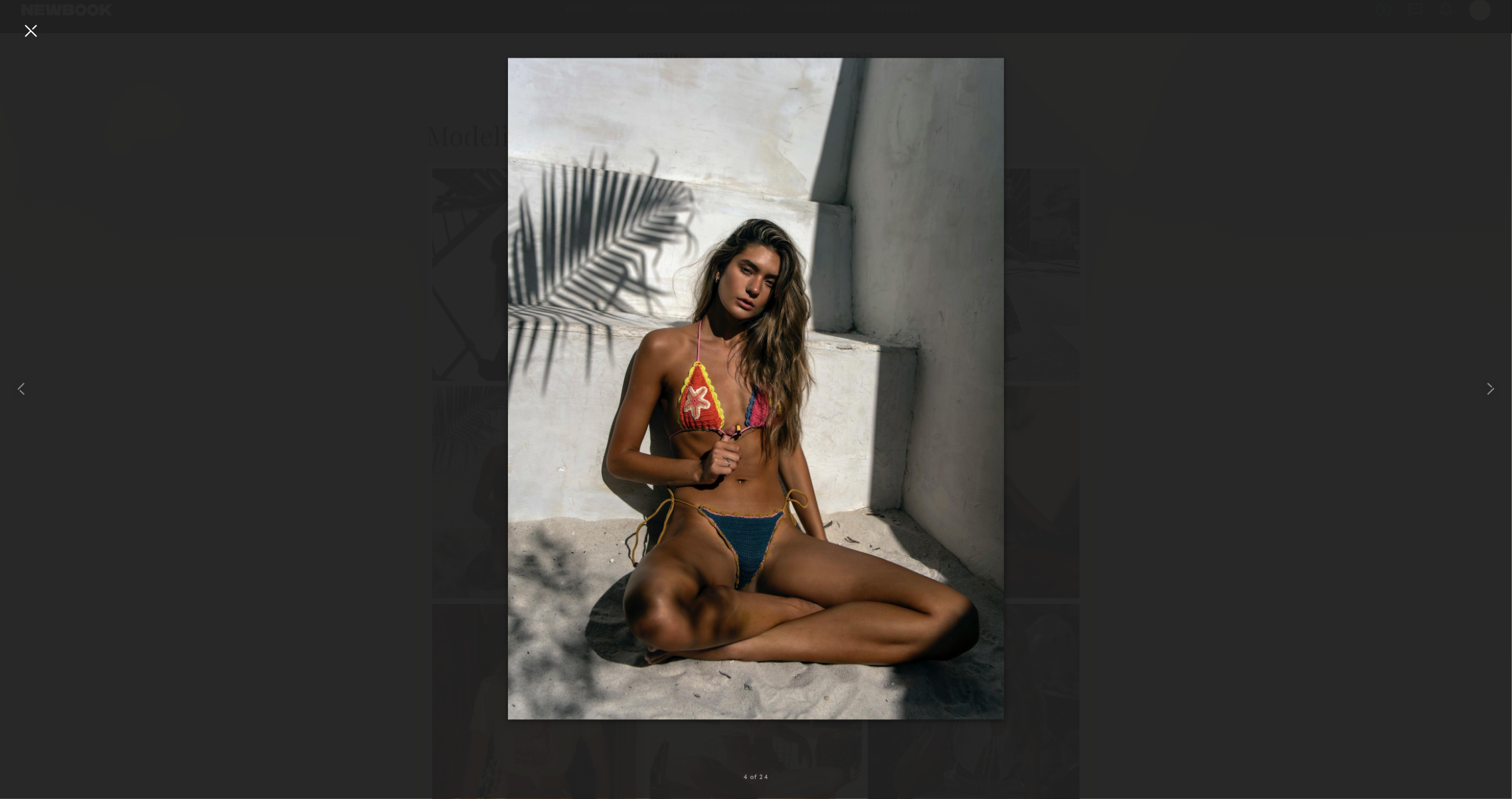
click at [40, 29] on div at bounding box center [30, 30] width 21 height 21
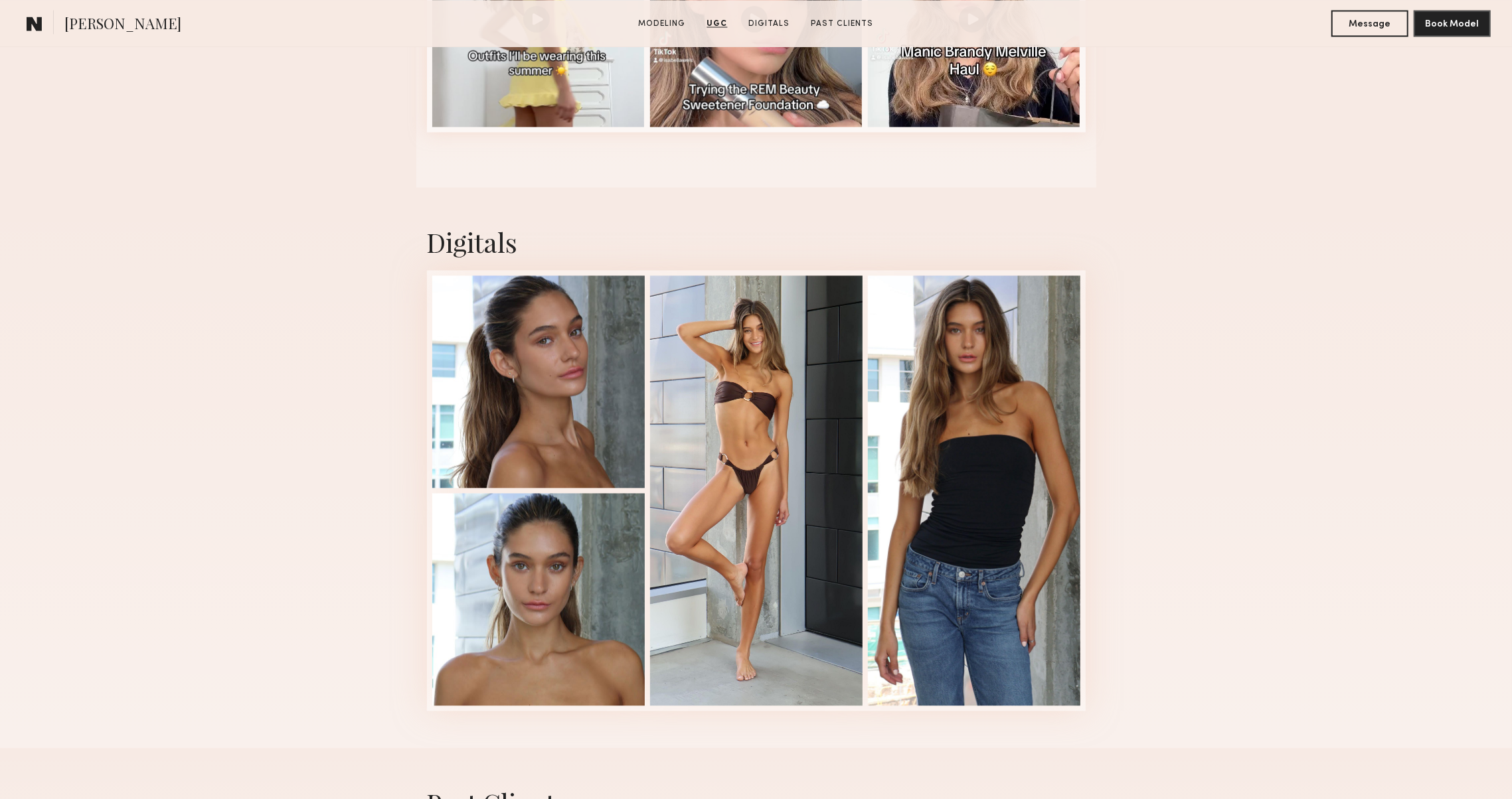
scroll to position [2420, 0]
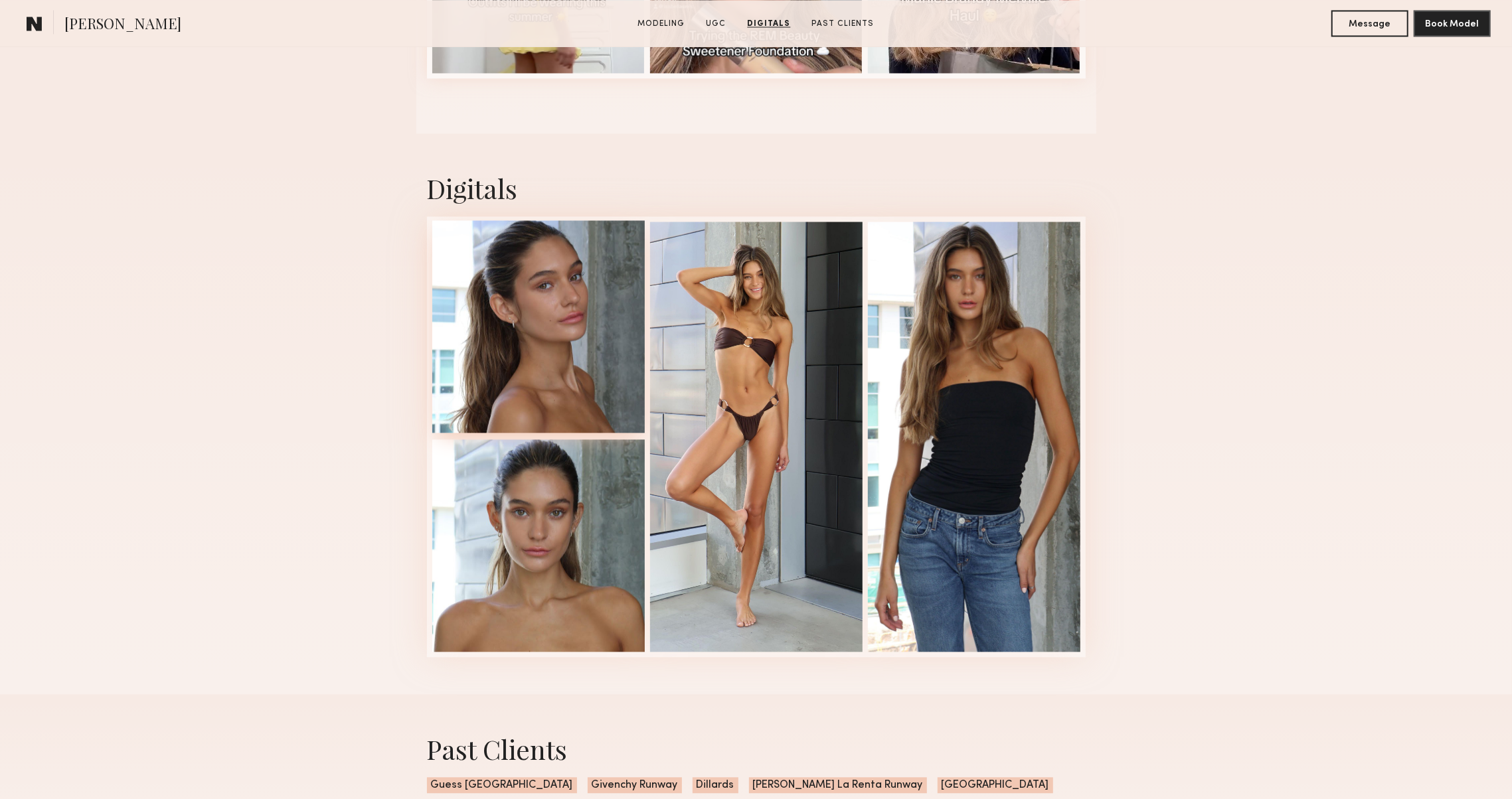
click at [483, 340] on div at bounding box center [539, 326] width 212 height 212
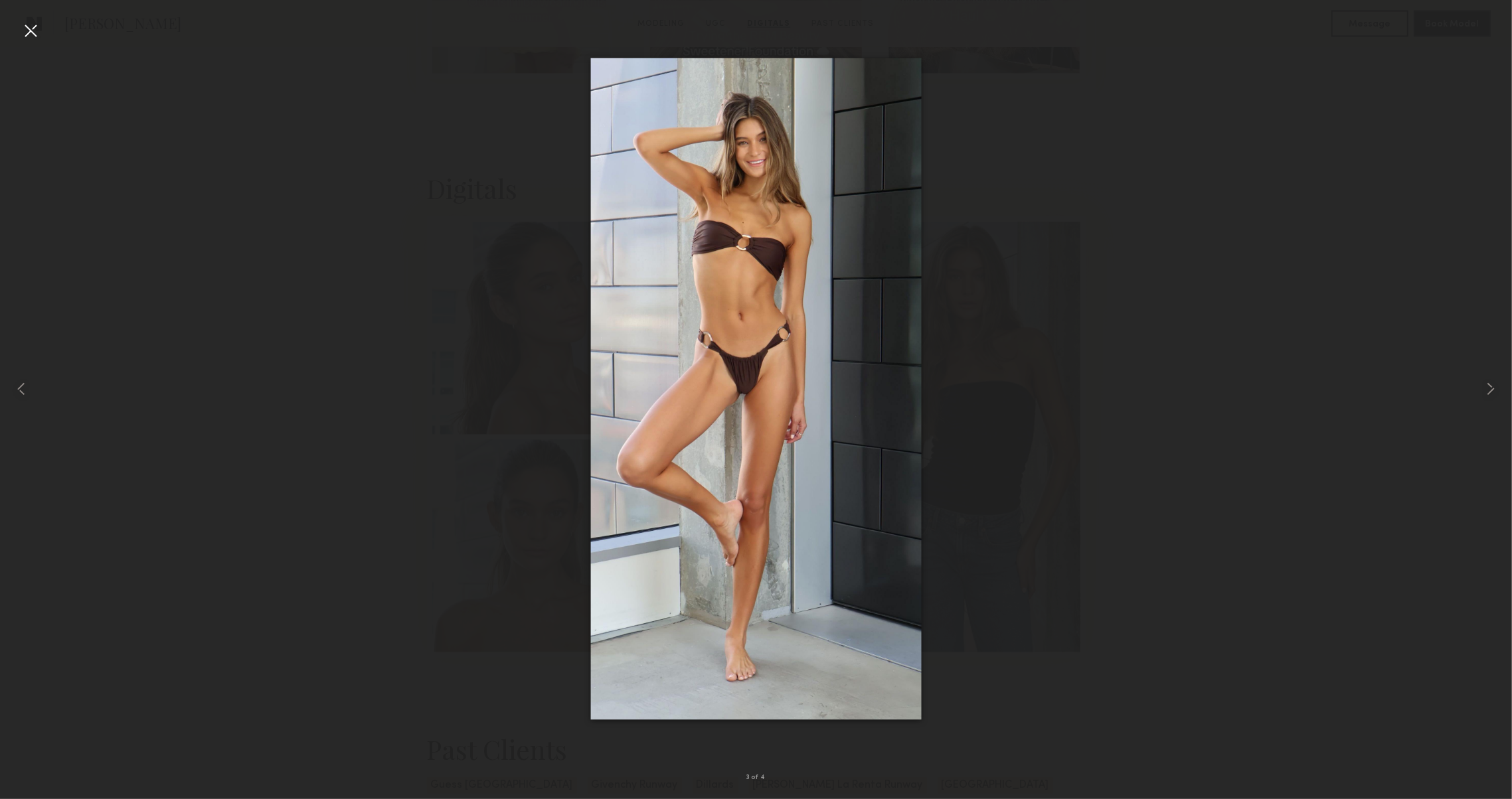
click at [24, 23] on div at bounding box center [30, 30] width 21 height 21
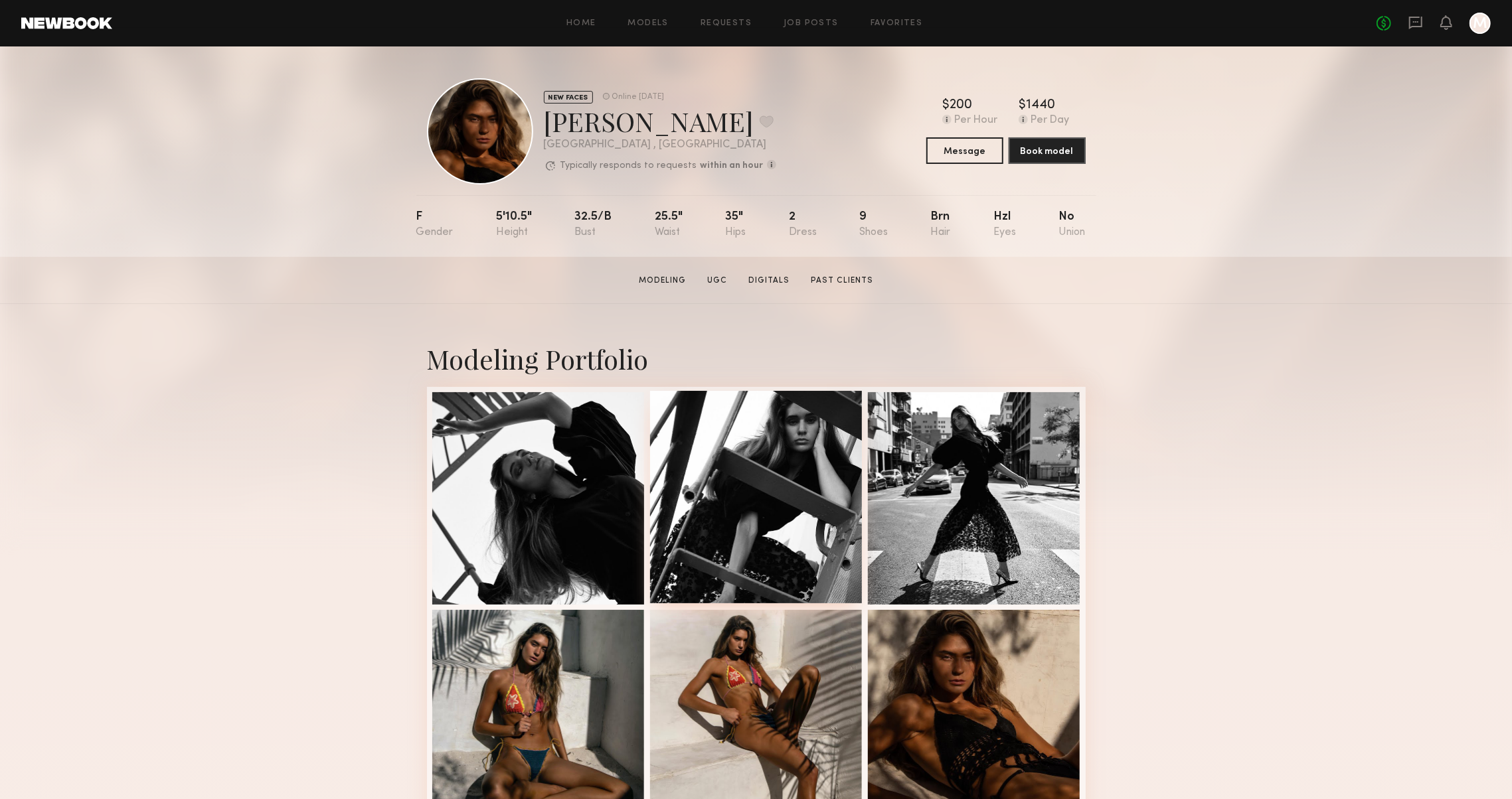
scroll to position [0, 0]
click at [973, 478] on div at bounding box center [974, 497] width 212 height 212
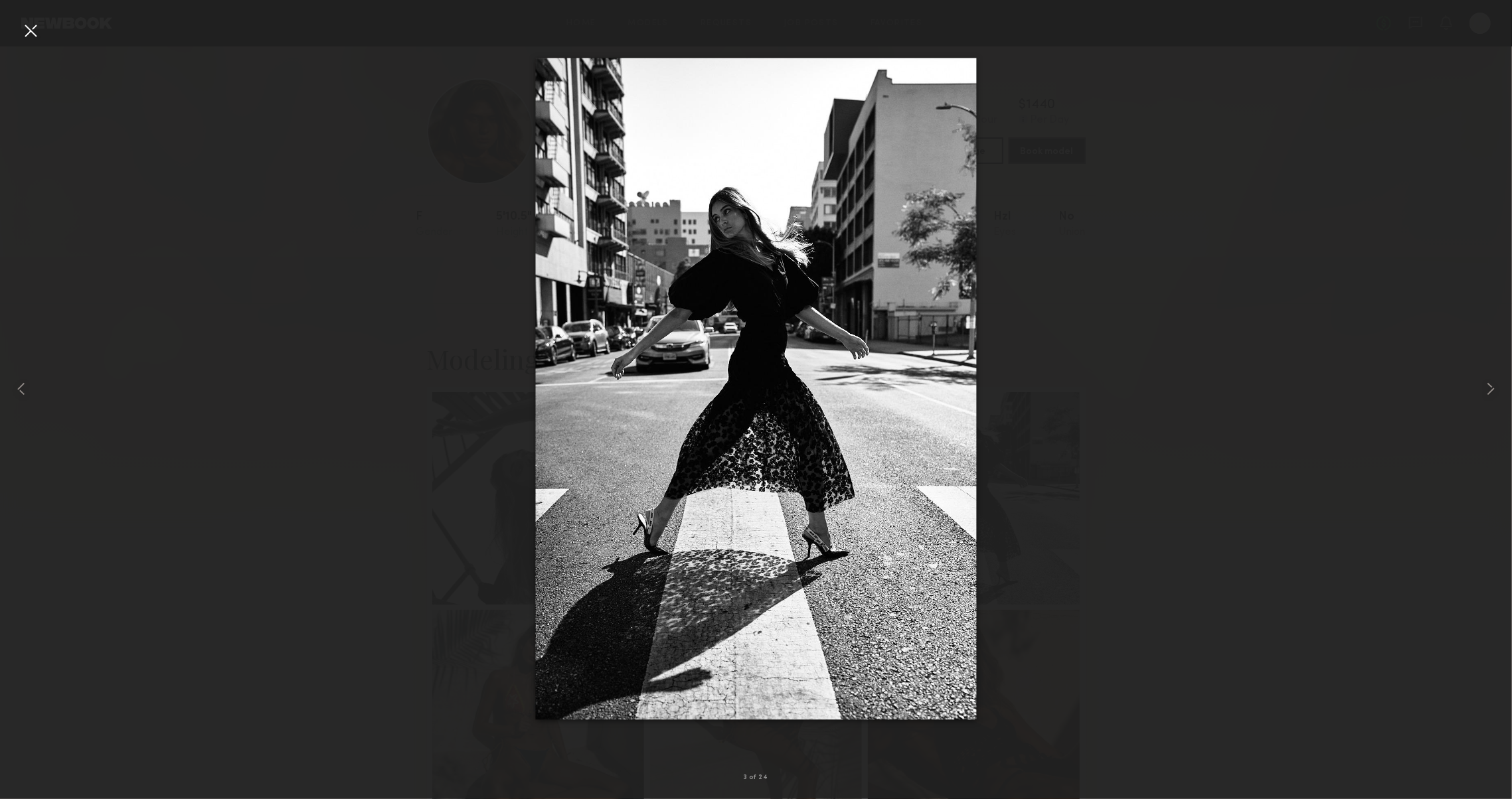
click at [37, 33] on div at bounding box center [30, 30] width 21 height 21
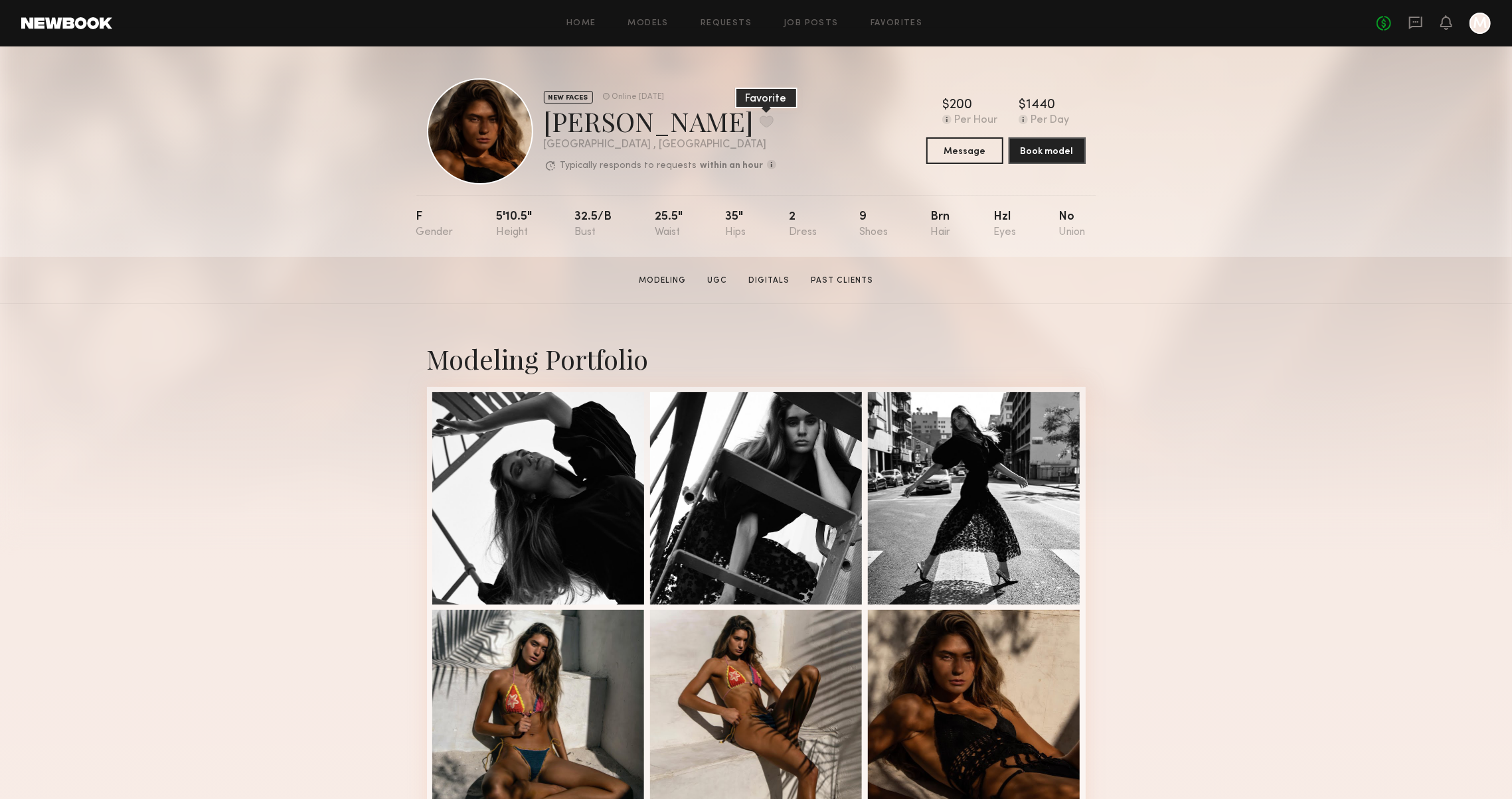
click at [760, 119] on button at bounding box center [766, 121] width 14 height 12
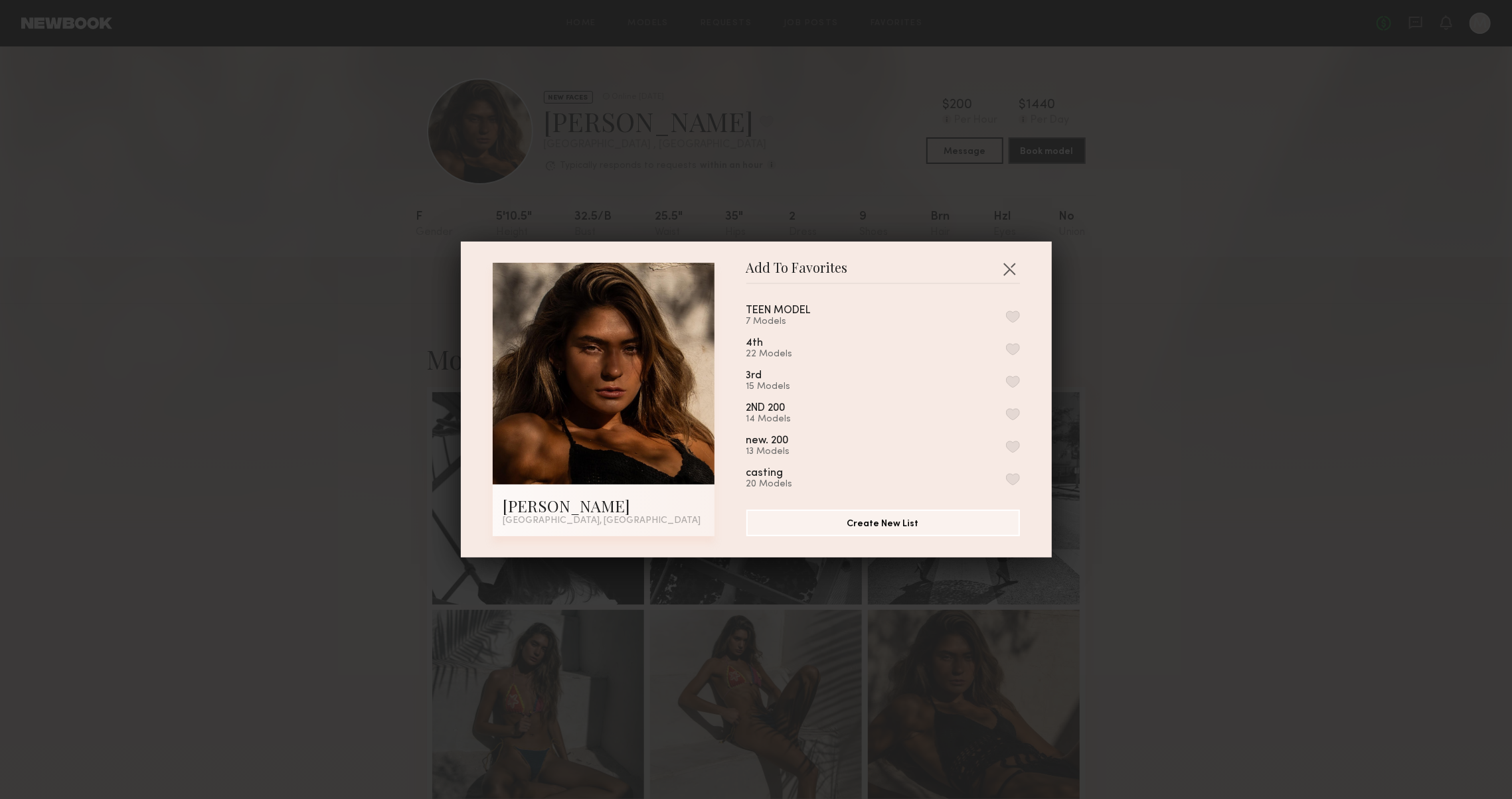
click at [1020, 359] on div "TEEN MODEL 7 Models 4th 22 Models 3rd 15 Models 2ND 200 14 Models new. 200 13 M…" at bounding box center [890, 391] width 287 height 194
click at [1024, 346] on div "TEEN MODEL 7 Models 4th 22 Models 3rd 15 Models 2ND 200 14 Models new. 200 13 M…" at bounding box center [890, 391] width 287 height 194
click at [1018, 346] on button "button" at bounding box center [1012, 349] width 14 height 12
click at [973, 529] on button "Create New List" at bounding box center [883, 522] width 274 height 26
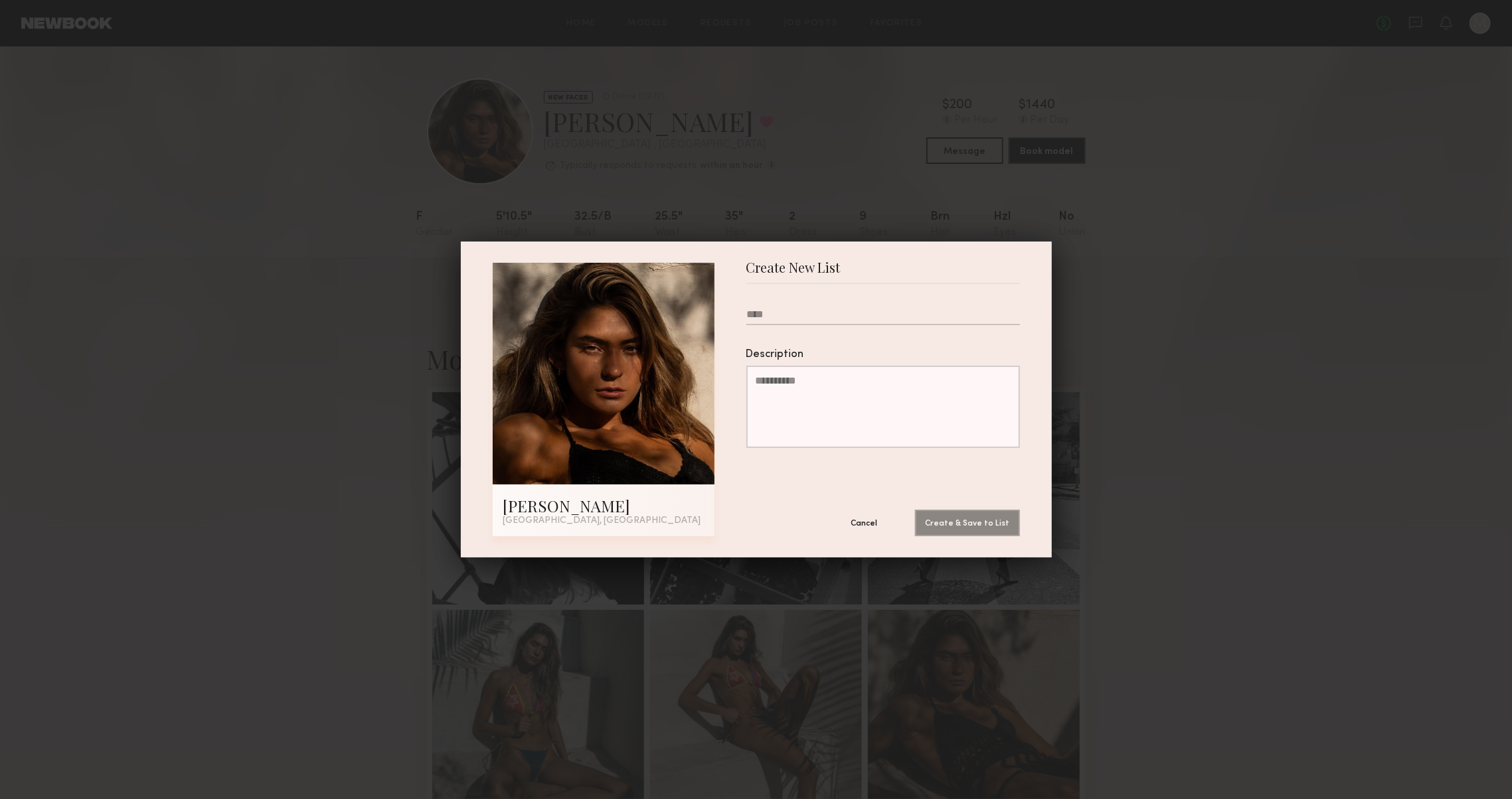
click at [875, 540] on div "Create New List Isabella W. Los Angeles, CA Create New List Description Cancel …" at bounding box center [756, 400] width 591 height 316
click at [875, 526] on button "Cancel" at bounding box center [864, 522] width 80 height 26
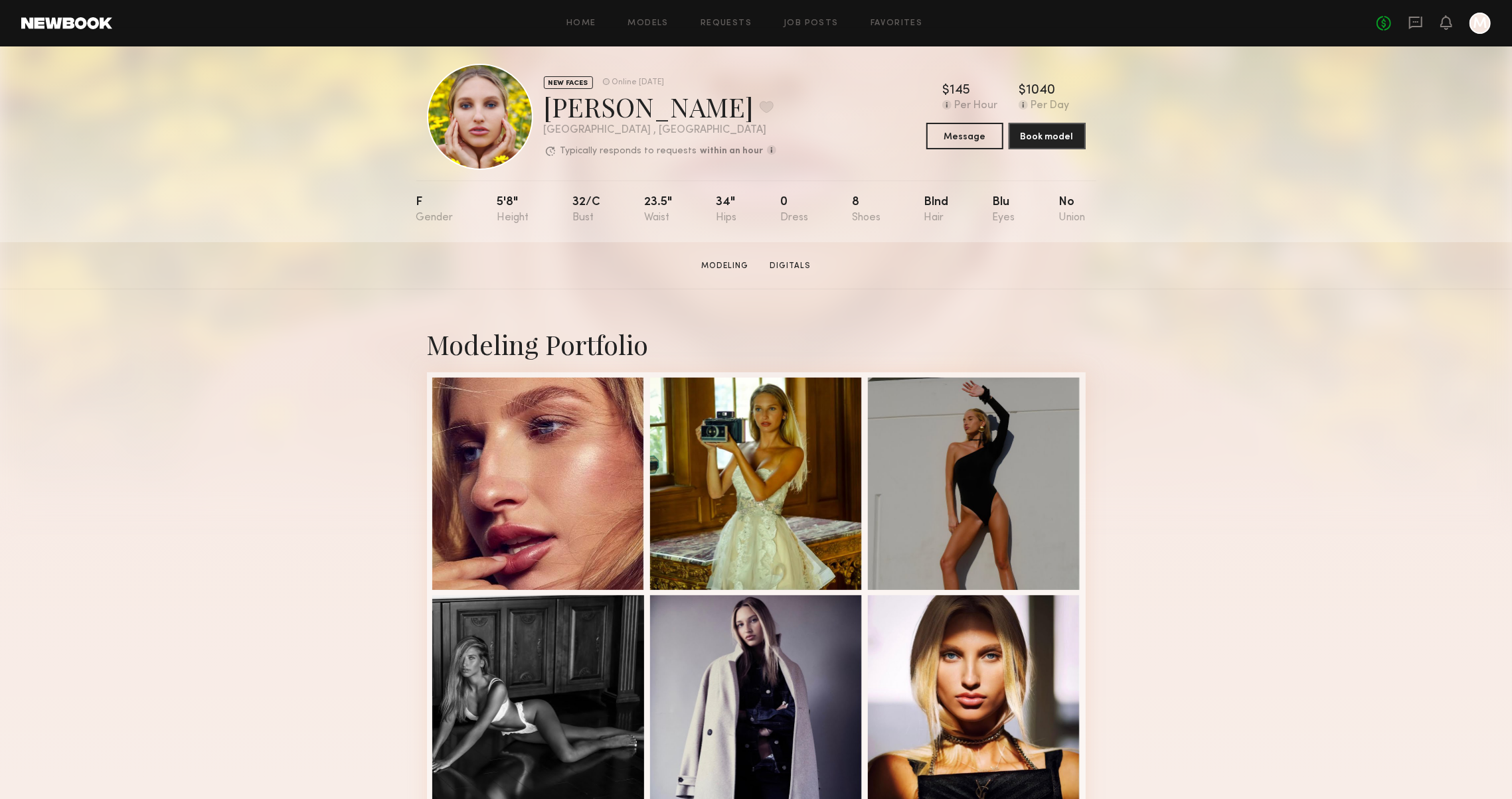
scroll to position [9, 0]
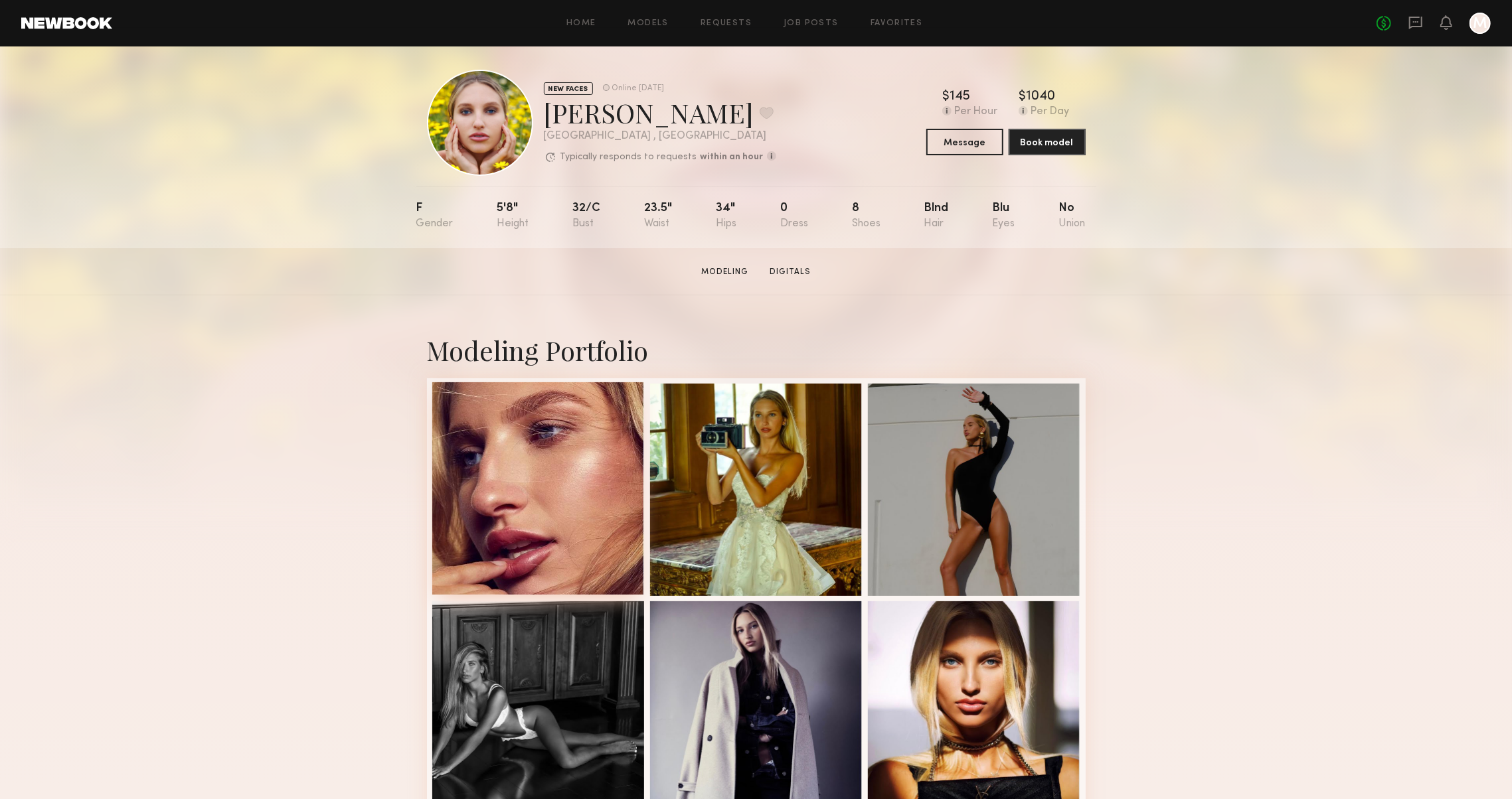
click at [547, 443] on div at bounding box center [539, 489] width 212 height 212
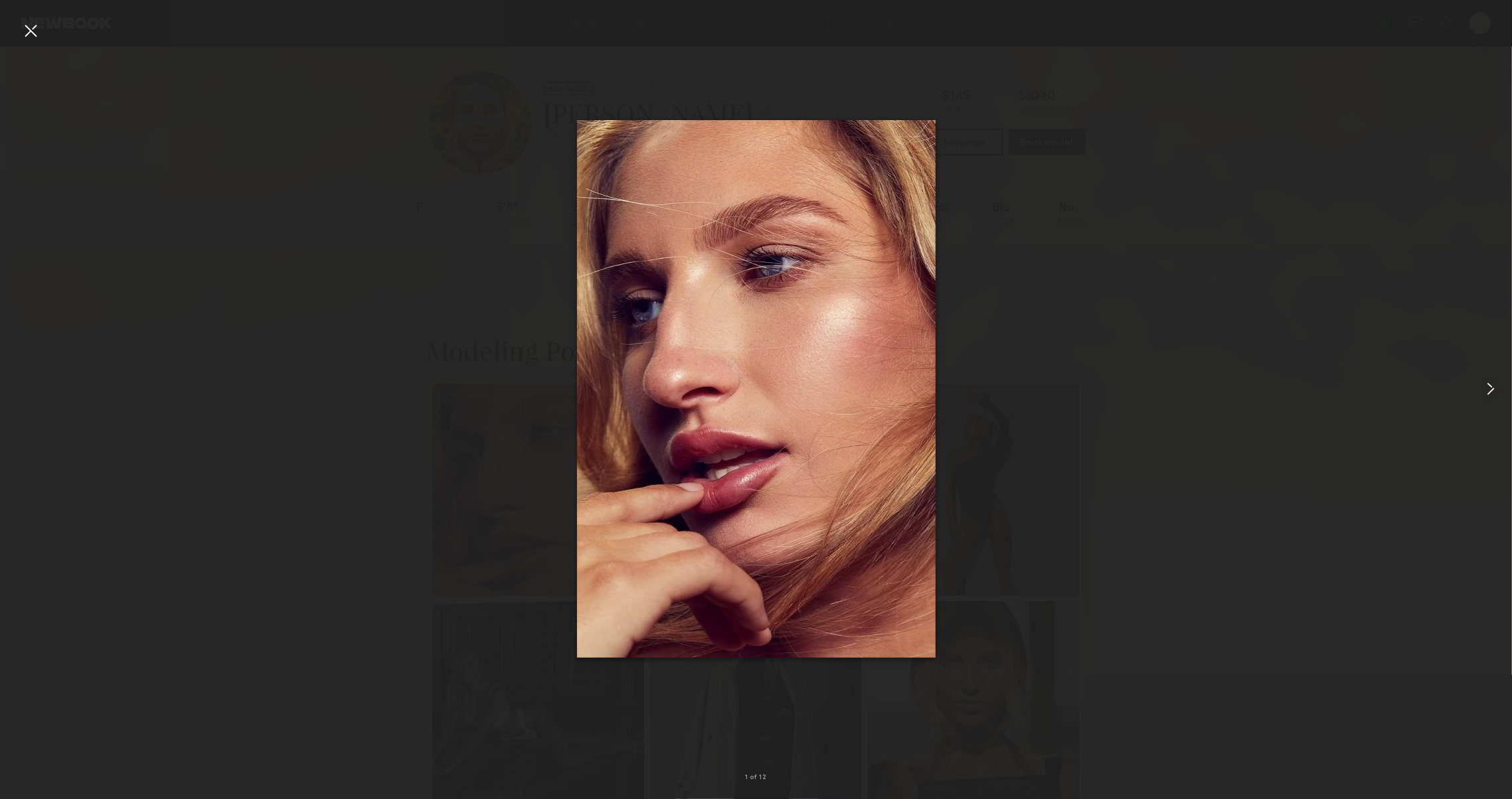
click at [1484, 397] on common-icon at bounding box center [1490, 389] width 21 height 21
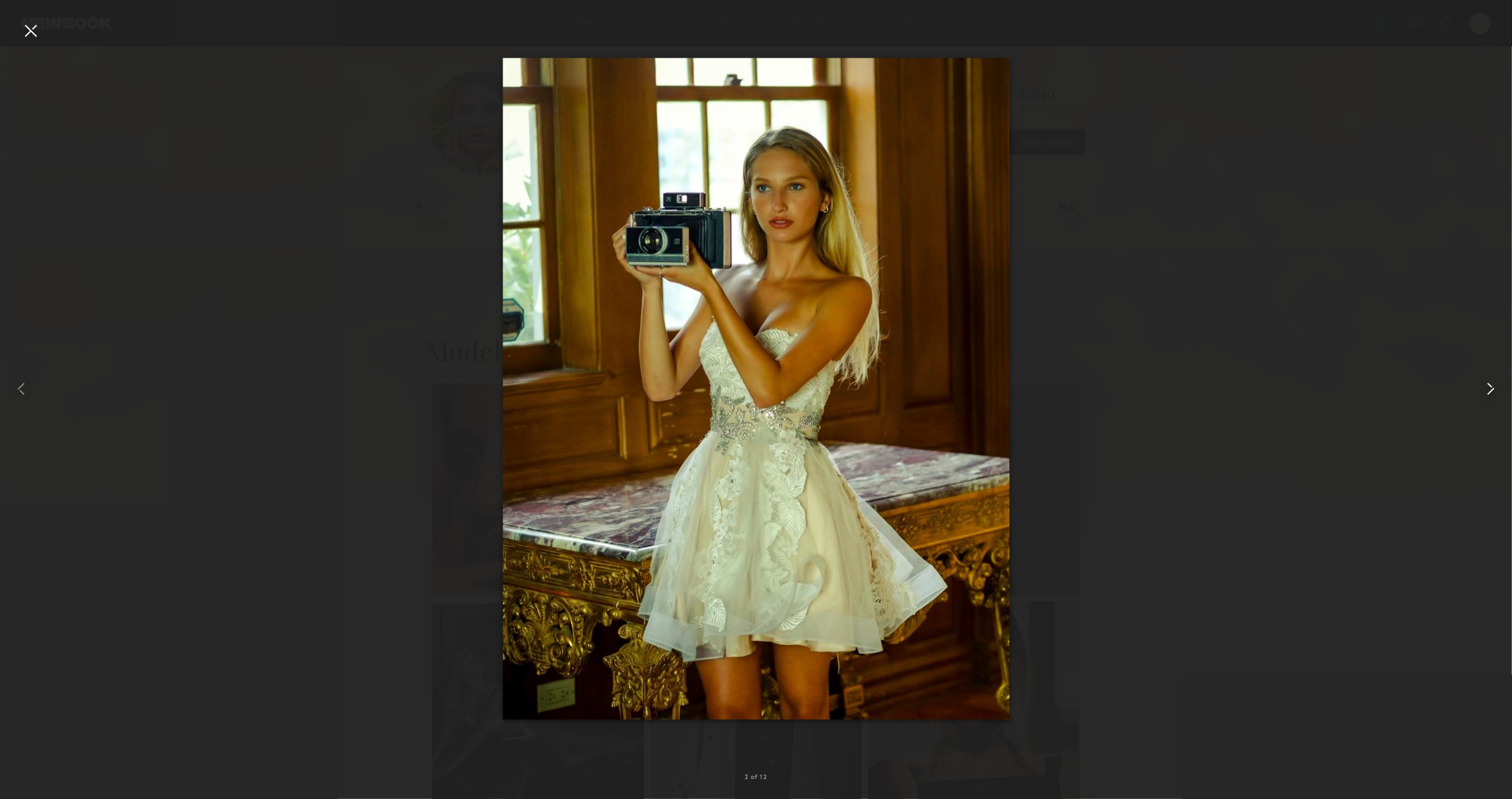
click at [1484, 397] on common-icon at bounding box center [1490, 389] width 21 height 21
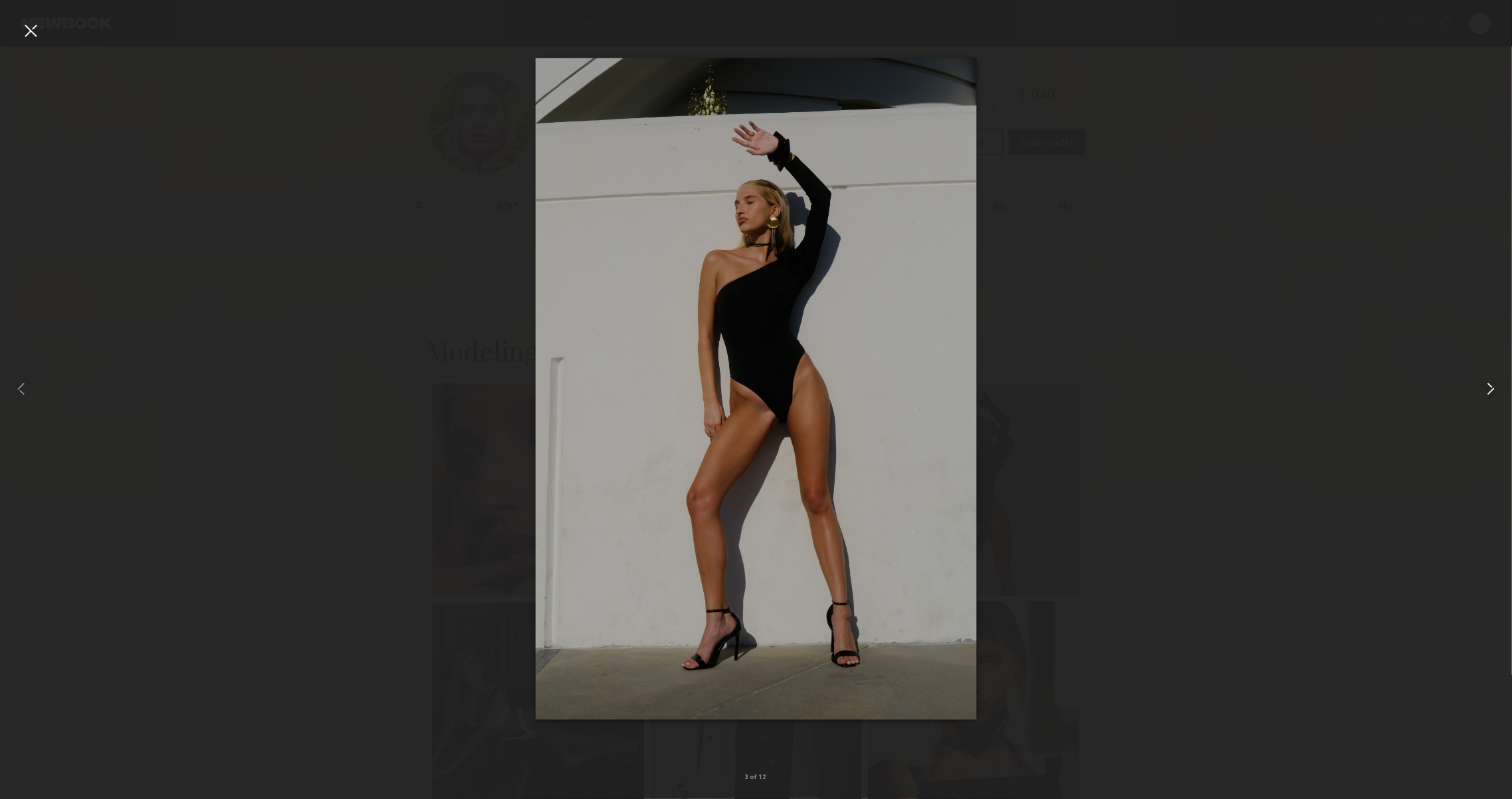
click at [1484, 397] on common-icon at bounding box center [1490, 389] width 21 height 21
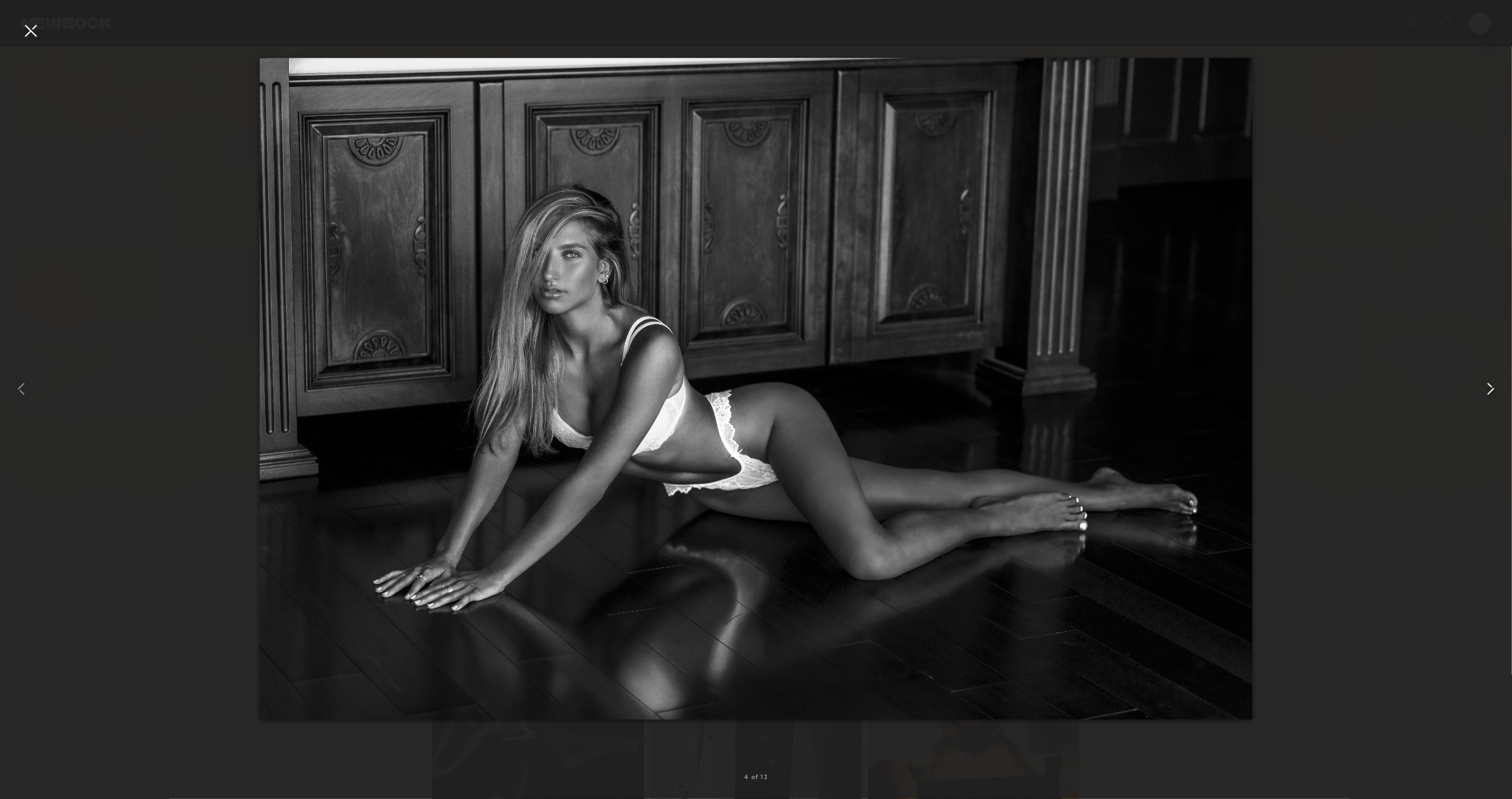
click at [1484, 397] on common-icon at bounding box center [1490, 389] width 21 height 21
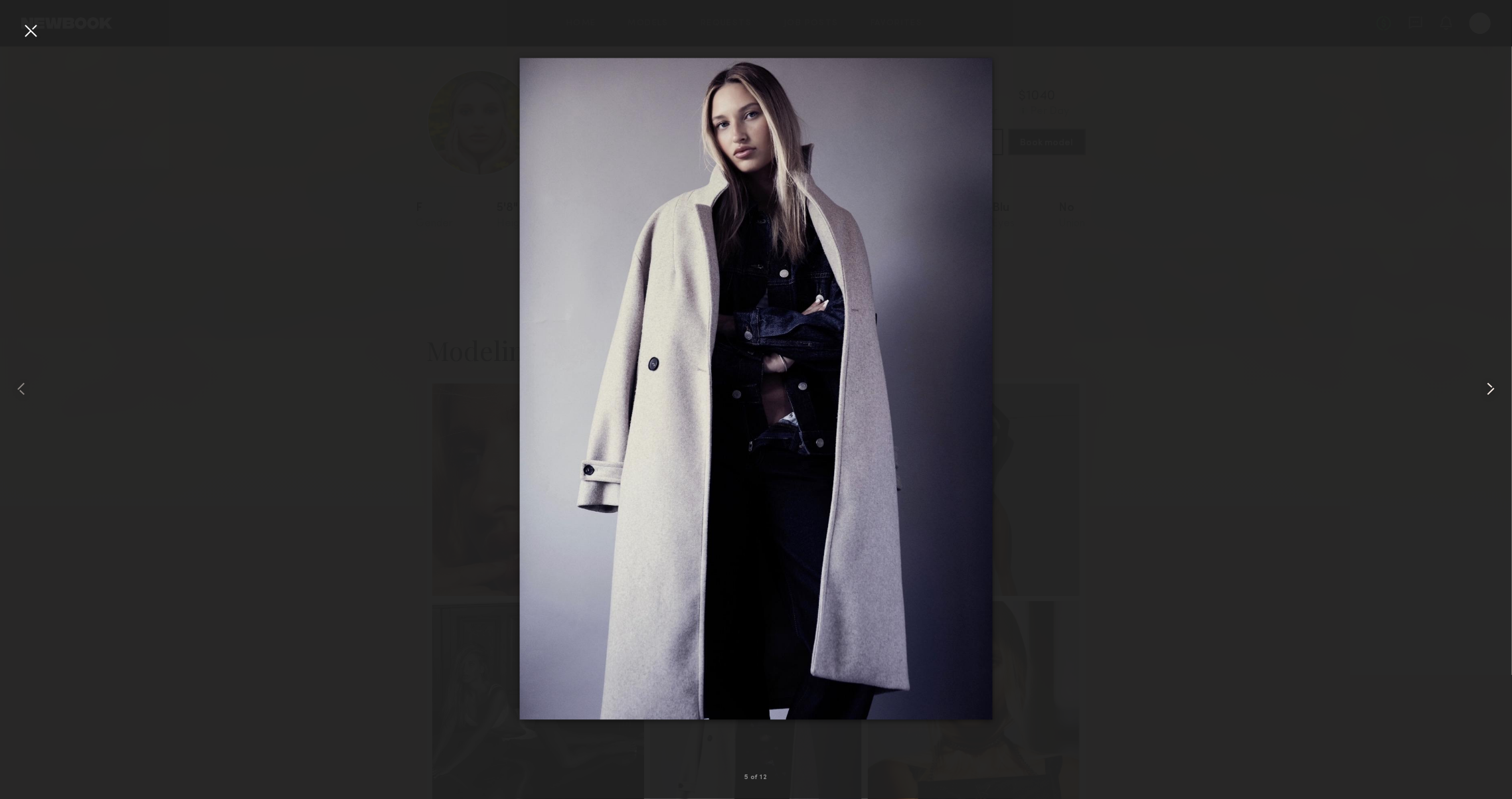
click at [1484, 397] on common-icon at bounding box center [1490, 389] width 21 height 21
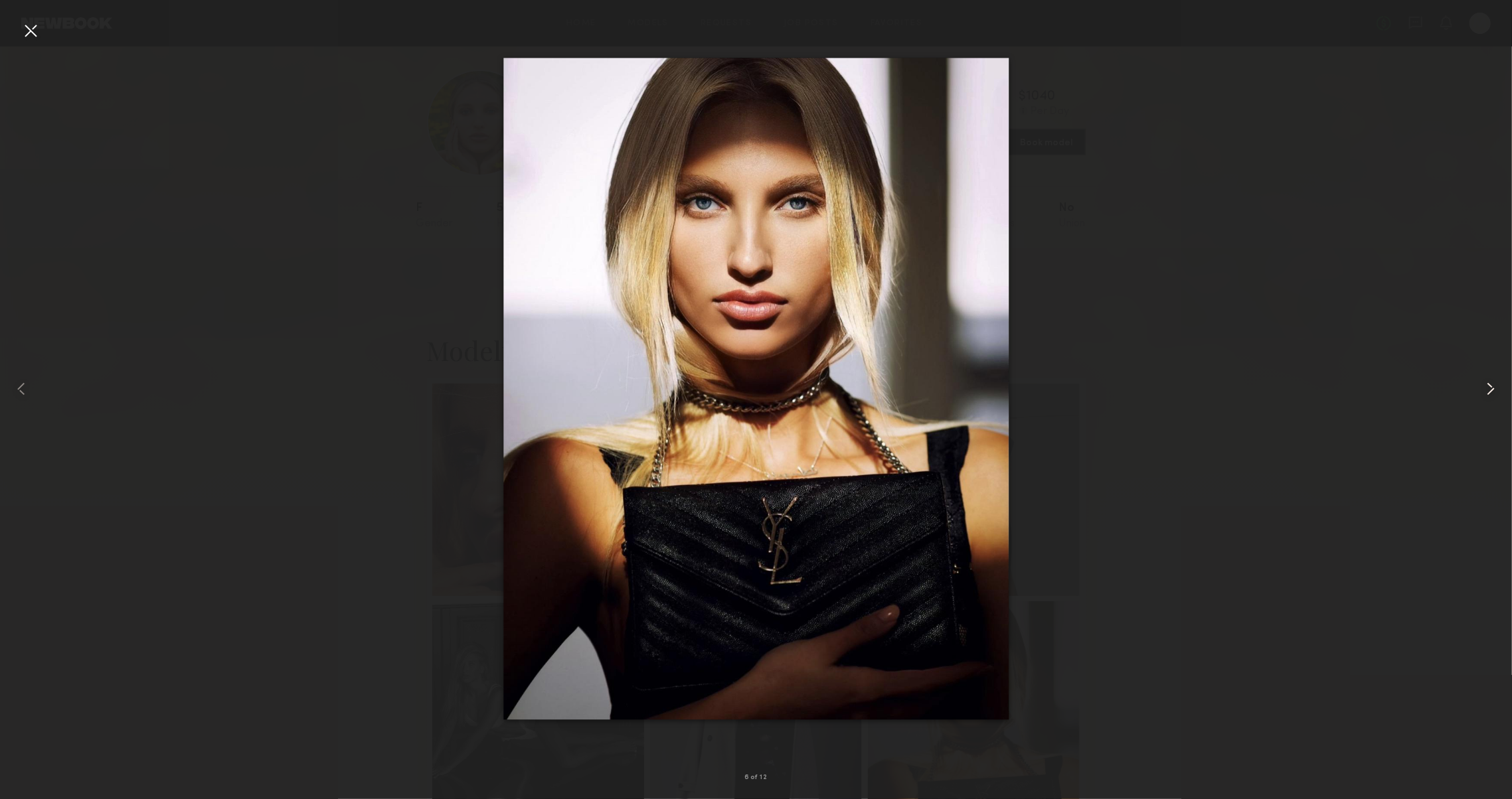
click at [1484, 397] on common-icon at bounding box center [1490, 389] width 21 height 21
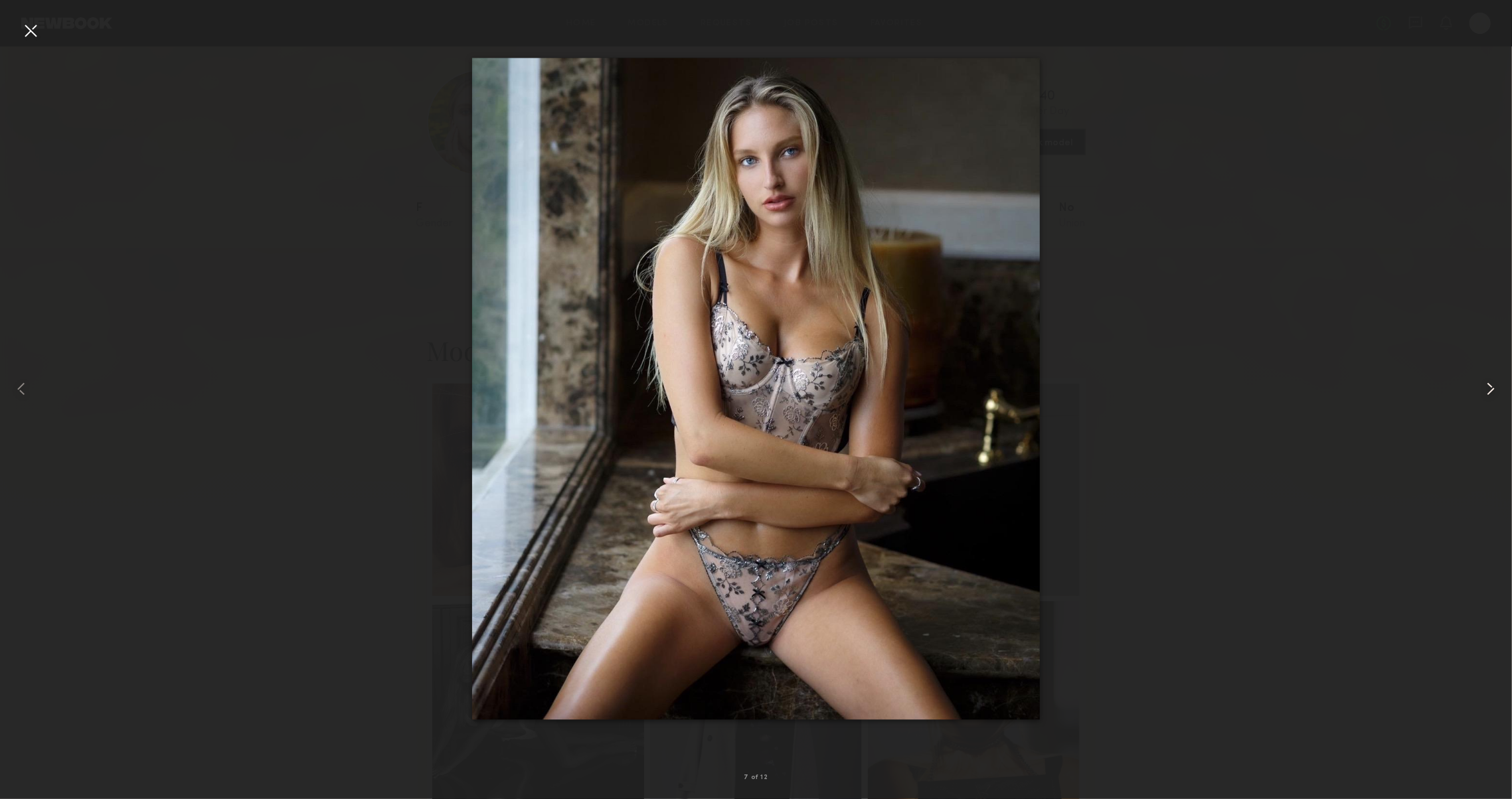
click at [1484, 397] on common-icon at bounding box center [1490, 389] width 21 height 21
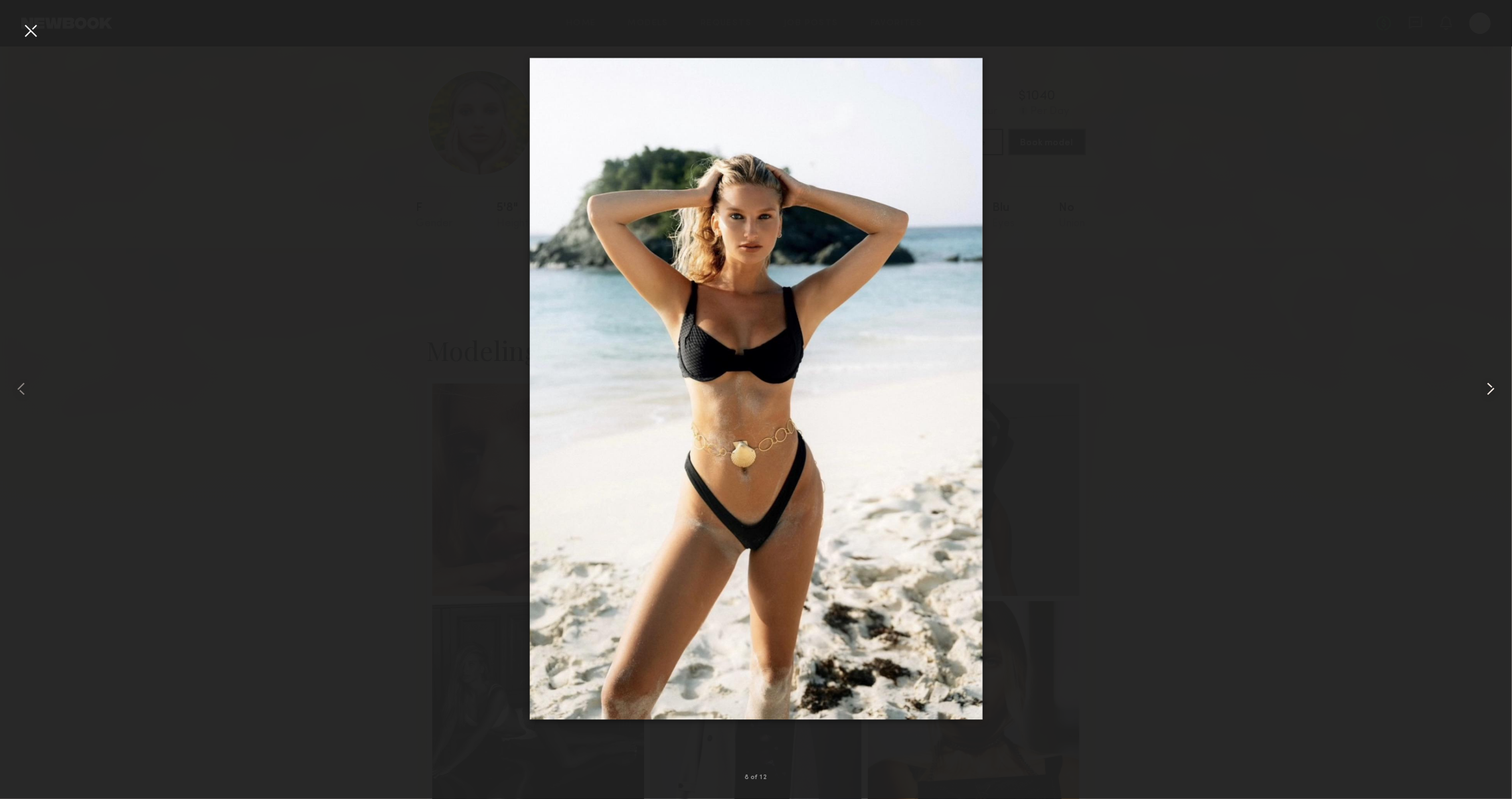
click at [1484, 397] on common-icon at bounding box center [1490, 389] width 21 height 21
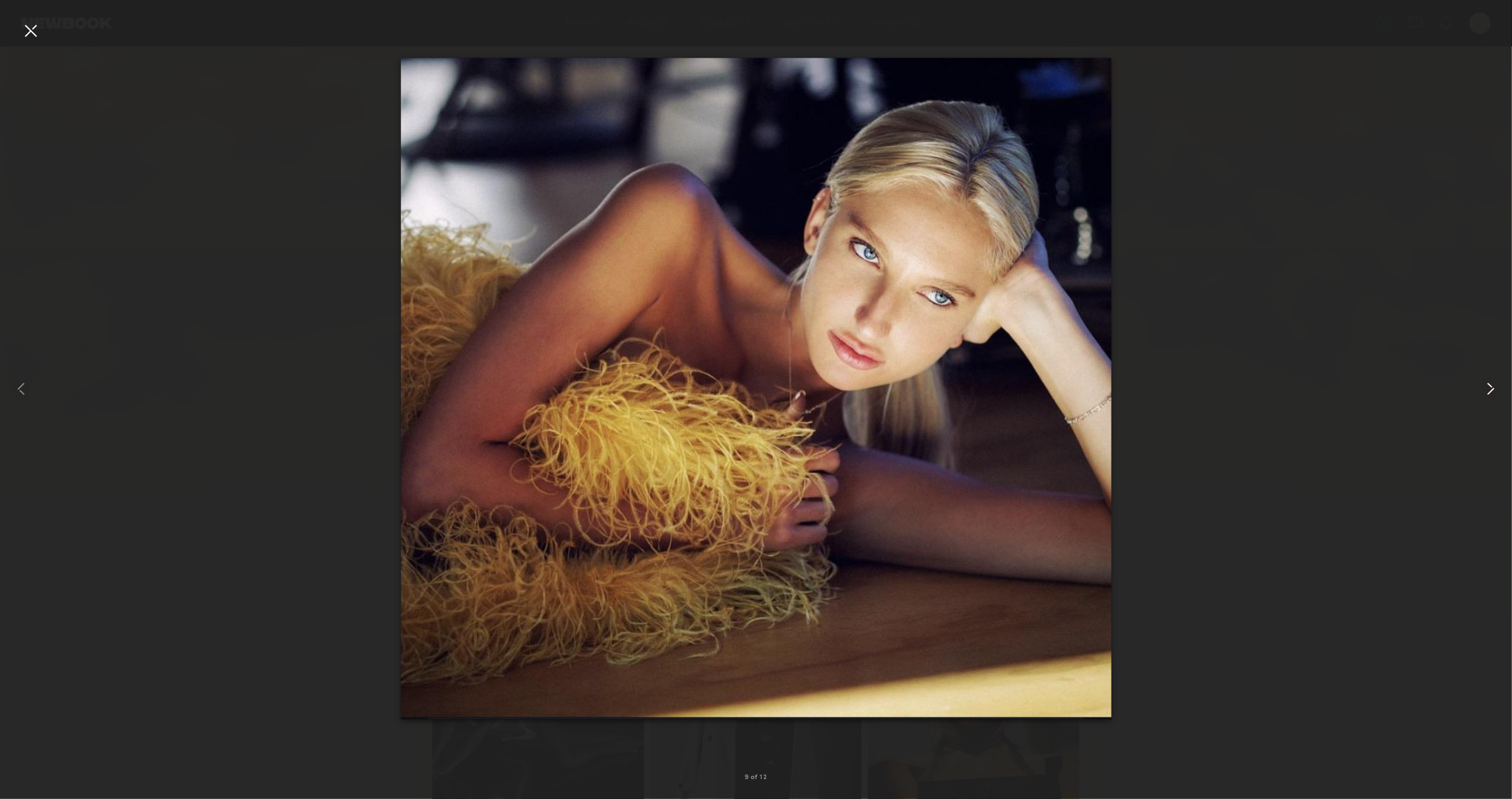
click at [1484, 397] on common-icon at bounding box center [1490, 389] width 21 height 21
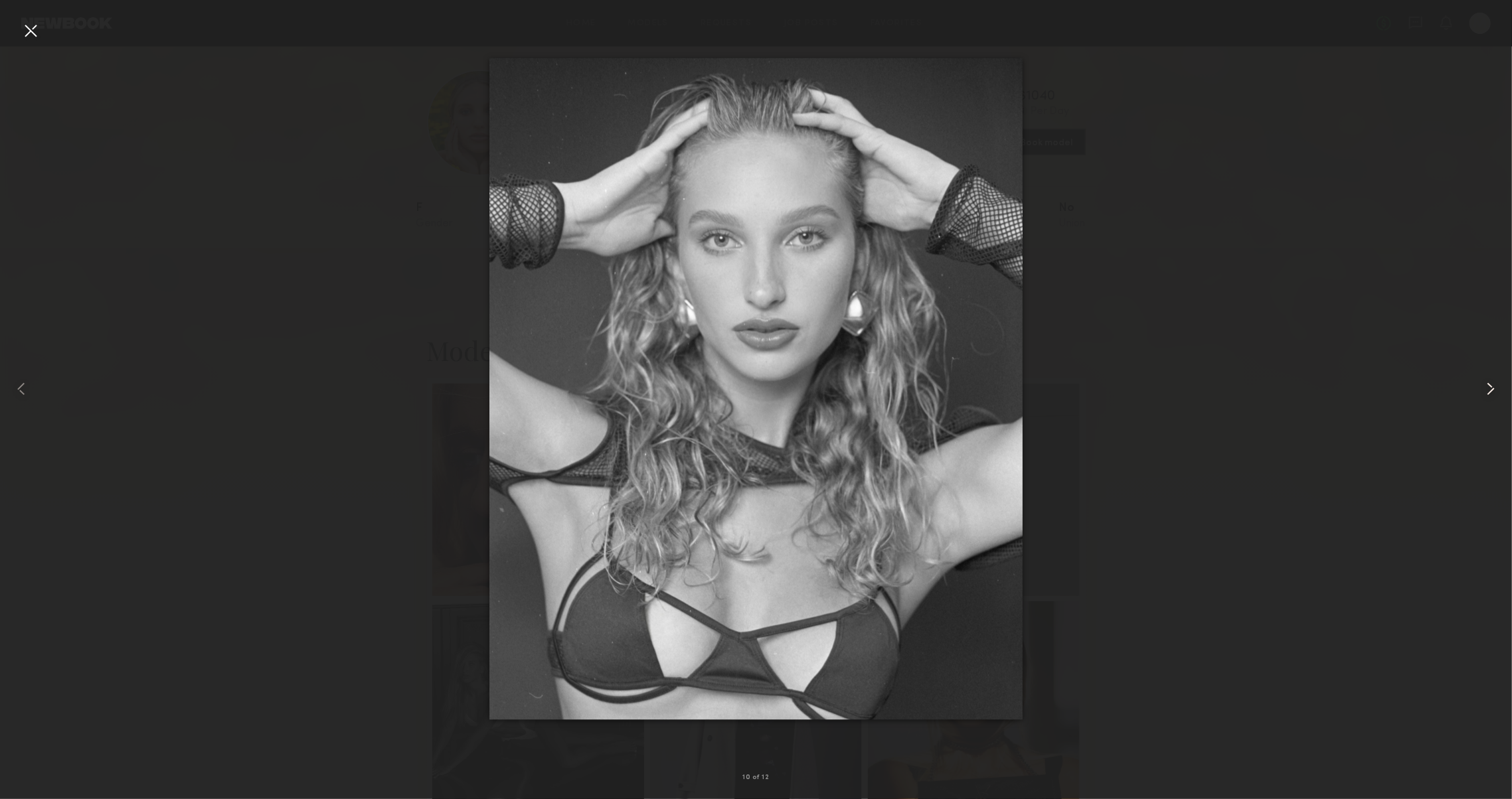
click at [1484, 397] on common-icon at bounding box center [1490, 389] width 21 height 21
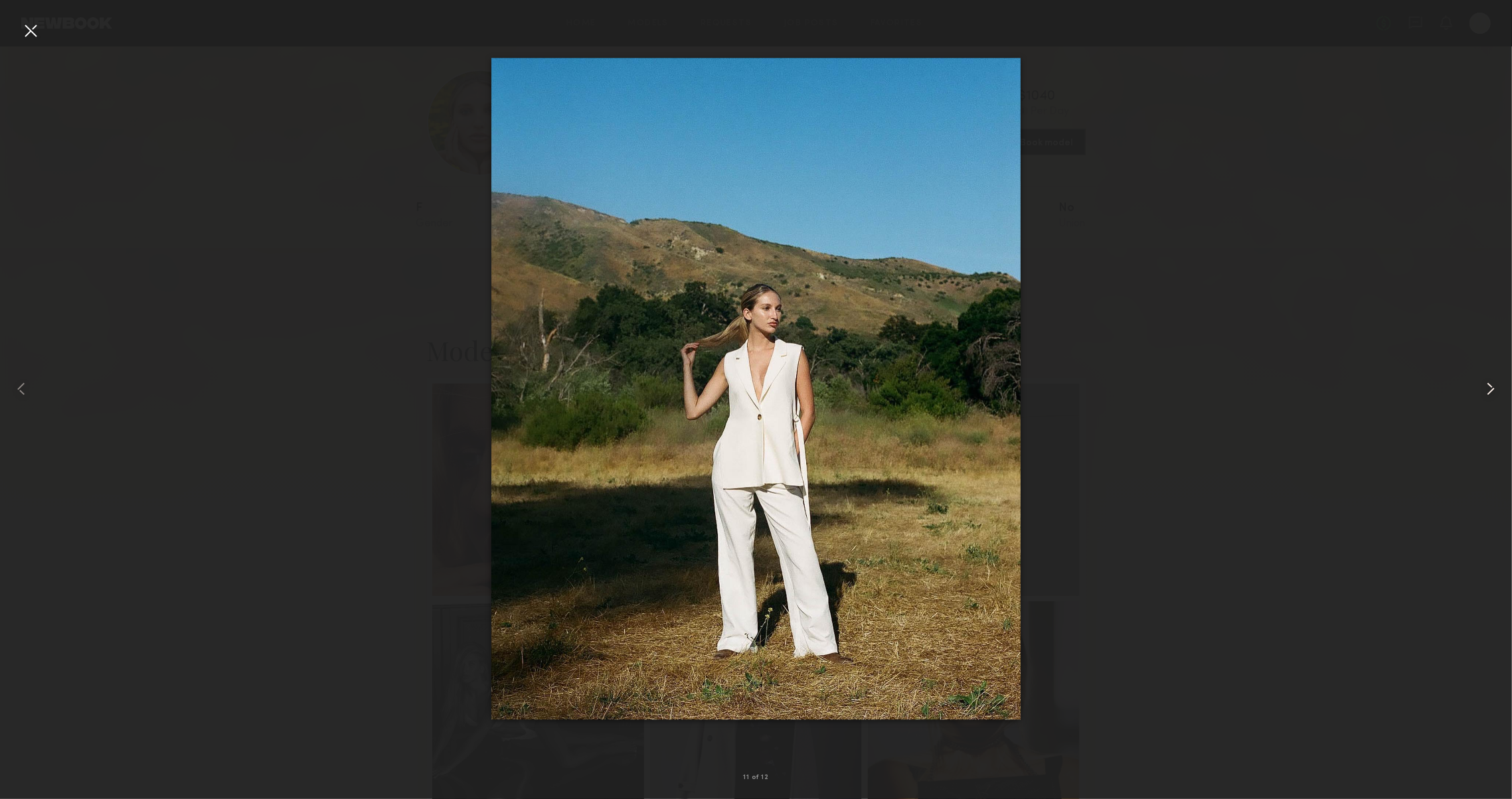
click at [1484, 397] on common-icon at bounding box center [1490, 389] width 21 height 21
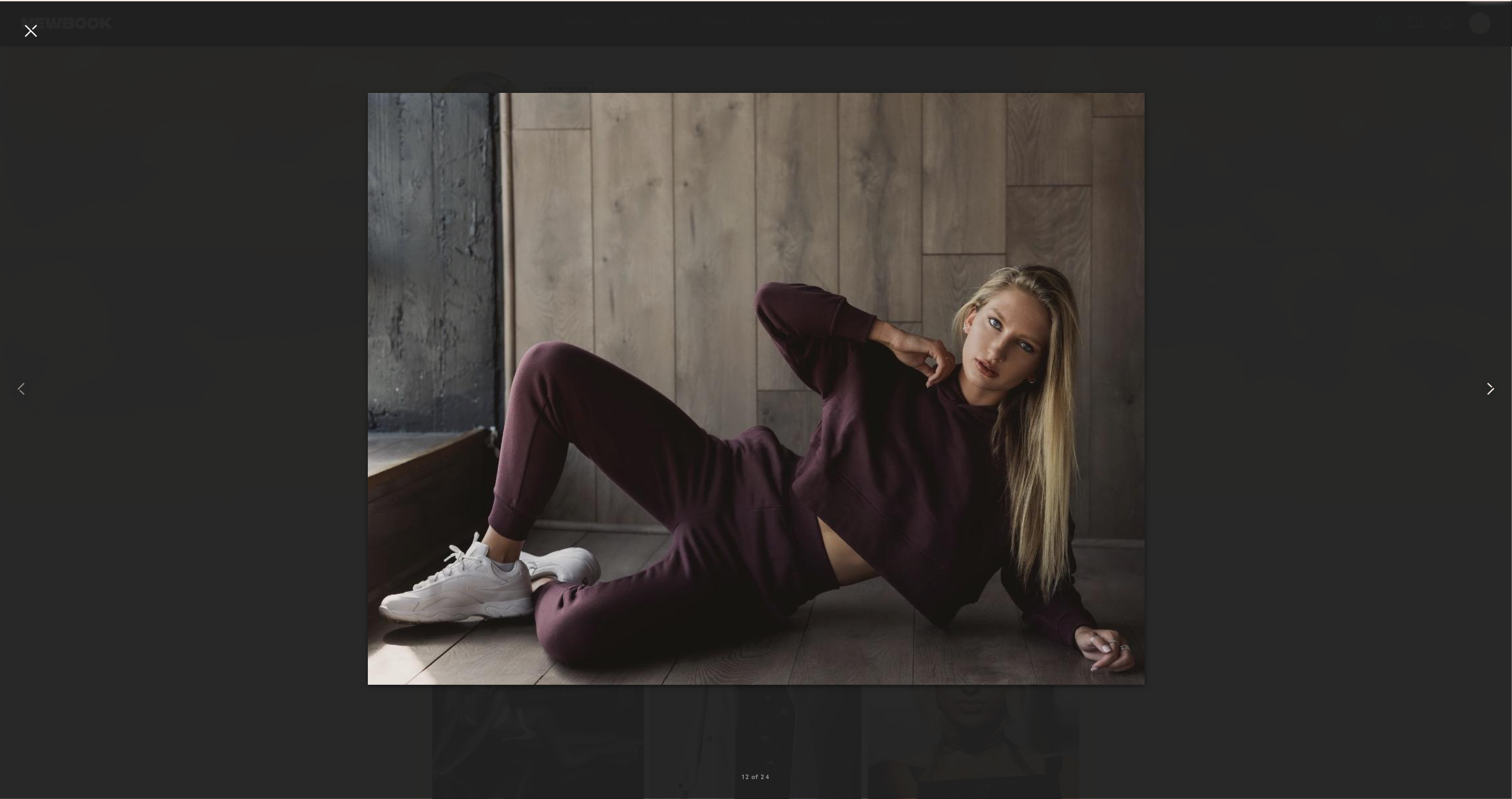
click at [1484, 397] on common-icon at bounding box center [1490, 389] width 21 height 21
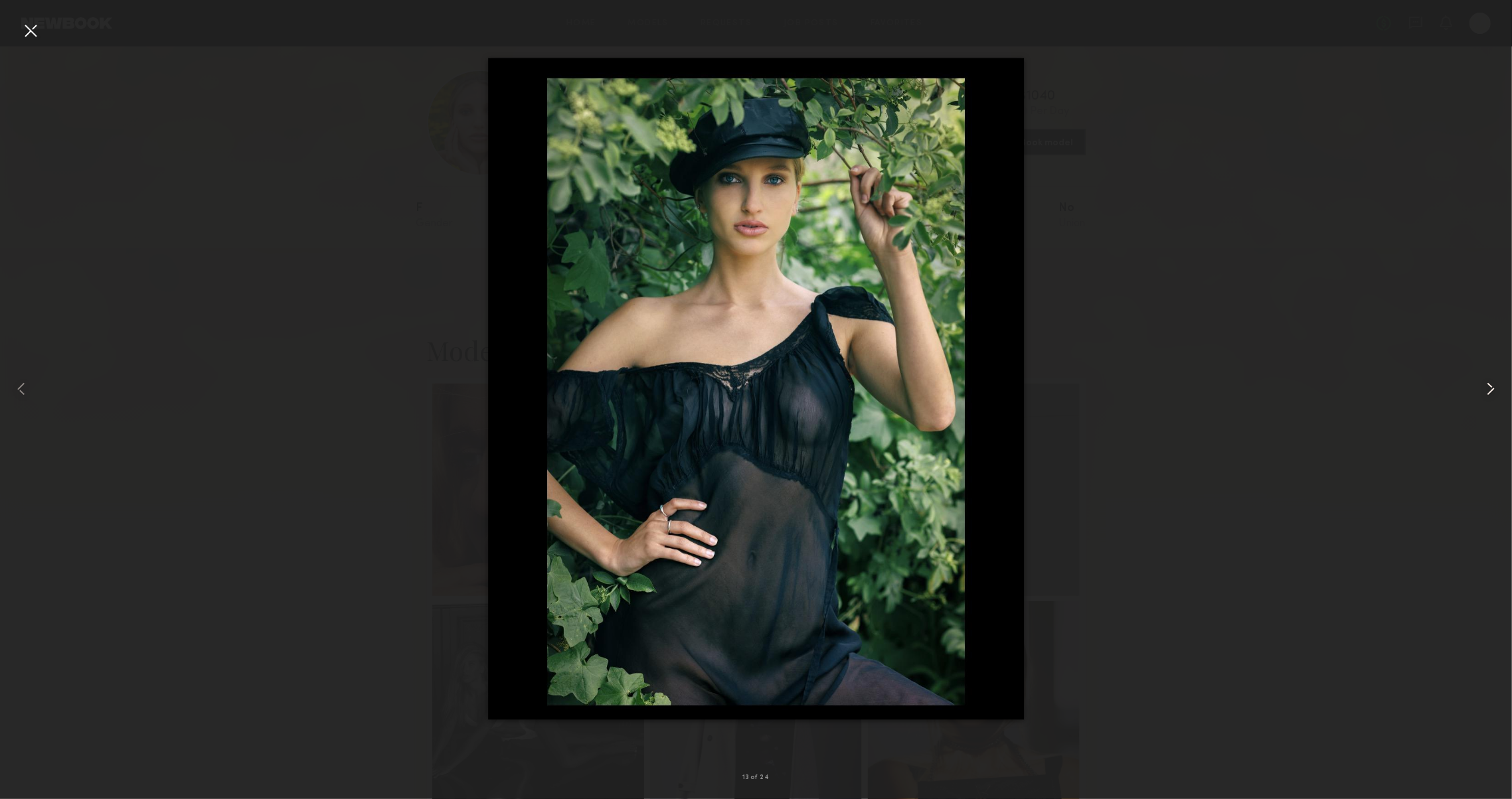
click at [1484, 397] on common-icon at bounding box center [1490, 389] width 21 height 21
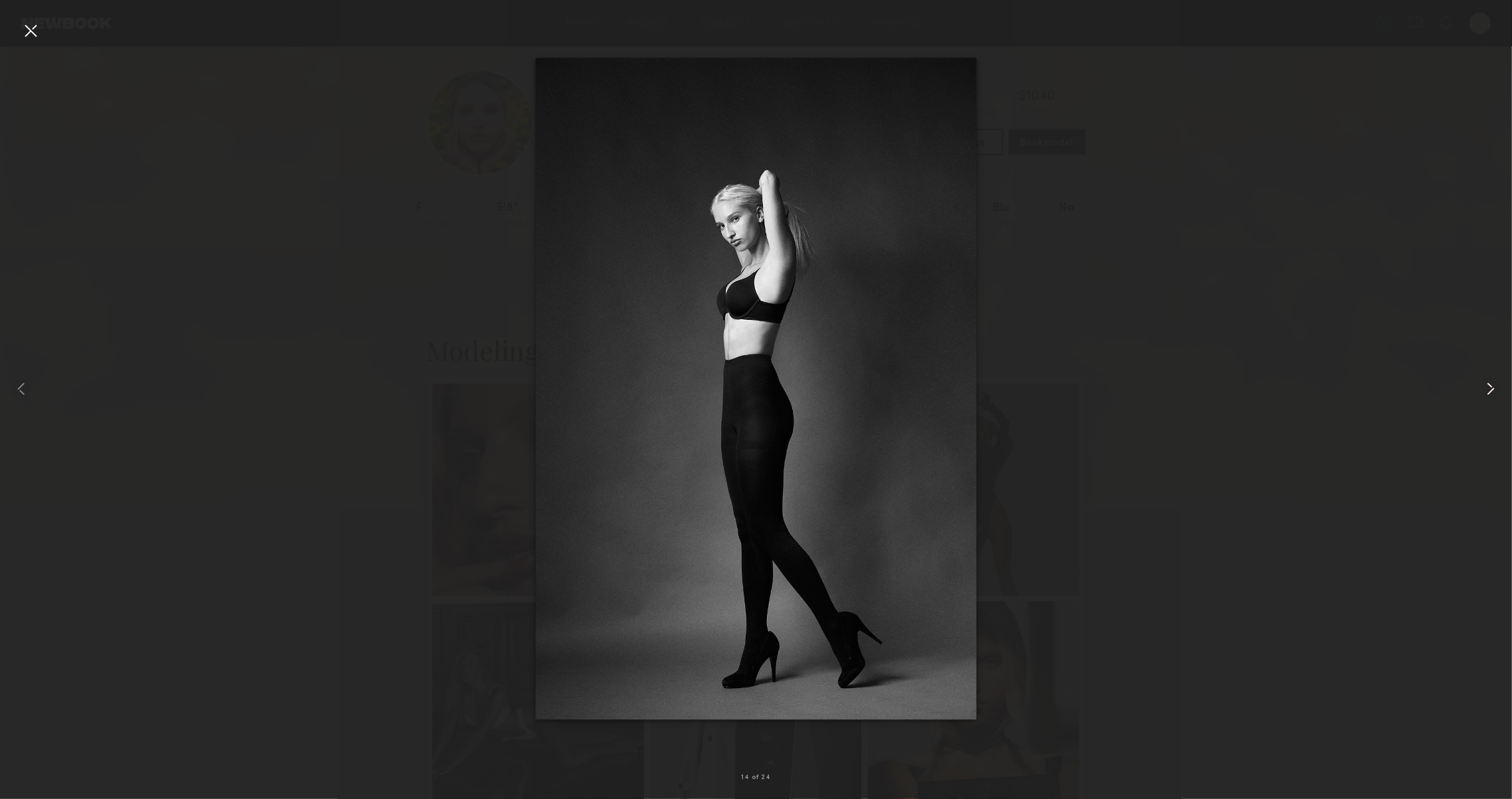
click at [1484, 397] on common-icon at bounding box center [1490, 389] width 21 height 21
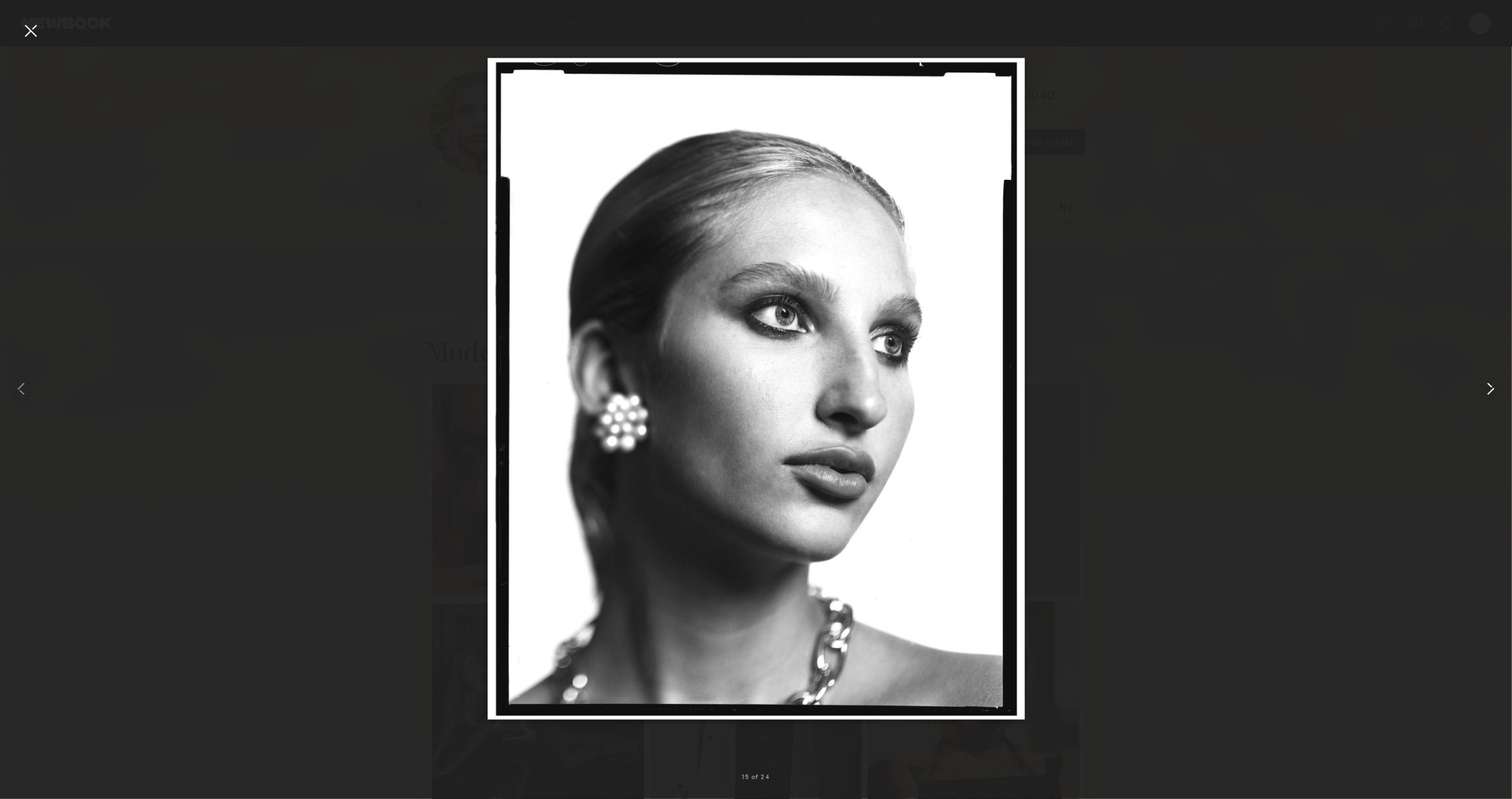
click at [1484, 397] on common-icon at bounding box center [1490, 389] width 21 height 21
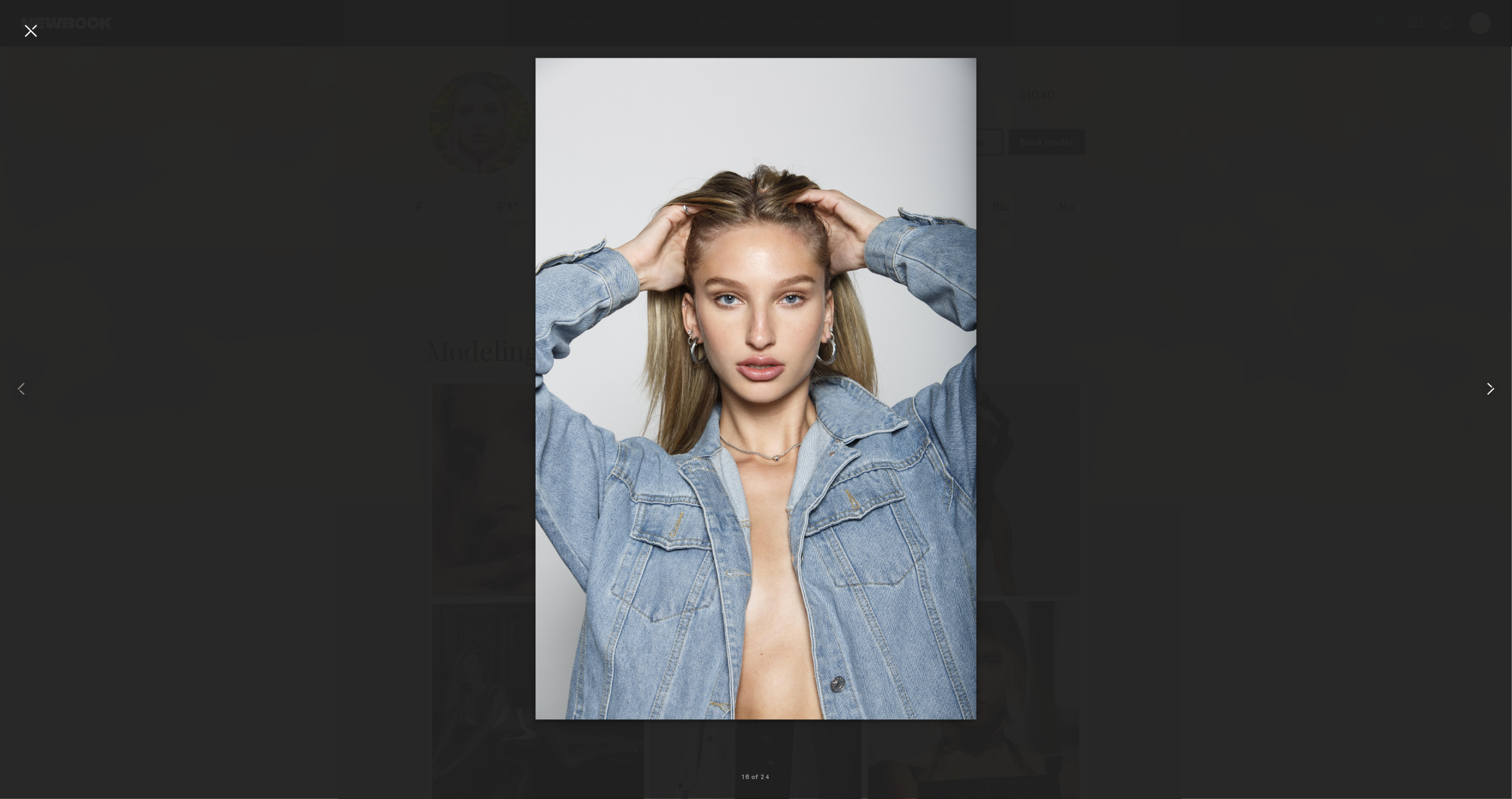
click at [1484, 397] on common-icon at bounding box center [1490, 389] width 21 height 21
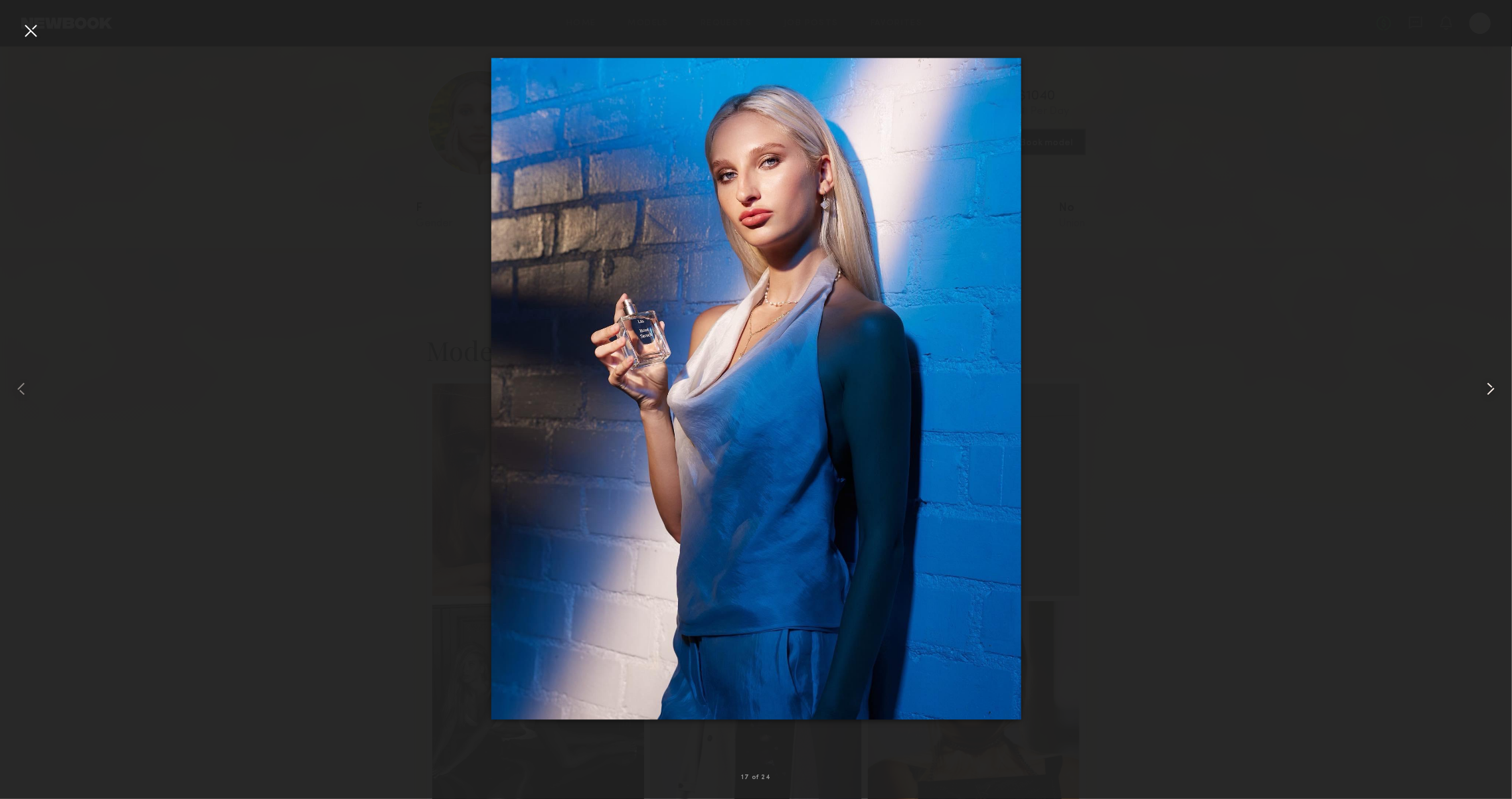
click at [1484, 397] on common-icon at bounding box center [1490, 389] width 21 height 21
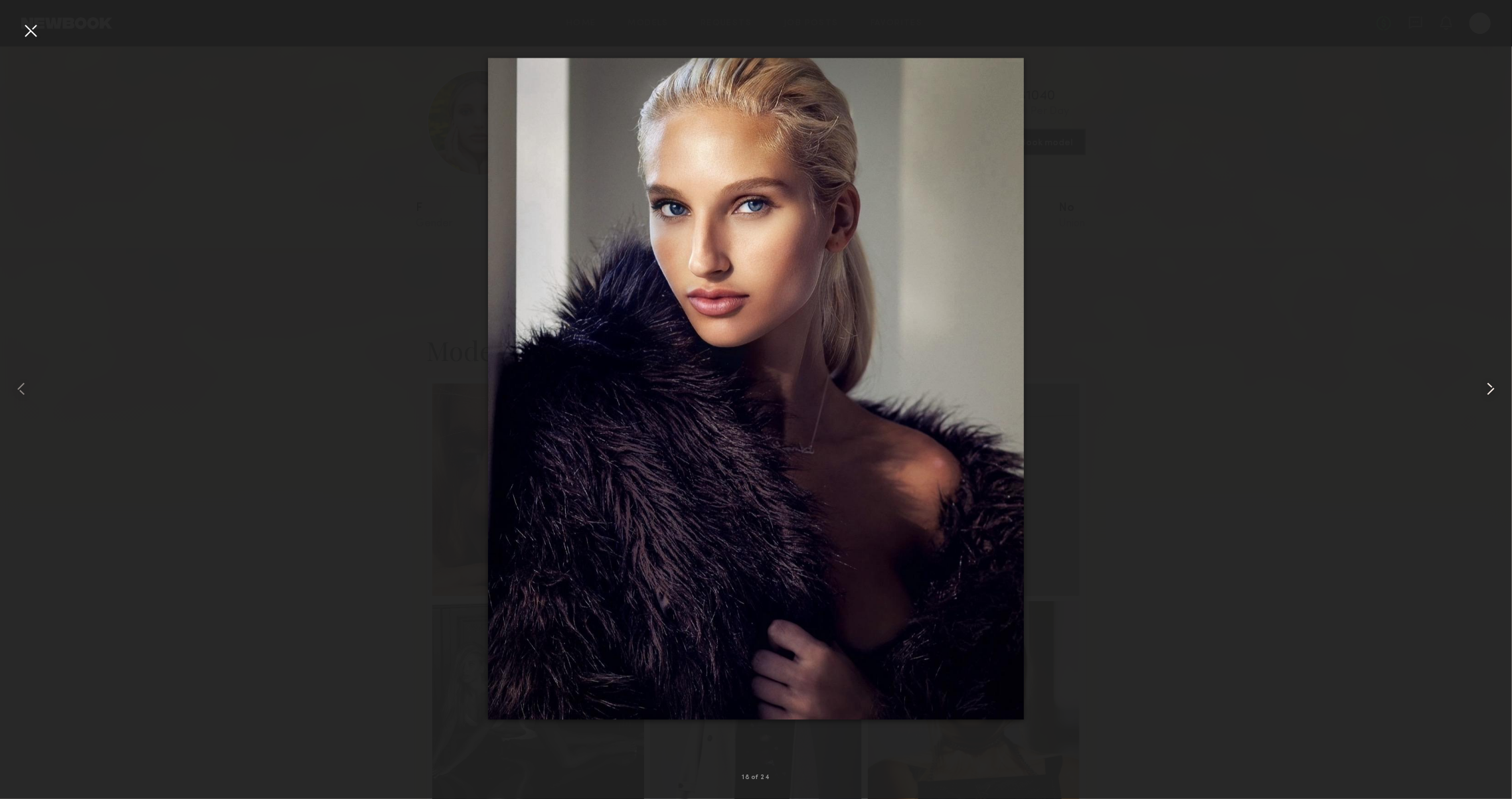
click at [1484, 397] on common-icon at bounding box center [1490, 389] width 21 height 21
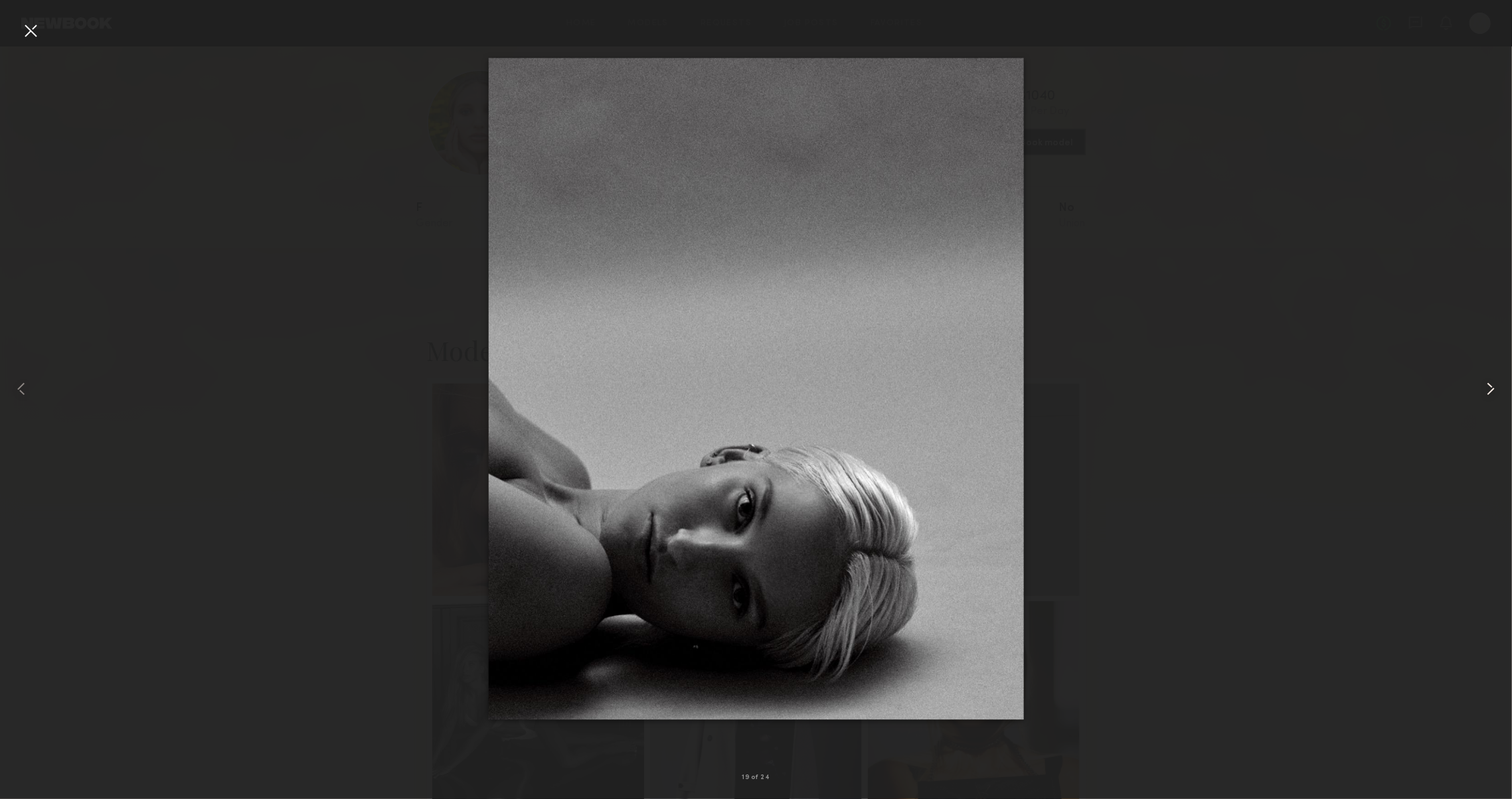
click at [1484, 397] on common-icon at bounding box center [1490, 389] width 21 height 21
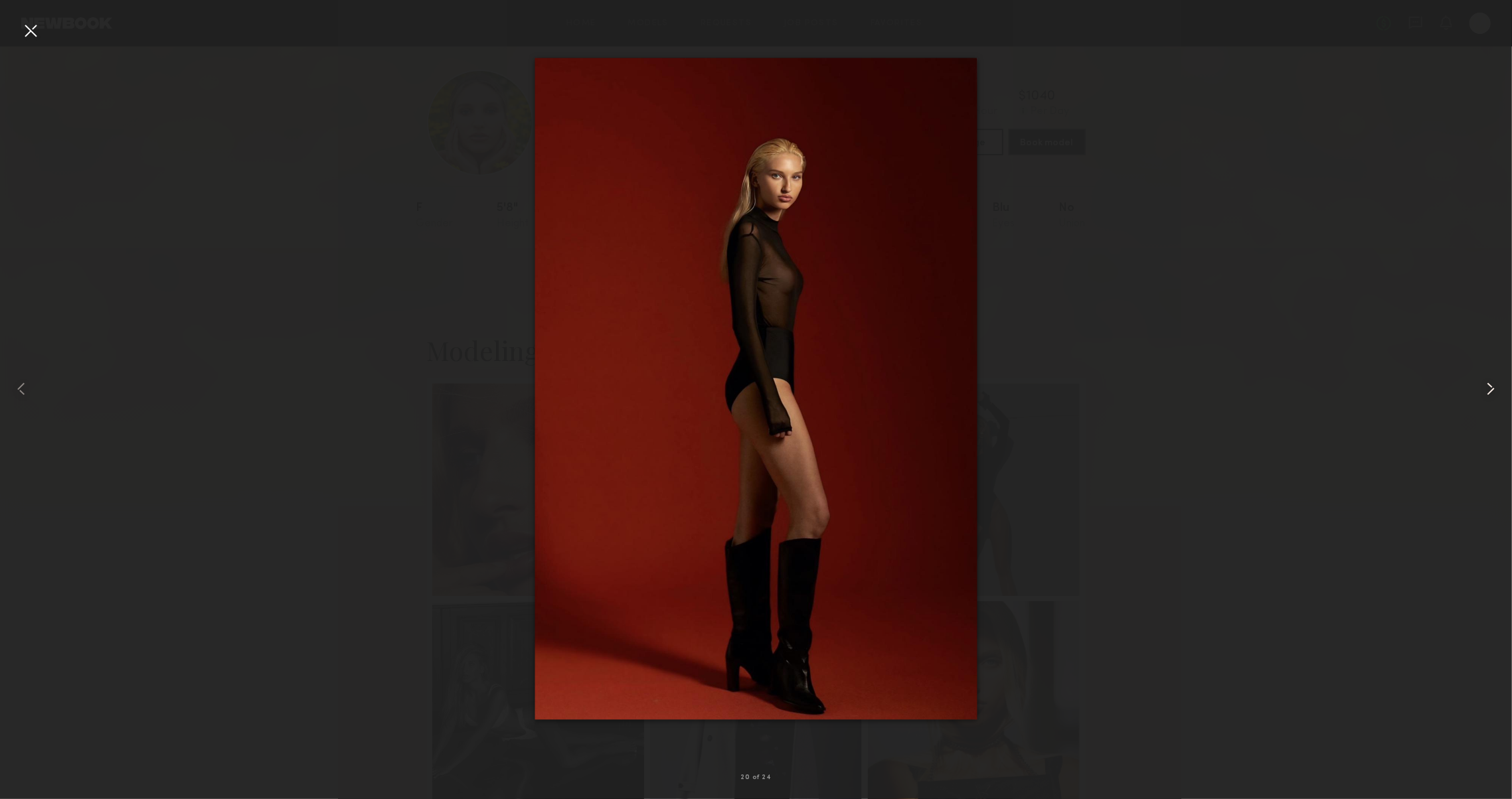
click at [1484, 397] on common-icon at bounding box center [1490, 389] width 21 height 21
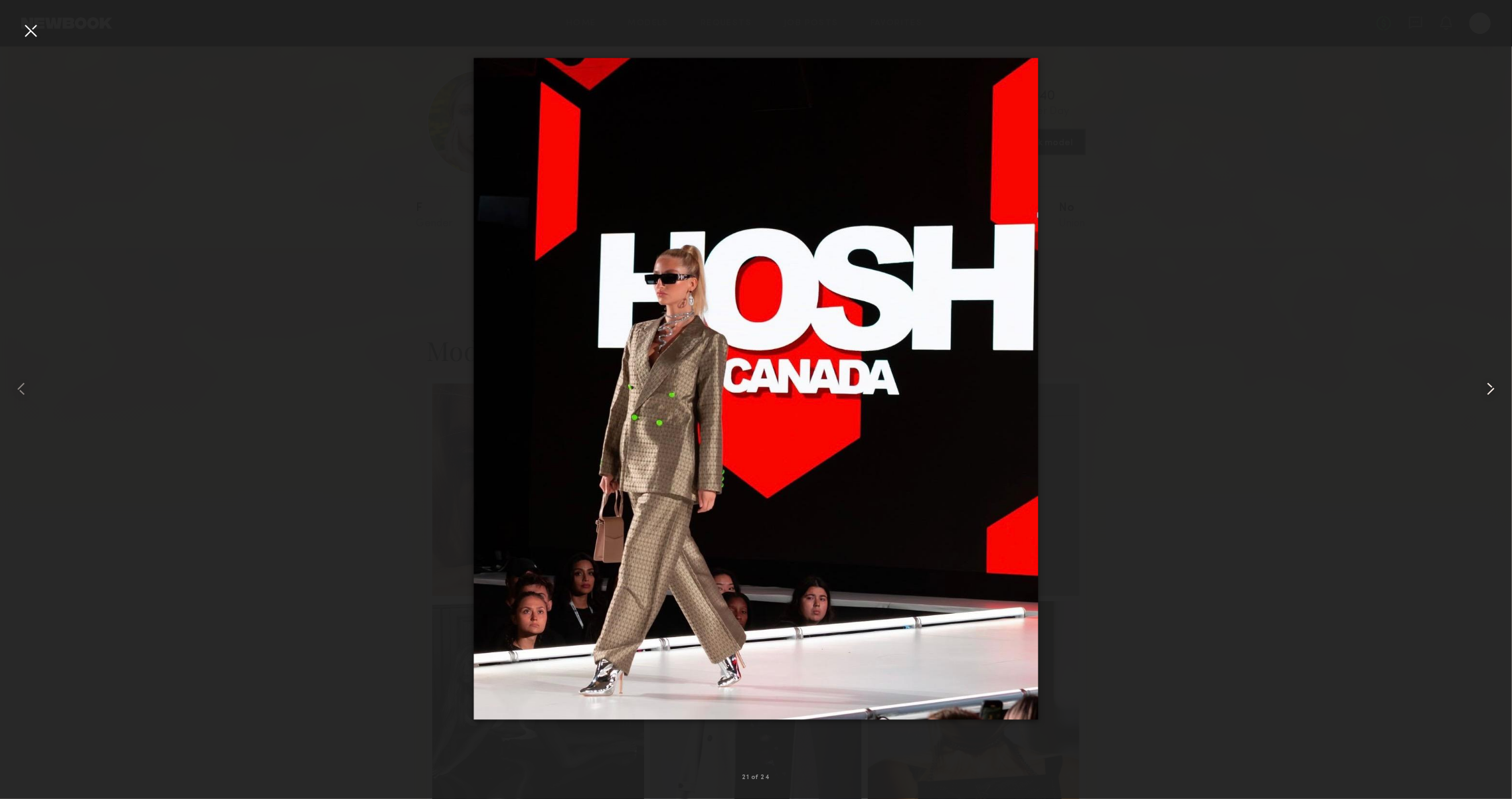
click at [1484, 397] on common-icon at bounding box center [1490, 389] width 21 height 21
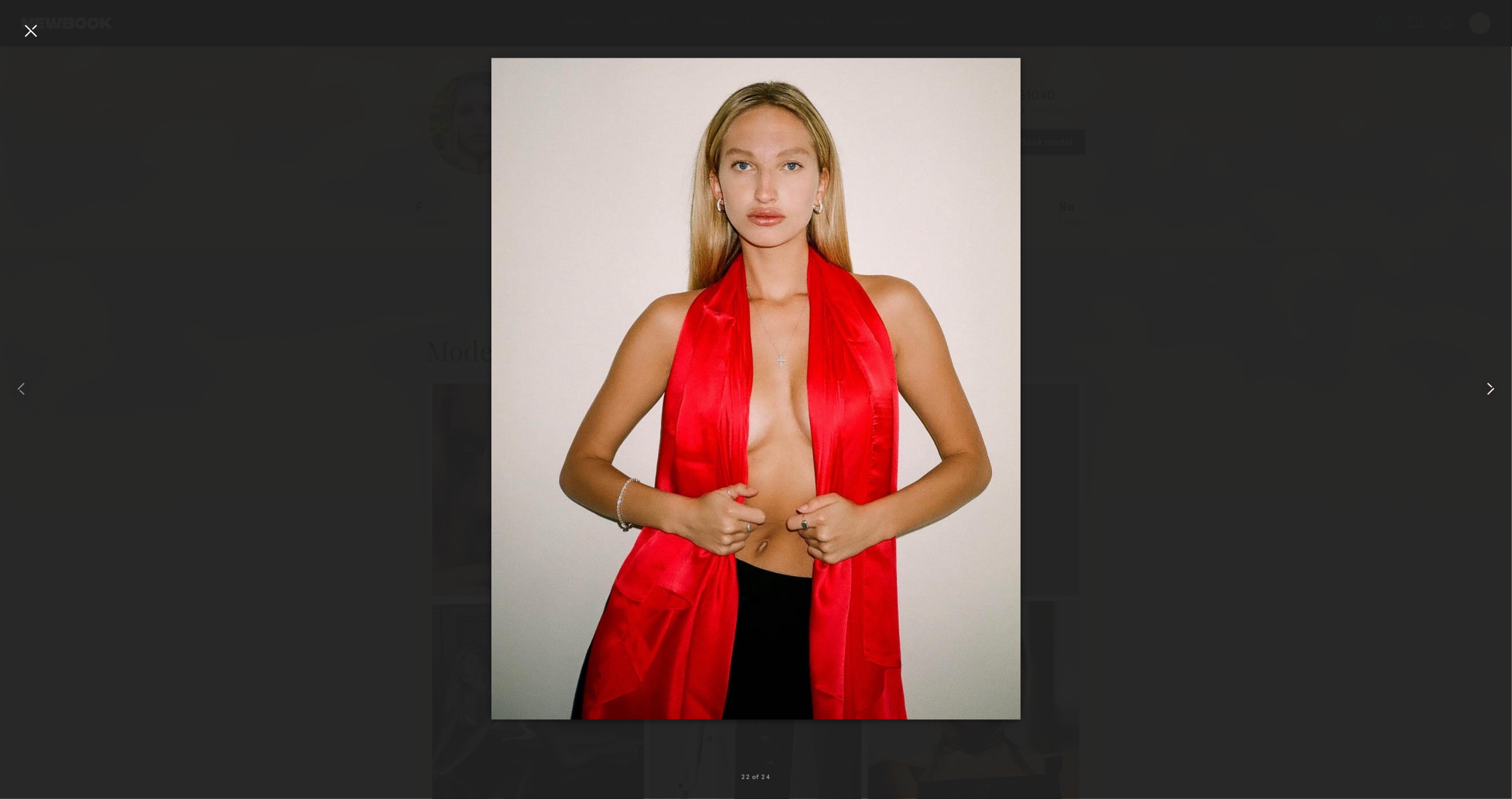
click at [1484, 397] on common-icon at bounding box center [1490, 389] width 21 height 21
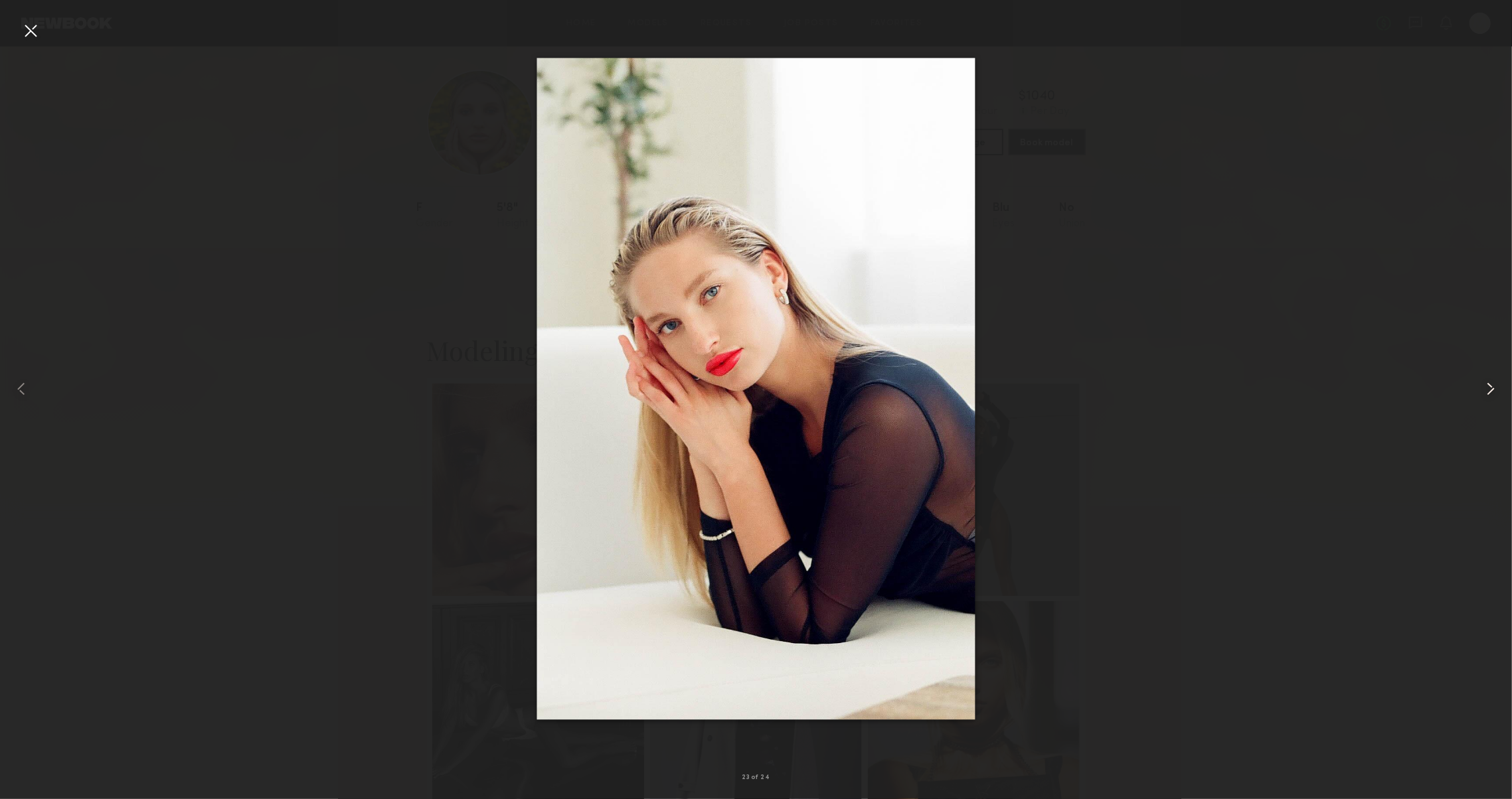
click at [1484, 397] on common-icon at bounding box center [1490, 389] width 21 height 21
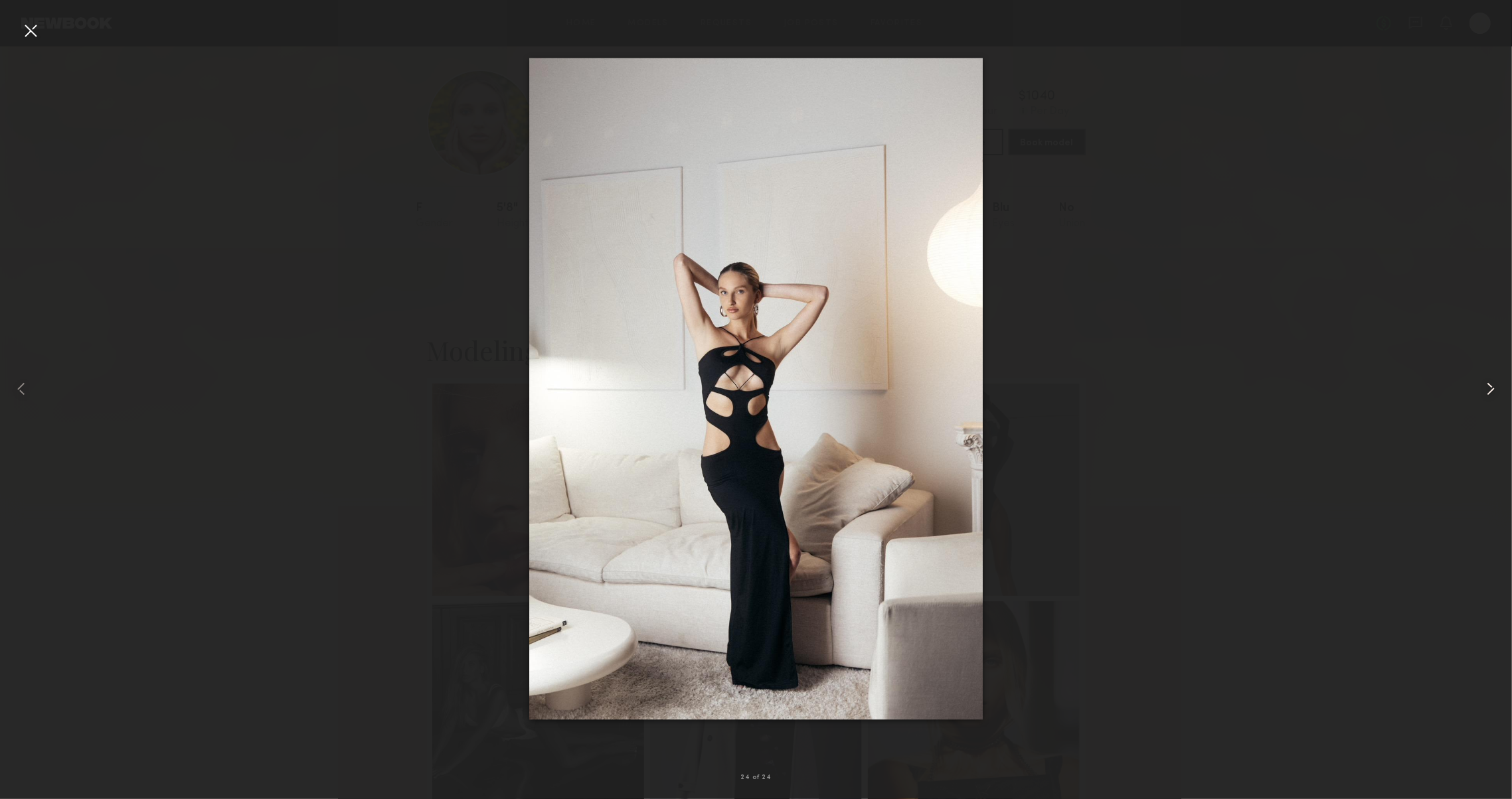
click at [1484, 397] on common-icon at bounding box center [1490, 389] width 21 height 21
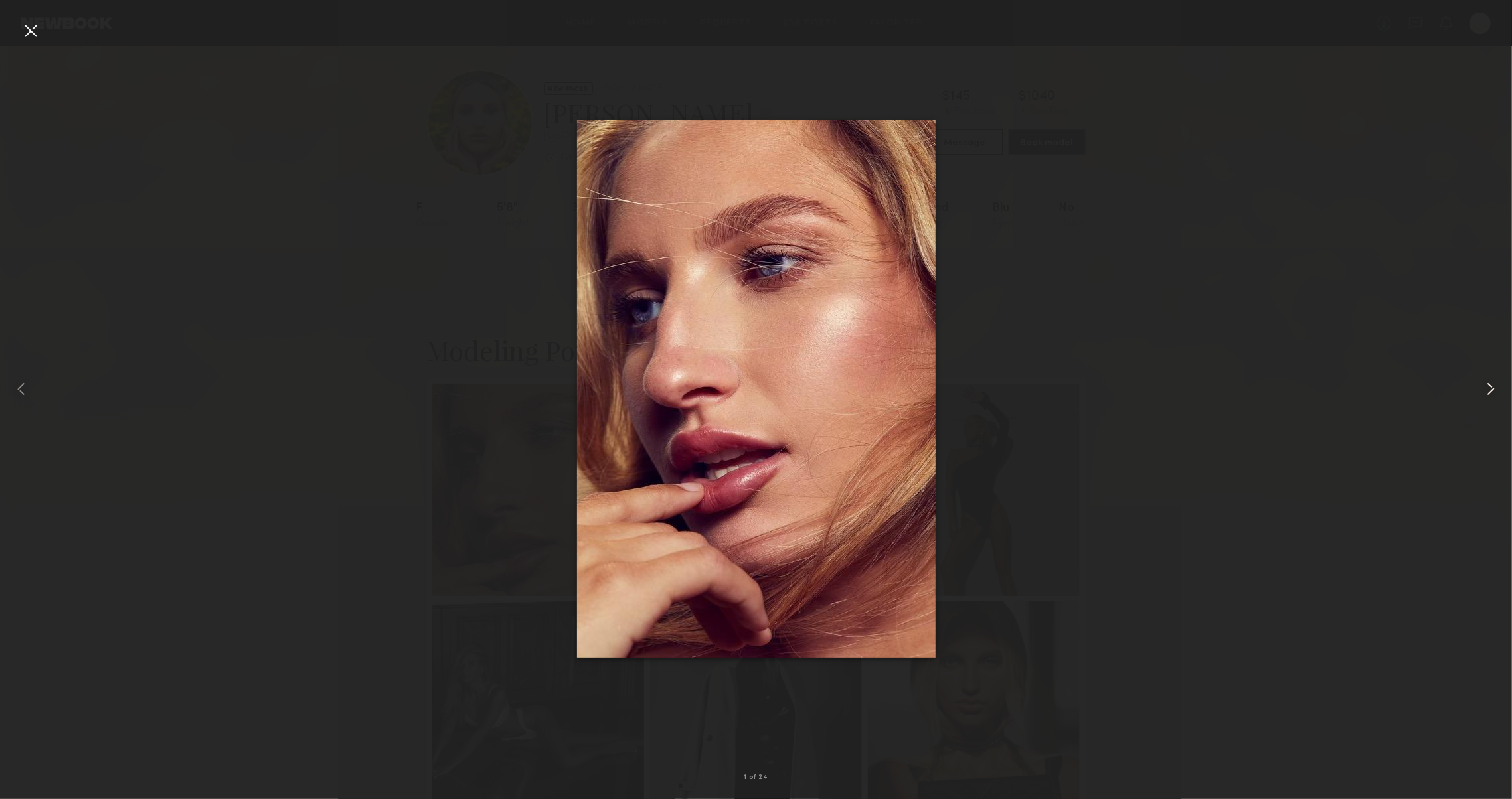
click at [1484, 397] on common-icon at bounding box center [1490, 389] width 21 height 21
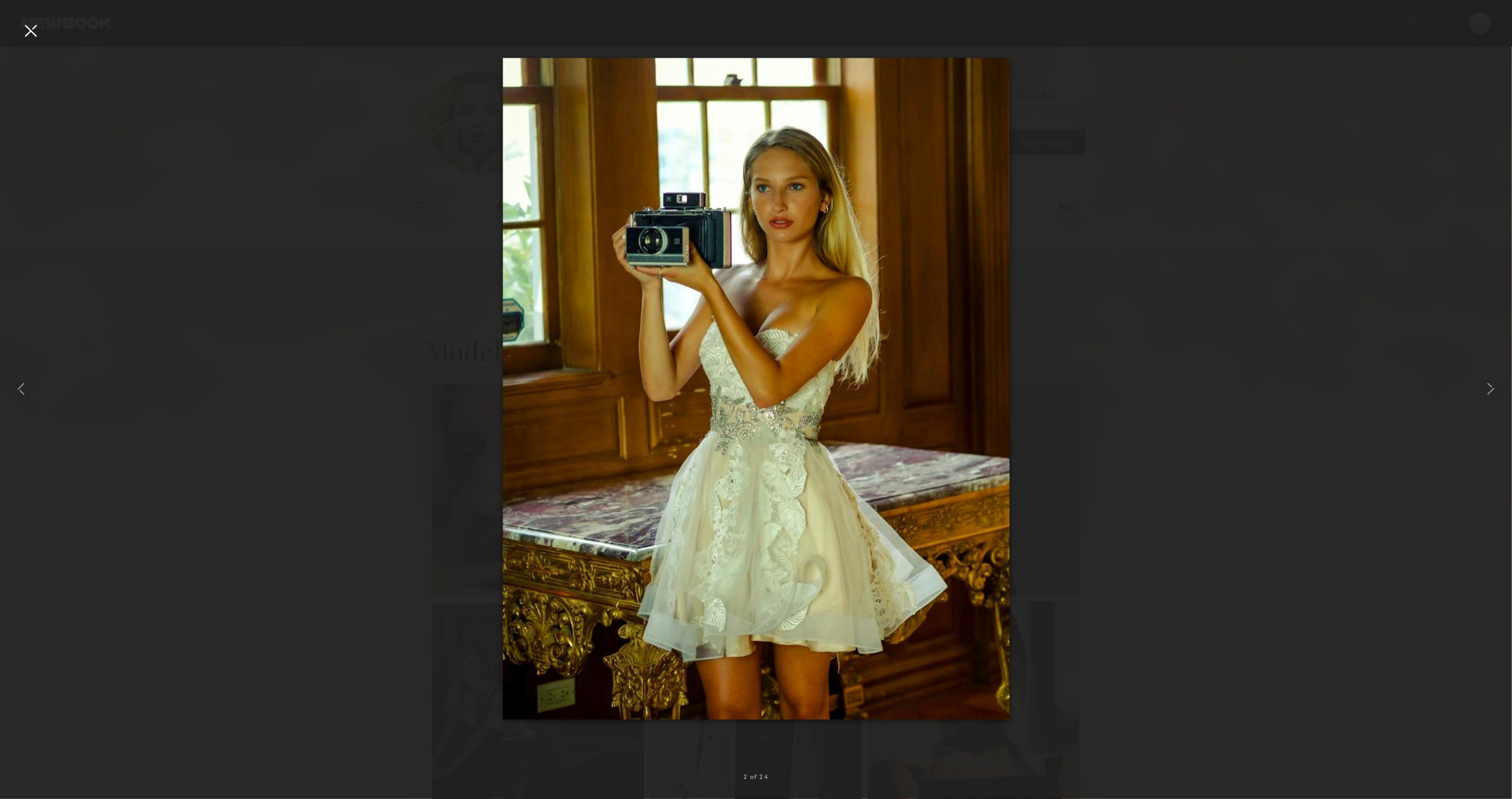
click at [27, 28] on div at bounding box center [30, 30] width 21 height 21
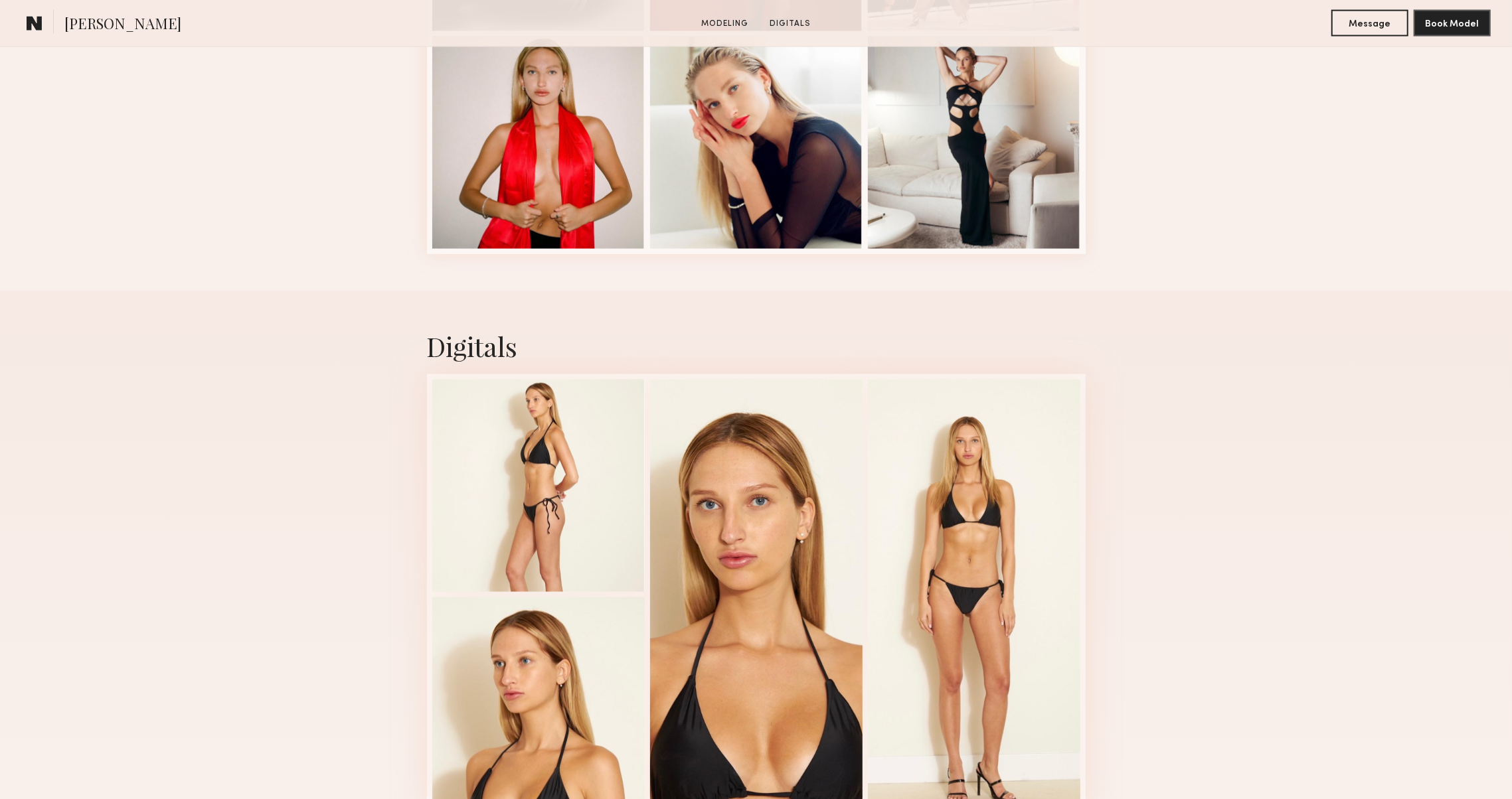
scroll to position [1909, 0]
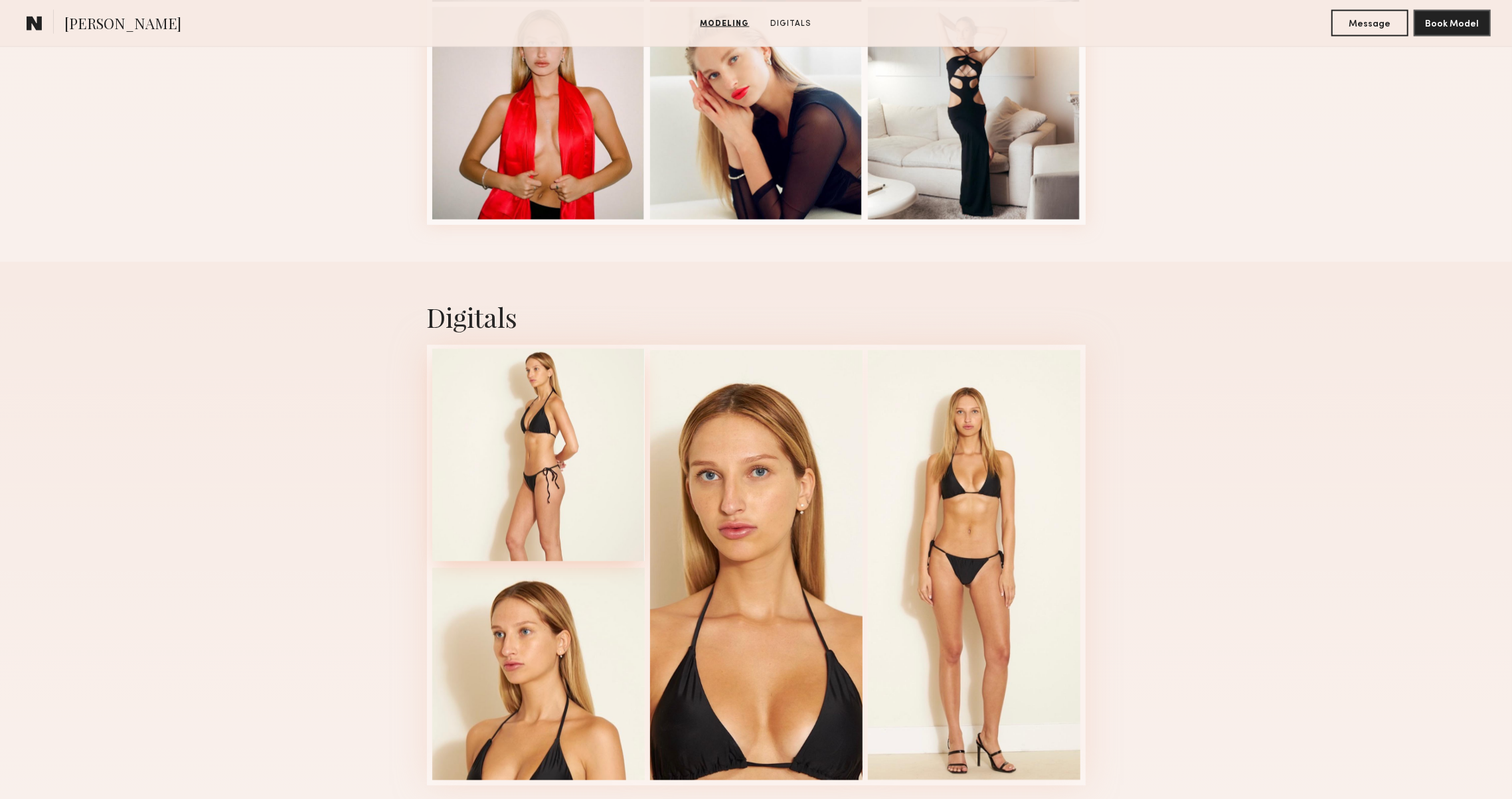
click at [494, 478] on div at bounding box center [539, 455] width 212 height 212
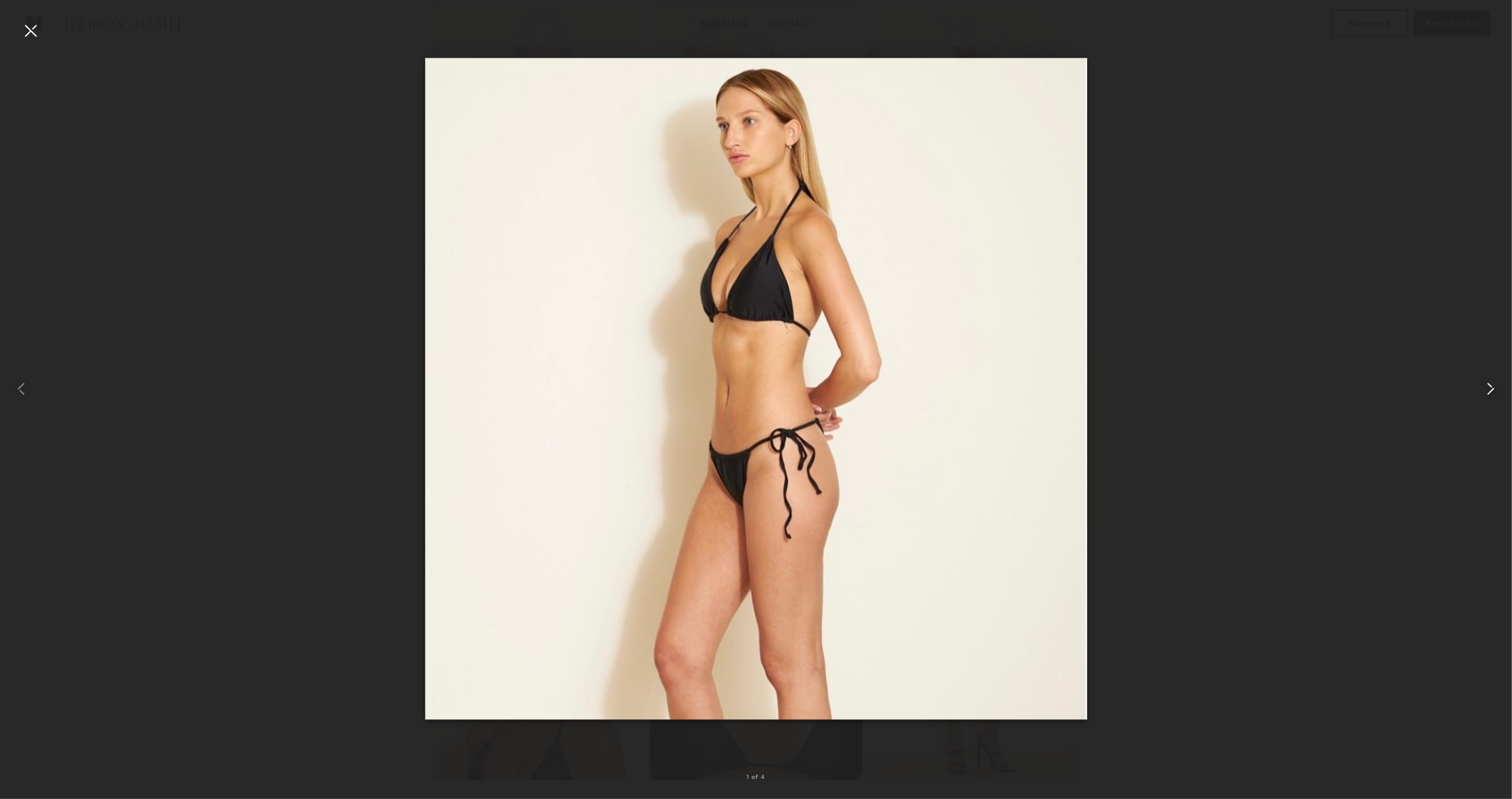
click at [1492, 400] on div at bounding box center [1481, 389] width 61 height 735
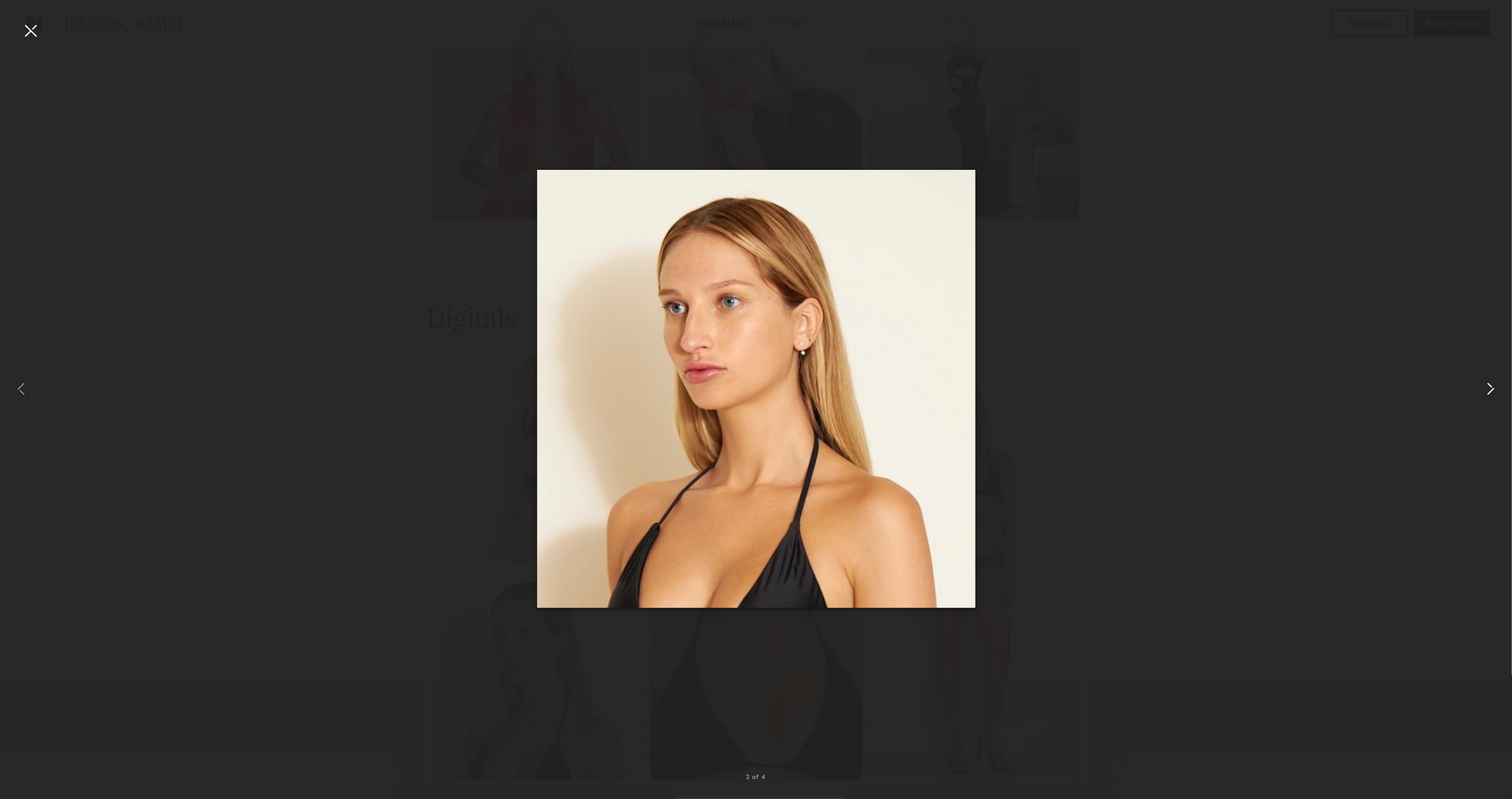
click at [1492, 400] on div at bounding box center [1481, 389] width 61 height 735
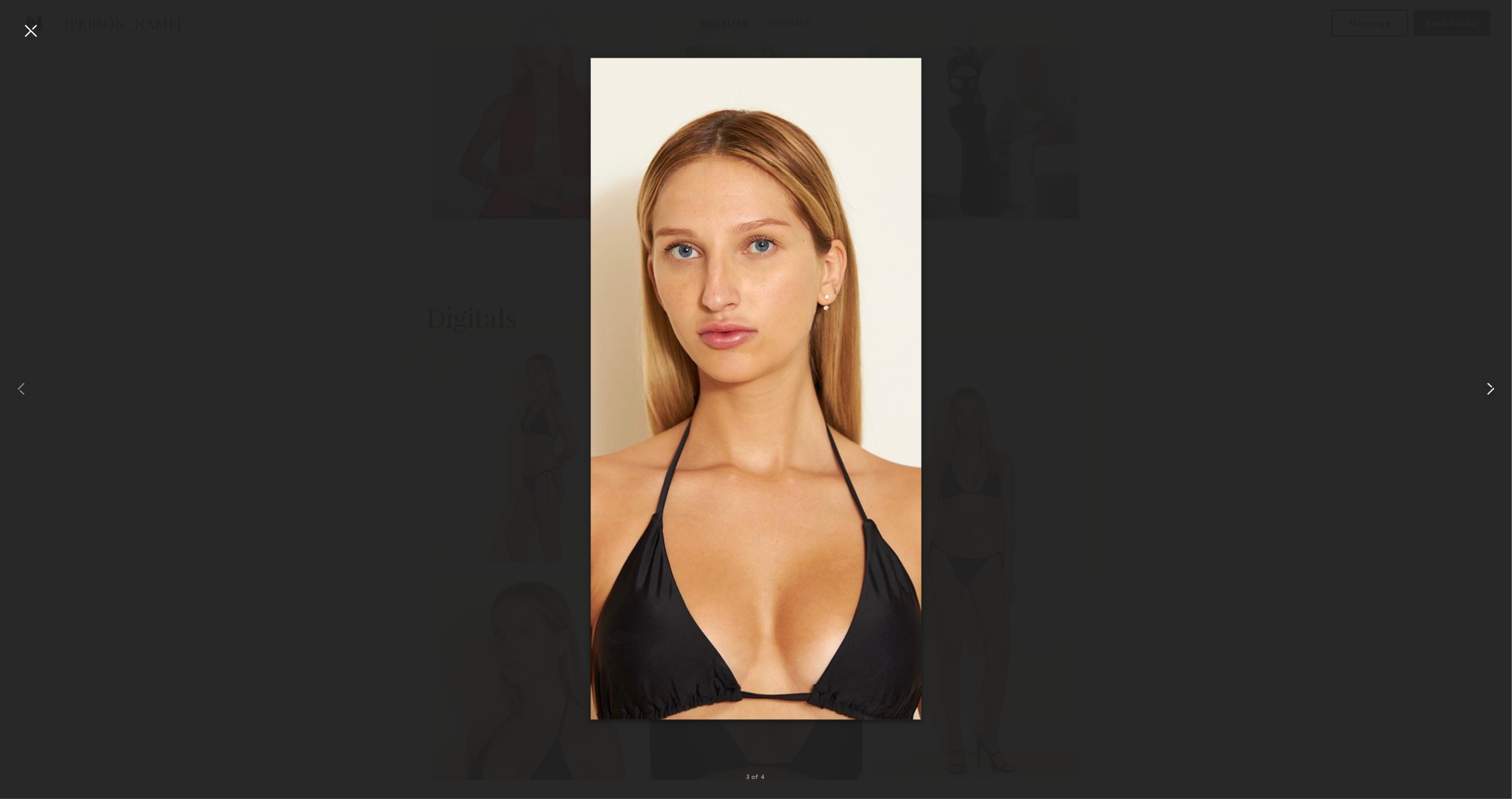
click at [1492, 400] on div at bounding box center [1481, 389] width 61 height 735
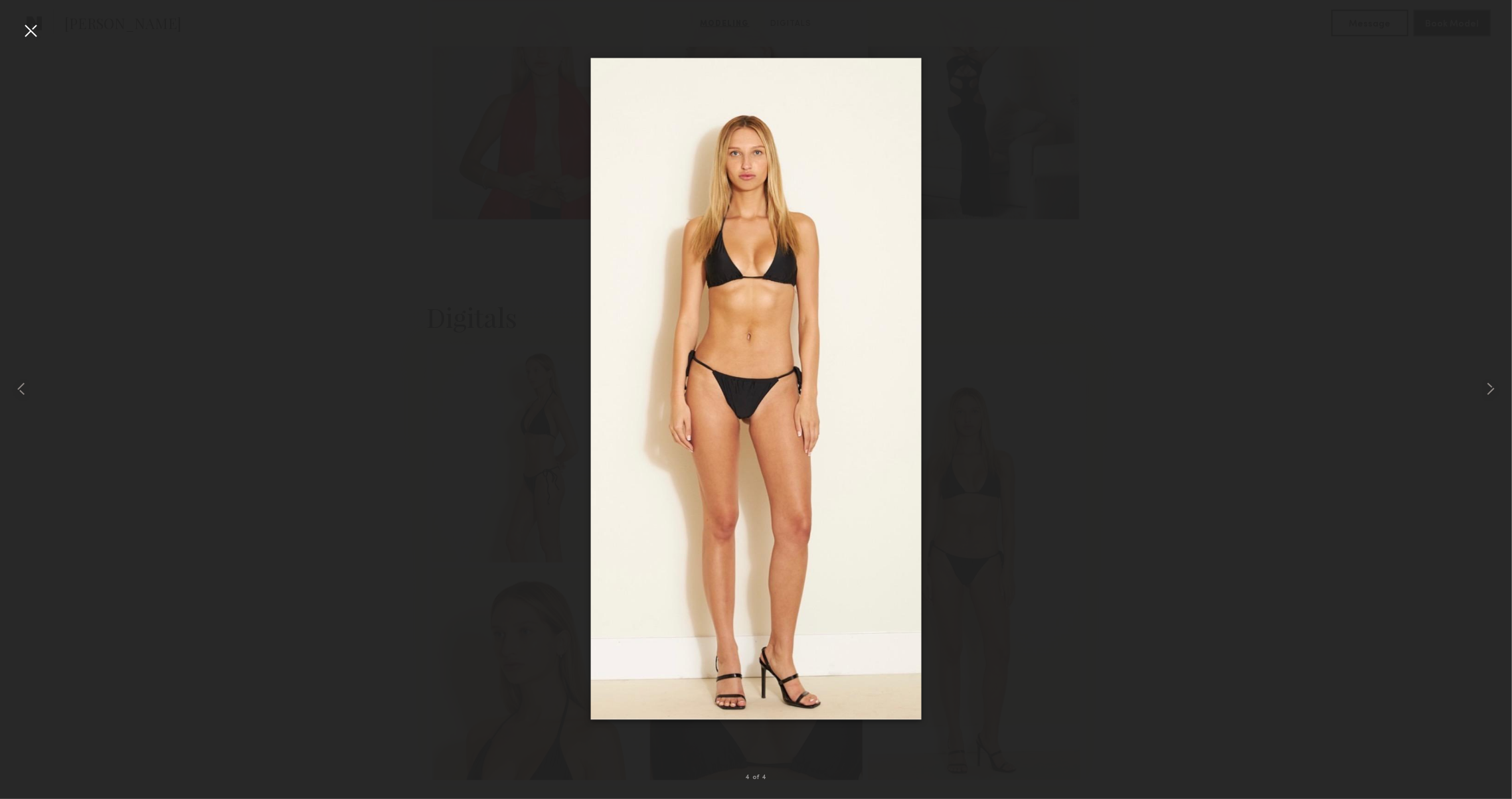
click at [26, 27] on div at bounding box center [30, 30] width 21 height 21
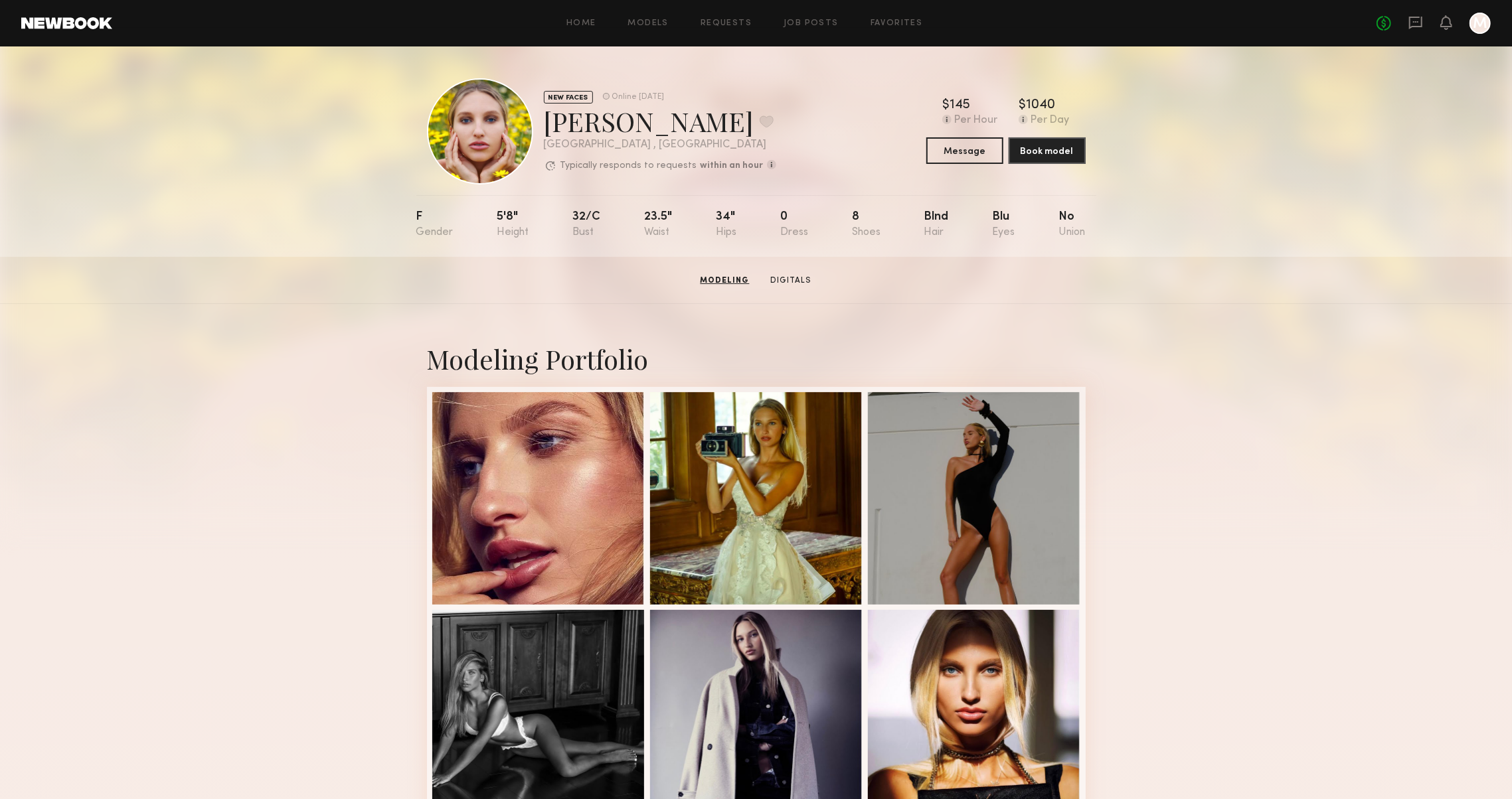
scroll to position [0, 0]
click at [710, 476] on div at bounding box center [756, 497] width 212 height 212
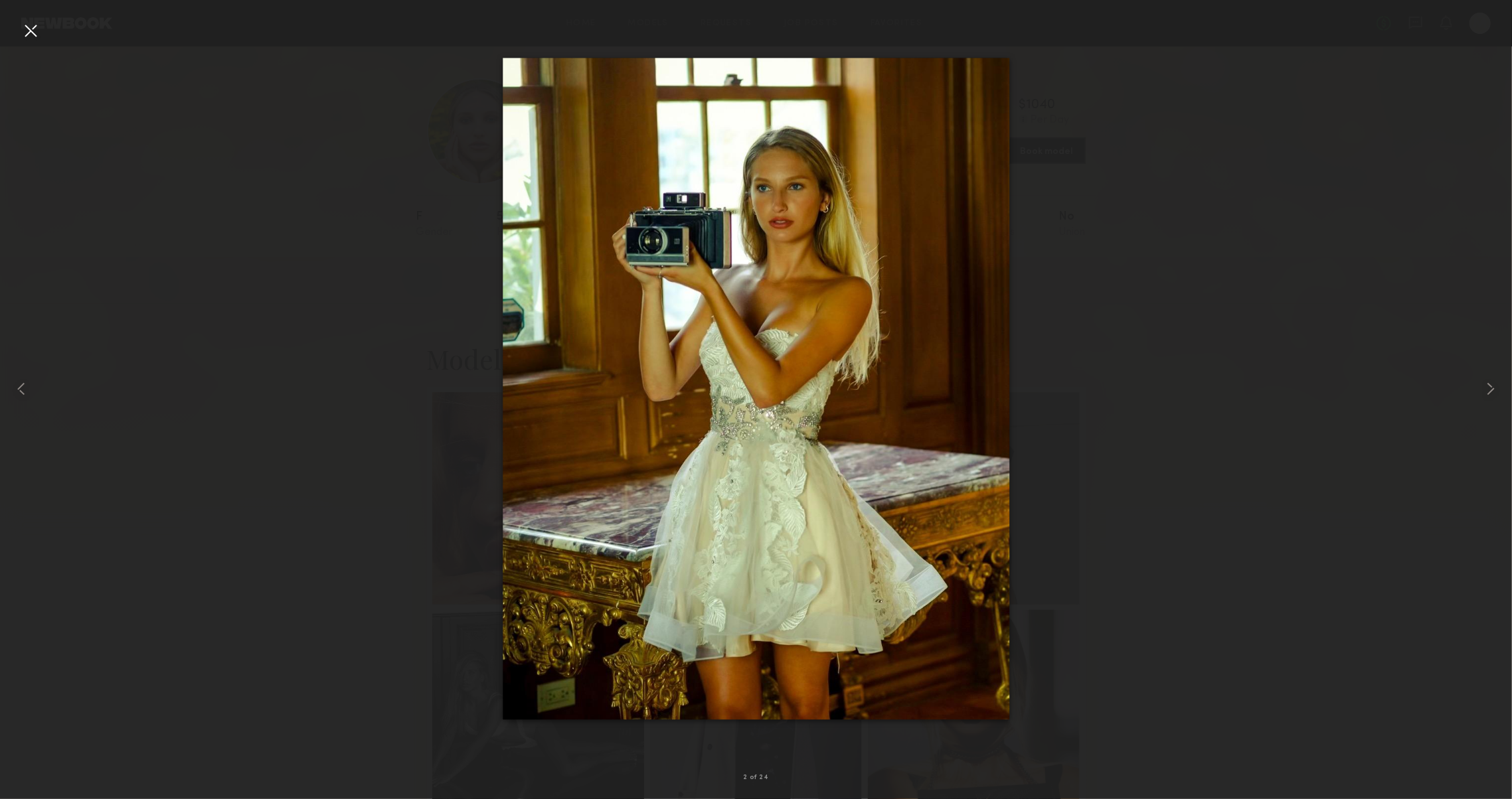
click at [1005, 170] on img at bounding box center [756, 389] width 506 height 661
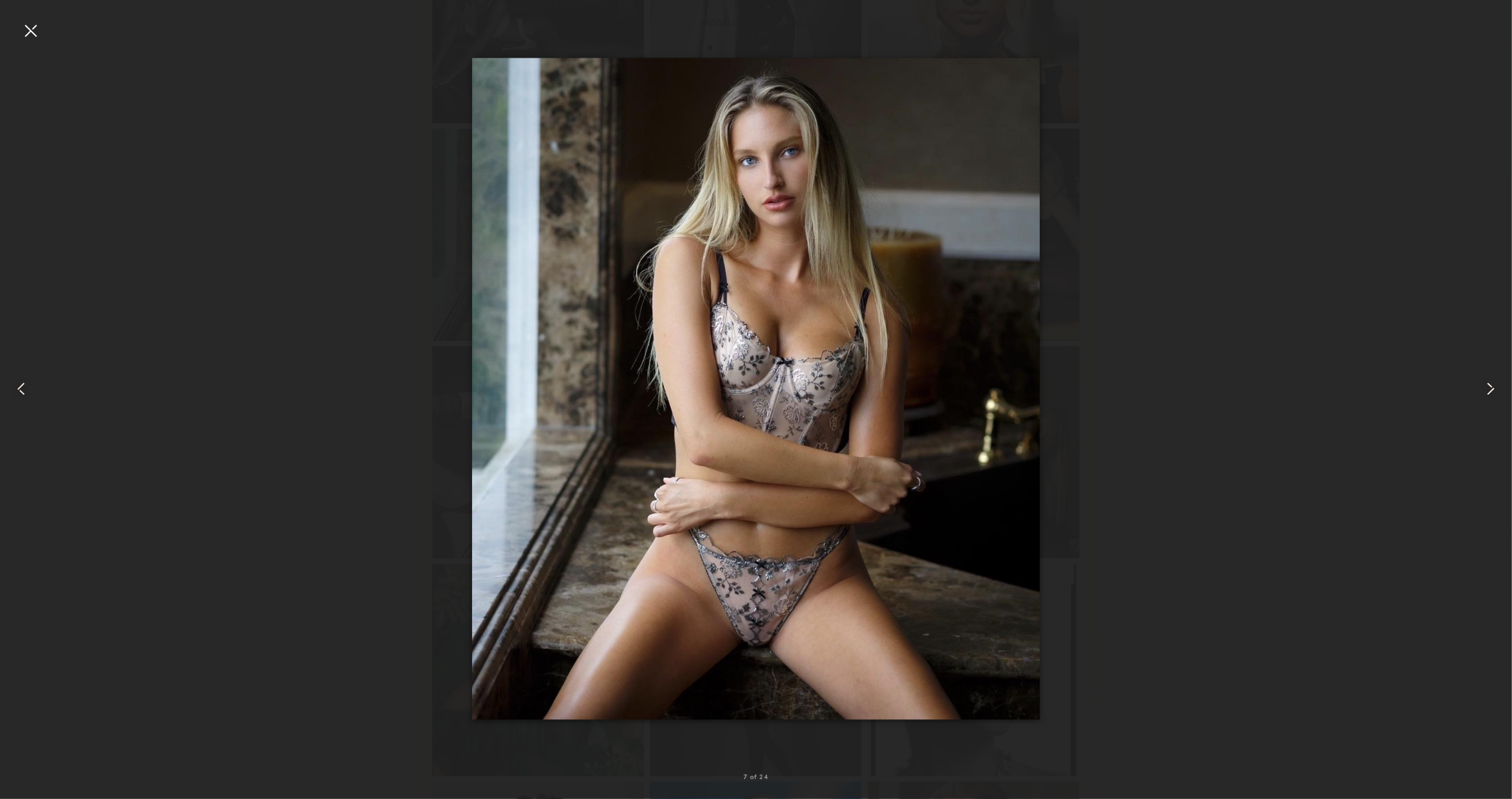
scroll to position [711, 0]
click at [1491, 378] on common-icon at bounding box center [1490, 389] width 21 height 21
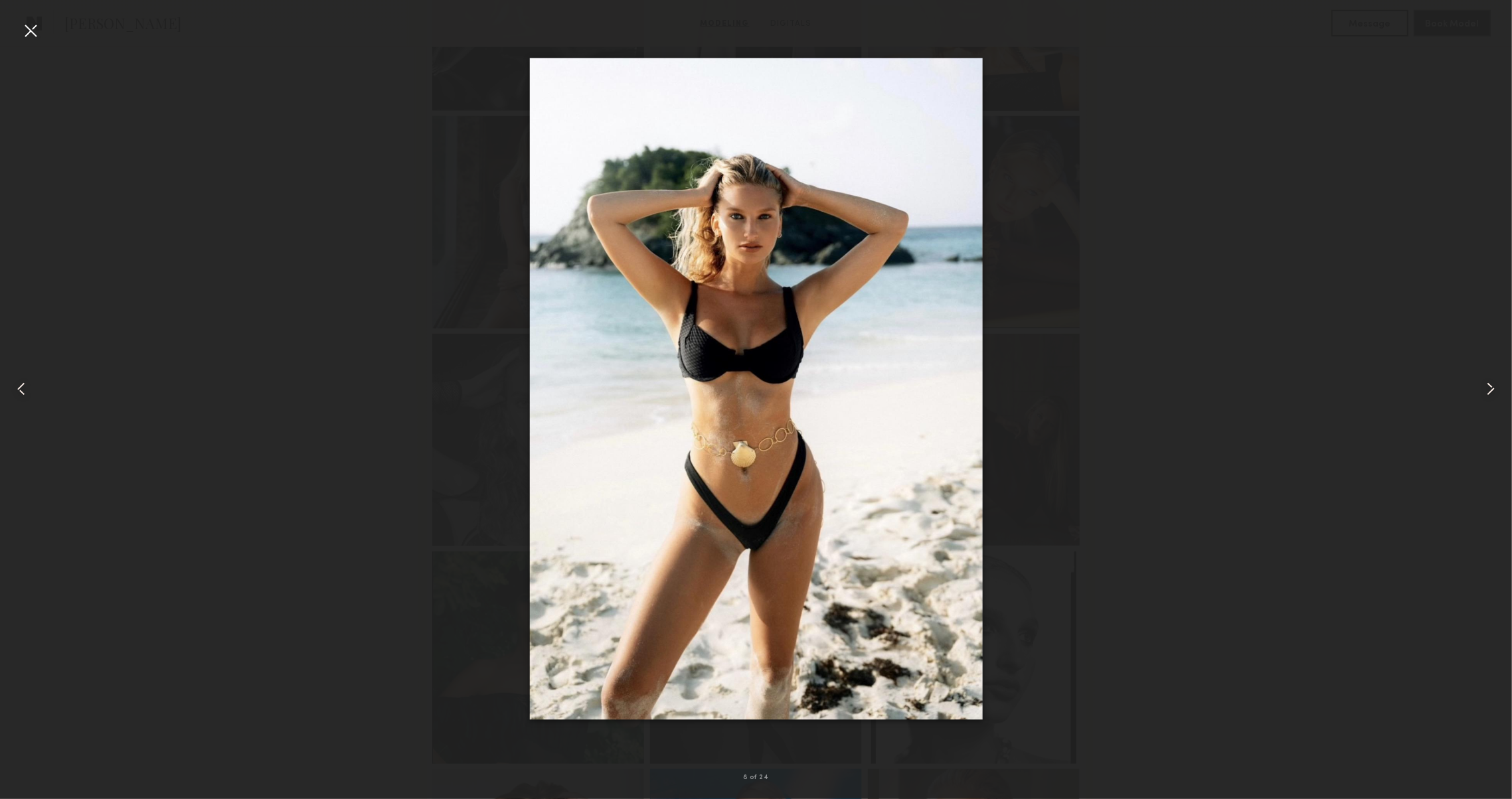
click at [1491, 378] on common-icon at bounding box center [1490, 389] width 21 height 21
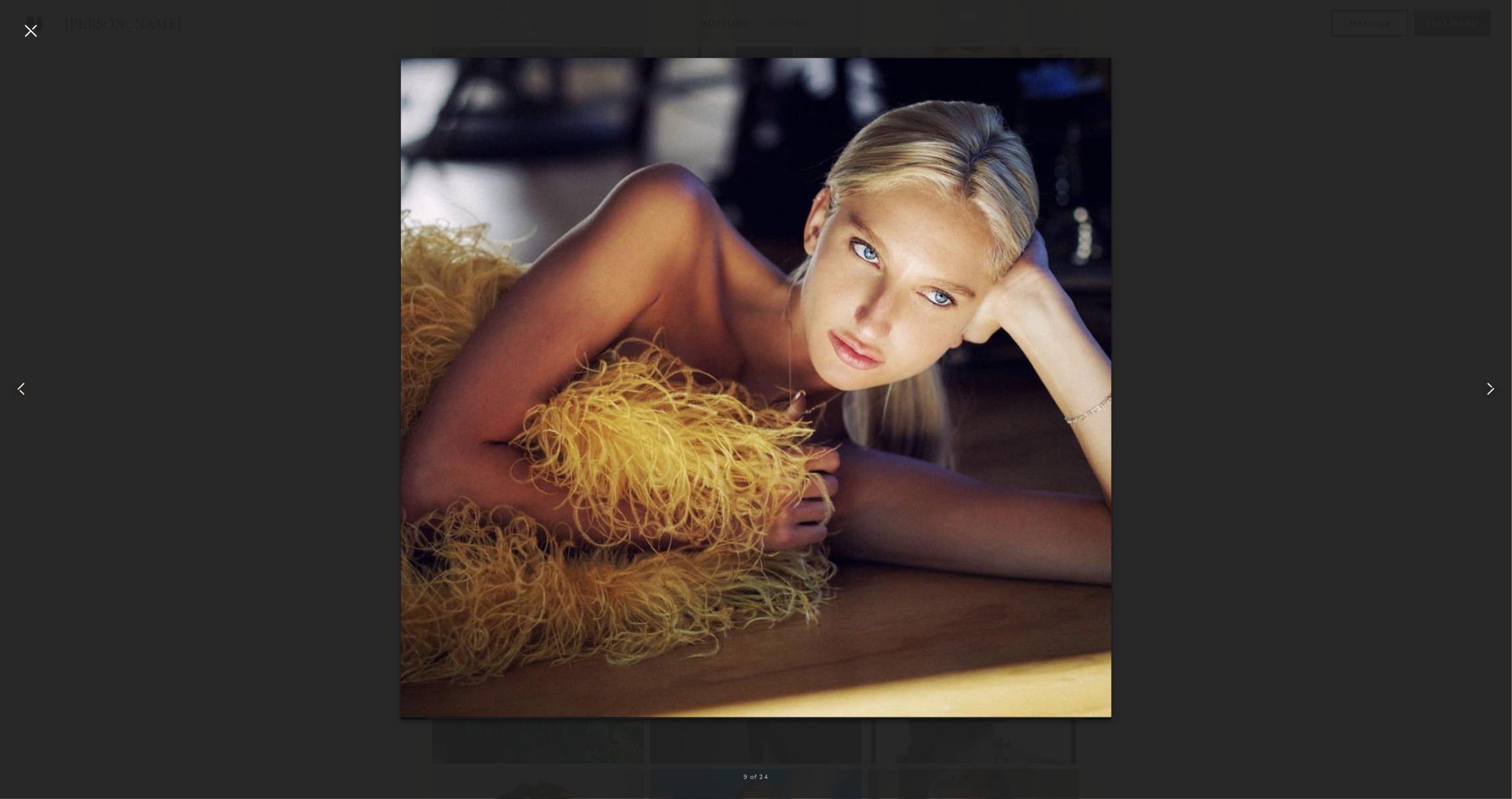
click at [1491, 378] on common-icon at bounding box center [1490, 389] width 21 height 21
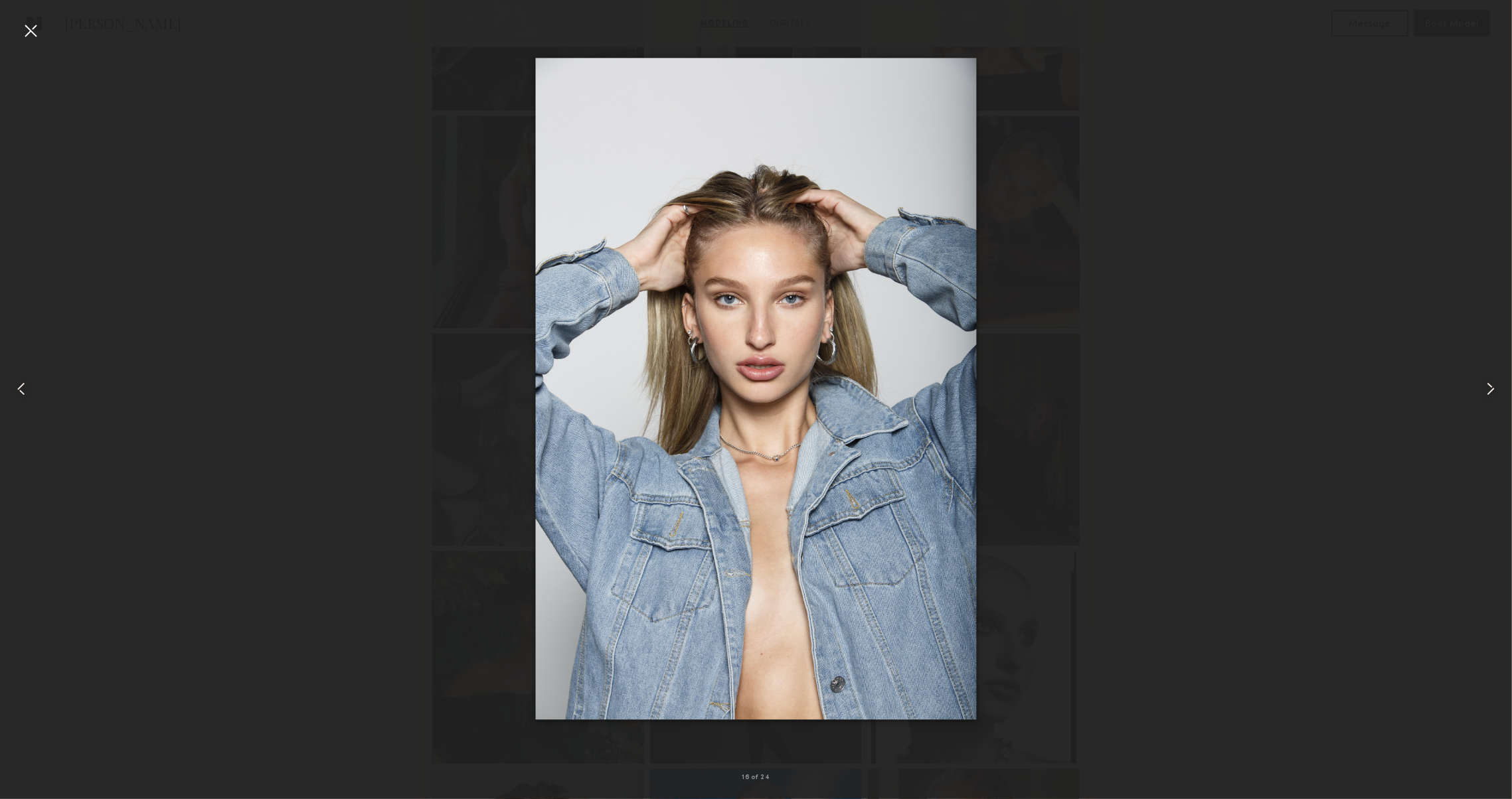
click at [1487, 381] on common-icon at bounding box center [1490, 389] width 21 height 21
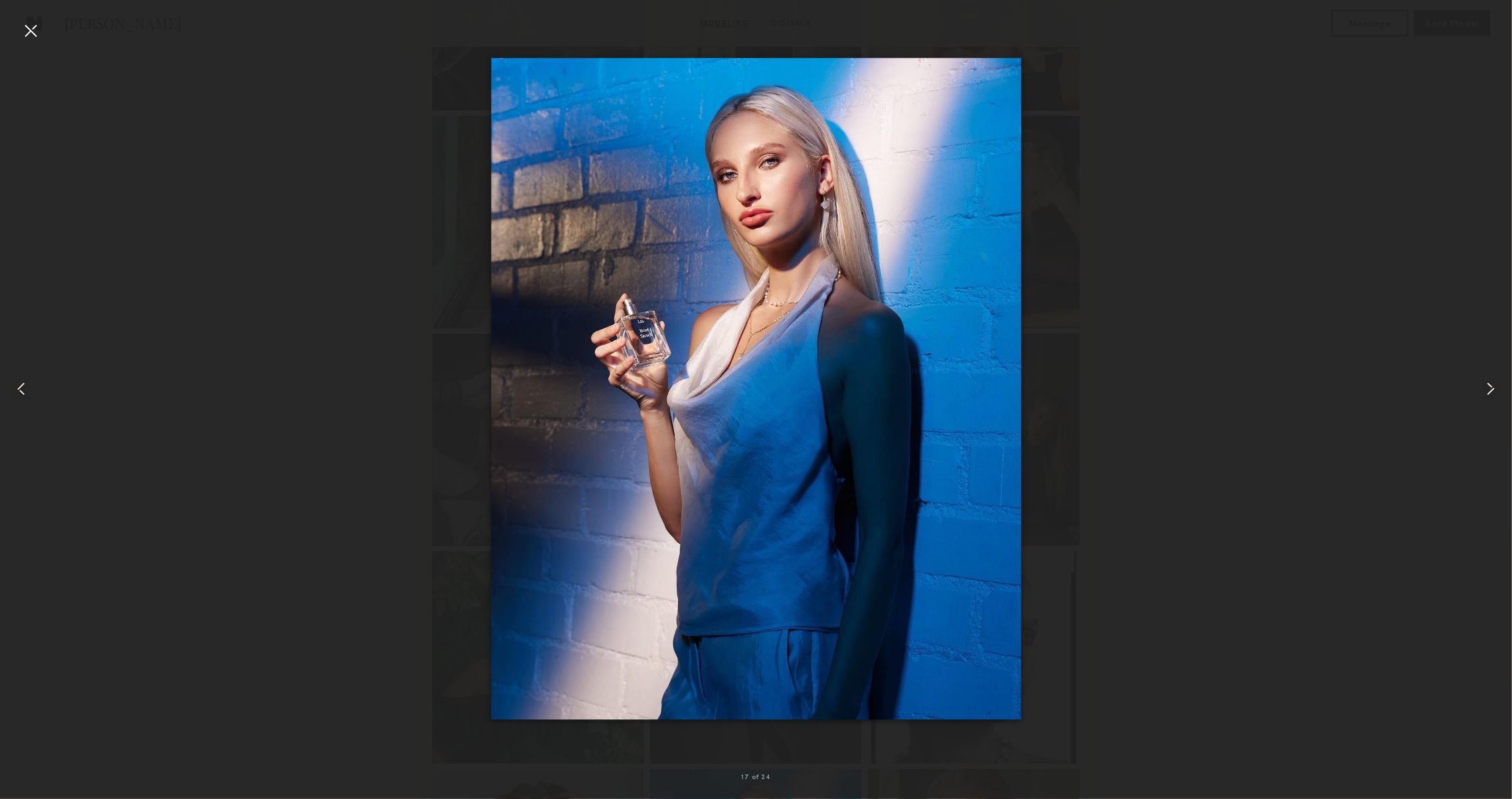
click at [1487, 381] on common-icon at bounding box center [1490, 389] width 21 height 21
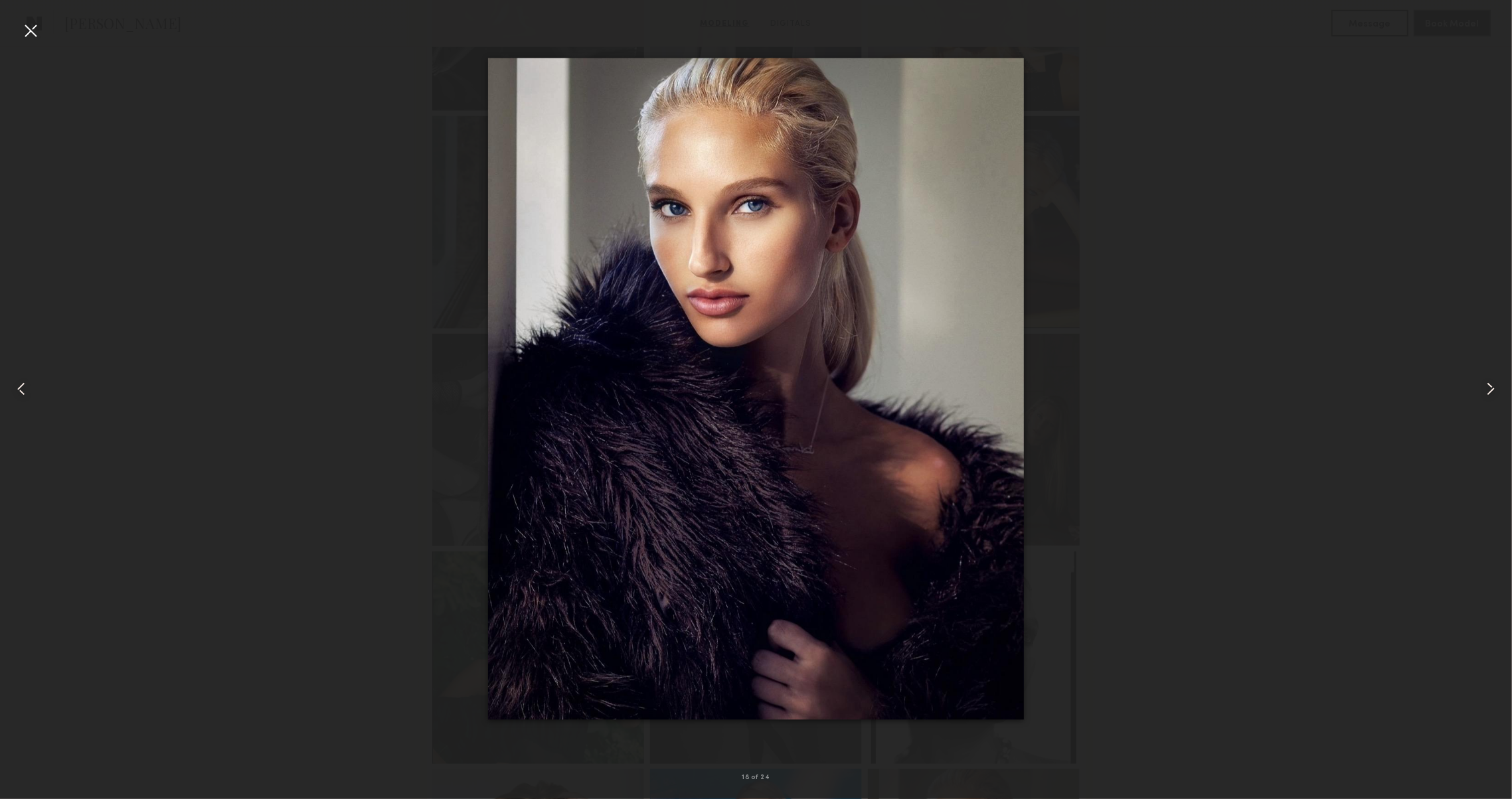
click at [1487, 381] on common-icon at bounding box center [1490, 389] width 21 height 21
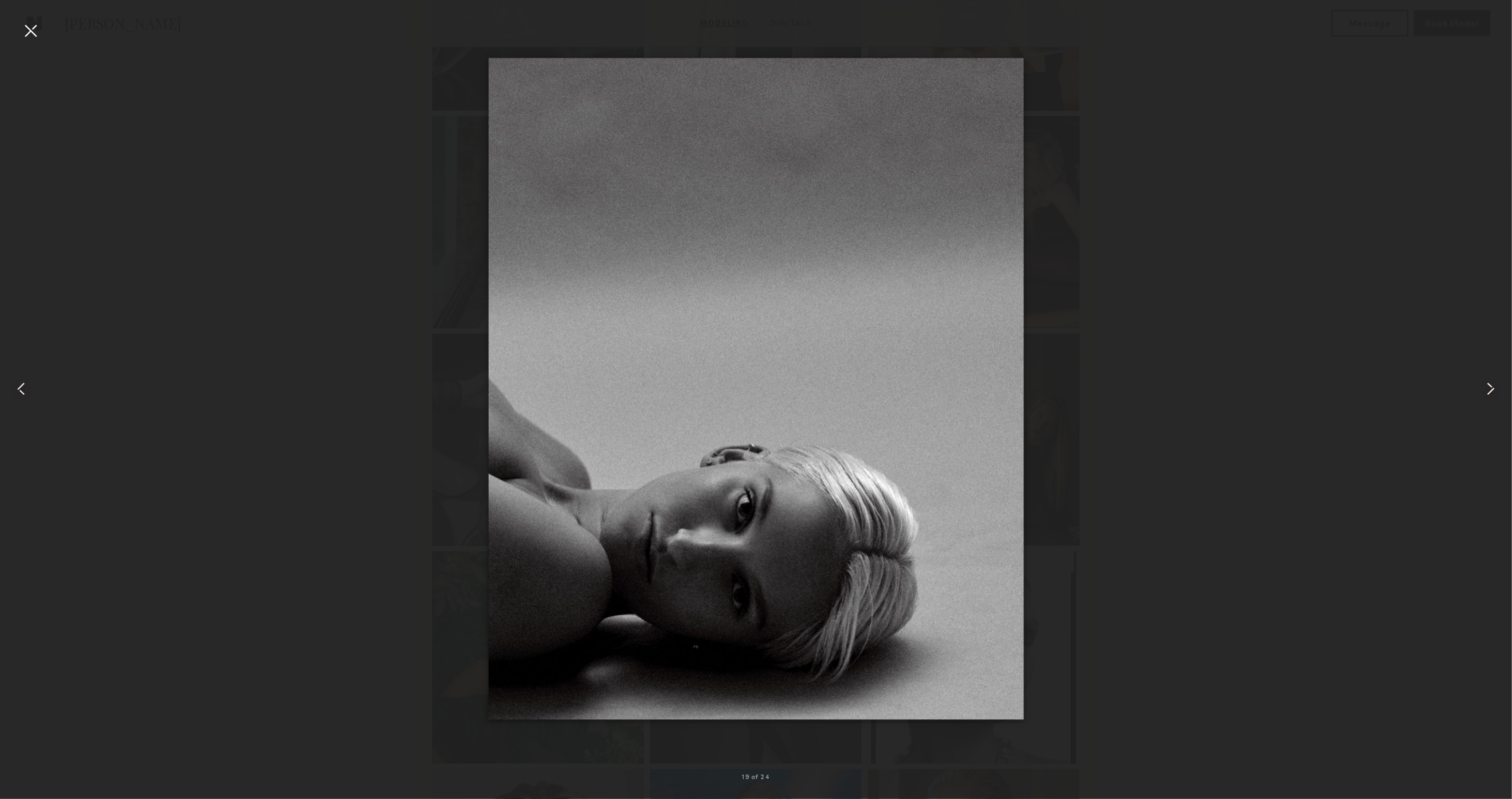
click at [1487, 381] on common-icon at bounding box center [1490, 389] width 21 height 21
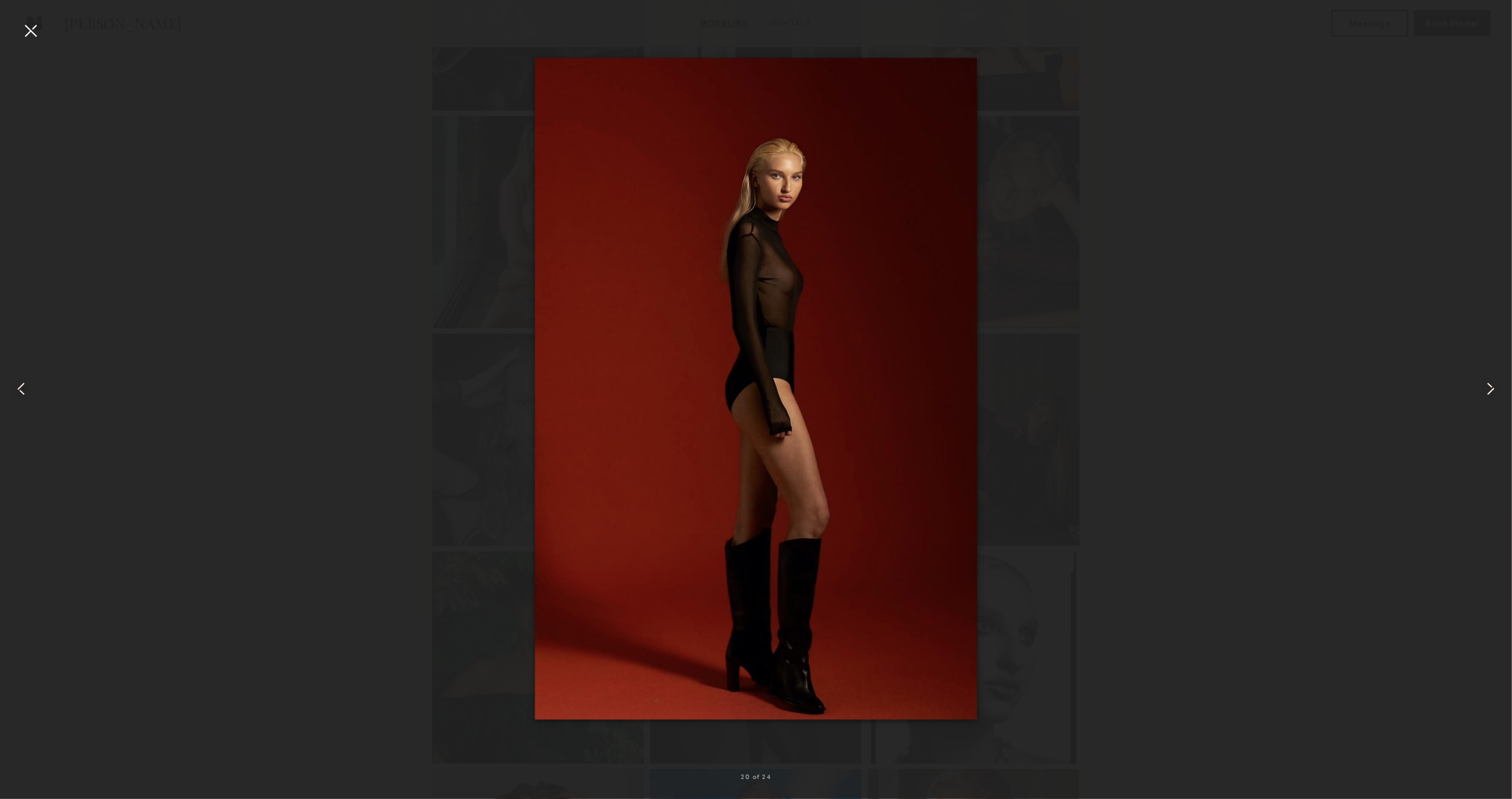
click at [1487, 381] on common-icon at bounding box center [1490, 389] width 21 height 21
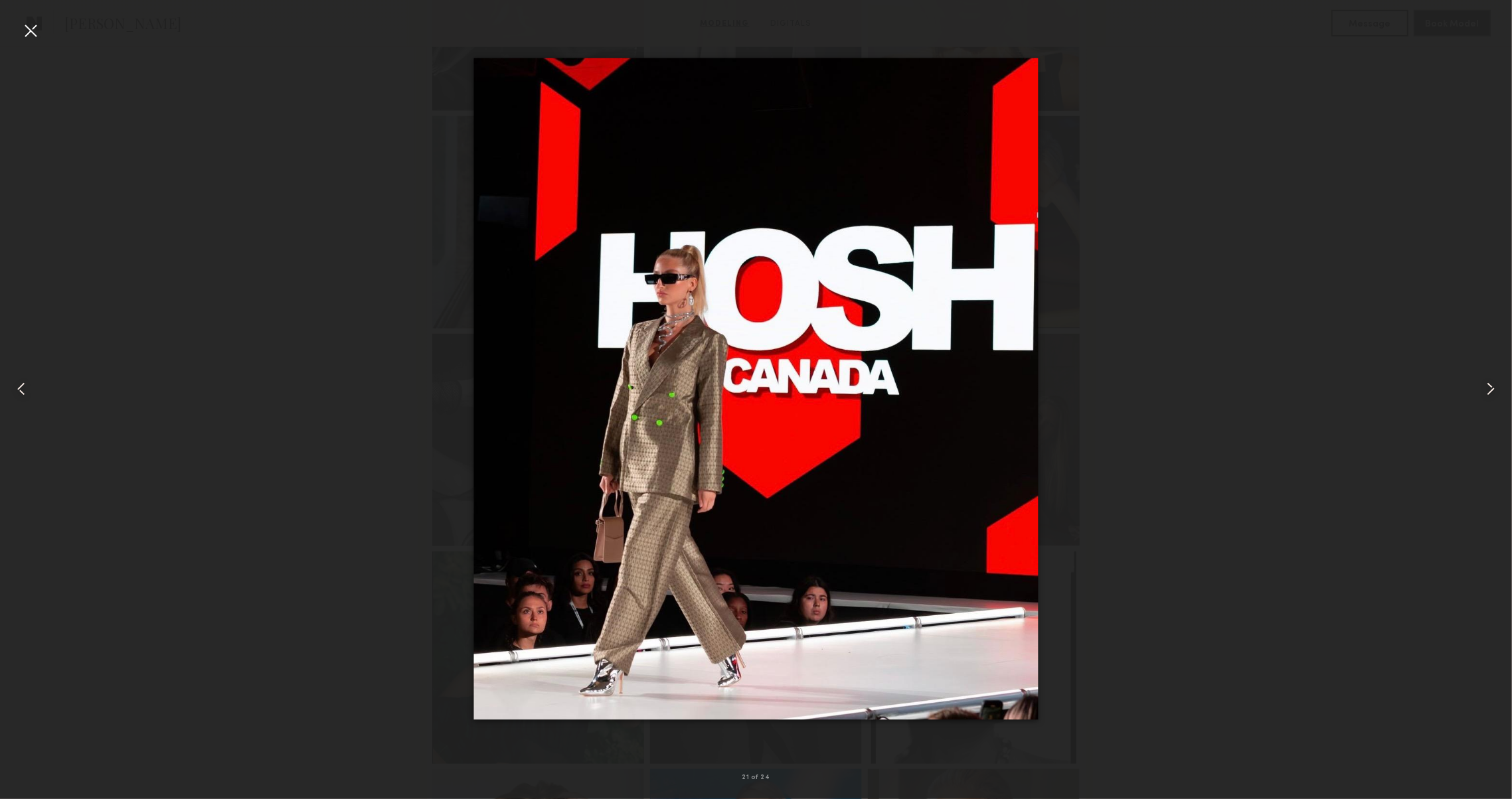
click at [1487, 381] on common-icon at bounding box center [1490, 389] width 21 height 21
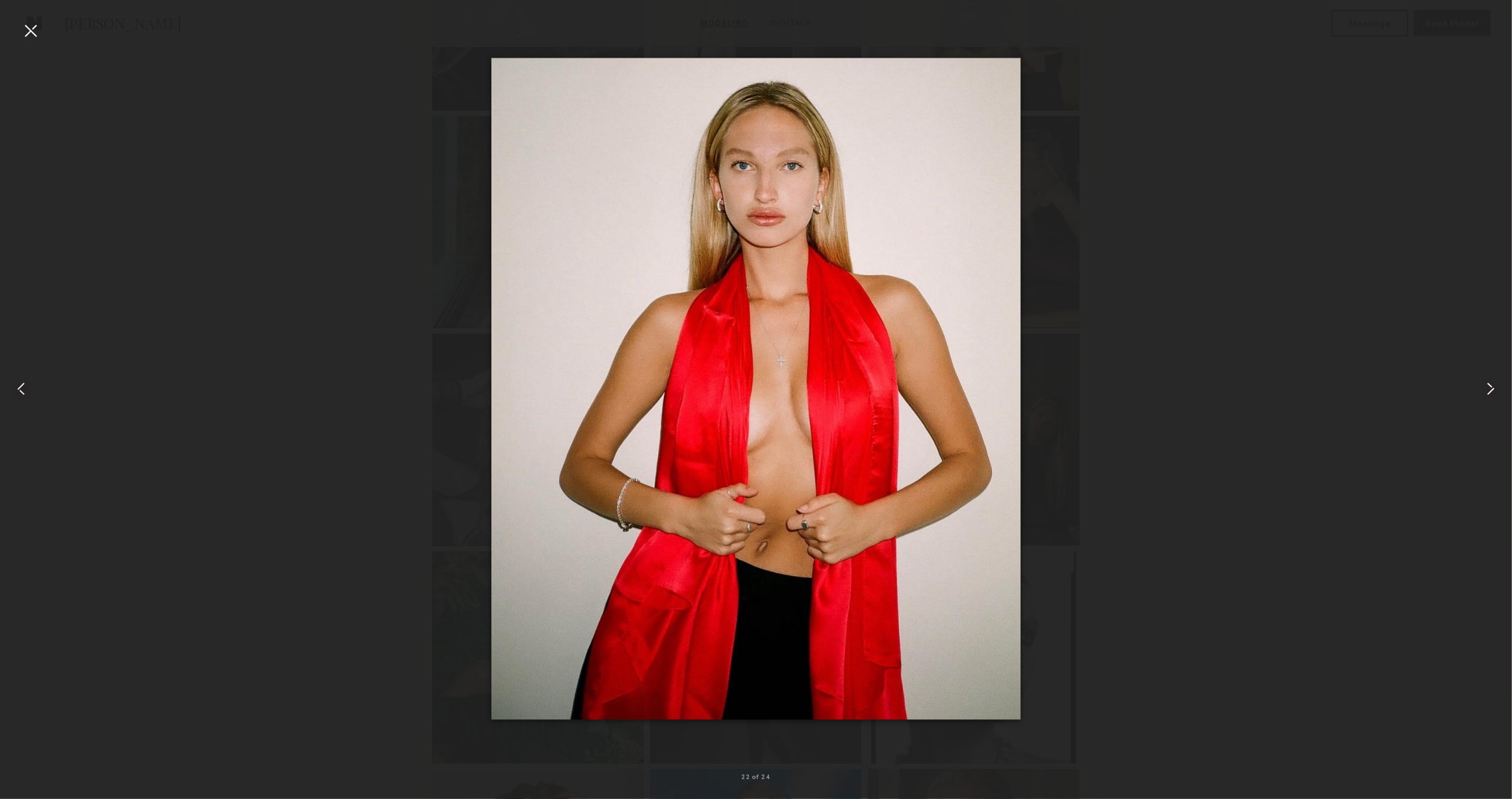
click at [36, 39] on div at bounding box center [30, 30] width 21 height 21
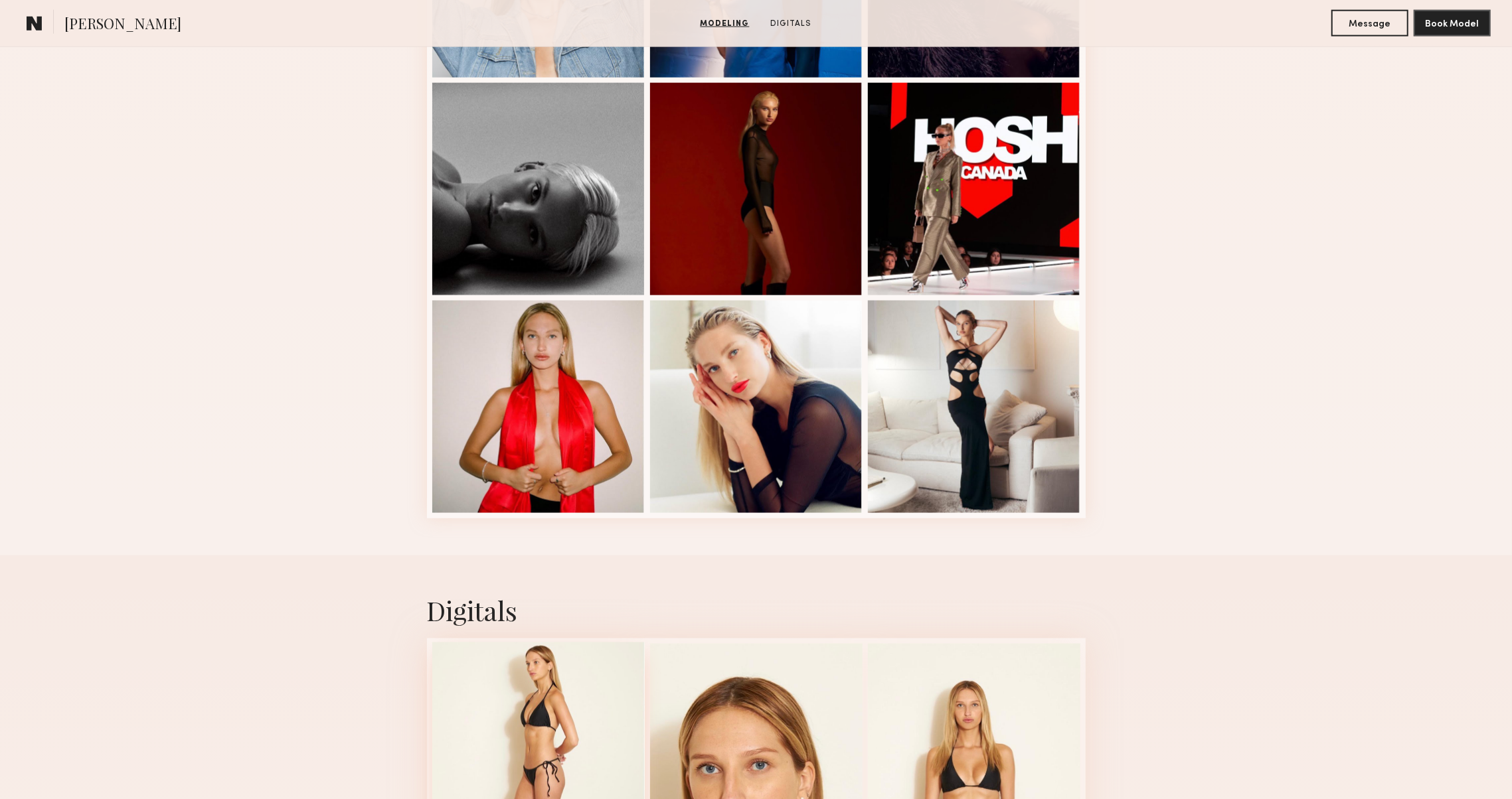
scroll to position [1626, 0]
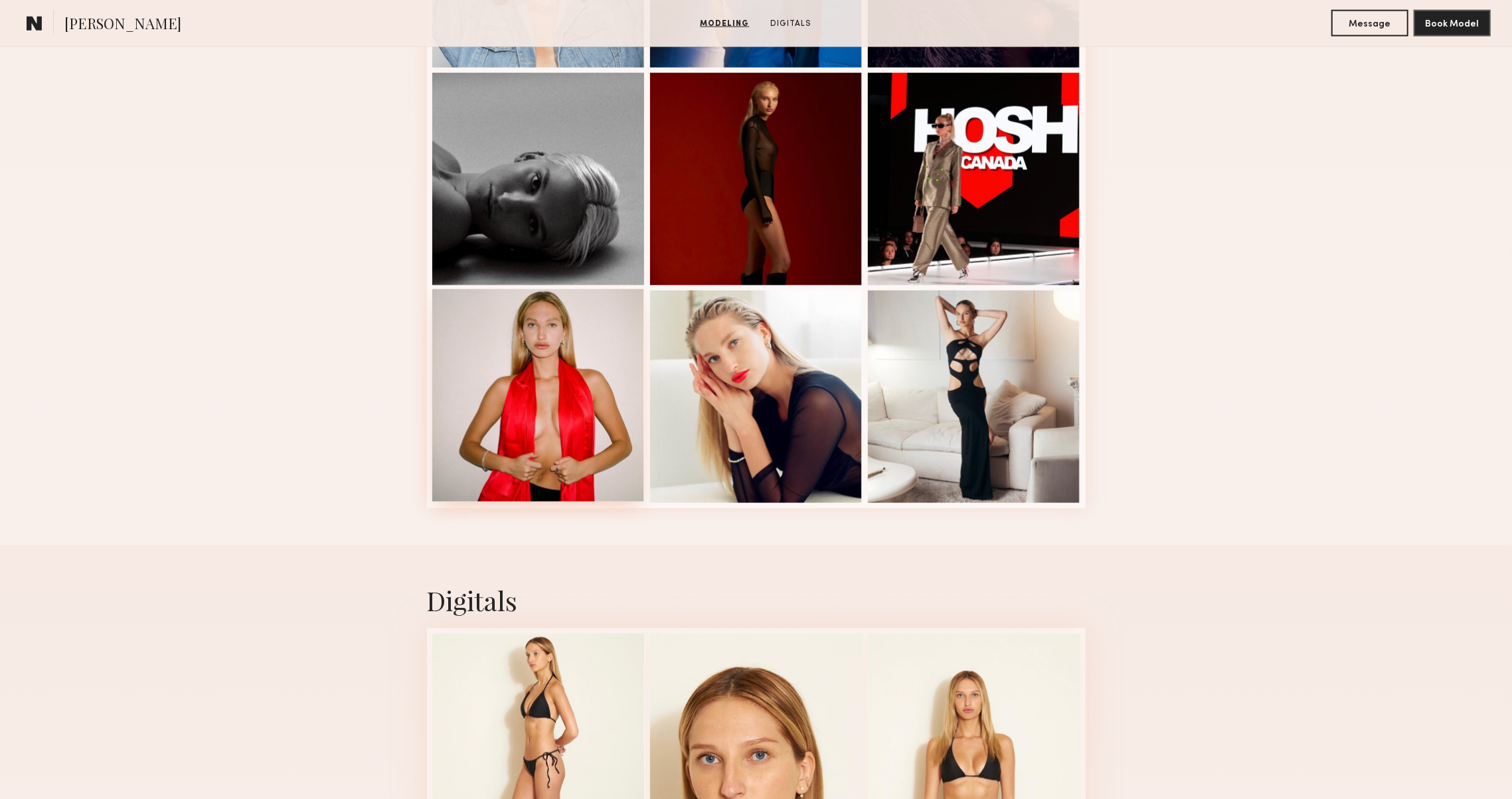
click at [505, 446] on div at bounding box center [539, 396] width 212 height 212
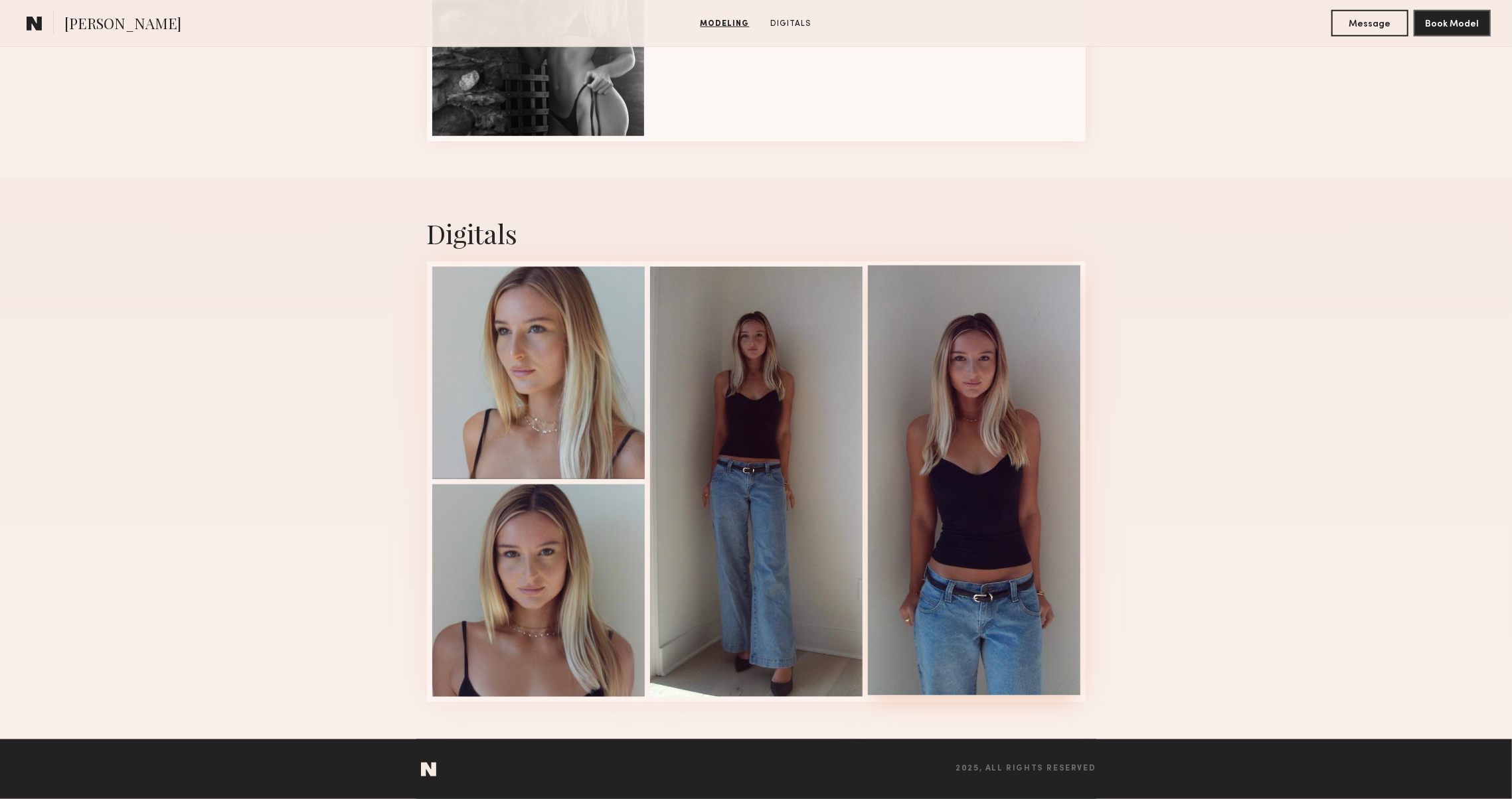
scroll to position [1123, 0]
click at [943, 438] on div at bounding box center [974, 481] width 212 height 430
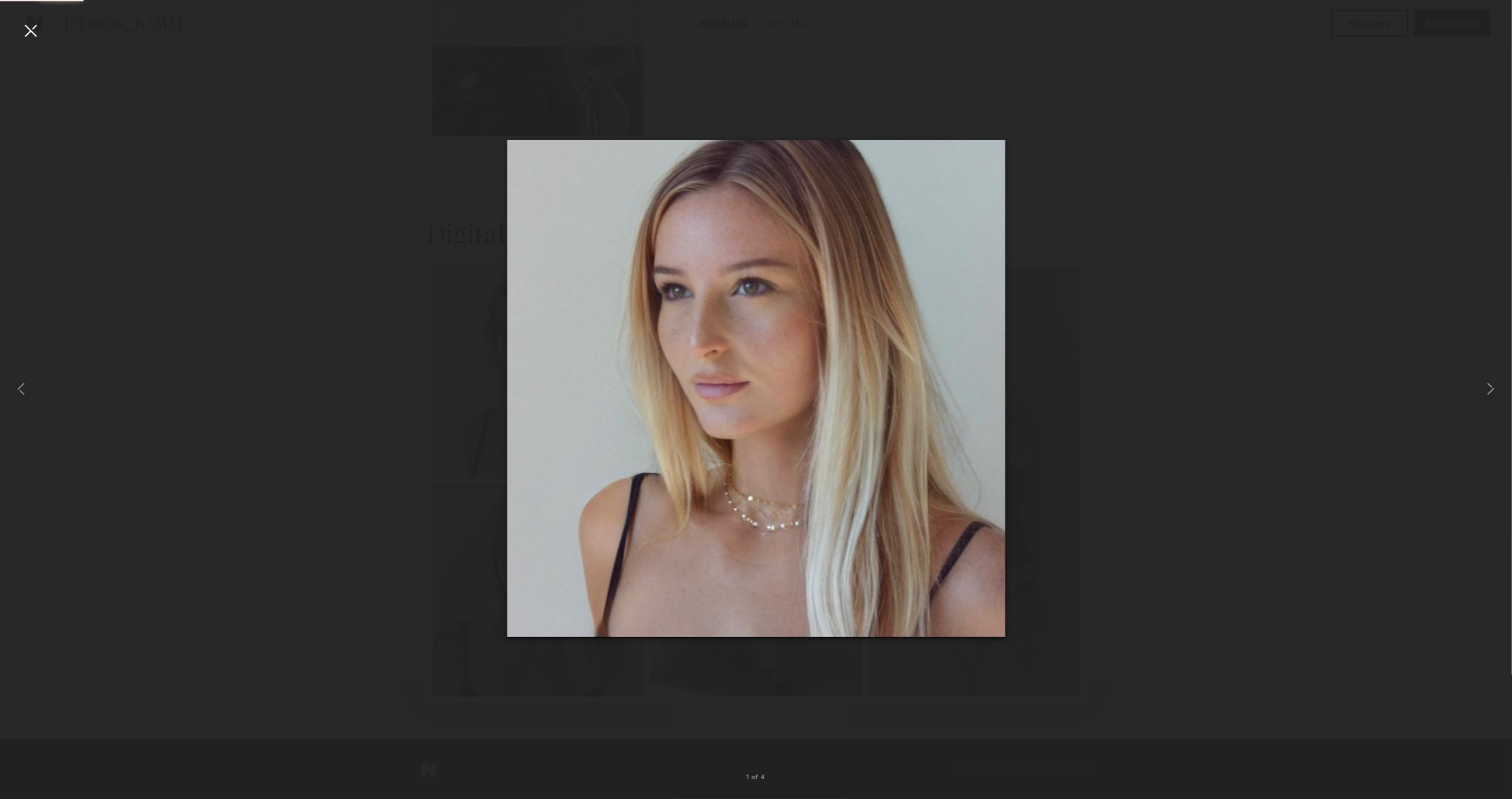
click at [1207, 348] on div at bounding box center [756, 389] width 1512 height 735
click at [36, 35] on div at bounding box center [30, 30] width 21 height 21
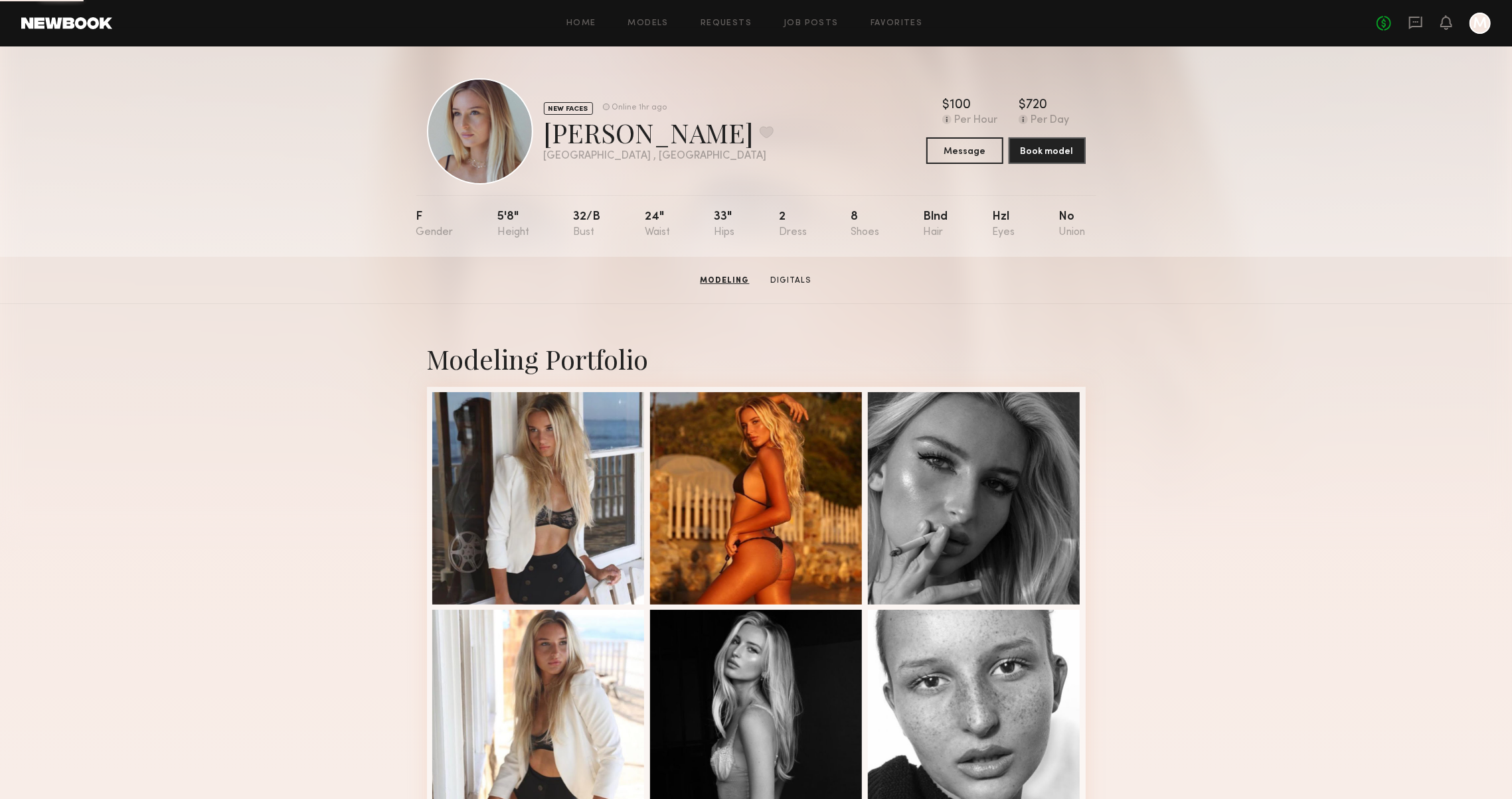
scroll to position [0, 0]
click at [592, 481] on div at bounding box center [539, 497] width 212 height 212
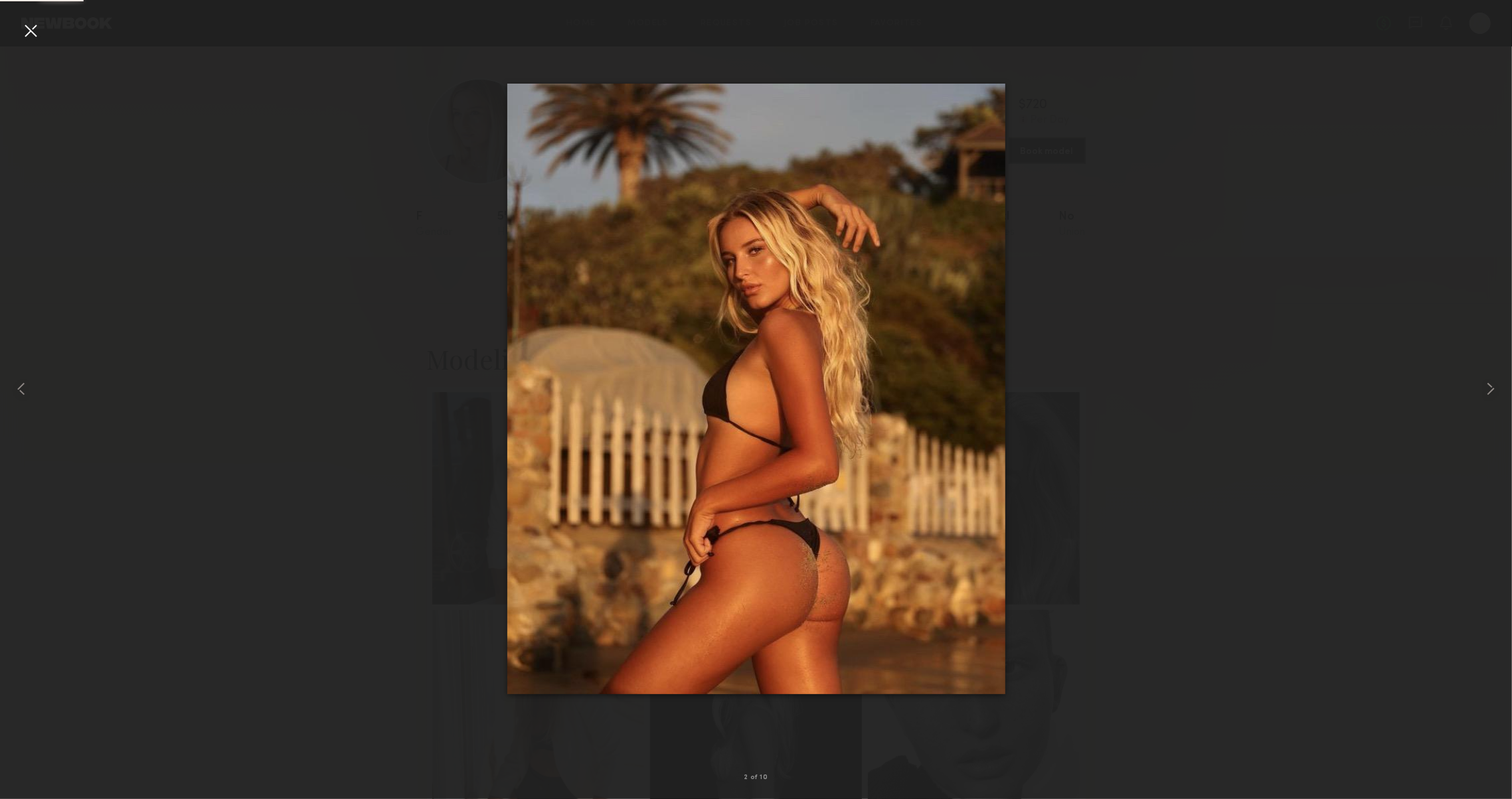
click at [25, 25] on div at bounding box center [30, 30] width 21 height 21
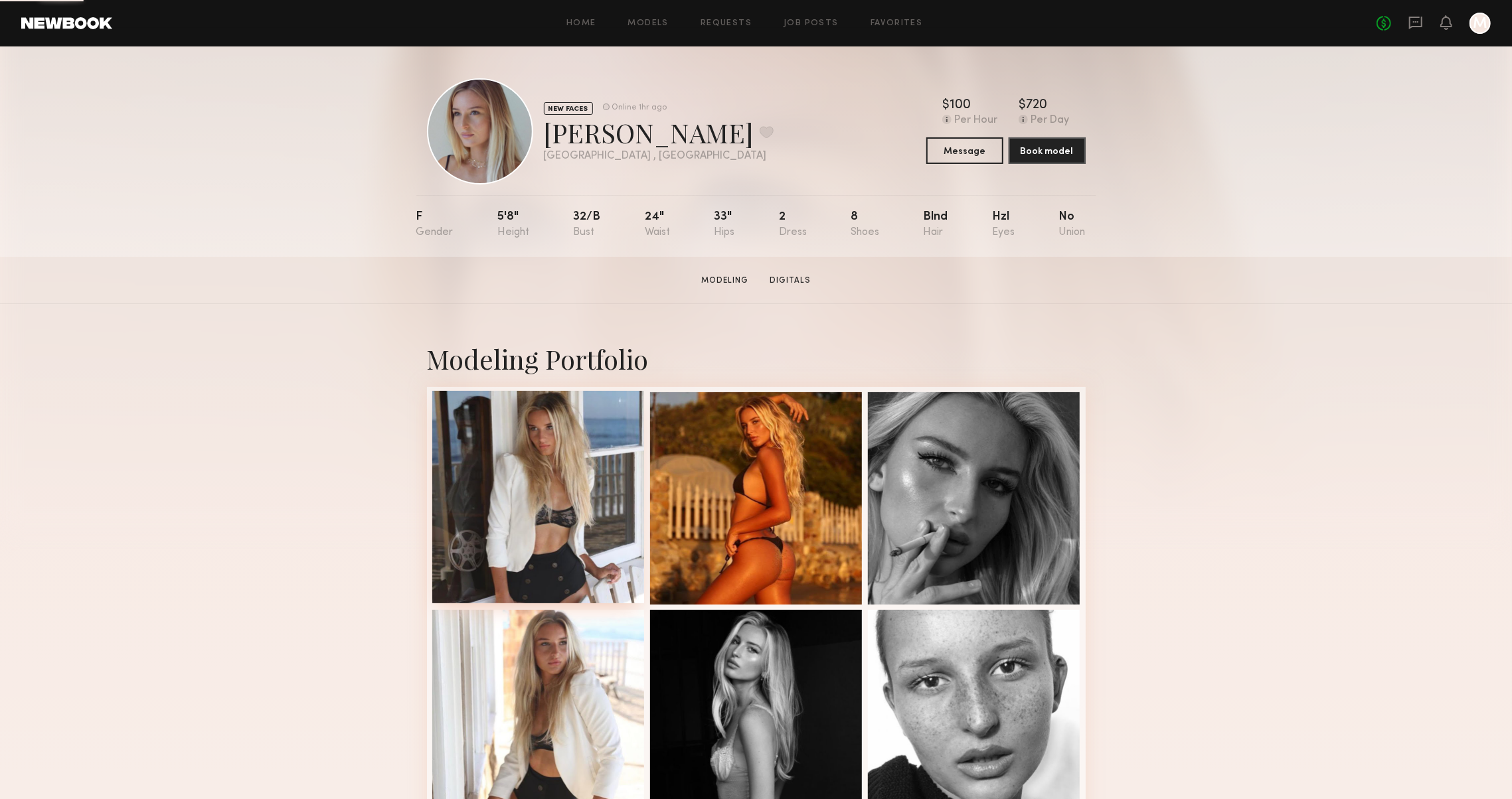
click at [527, 468] on div at bounding box center [539, 497] width 212 height 212
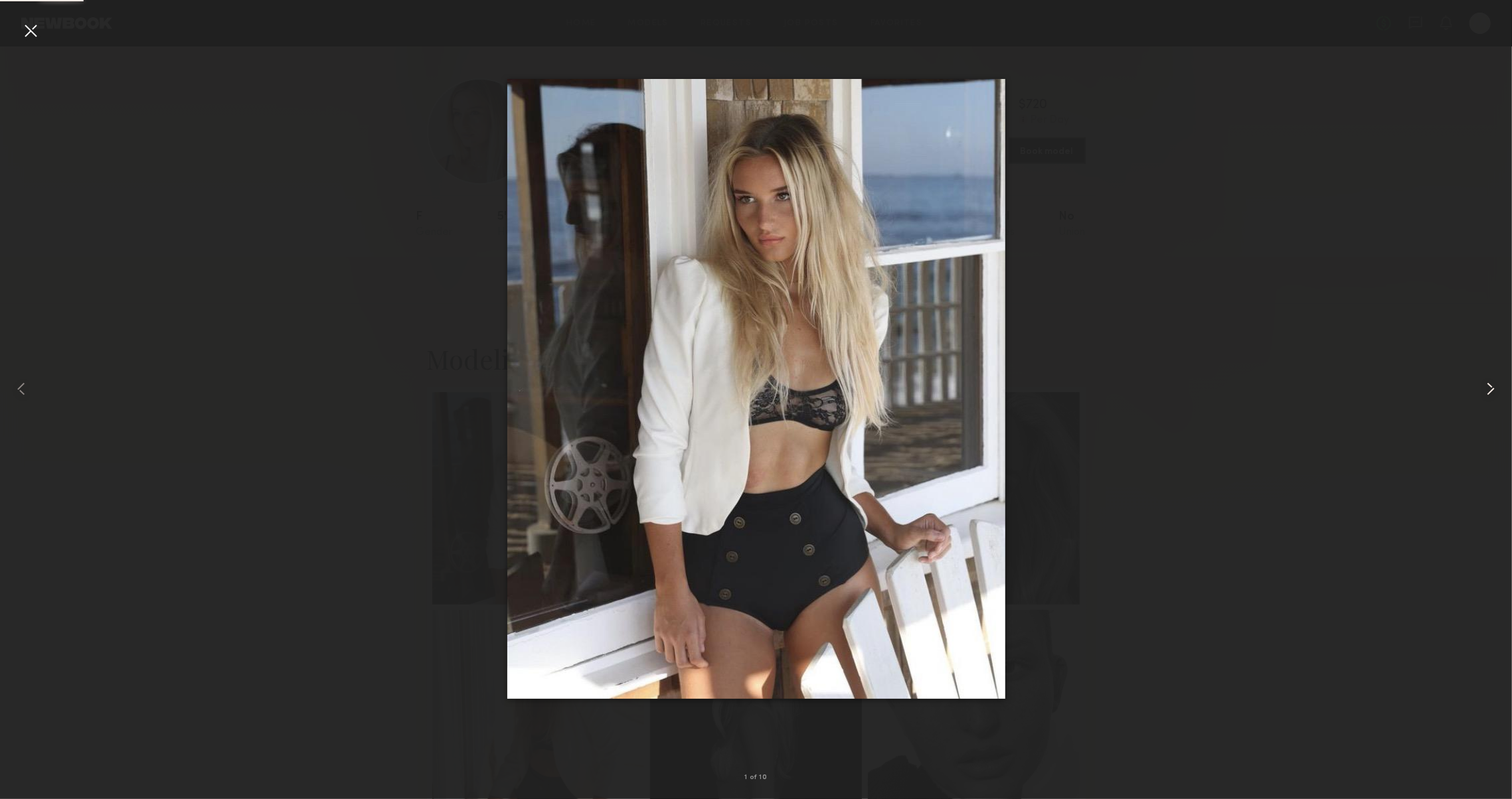
click at [1482, 373] on div at bounding box center [1481, 389] width 61 height 735
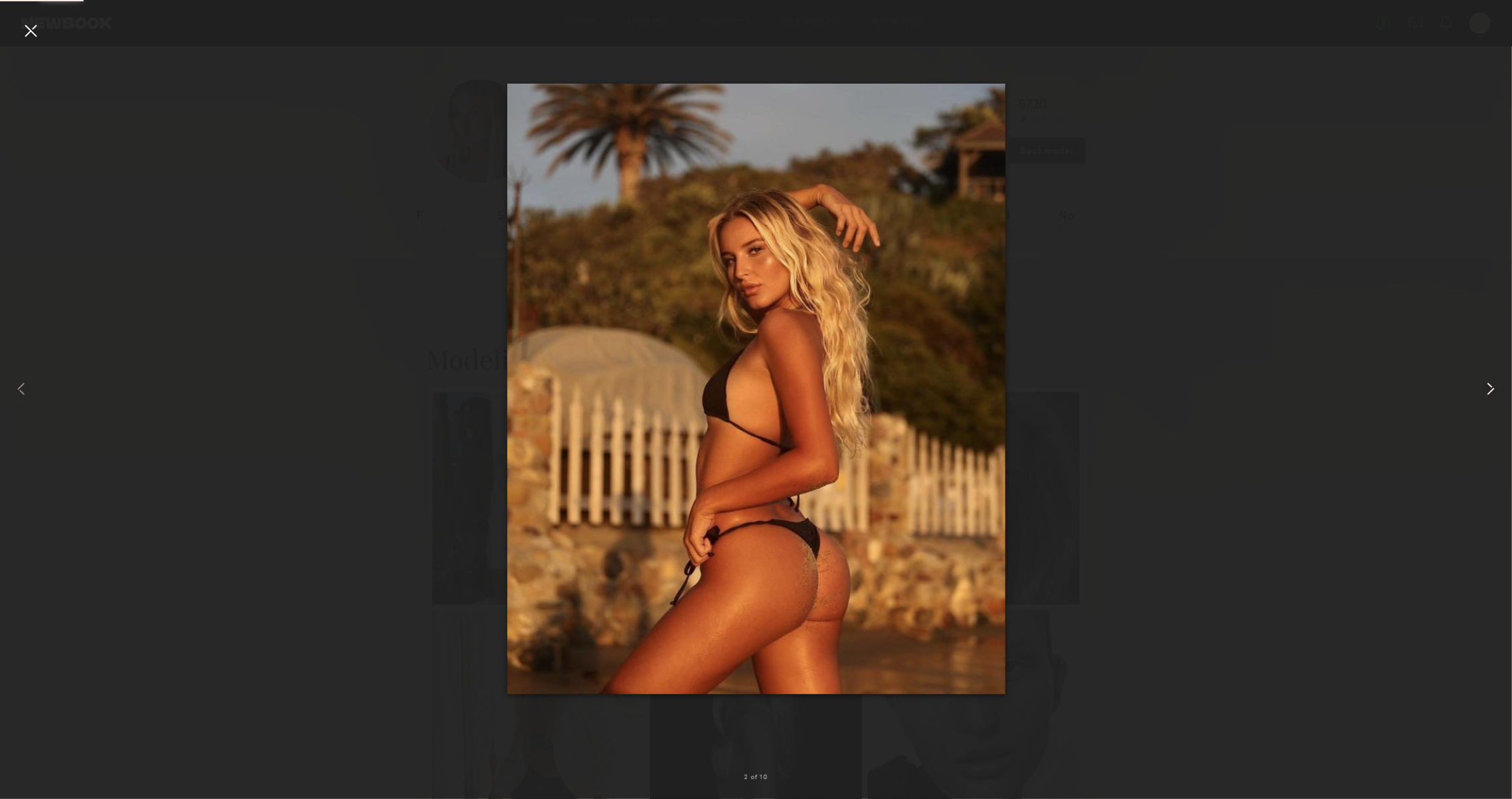
click at [1482, 373] on div at bounding box center [1481, 389] width 61 height 735
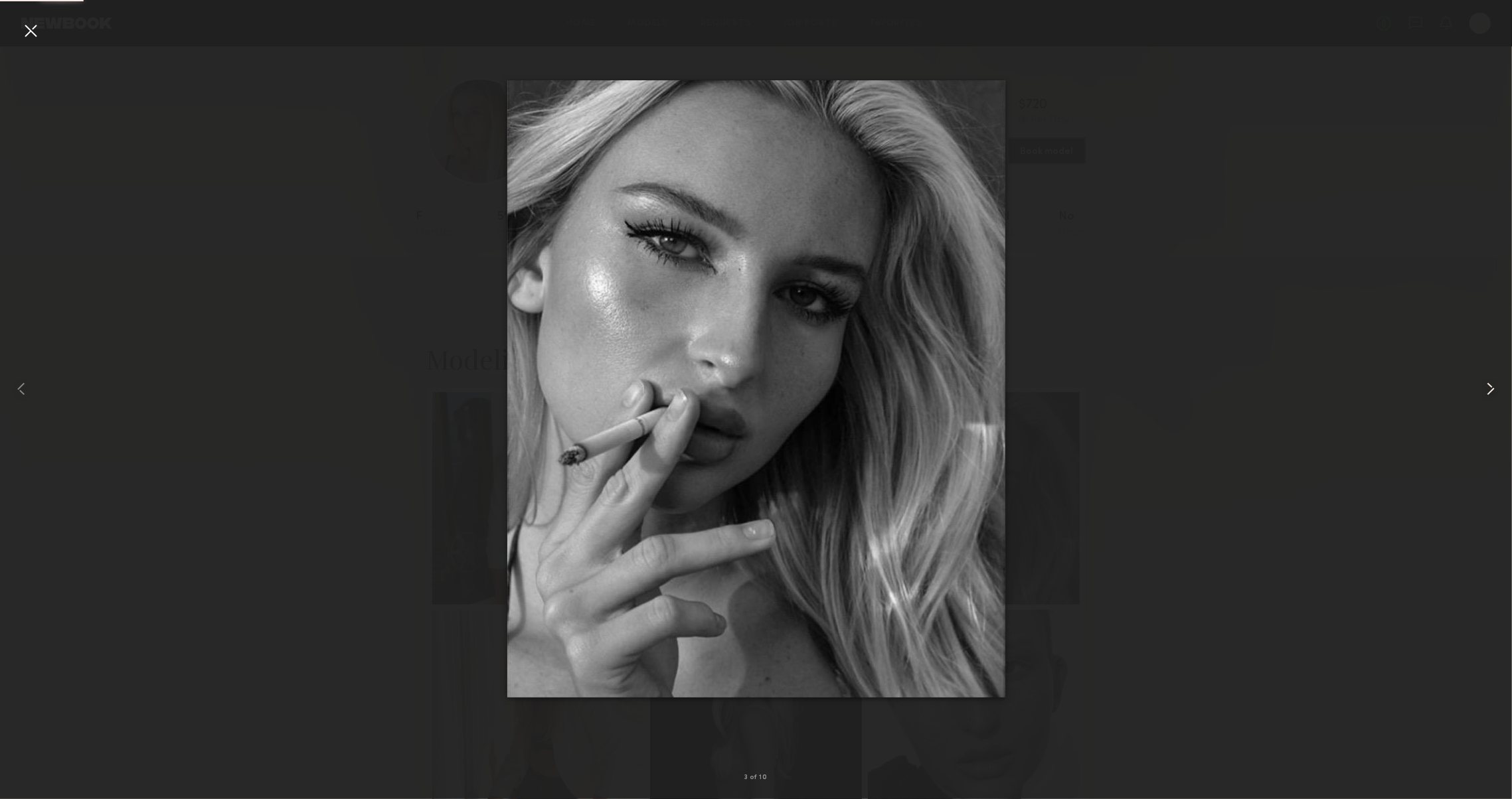
click at [1482, 373] on div at bounding box center [1481, 389] width 61 height 735
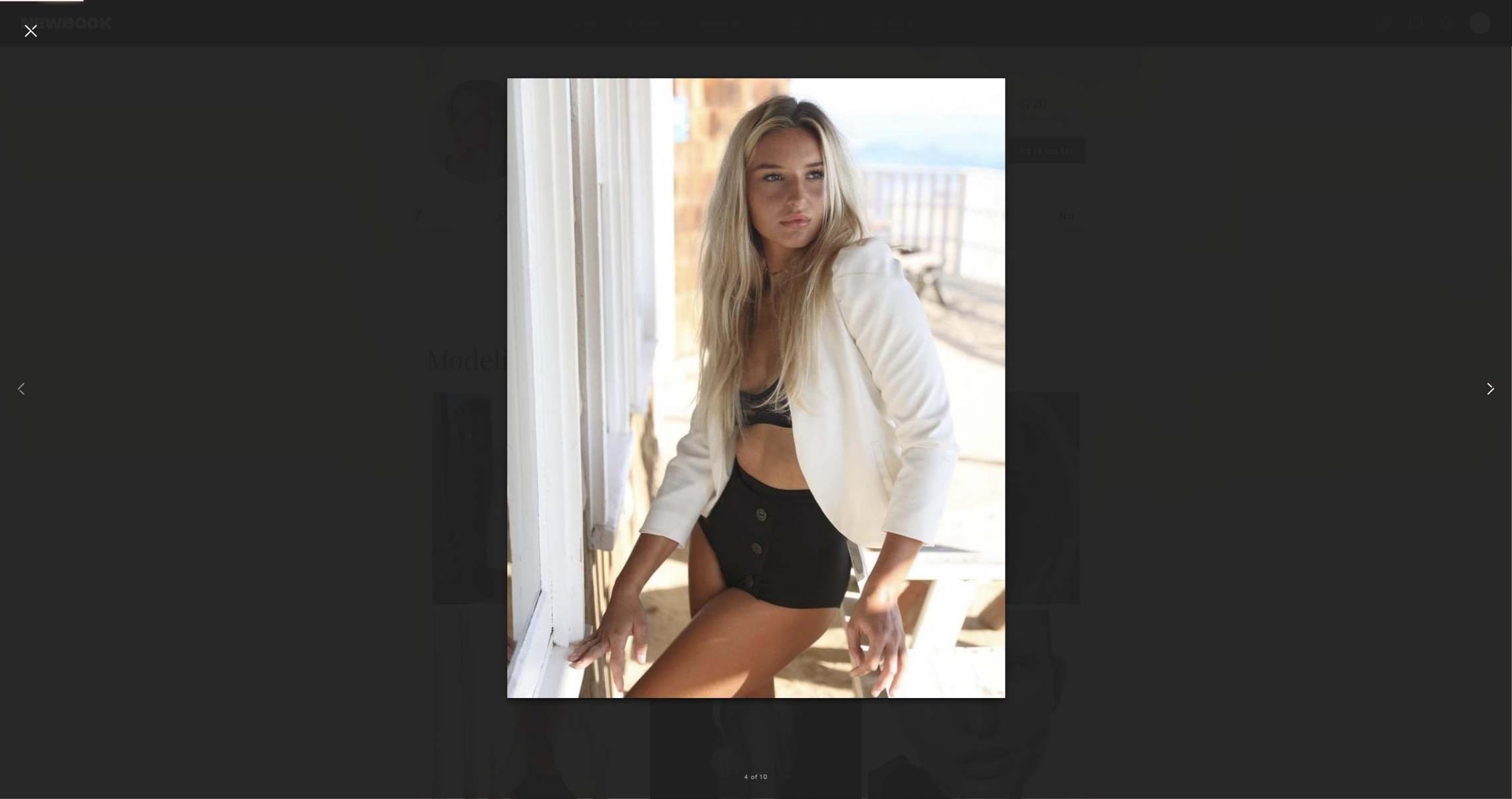
click at [1482, 373] on div at bounding box center [1481, 389] width 61 height 735
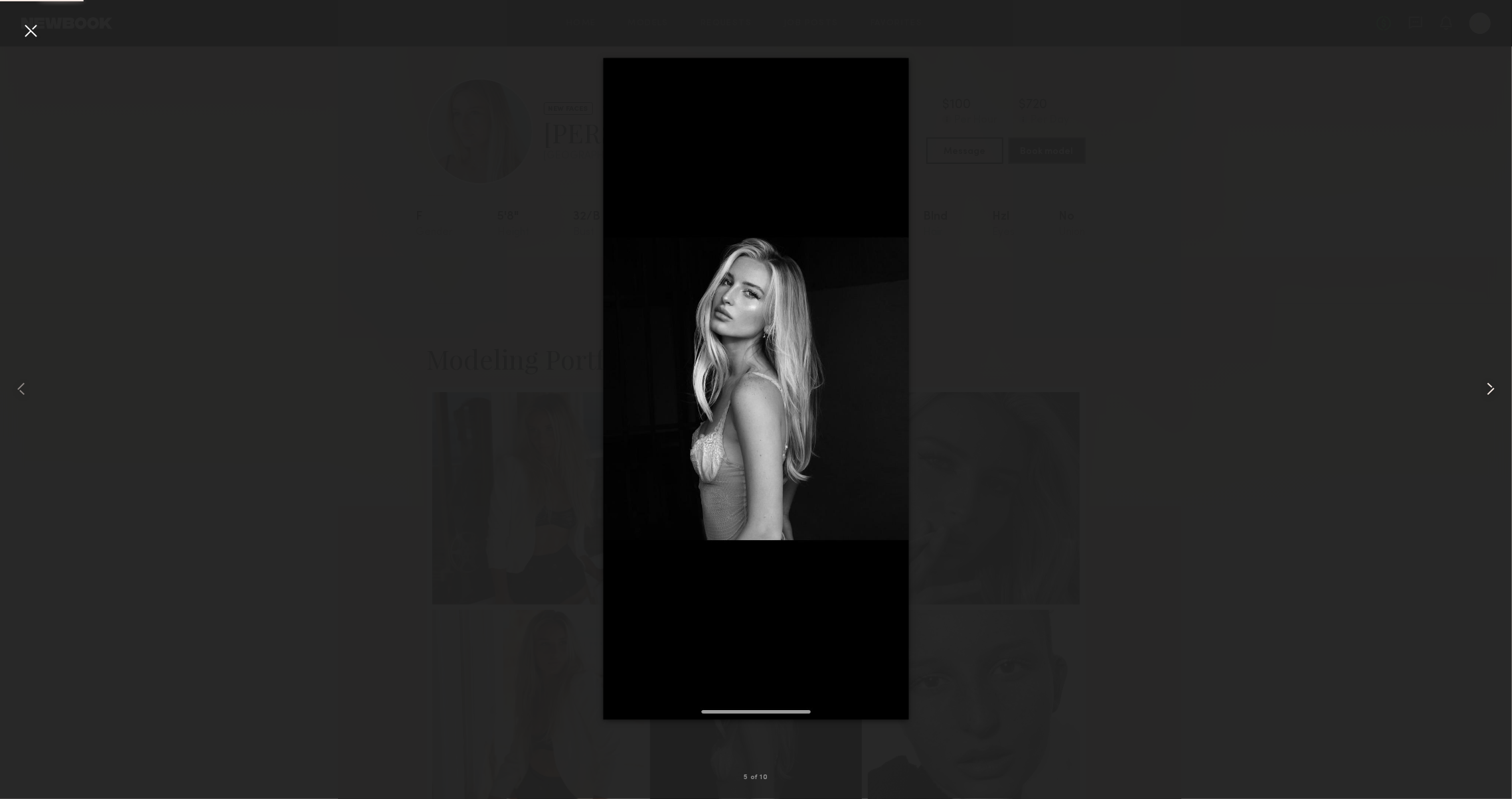
click at [1482, 373] on div at bounding box center [1481, 389] width 61 height 735
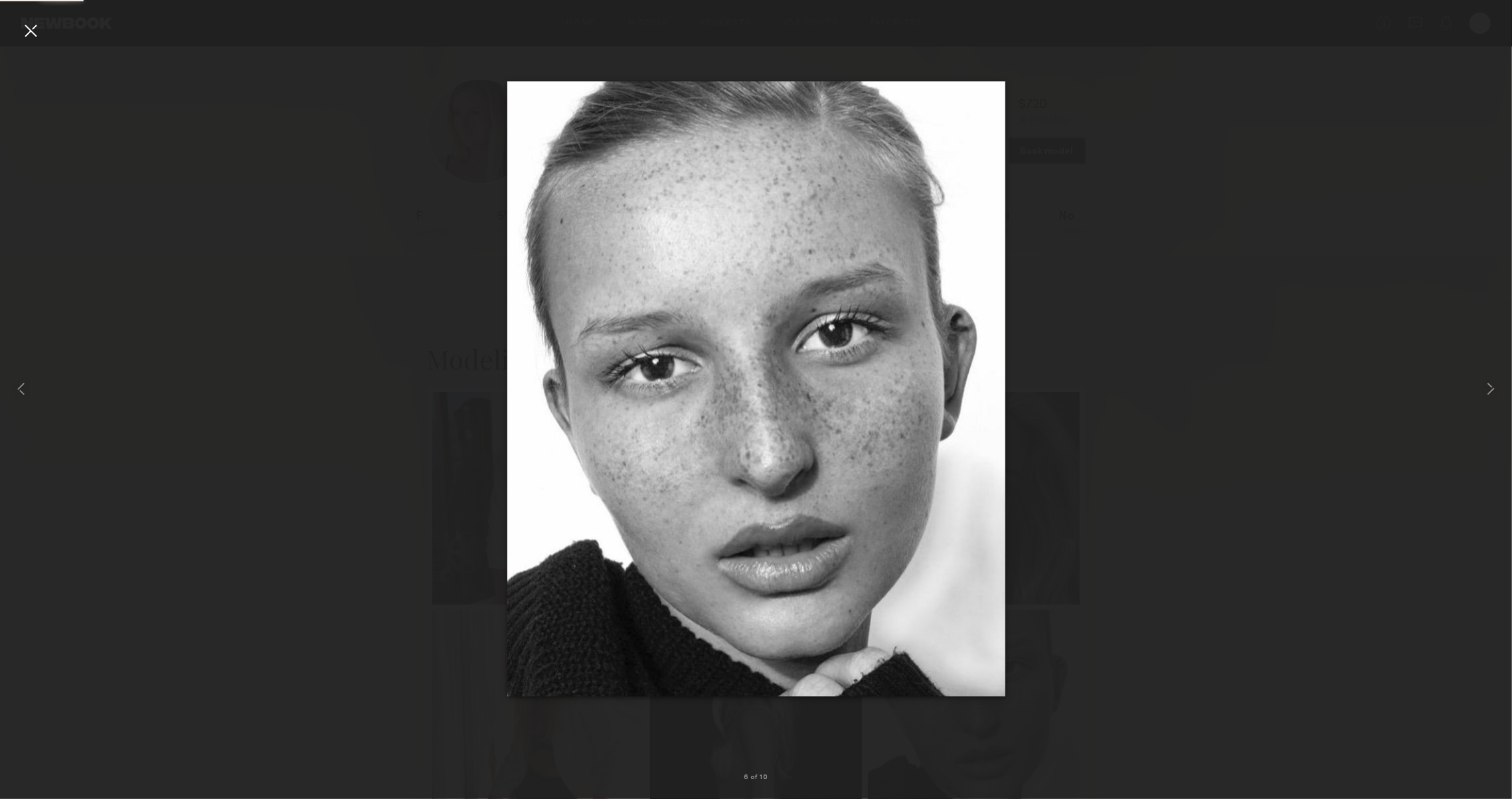
click at [1292, 569] on div at bounding box center [756, 389] width 1512 height 735
click at [21, 28] on div at bounding box center [30, 30] width 21 height 21
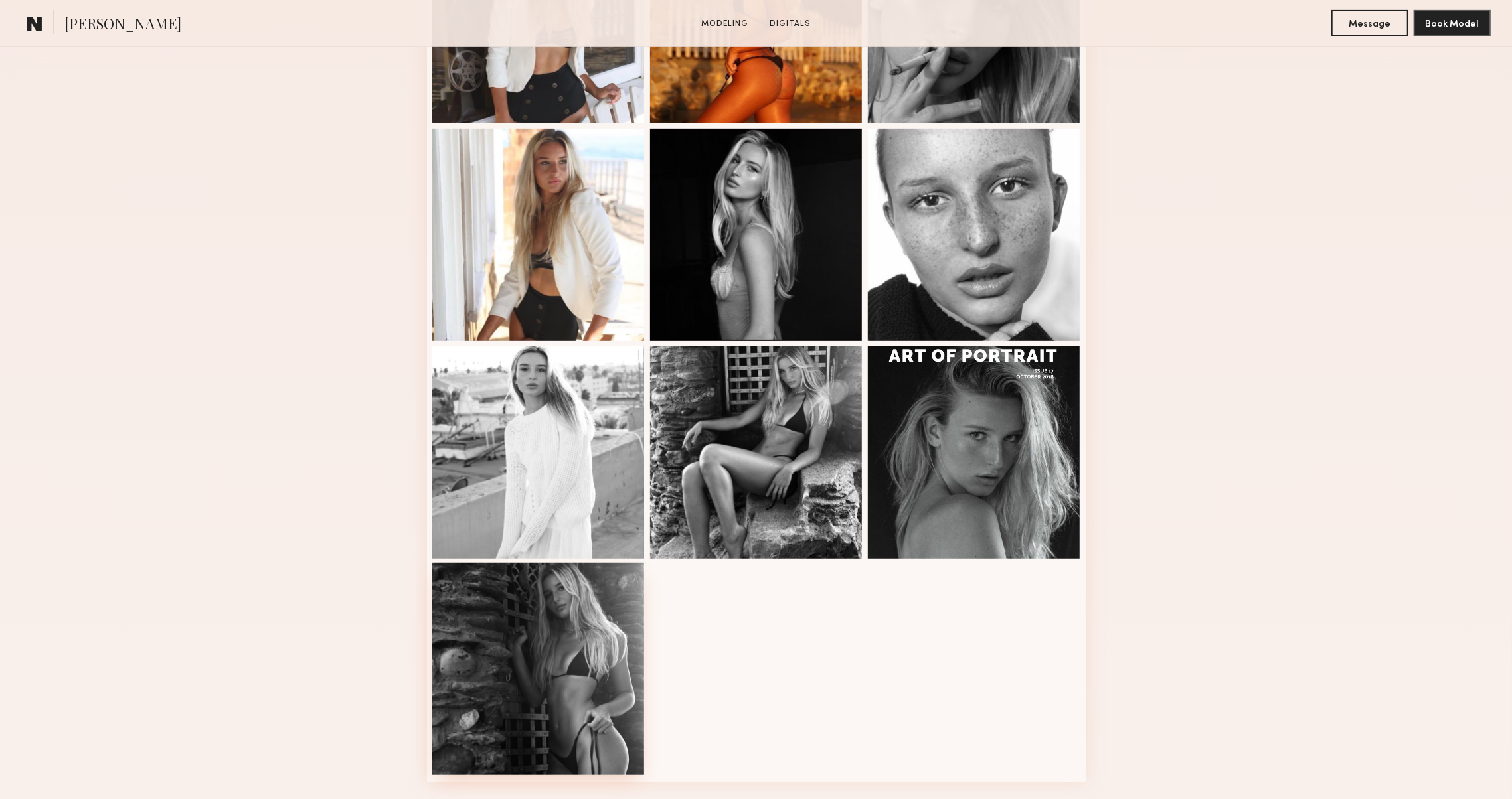
scroll to position [604, 0]
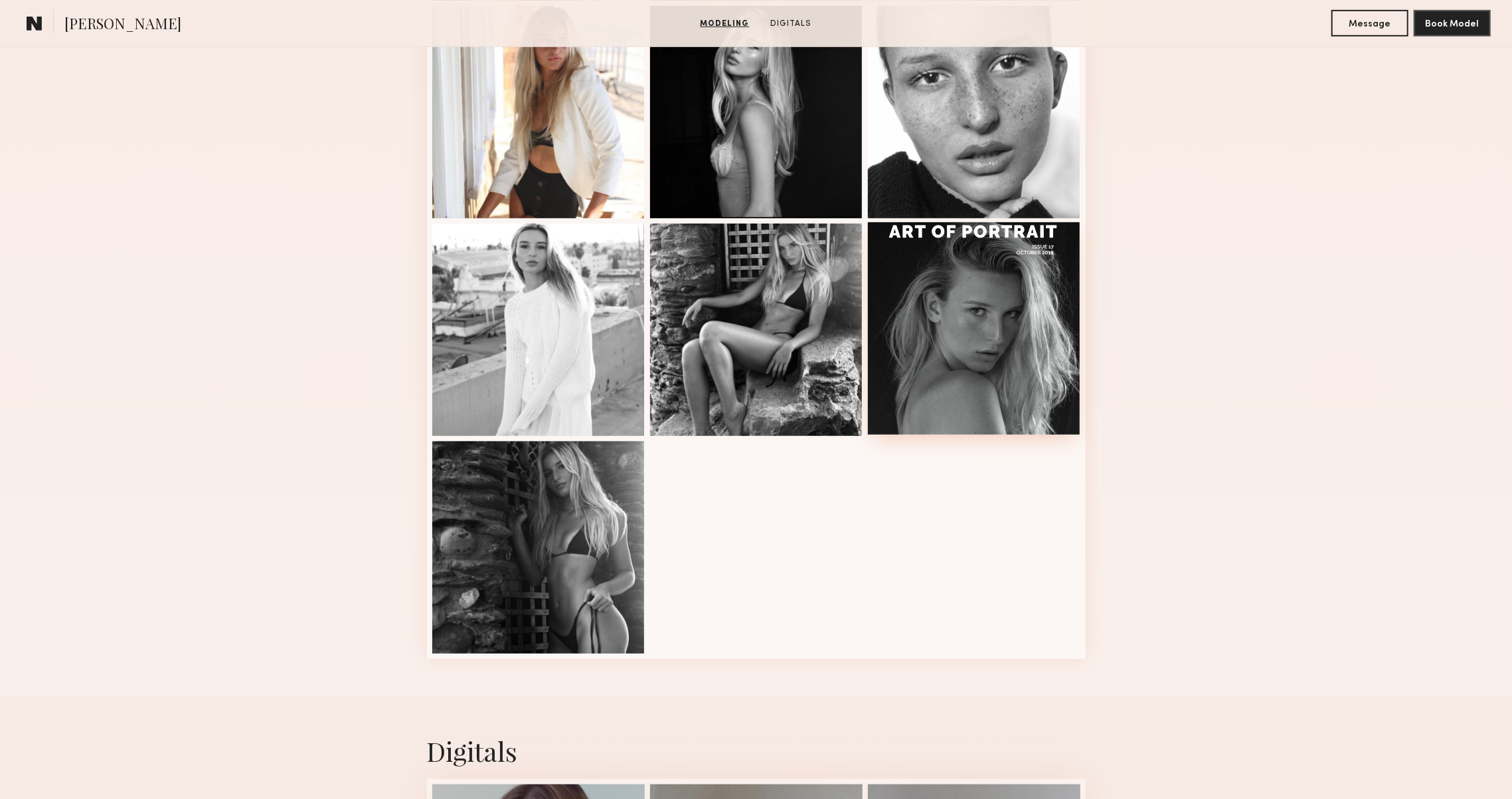
click at [965, 405] on div at bounding box center [974, 329] width 212 height 212
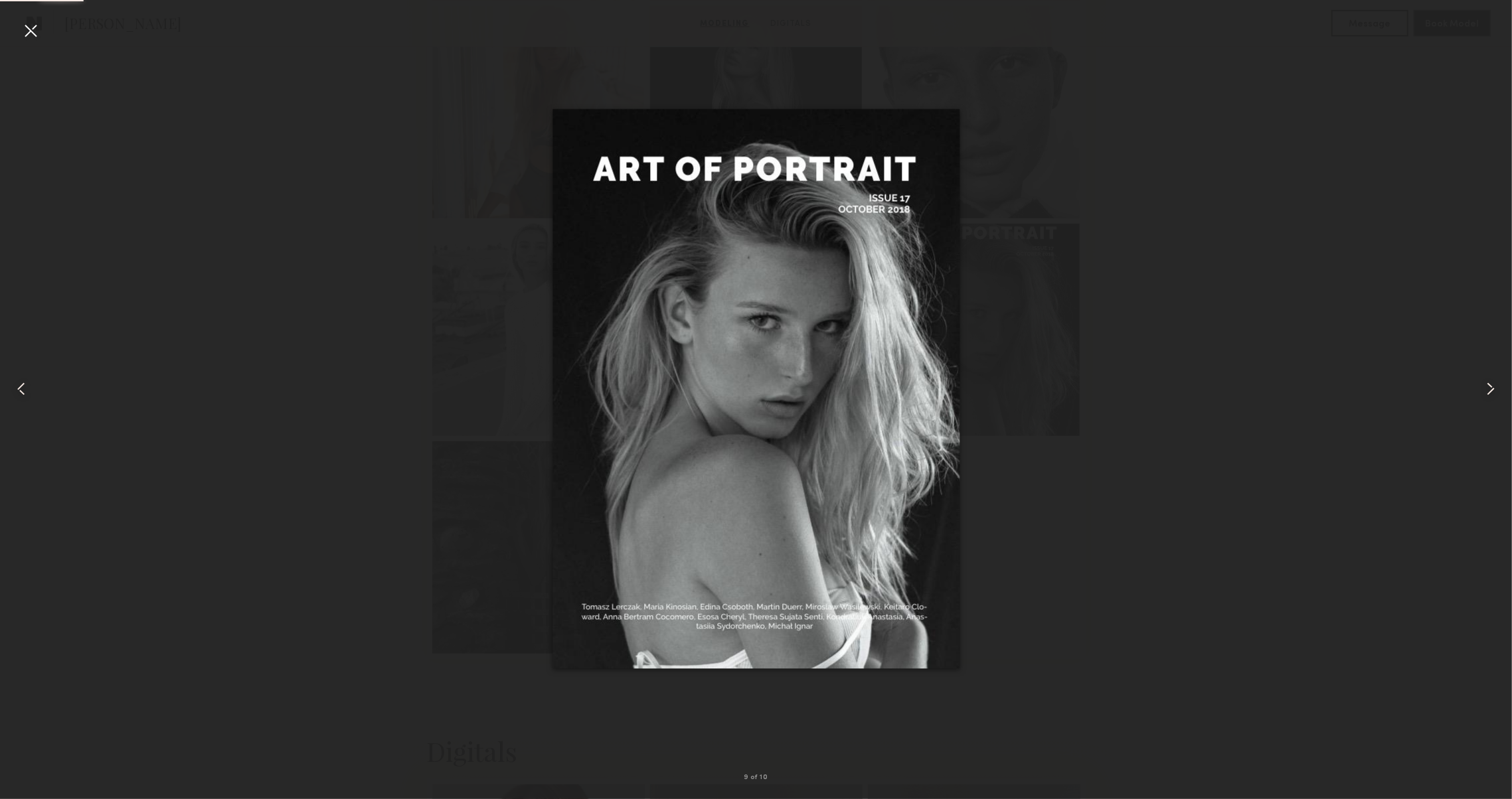
click at [1102, 310] on div at bounding box center [756, 389] width 1512 height 735
click at [36, 27] on div at bounding box center [30, 30] width 21 height 21
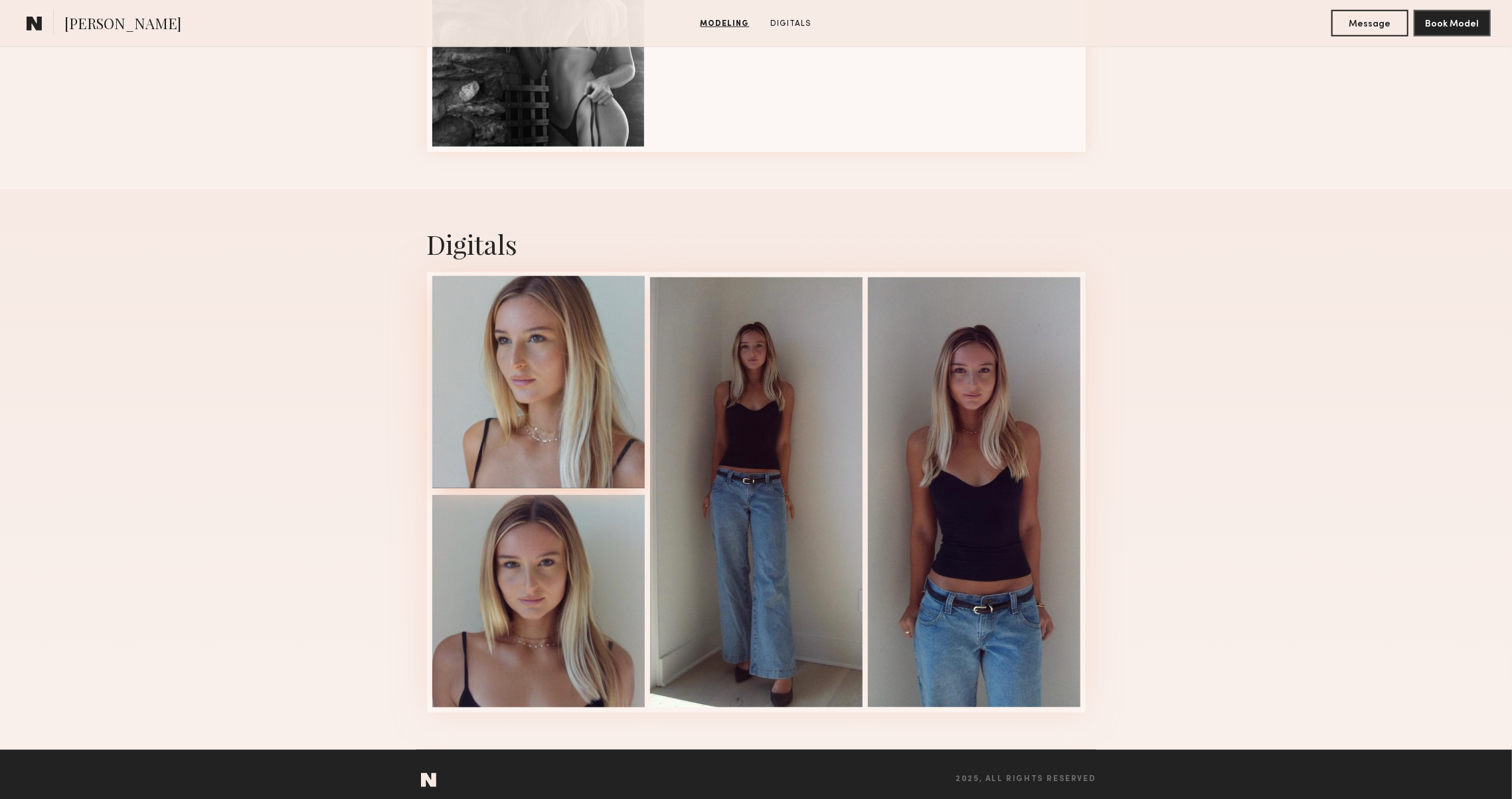
scroll to position [1111, 0]
click at [1001, 561] on div at bounding box center [974, 491] width 212 height 430
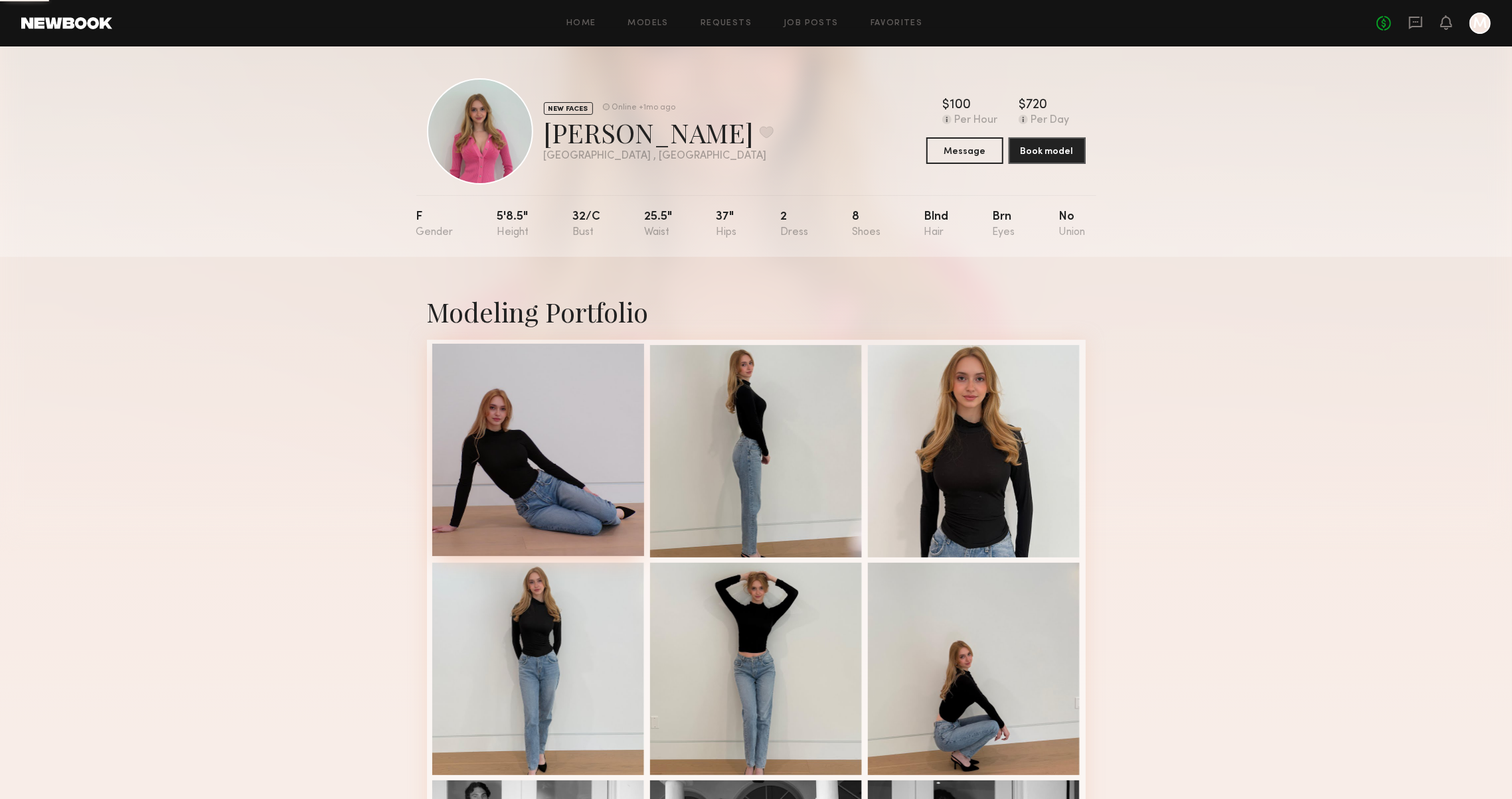
click at [537, 479] on div at bounding box center [539, 450] width 212 height 212
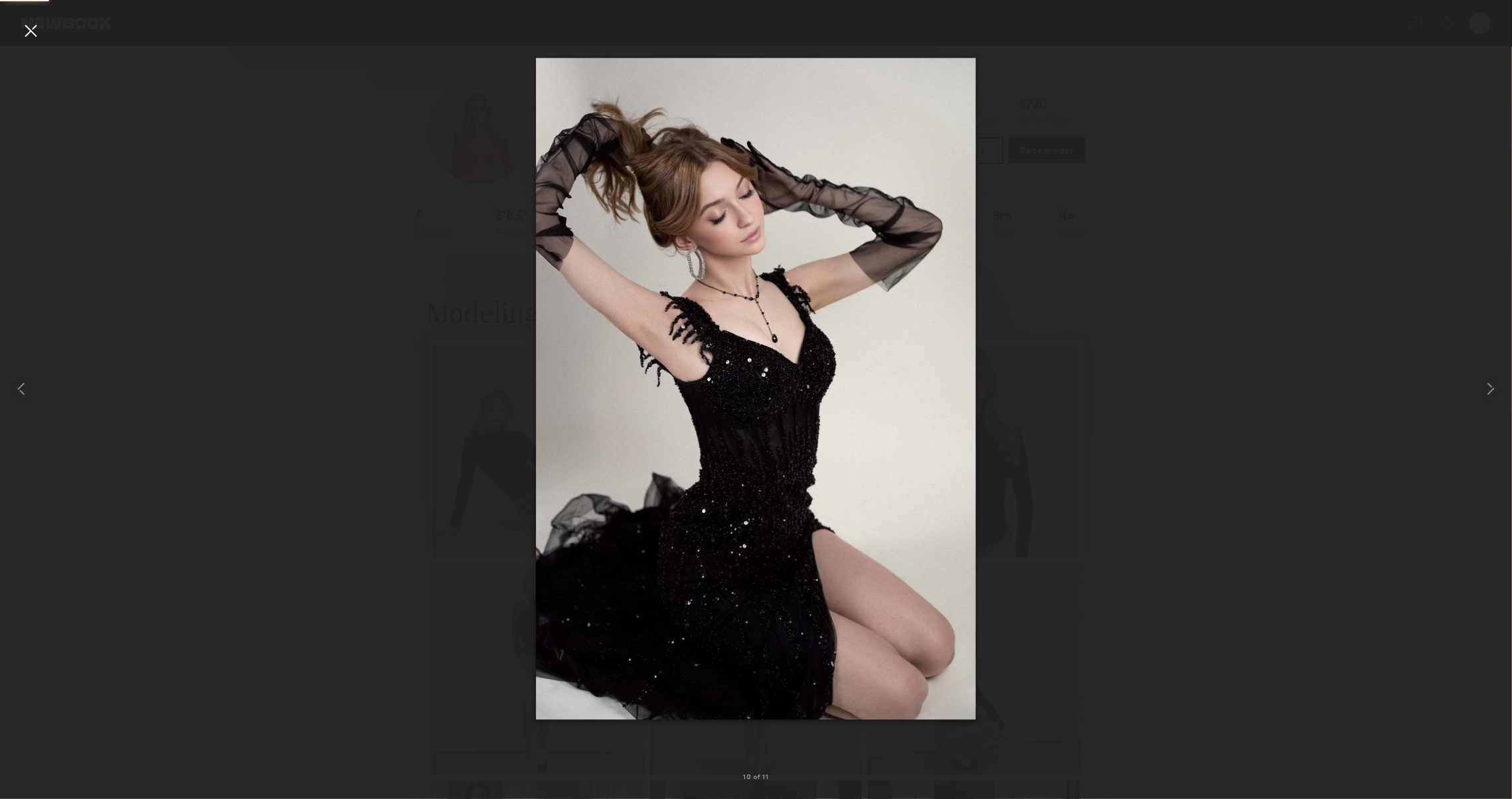
click at [37, 35] on div at bounding box center [30, 30] width 21 height 21
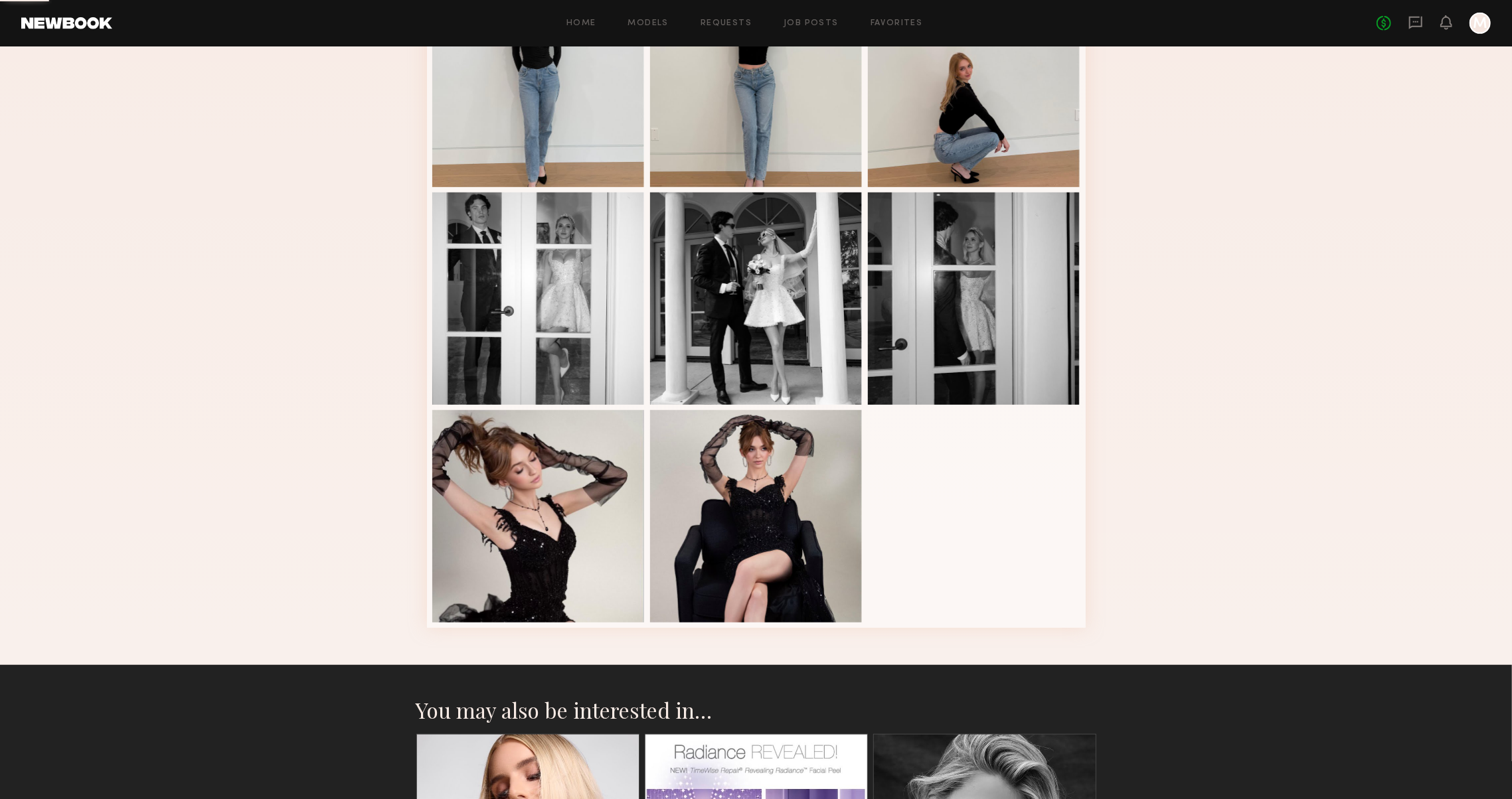
scroll to position [660, 0]
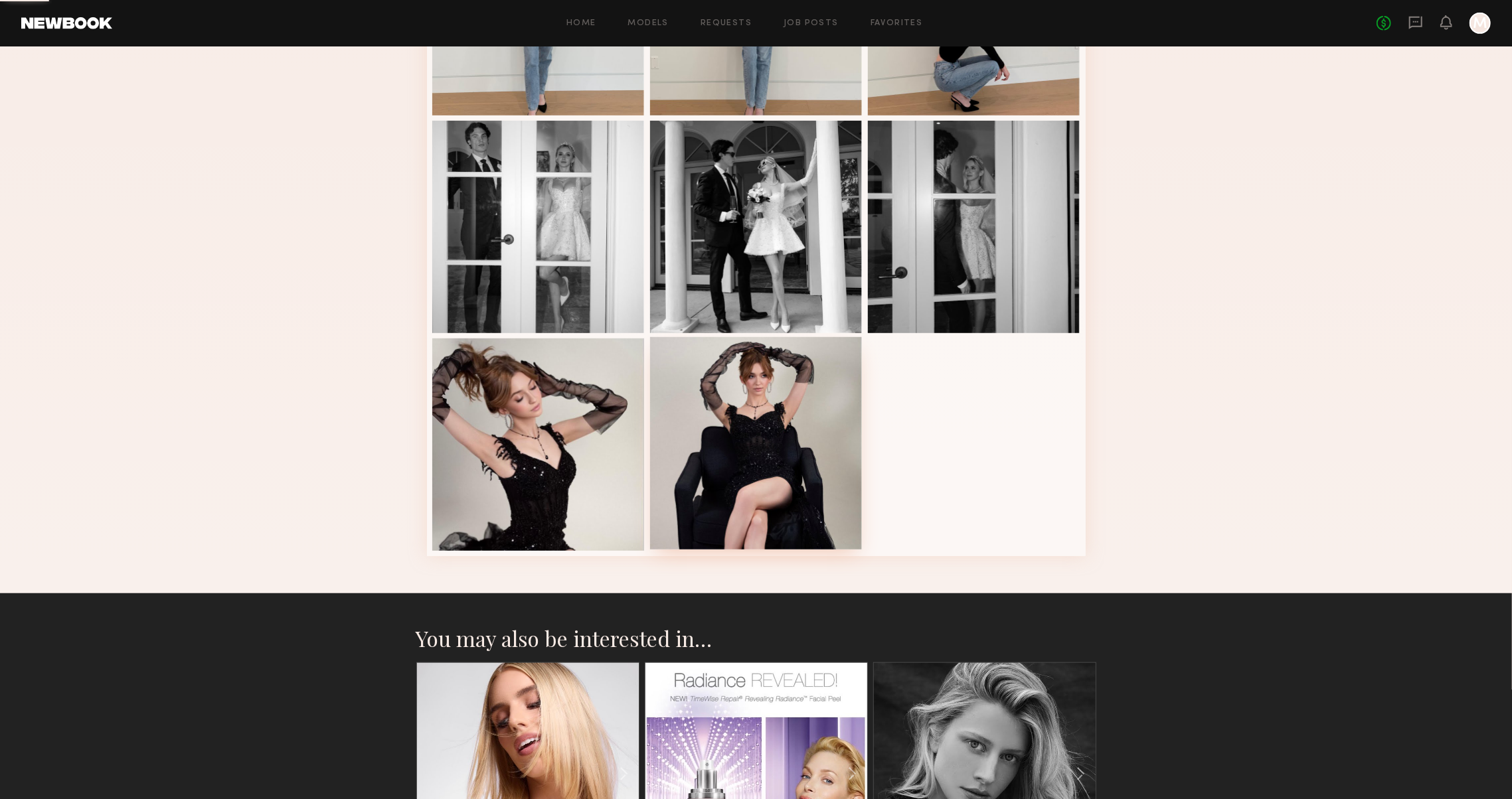
click at [716, 455] on div at bounding box center [756, 443] width 212 height 212
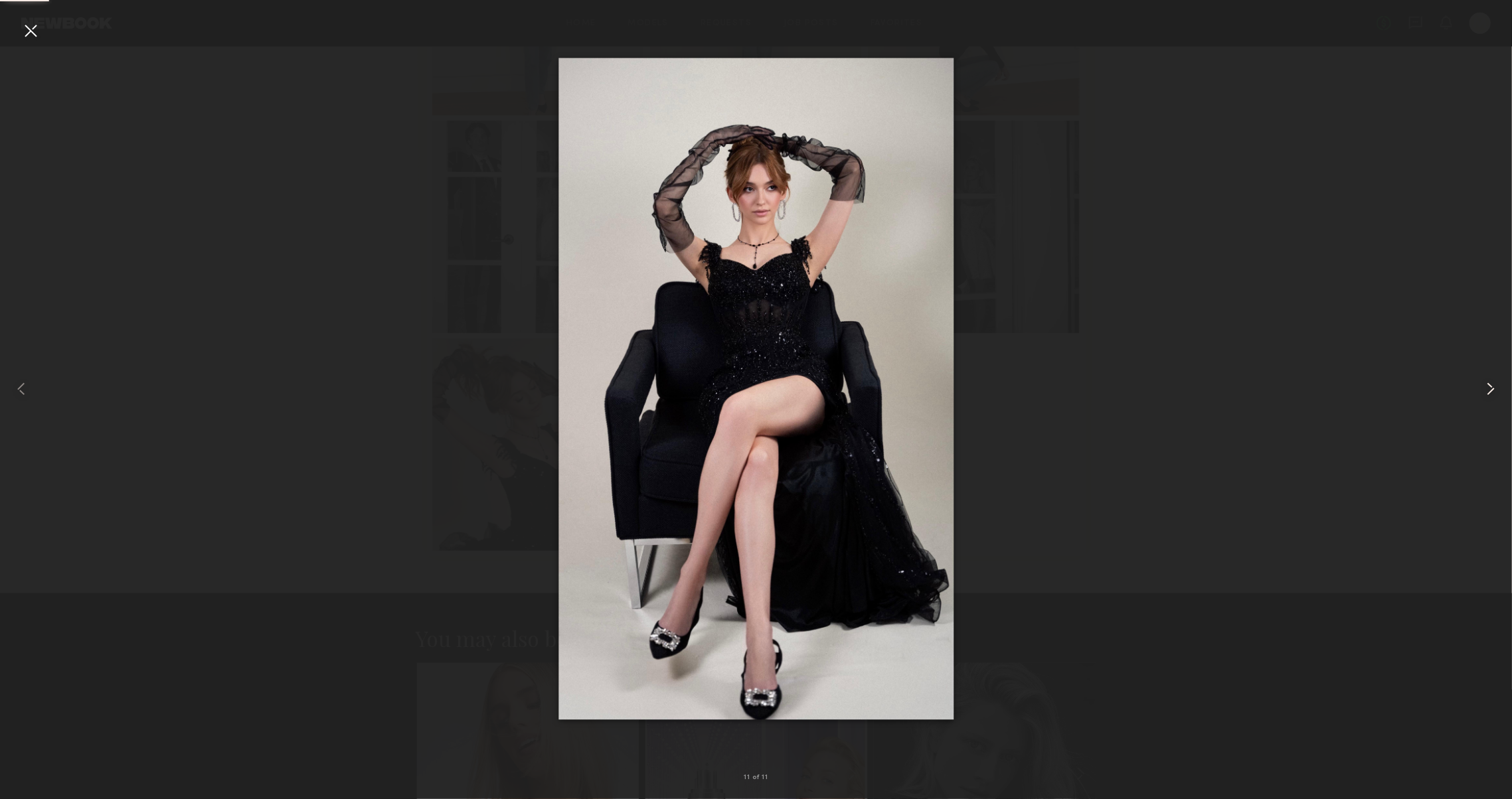
click at [1477, 397] on div at bounding box center [1481, 389] width 61 height 735
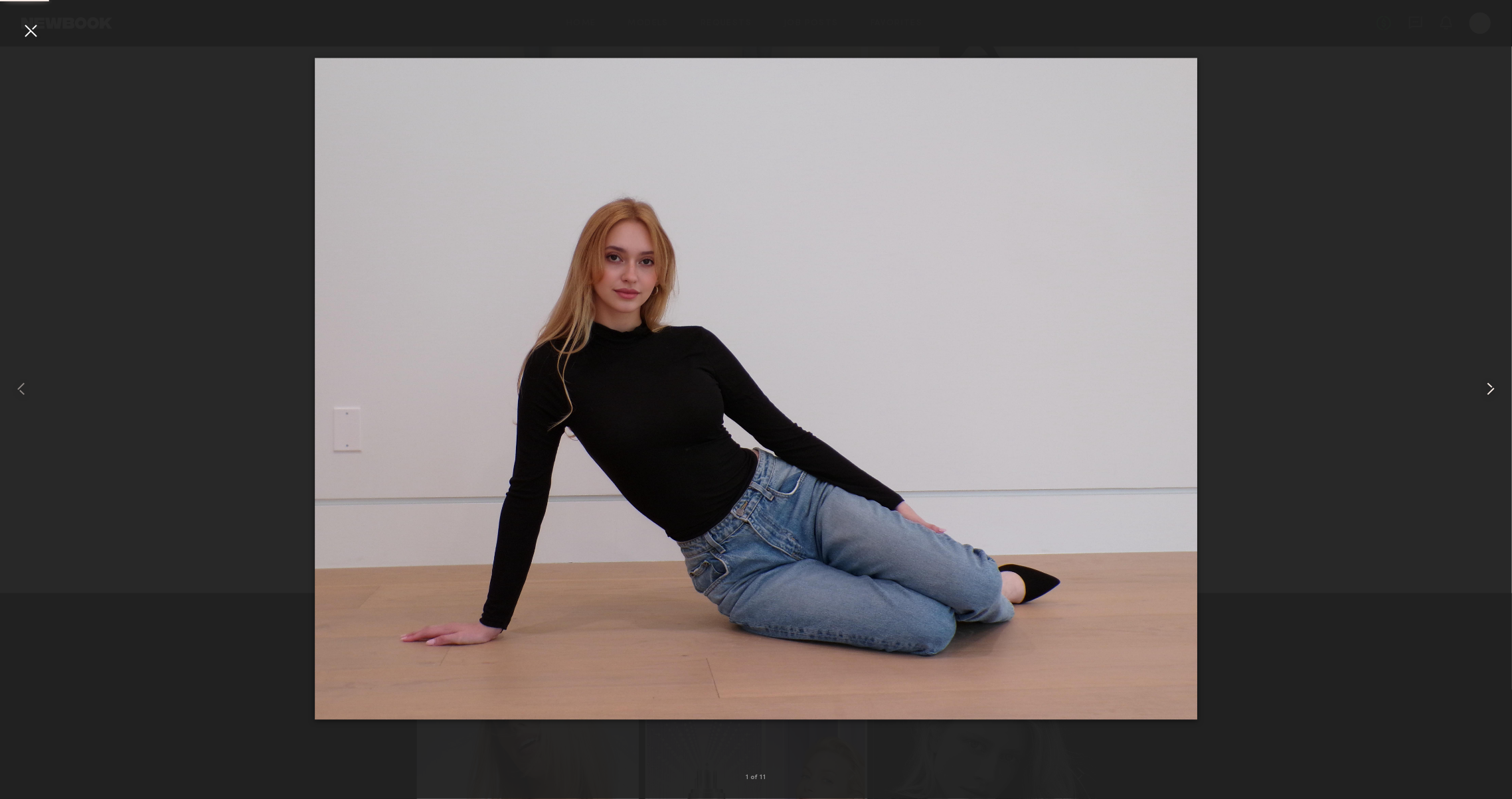
click at [1477, 397] on div at bounding box center [1481, 389] width 61 height 735
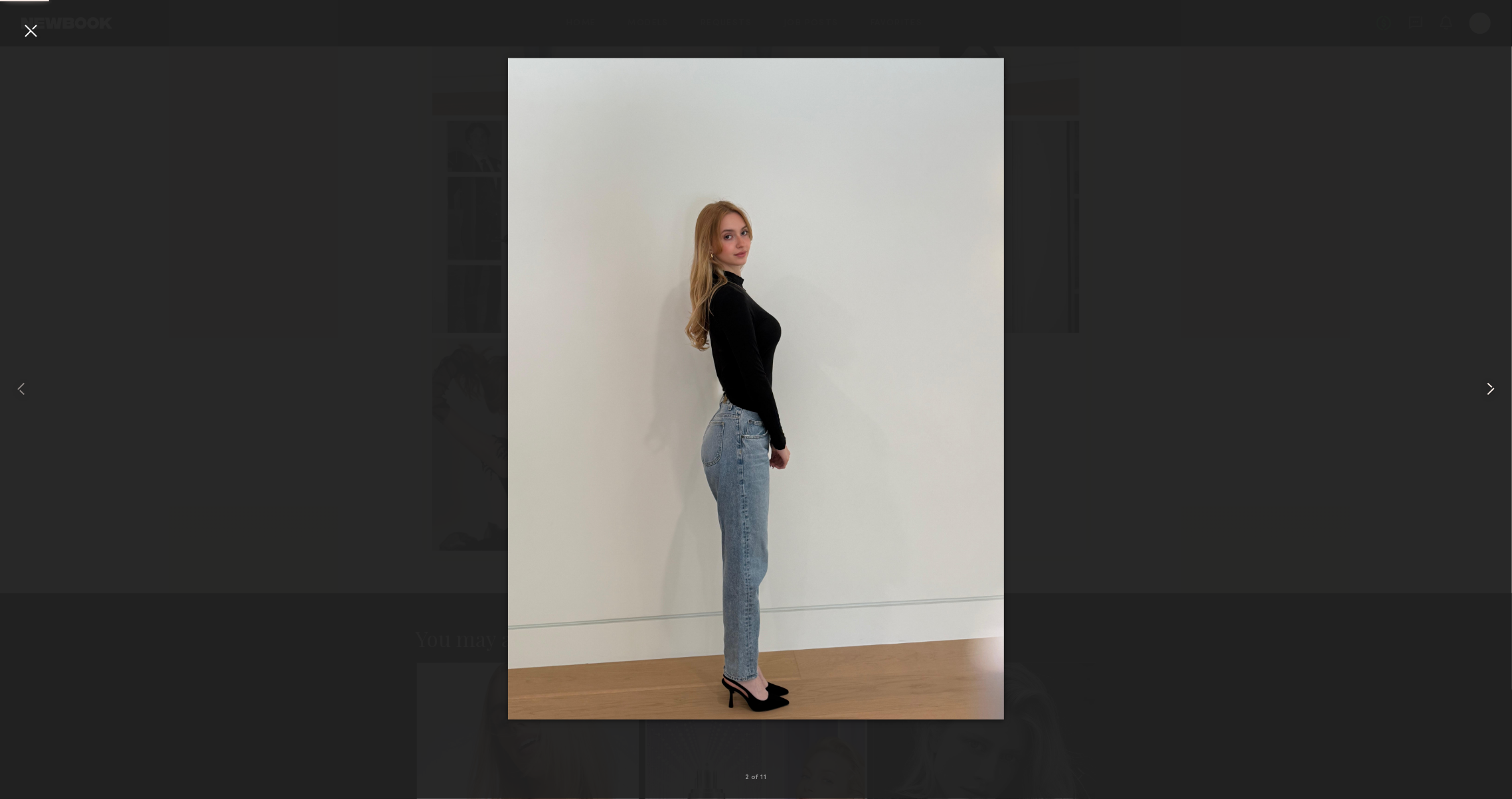
click at [1477, 397] on div at bounding box center [1481, 389] width 61 height 735
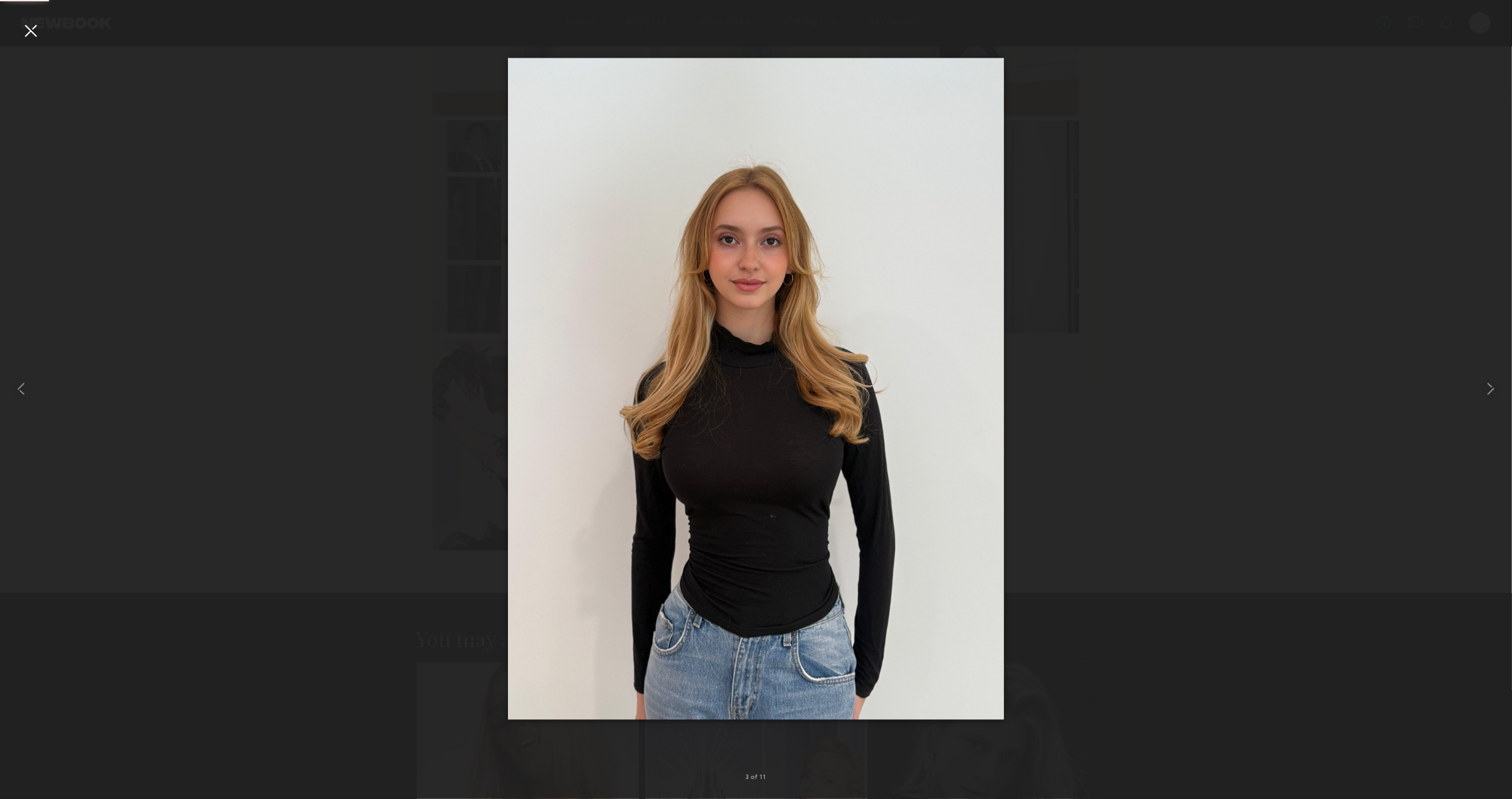
click at [1480, 2] on nb-gallery-light "3 of 11" at bounding box center [756, 400] width 1512 height 799
click at [203, 286] on div at bounding box center [756, 389] width 1512 height 735
click at [23, 30] on div at bounding box center [30, 30] width 21 height 21
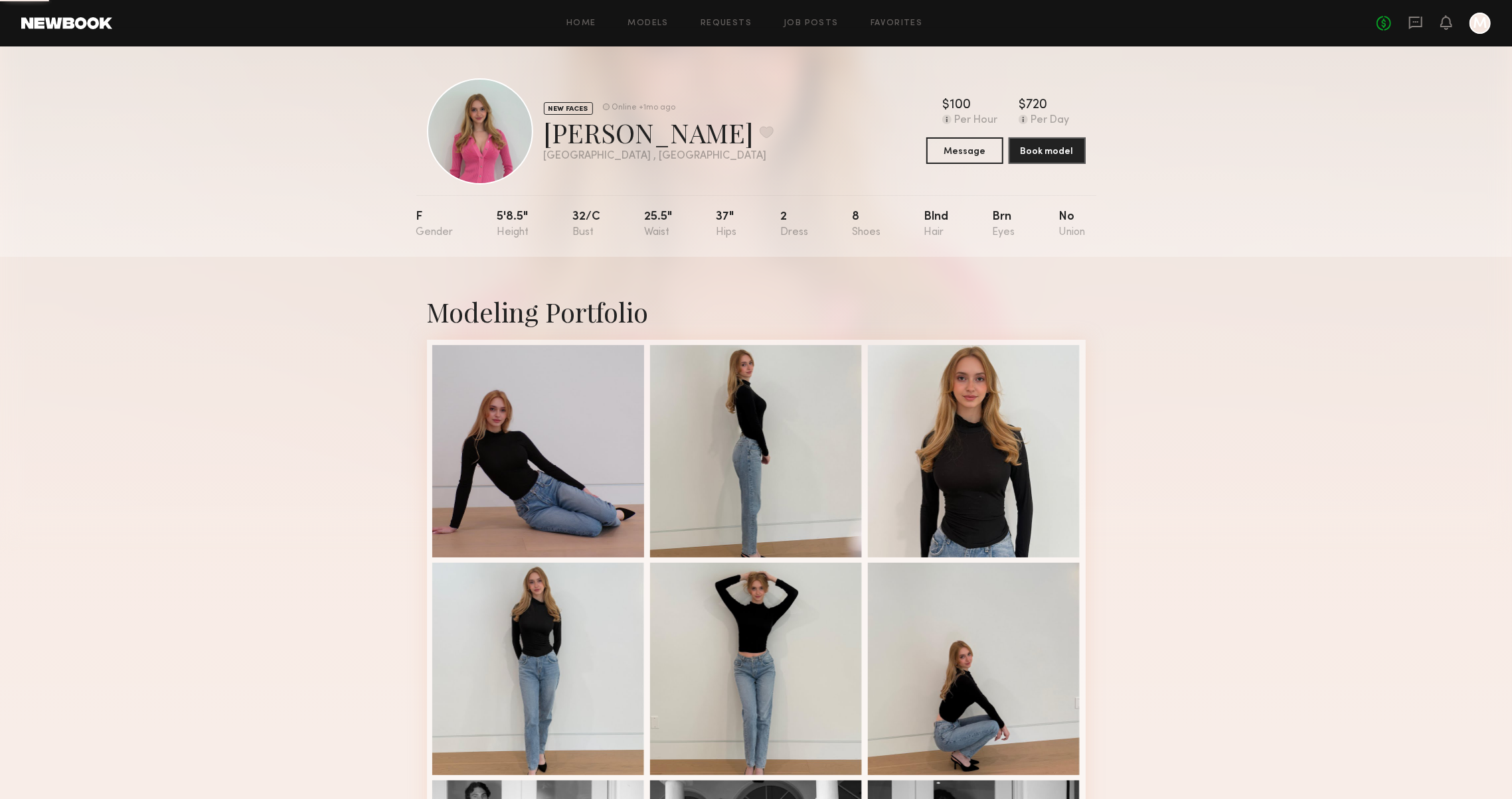
scroll to position [0, 0]
click at [760, 126] on button at bounding box center [766, 132] width 14 height 12
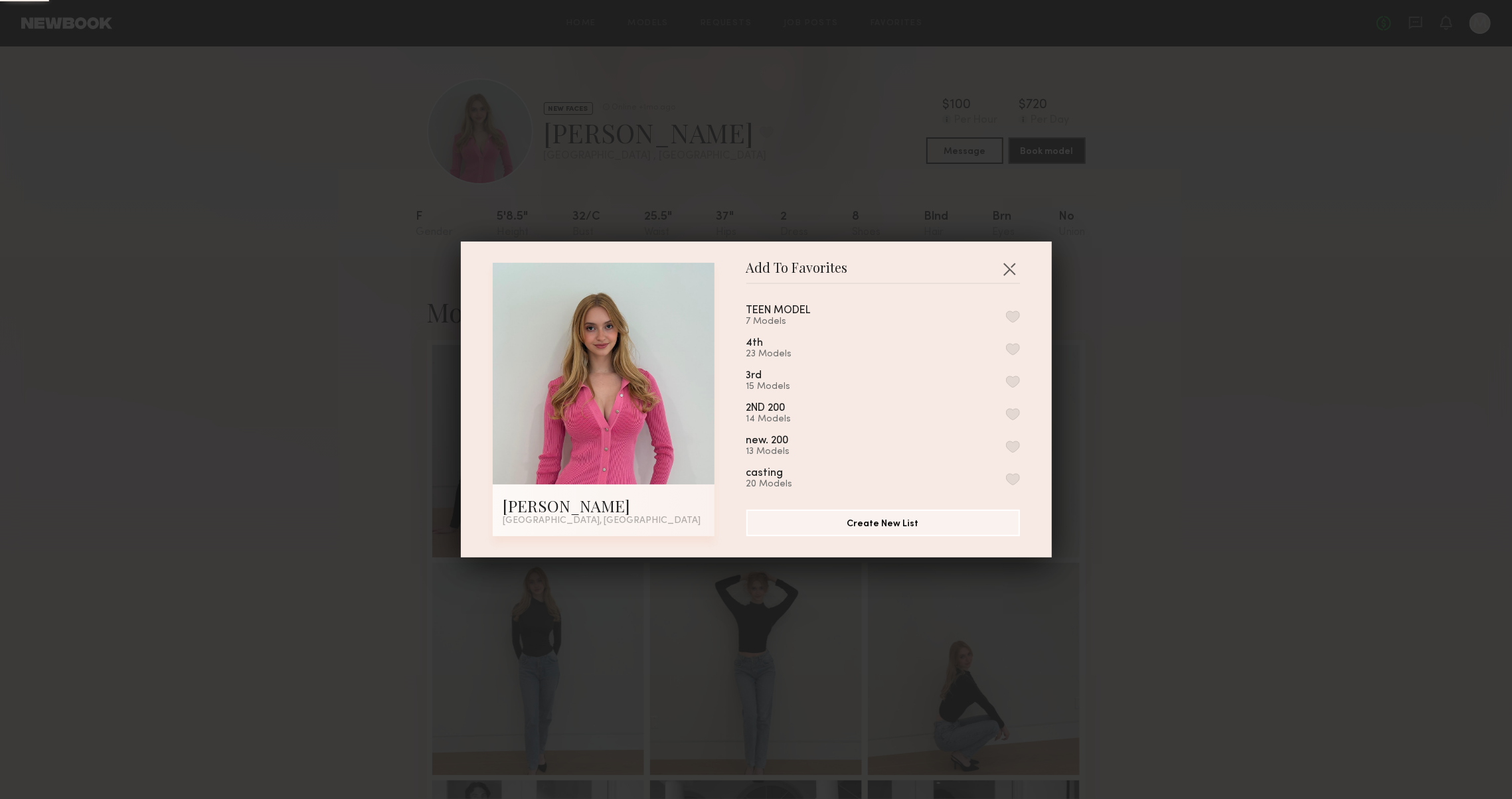
click at [1020, 346] on div "TEEN MODEL 7 Models 4th 23 Models 3rd 15 Models 2ND 200 14 Models new. 200 13 M…" at bounding box center [890, 391] width 287 height 194
click at [1015, 346] on button "button" at bounding box center [1012, 349] width 14 height 12
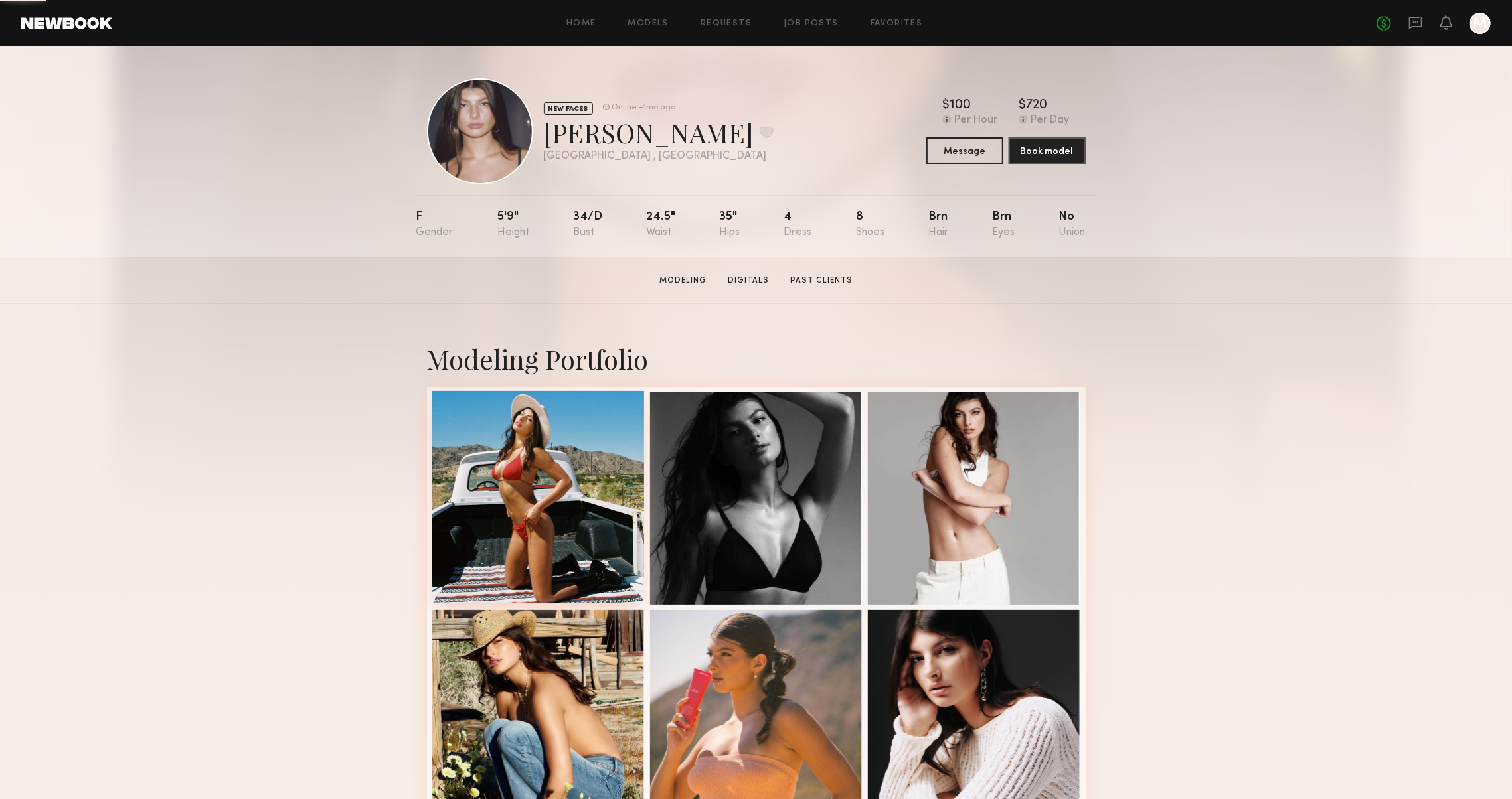
click at [465, 520] on div at bounding box center [539, 497] width 212 height 212
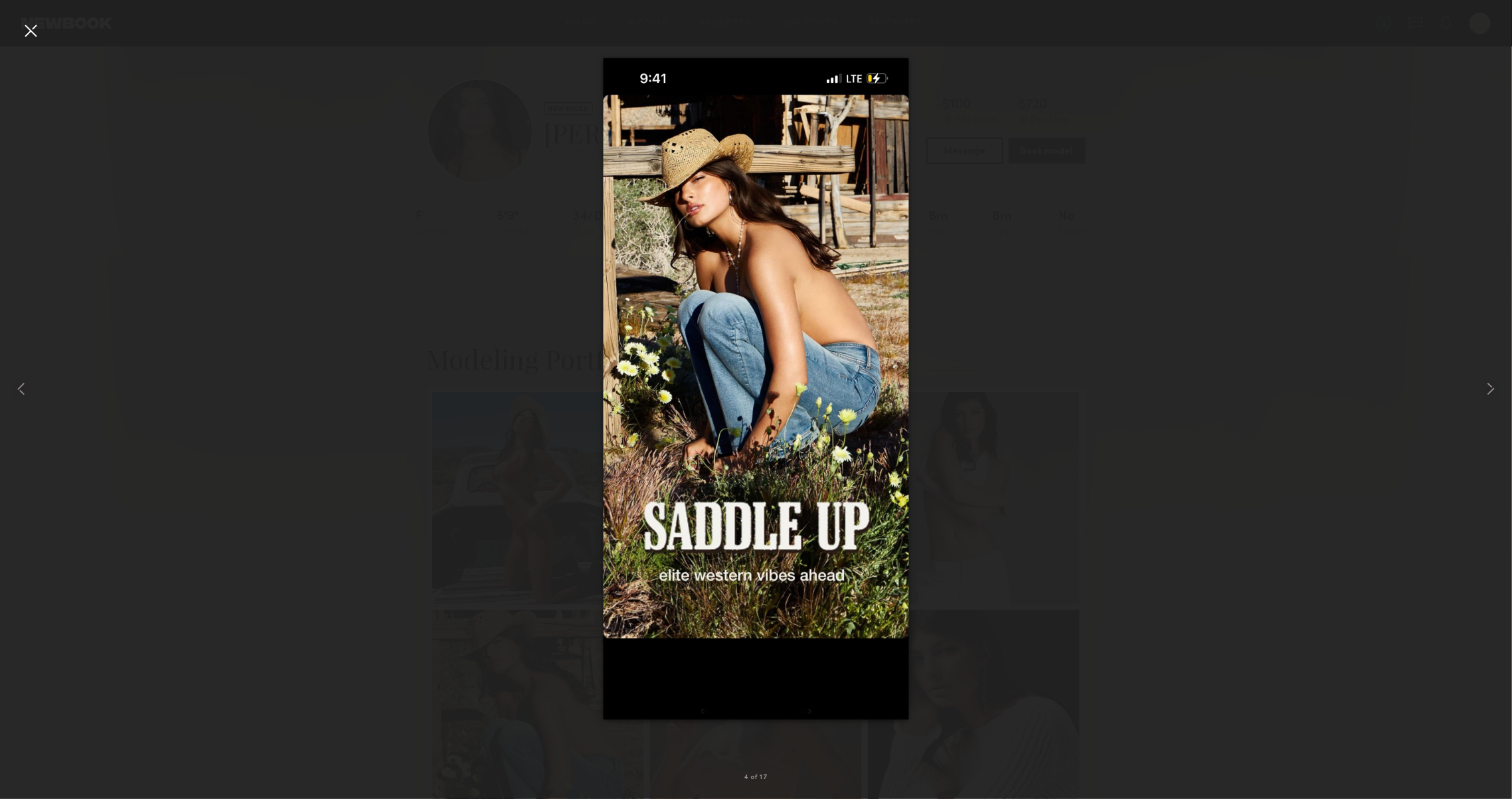
click at [28, 23] on div at bounding box center [30, 30] width 21 height 21
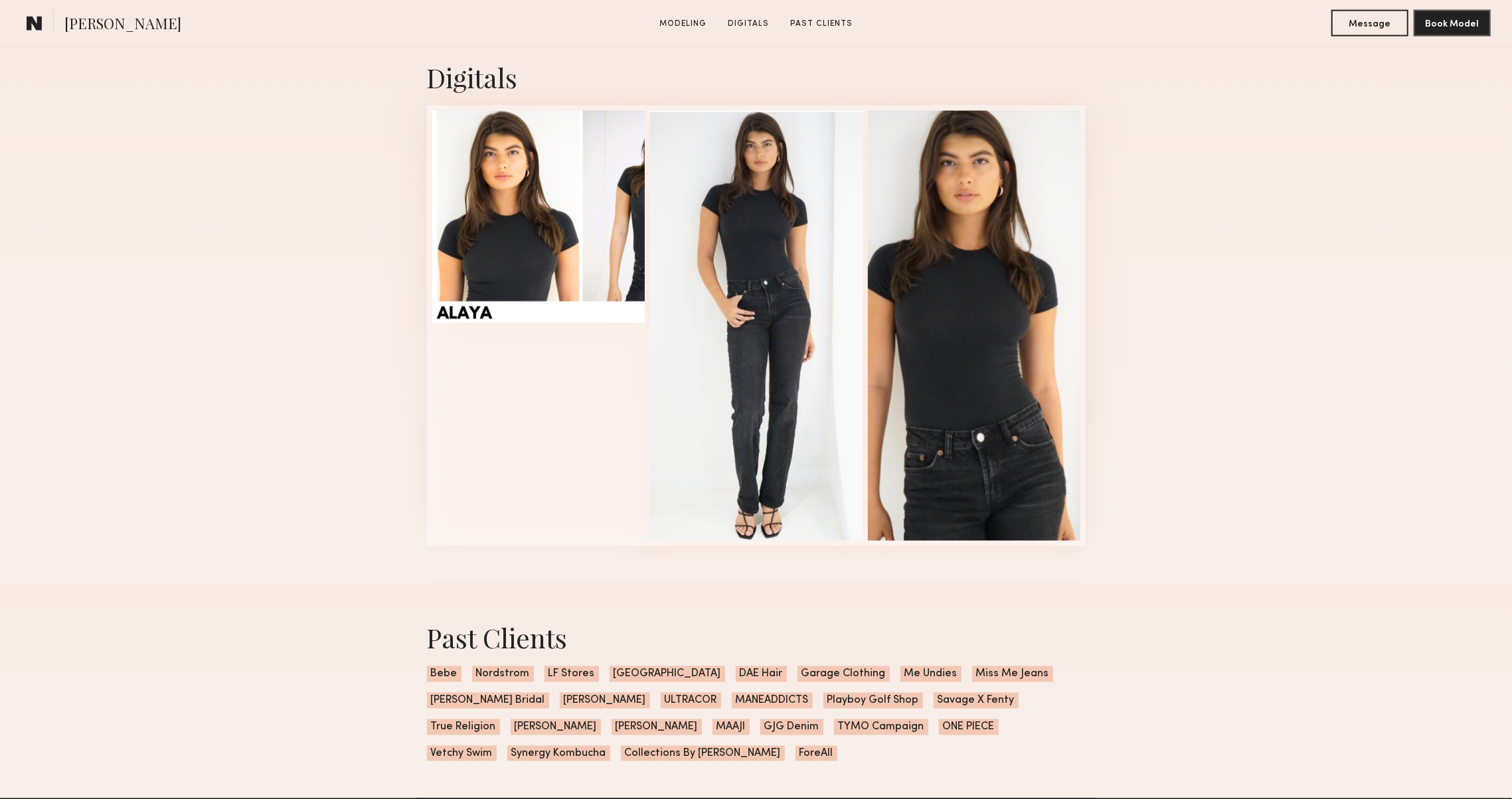
scroll to position [1703, 0]
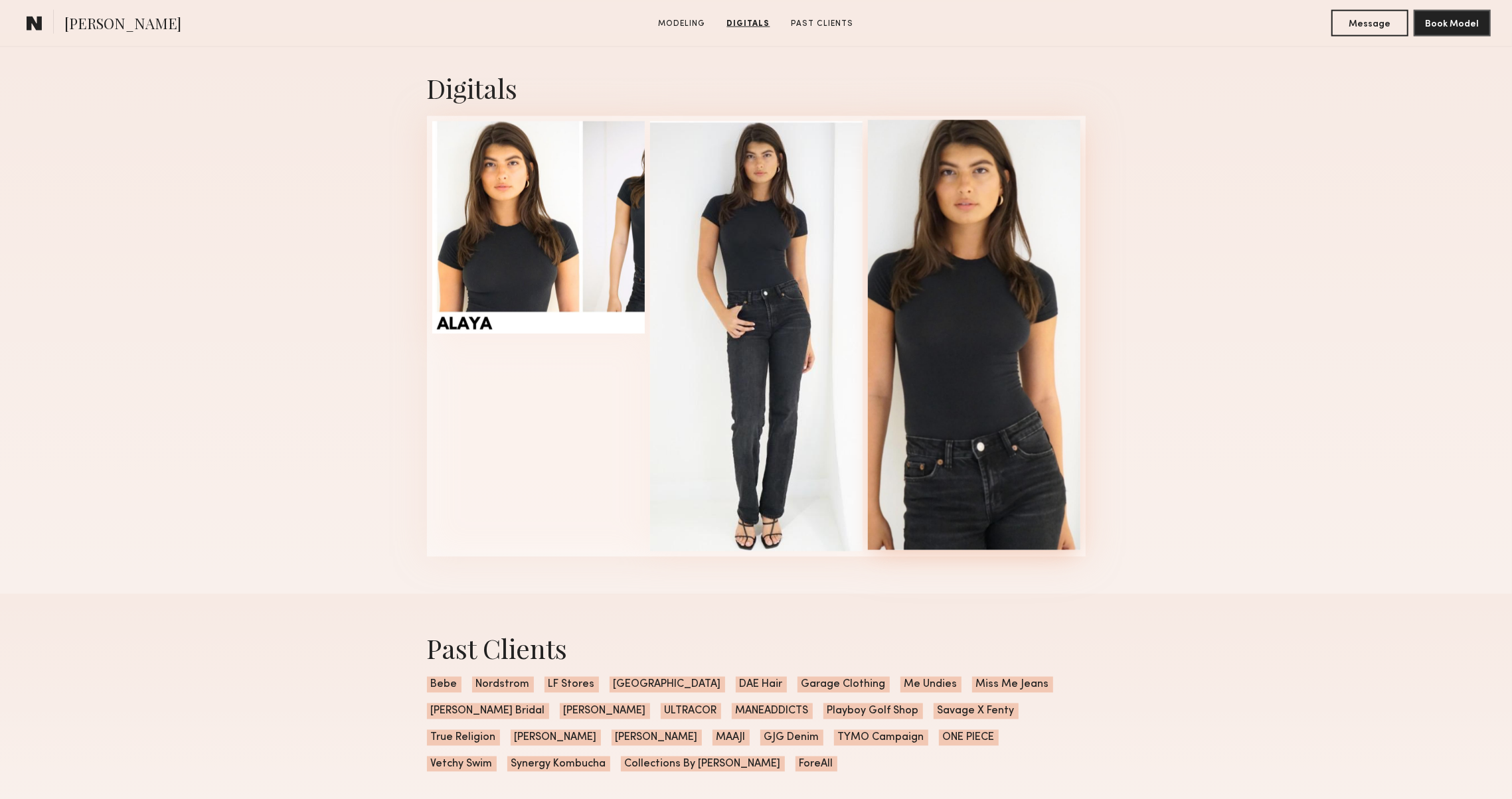
click at [940, 315] on div at bounding box center [974, 335] width 212 height 430
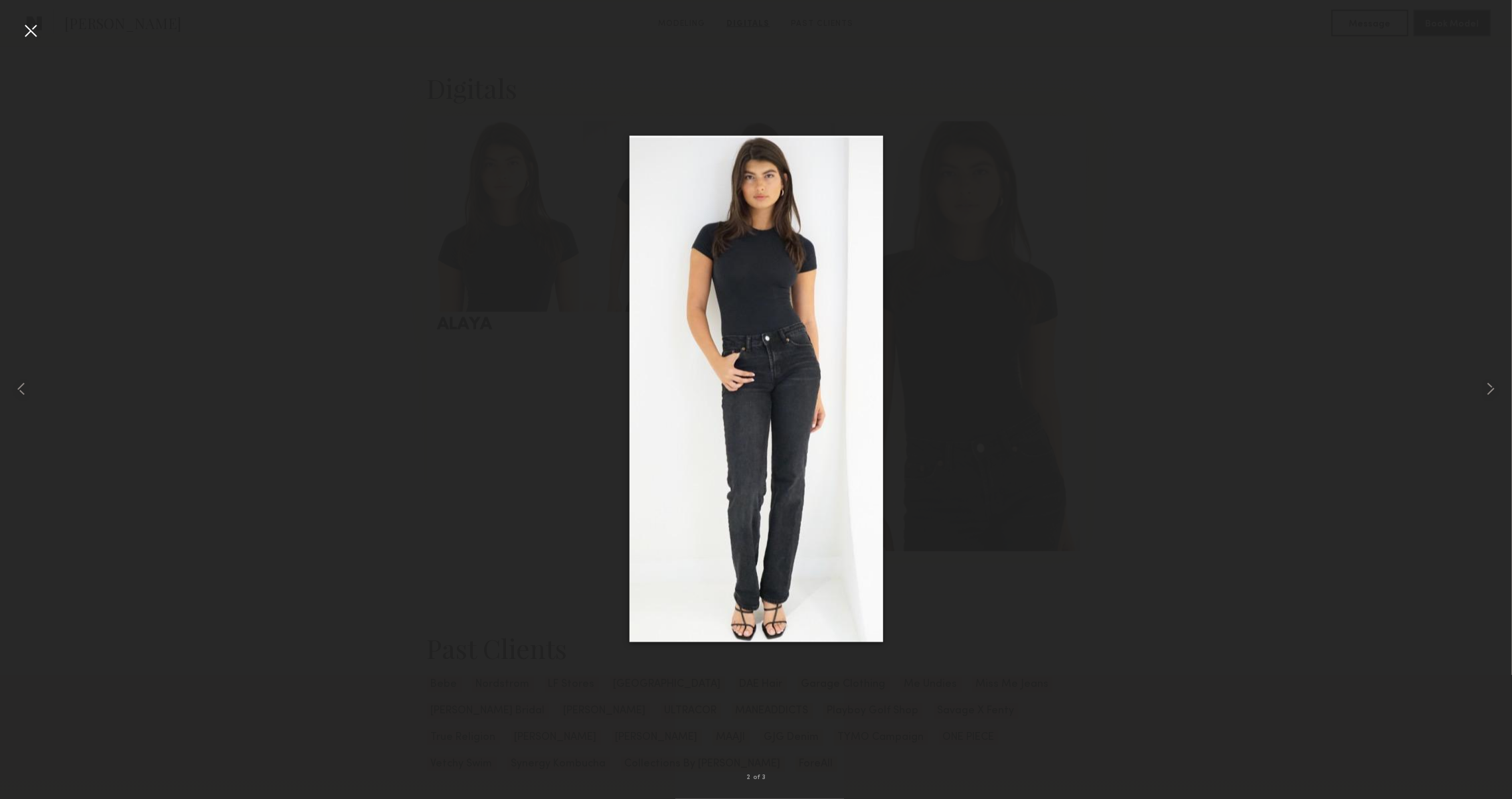
click at [40, 37] on div at bounding box center [30, 30] width 21 height 21
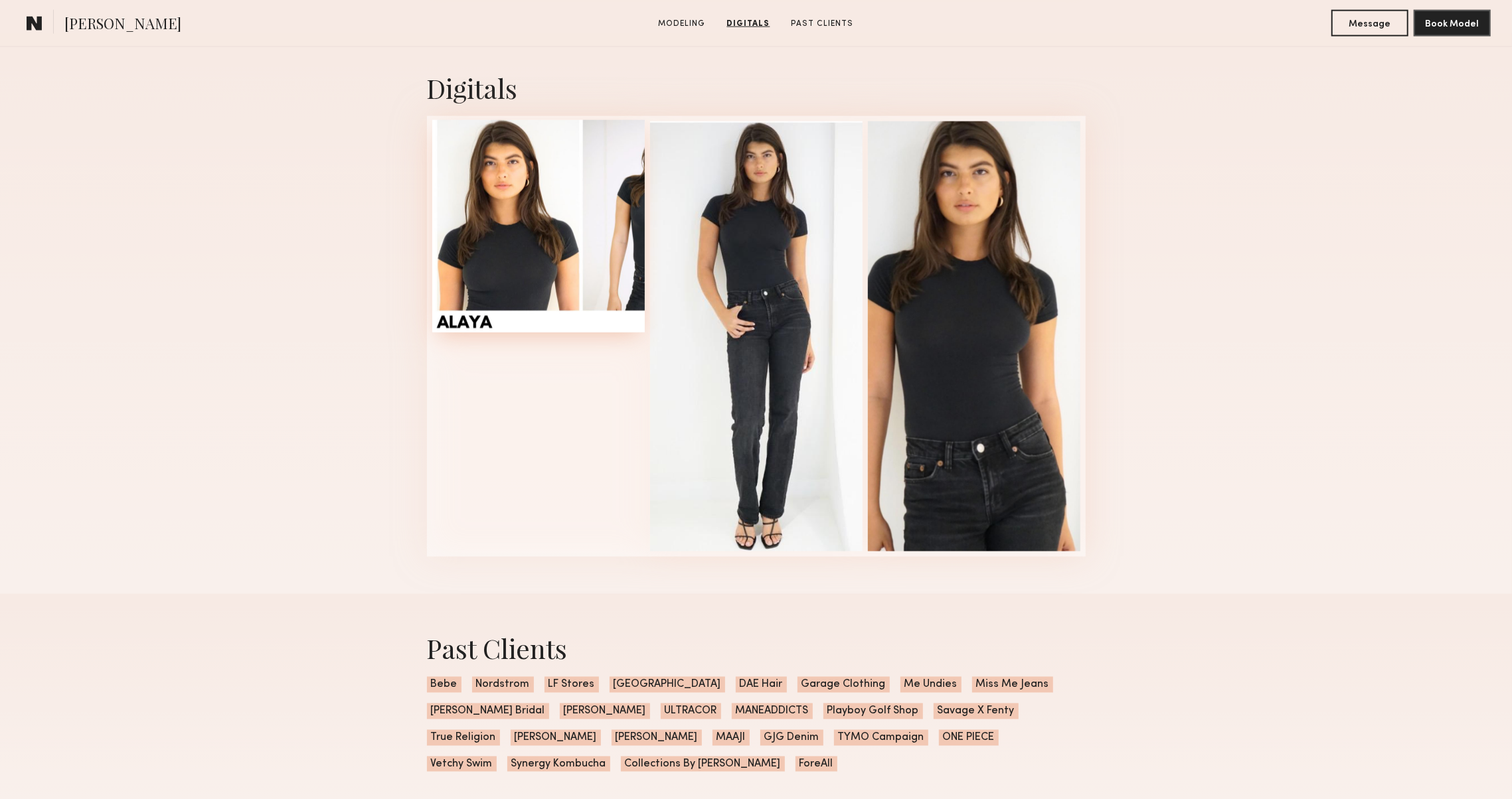
click at [561, 164] on div at bounding box center [539, 226] width 212 height 212
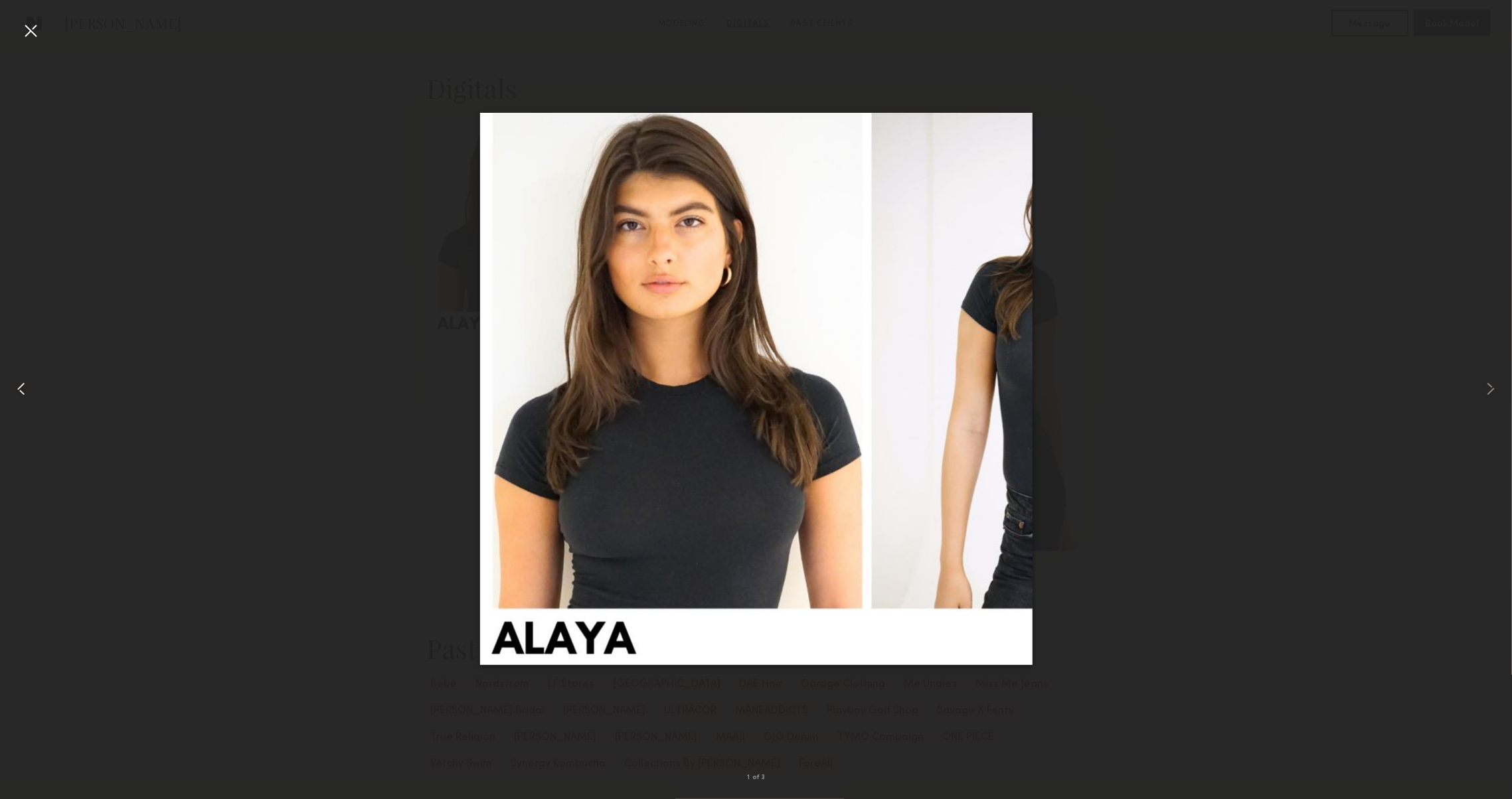
click at [42, 37] on div at bounding box center [30, 389] width 61 height 735
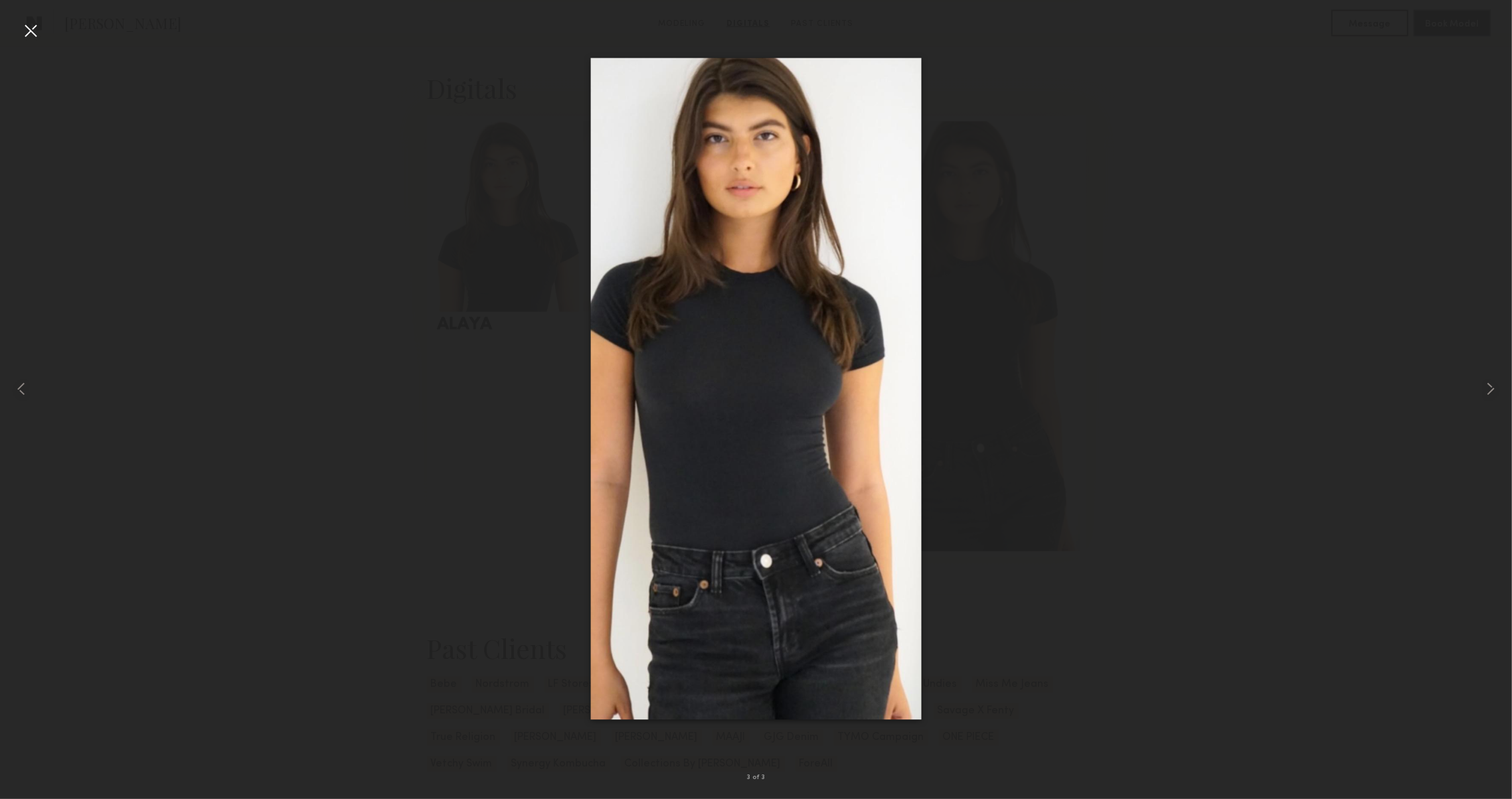
click at [32, 25] on div at bounding box center [30, 30] width 21 height 21
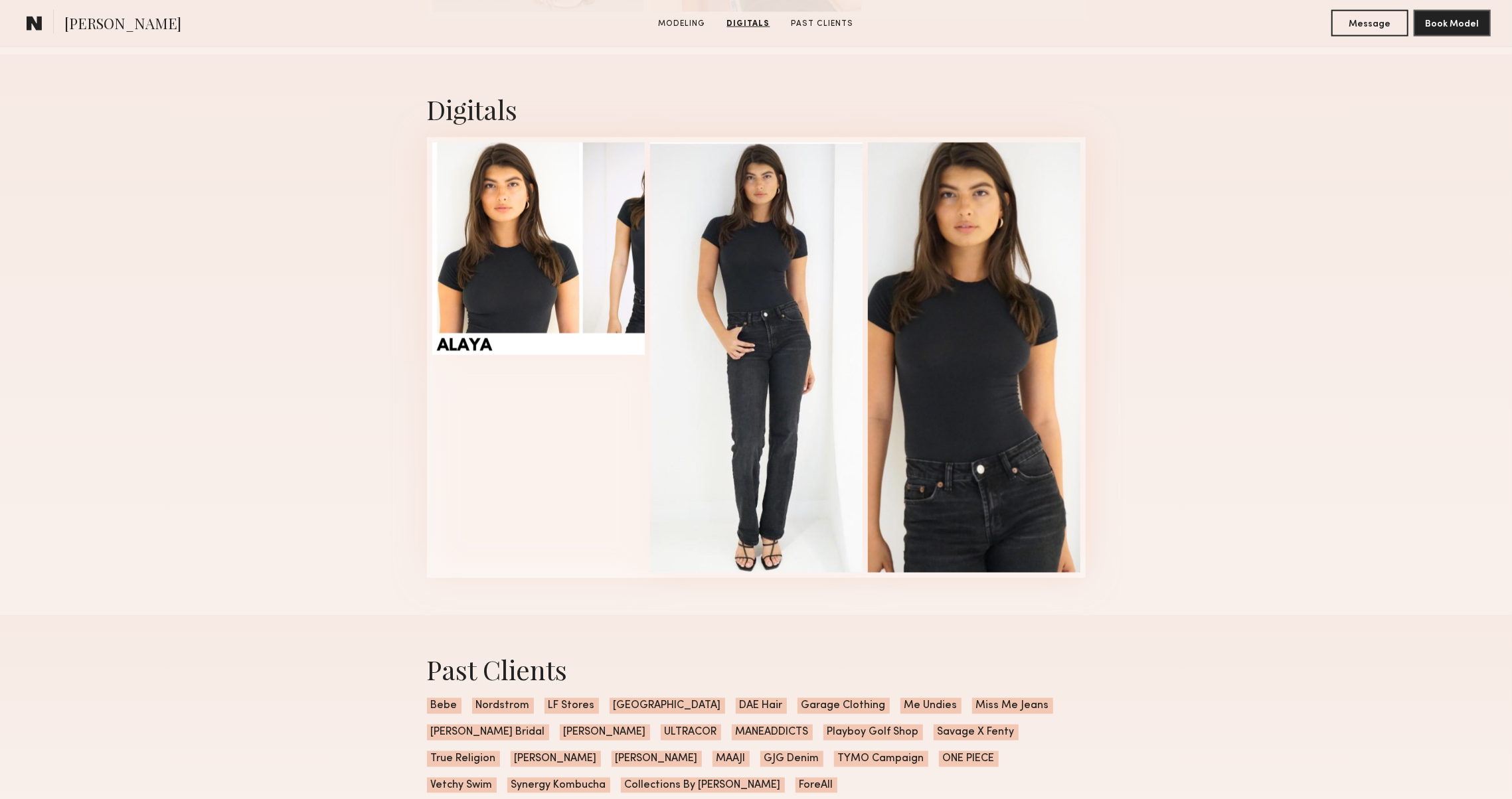
scroll to position [1679, 0]
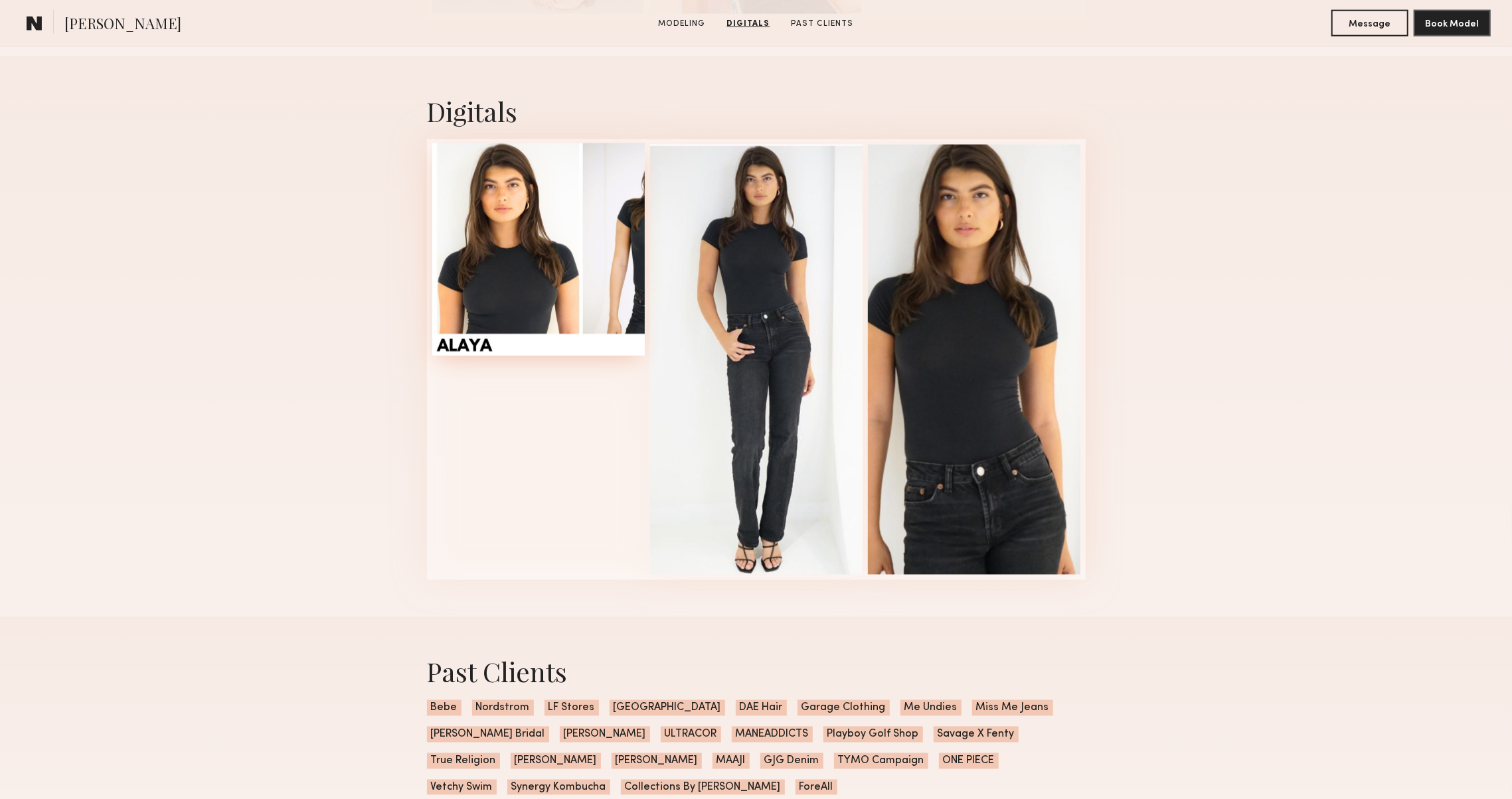
click at [594, 293] on div at bounding box center [539, 250] width 212 height 212
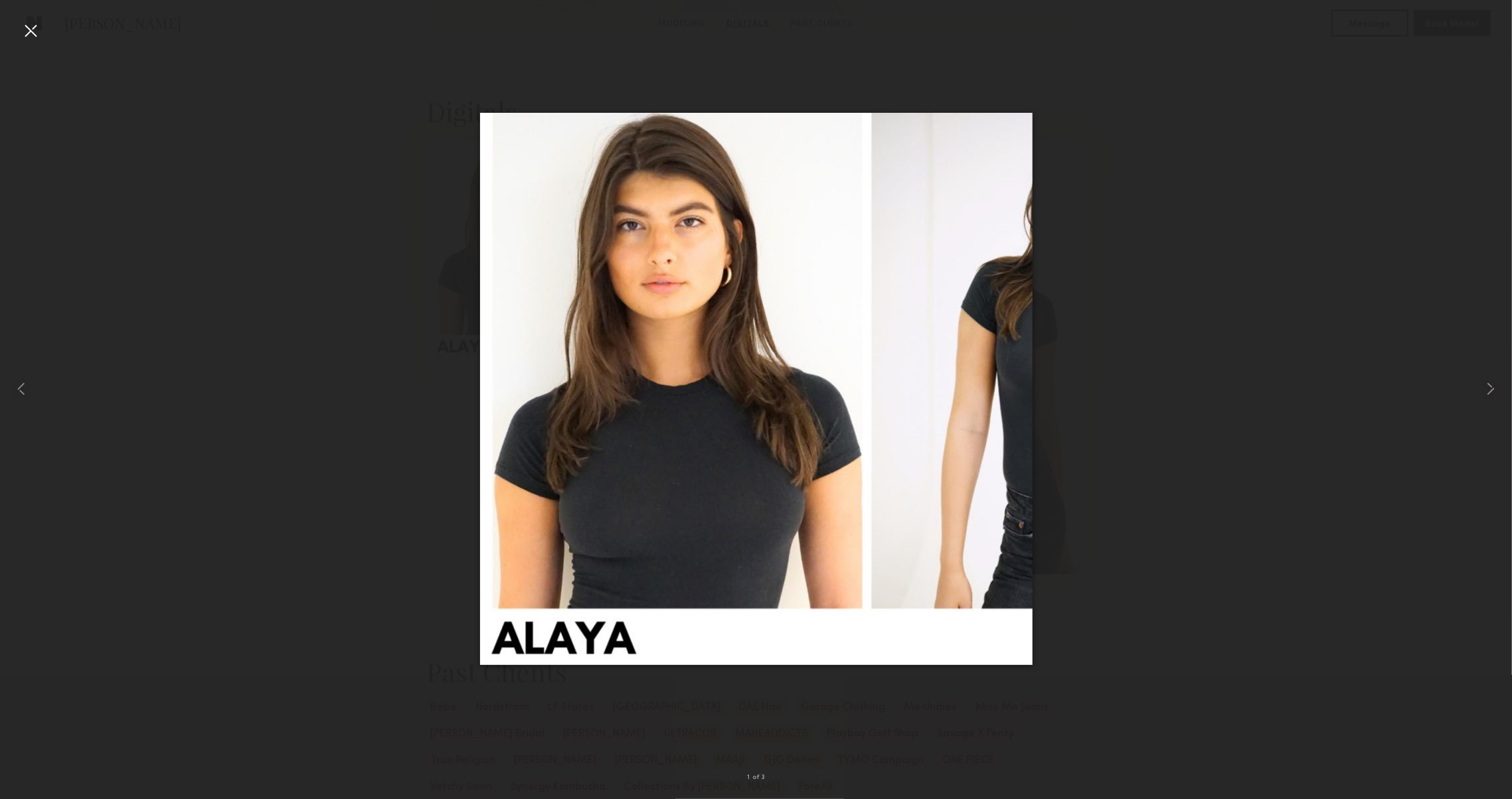
click at [1159, 405] on div at bounding box center [756, 389] width 1512 height 735
click at [40, 39] on div at bounding box center [30, 30] width 21 height 21
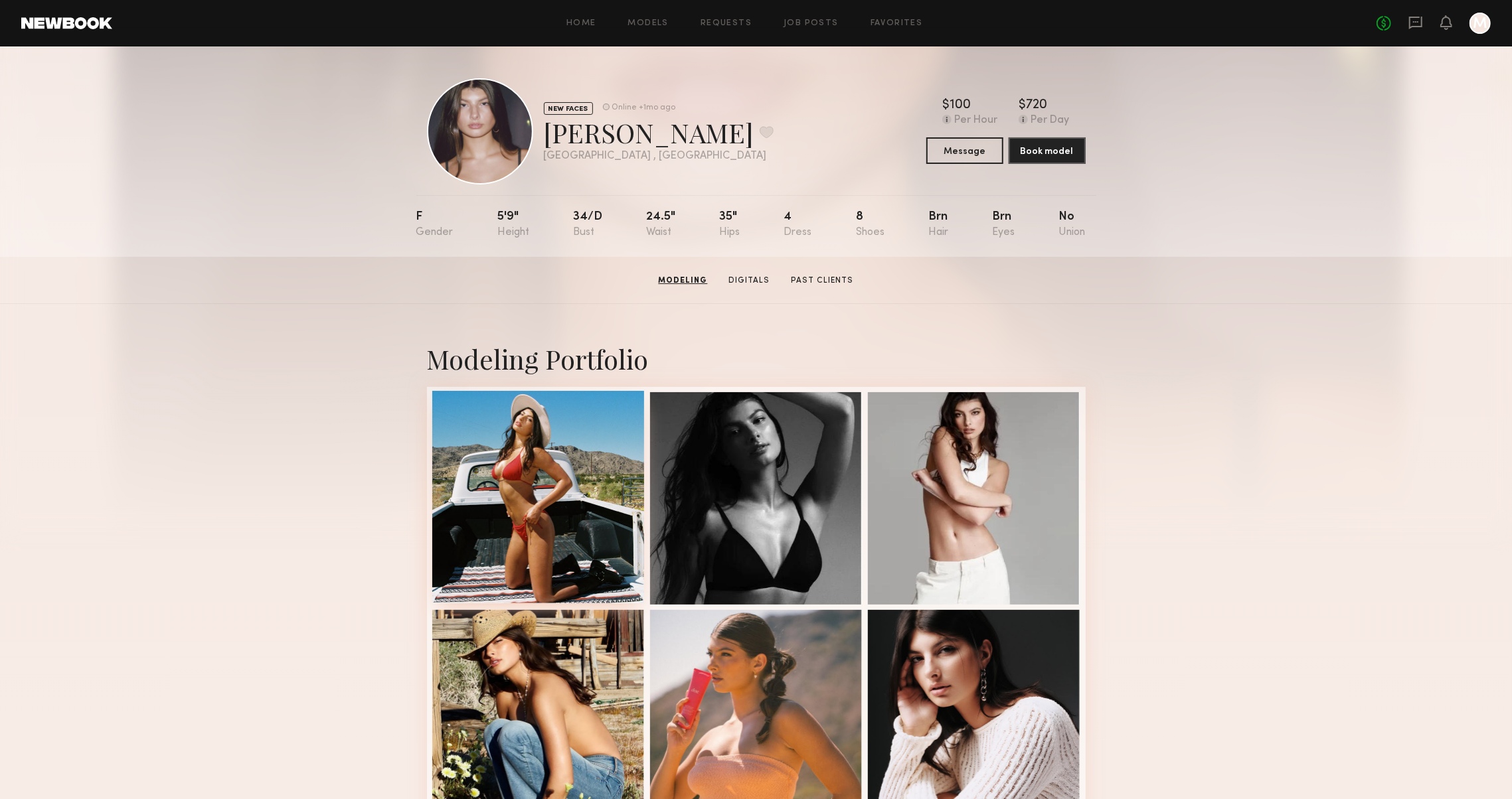
scroll to position [0, 0]
click at [508, 517] on div at bounding box center [539, 497] width 212 height 212
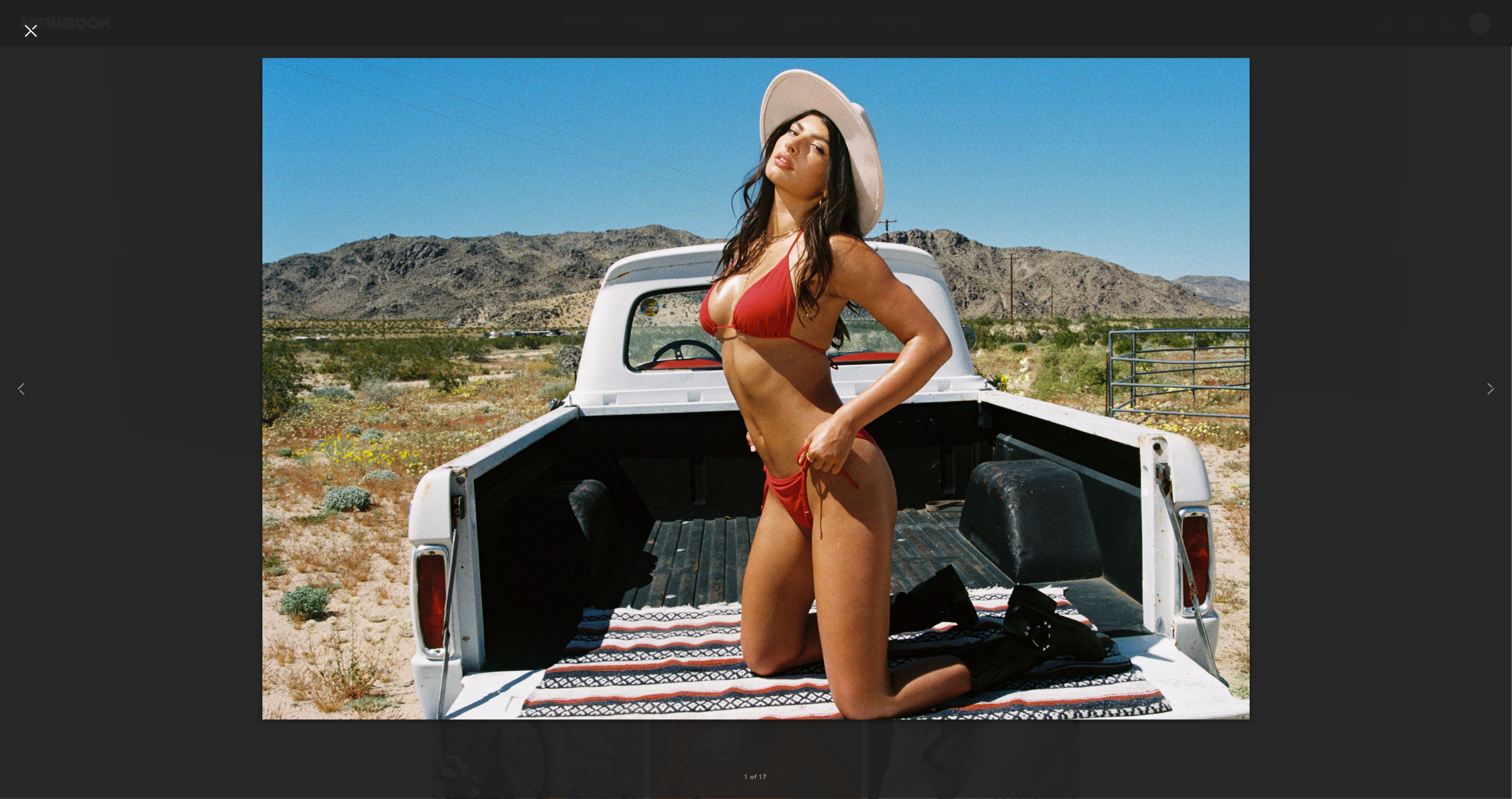
click at [34, 34] on div at bounding box center [30, 30] width 21 height 21
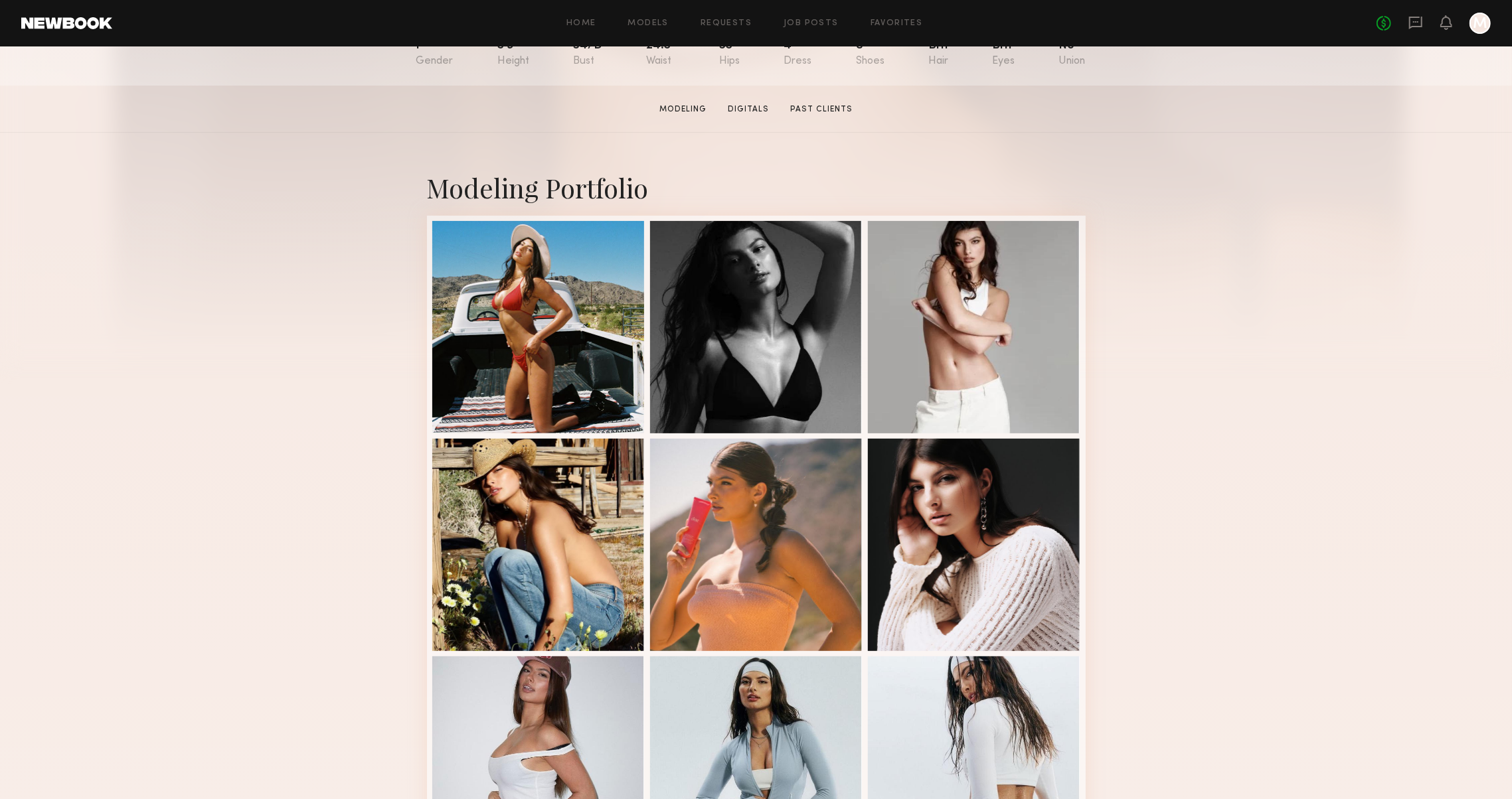
scroll to position [197, 0]
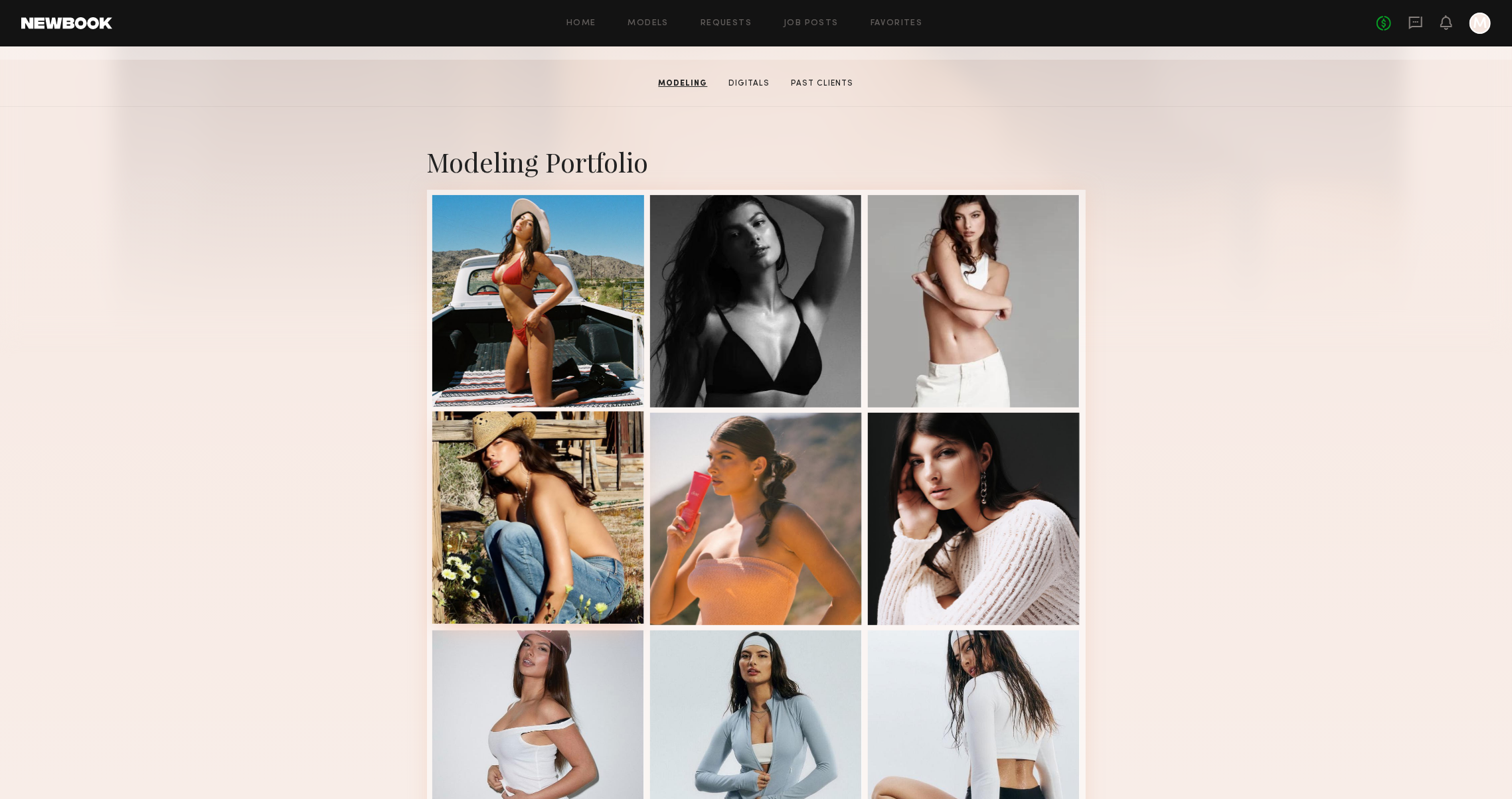
click at [571, 490] on div at bounding box center [539, 517] width 212 height 212
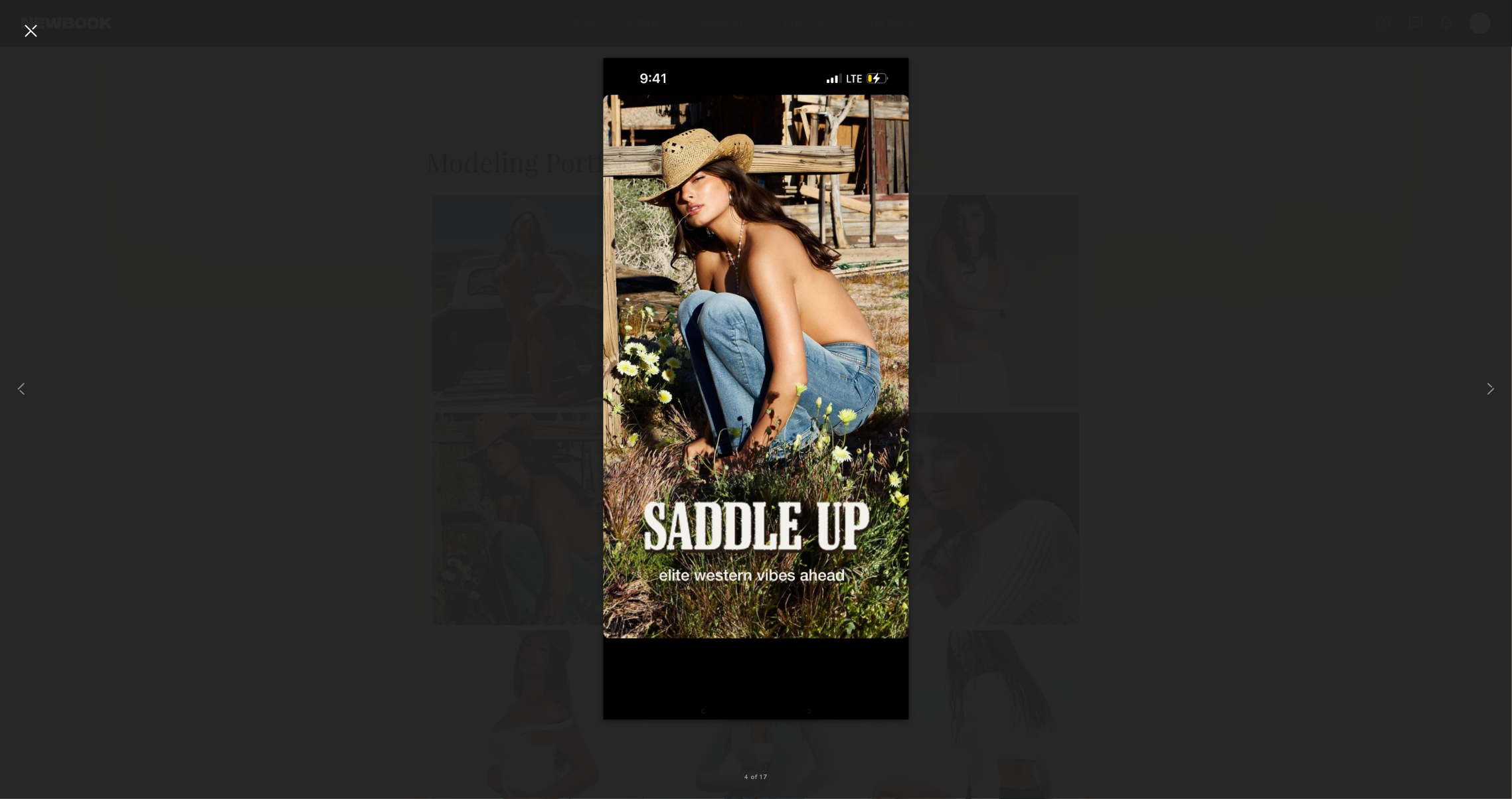
click at [1167, 333] on div at bounding box center [756, 389] width 1512 height 735
click at [39, 23] on div at bounding box center [30, 30] width 21 height 21
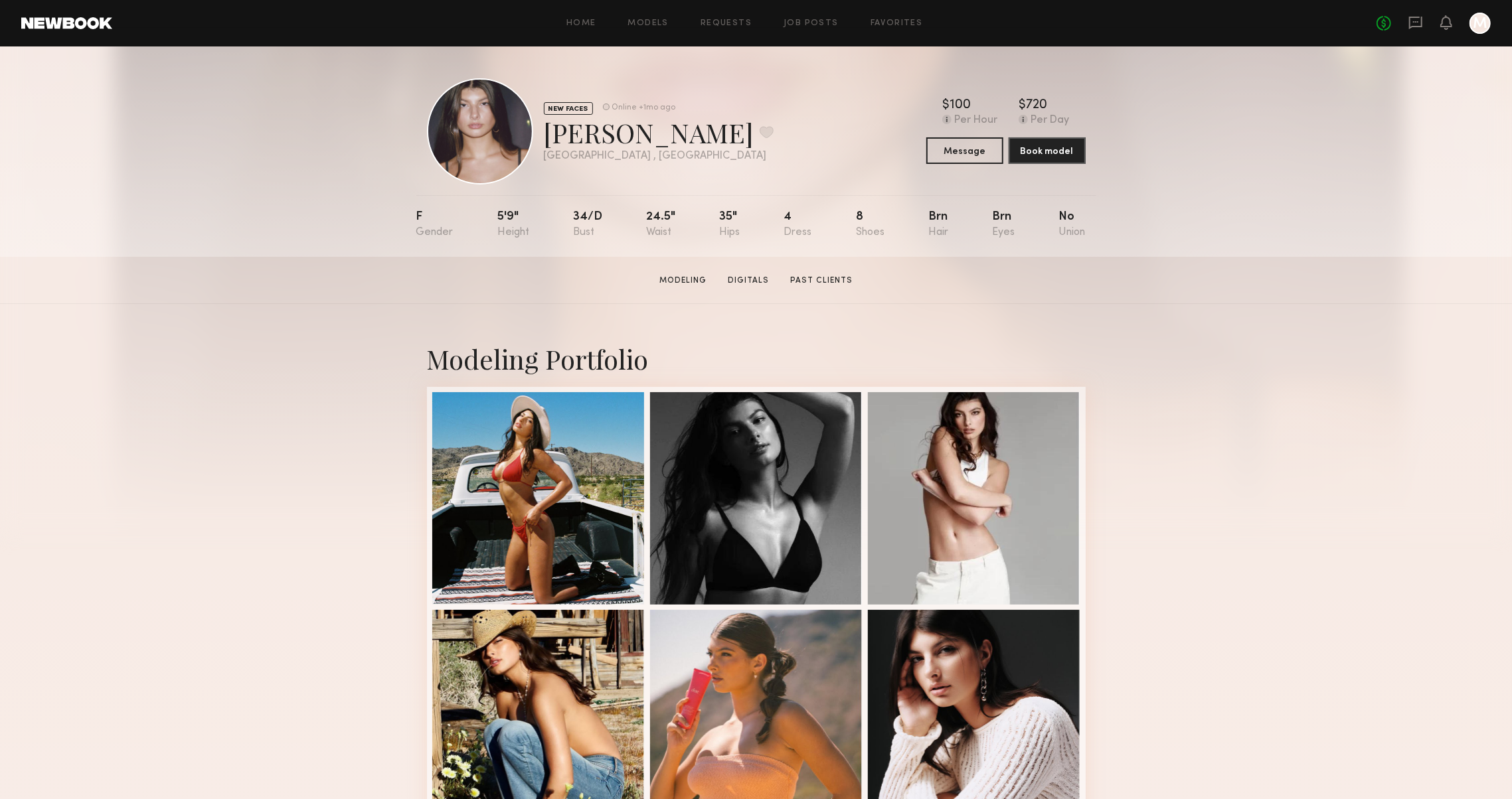
scroll to position [0, 0]
click at [760, 138] on button at bounding box center [766, 132] width 14 height 12
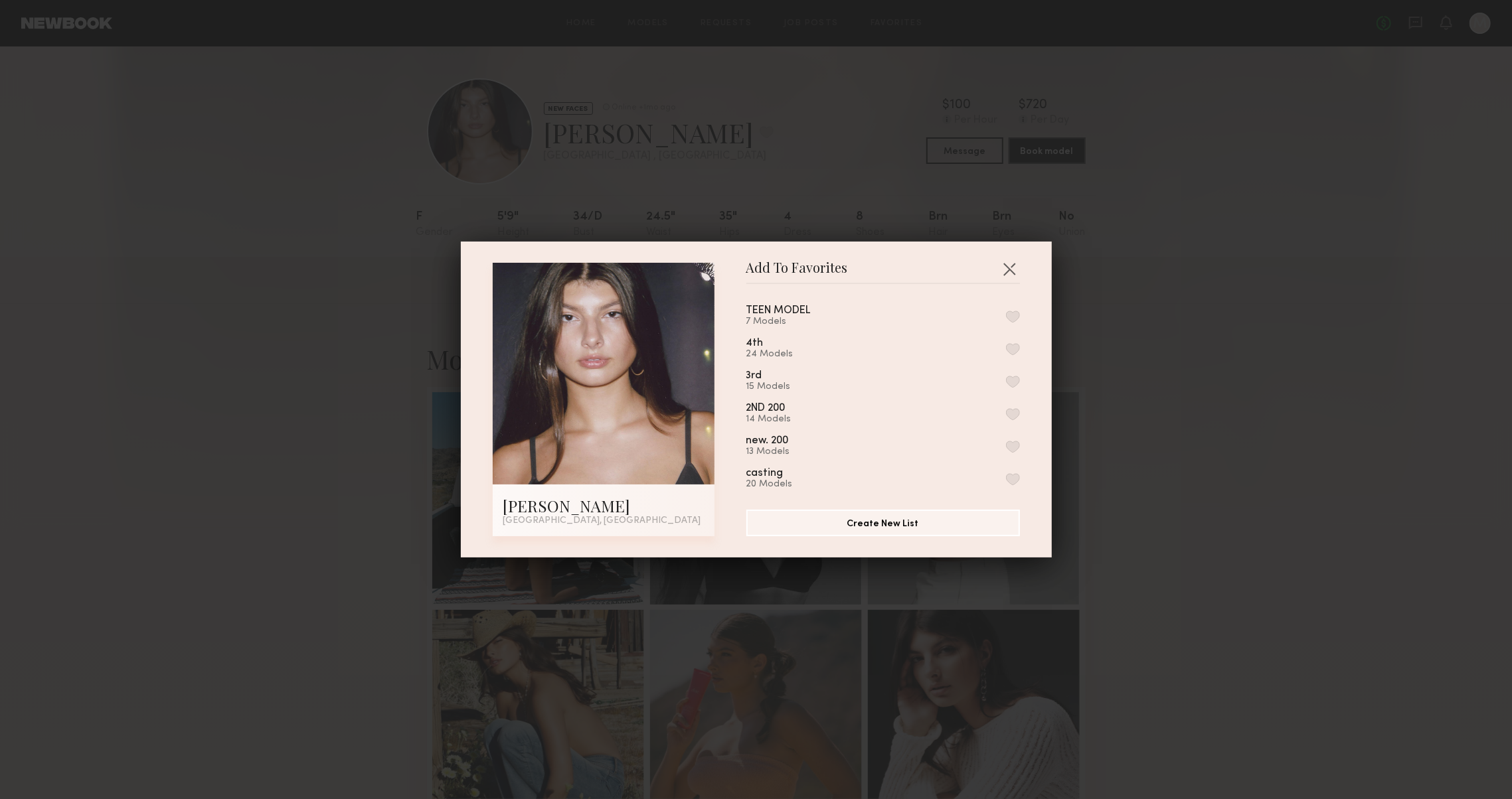
click at [1012, 346] on button "button" at bounding box center [1012, 349] width 14 height 12
click at [1113, 428] on div "Add To Favorites [PERSON_NAME] [GEOGRAPHIC_DATA], [GEOGRAPHIC_DATA] Add To Favo…" at bounding box center [756, 400] width 1512 height 799
